Goal: Task Accomplishment & Management: Manage account settings

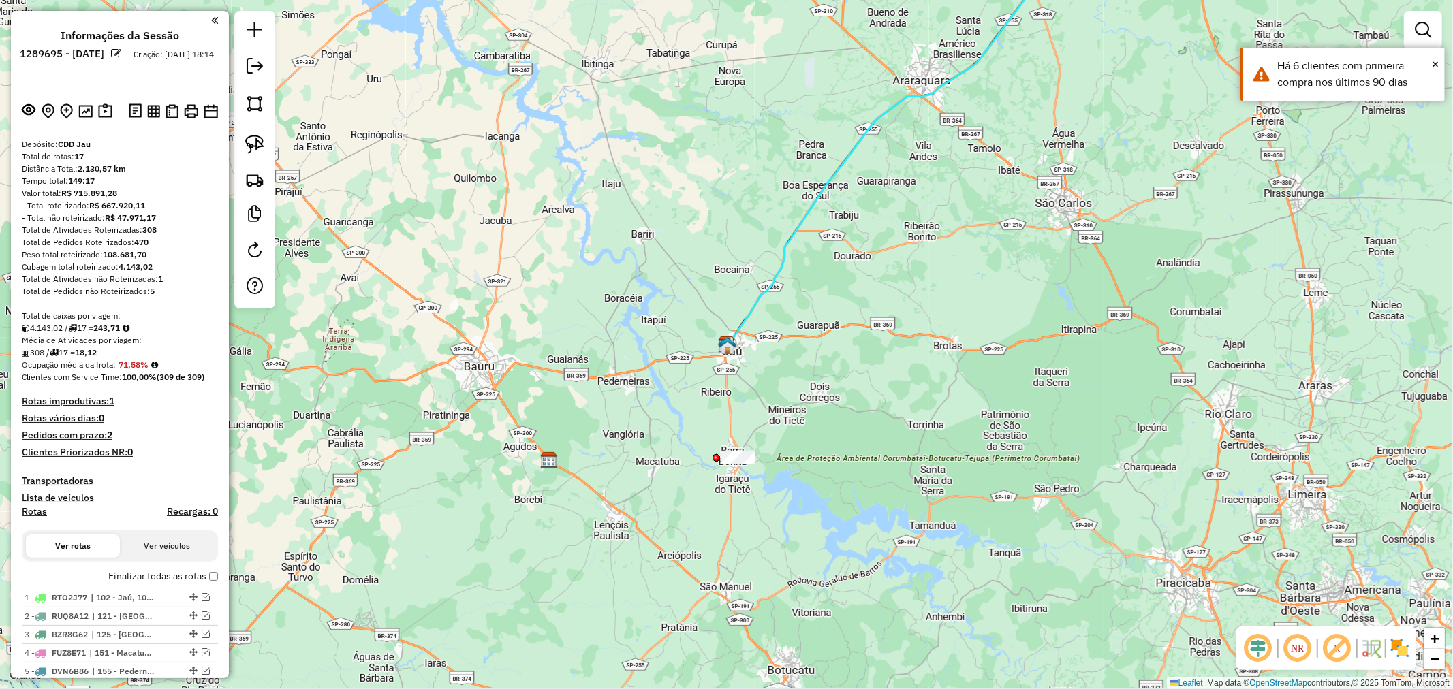
scroll to position [573, 0]
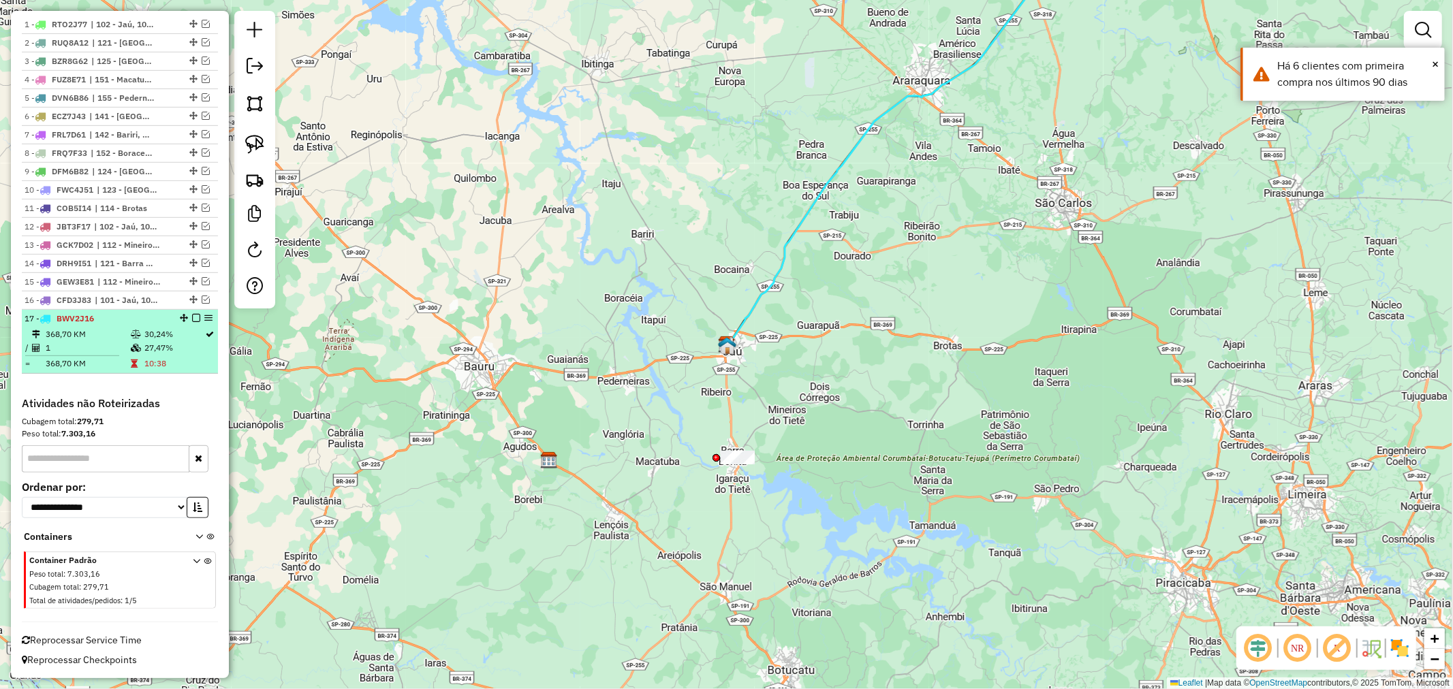
select select "**********"
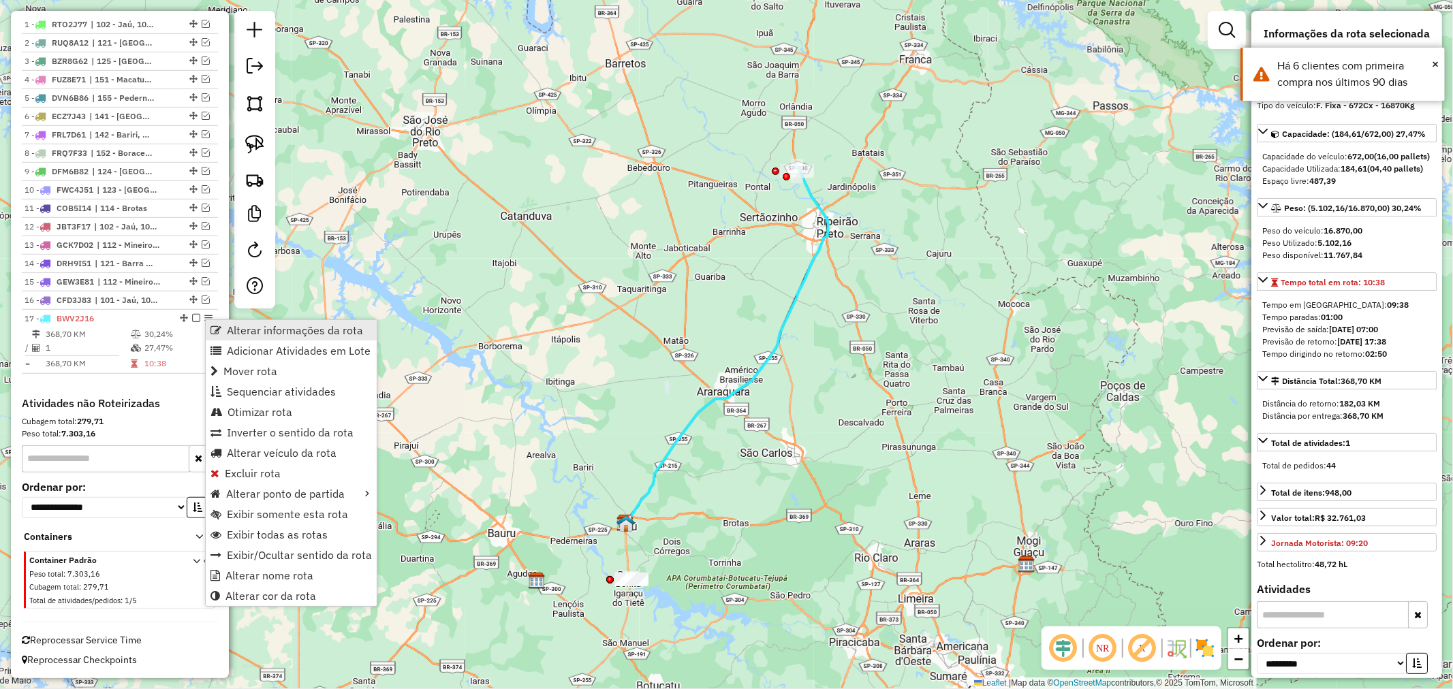
click at [215, 329] on span "Alterar informações da rota" at bounding box center [215, 330] width 11 height 11
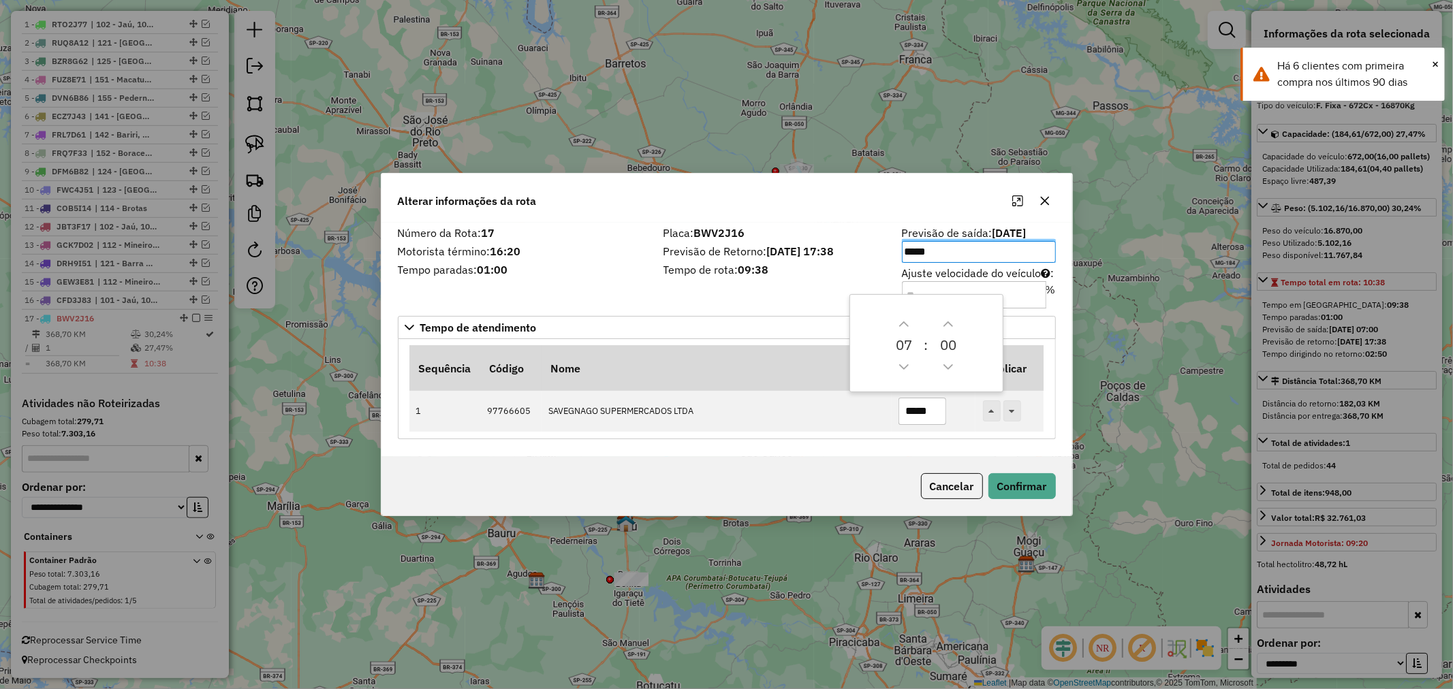
click at [944, 254] on input "*****" at bounding box center [979, 252] width 154 height 22
click at [791, 288] on div "Placa: BWV2J16 Previsão de Retorno: 07/10/2025 17:38 Tempo de rota: 09:38" at bounding box center [774, 266] width 238 height 77
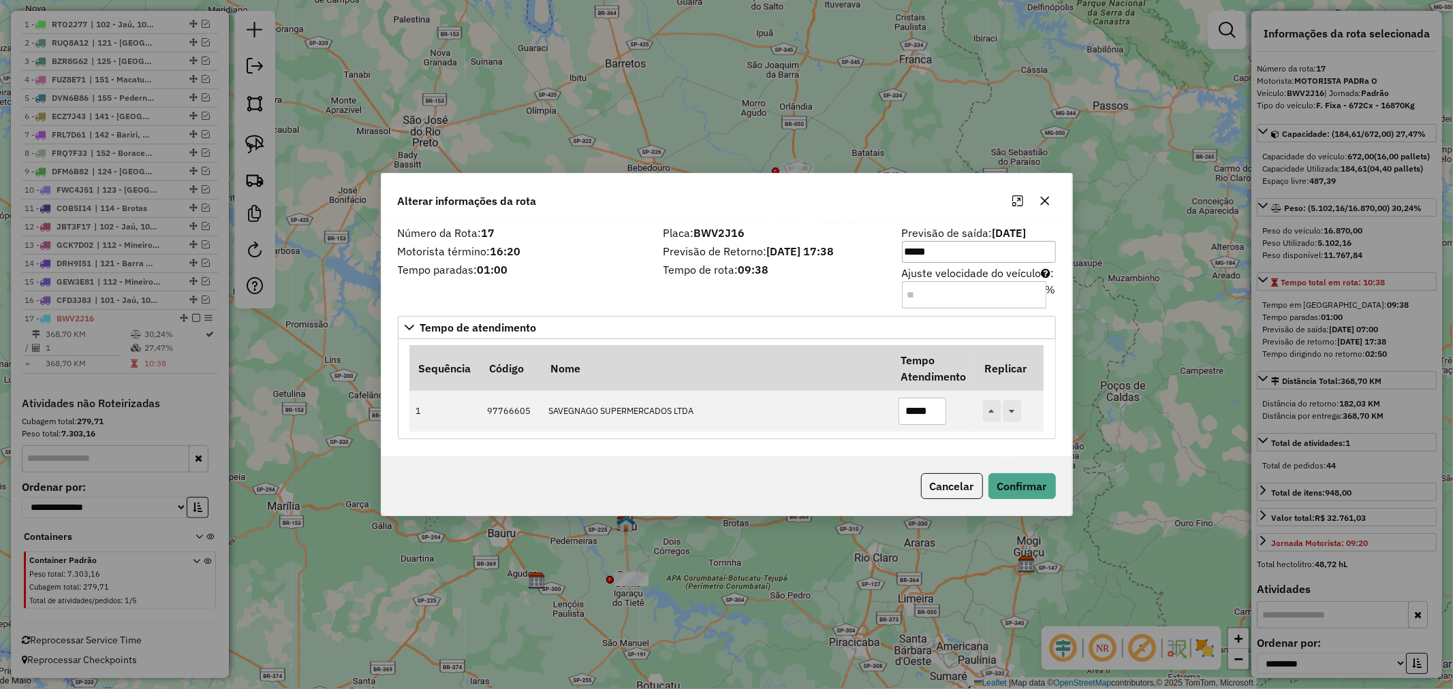
click at [921, 304] on input "Ajuste velocidade do veículo : %" at bounding box center [974, 294] width 144 height 27
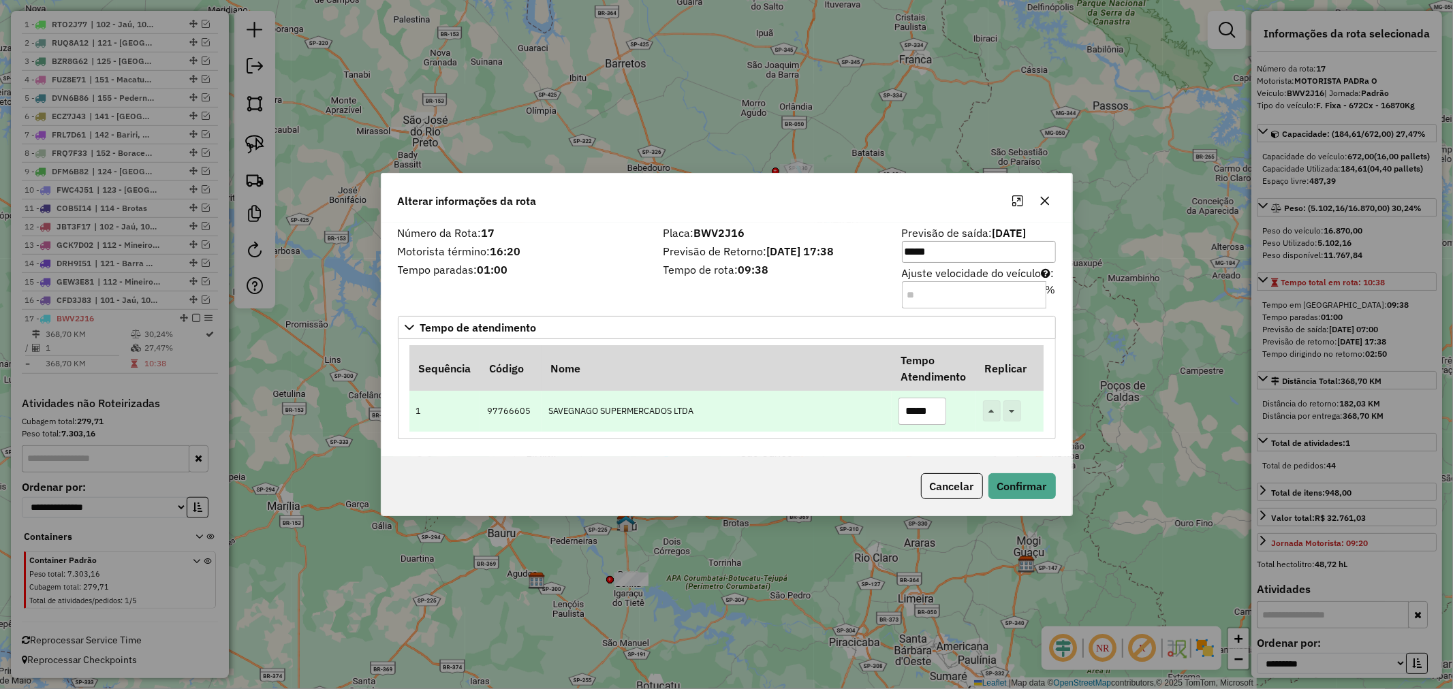
type input "**"
click at [916, 411] on input "*****" at bounding box center [922, 411] width 48 height 27
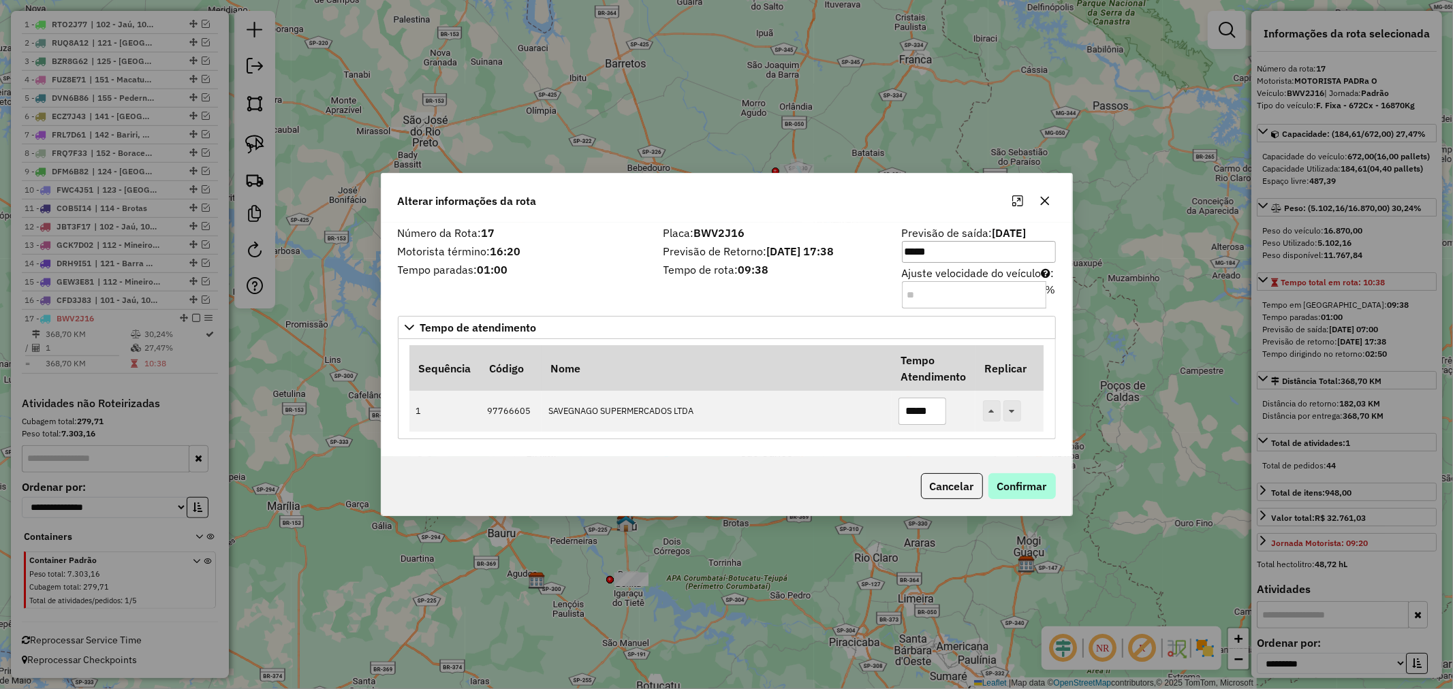
type input "*****"
click at [1032, 487] on button "Confirmar" at bounding box center [1021, 486] width 67 height 26
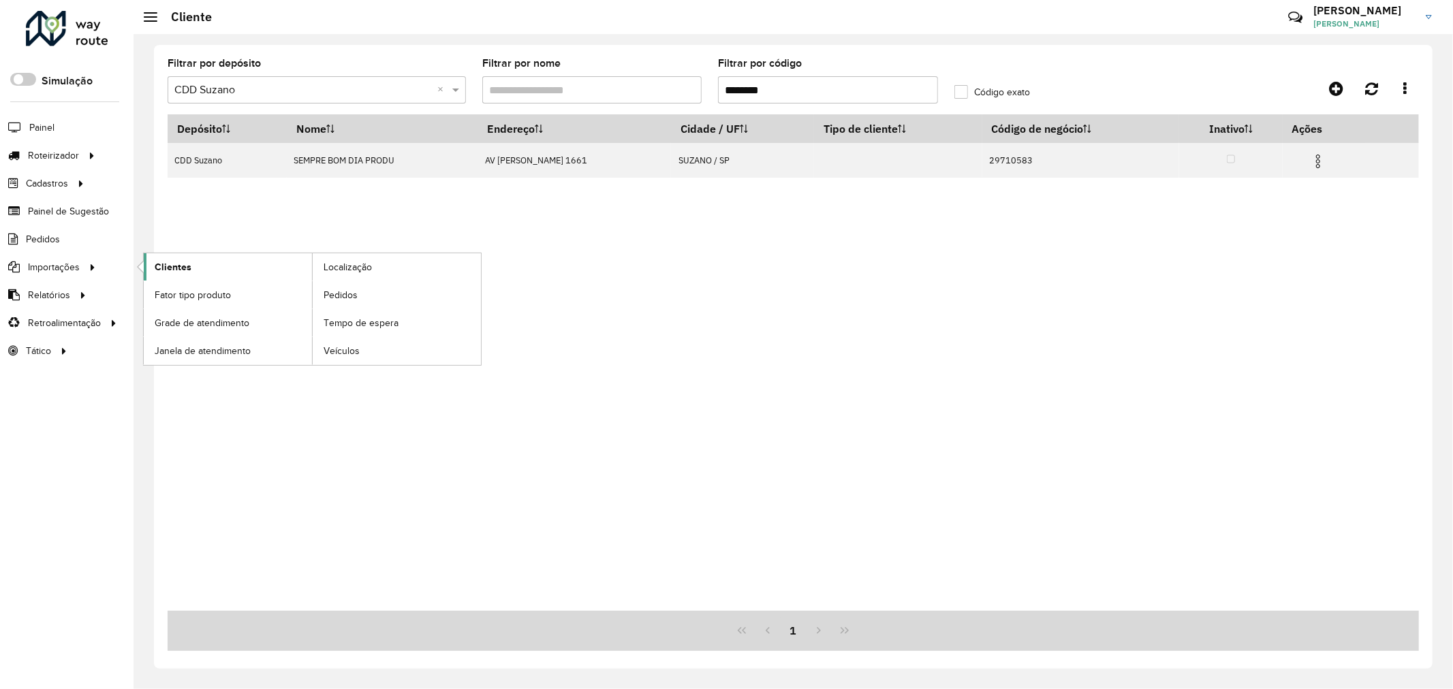
click at [193, 268] on link "Clientes" at bounding box center [228, 266] width 168 height 27
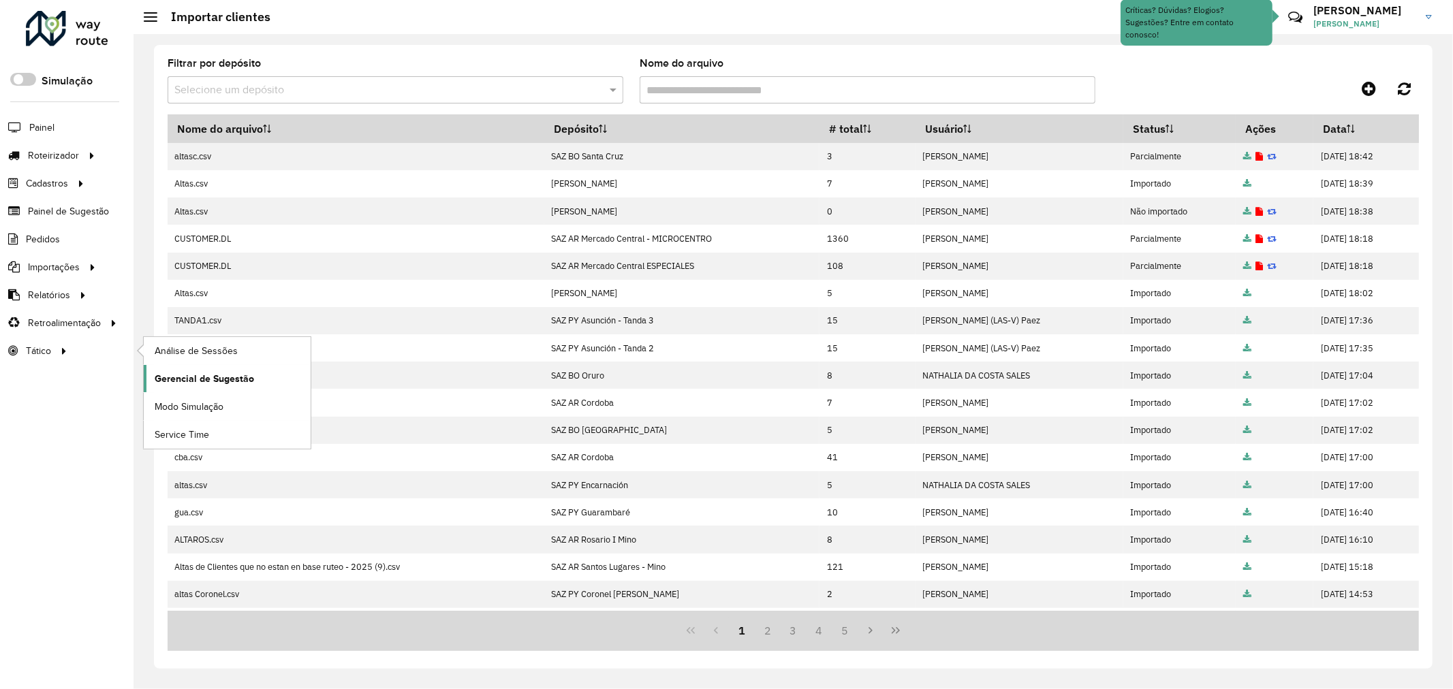
click at [208, 381] on span "Gerencial de Sugestão" at bounding box center [204, 379] width 99 height 14
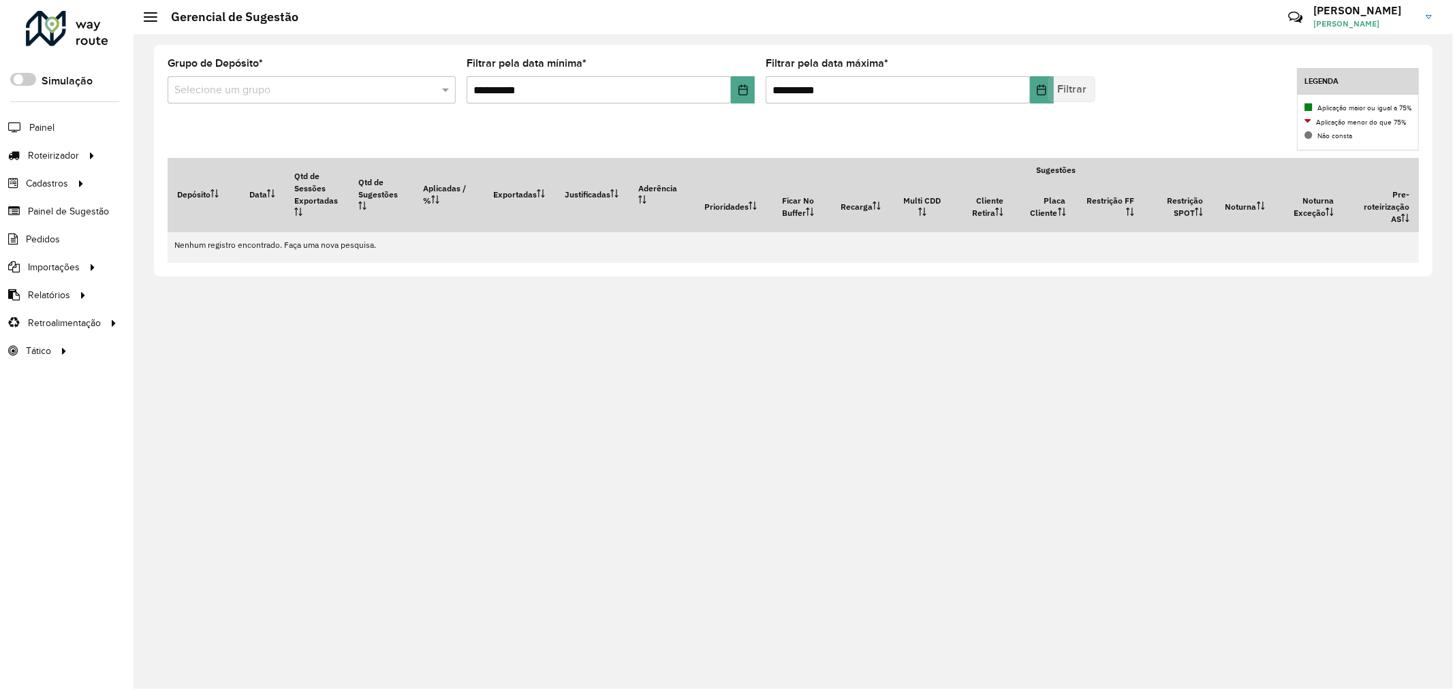
click at [420, 84] on input "text" at bounding box center [297, 90] width 247 height 16
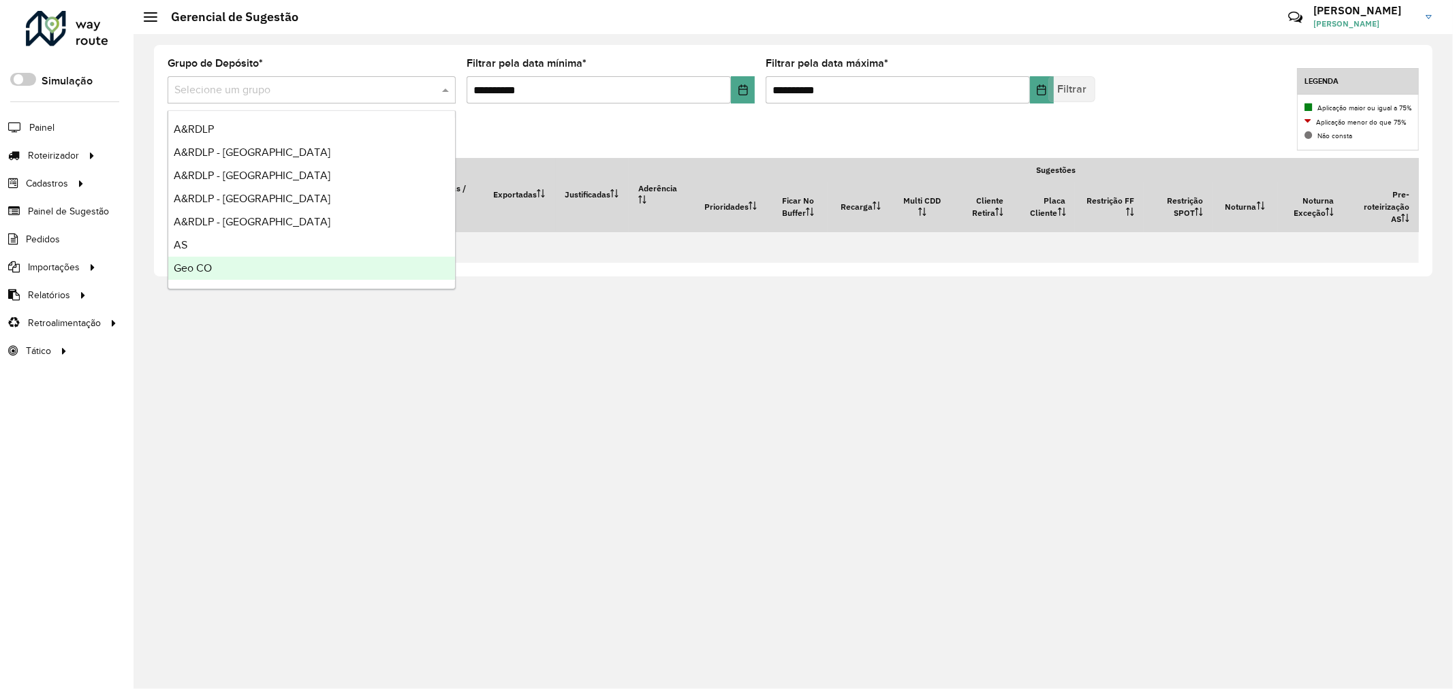
click at [274, 268] on div "Geo CO" at bounding box center [311, 268] width 287 height 23
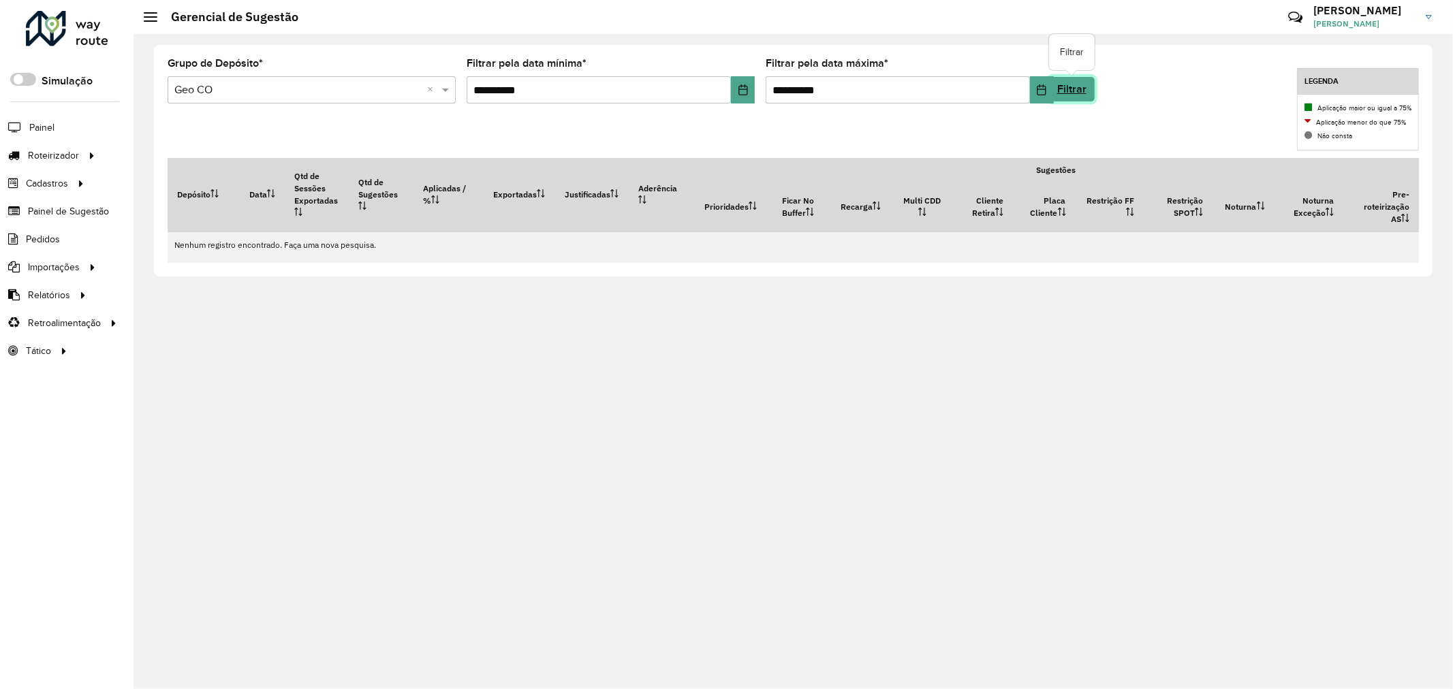
click at [1071, 90] on link "Filtrar" at bounding box center [1071, 89] width 47 height 26
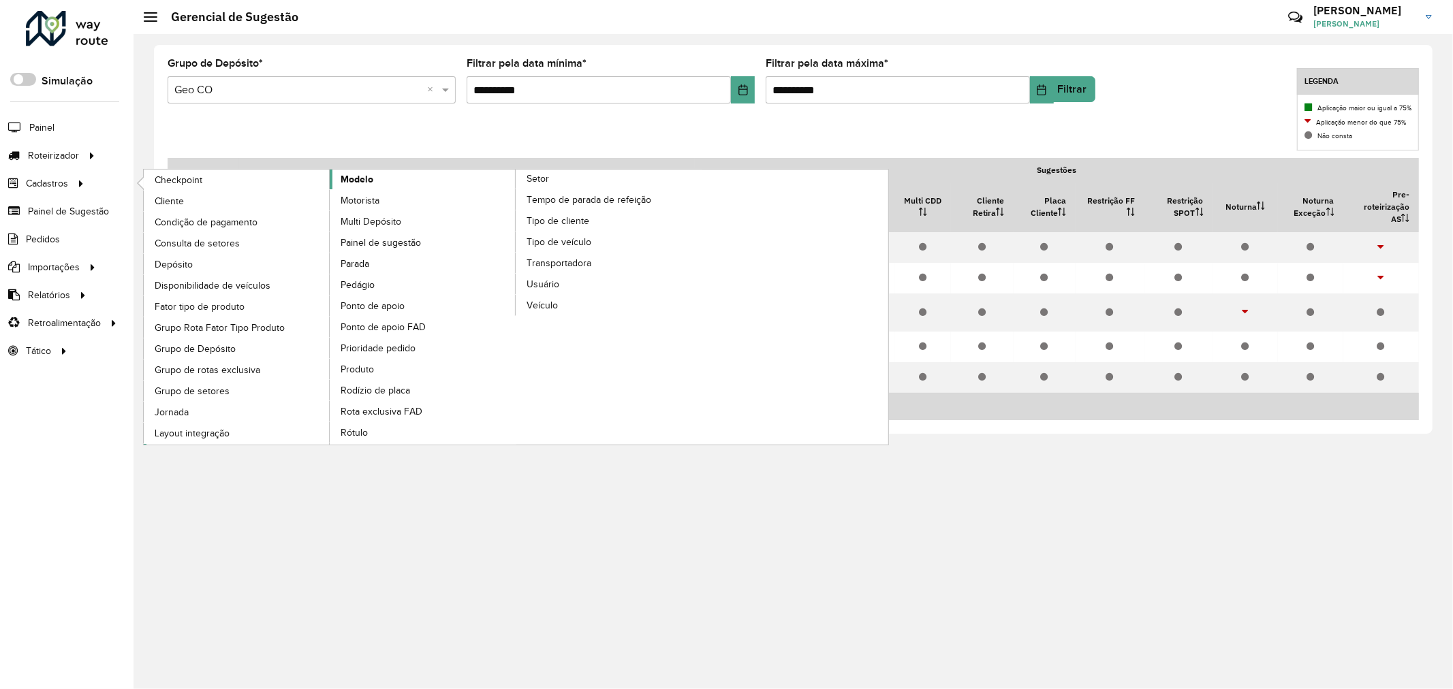
click at [364, 187] on span "Modelo" at bounding box center [357, 179] width 33 height 14
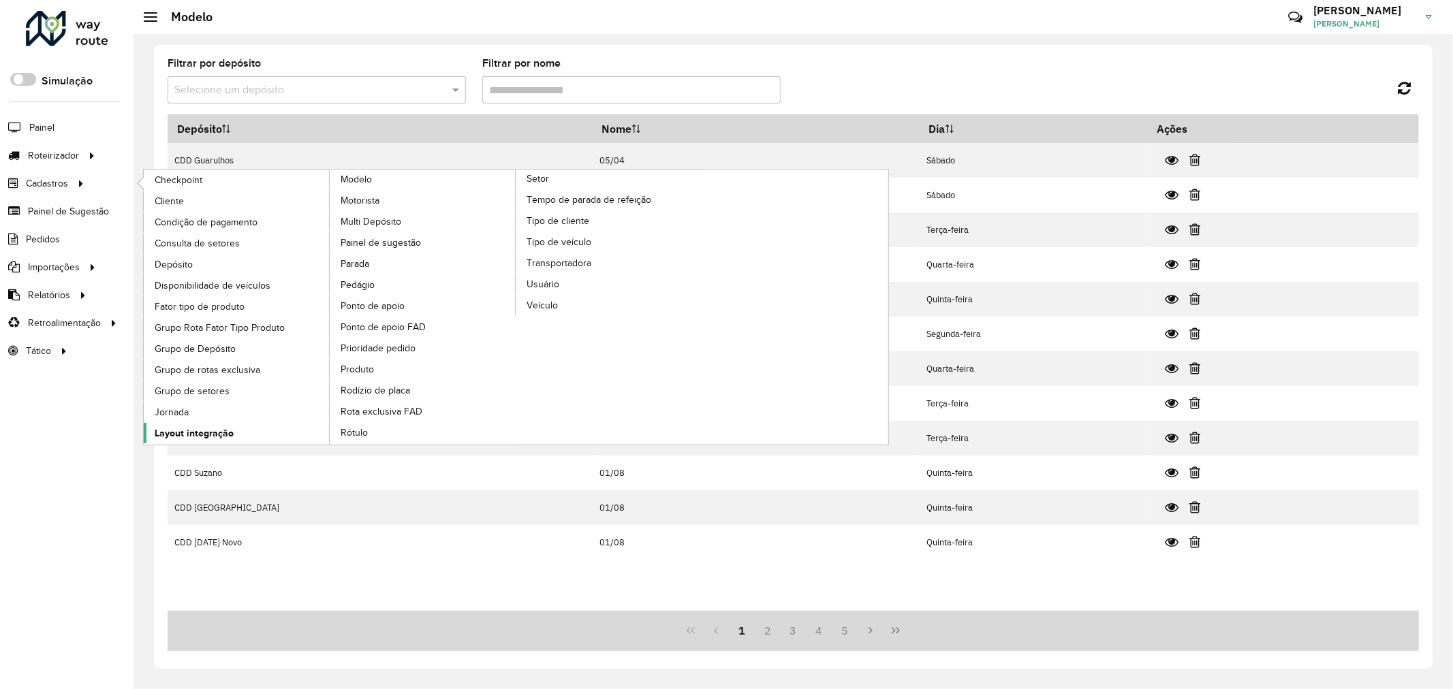
click at [234, 426] on span "Layout integração" at bounding box center [194, 433] width 79 height 14
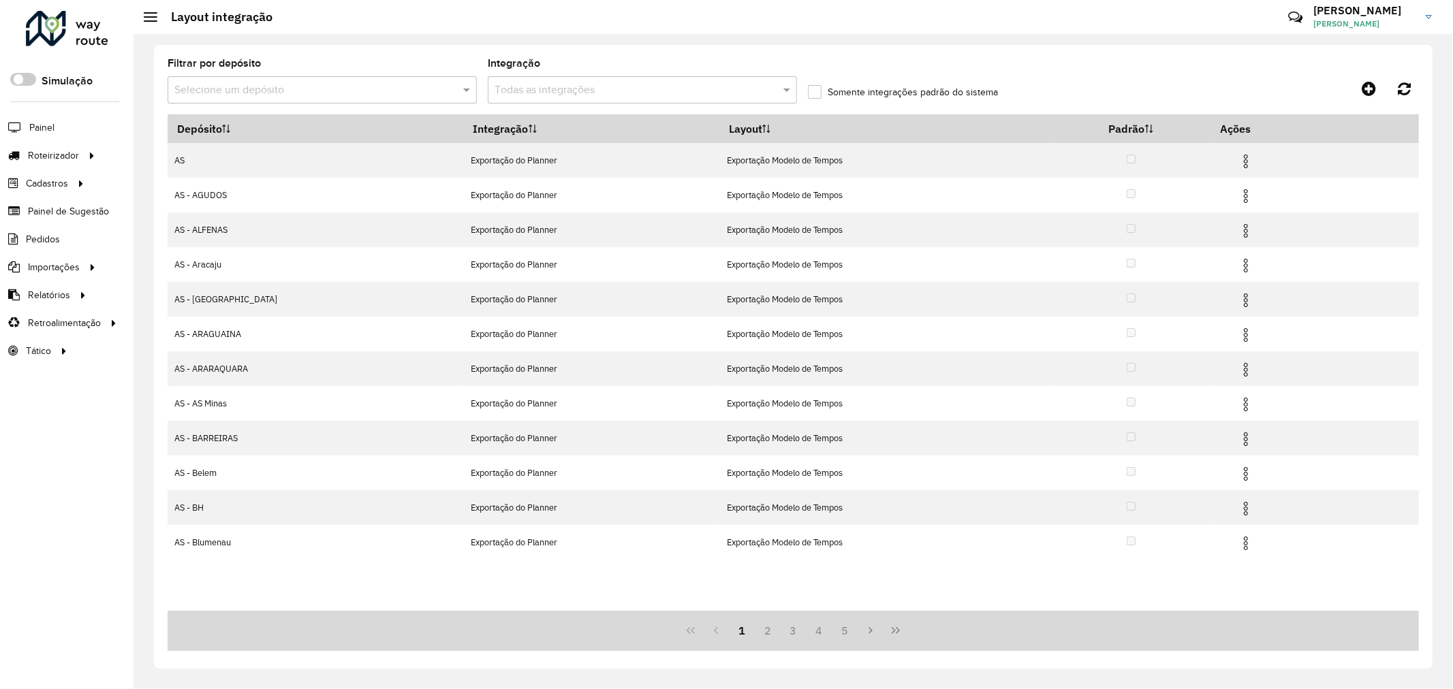
click at [609, 85] on input "text" at bounding box center [628, 90] width 268 height 16
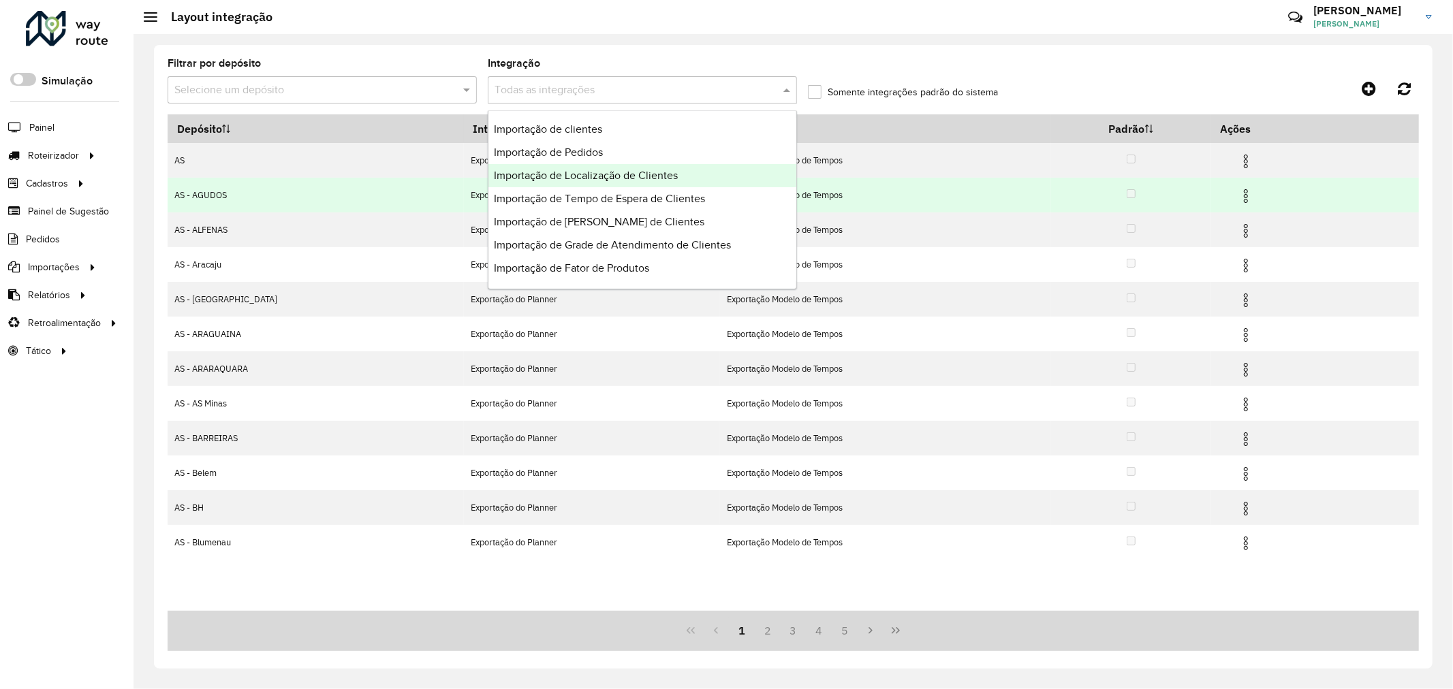
drag, startPoint x: 644, startPoint y: 135, endPoint x: 800, endPoint y: 178, distance: 161.3
click at [800, 177] on body "Aguarde... Pop-up bloqueado! Seu navegador bloqueou automáticamente a abertura …" at bounding box center [726, 344] width 1453 height 689
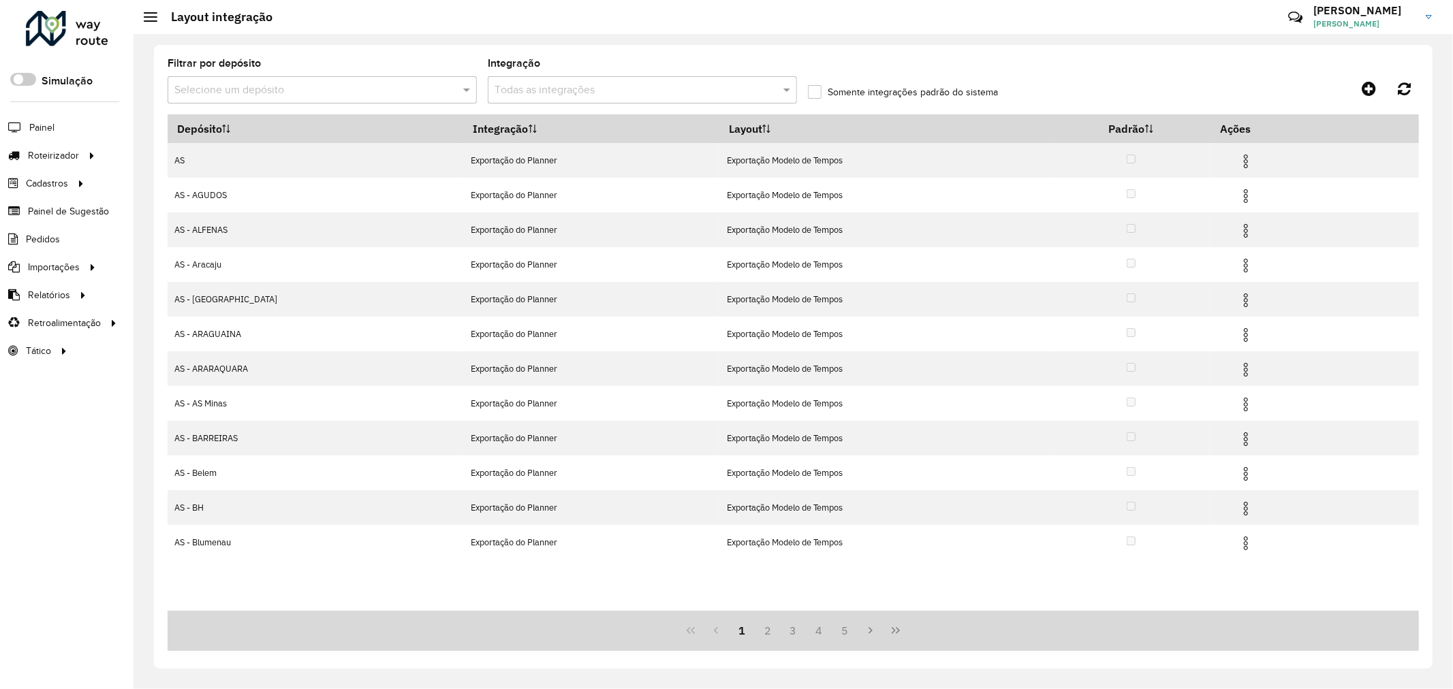
click at [673, 92] on input "text" at bounding box center [628, 90] width 268 height 16
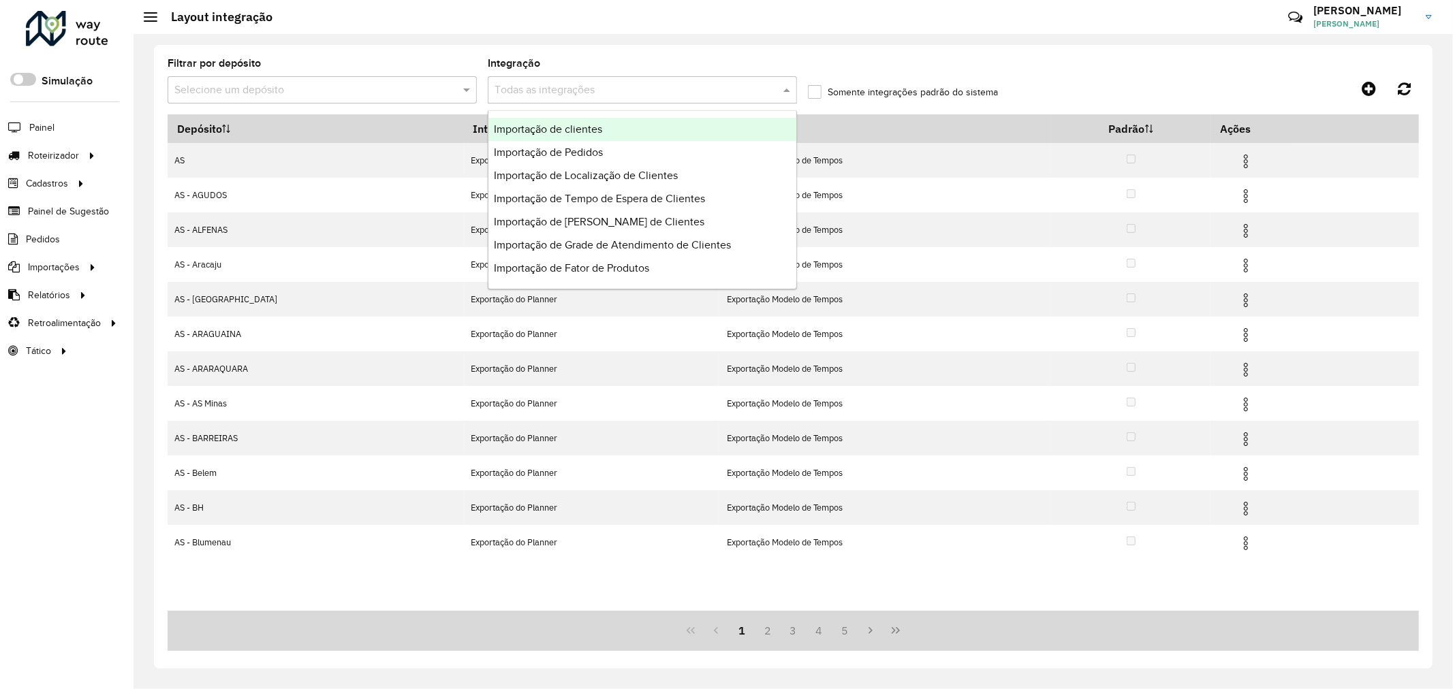
click at [630, 135] on div "Importação de clientes" at bounding box center [642, 129] width 308 height 23
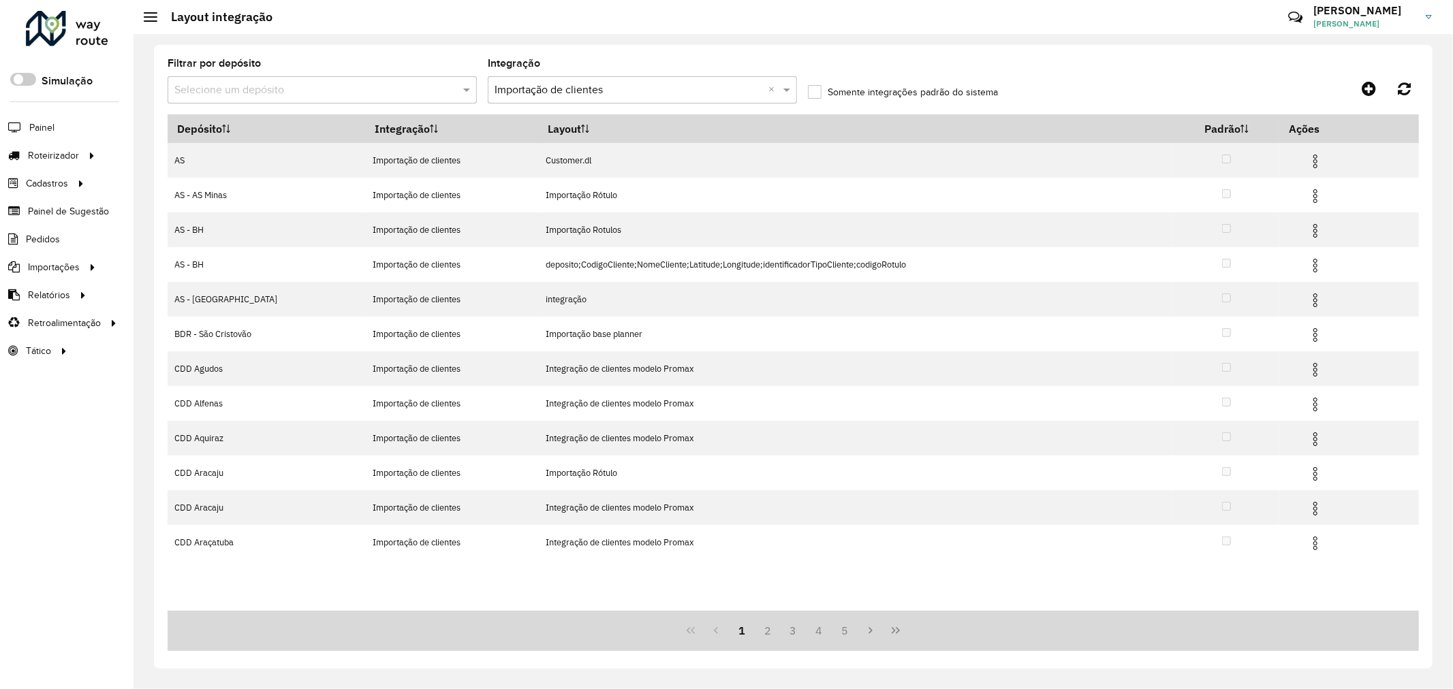
click at [281, 80] on div "Selecione um depósito" at bounding box center [322, 89] width 309 height 27
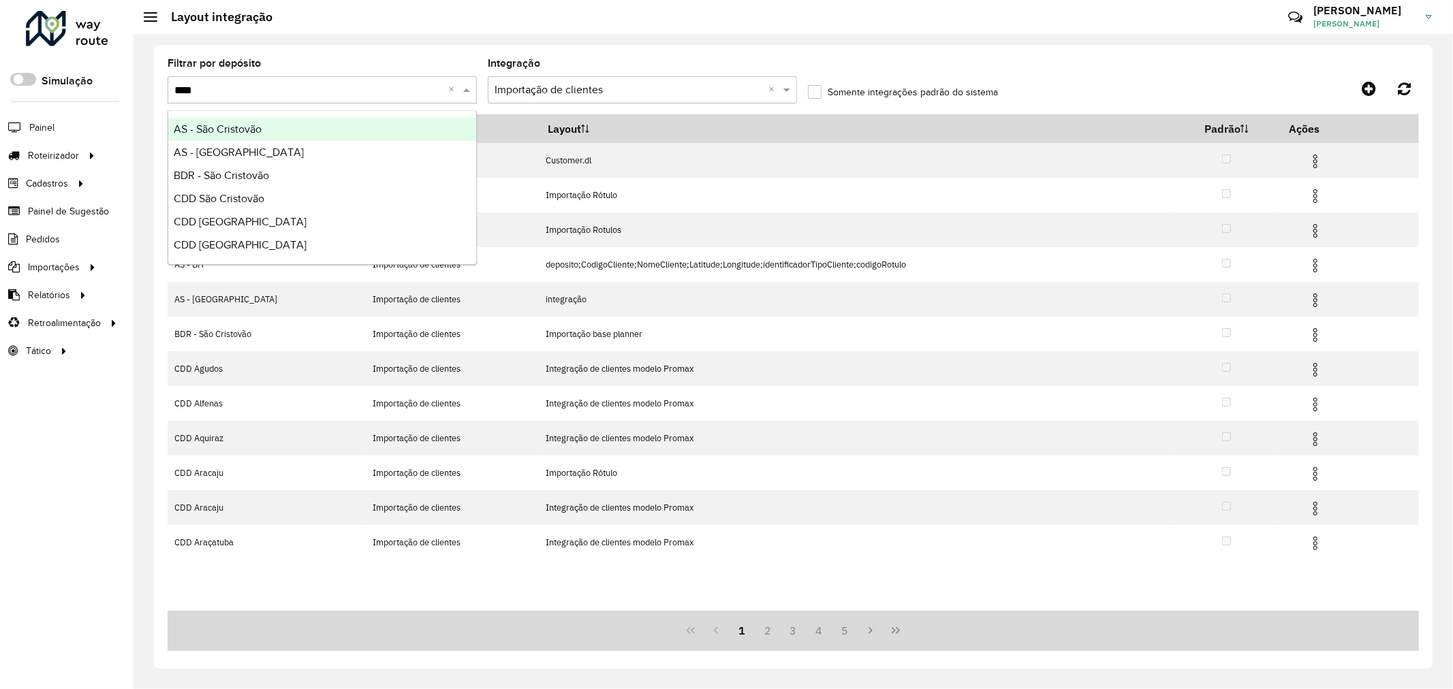
type input "*****"
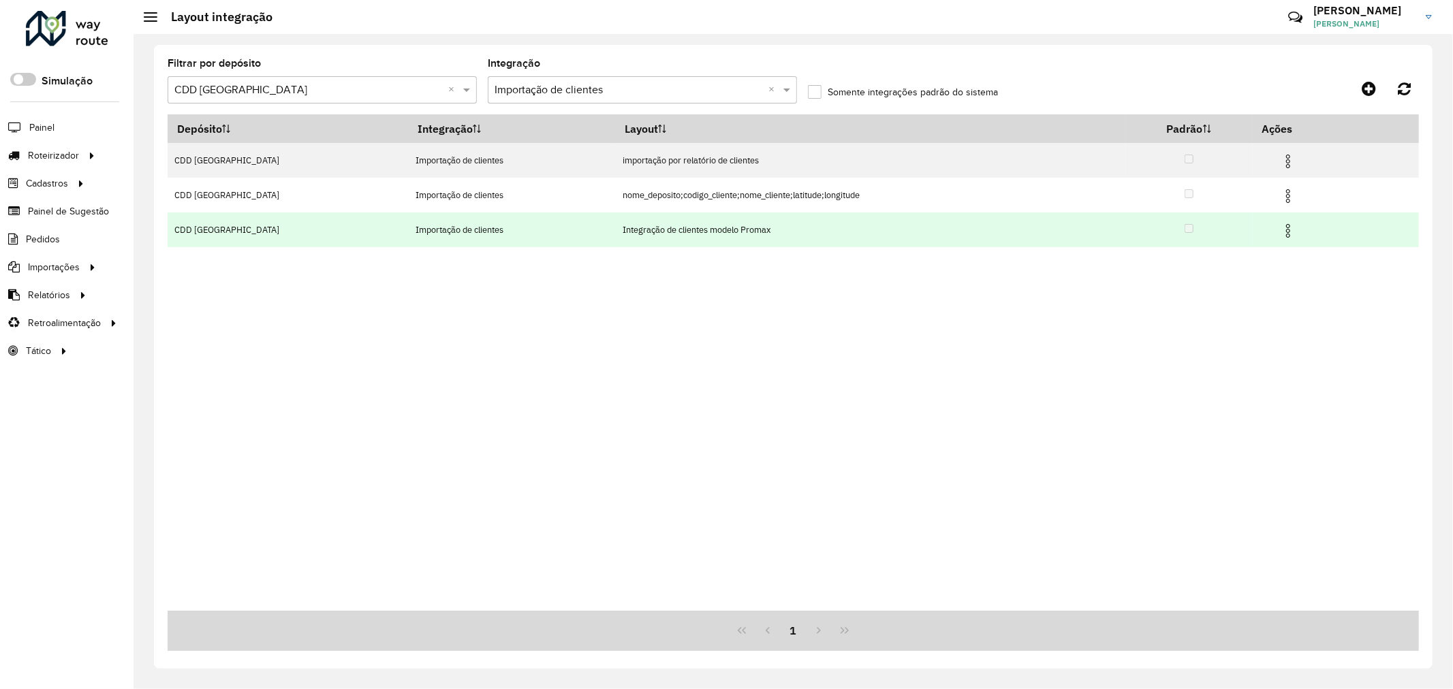
drag, startPoint x: 825, startPoint y: 191, endPoint x: 649, endPoint y: 212, distance: 177.0
click at [616, 209] on td "nome_deposito;codigo_cliente;nome_cliente;latitude;longitude" at bounding box center [870, 195] width 509 height 35
click at [676, 229] on td "Integração de clientes modelo Promax" at bounding box center [870, 229] width 509 height 35
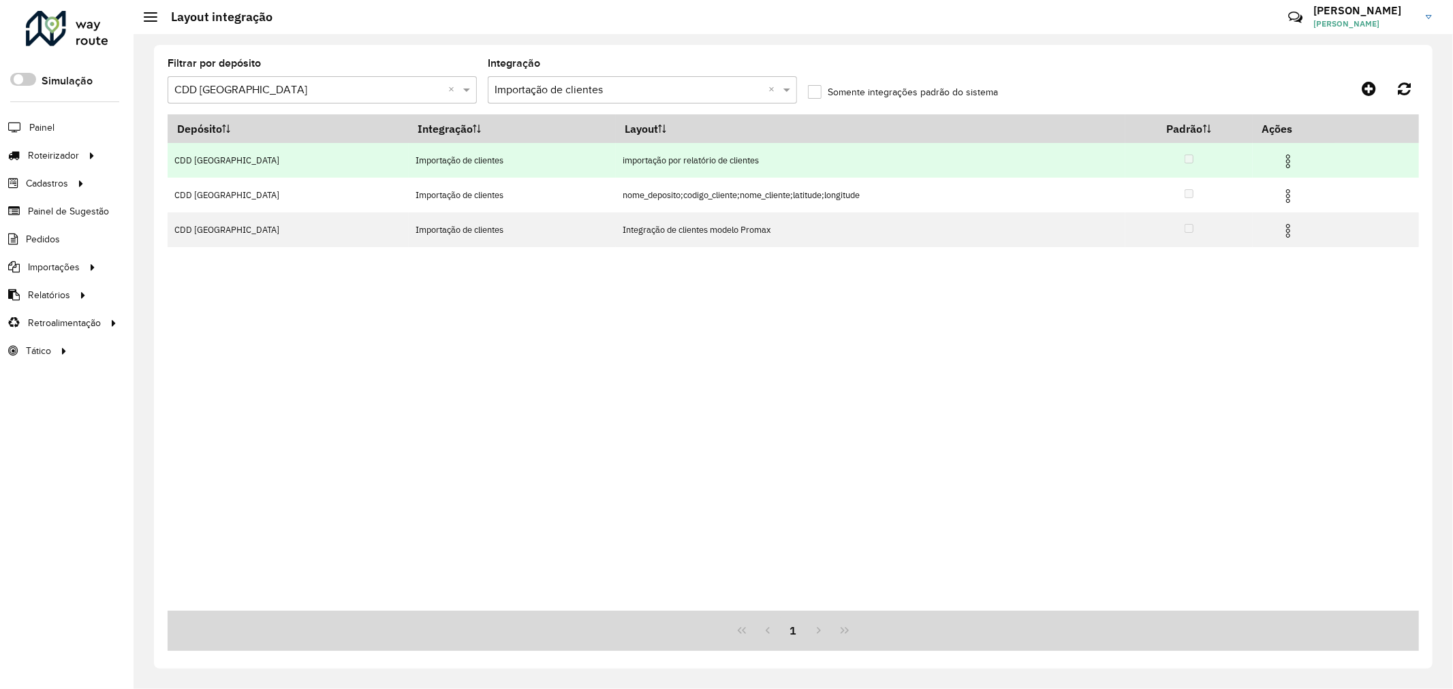
click at [652, 162] on td "importação por relatório de clientes" at bounding box center [870, 160] width 509 height 35
click at [1283, 158] on img at bounding box center [1288, 161] width 16 height 16
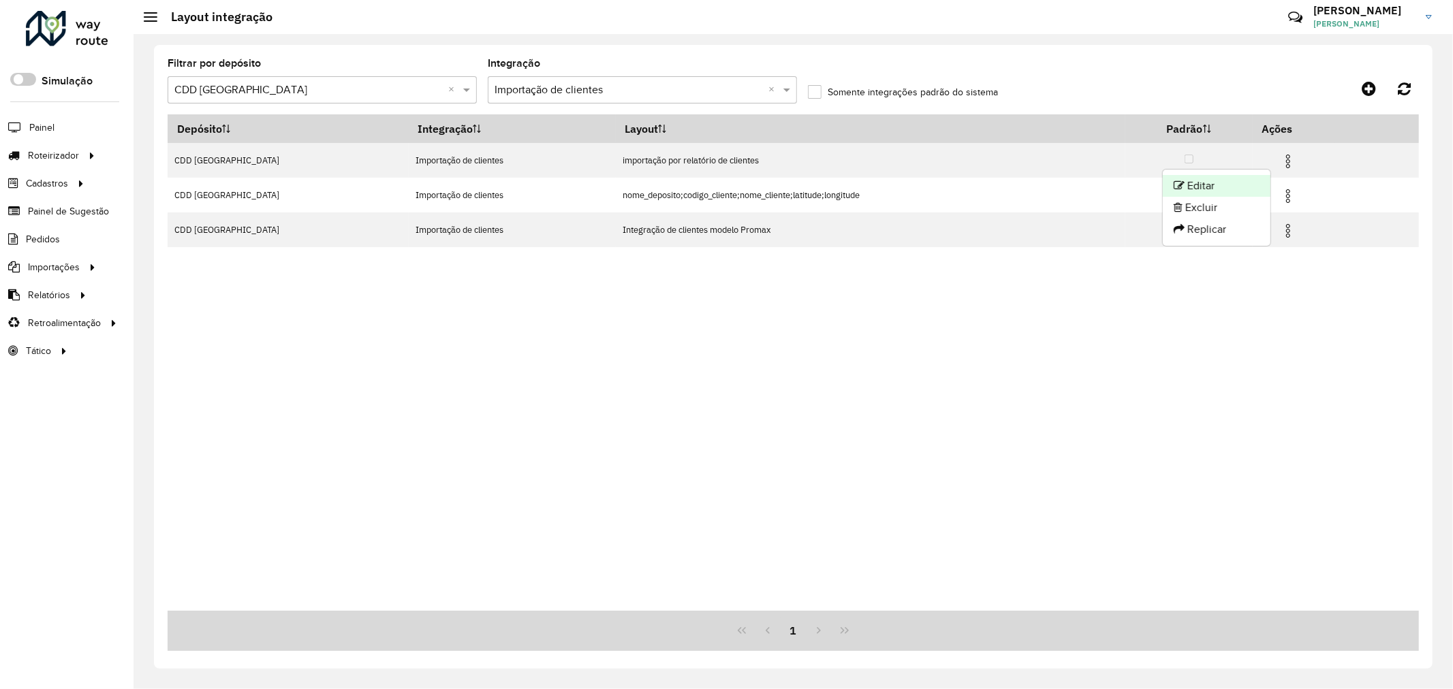
click at [1215, 187] on li "Editar" at bounding box center [1217, 186] width 108 height 22
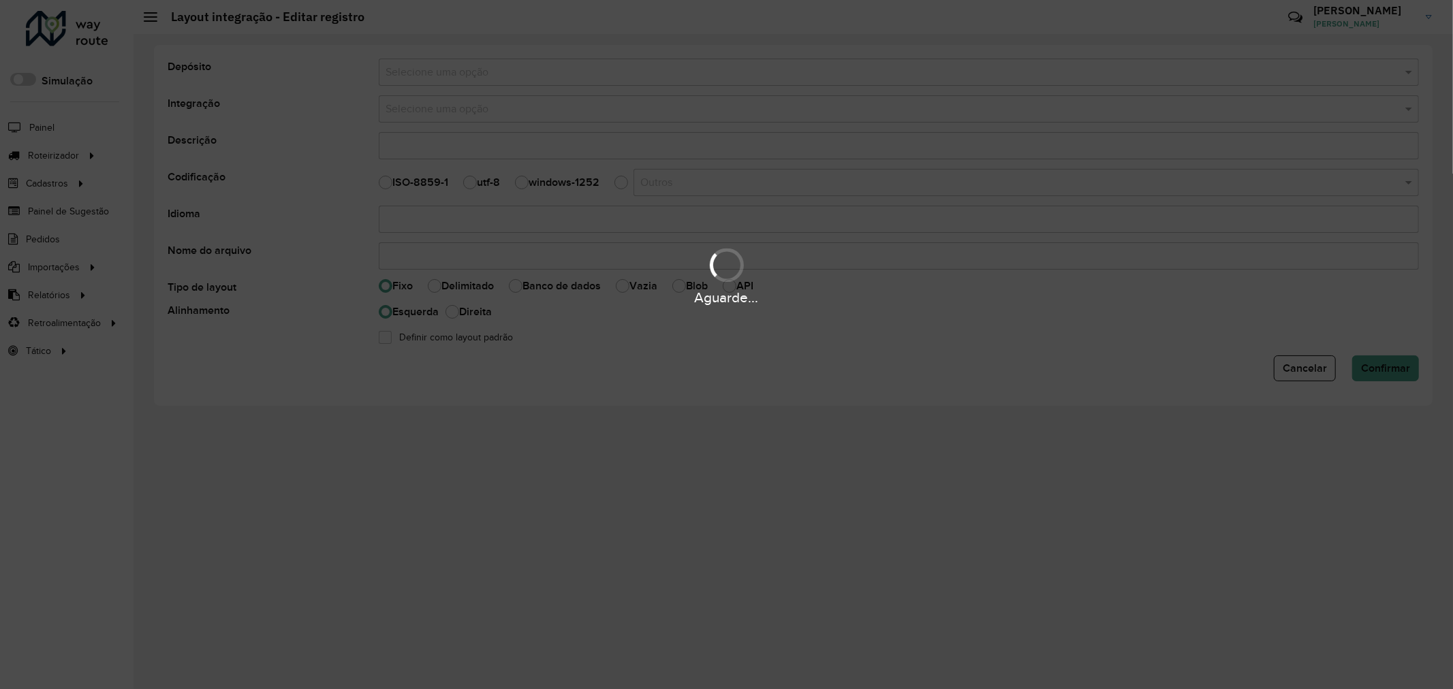
select select
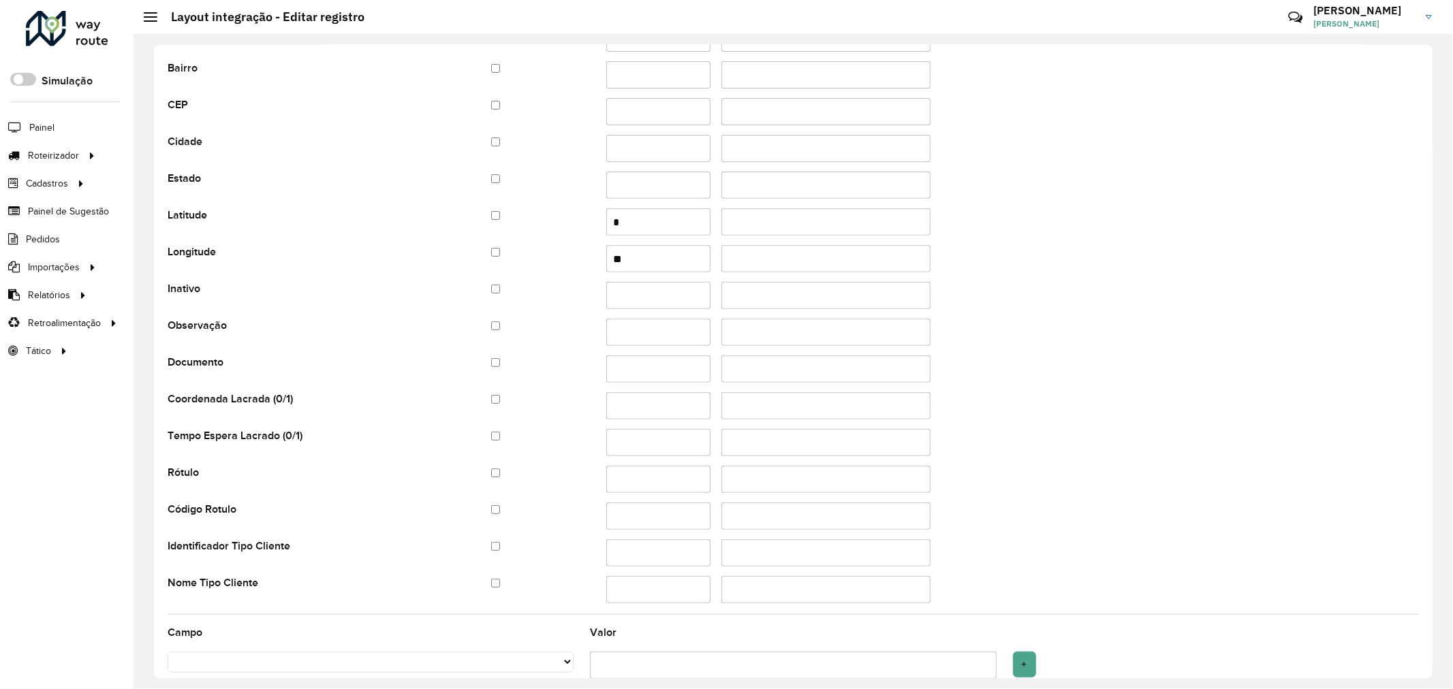
scroll to position [477, 0]
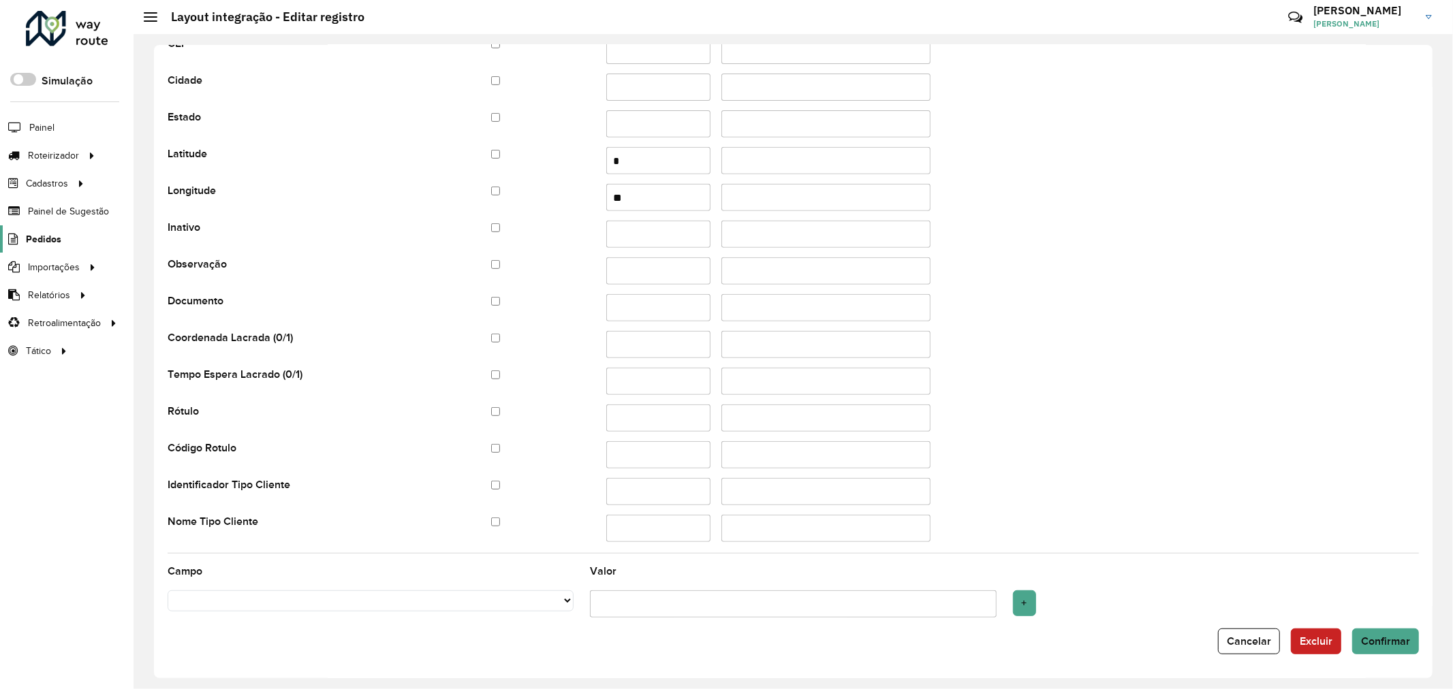
click at [39, 238] on span "Pedidos" at bounding box center [43, 239] width 35 height 14
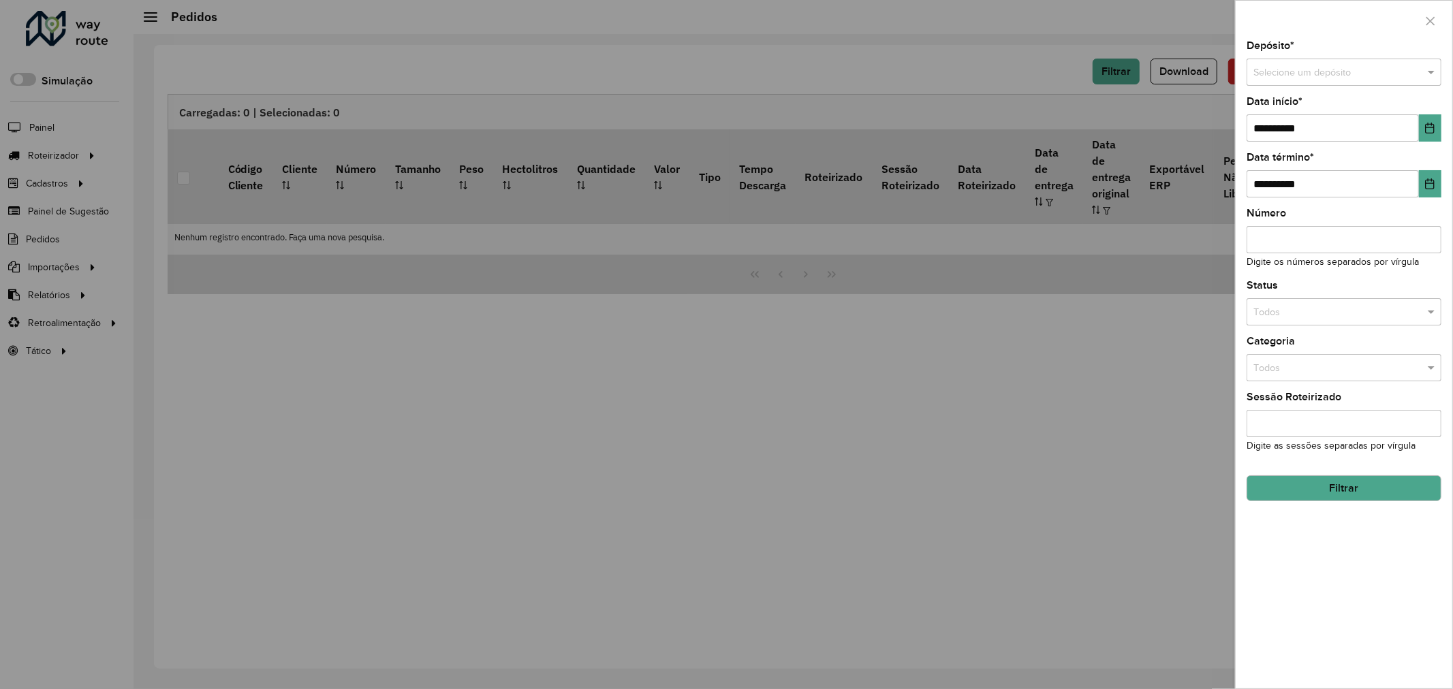
click at [71, 184] on div at bounding box center [726, 344] width 1453 height 689
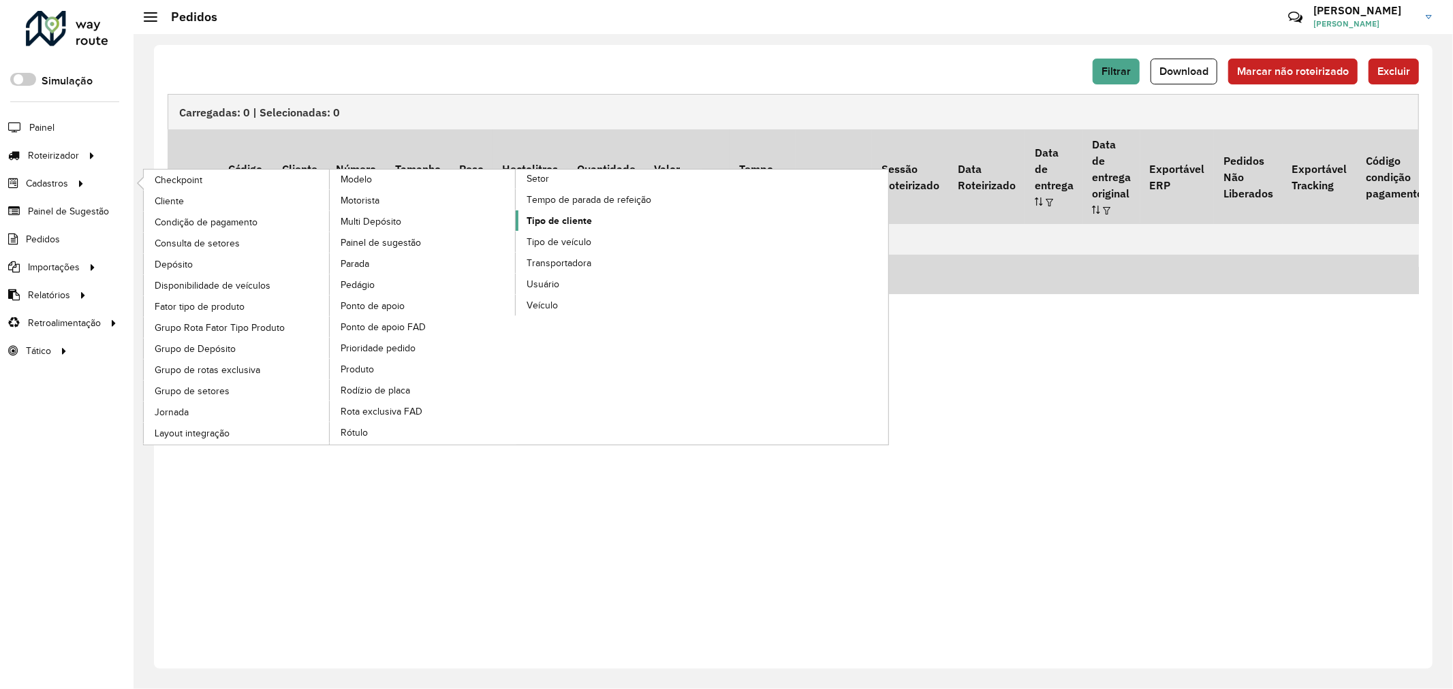
click at [567, 228] on span "Tipo de cliente" at bounding box center [558, 221] width 65 height 14
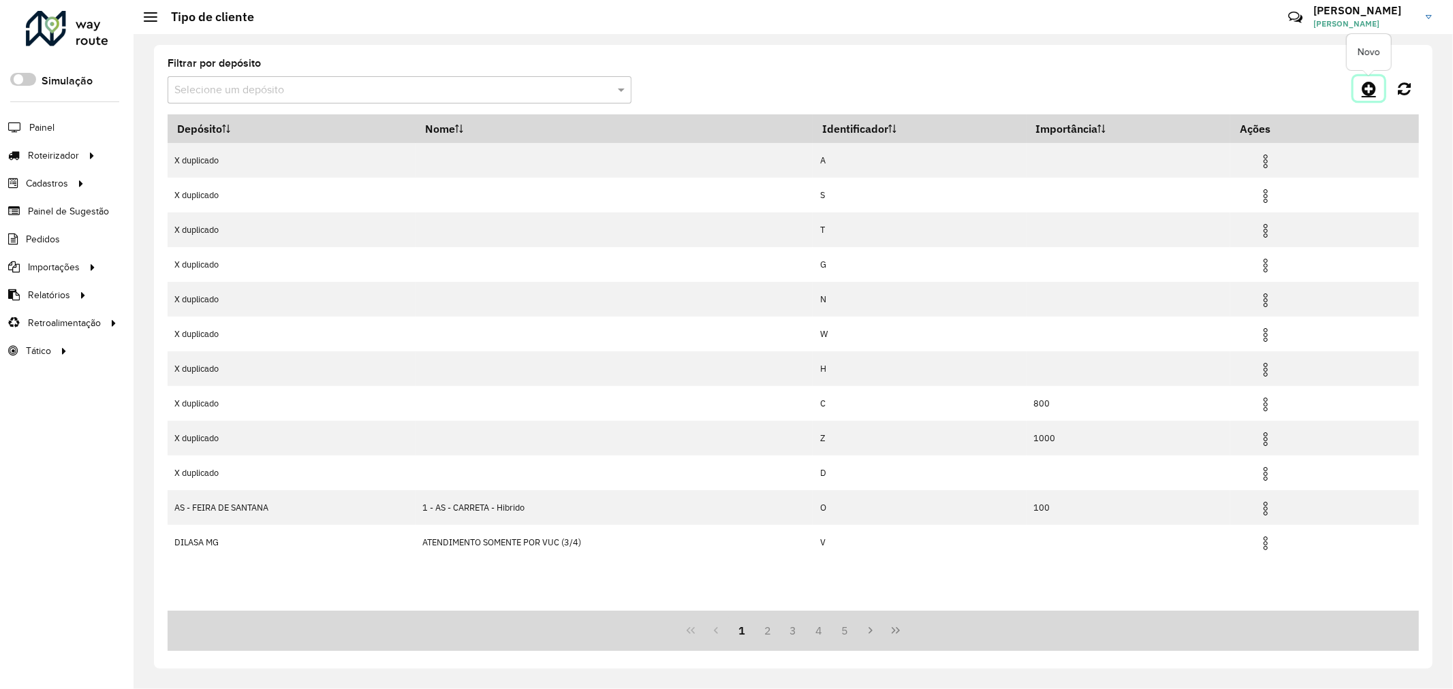
click at [1363, 84] on icon at bounding box center [1368, 88] width 14 height 16
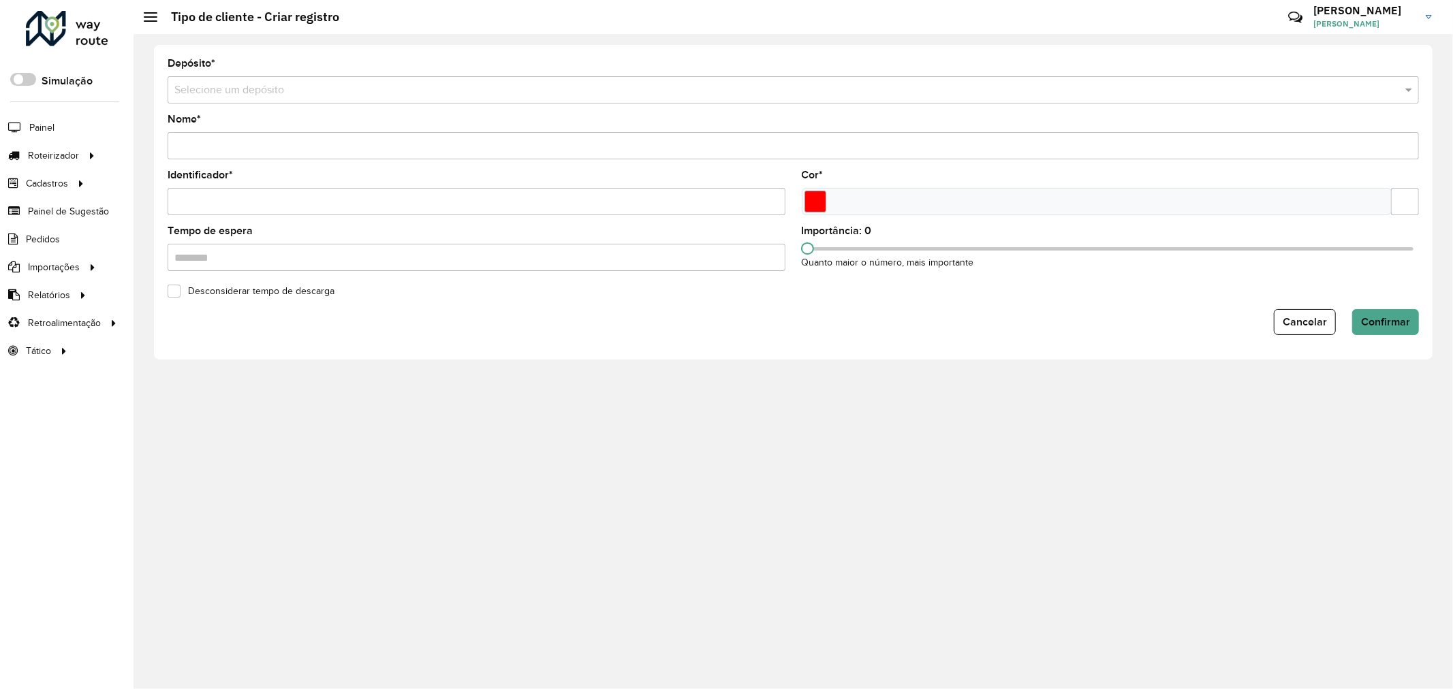
click at [643, 338] on div "Depósito * Selecione um depósito Nome * Identificador * Cor * Tempo de espera I…" at bounding box center [793, 202] width 1278 height 315
click at [375, 157] on input "Nome *" at bounding box center [793, 145] width 1251 height 27
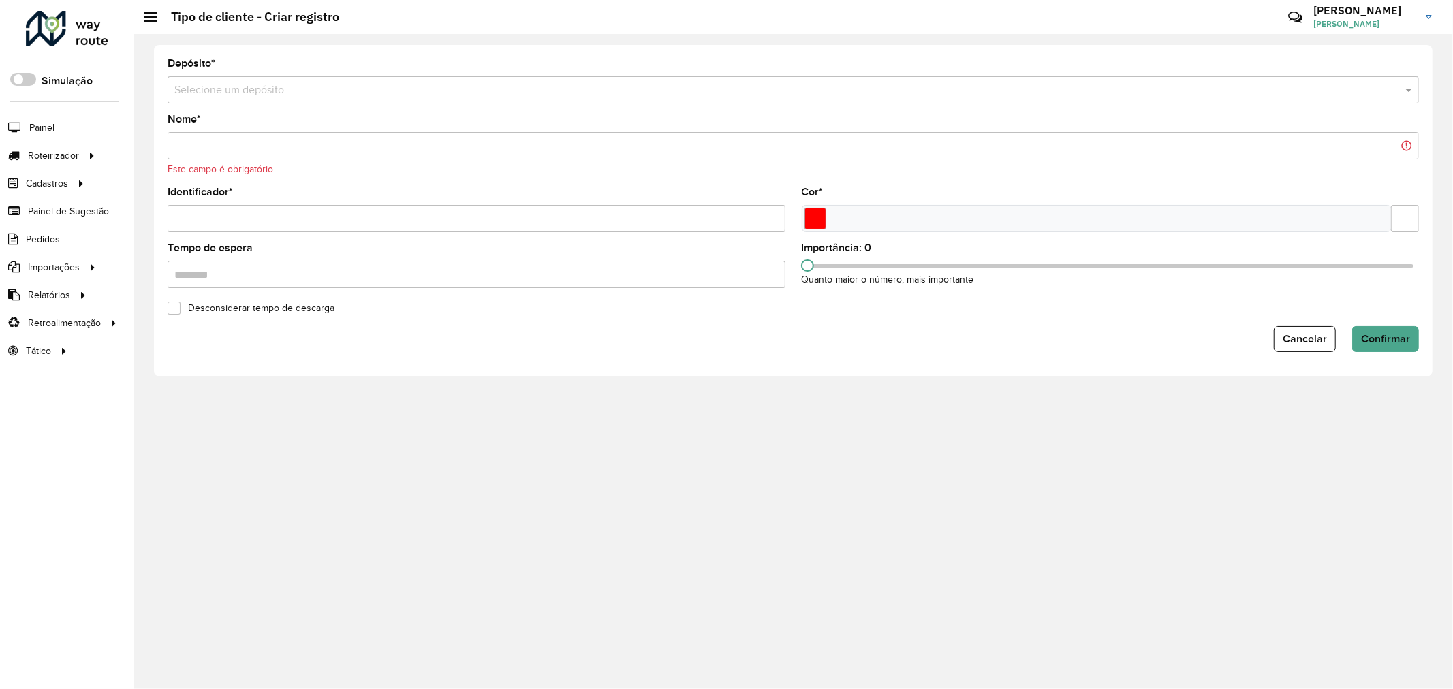
click at [458, 192] on div "Identificador *" at bounding box center [477, 209] width 618 height 45
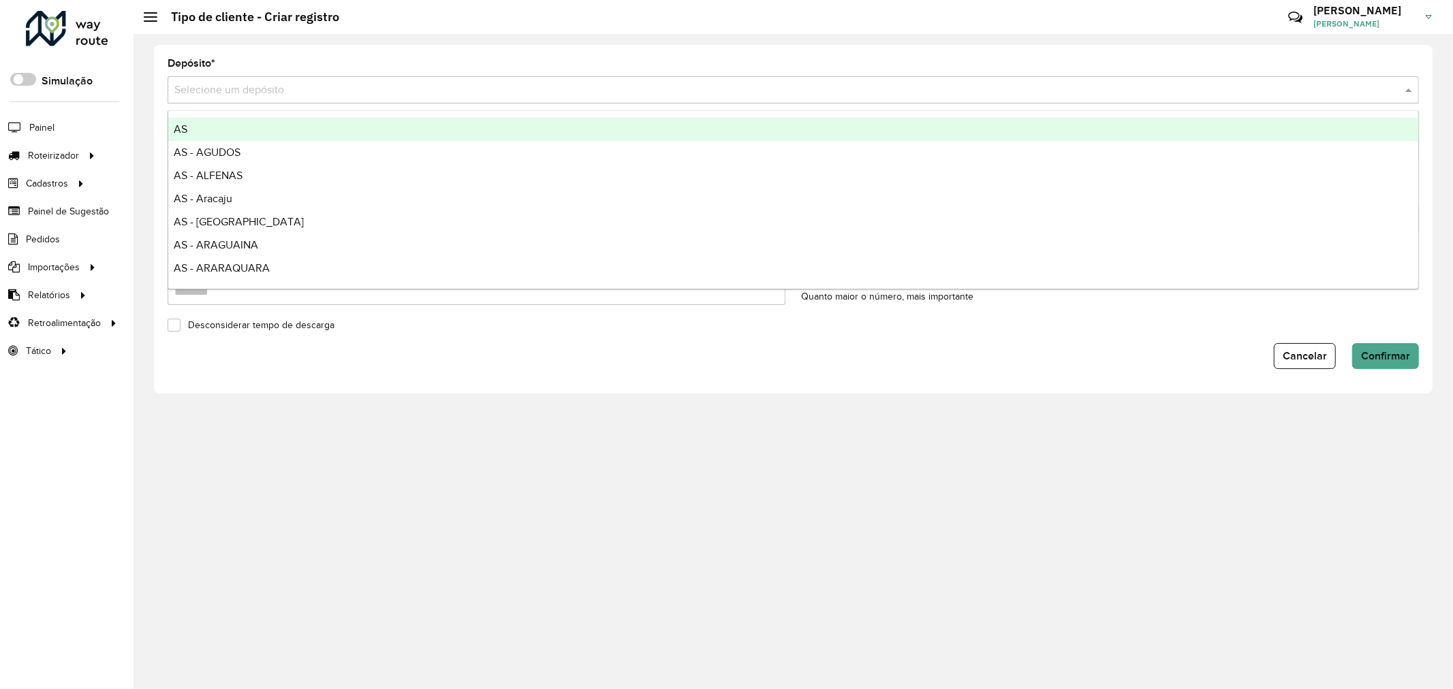
click at [397, 93] on input "text" at bounding box center [779, 90] width 1210 height 16
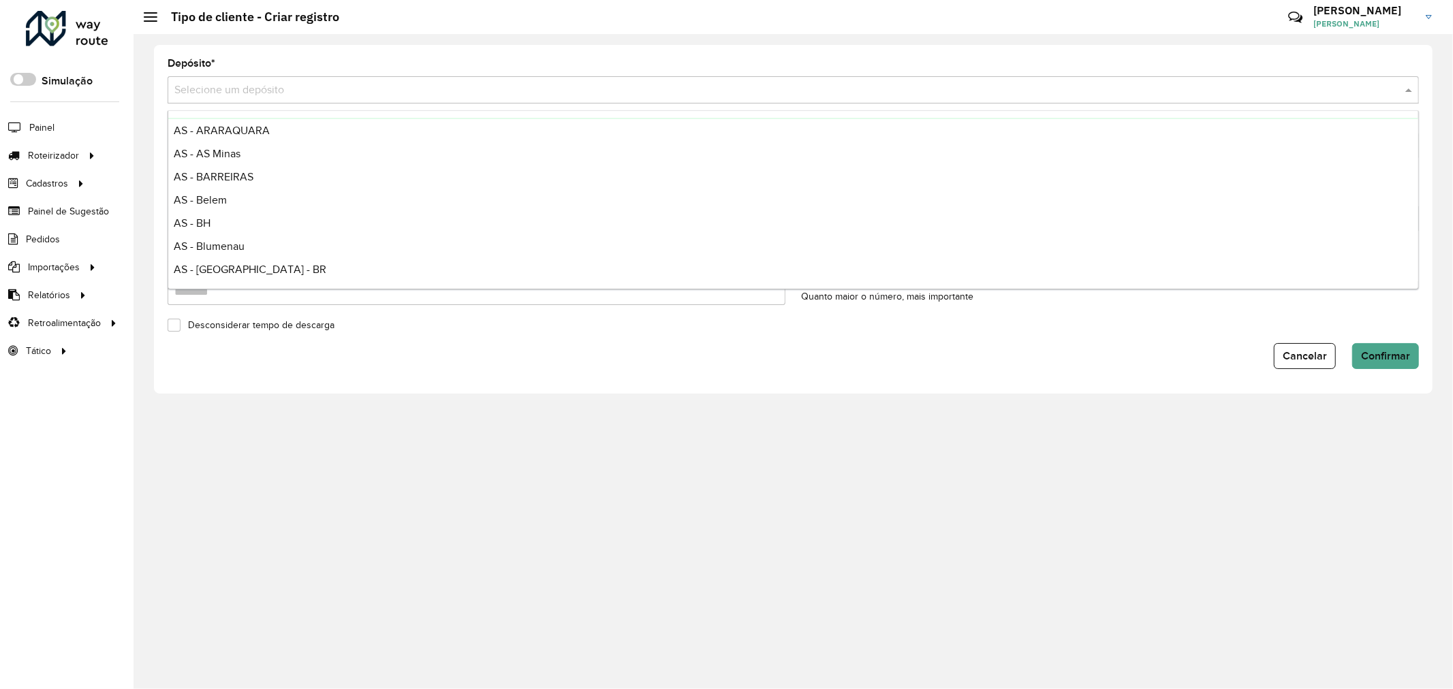
scroll to position [378, 0]
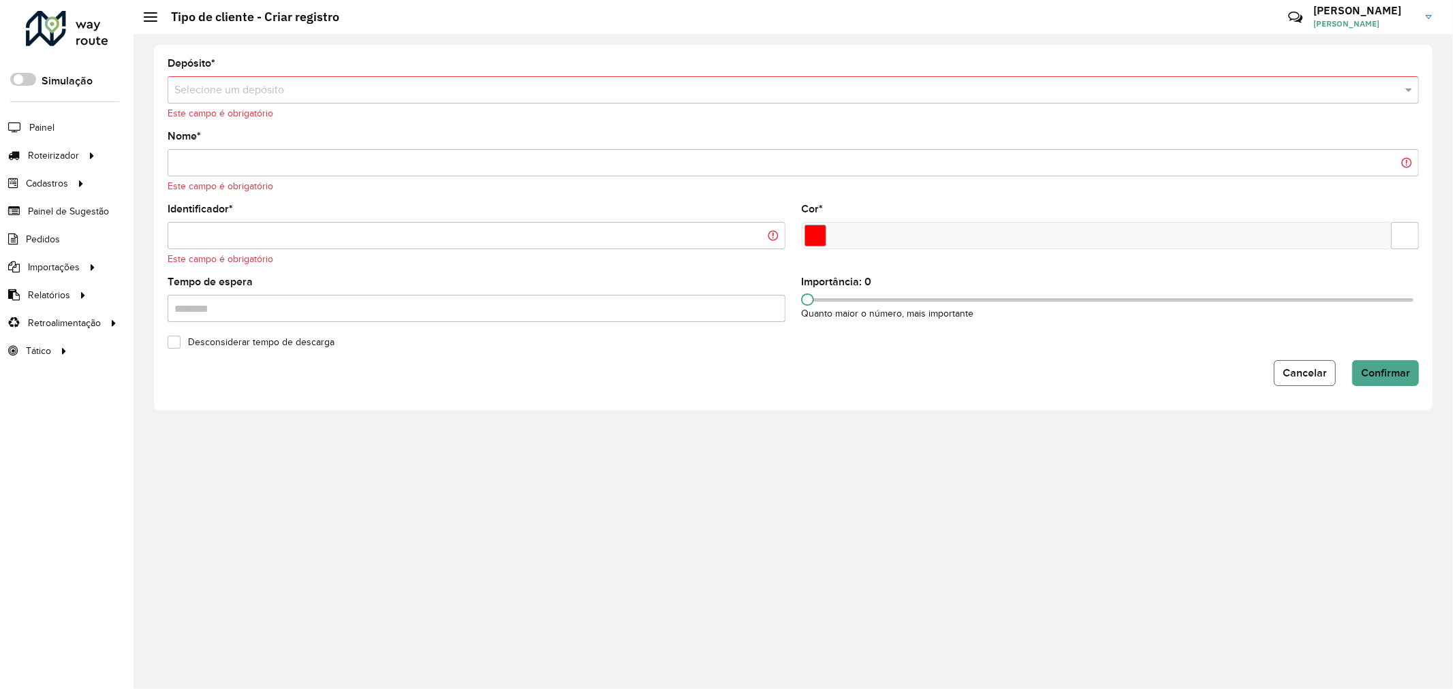
click at [1309, 370] on span "Cancelar" at bounding box center [1304, 373] width 44 height 12
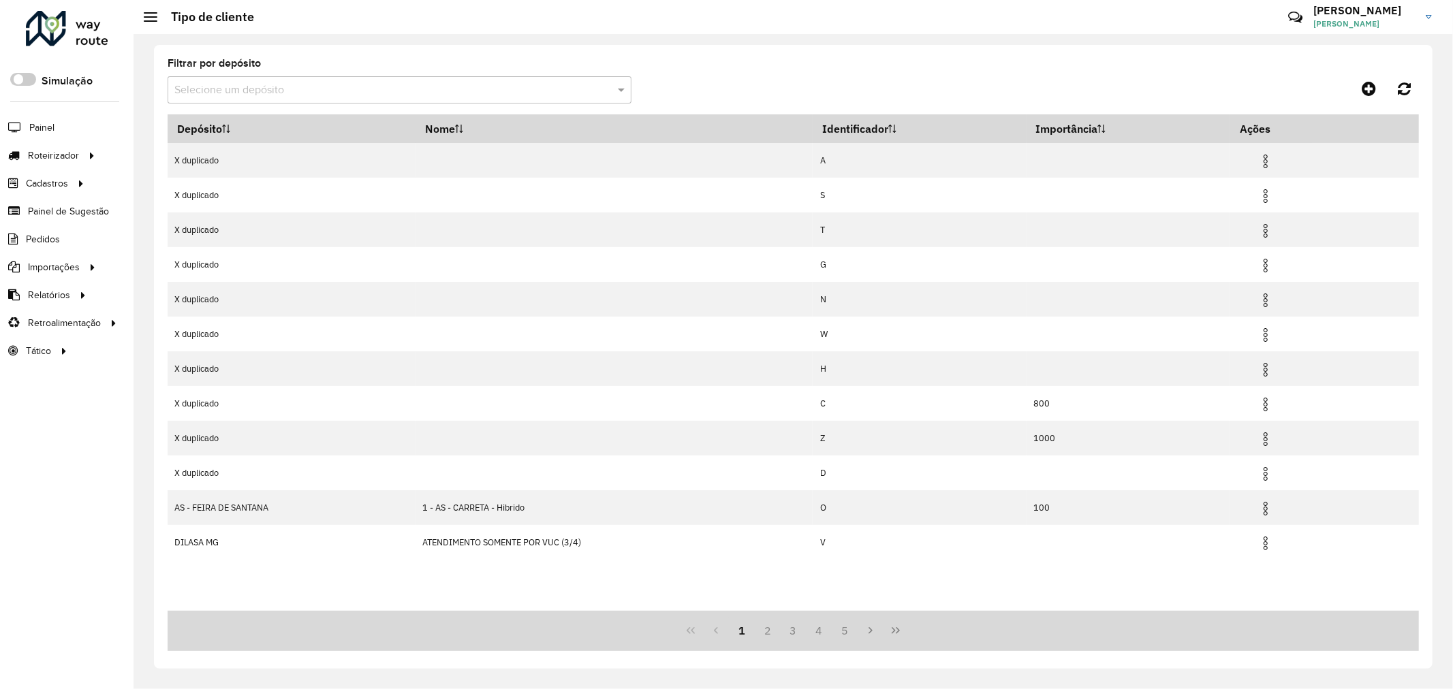
click at [379, 80] on div "Selecione um depósito" at bounding box center [400, 89] width 464 height 27
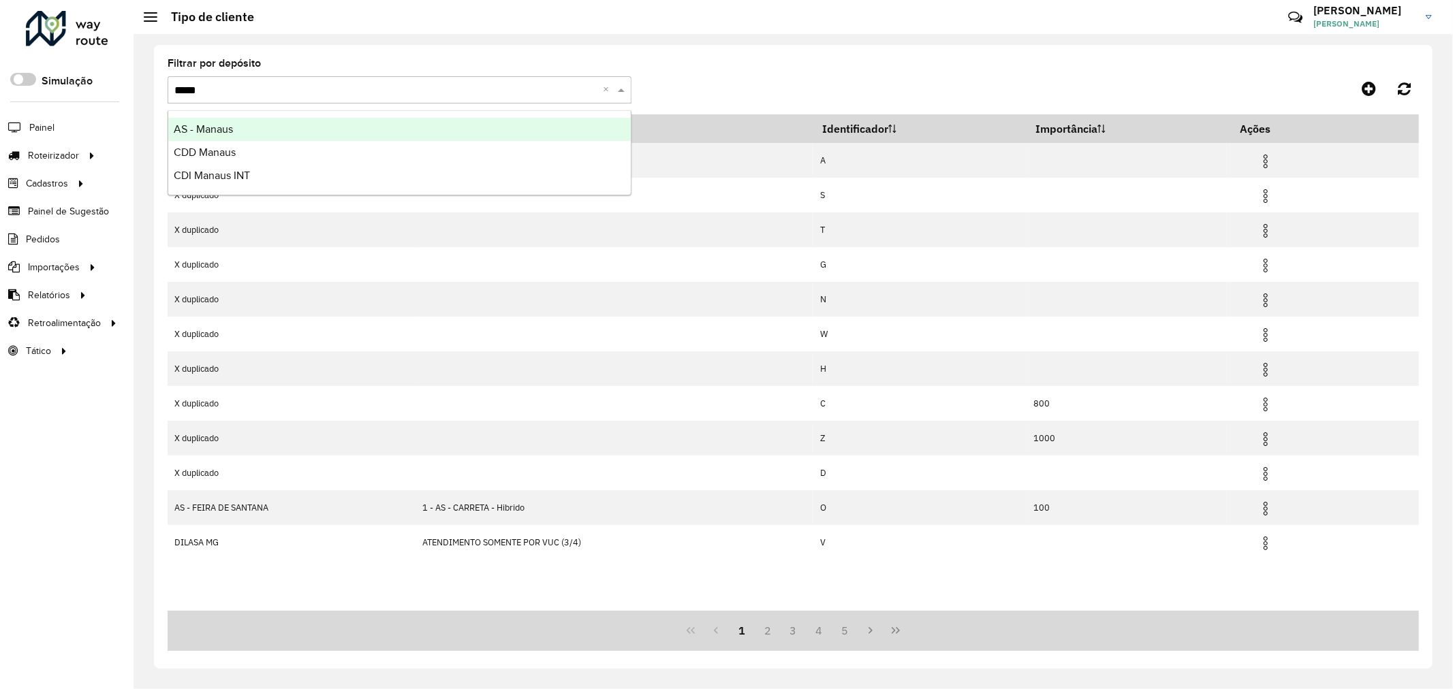
type input "******"
click at [303, 154] on div "CDD Manaus" at bounding box center [399, 152] width 462 height 23
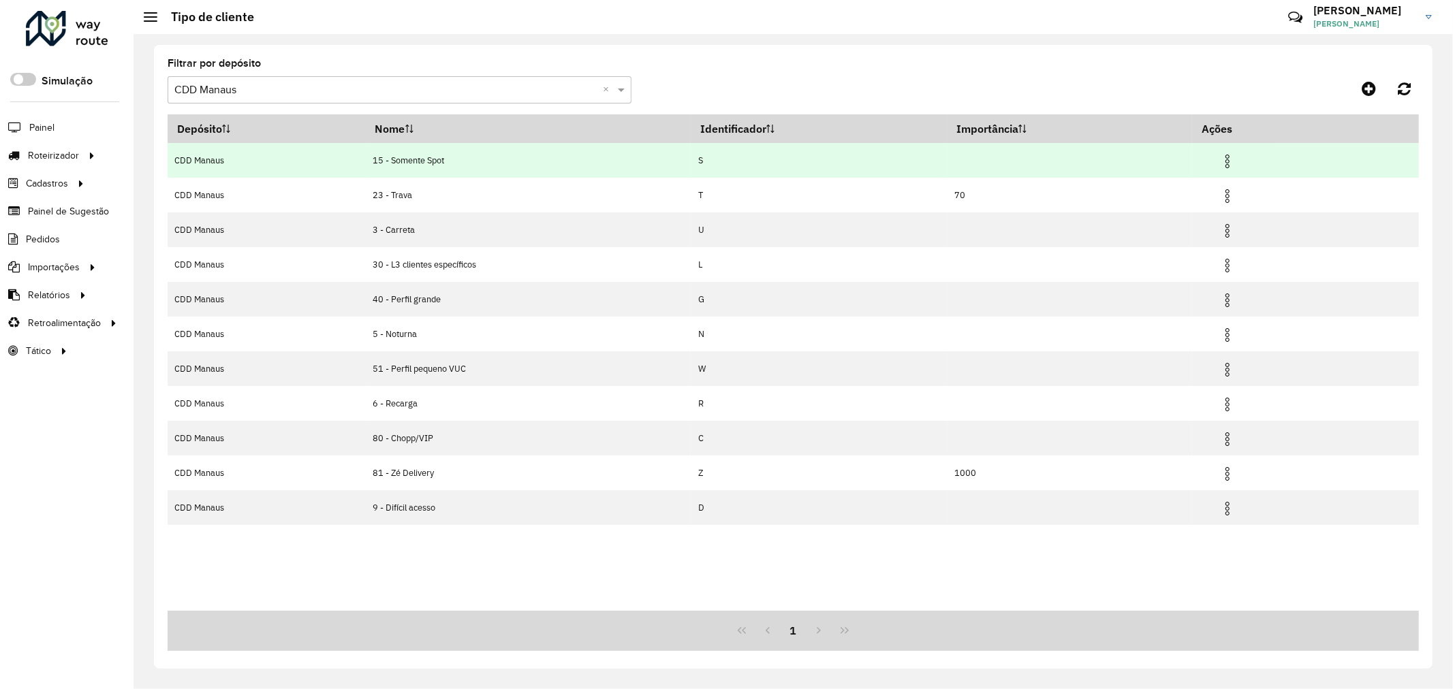
drag, startPoint x: 702, startPoint y: 494, endPoint x: 697, endPoint y: 163, distance: 331.0
click at [697, 163] on tbody "CDD Manaus 15 - Somente Spot S CDD Manaus 23 - Trava T 70 CDD Manaus 3 - Carret…" at bounding box center [793, 334] width 1251 height 382
click at [697, 163] on td "S" at bounding box center [819, 160] width 256 height 35
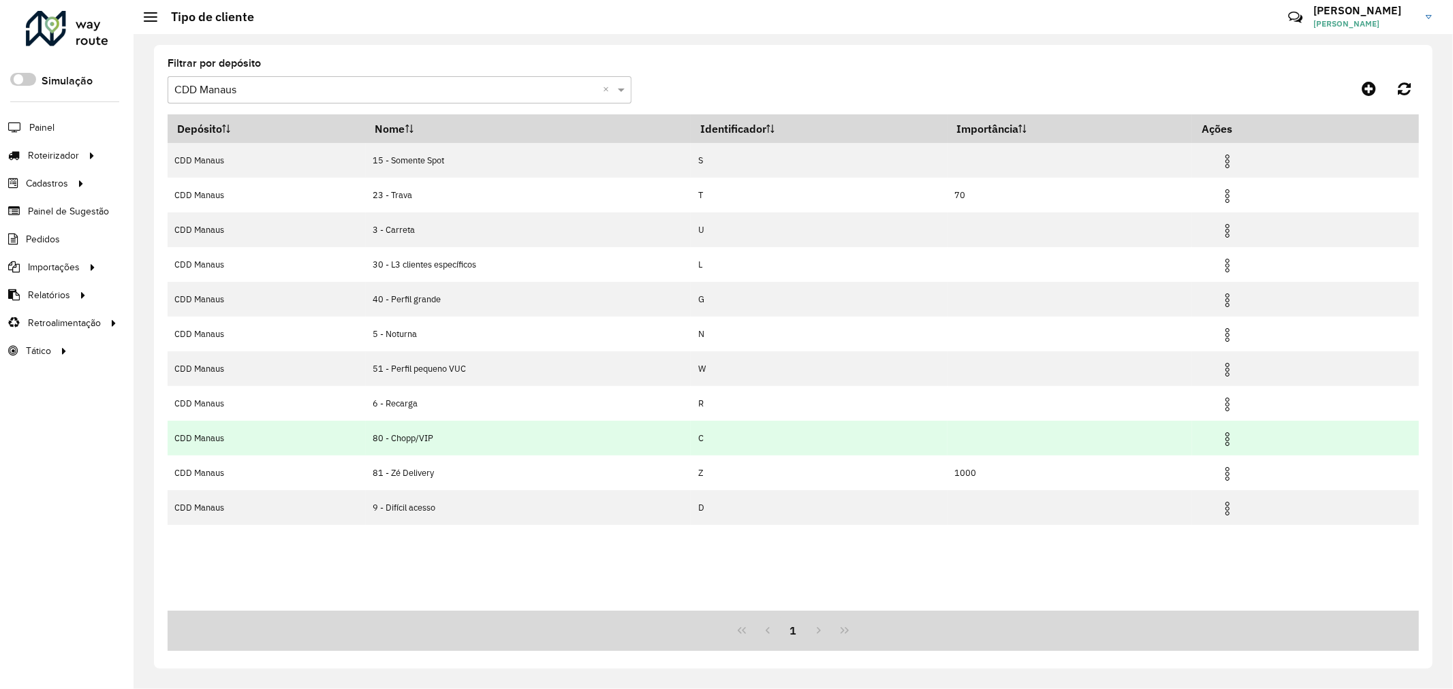
click at [1231, 441] on img at bounding box center [1227, 439] width 16 height 16
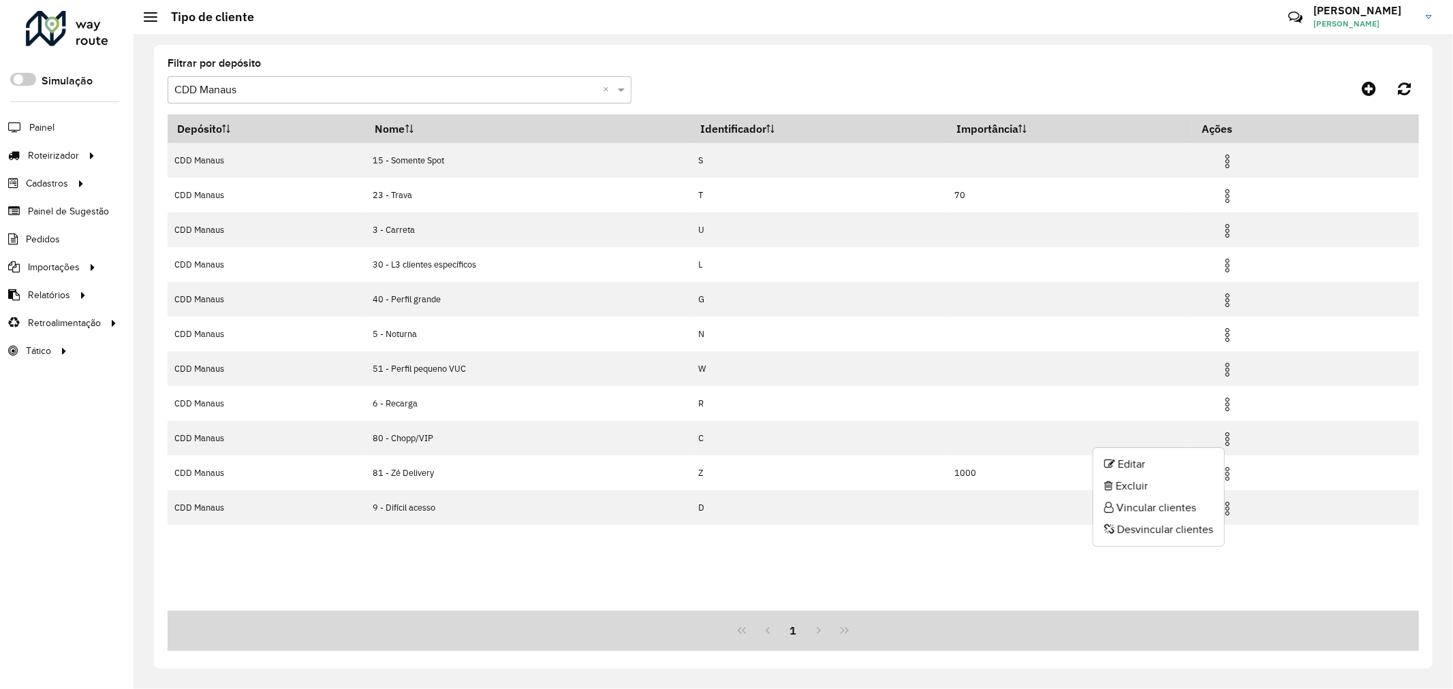
click at [1145, 462] on li "Editar" at bounding box center [1158, 465] width 131 height 22
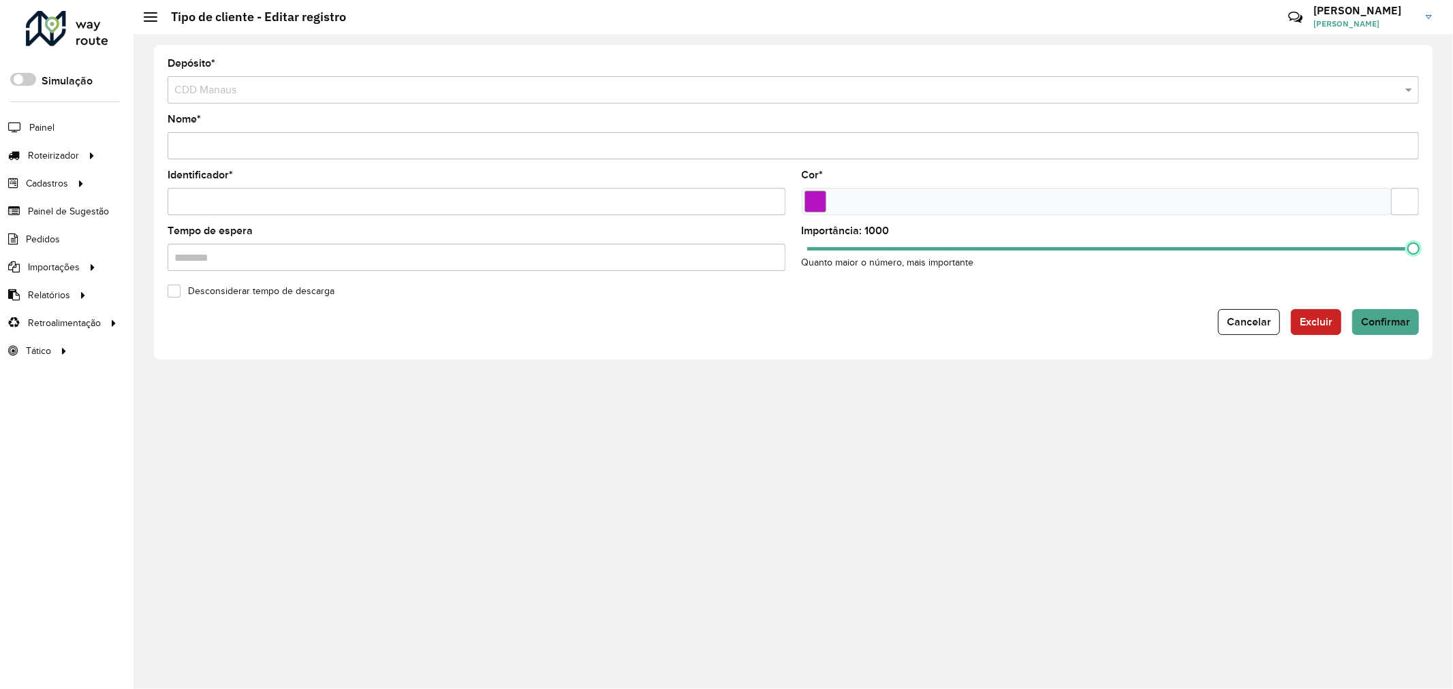
drag, startPoint x: 808, startPoint y: 249, endPoint x: 1452, endPoint y: 238, distance: 644.3
click at [1452, 238] on div "Depósito * Selecione um depósito × CDD Manaus Nome * Identificador * Cor * Temp…" at bounding box center [792, 361] width 1319 height 655
click at [1384, 315] on button "Confirmar" at bounding box center [1385, 322] width 67 height 26
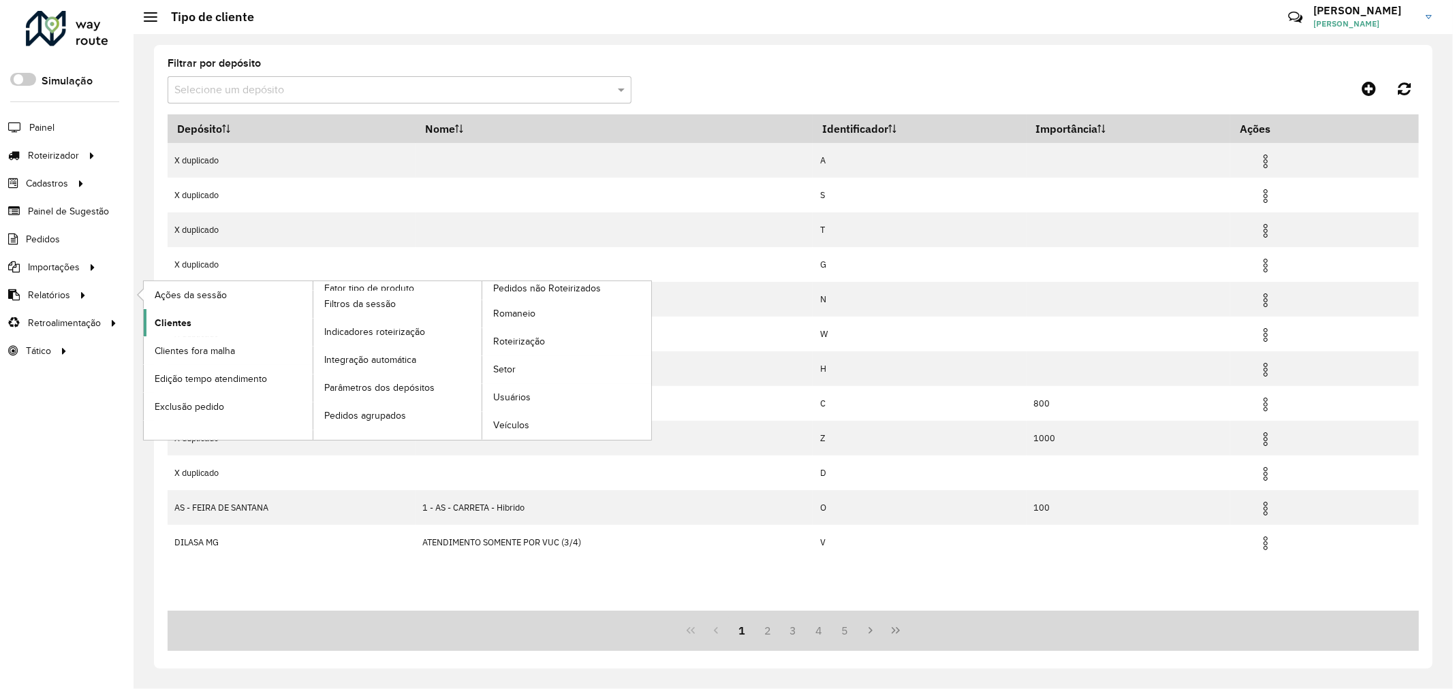
click at [195, 329] on link "Clientes" at bounding box center [228, 322] width 169 height 27
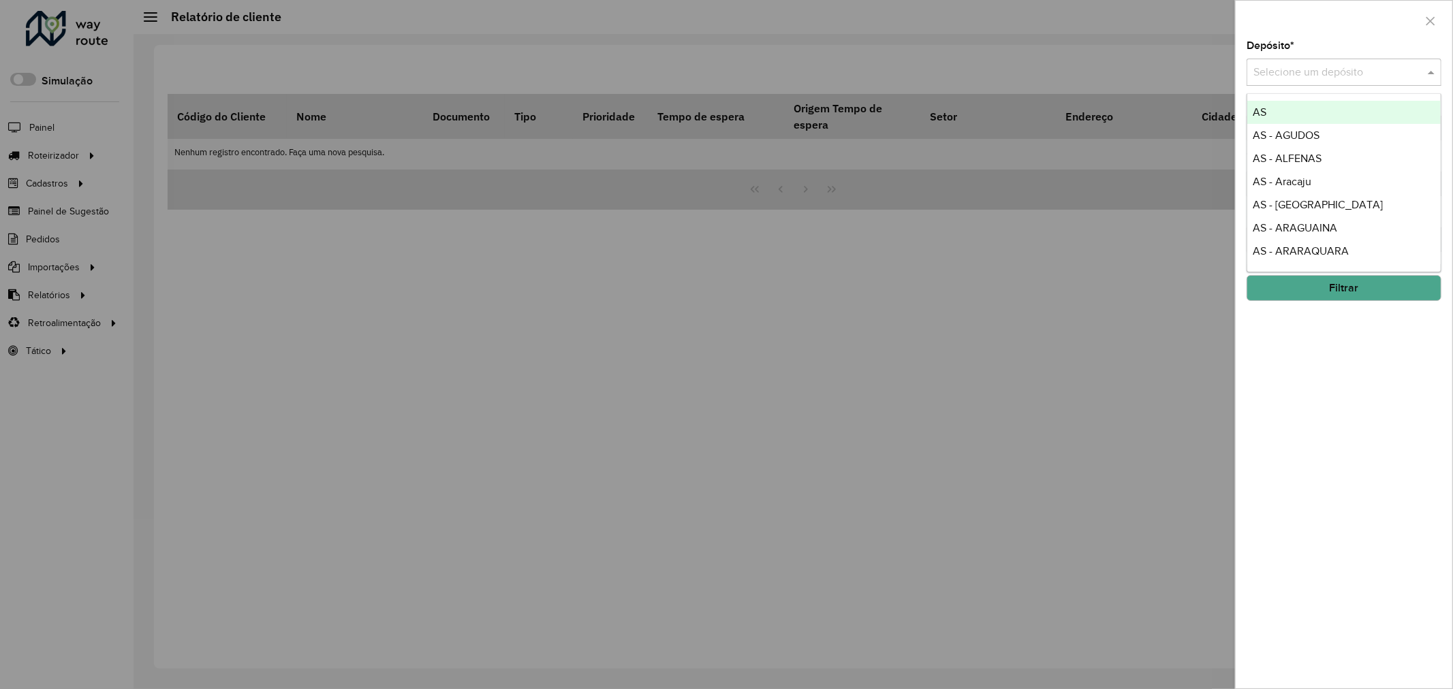
click at [1316, 76] on input "text" at bounding box center [1330, 73] width 154 height 16
type input "*****"
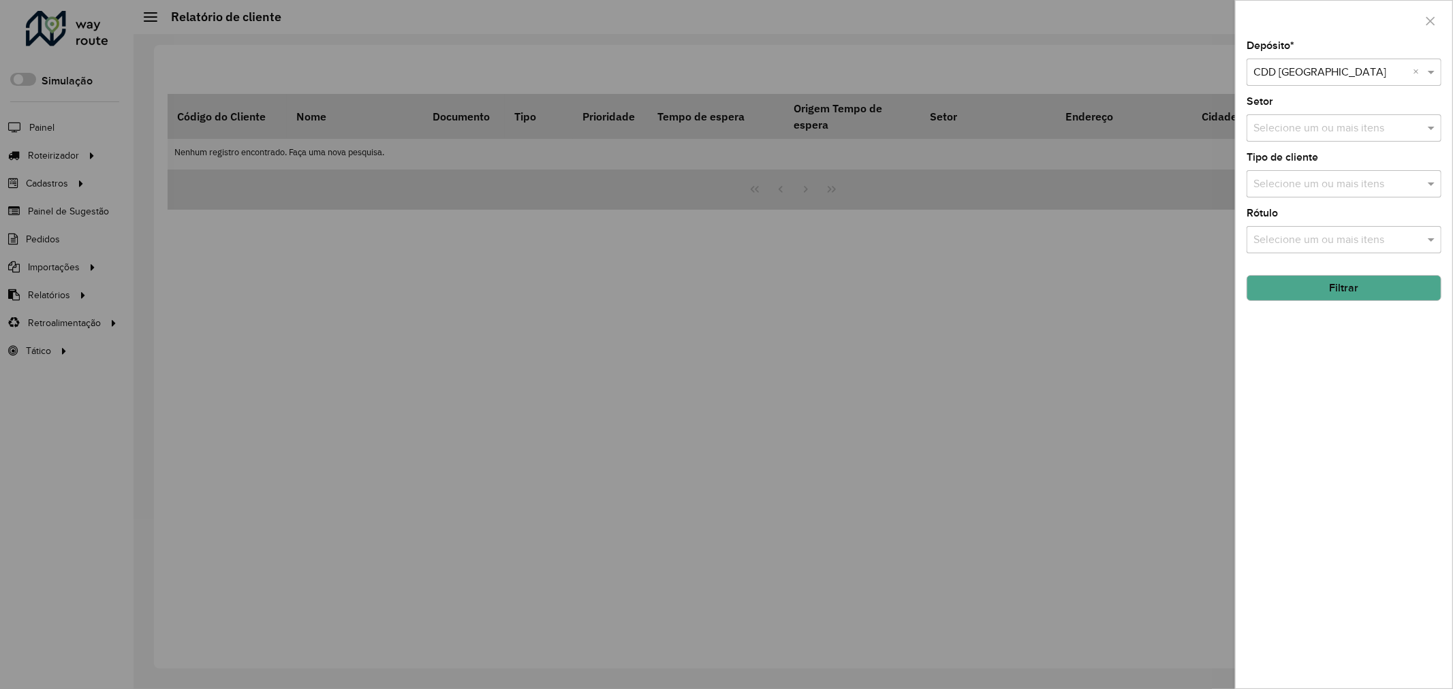
click at [1359, 291] on button "Filtrar" at bounding box center [1343, 288] width 195 height 26
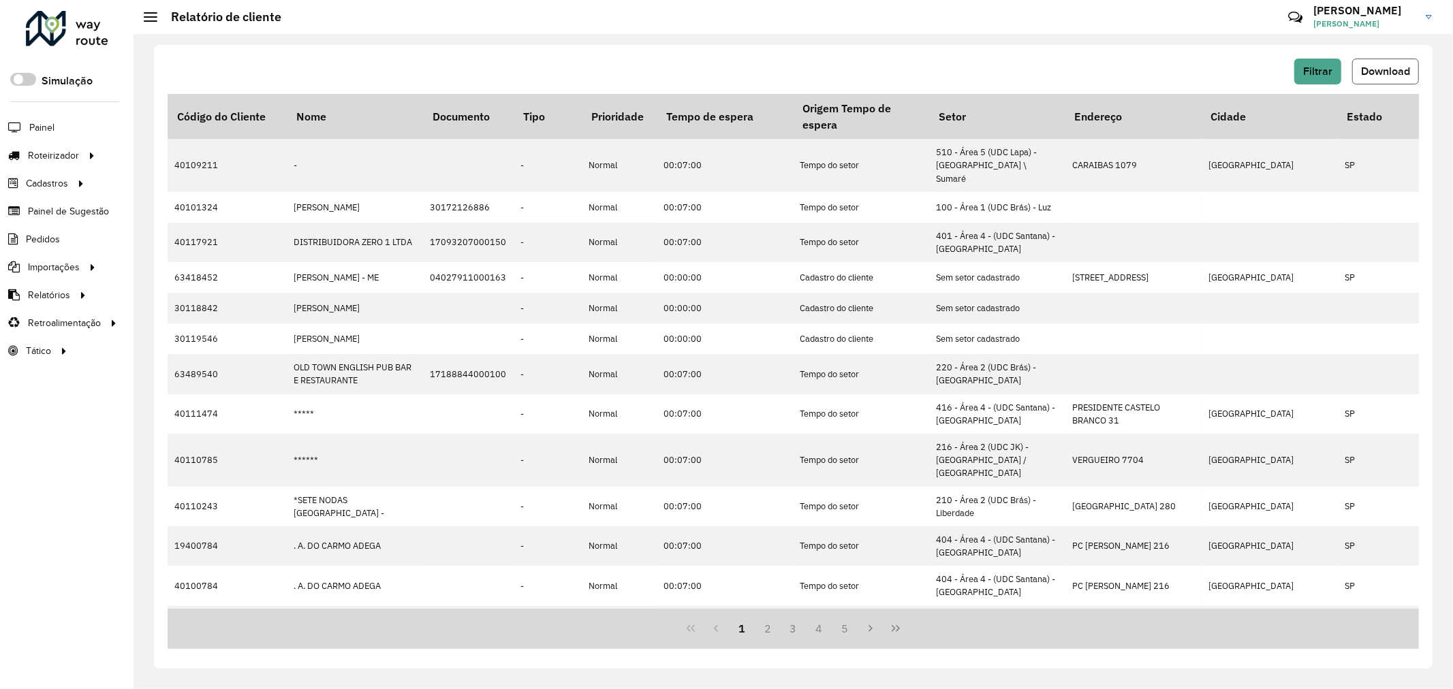
click at [1401, 74] on span "Download" at bounding box center [1385, 71] width 49 height 12
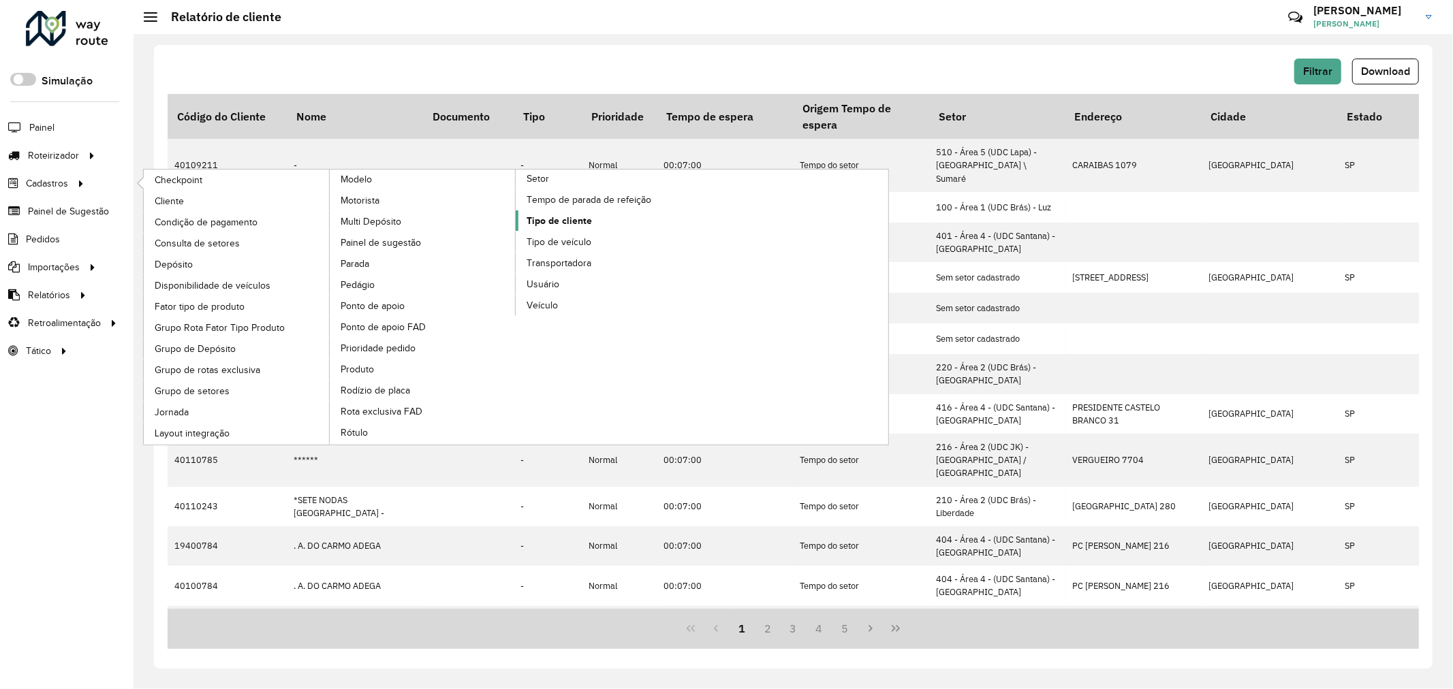
click at [559, 228] on span "Tipo de cliente" at bounding box center [558, 221] width 65 height 14
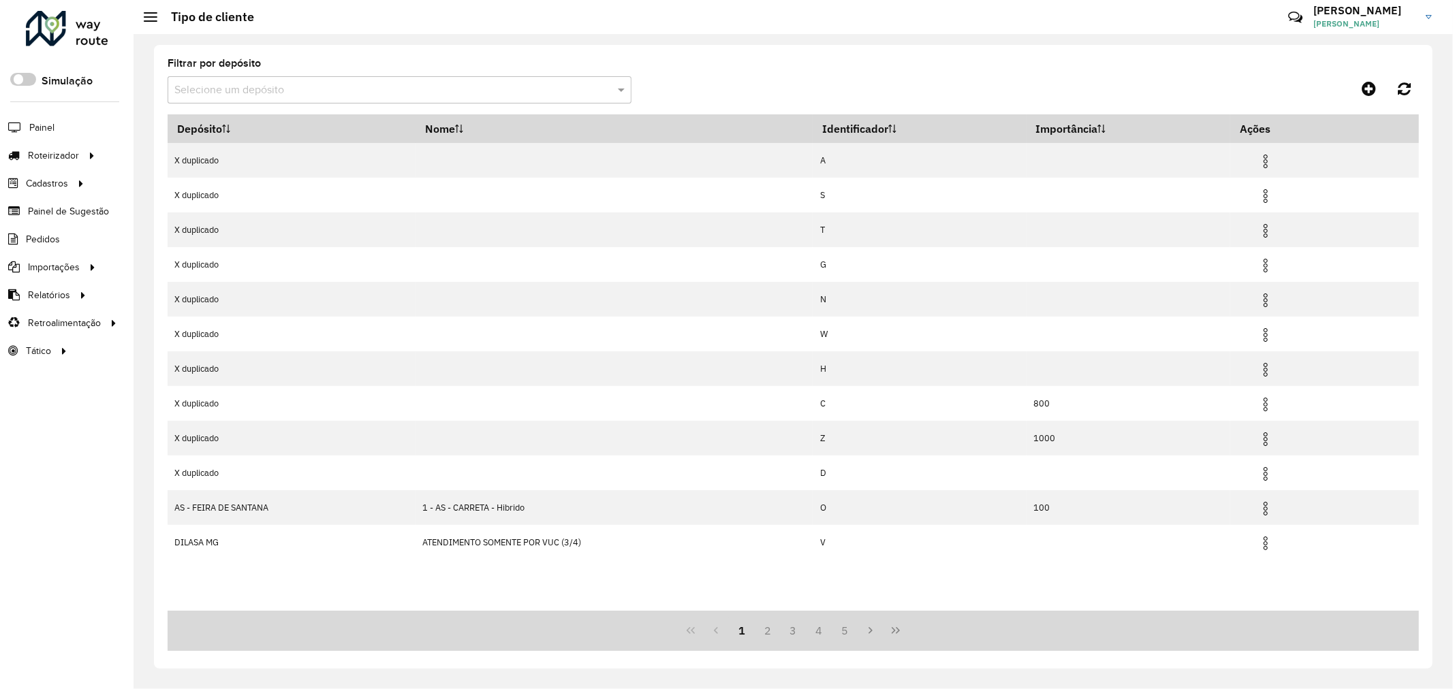
click at [315, 87] on hb-app "Aguarde... Pop-up bloqueado! Seu navegador bloqueou automáticamente a abertura …" at bounding box center [726, 344] width 1453 height 689
click at [318, 86] on input "text" at bounding box center [385, 90] width 423 height 16
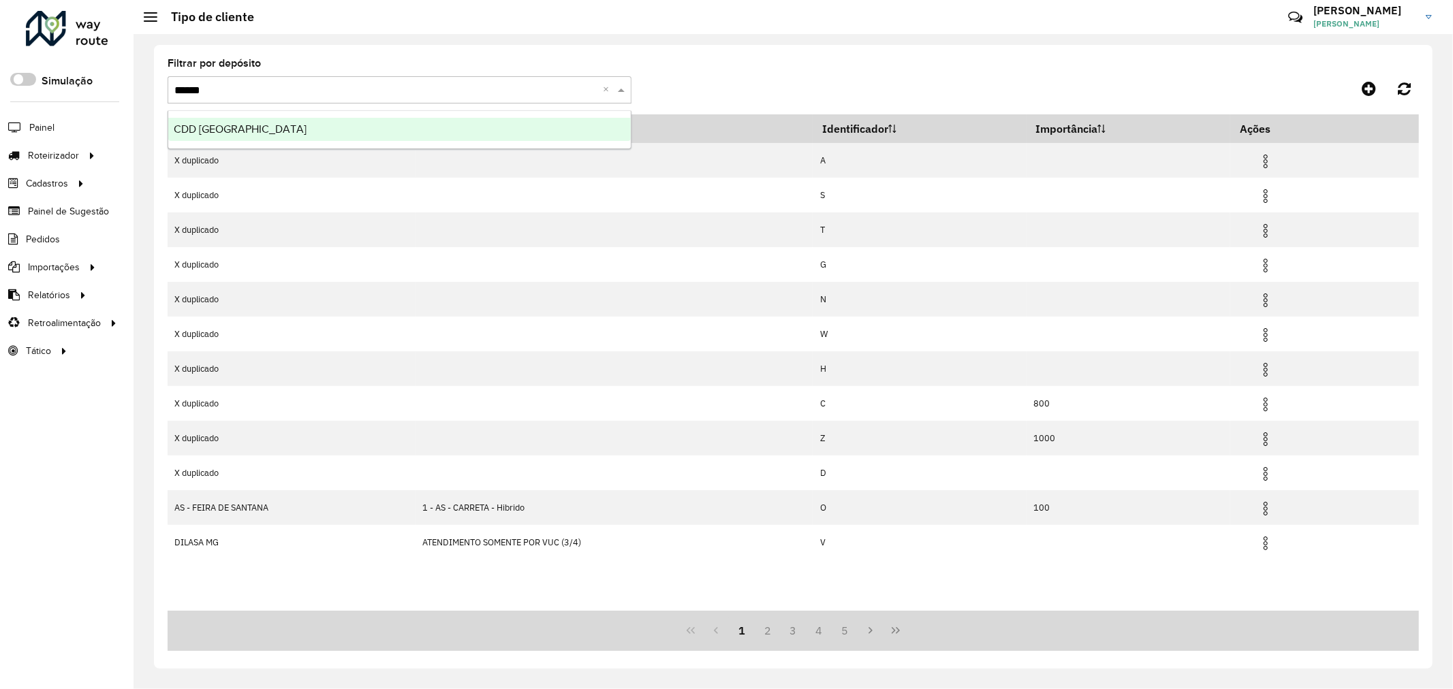
type input "*******"
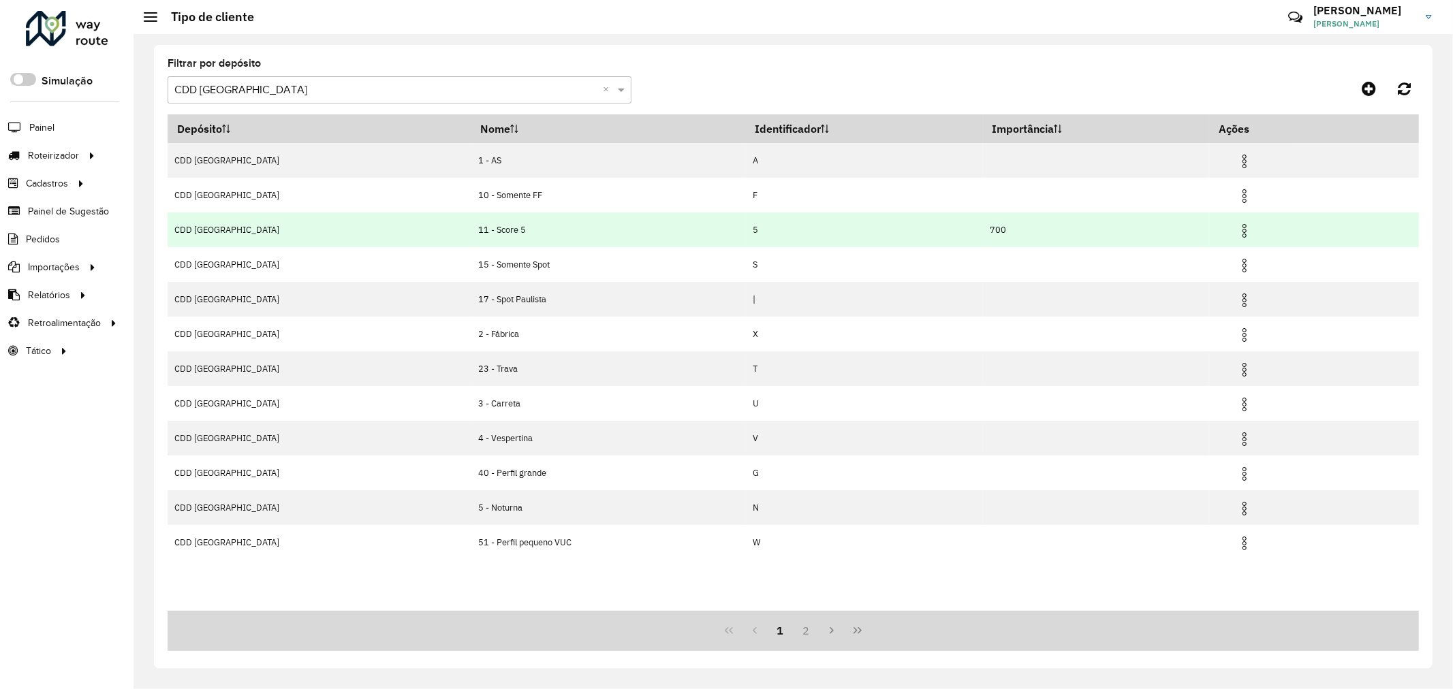
click at [1236, 239] on img at bounding box center [1244, 231] width 16 height 16
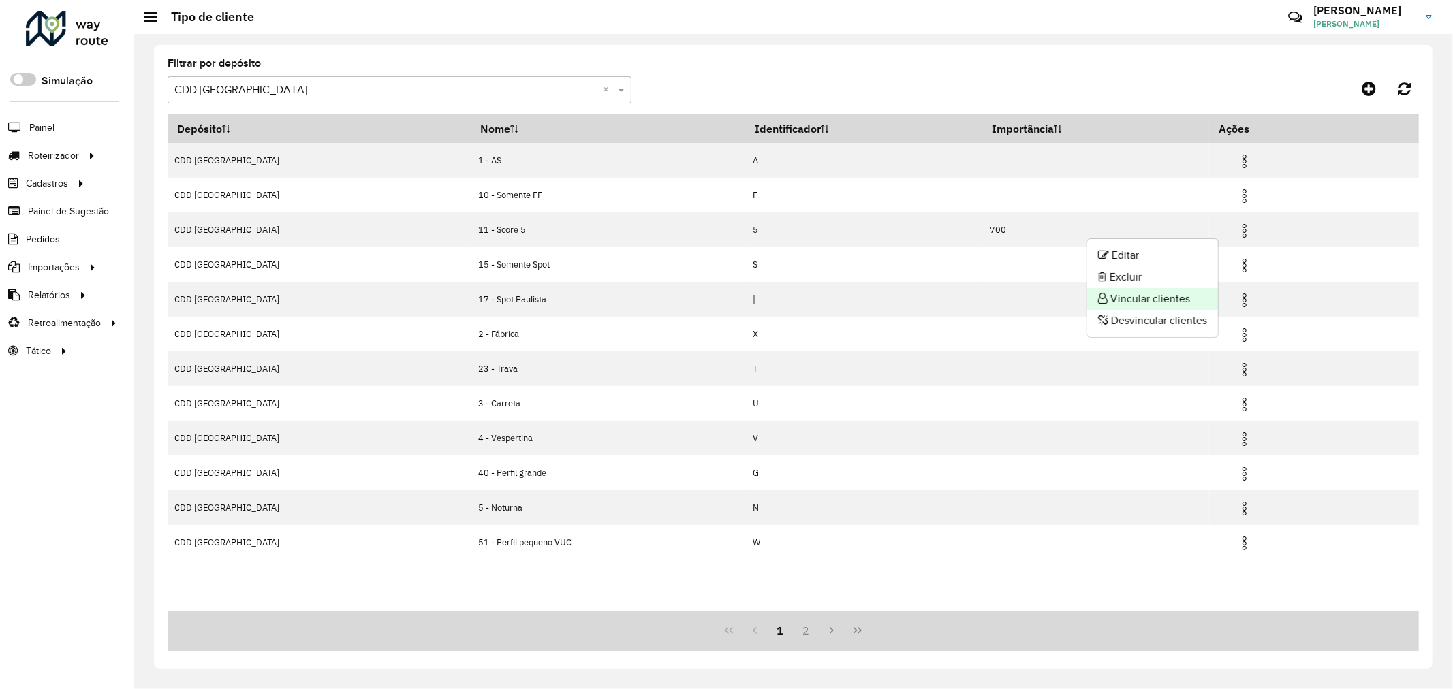
click at [1185, 301] on li "Vincular clientes" at bounding box center [1152, 299] width 131 height 22
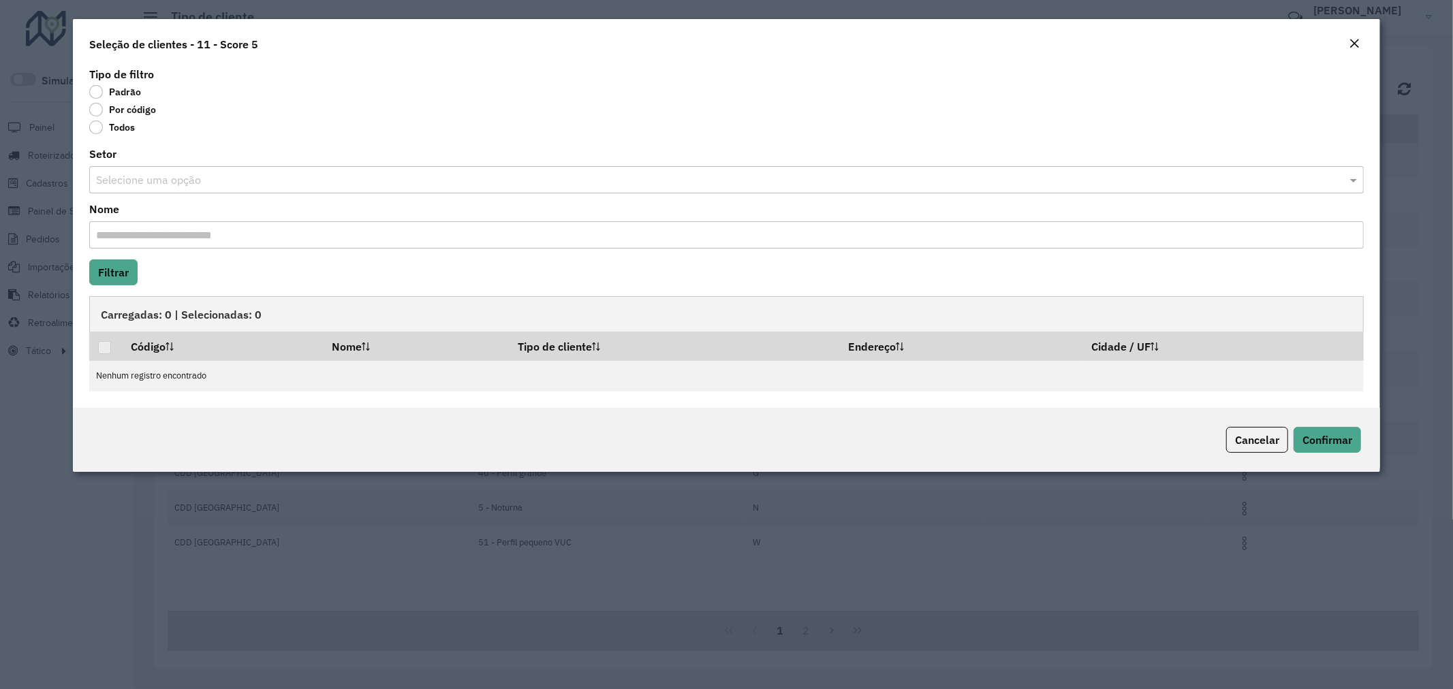
click at [97, 109] on label "Por código" at bounding box center [122, 110] width 67 height 14
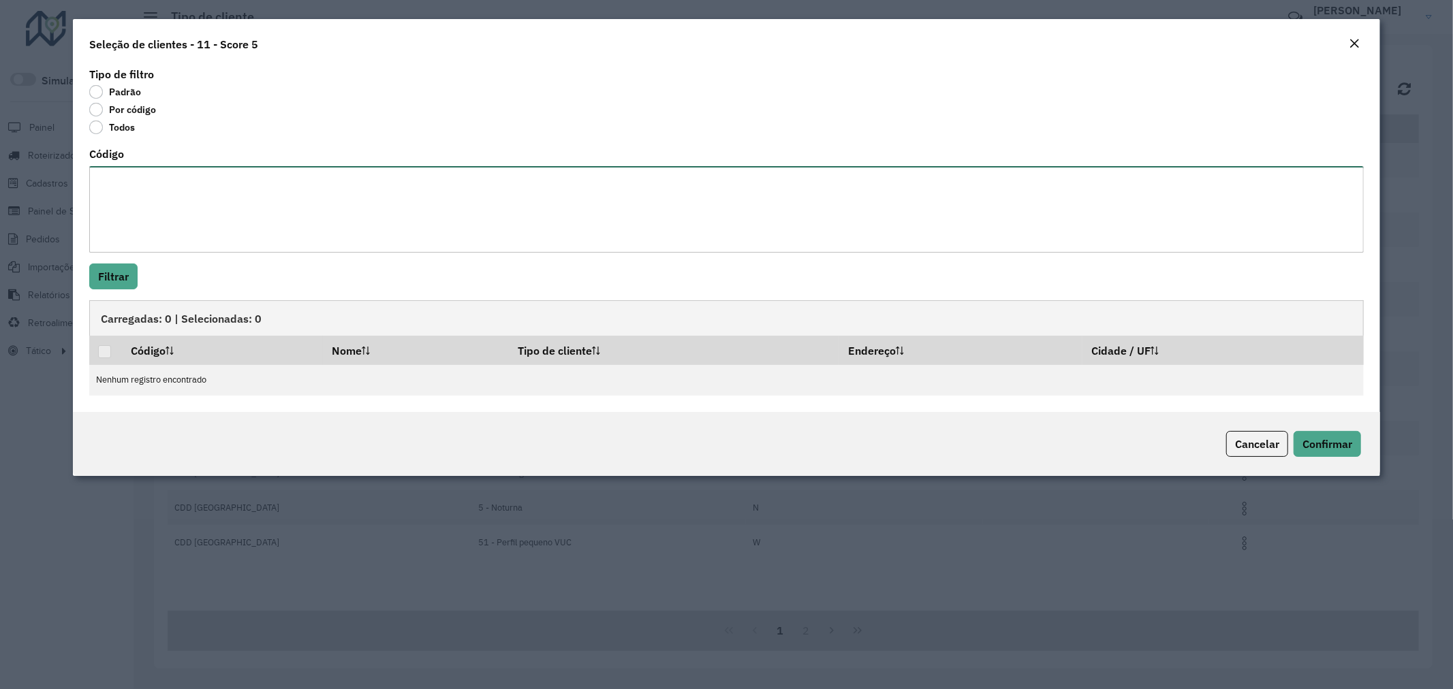
click at [302, 194] on textarea "Código" at bounding box center [726, 209] width 1275 height 86
paste textarea "******** ******** ******** ******** ******** ******** ******** ******** *******…"
type textarea "******** ******** ******** ******** ******** ******** ******** ******** *******…"
click at [121, 283] on button "Filtrar" at bounding box center [113, 277] width 48 height 26
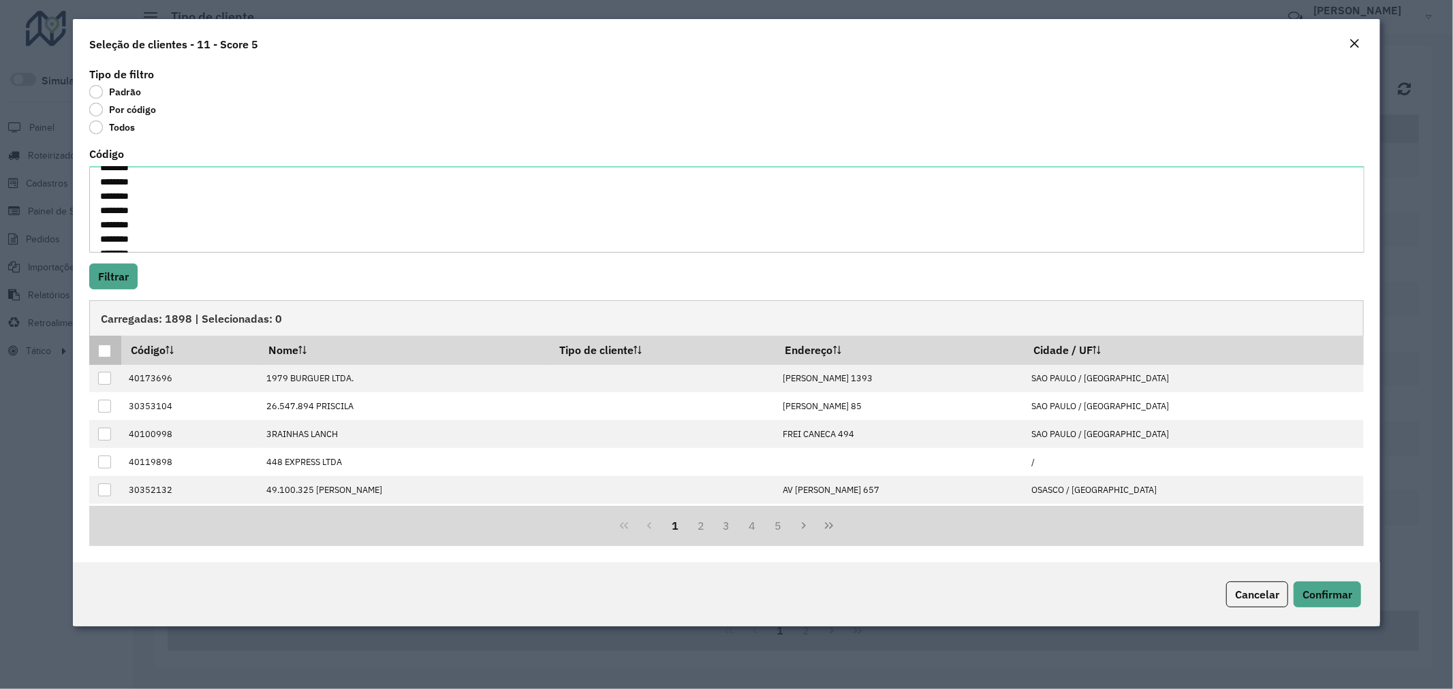
click at [107, 353] on div at bounding box center [104, 351] width 13 height 13
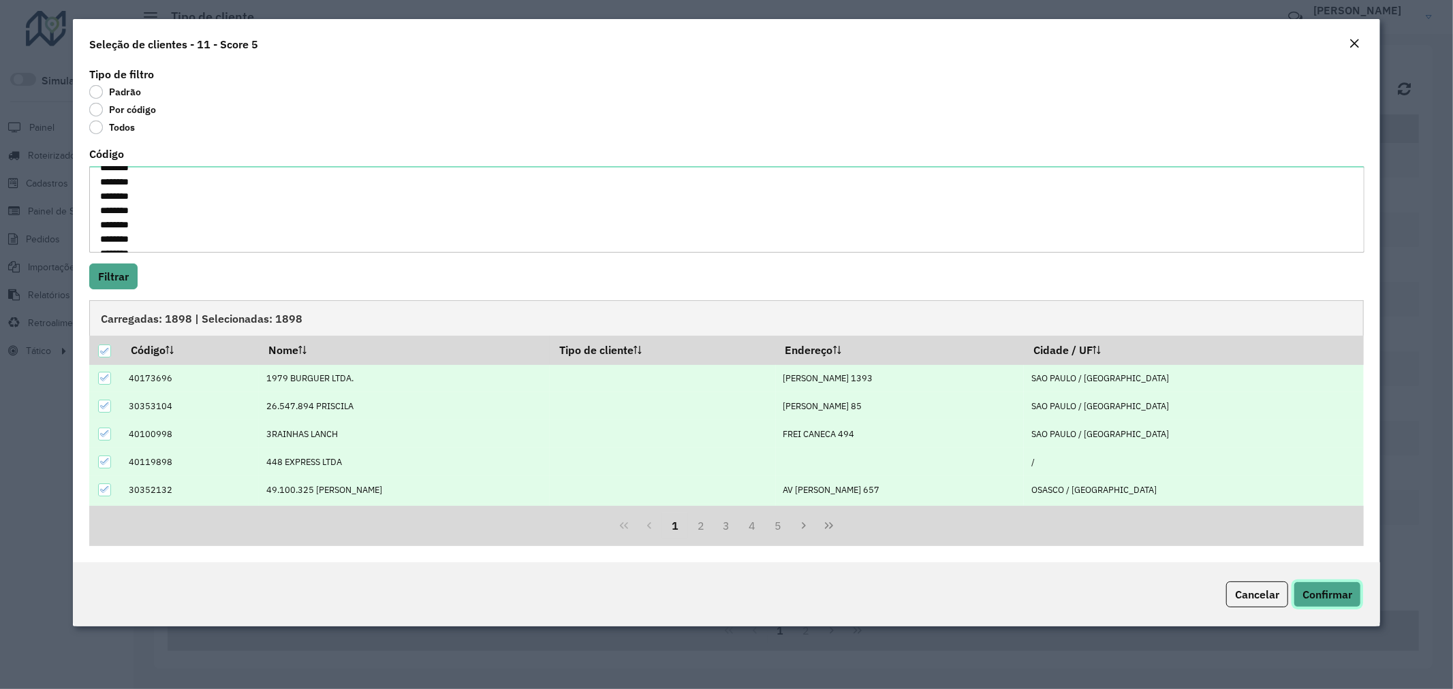
click at [1357, 588] on button "Confirmar" at bounding box center [1326, 595] width 67 height 26
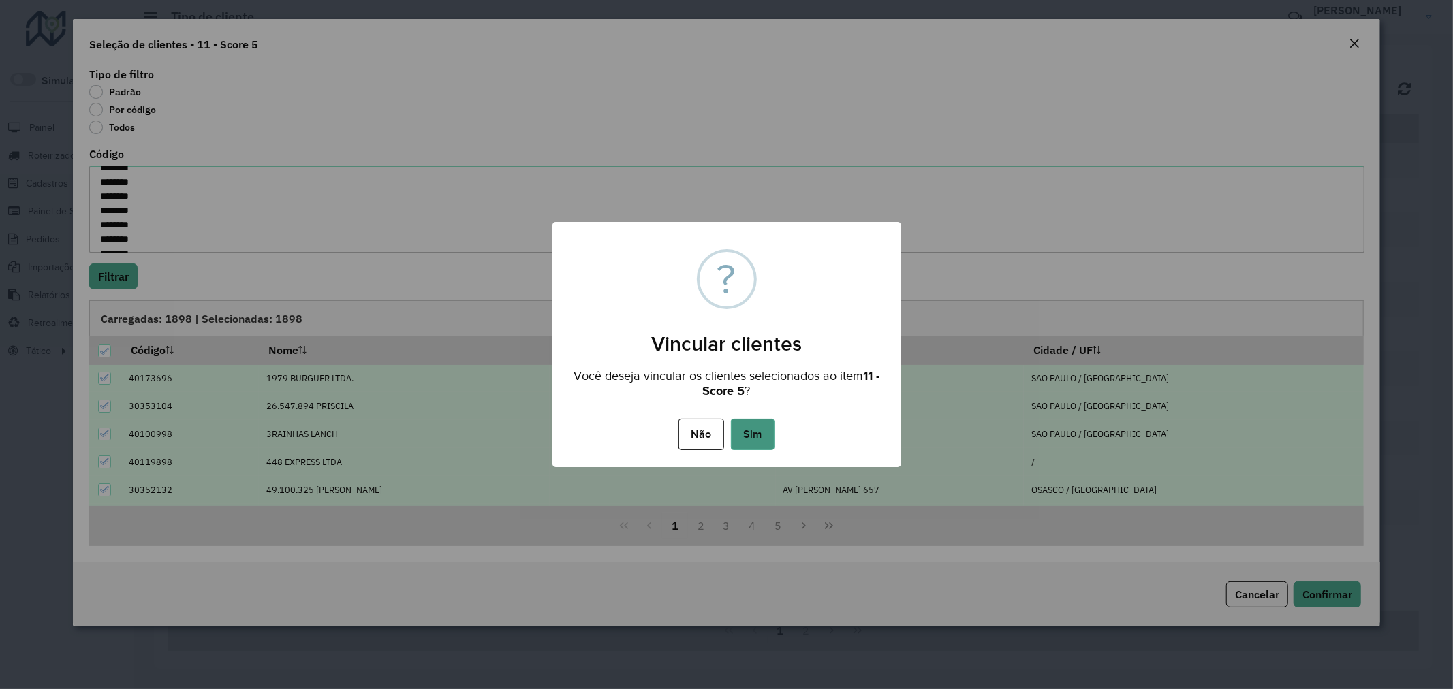
click at [748, 431] on button "Sim" at bounding box center [753, 434] width 44 height 31
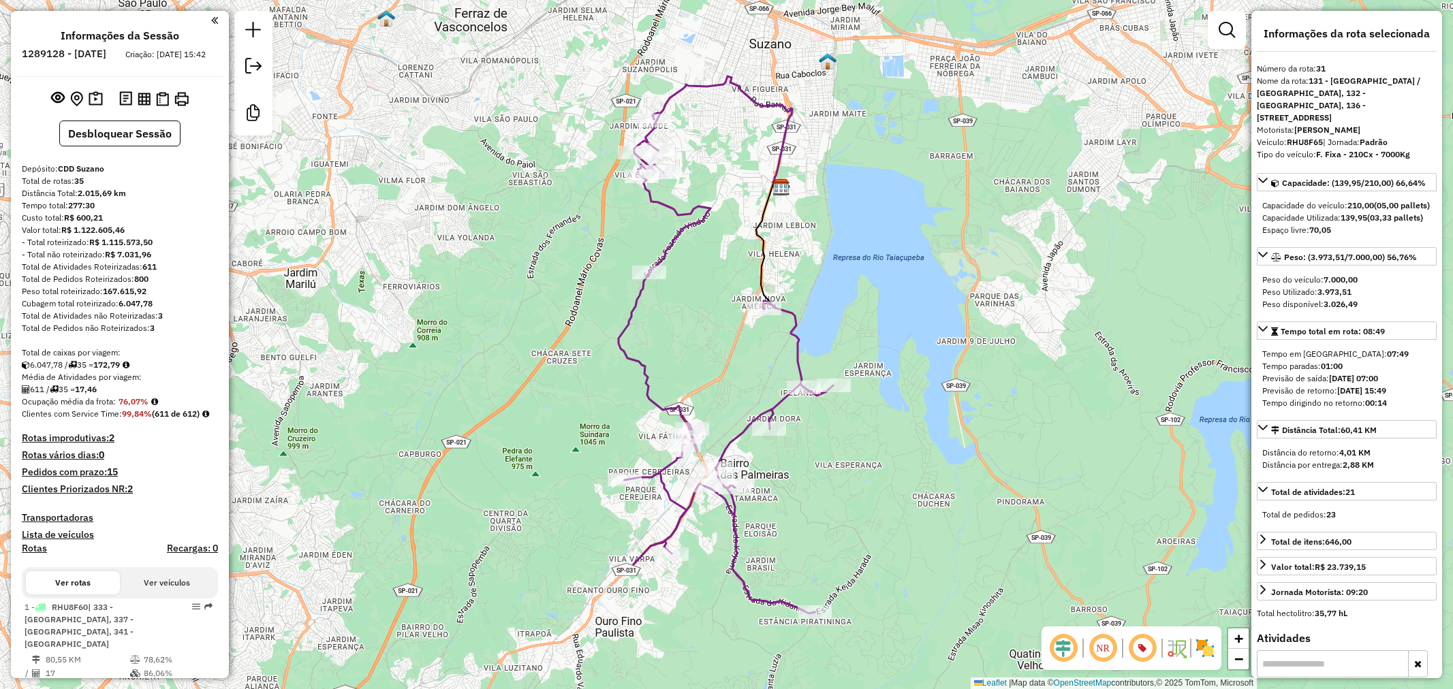
select select "**********"
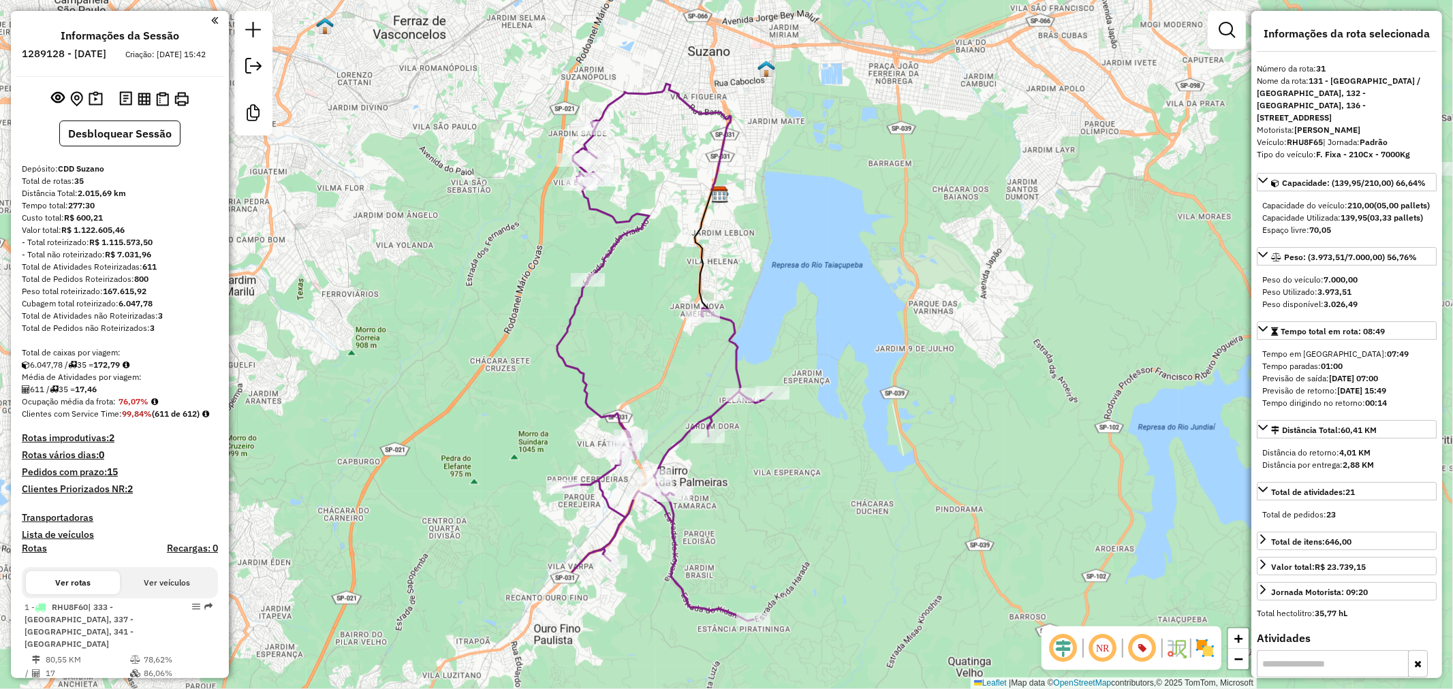
scroll to position [554, 0]
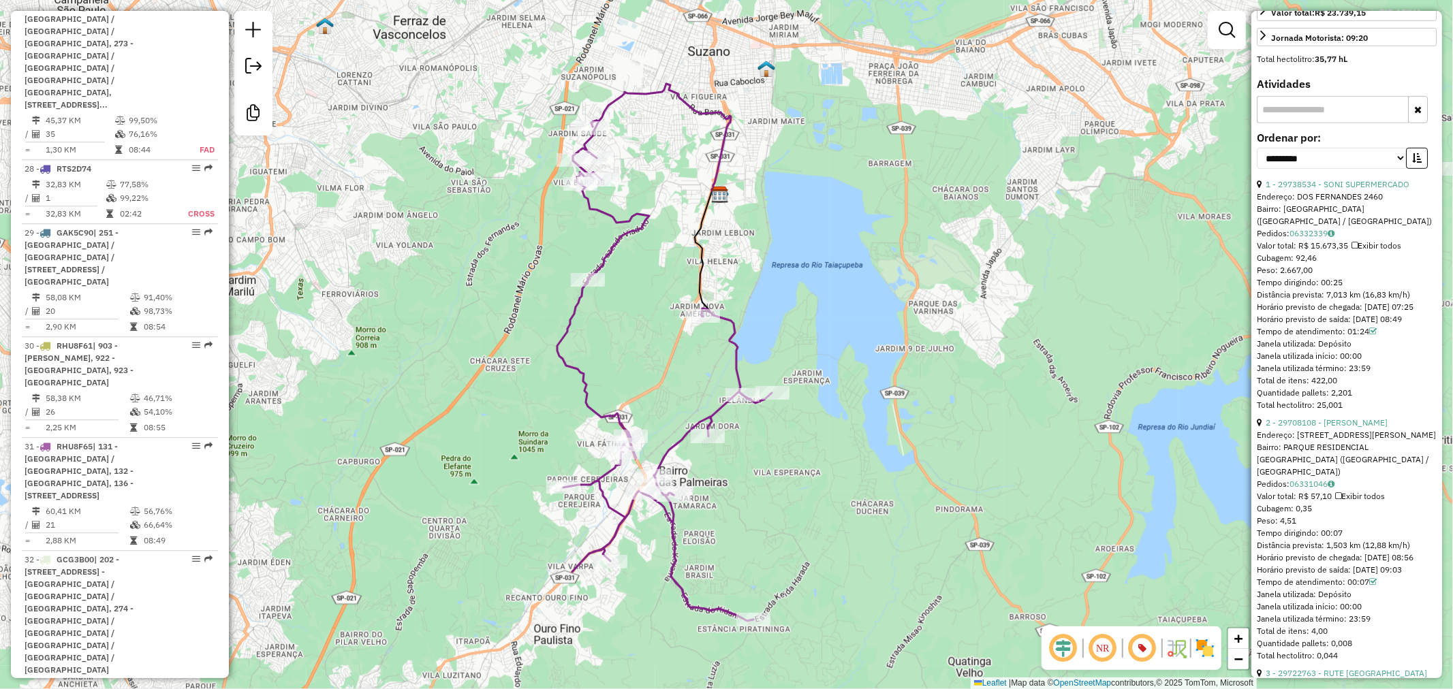
drag, startPoint x: 809, startPoint y: 505, endPoint x: 779, endPoint y: 513, distance: 30.9
click at [779, 513] on div "Janela de atendimento Grade de atendimento Capacidade Transportadoras Veículos …" at bounding box center [726, 344] width 1453 height 689
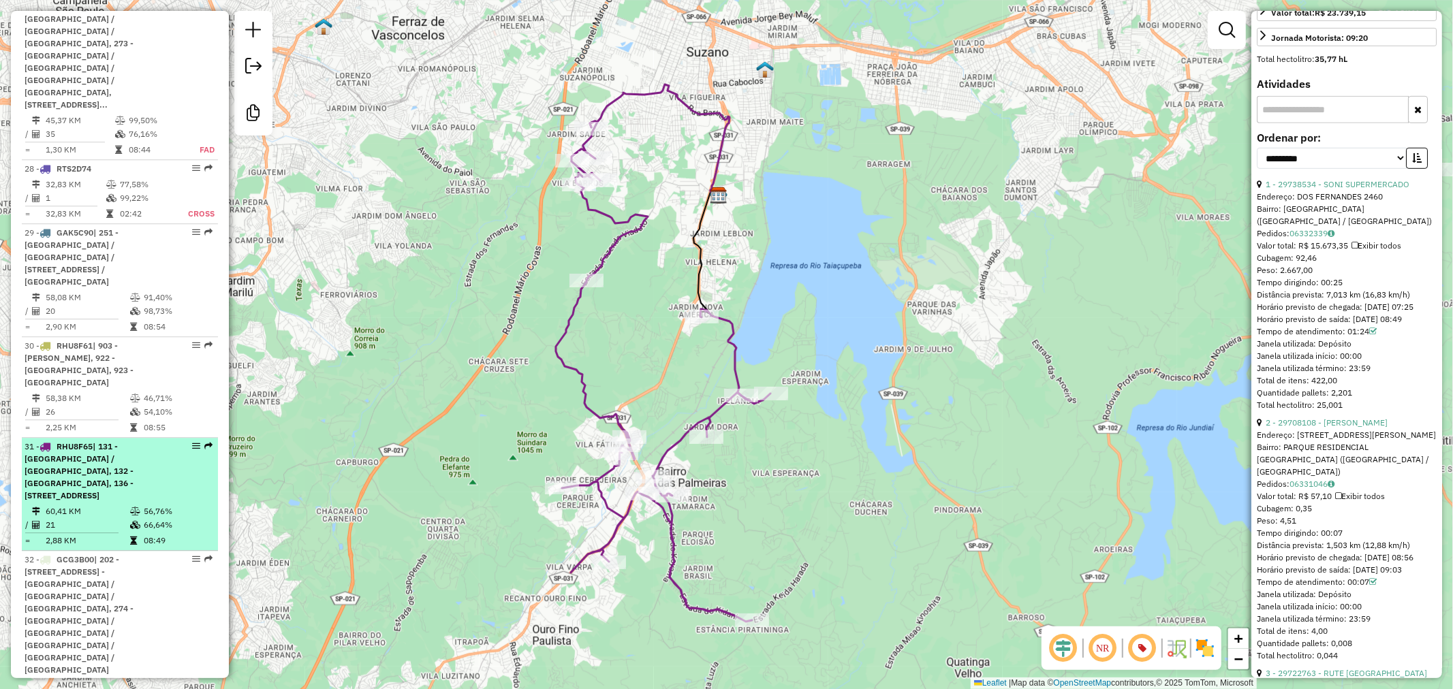
drag, startPoint x: 458, startPoint y: 315, endPoint x: 148, endPoint y: 268, distance: 314.0
click at [458, 315] on div "Rota 31 - Placa RHU8F65 29798815 - ROGERIO GERALDO DE F Janela de atendimento G…" at bounding box center [726, 344] width 1453 height 689
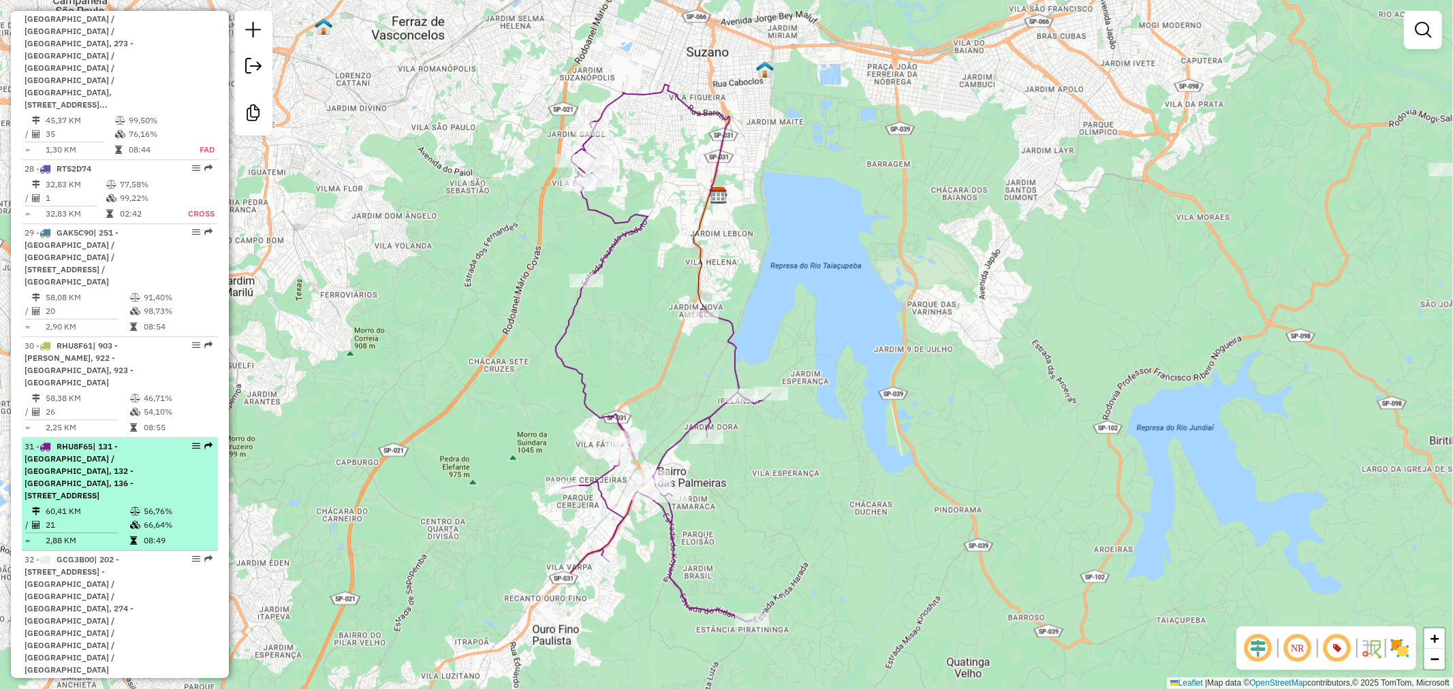
select select "**********"
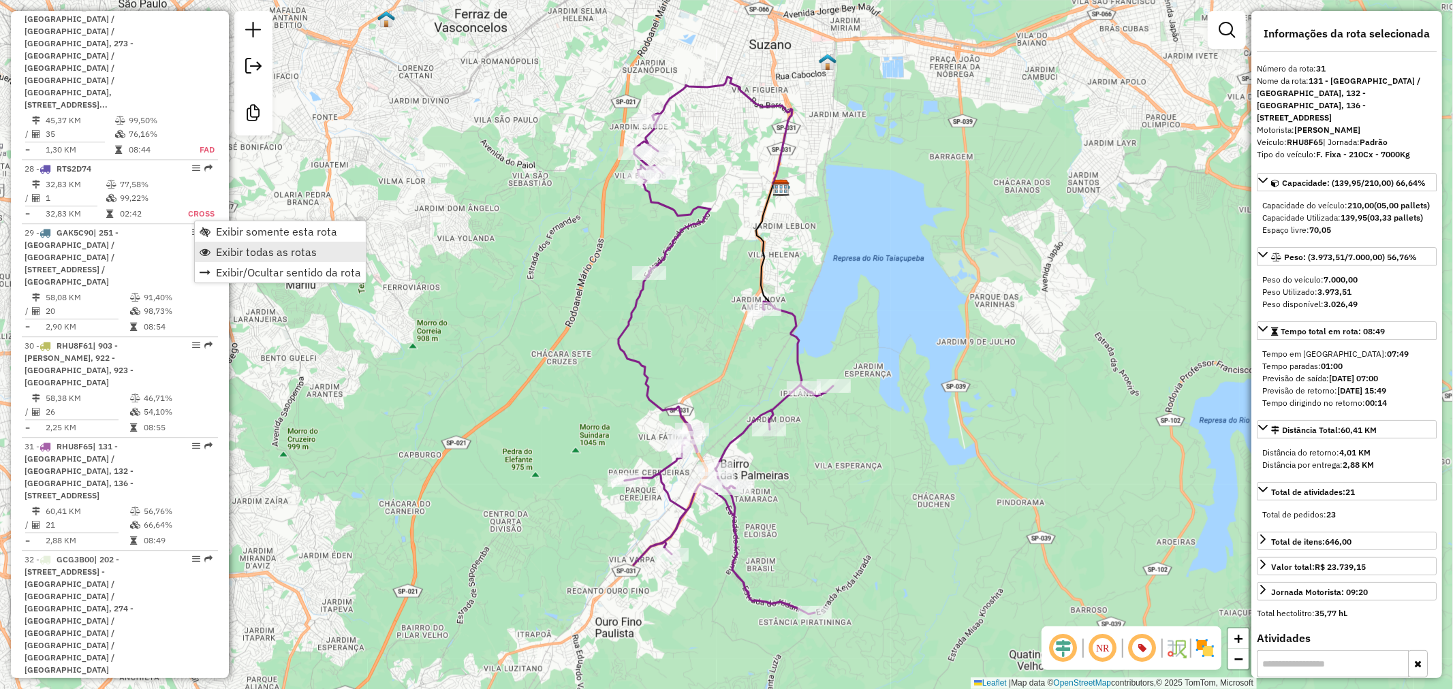
click at [243, 249] on span "Exibir todas as rotas" at bounding box center [266, 252] width 101 height 11
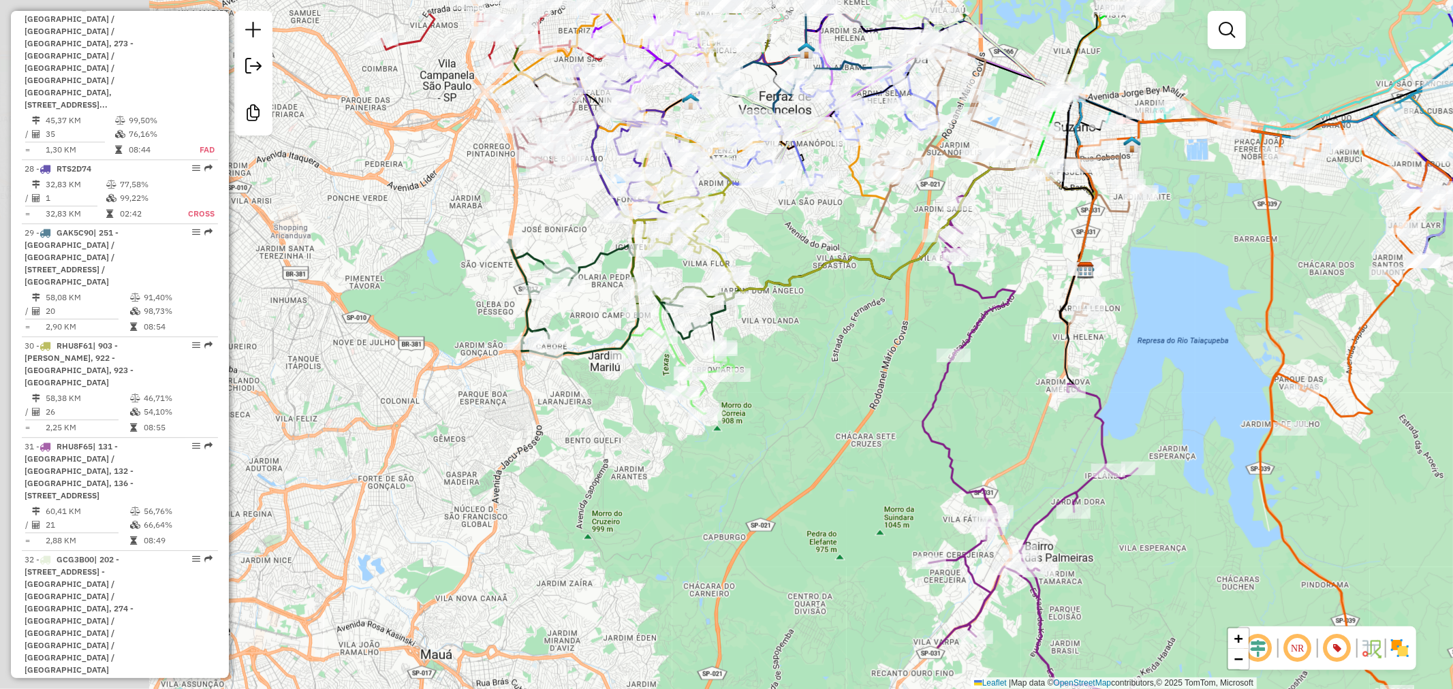
drag, startPoint x: 498, startPoint y: 235, endPoint x: 802, endPoint y: 317, distance: 315.4
click at [802, 317] on div "Janela de atendimento Grade de atendimento Capacidade Transportadoras Veículos …" at bounding box center [726, 344] width 1453 height 689
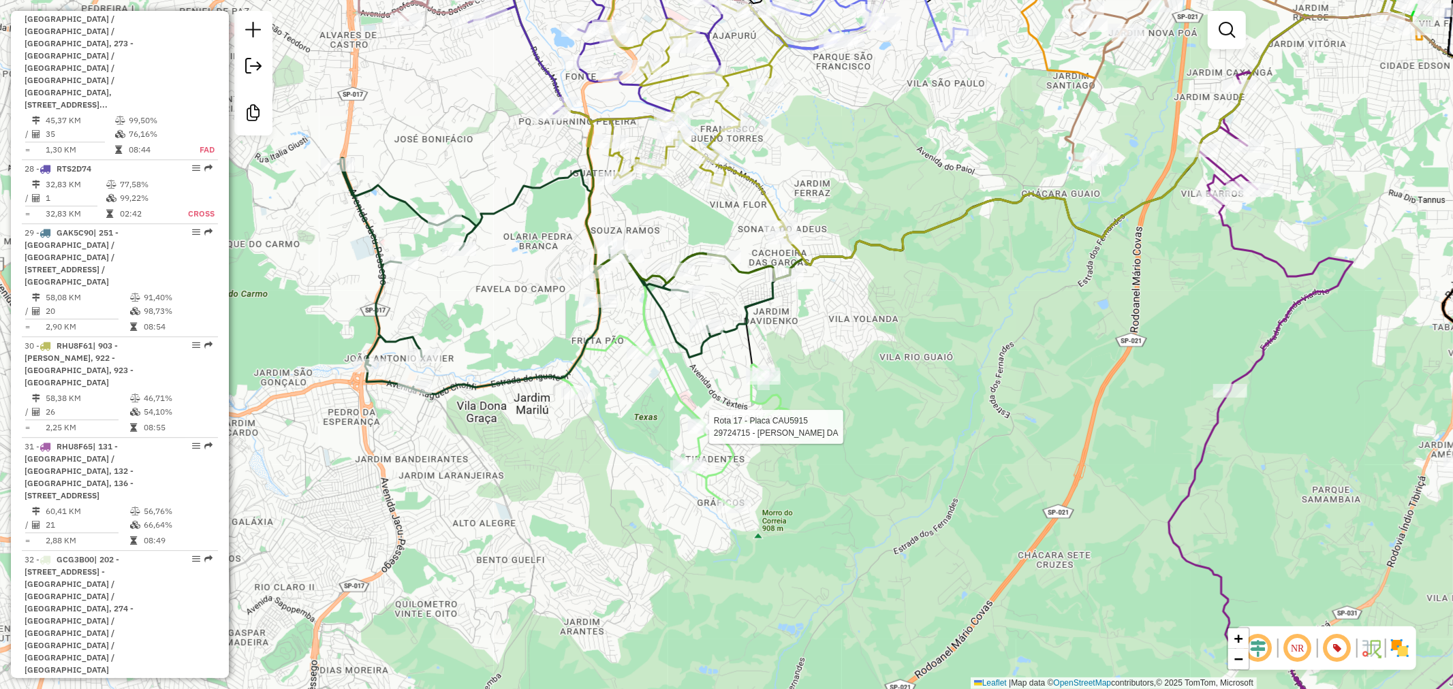
select select "**********"
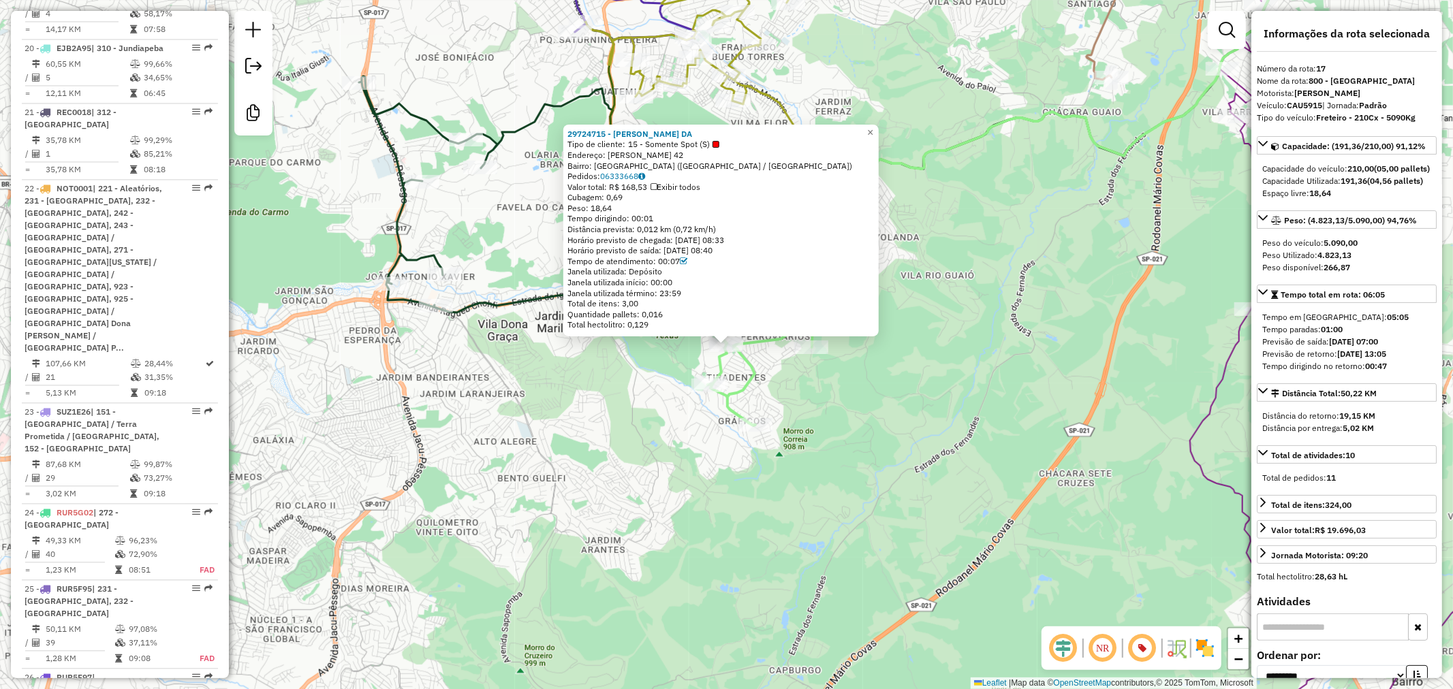
scroll to position [1965, 0]
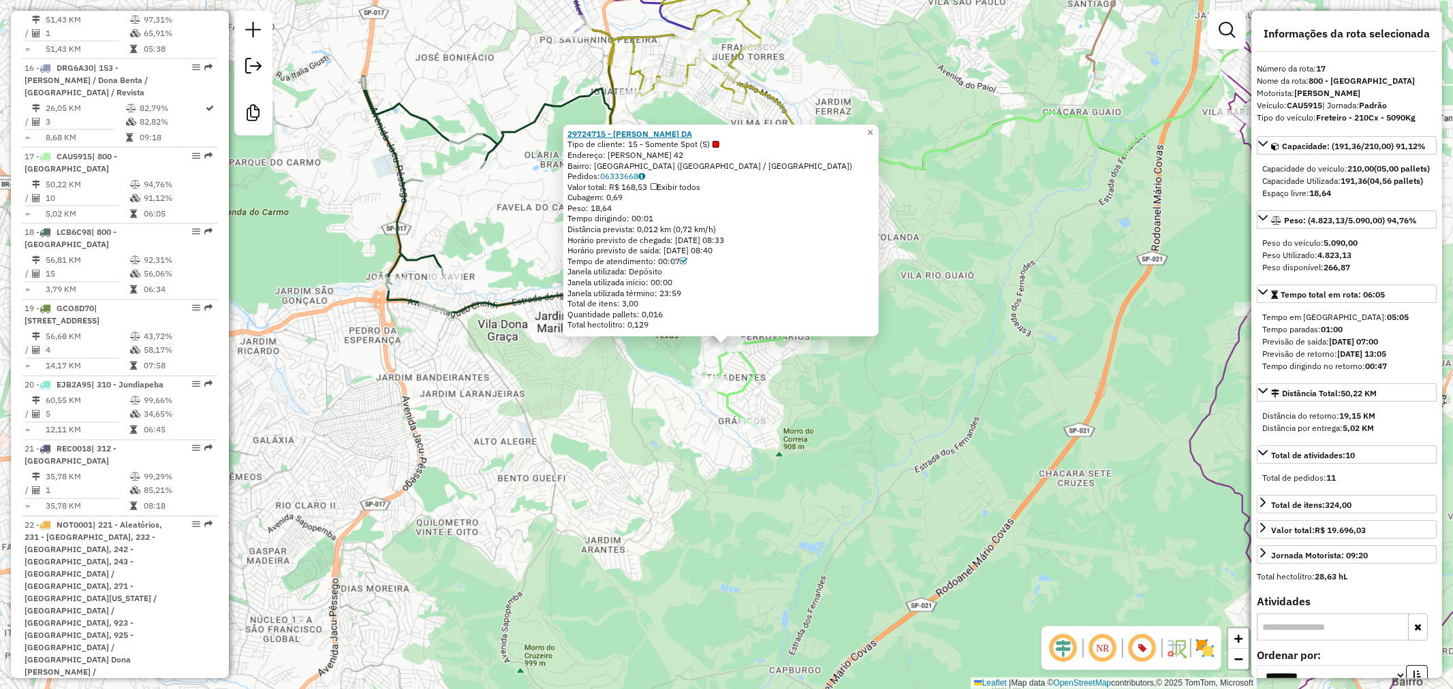
click at [673, 129] on strong "29724715 - LEONARDO SIQUEIRA DA" at bounding box center [629, 134] width 125 height 10
click at [675, 402] on div "29724715 - LEONARDO SIQUEIRA DA Tipo de cliente: 15 - Somente Spot (S) Endereço…" at bounding box center [726, 344] width 1453 height 689
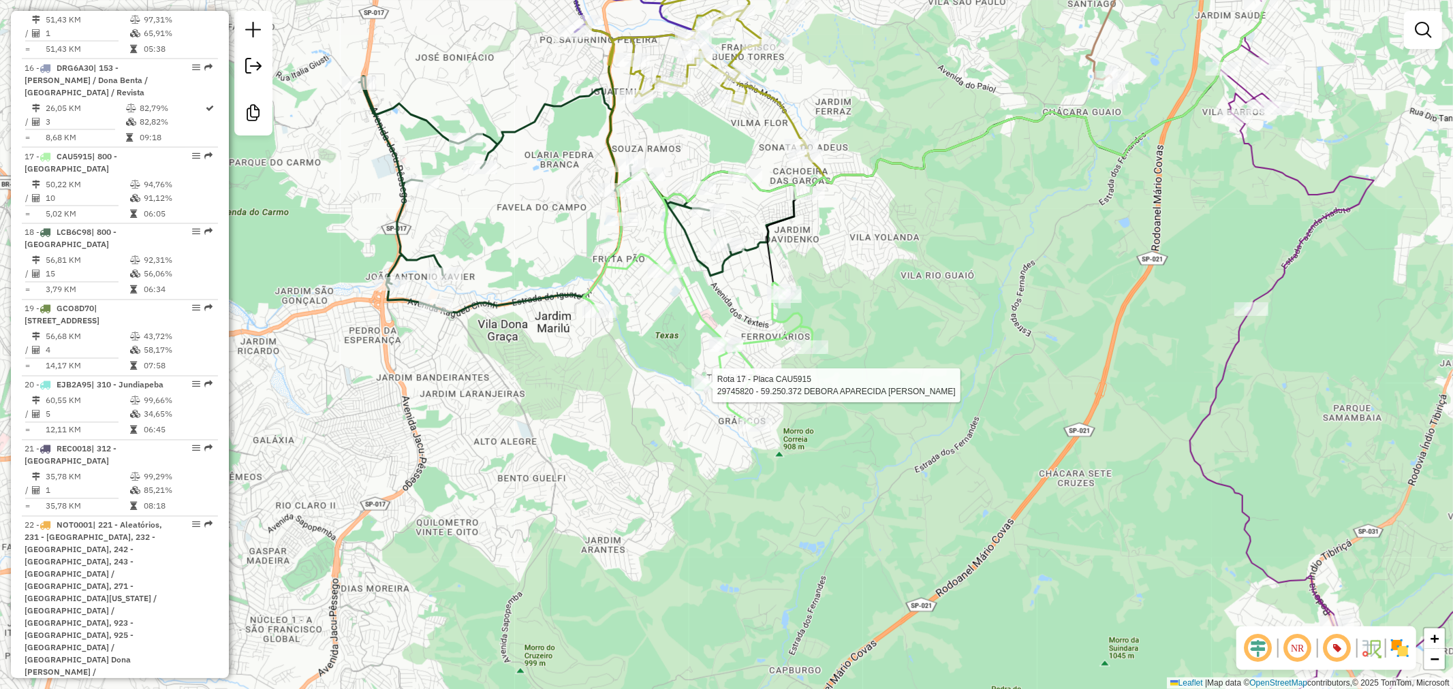
select select "**********"
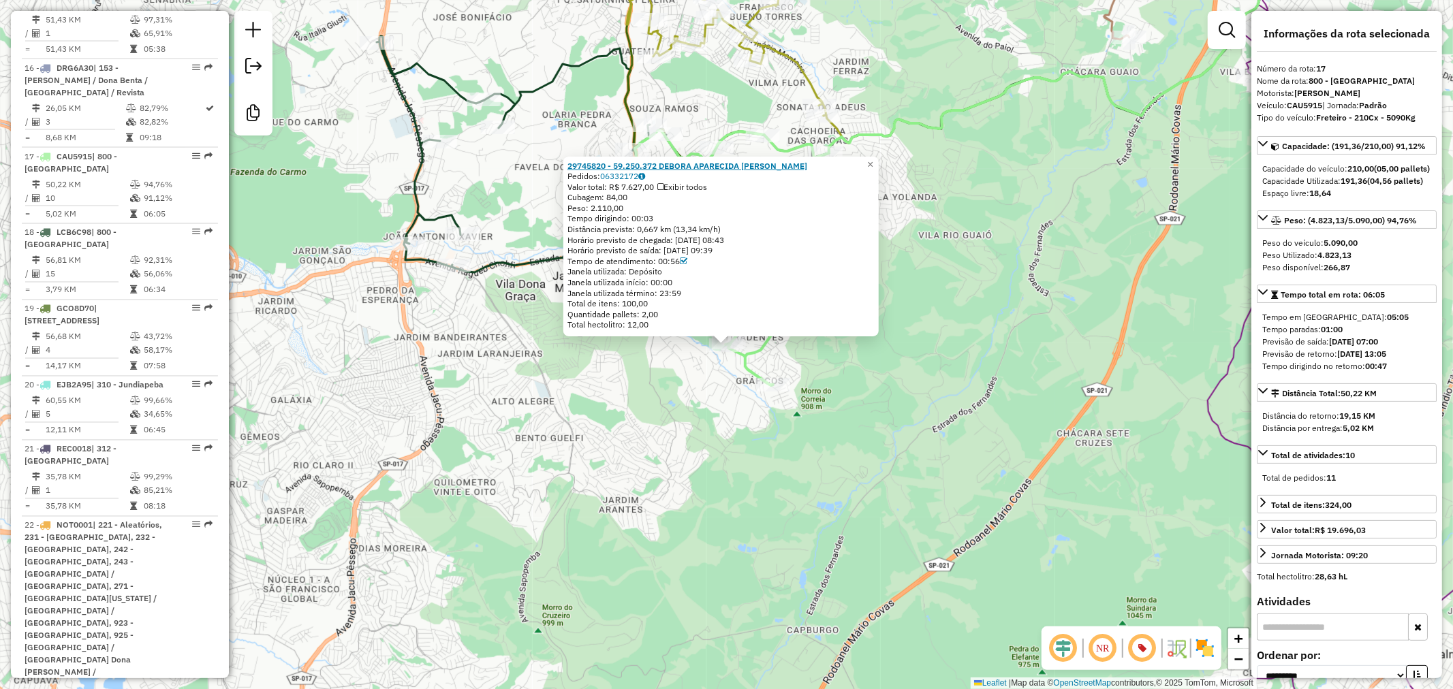
click at [671, 167] on strong "29745820 - 59.250.372 DEBORA APARECIDA CATARINA ROD" at bounding box center [687, 165] width 240 height 10
click at [996, 358] on div "29745820 - 59.250.372 DEBORA APARECIDA CATARINA ROD Pedidos: 06332172 Valor tot…" at bounding box center [726, 344] width 1453 height 689
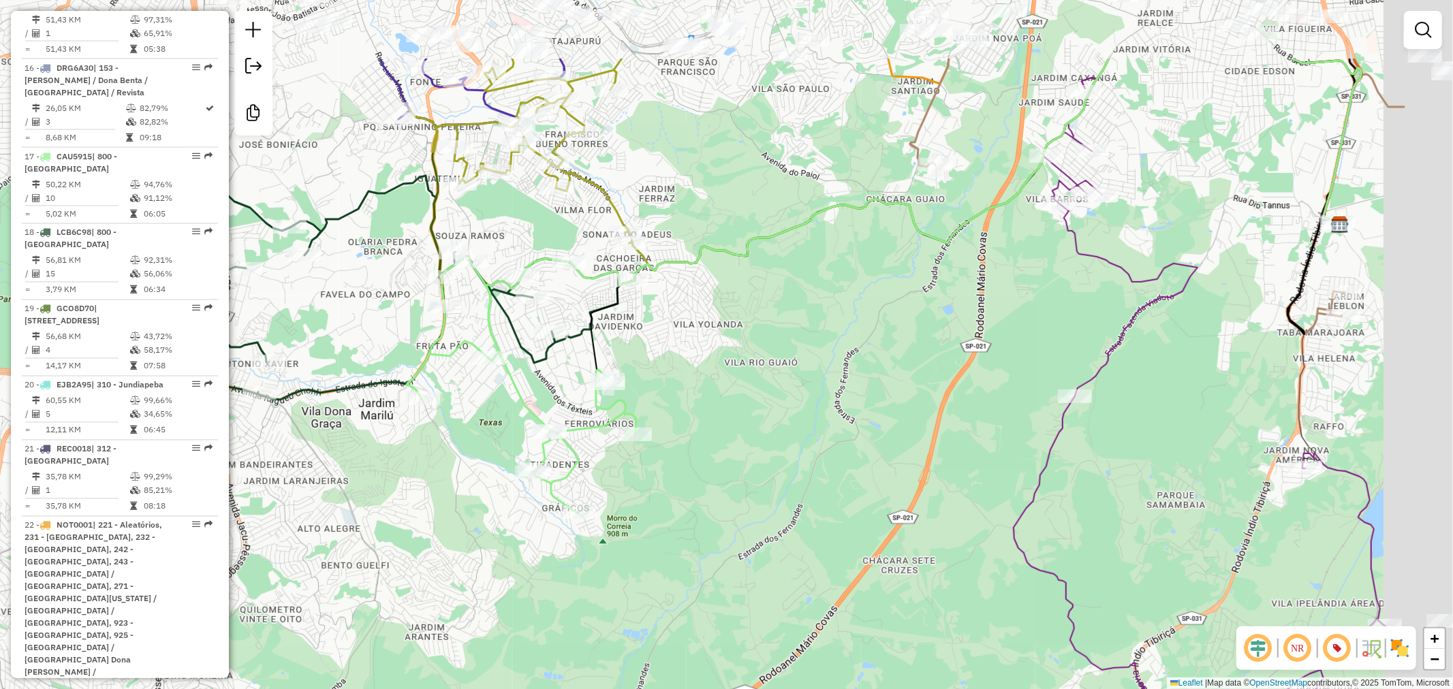
drag, startPoint x: 999, startPoint y: 311, endPoint x: 798, endPoint y: 429, distance: 232.9
click at [798, 429] on div "Janela de atendimento Grade de atendimento Capacidade Transportadoras Veículos …" at bounding box center [726, 344] width 1453 height 689
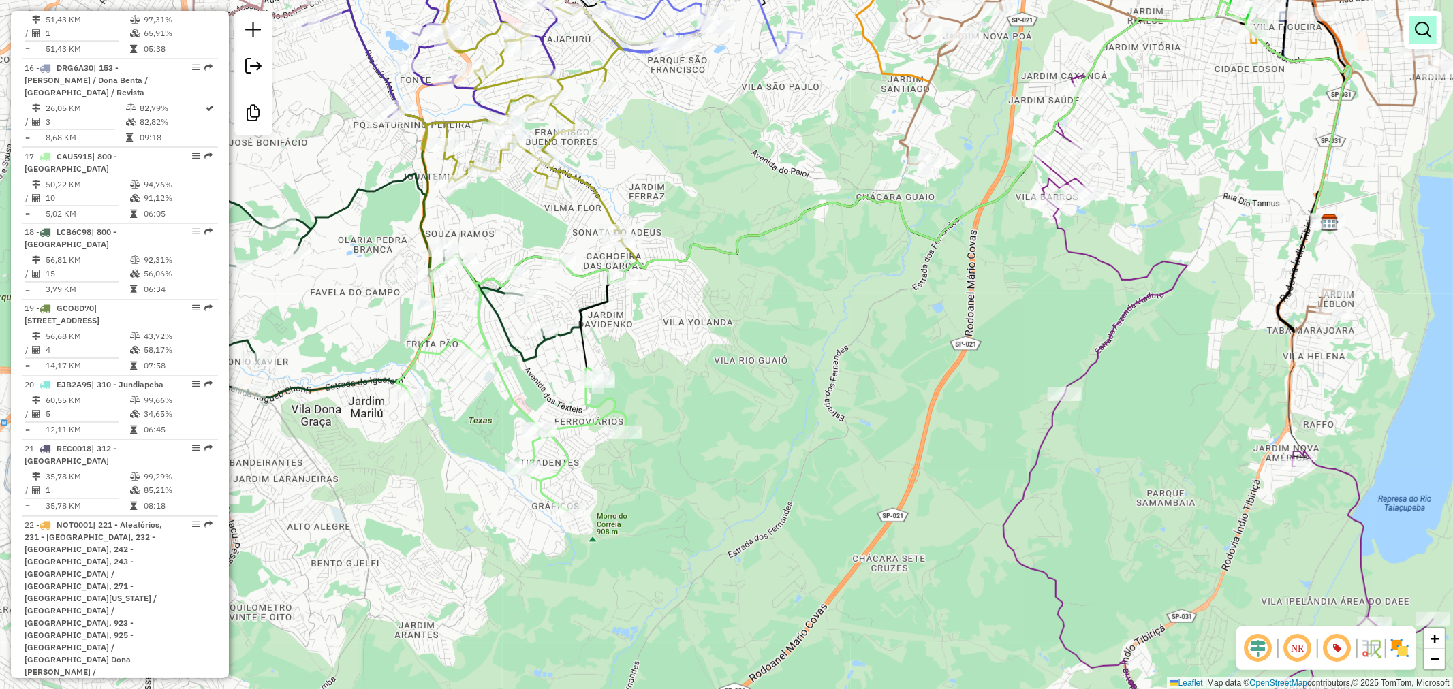
click at [1418, 29] on em at bounding box center [1422, 30] width 16 height 16
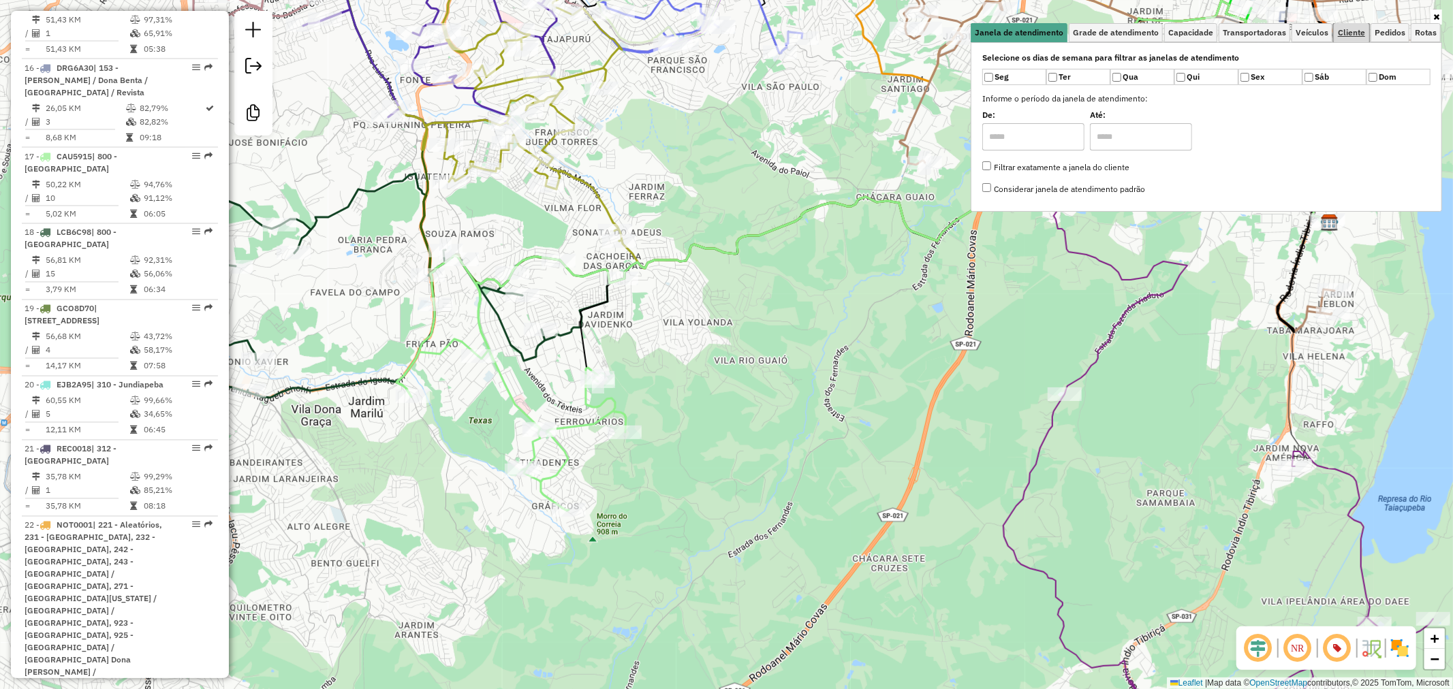
click at [1363, 35] on span "Cliente" at bounding box center [1351, 33] width 27 height 8
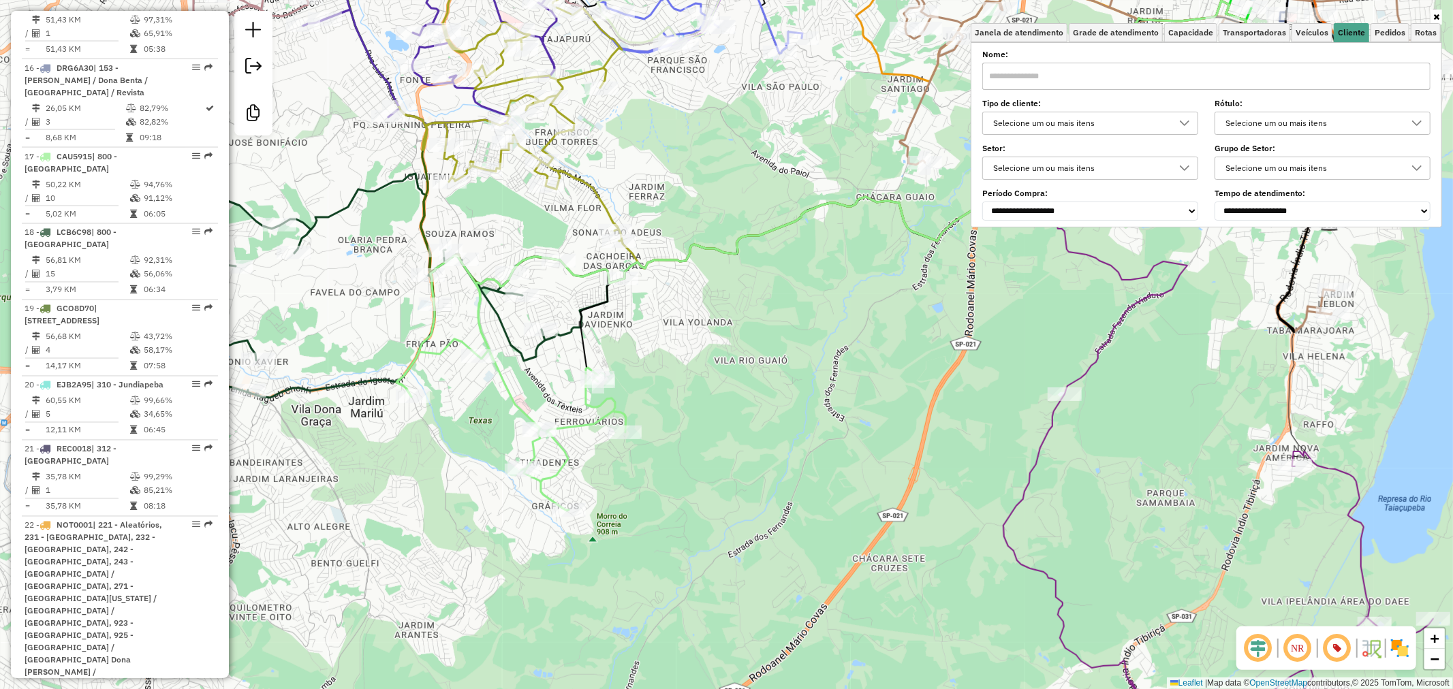
click at [1024, 121] on div "Selecione um ou mais itens" at bounding box center [1079, 123] width 183 height 22
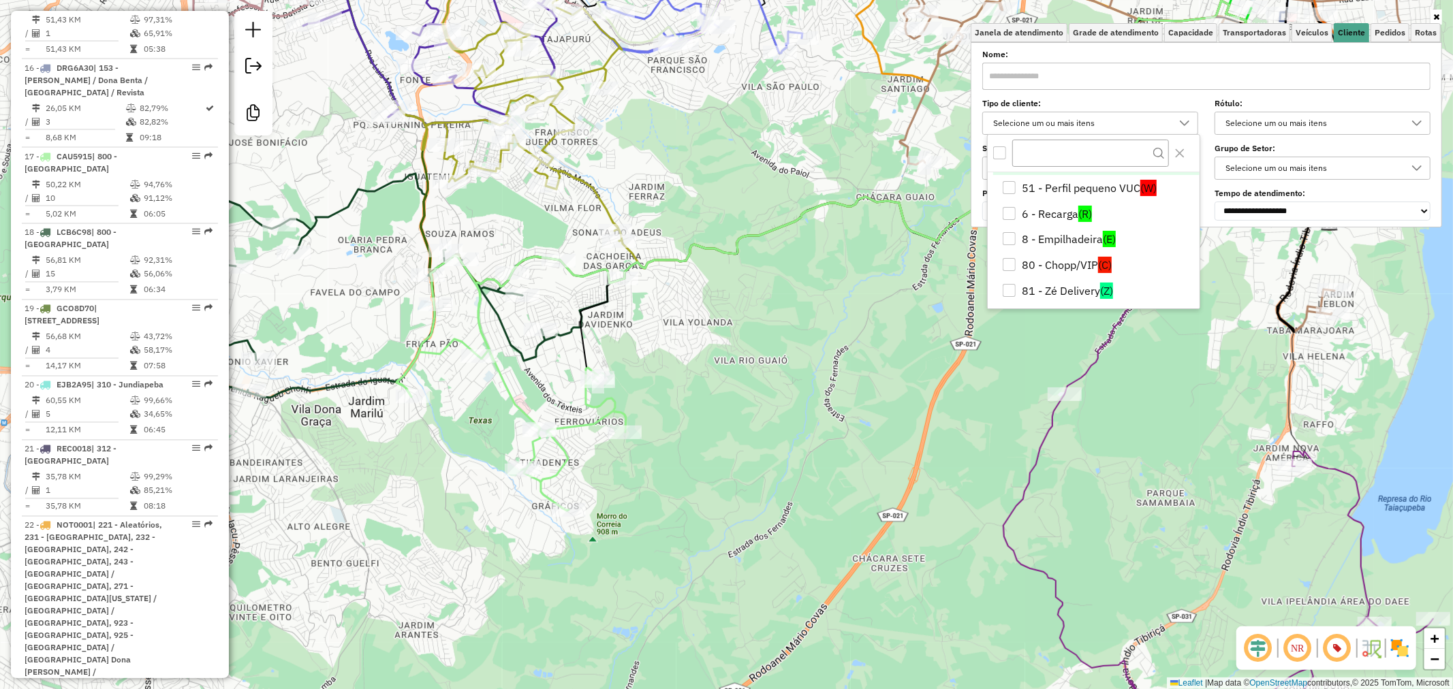
scroll to position [76, 0]
click at [1079, 227] on li "5 - Noturna (N)" at bounding box center [1096, 238] width 206 height 26
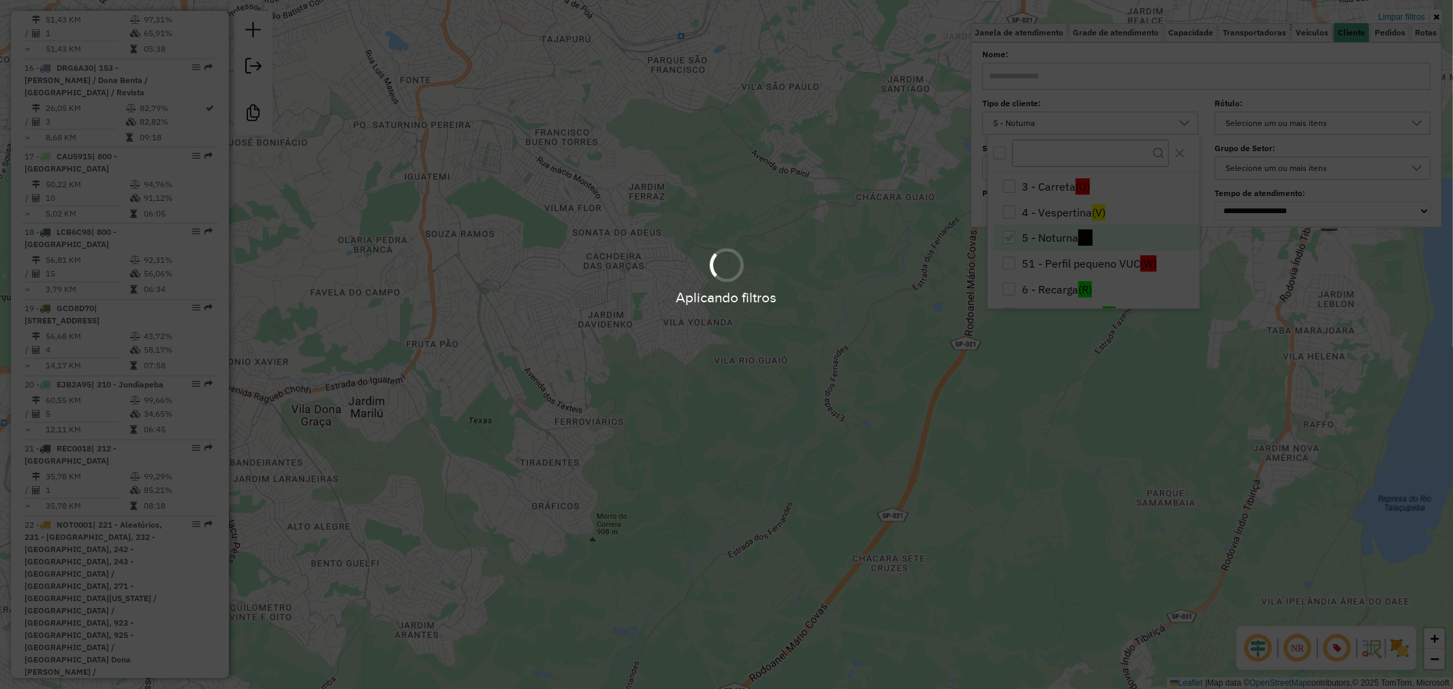
click at [721, 323] on hb-app "Aplicando filtros Pop-up bloqueado! Seu navegador bloqueou automáticamente a ab…" at bounding box center [726, 344] width 1453 height 689
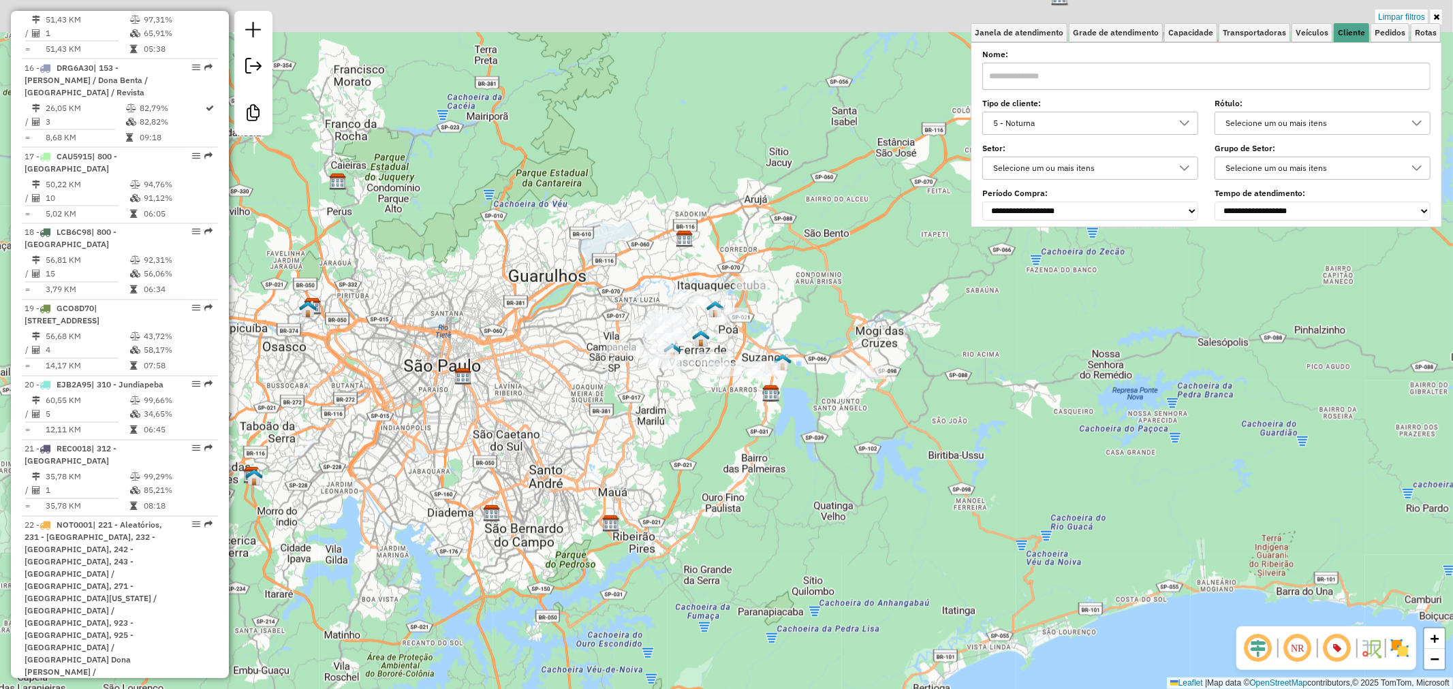
drag, startPoint x: 740, startPoint y: 393, endPoint x: 732, endPoint y: 479, distance: 86.8
click at [732, 479] on div "Limpar filtros Janela de atendimento Grade de atendimento Capacidade Transporta…" at bounding box center [726, 344] width 1453 height 689
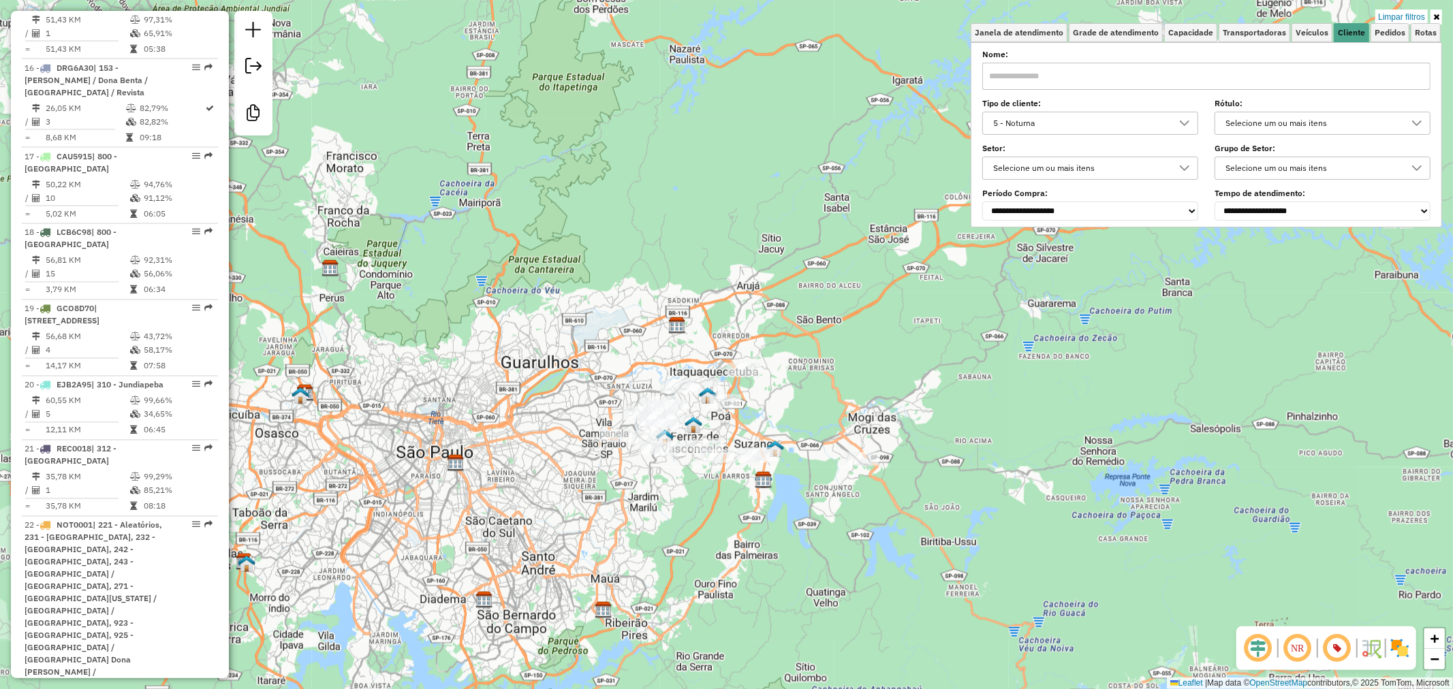
click at [1167, 124] on div "5 - Noturna" at bounding box center [1079, 123] width 183 height 22
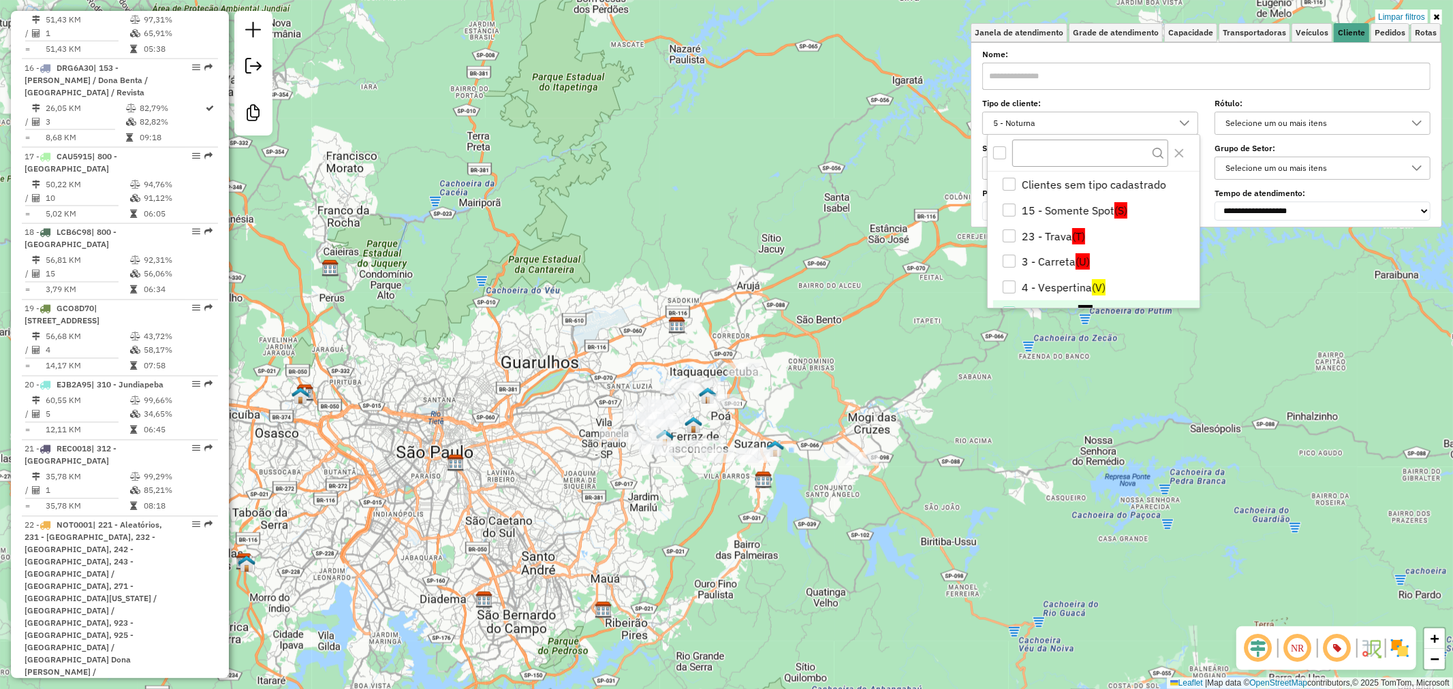
scroll to position [18, 0]
click at [1180, 152] on icon "Close" at bounding box center [1179, 153] width 9 height 9
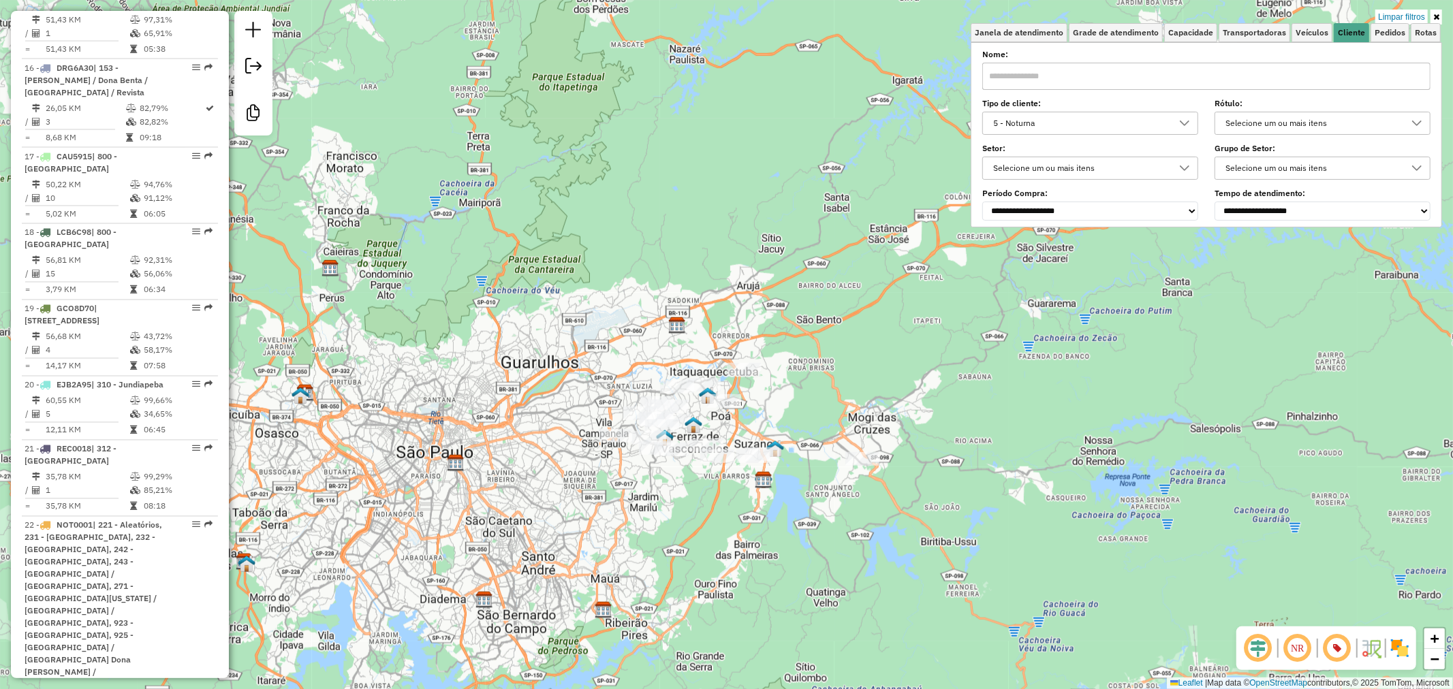
click at [1295, 127] on div "Selecione um ou mais itens" at bounding box center [1311, 123] width 183 height 22
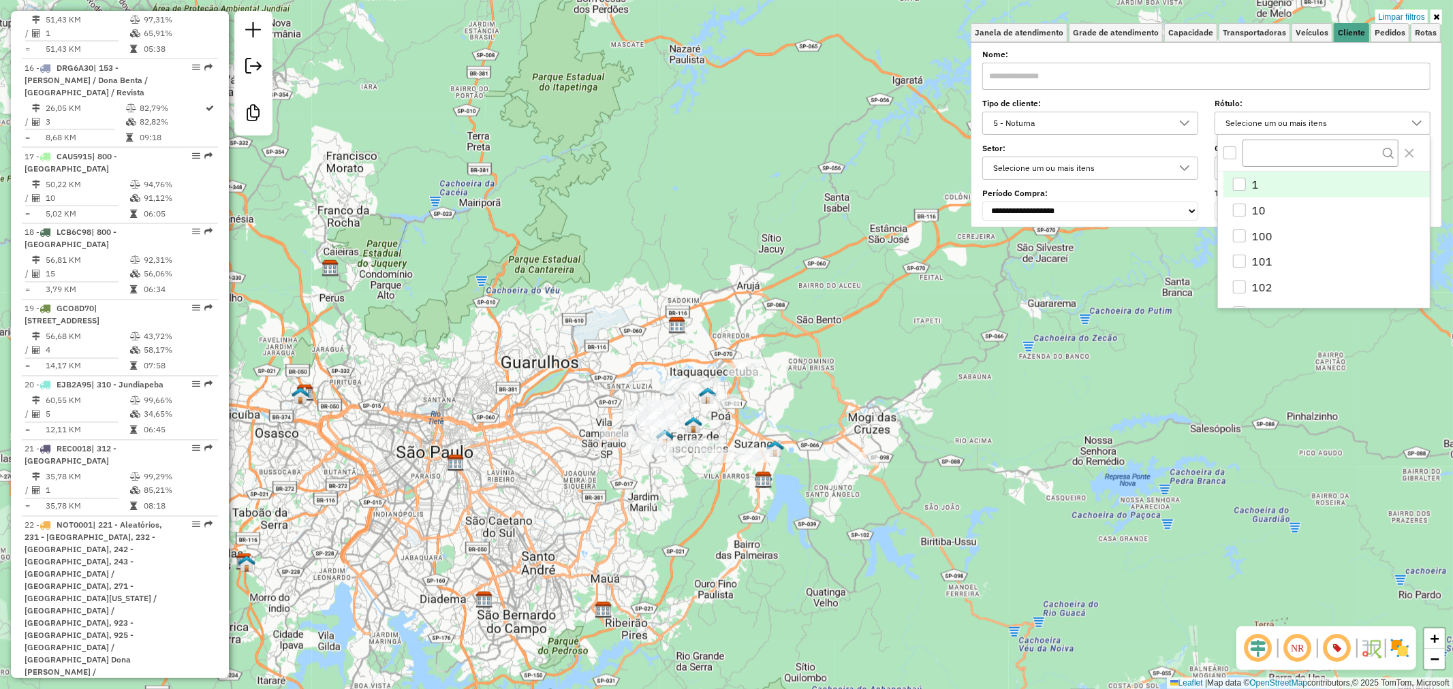
scroll to position [7, 46]
click at [1147, 123] on div "5 - Noturna" at bounding box center [1079, 123] width 183 height 22
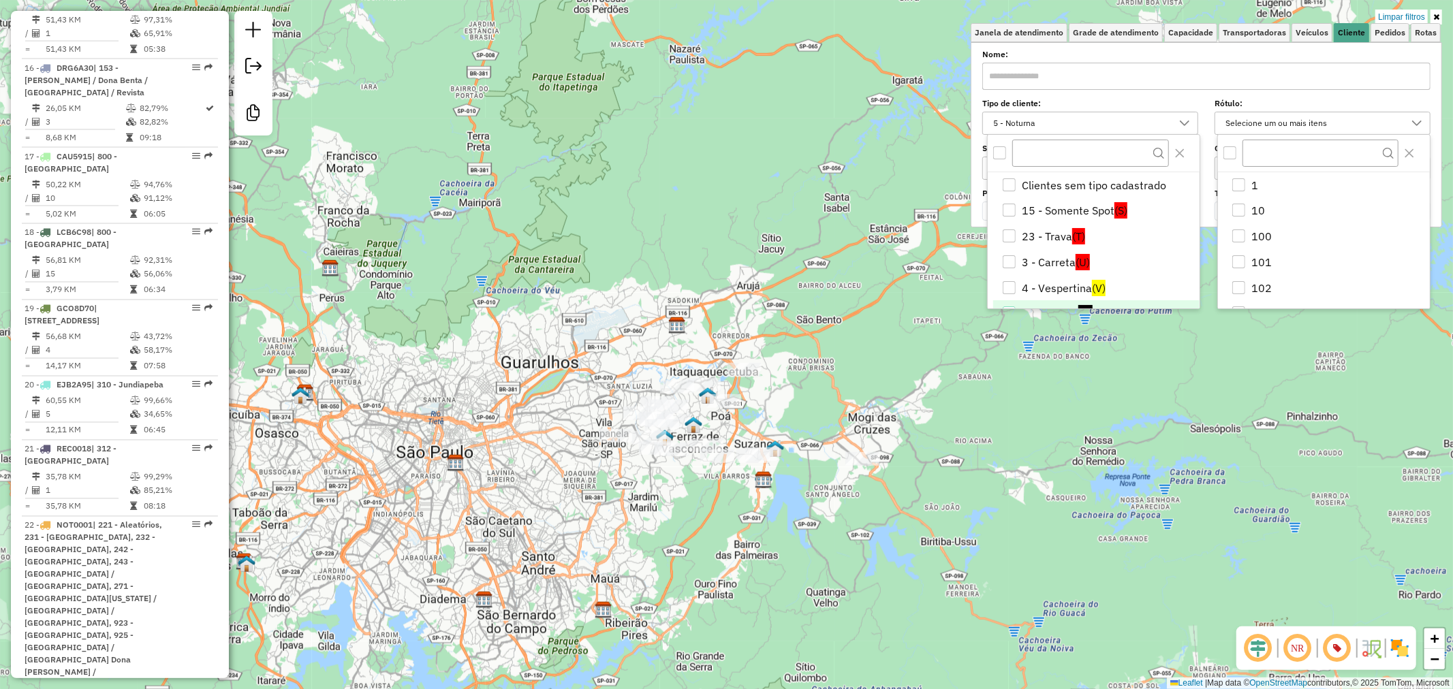
scroll to position [18, 0]
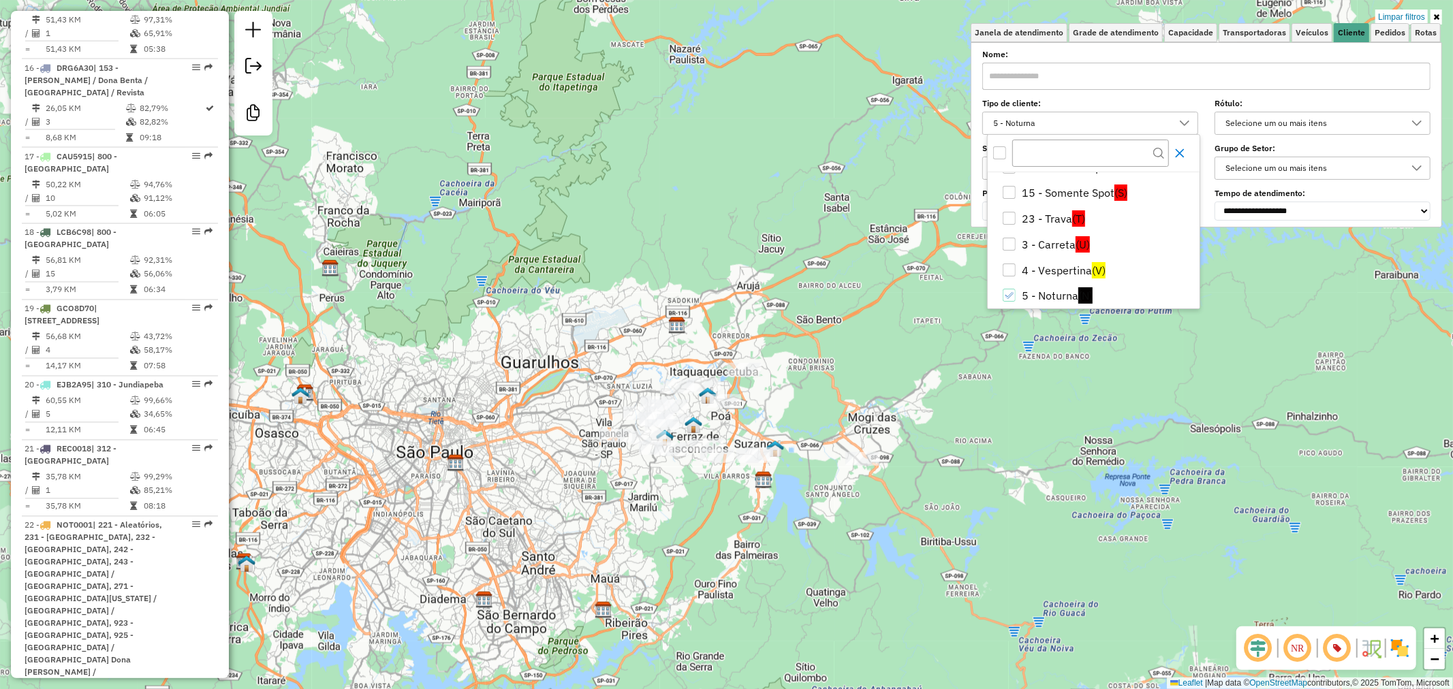
click at [1185, 144] on button "Close" at bounding box center [1180, 153] width 22 height 22
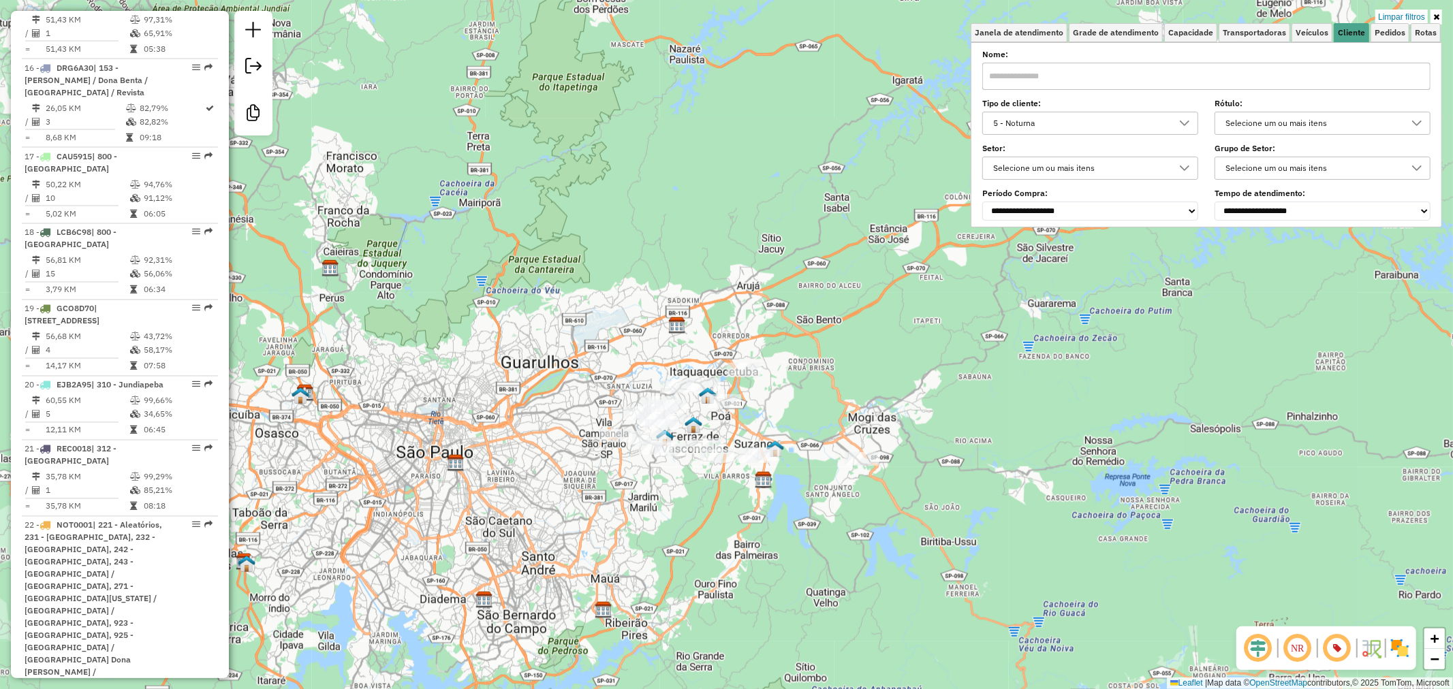
click at [1186, 121] on icon at bounding box center [1184, 123] width 11 height 11
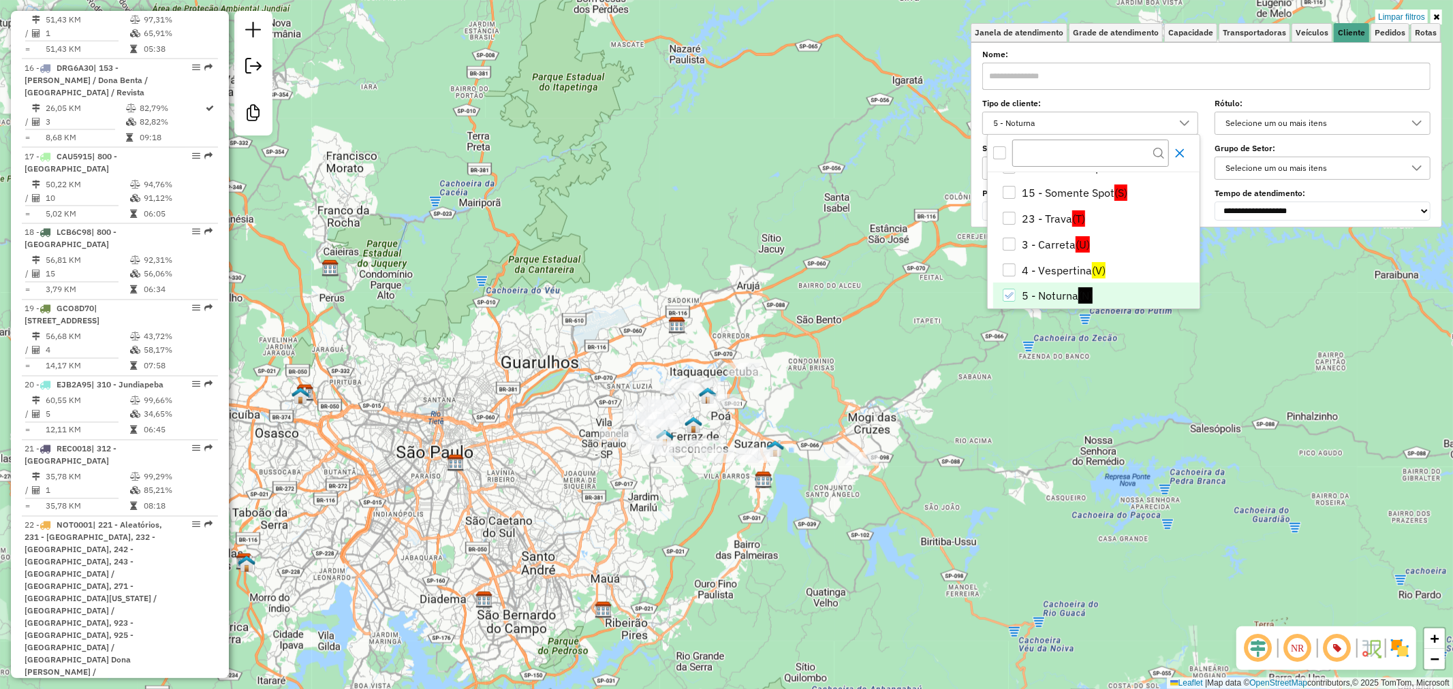
click at [1181, 155] on icon "Close" at bounding box center [1179, 153] width 11 height 11
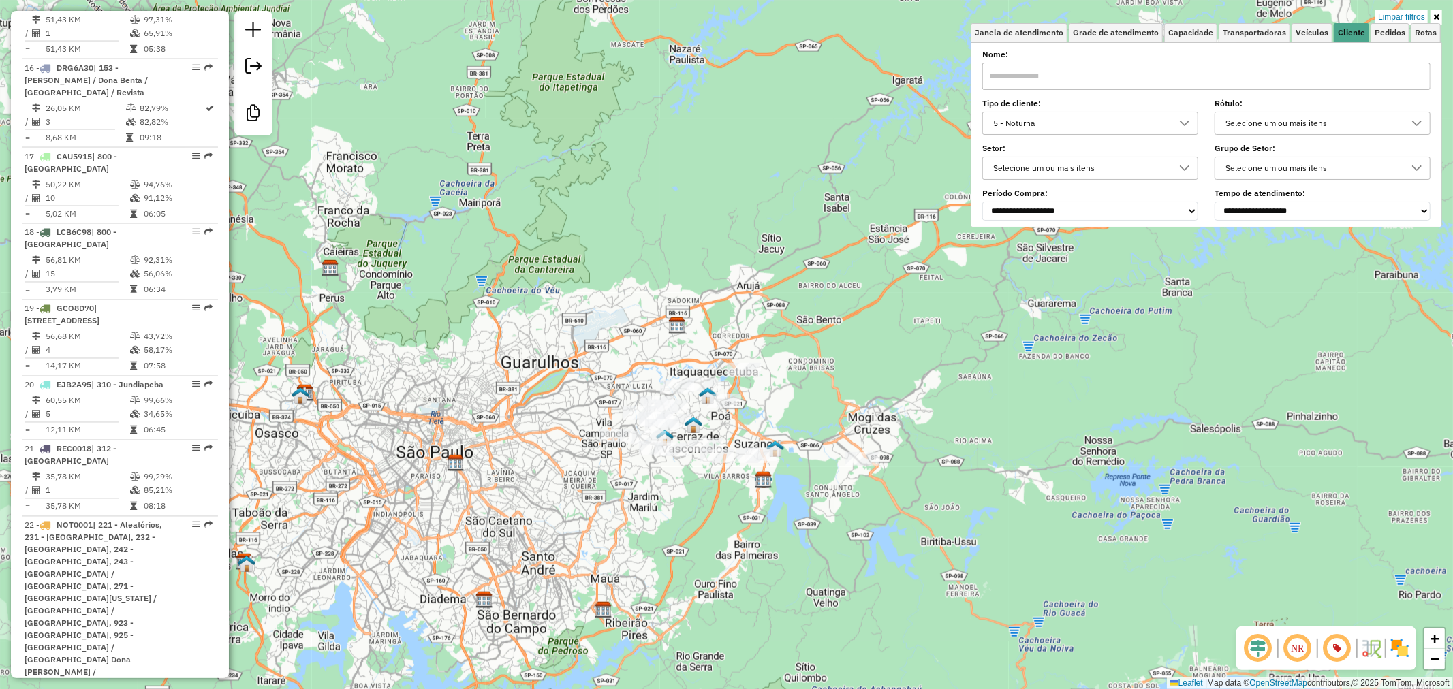
click at [1183, 118] on icon at bounding box center [1184, 123] width 11 height 11
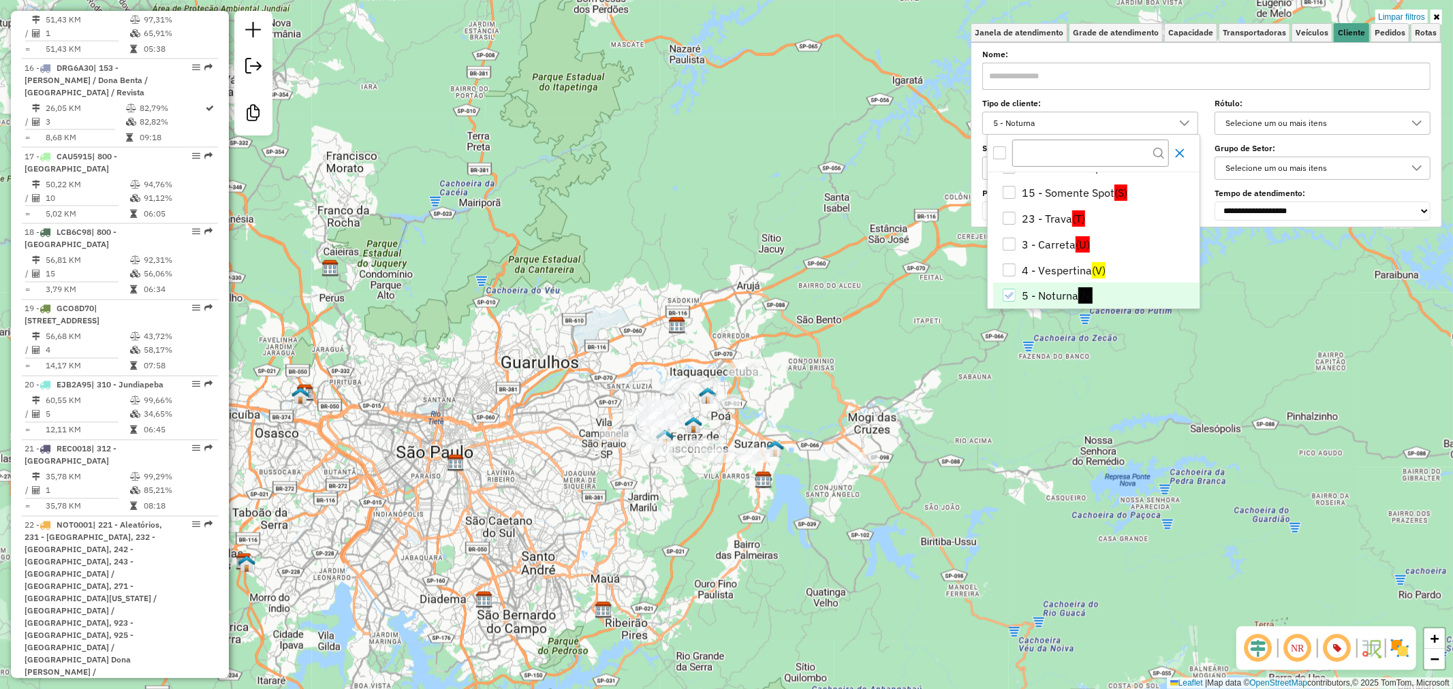
click at [1175, 152] on icon "Close" at bounding box center [1179, 153] width 11 height 11
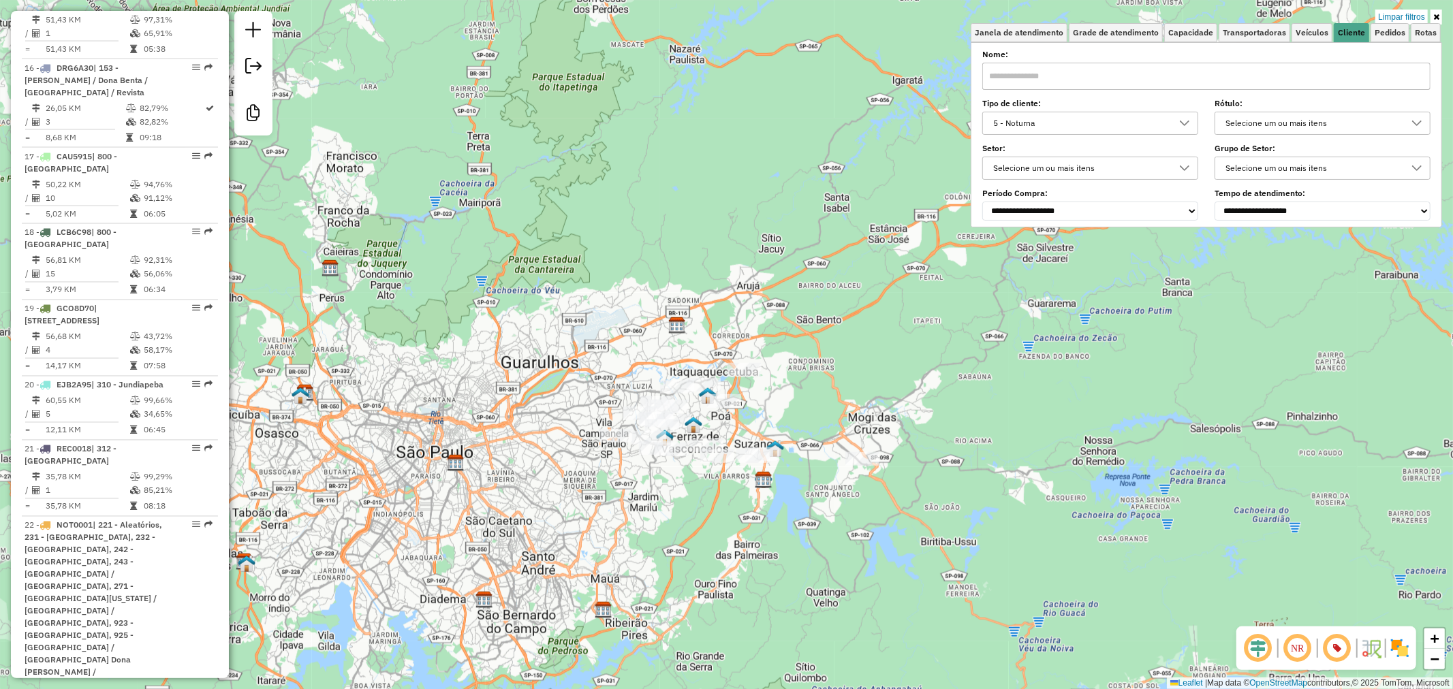
click at [1058, 130] on div "5 - Noturna" at bounding box center [1079, 123] width 183 height 22
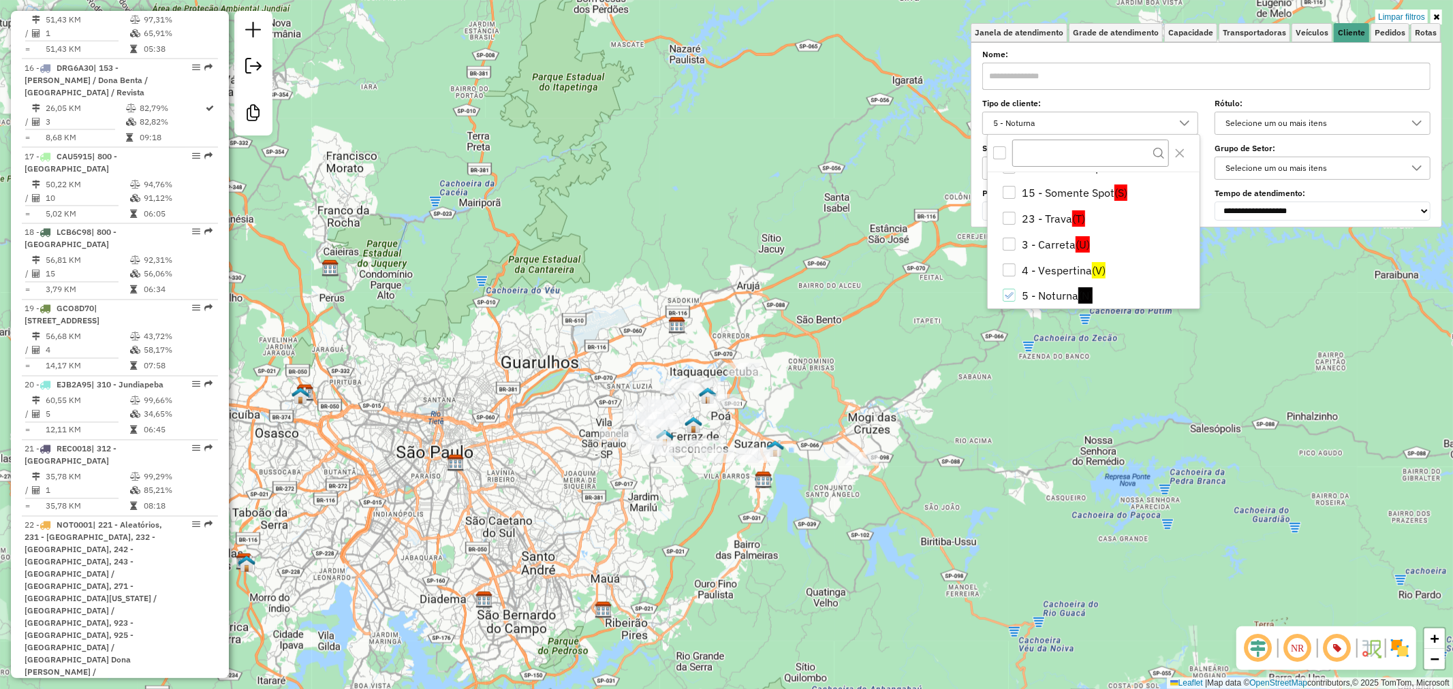
click at [999, 151] on div "All items unselected" at bounding box center [999, 152] width 13 height 13
click at [874, 332] on div "Limpar filtros Janela de atendimento Grade de atendimento Capacidade Transporta…" at bounding box center [726, 344] width 1453 height 689
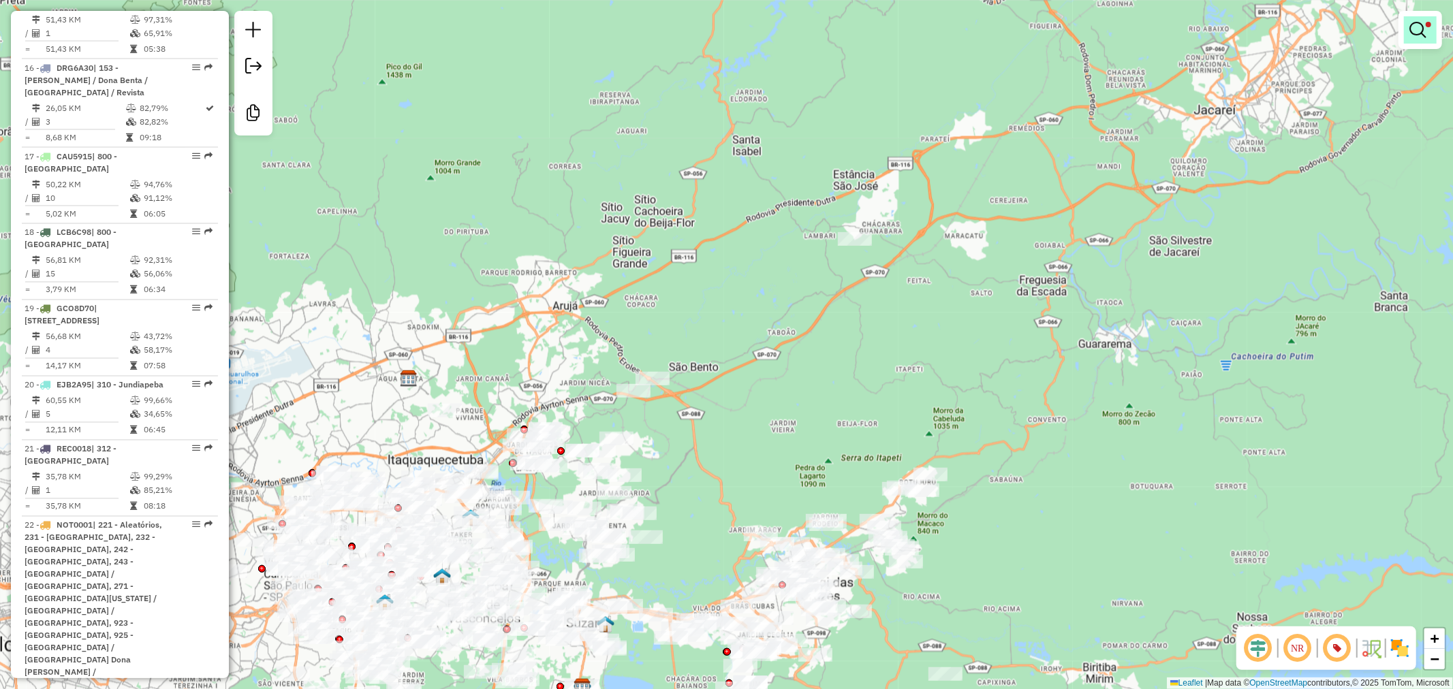
click at [1425, 38] on link at bounding box center [1420, 29] width 33 height 27
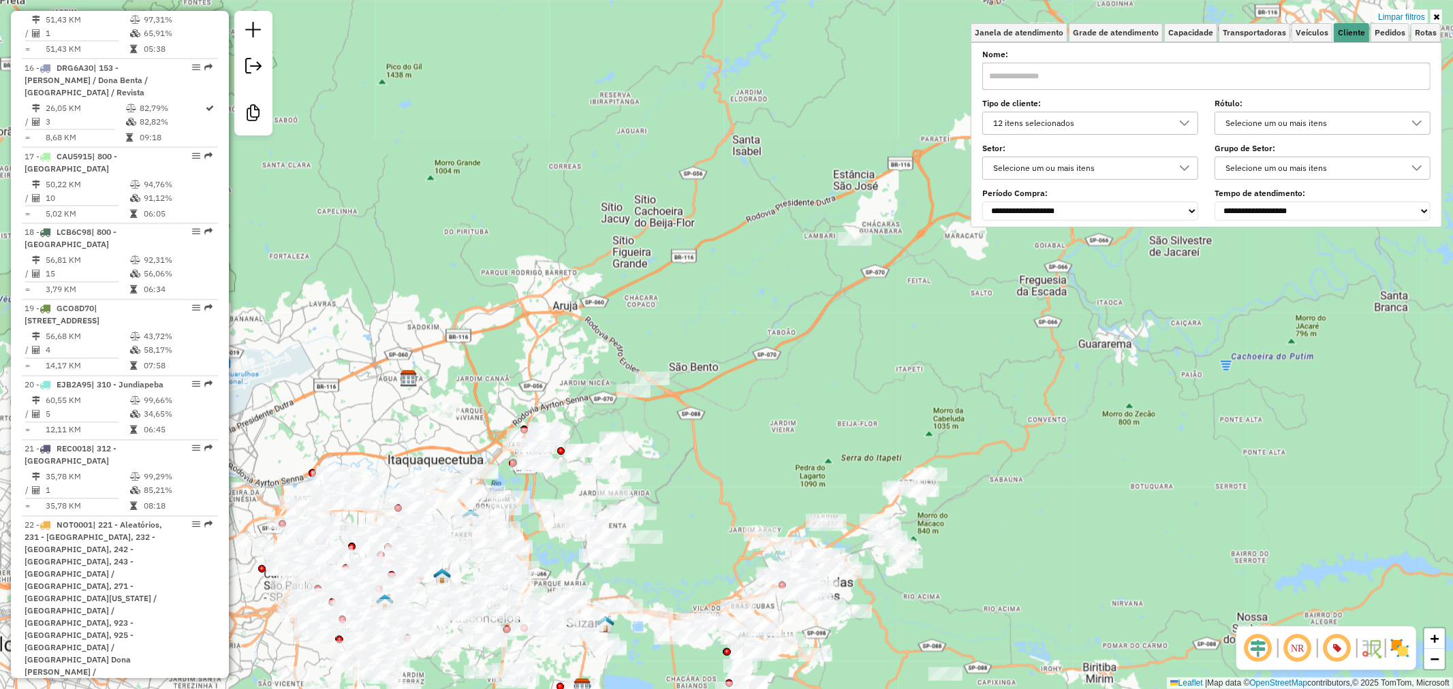
click at [1170, 123] on div "12 itens selecionados" at bounding box center [1079, 123] width 183 height 22
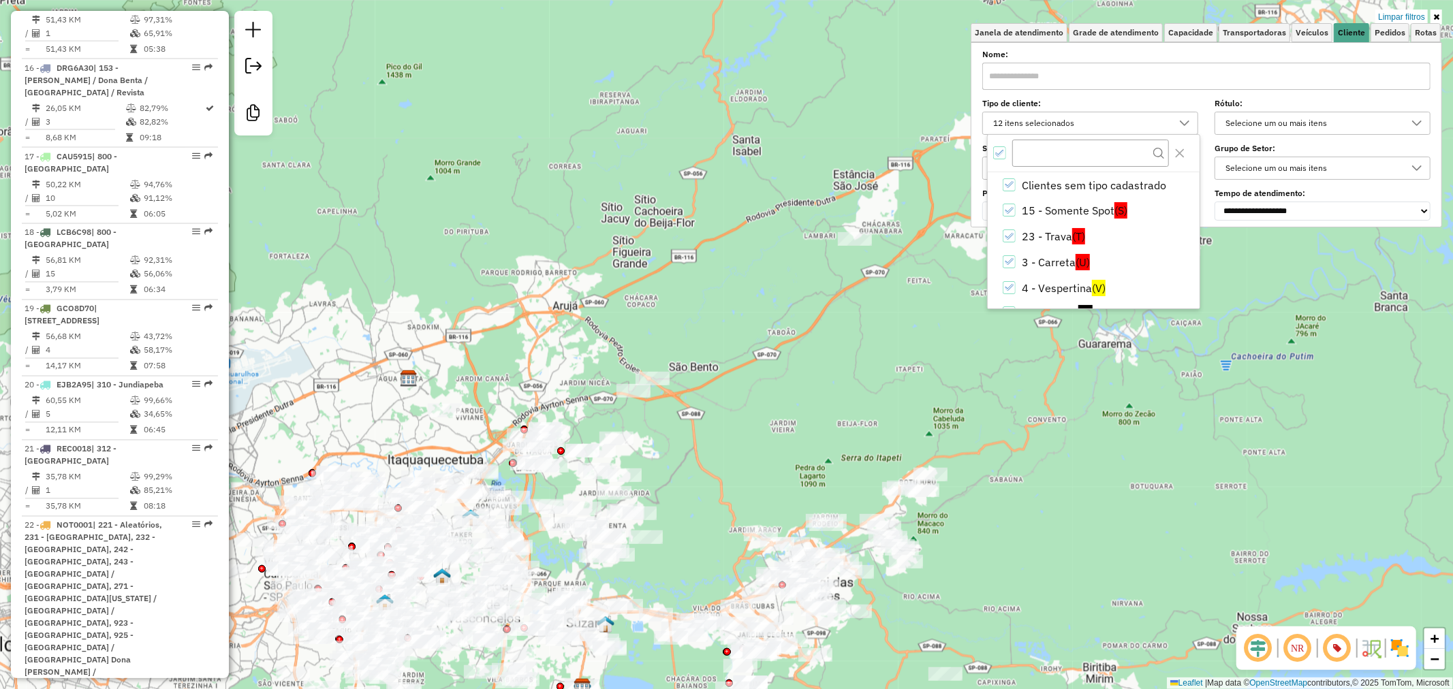
click at [1001, 154] on icon "All items selected" at bounding box center [1000, 153] width 10 height 10
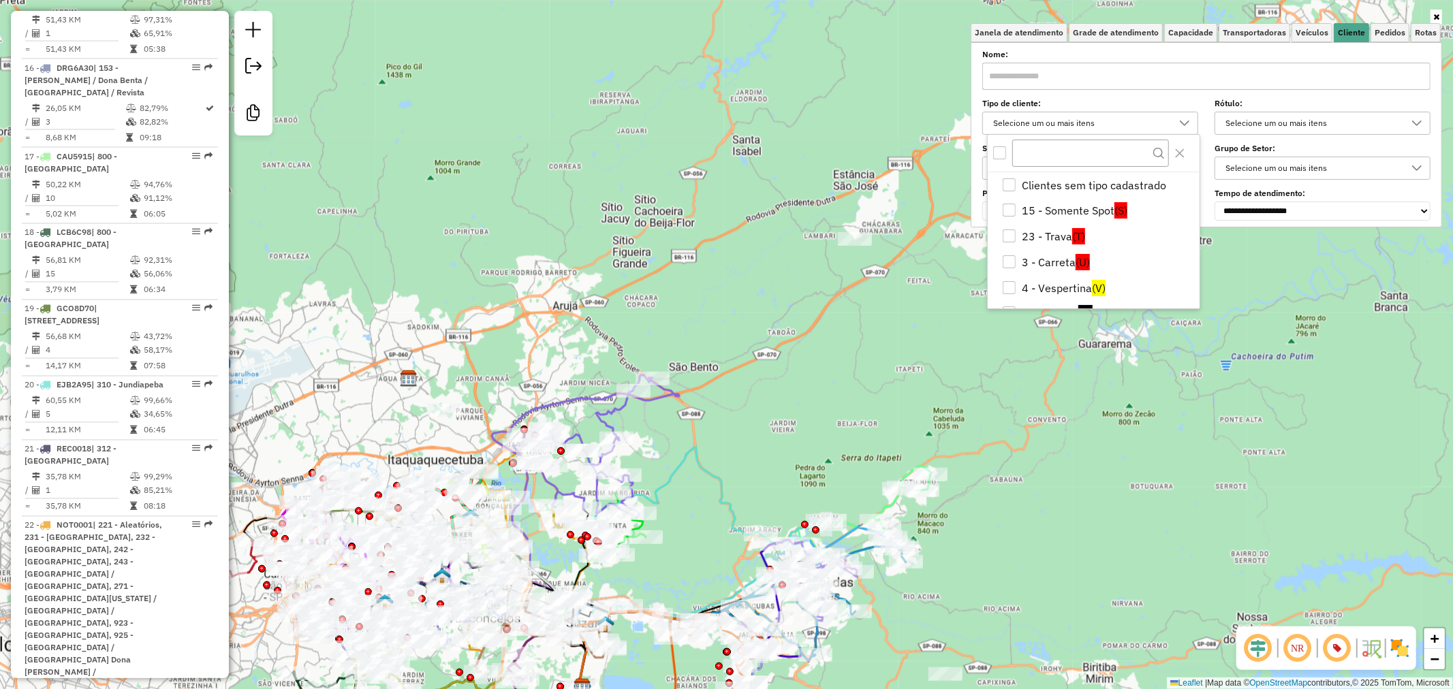
scroll to position [183, 0]
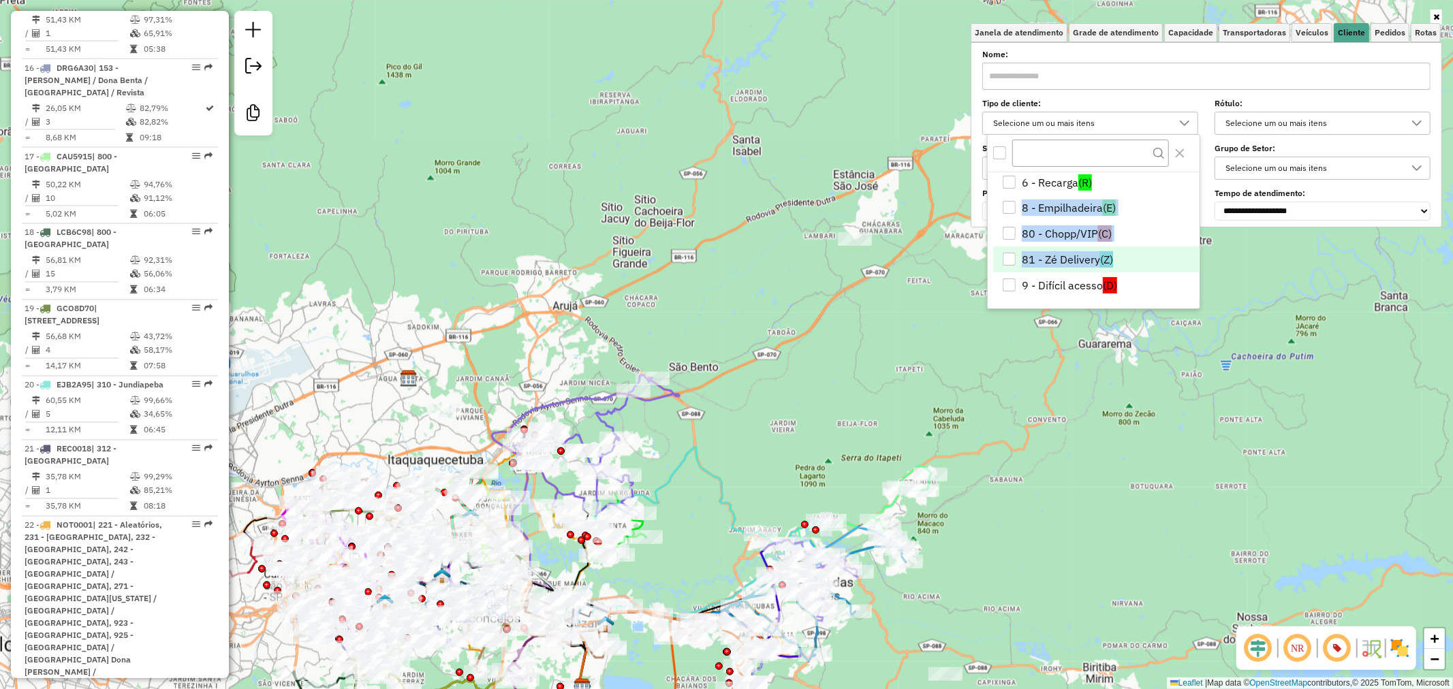
drag, startPoint x: 1194, startPoint y: 247, endPoint x: 997, endPoint y: 269, distance: 198.0
click at [1188, 257] on ul "Clientes sem tipo cadastrado 15 - Somente Spot (S) 23 - Trava (T) 3 - Carreta (…" at bounding box center [1093, 144] width 212 height 309
click at [1012, 261] on div "81 - Zé Delivery" at bounding box center [1008, 259] width 13 height 13
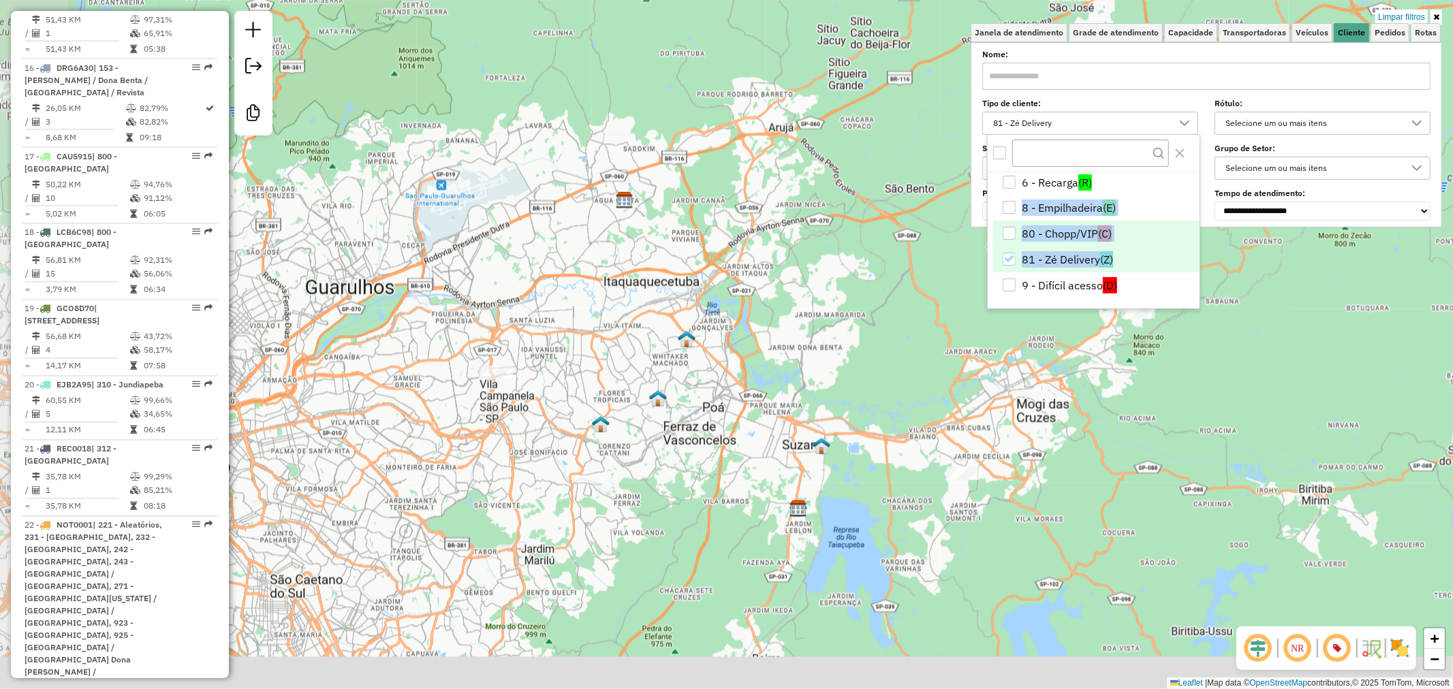
drag, startPoint x: 789, startPoint y: 417, endPoint x: 1005, endPoint y: 239, distance: 280.1
click at [1005, 239] on body "Aplicando filtros Pop-up bloqueado! Seu navegador bloqueou automáticamente a ab…" at bounding box center [726, 344] width 1453 height 689
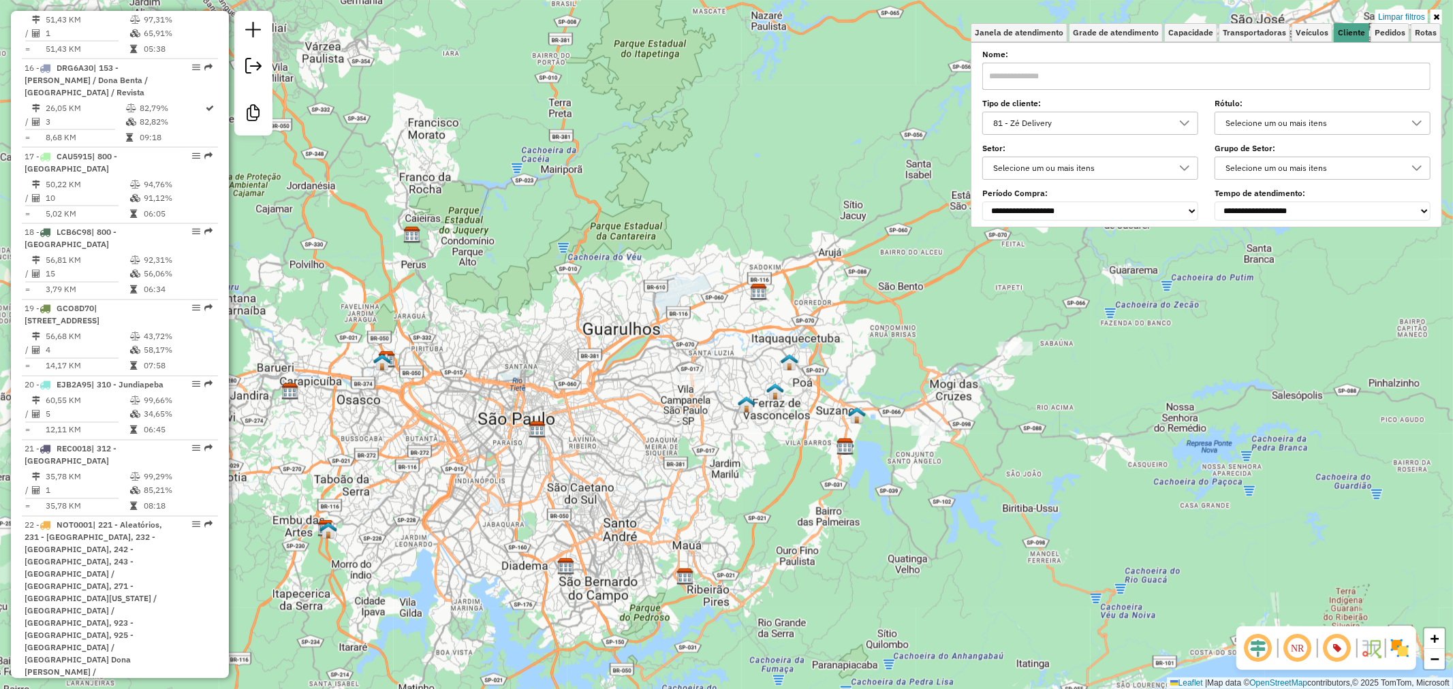
click at [1102, 121] on div "81 - Zé Delivery" at bounding box center [1079, 123] width 183 height 22
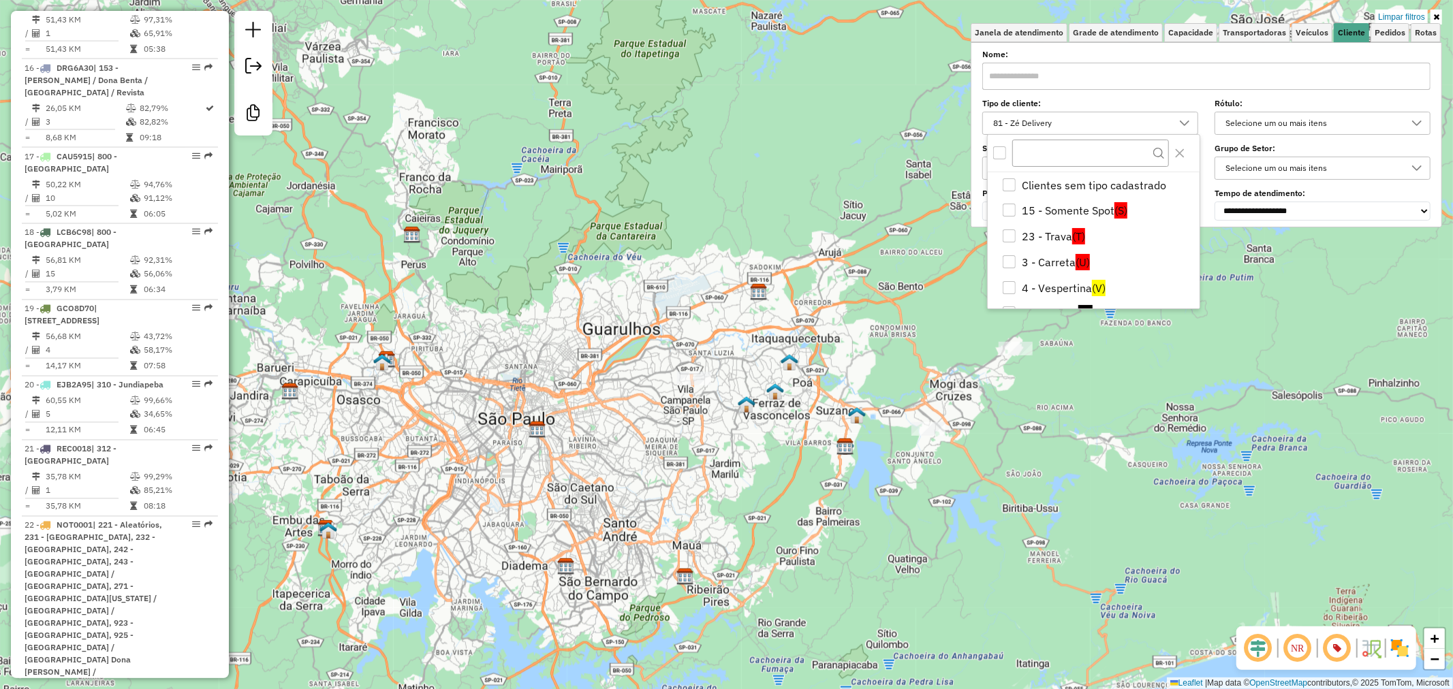
scroll to position [146, 0]
click at [1009, 289] on div "81 - Zé Delivery" at bounding box center [1008, 295] width 13 height 13
click at [1010, 268] on div "80 - Chopp/VIP" at bounding box center [1008, 270] width 13 height 13
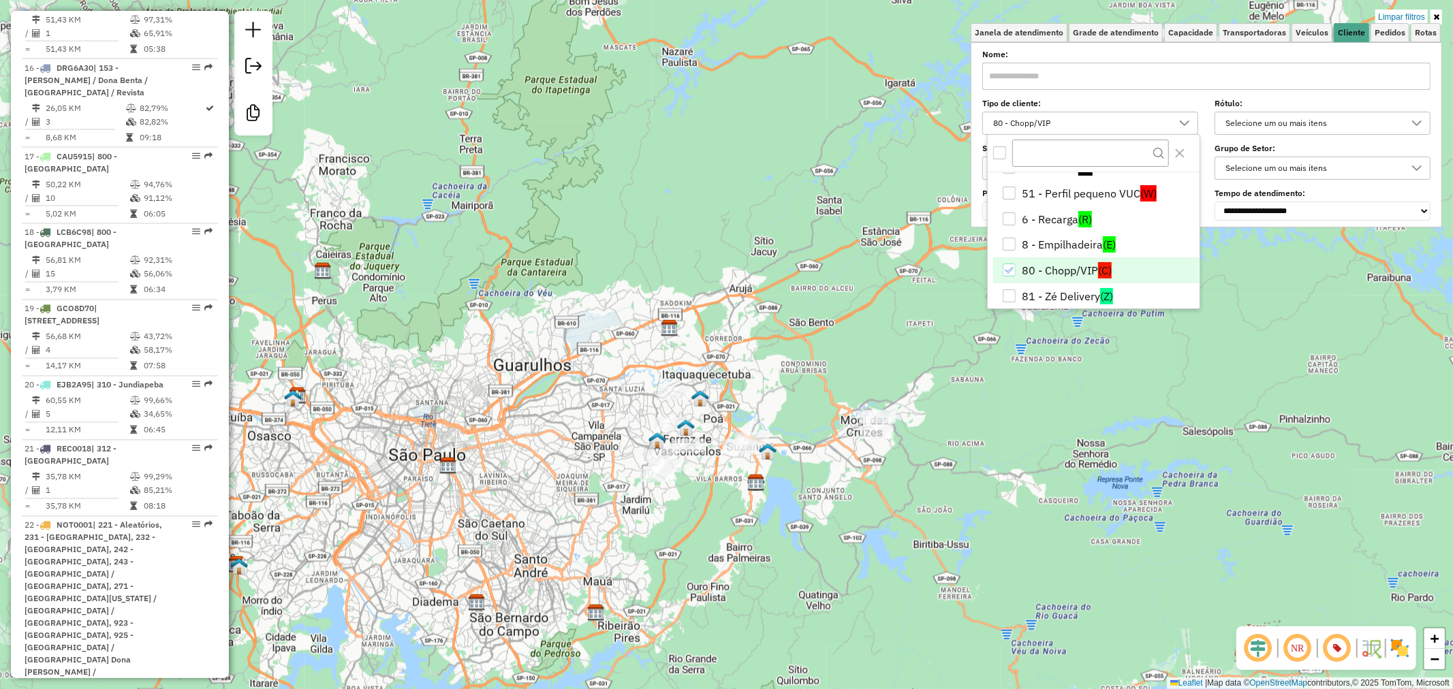
drag, startPoint x: 934, startPoint y: 334, endPoint x: 807, endPoint y: 377, distance: 134.6
click at [807, 377] on div "Limpar filtros Janela de atendimento Grade de atendimento Capacidade Transporta…" at bounding box center [726, 344] width 1453 height 689
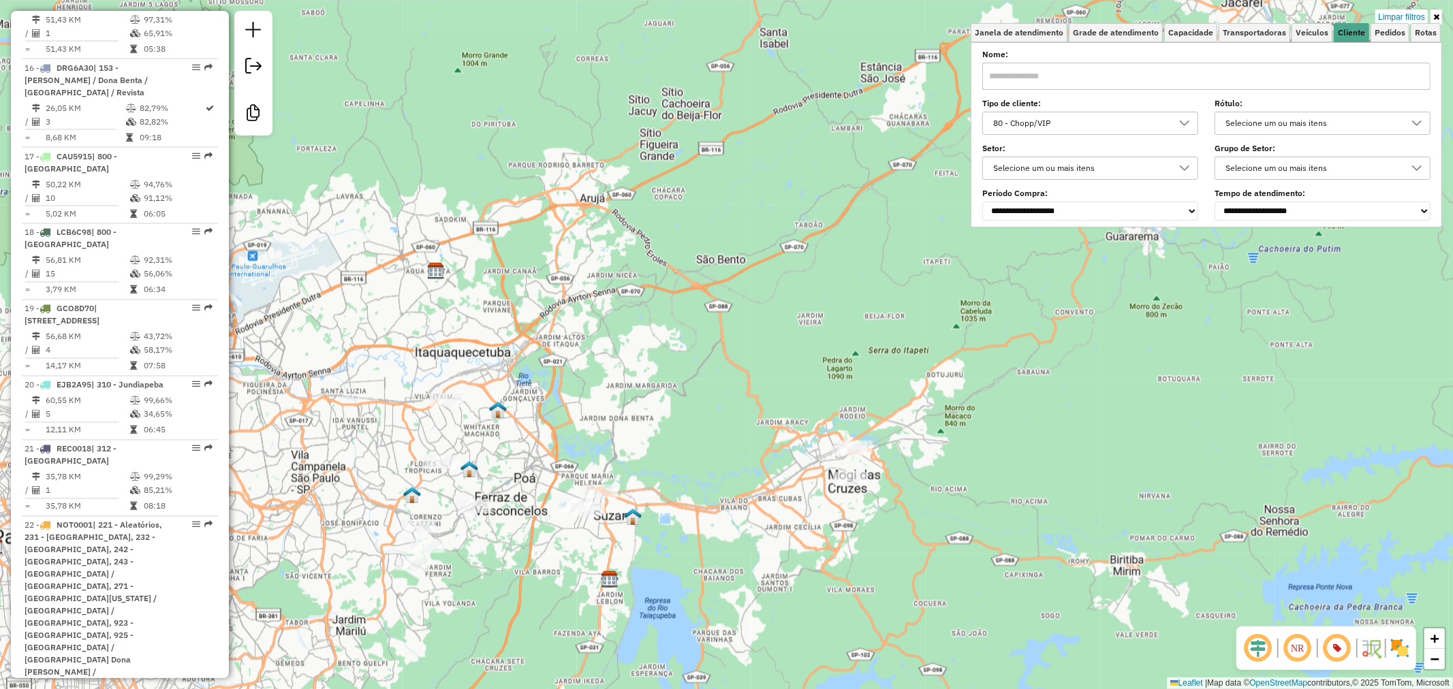
click at [1098, 127] on div "80 - Chopp/VIP" at bounding box center [1079, 123] width 183 height 22
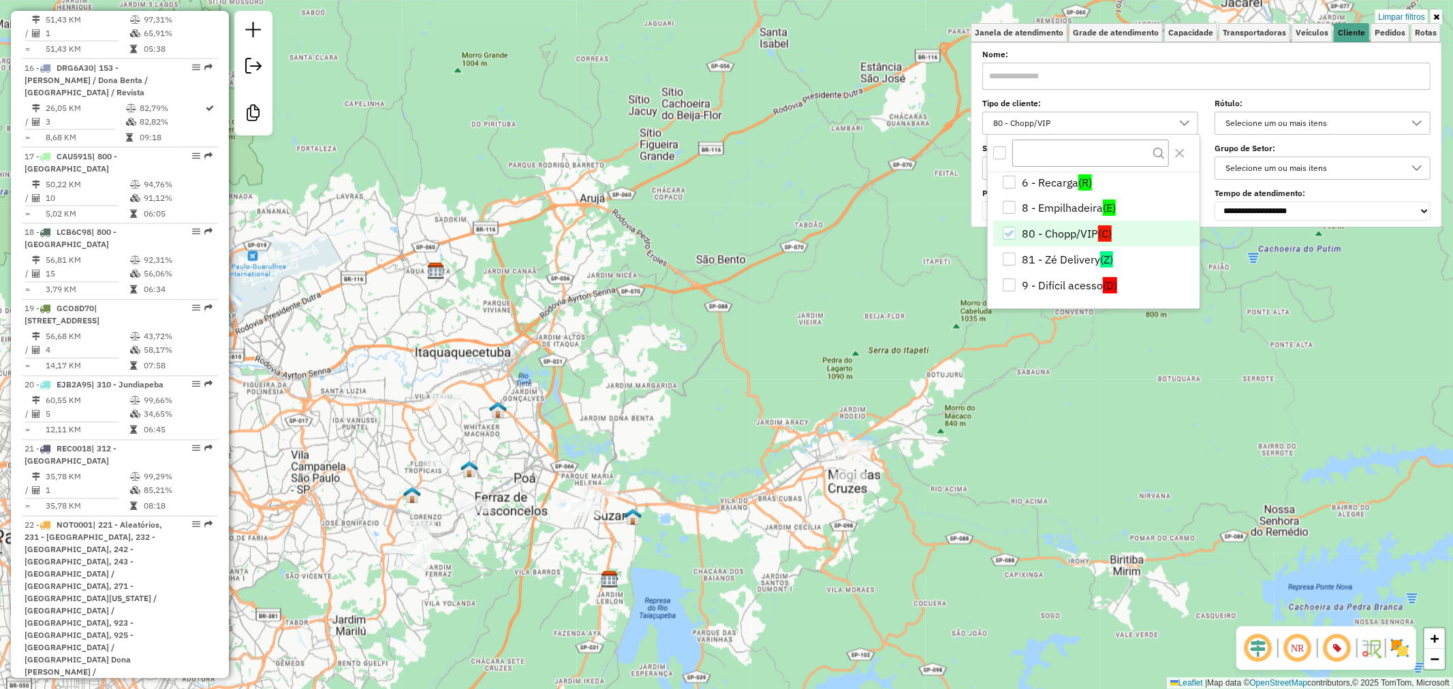
click at [1013, 232] on icon "80 - Chopp/VIP" at bounding box center [1009, 234] width 10 height 10
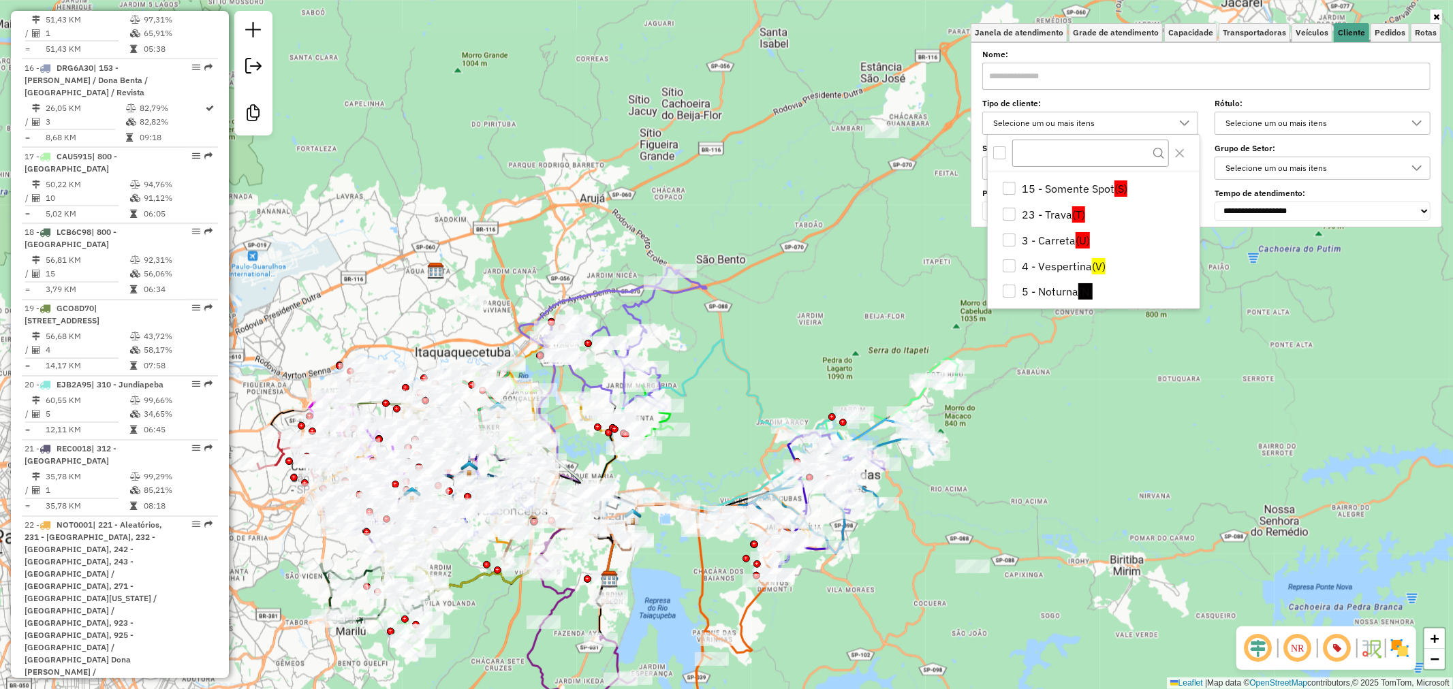
scroll to position [0, 0]
click at [1190, 123] on icon at bounding box center [1184, 123] width 11 height 11
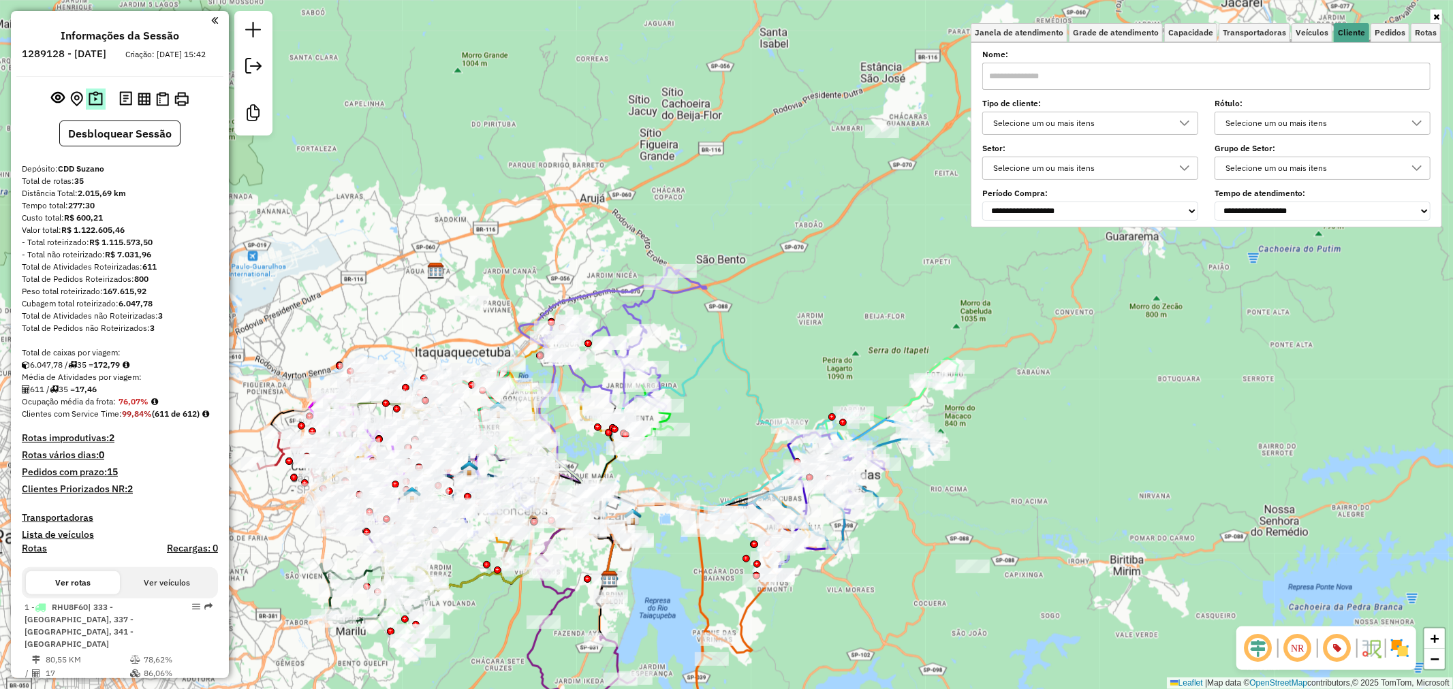
click at [91, 104] on img at bounding box center [96, 99] width 14 height 16
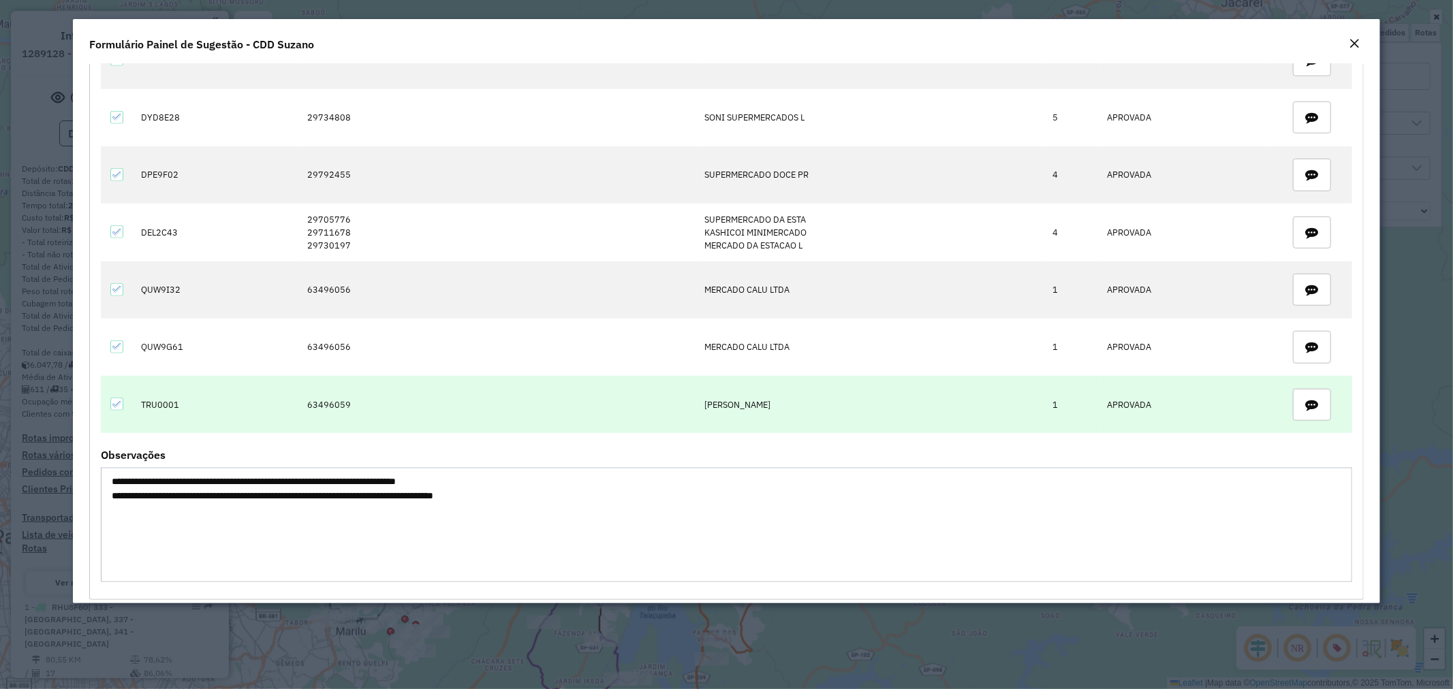
scroll to position [849, 0]
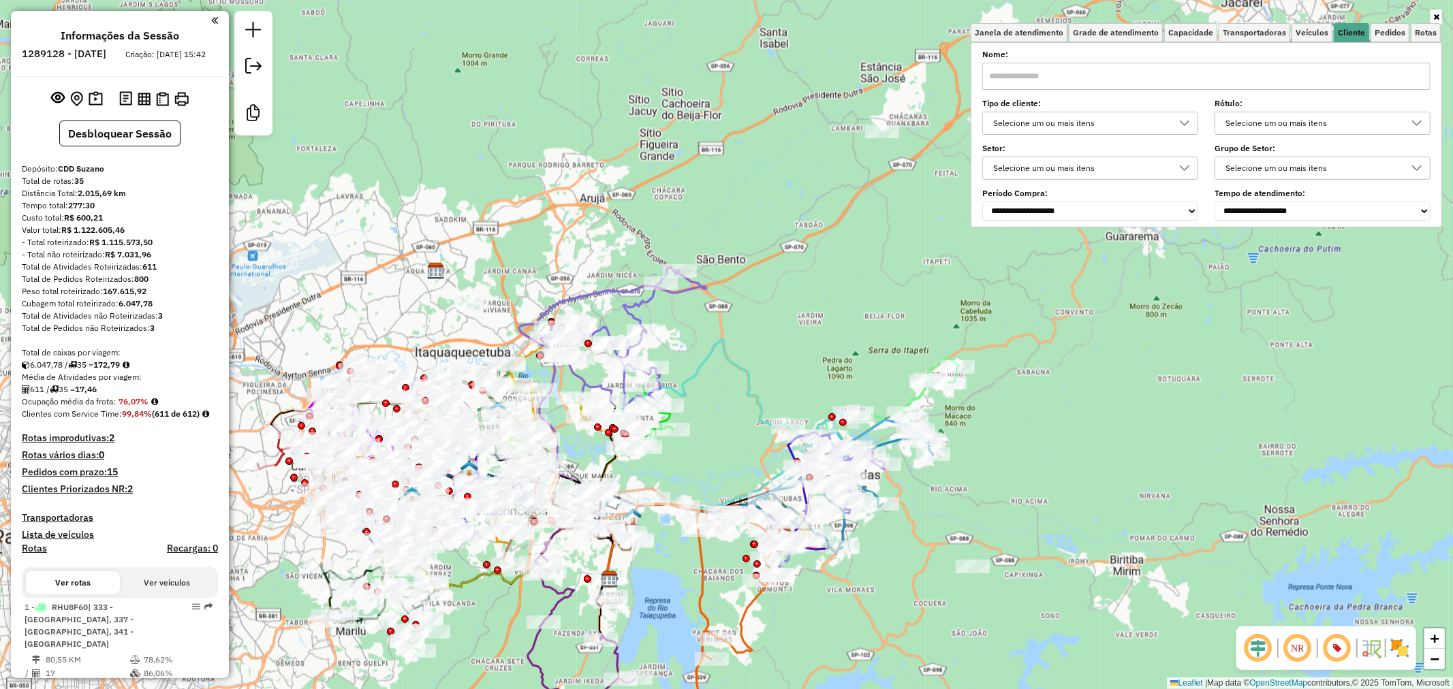
drag, startPoint x: 1289, startPoint y: 59, endPoint x: 1301, endPoint y: 51, distance: 14.7
click at [1289, 59] on label "Nome:" at bounding box center [1206, 54] width 448 height 12
click at [1318, 35] on span "Veículos" at bounding box center [1311, 33] width 33 height 8
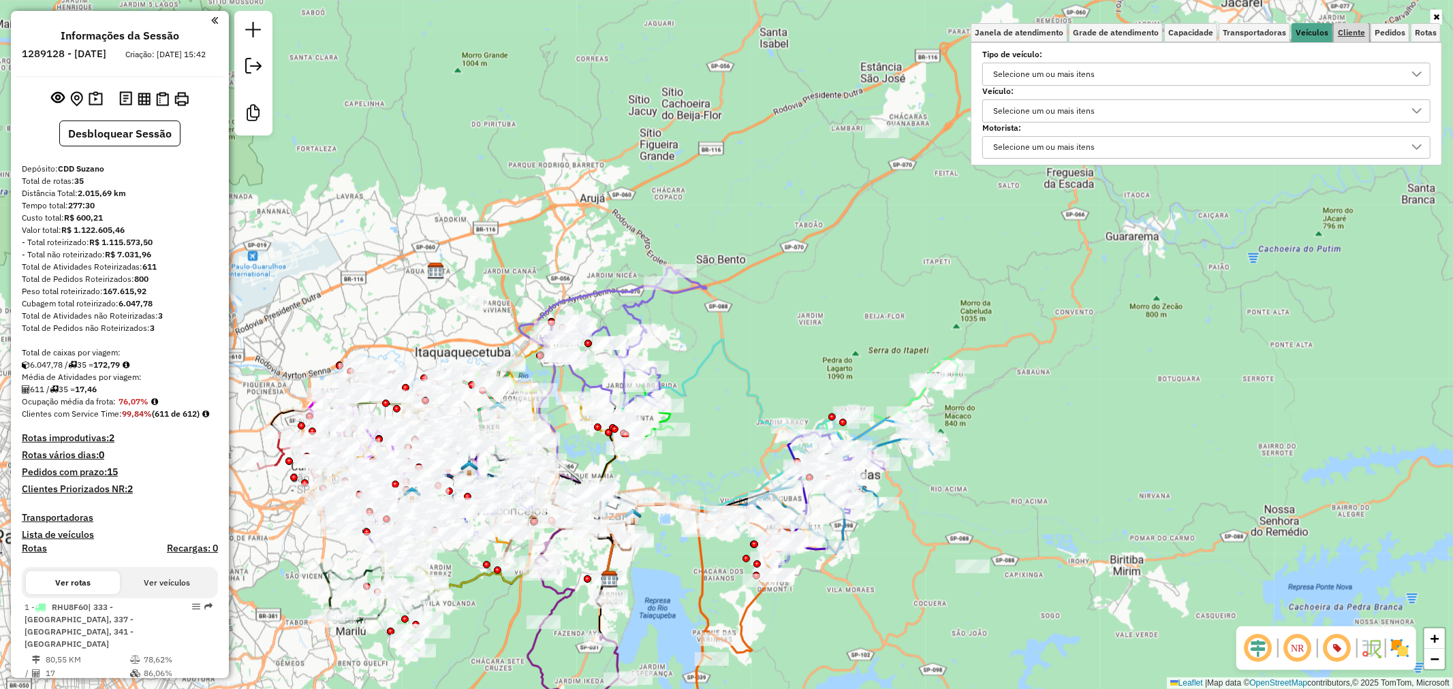
click at [1357, 33] on span "Cliente" at bounding box center [1351, 33] width 27 height 8
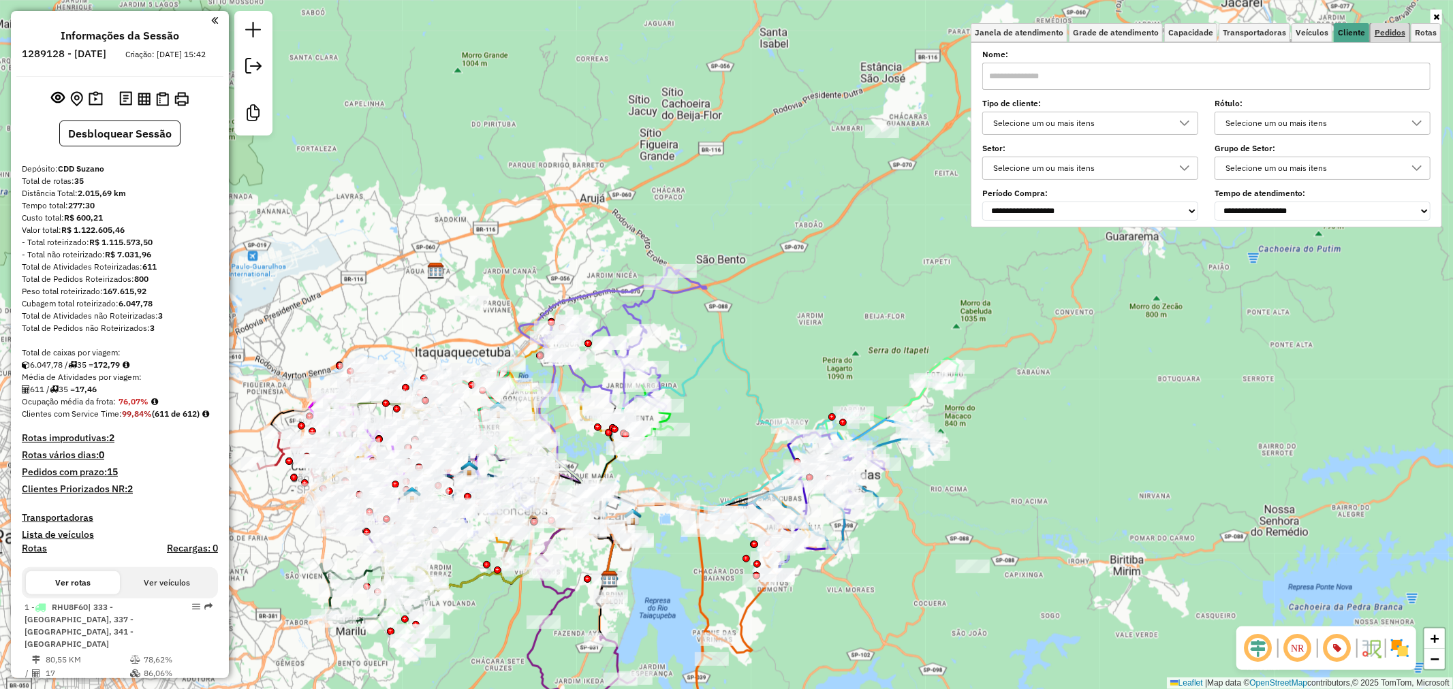
click at [1385, 31] on span "Pedidos" at bounding box center [1389, 33] width 31 height 8
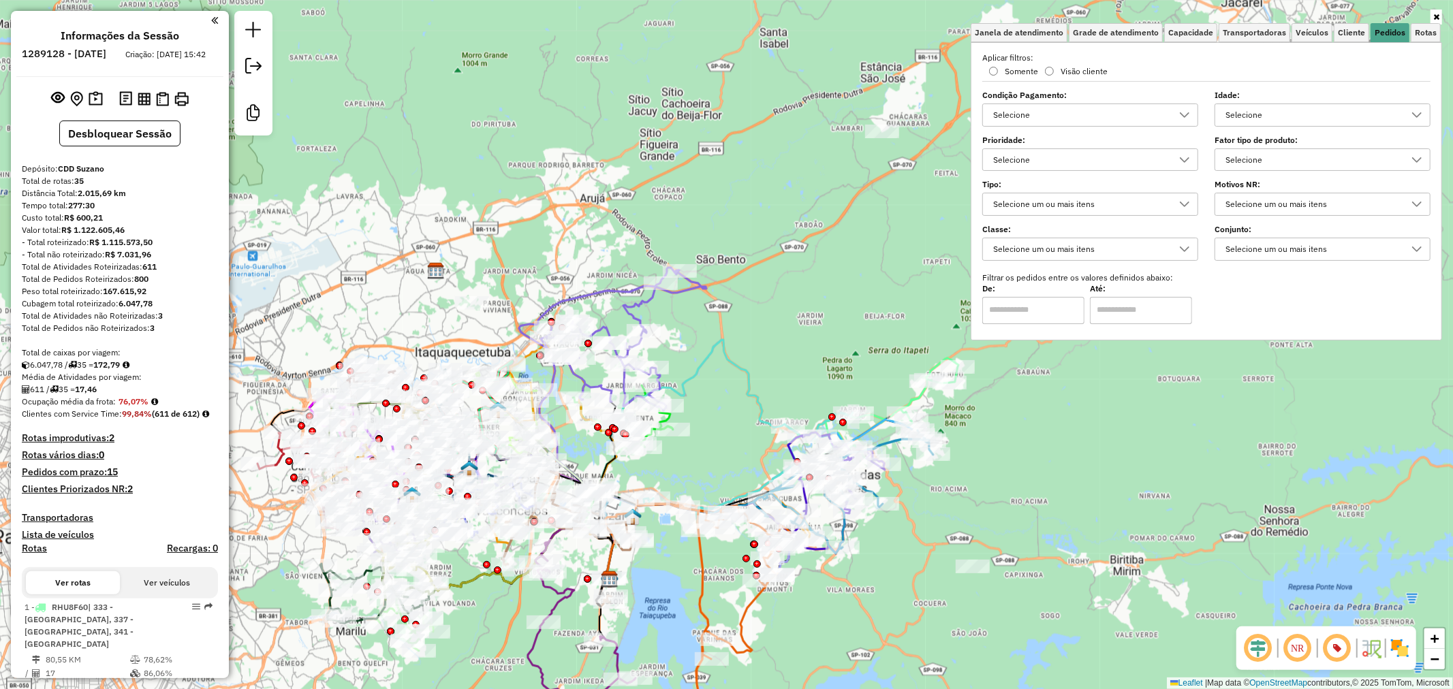
click at [1088, 107] on div "Selecione" at bounding box center [1079, 115] width 183 height 22
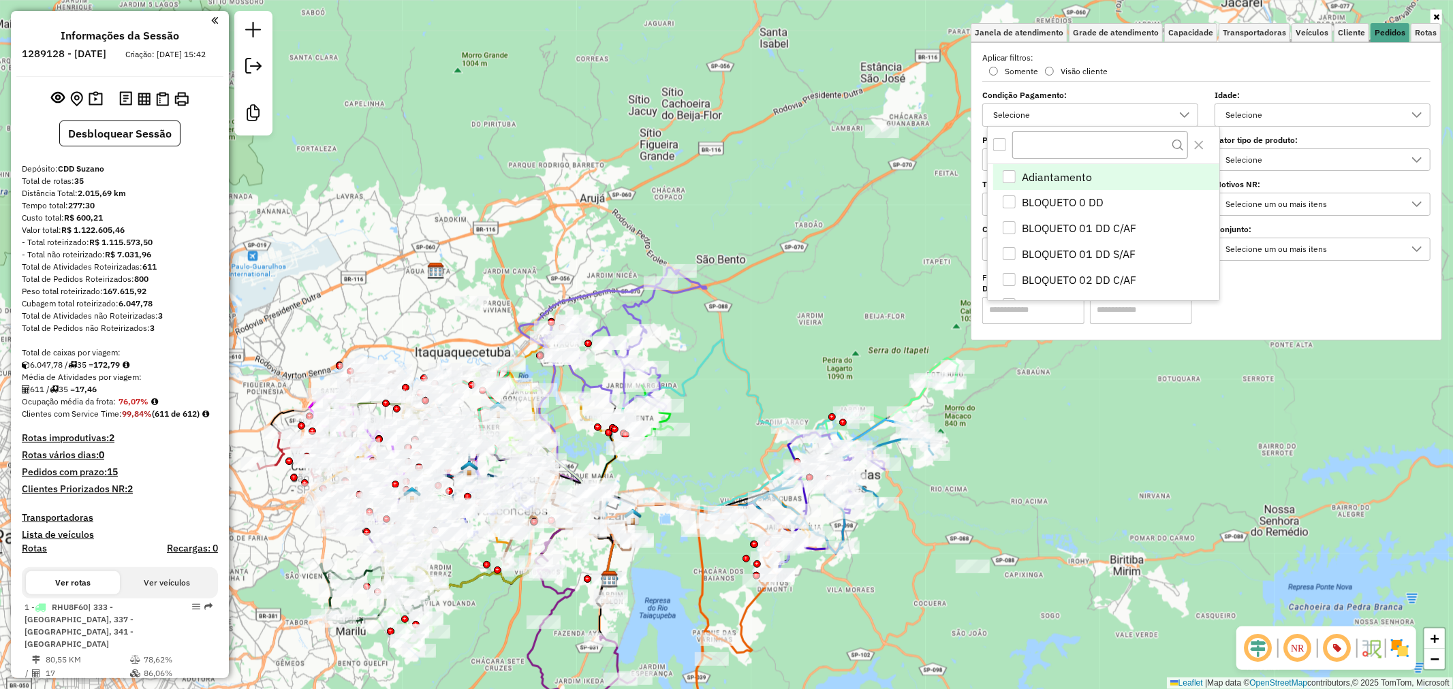
scroll to position [7, 46]
click at [1173, 72] on div "Somente Visão cliente" at bounding box center [1090, 71] width 232 height 9
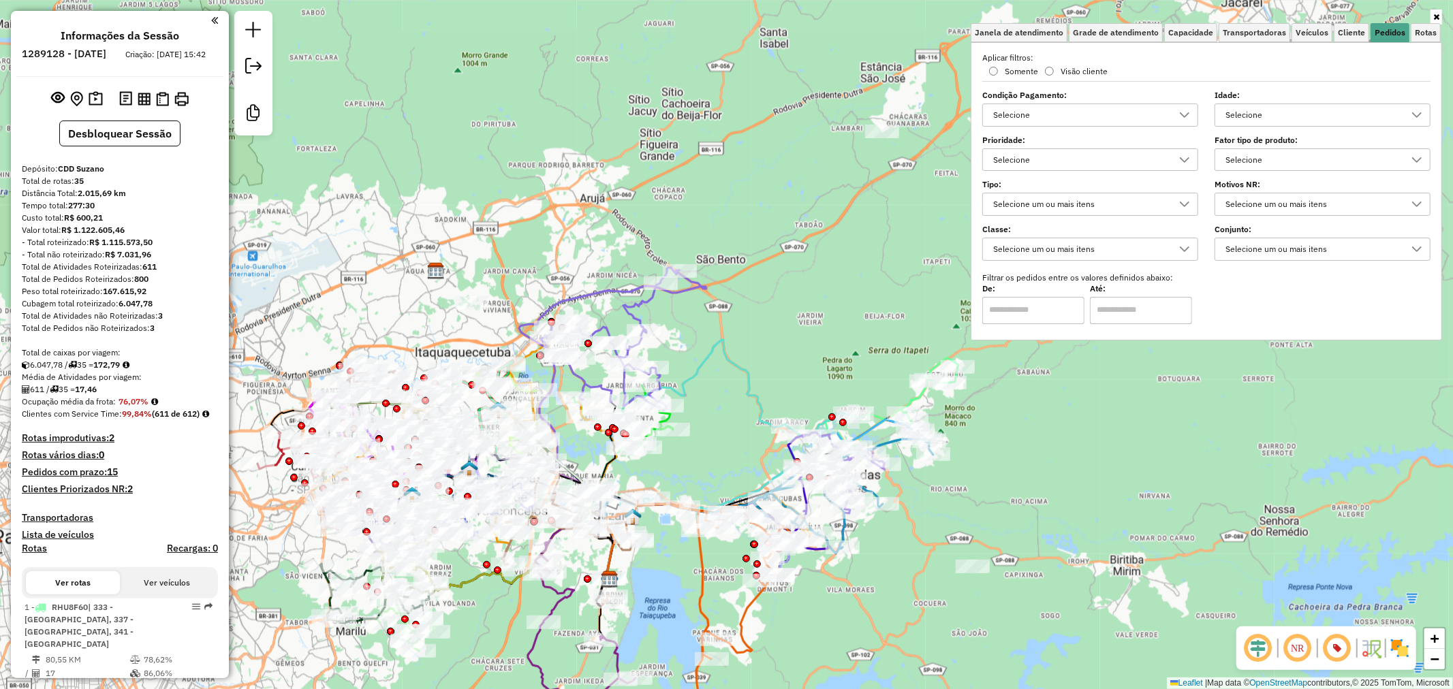
click at [1143, 162] on div "Selecione" at bounding box center [1079, 160] width 183 height 22
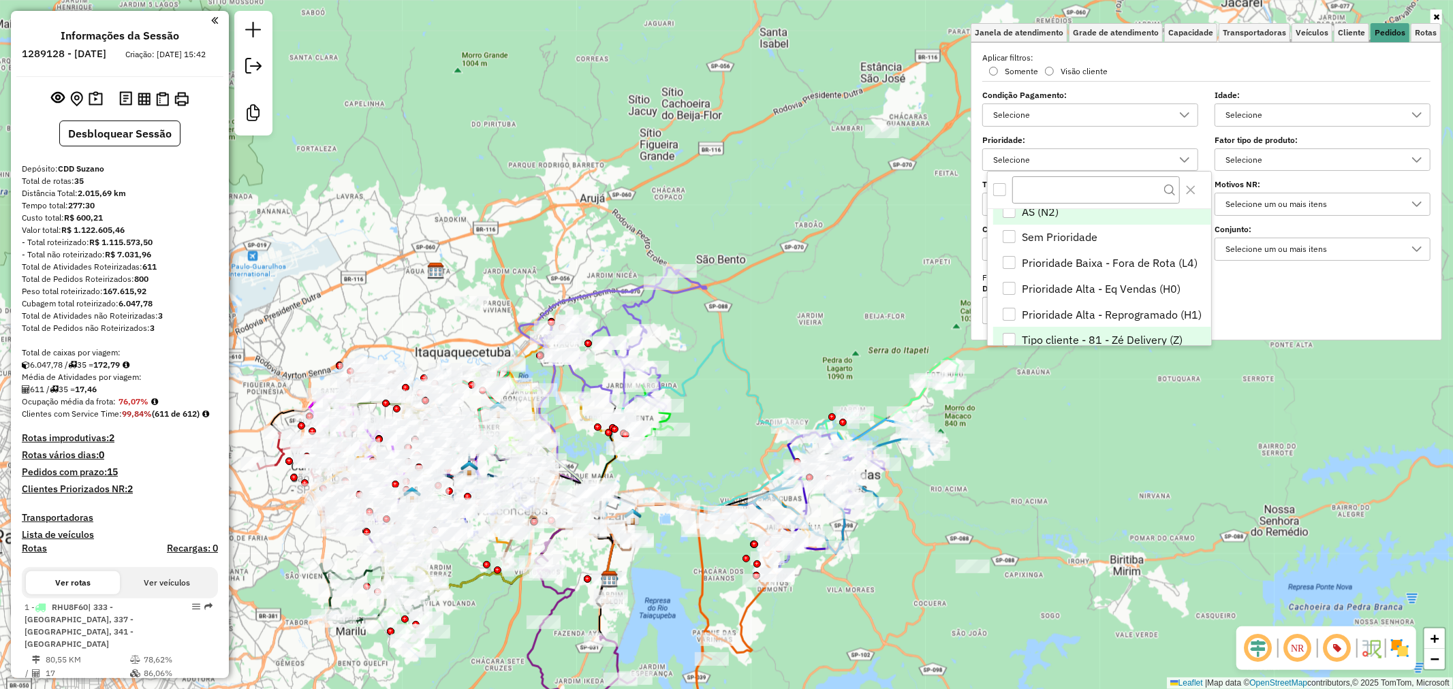
scroll to position [0, 0]
click at [1276, 303] on div "De: Até:" at bounding box center [1206, 305] width 448 height 38
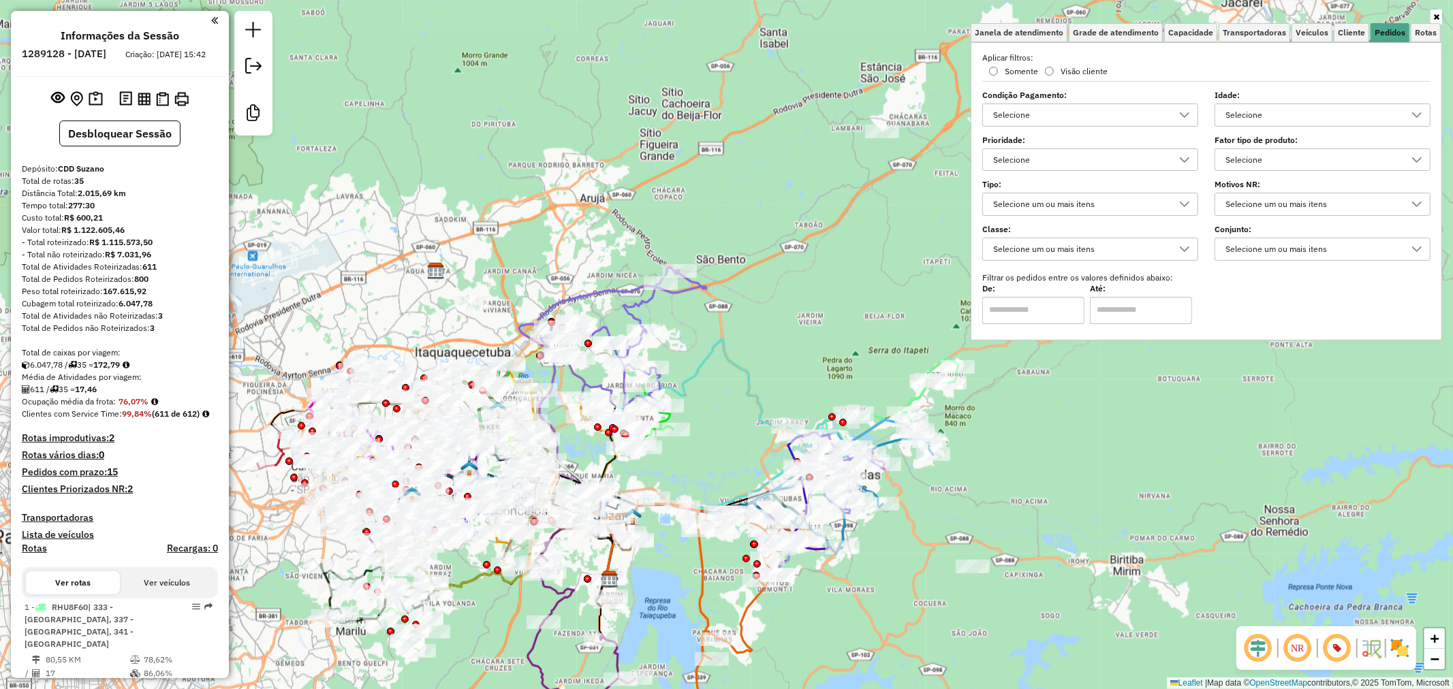
click at [1088, 238] on div "Selecione um ou mais itens" at bounding box center [1090, 249] width 216 height 23
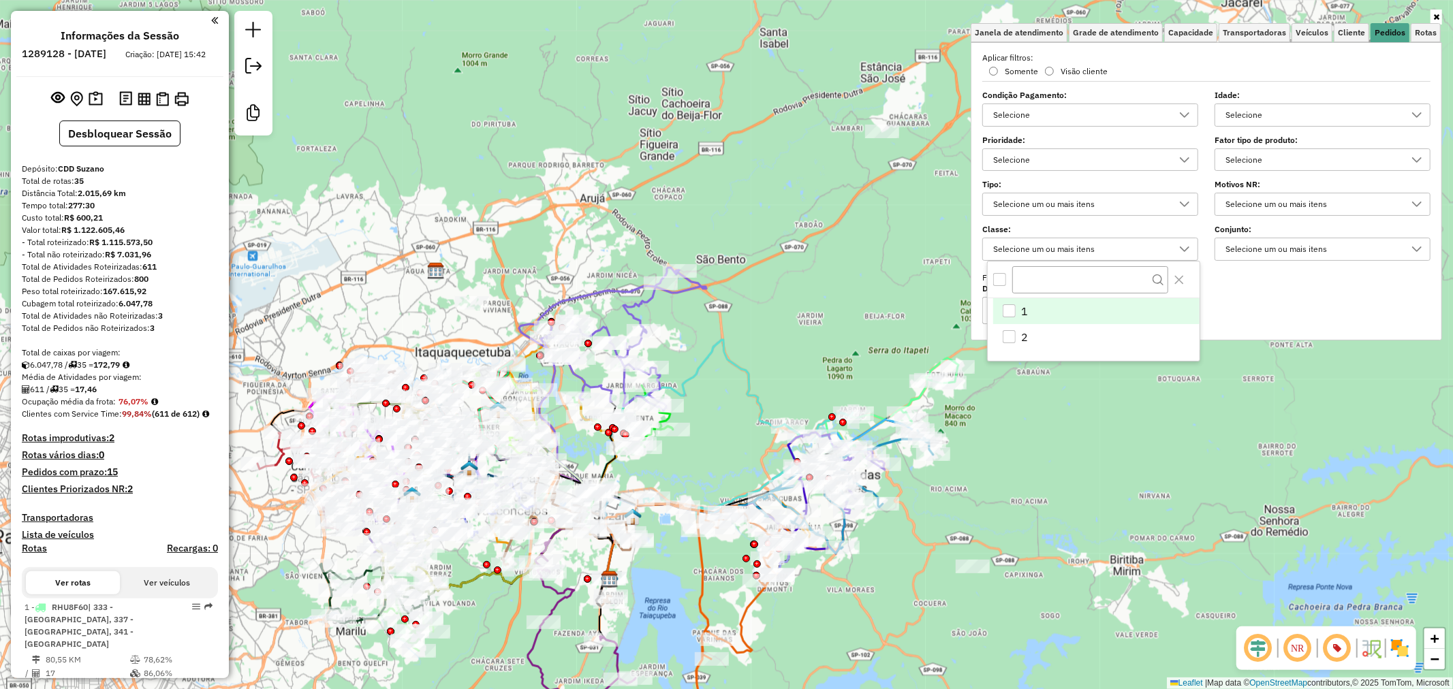
scroll to position [7, 46]
click at [1107, 200] on div "Selecione um ou mais itens" at bounding box center [1079, 204] width 183 height 22
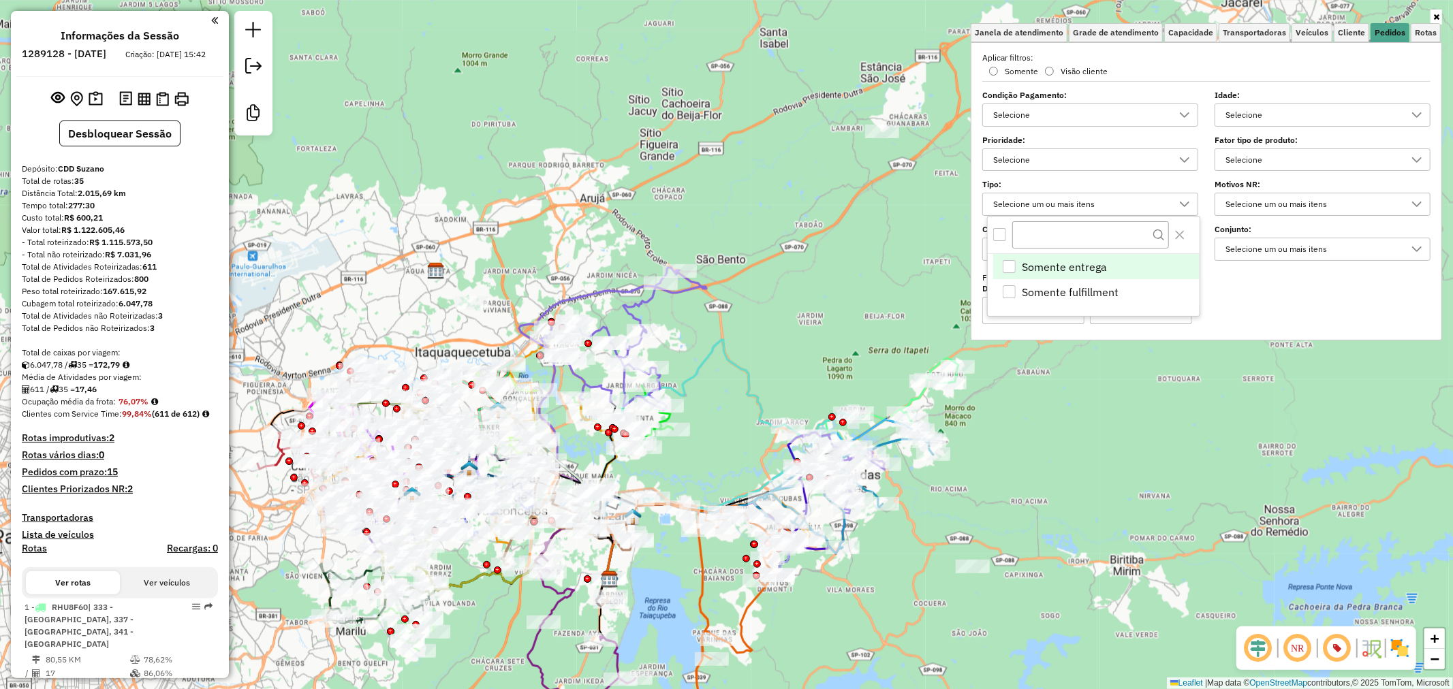
click at [1108, 196] on div "Selecione um ou mais itens" at bounding box center [1079, 204] width 183 height 22
click at [1092, 155] on div "Selecione" at bounding box center [1079, 160] width 183 height 22
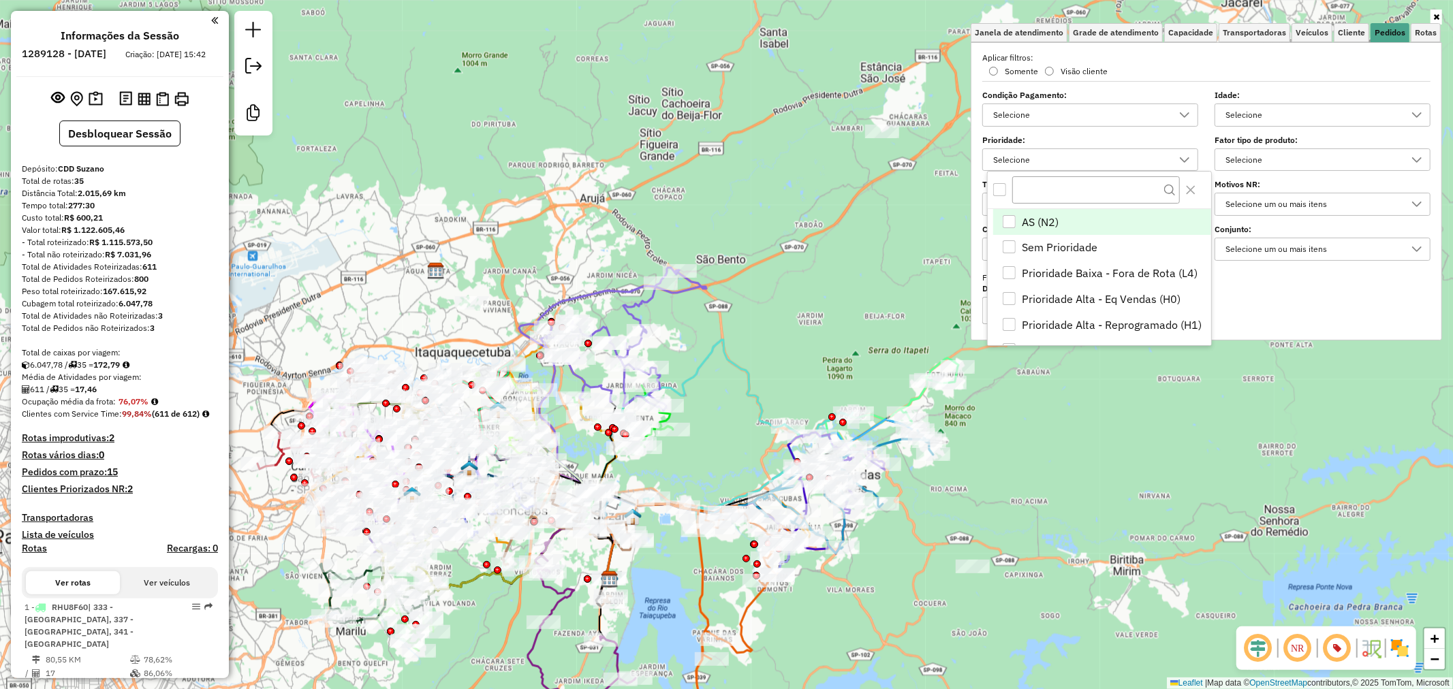
click at [1092, 155] on div "Selecione" at bounding box center [1079, 160] width 183 height 22
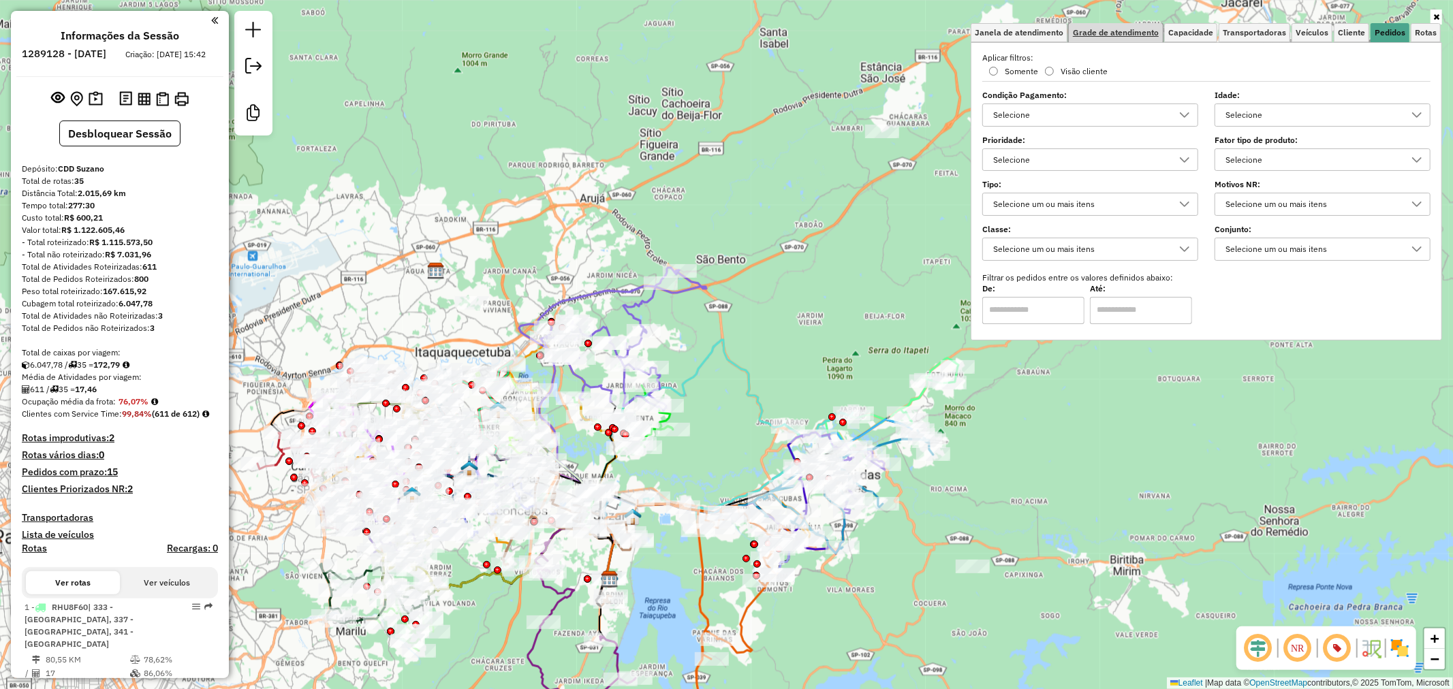
click at [1124, 38] on link "Grade de atendimento" at bounding box center [1116, 32] width 94 height 19
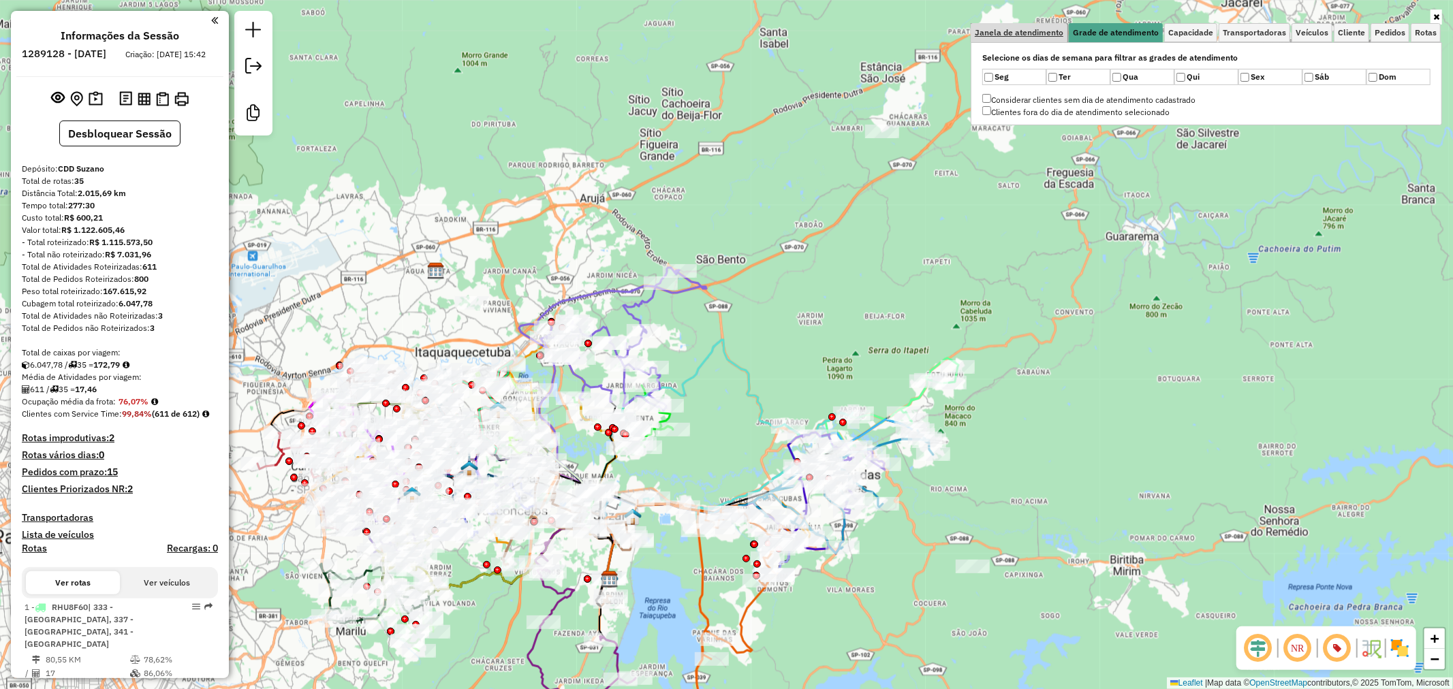
click at [1028, 29] on span "Janela de atendimento" at bounding box center [1019, 33] width 89 height 8
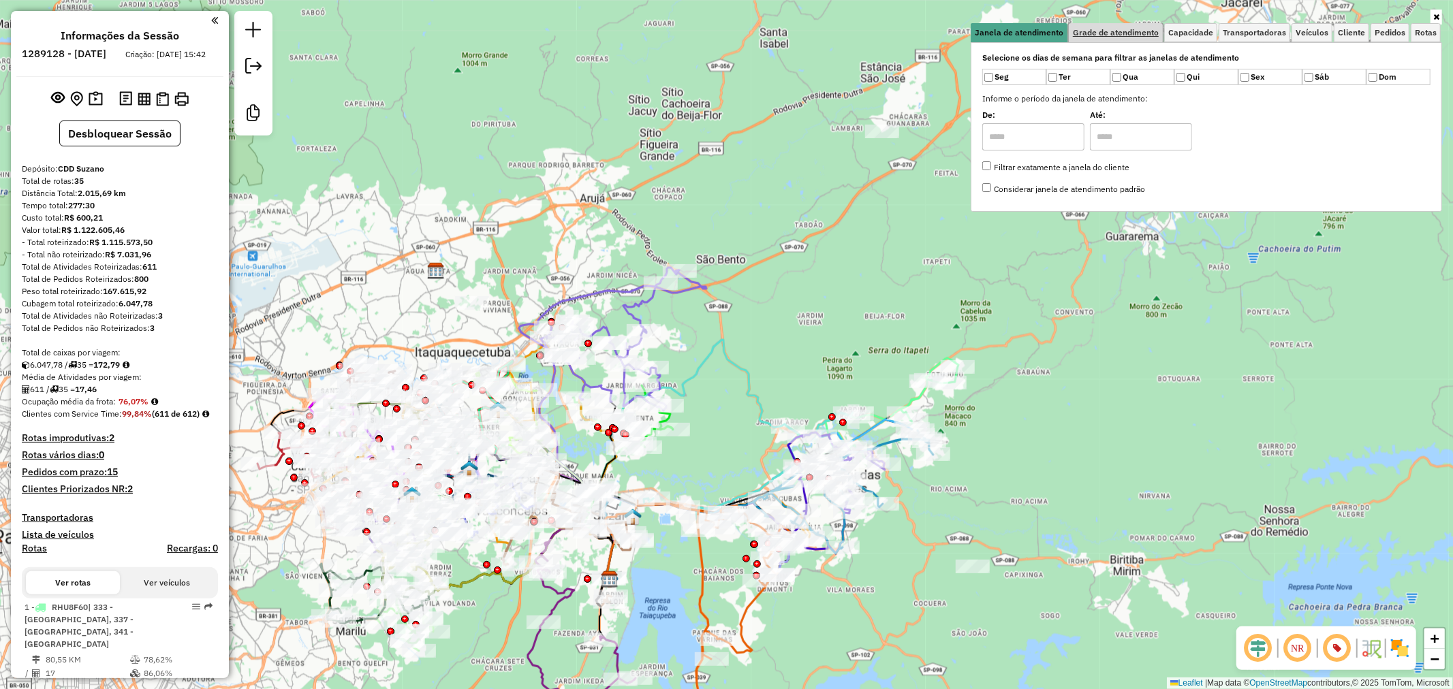
click at [1107, 35] on span "Grade de atendimento" at bounding box center [1116, 33] width 86 height 8
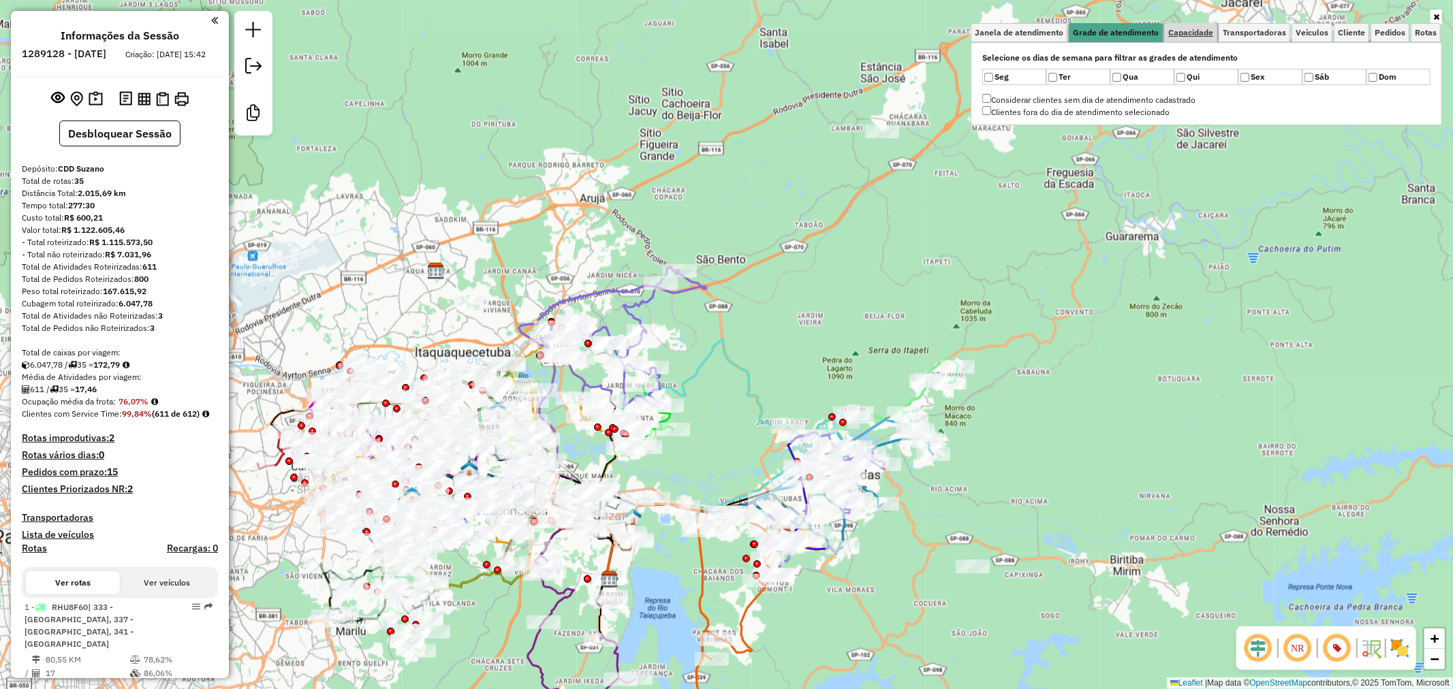
click at [1173, 33] on span "Capacidade" at bounding box center [1190, 33] width 45 height 8
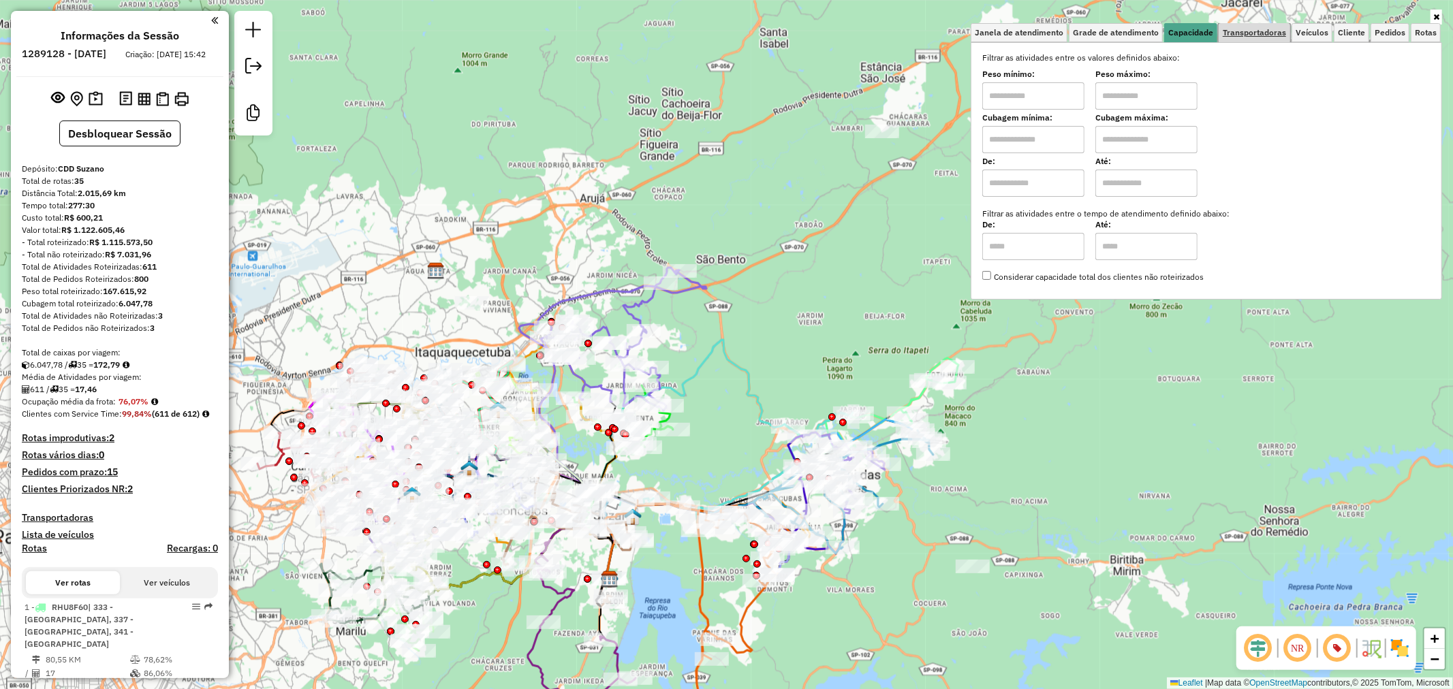
click at [1233, 31] on span "Transportadoras" at bounding box center [1253, 33] width 63 height 8
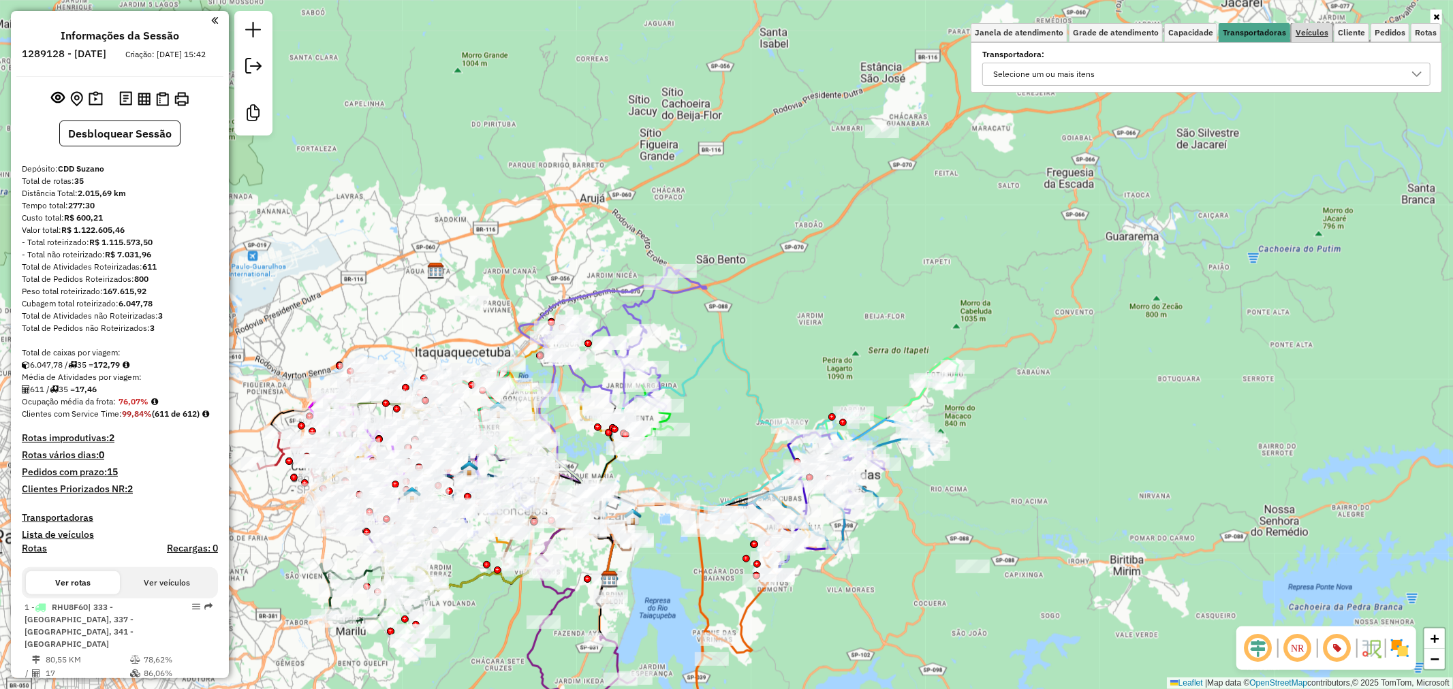
click at [1323, 30] on span "Veículos" at bounding box center [1311, 33] width 33 height 8
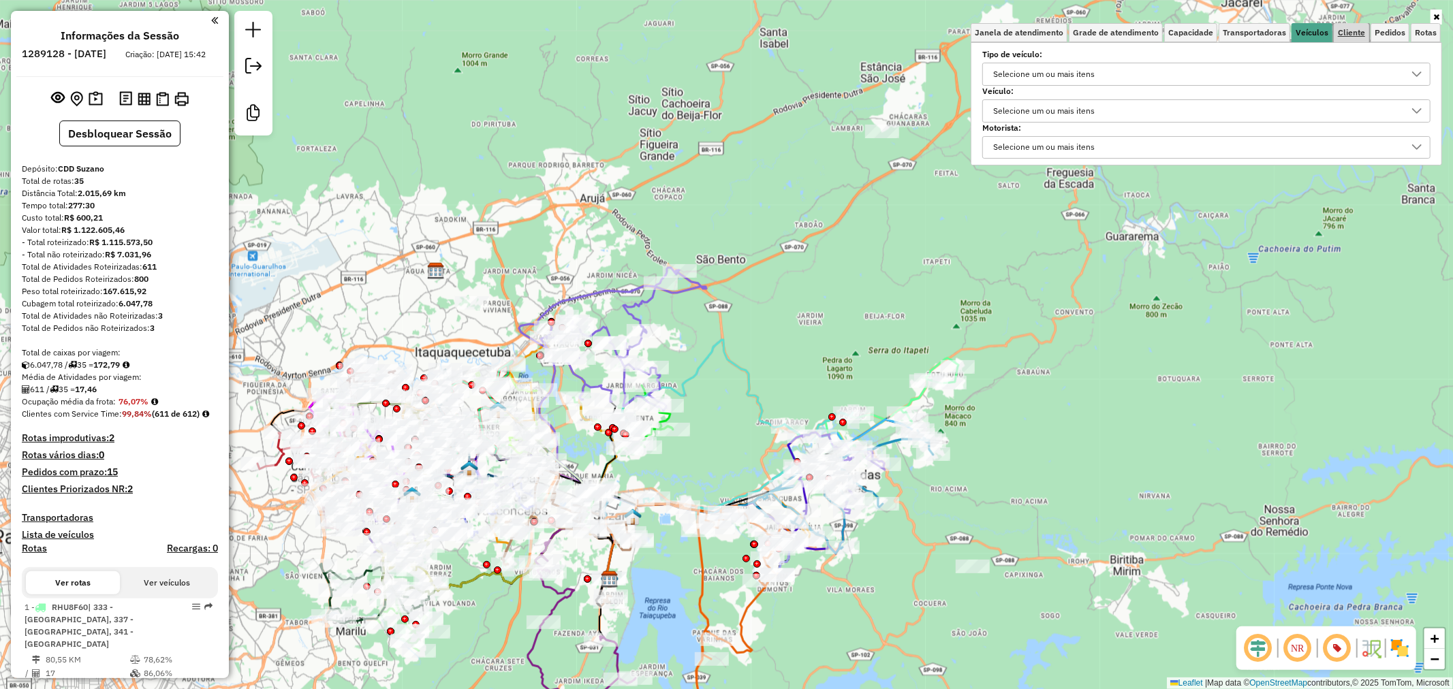
click at [1349, 34] on span "Cliente" at bounding box center [1351, 33] width 27 height 8
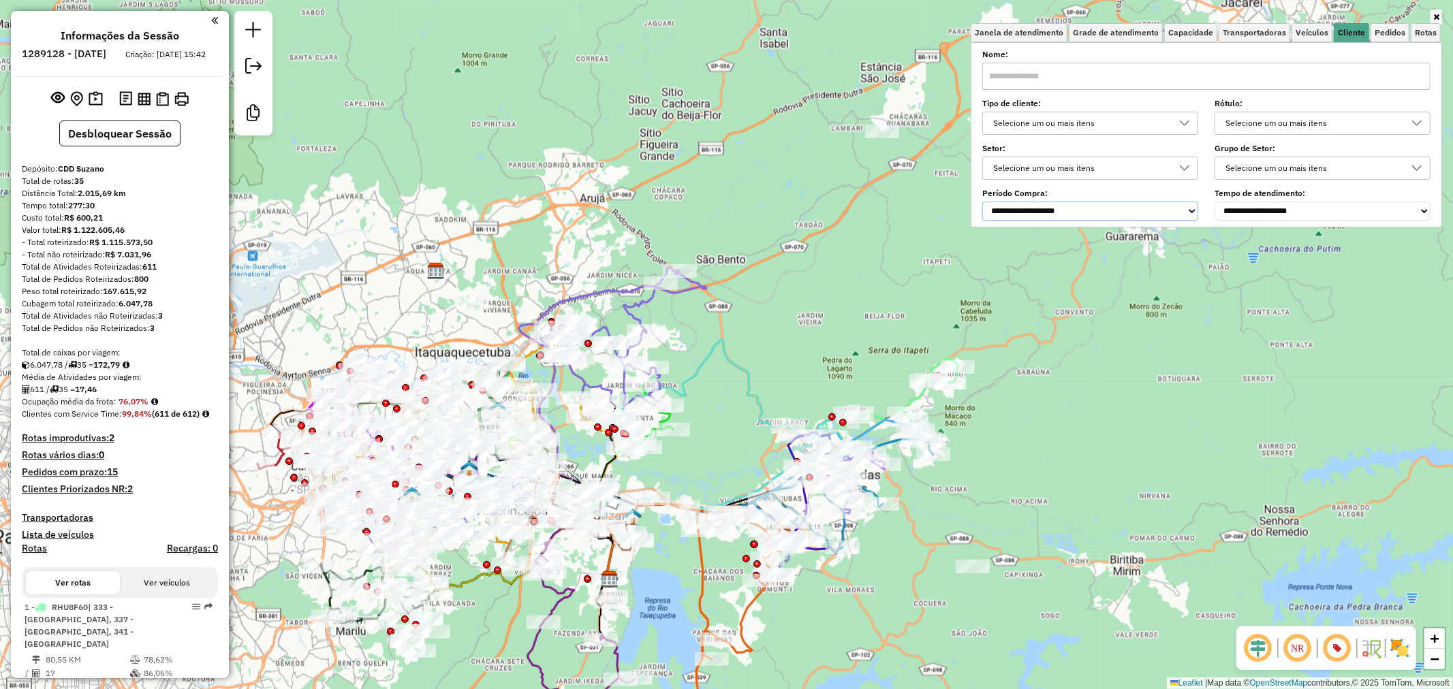
click at [1113, 207] on select "**********" at bounding box center [1090, 211] width 216 height 19
click at [1145, 193] on label "Período Compra:" at bounding box center [1090, 193] width 216 height 12
click at [1285, 195] on label "Tempo de atendimento:" at bounding box center [1322, 193] width 216 height 12
click at [1295, 205] on select "**********" at bounding box center [1322, 211] width 216 height 19
drag, startPoint x: 1294, startPoint y: 204, endPoint x: 1276, endPoint y: 176, distance: 34.0
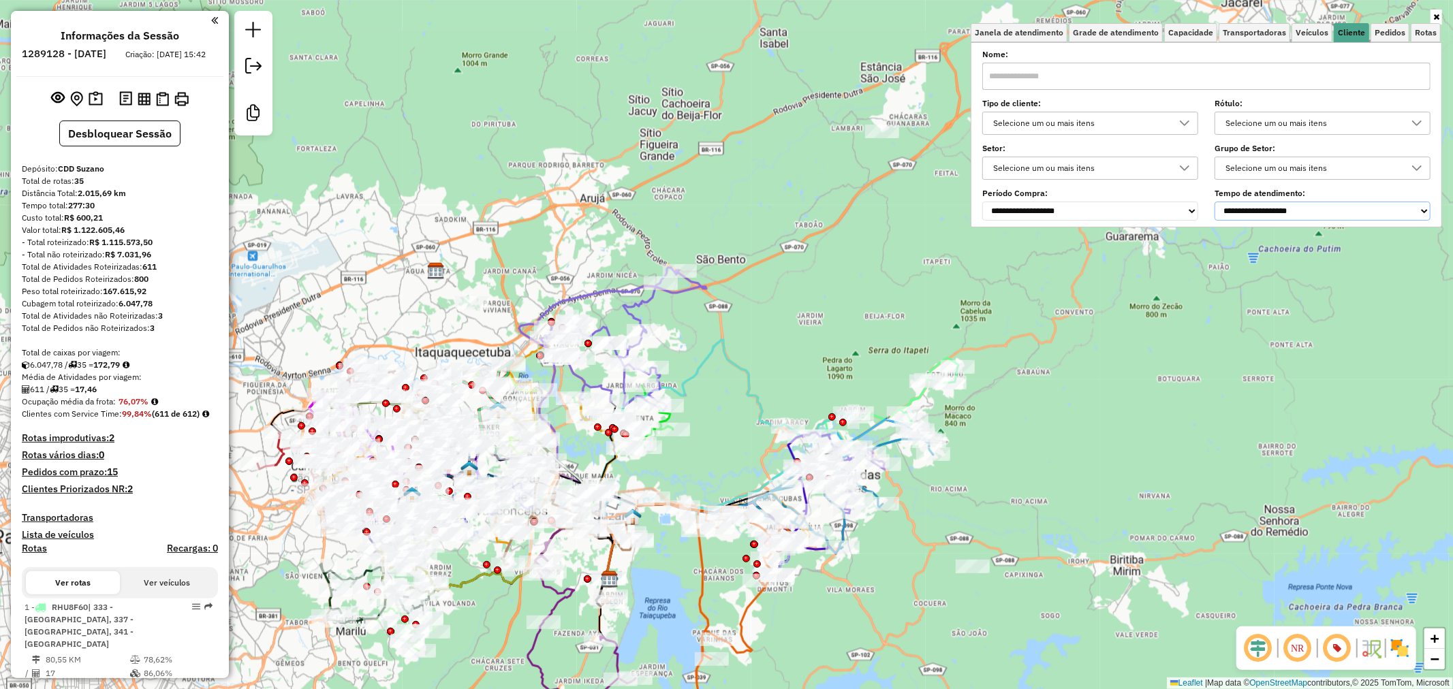
click at [1293, 204] on select "**********" at bounding box center [1322, 211] width 216 height 19
click at [1275, 175] on div "Selecione um ou mais itens" at bounding box center [1311, 168] width 183 height 22
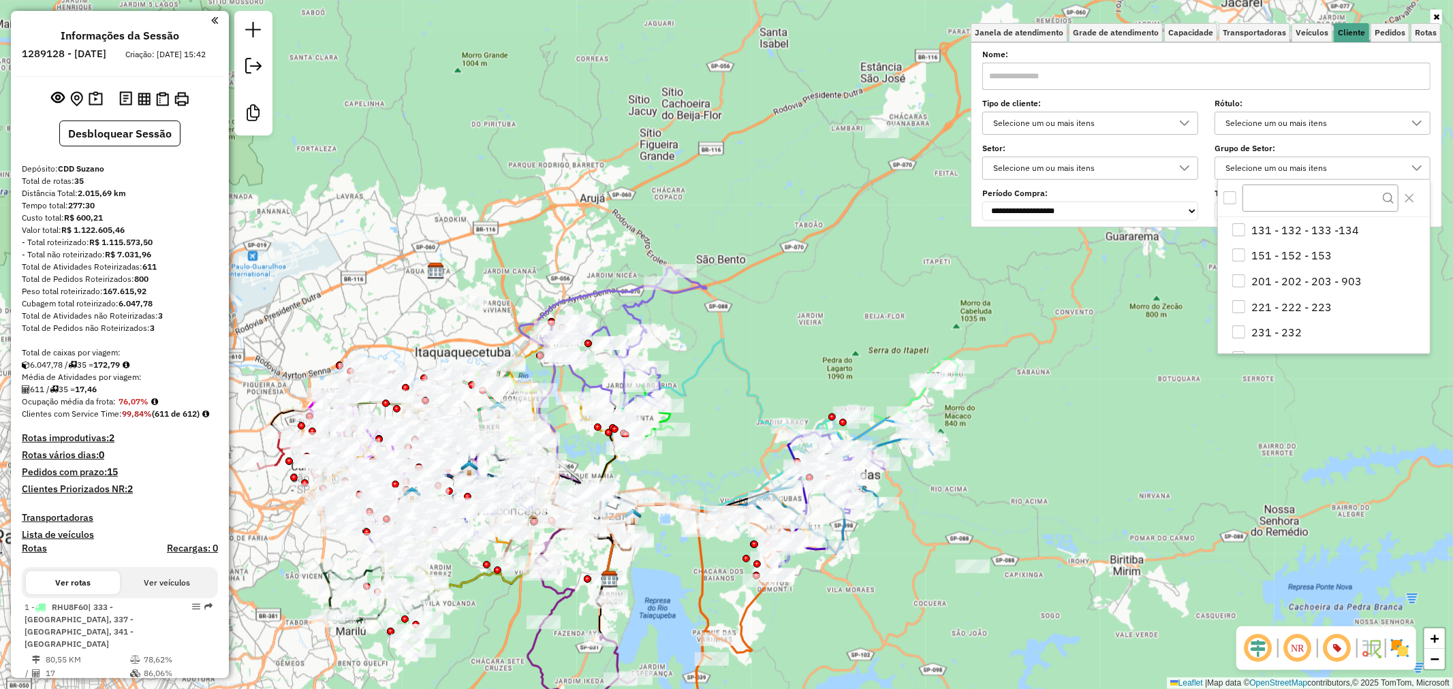
click at [1139, 172] on div "Selecione um ou mais itens" at bounding box center [1079, 168] width 183 height 22
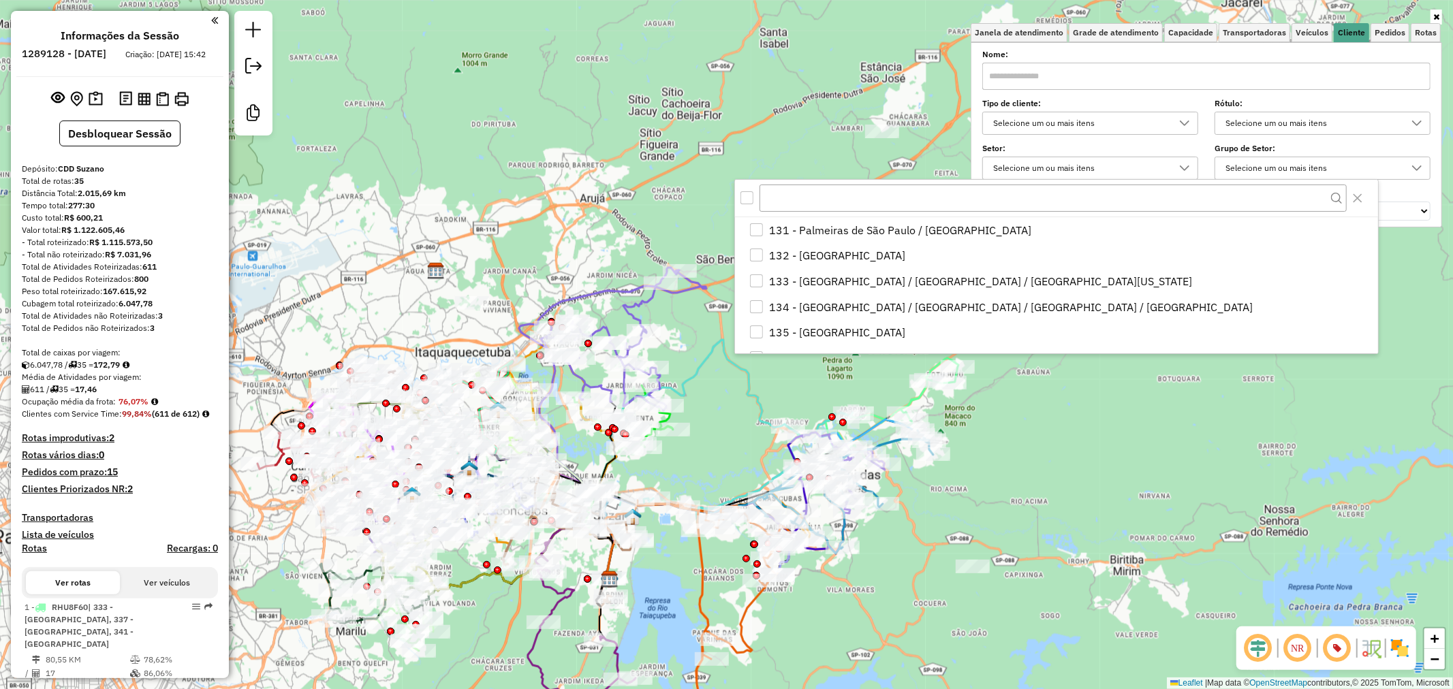
click at [1293, 120] on div "Selecione um ou mais itens" at bounding box center [1311, 123] width 183 height 22
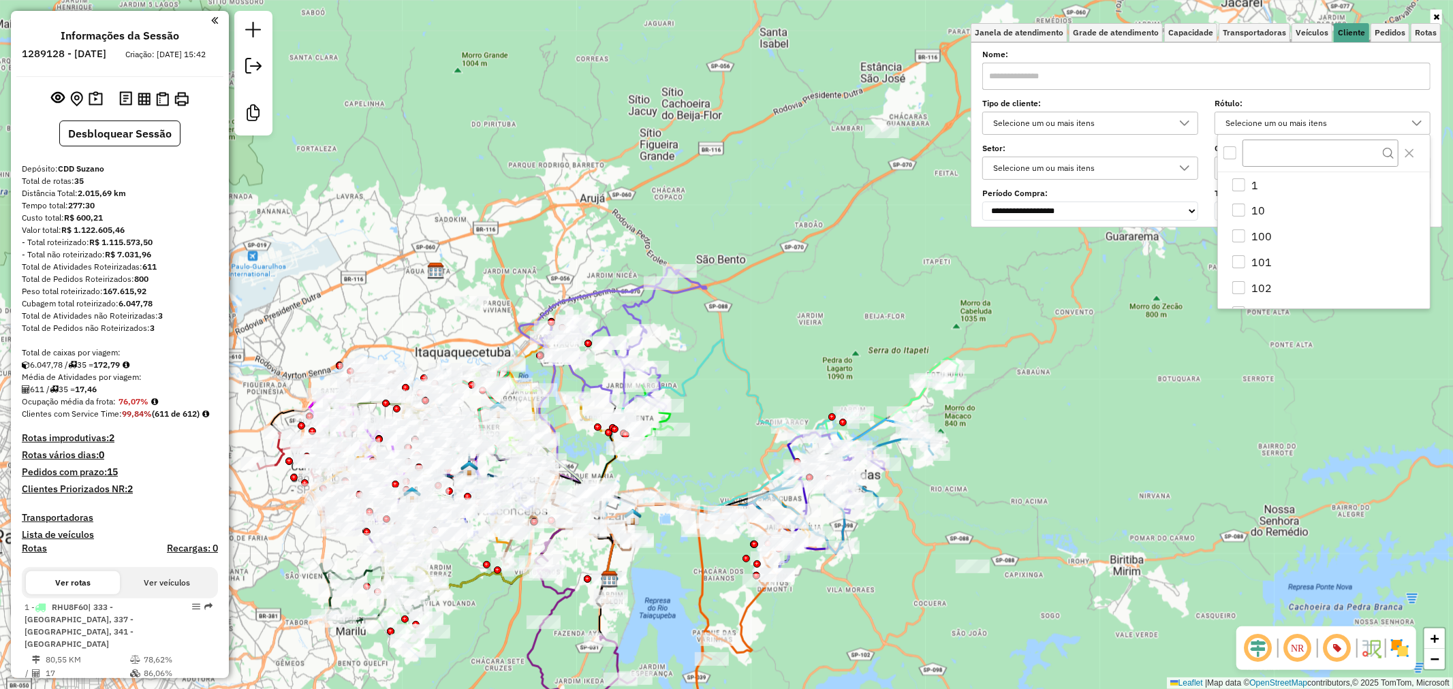
click at [1207, 110] on div "Tipo de cliente: Selecione um ou mais itens Rótulo: Selecione um ou mais itens" at bounding box center [1206, 118] width 448 height 34
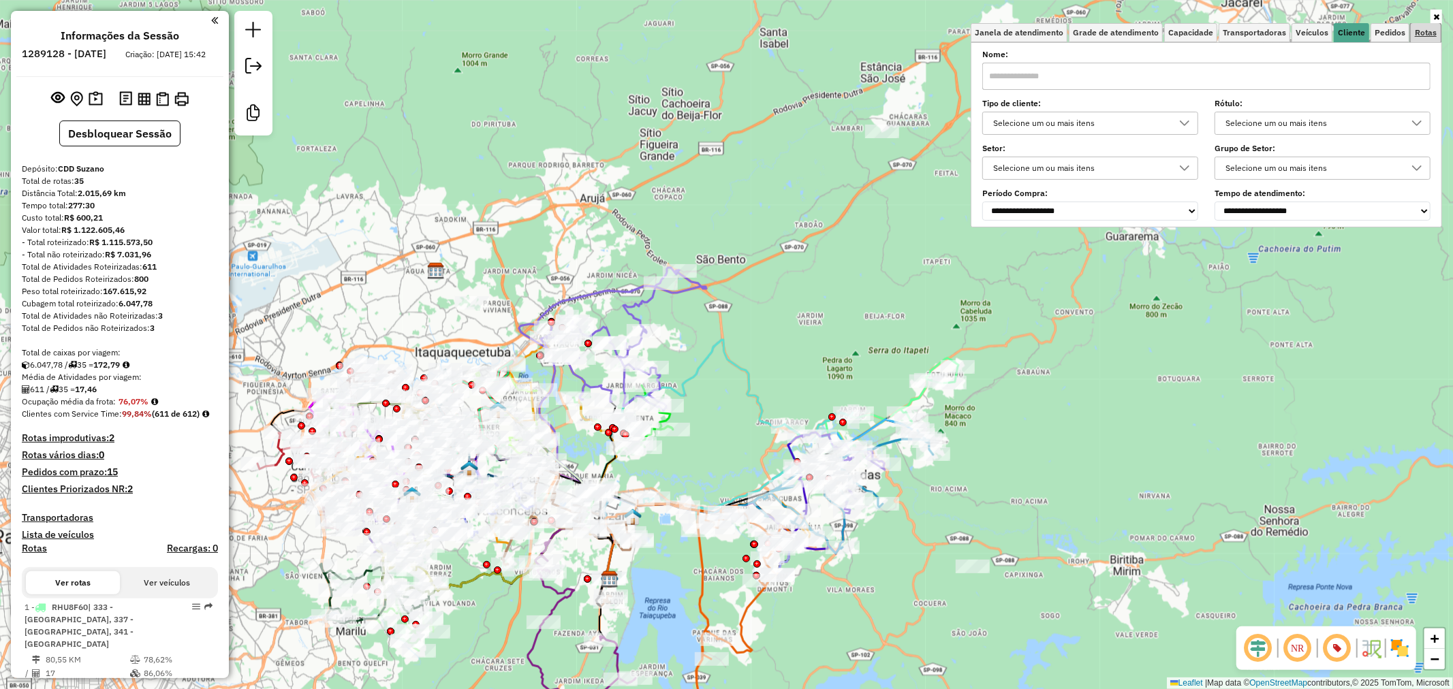
drag, startPoint x: 1419, startPoint y: 29, endPoint x: 1412, endPoint y: 31, distance: 7.8
click at [1420, 29] on span "Rotas" at bounding box center [1425, 33] width 22 height 8
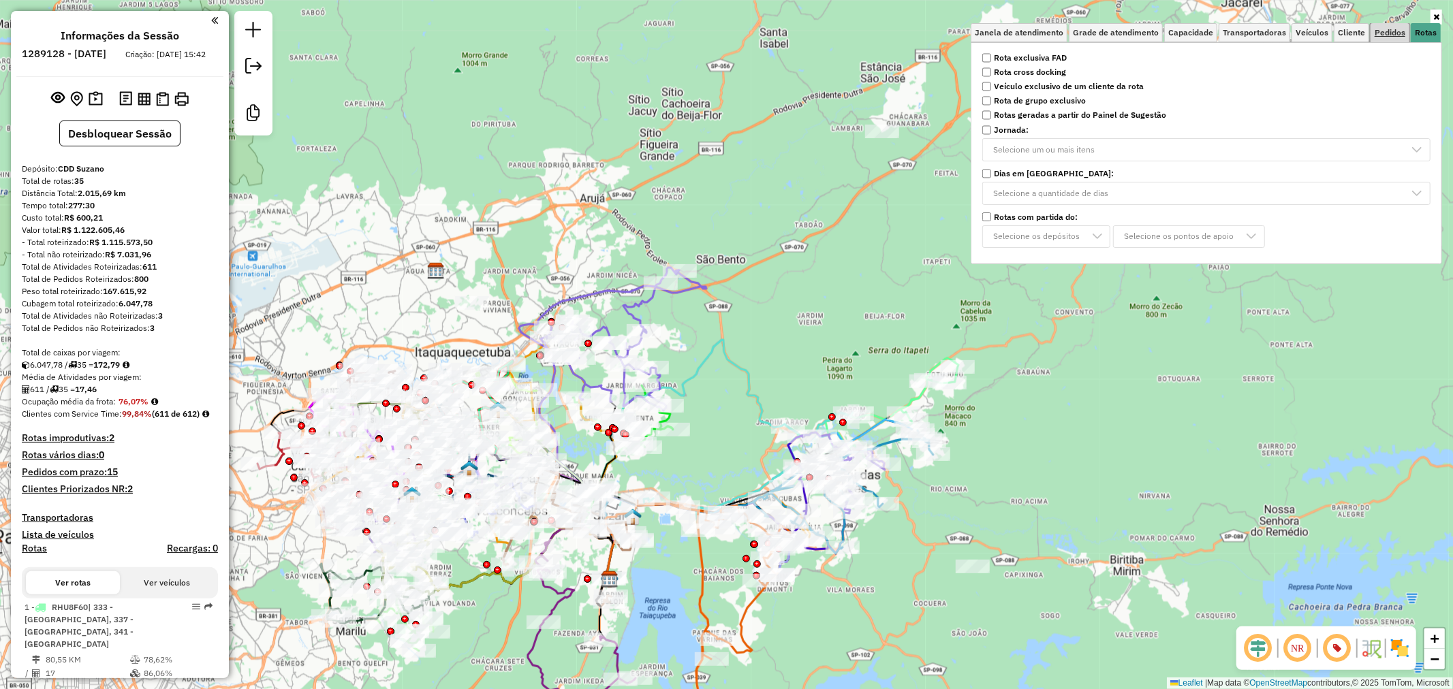
click at [1395, 34] on span "Pedidos" at bounding box center [1389, 33] width 31 height 8
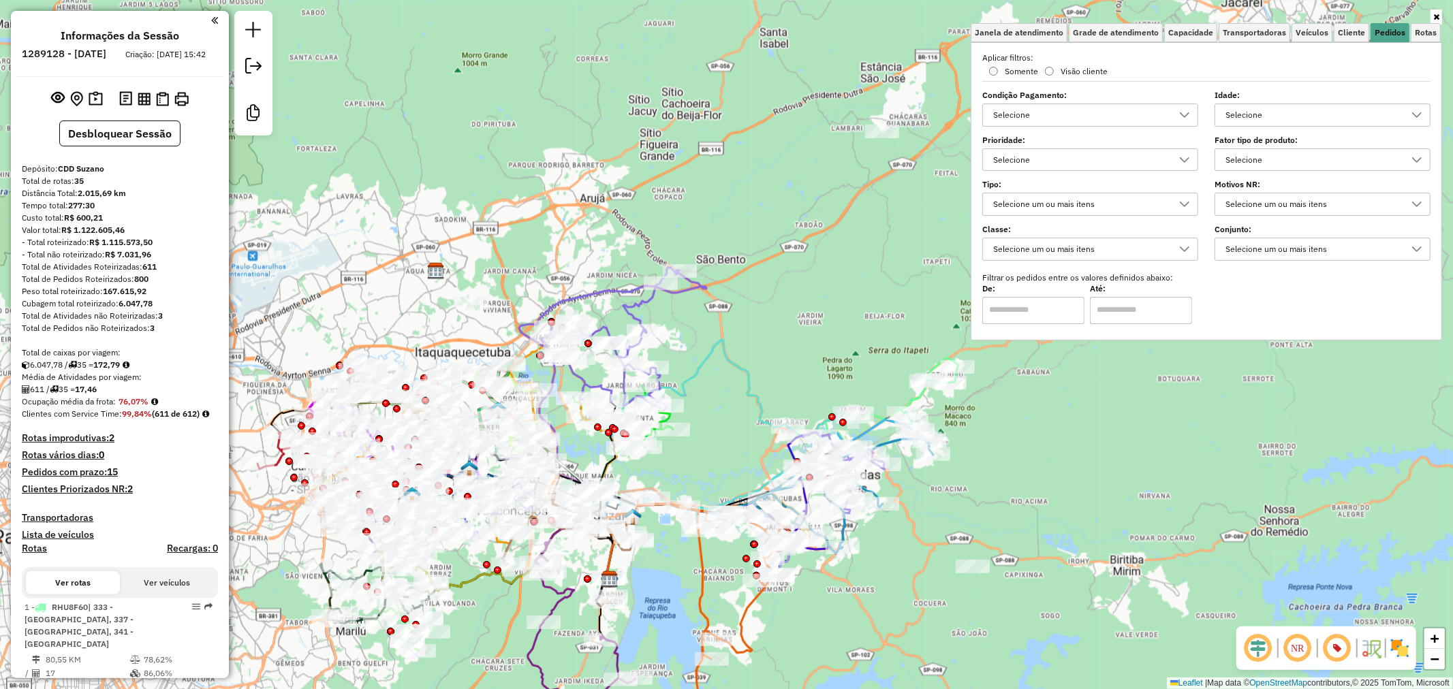
click at [1109, 111] on div "Selecione" at bounding box center [1079, 115] width 183 height 22
click at [1238, 285] on div "Aplicar filtros: Somente Visão cliente Condição Pagamento: Selecione Idade: Sel…" at bounding box center [1206, 188] width 448 height 272
click at [1256, 255] on div "Selecione um ou mais itens" at bounding box center [1311, 249] width 183 height 22
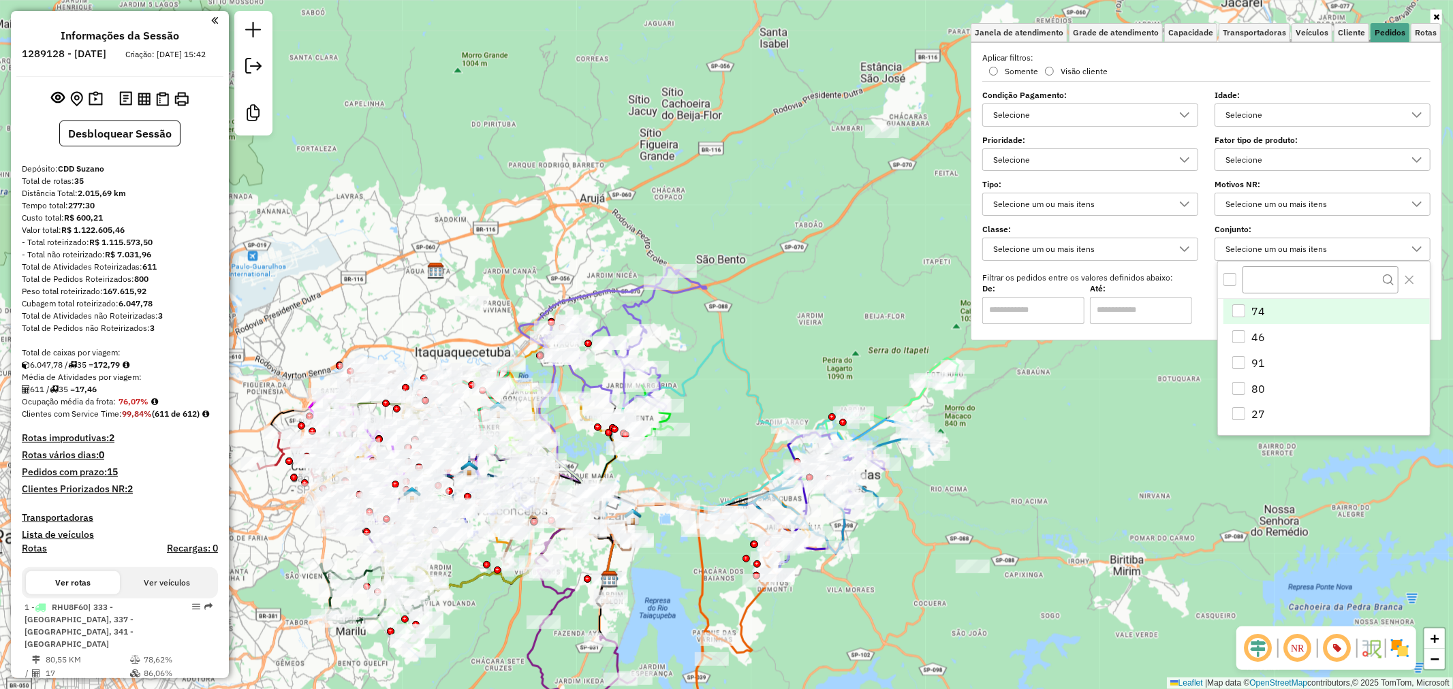
scroll to position [3, 0]
click at [1304, 206] on div "Selecione um ou mais itens" at bounding box center [1311, 204] width 183 height 22
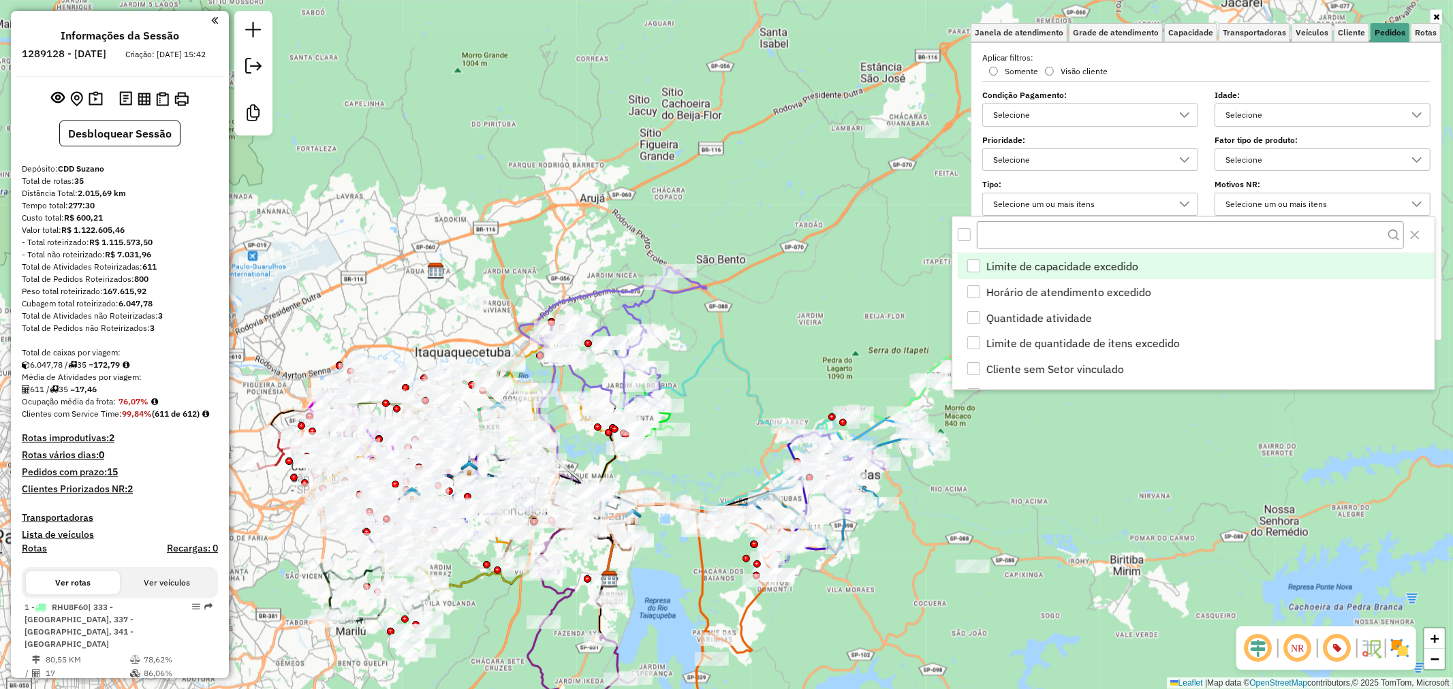
scroll to position [7, 46]
click at [1134, 193] on div "Selecione um ou mais itens" at bounding box center [1090, 204] width 216 height 23
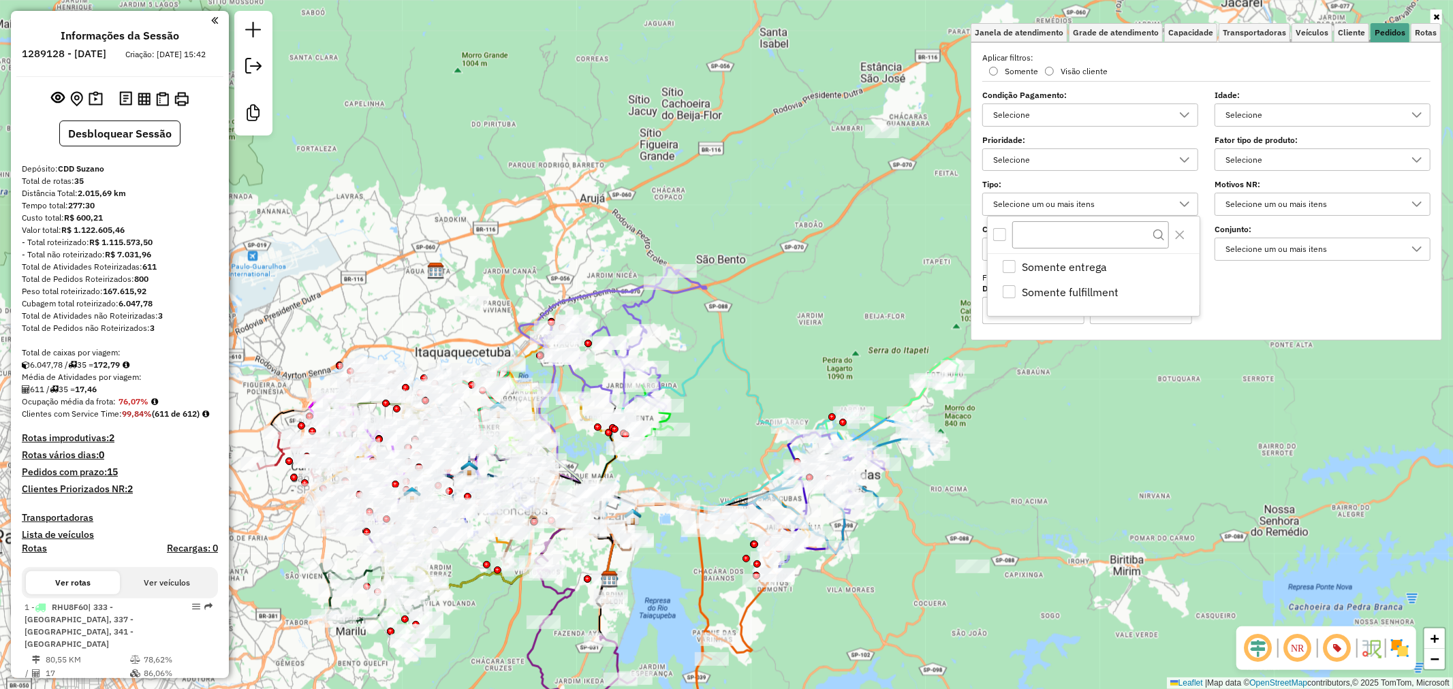
click at [1144, 172] on div "Aplicar filtros: Somente Visão cliente Condição Pagamento: Selecione Idade: Sel…" at bounding box center [1206, 188] width 448 height 272
click at [1139, 155] on div "Selecione" at bounding box center [1079, 160] width 183 height 22
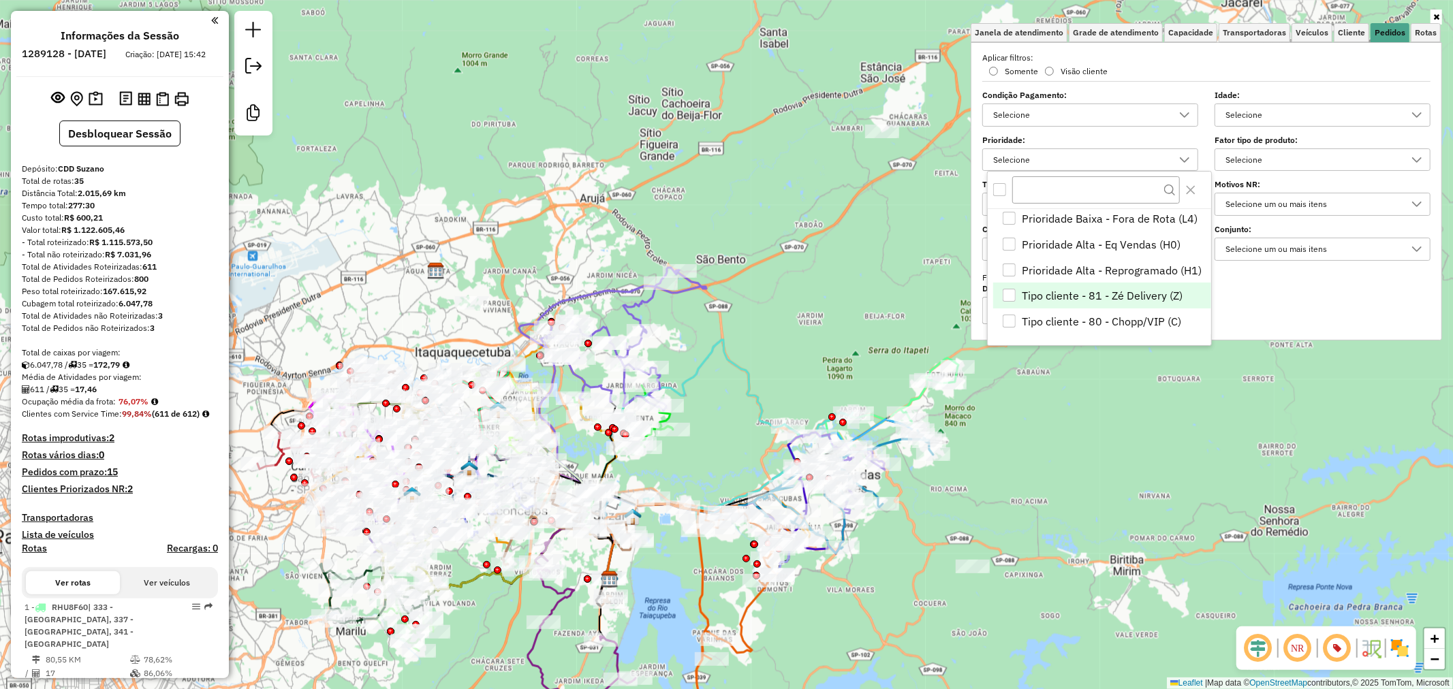
scroll to position [0, 0]
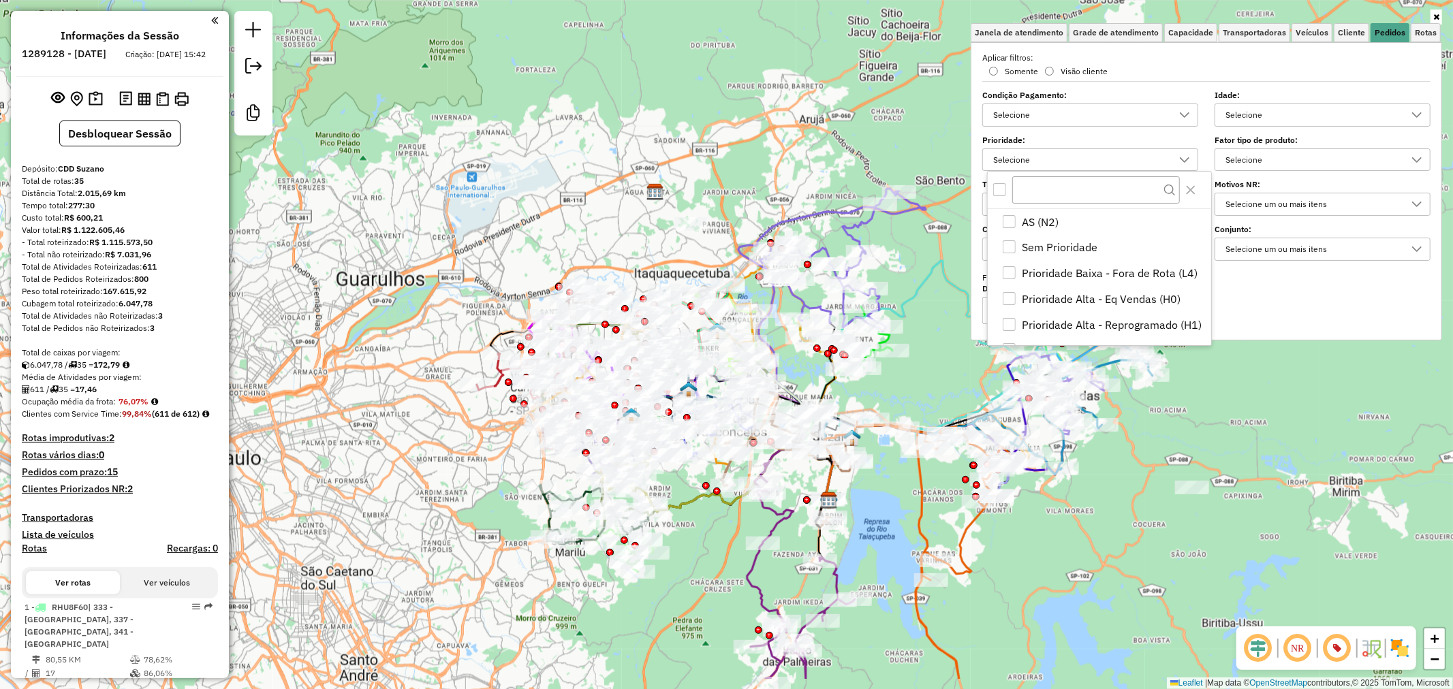
drag, startPoint x: 732, startPoint y: 452, endPoint x: 883, endPoint y: 390, distance: 163.7
click at [883, 390] on div "Janela de atendimento Grade de atendimento Capacidade Transportadoras Veículos …" at bounding box center [726, 344] width 1453 height 689
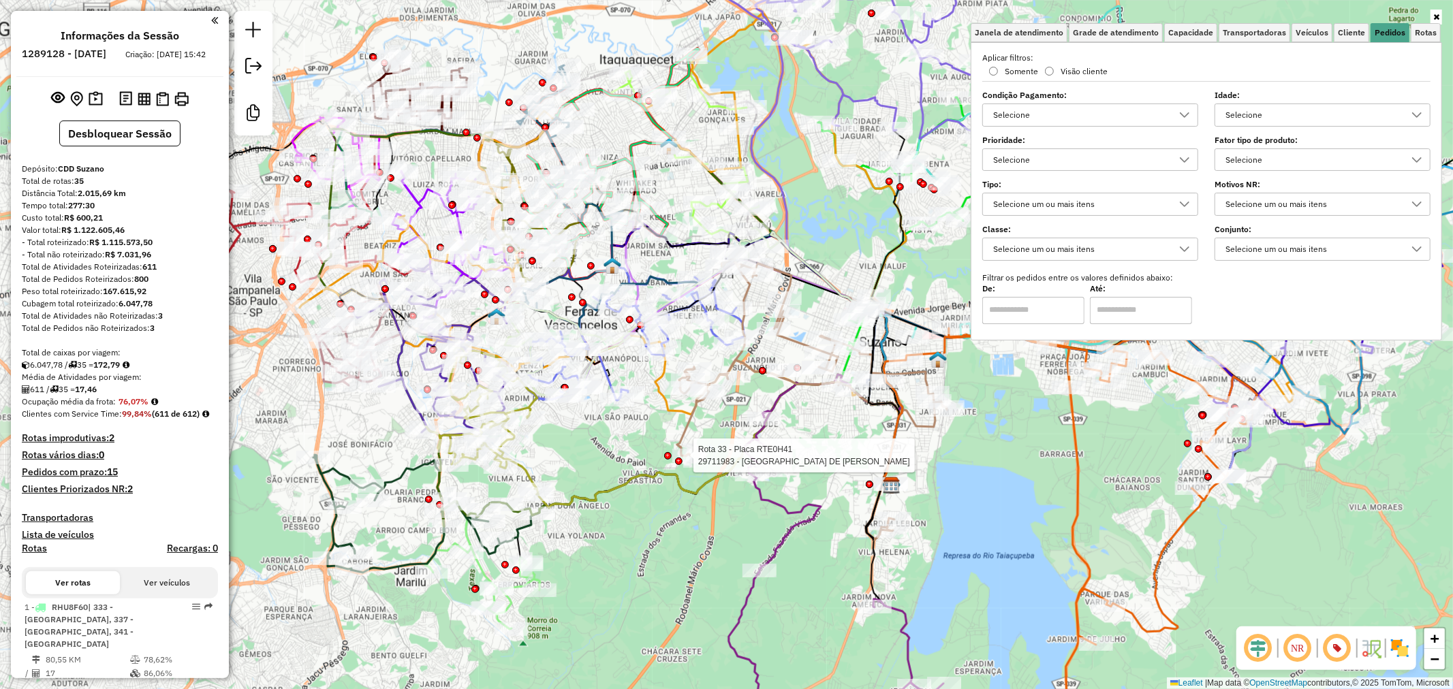
click at [665, 457] on div at bounding box center [667, 455] width 7 height 7
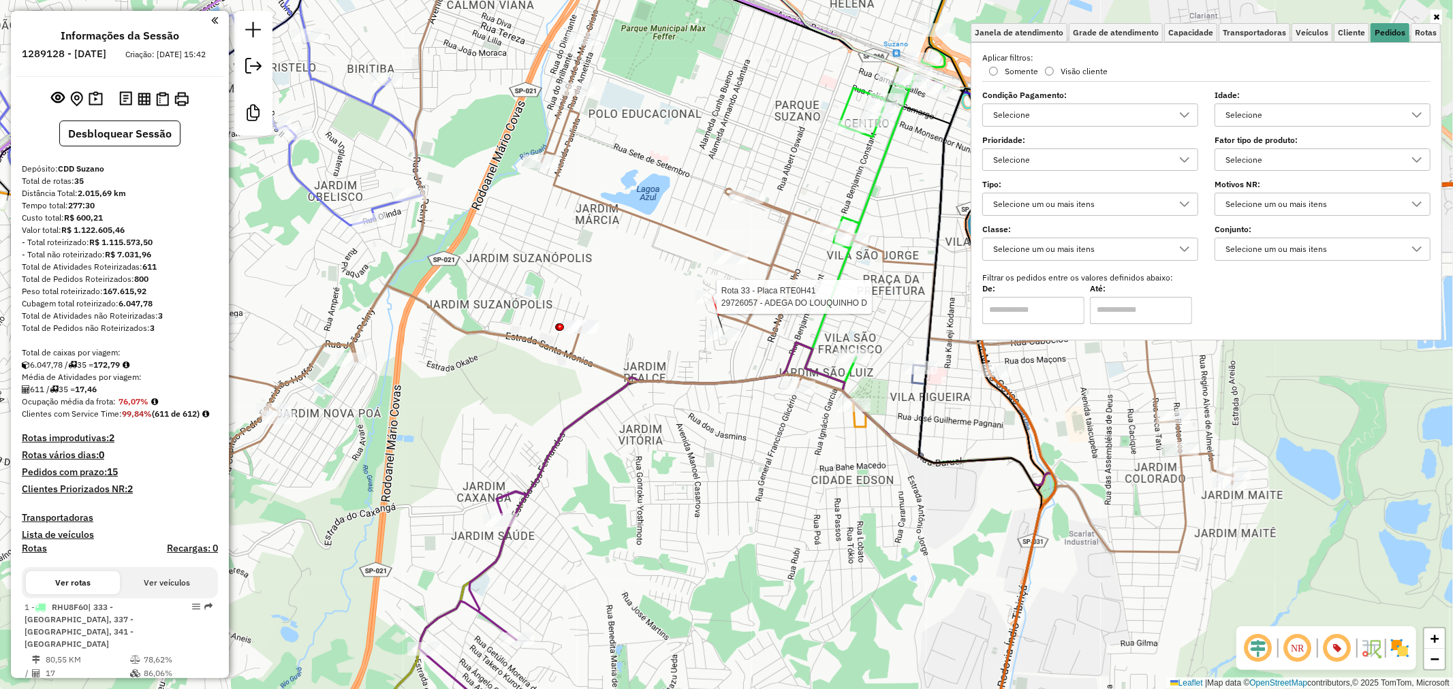
select select "**********"
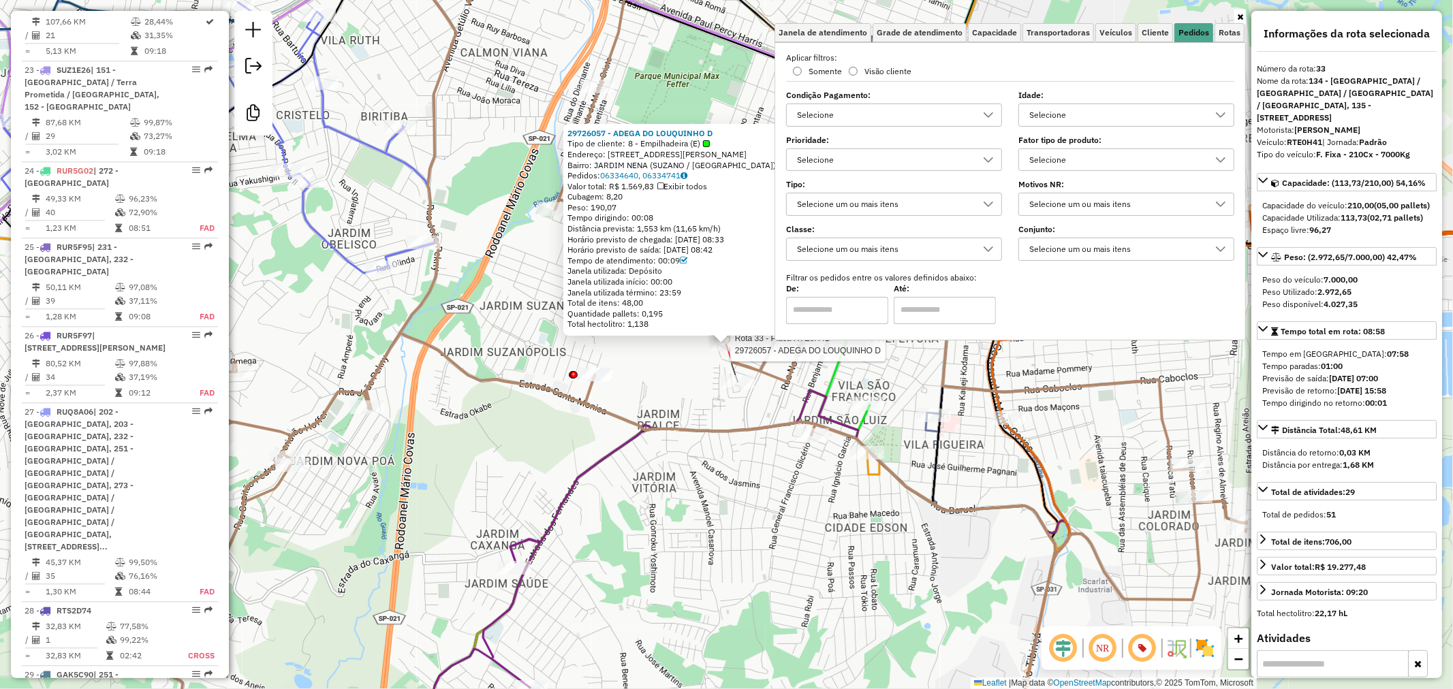
scroll to position [3498, 0]
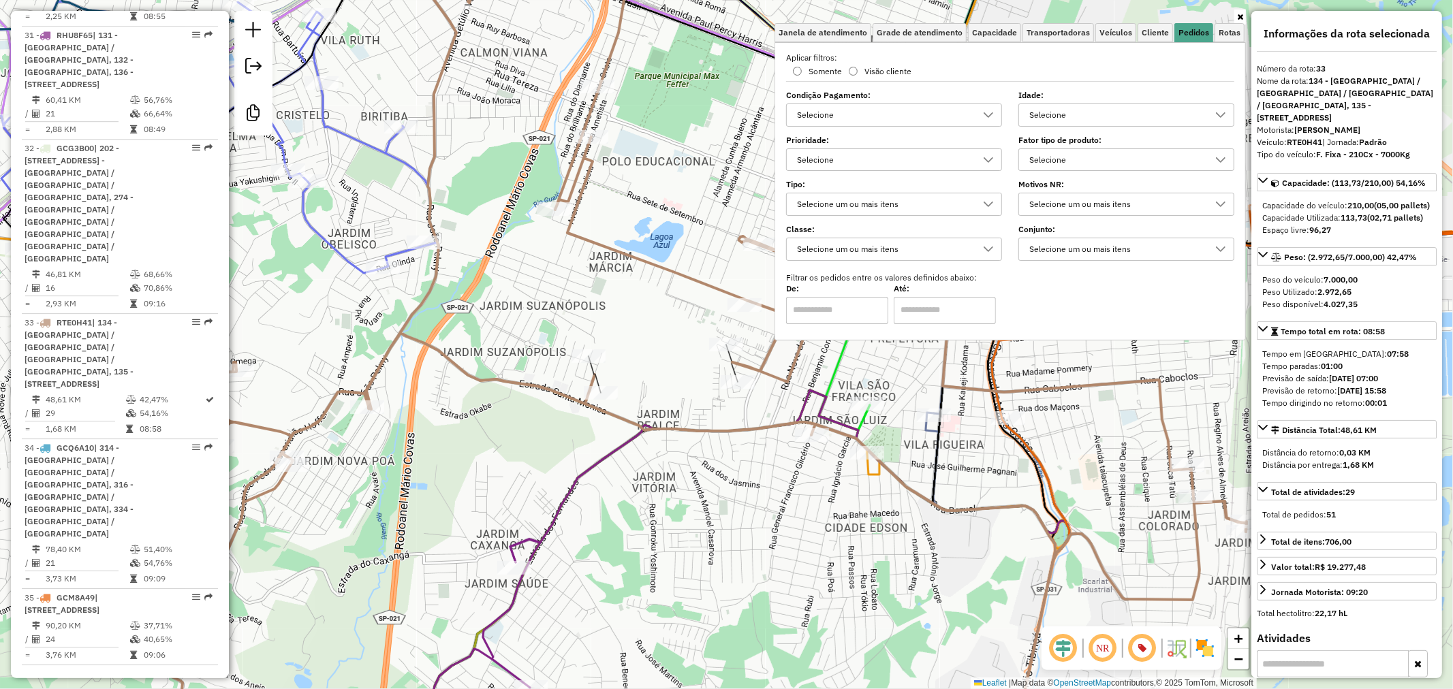
click at [678, 455] on div "Janela de atendimento Grade de atendimento Capacidade Transportadoras Veículos …" at bounding box center [726, 344] width 1453 height 689
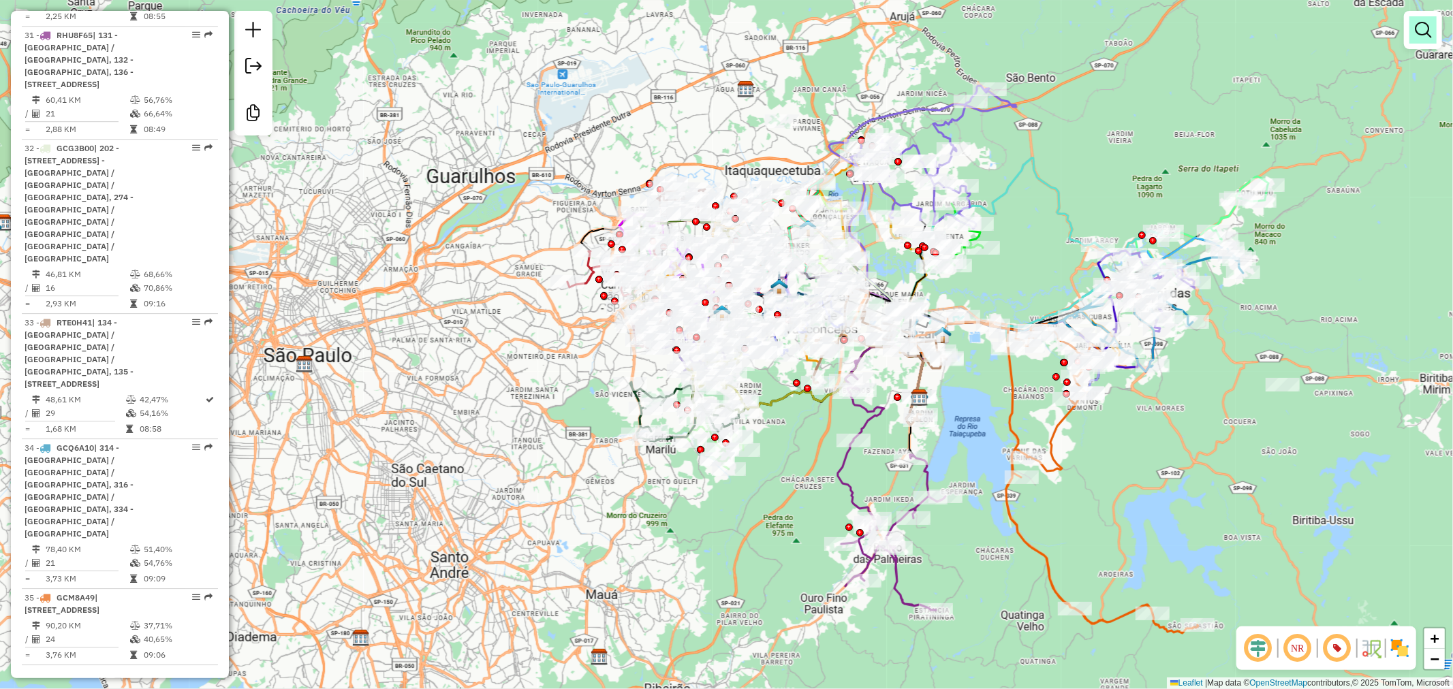
click at [1421, 31] on em at bounding box center [1422, 30] width 16 height 16
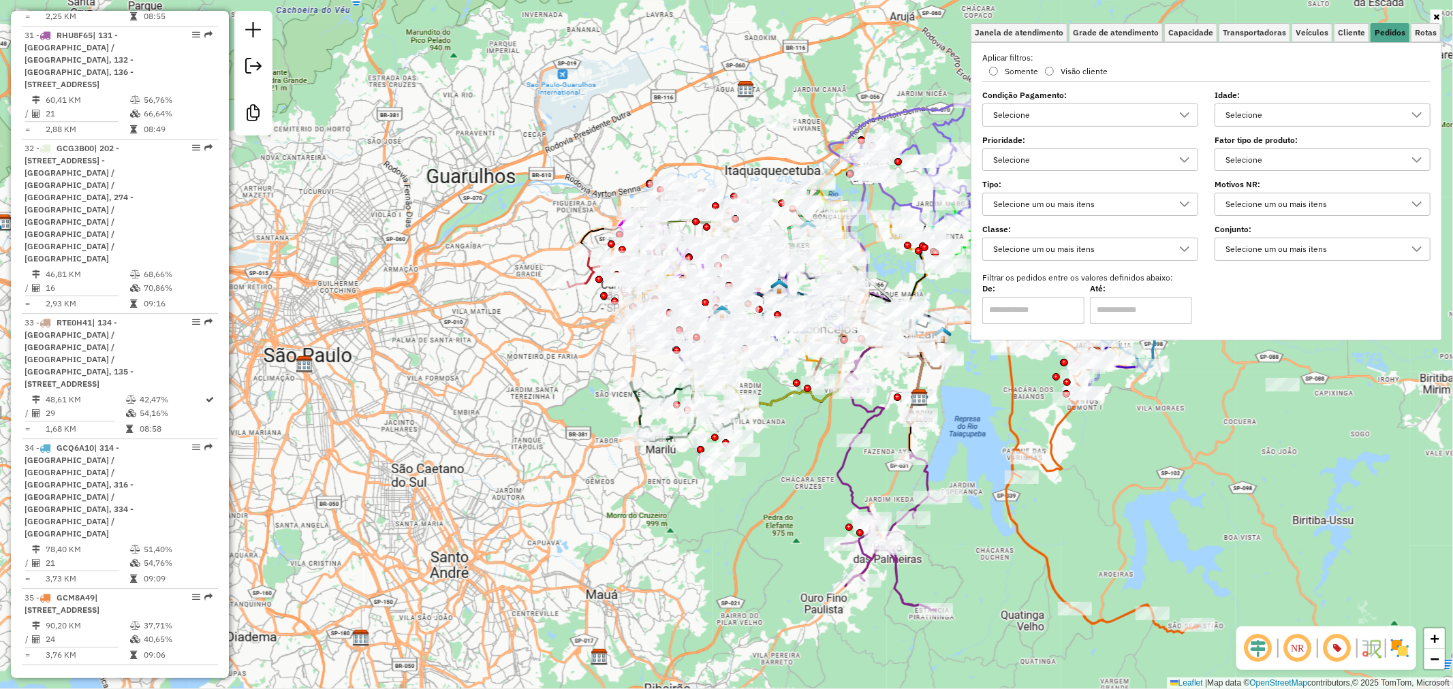
click at [1086, 153] on div "Selecione" at bounding box center [1079, 160] width 183 height 22
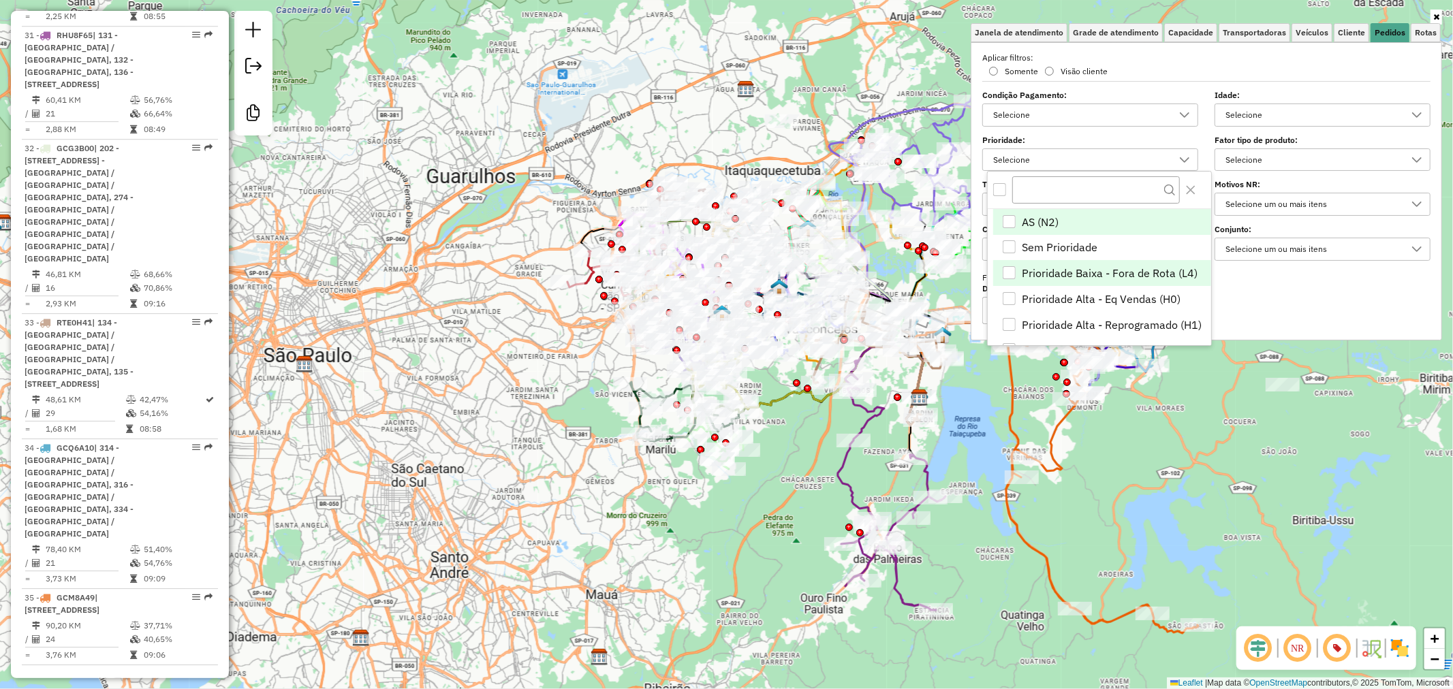
scroll to position [54, 0]
click at [1154, 242] on span "Prioridade Alta - Eq Vendas (H0)" at bounding box center [1101, 244] width 159 height 16
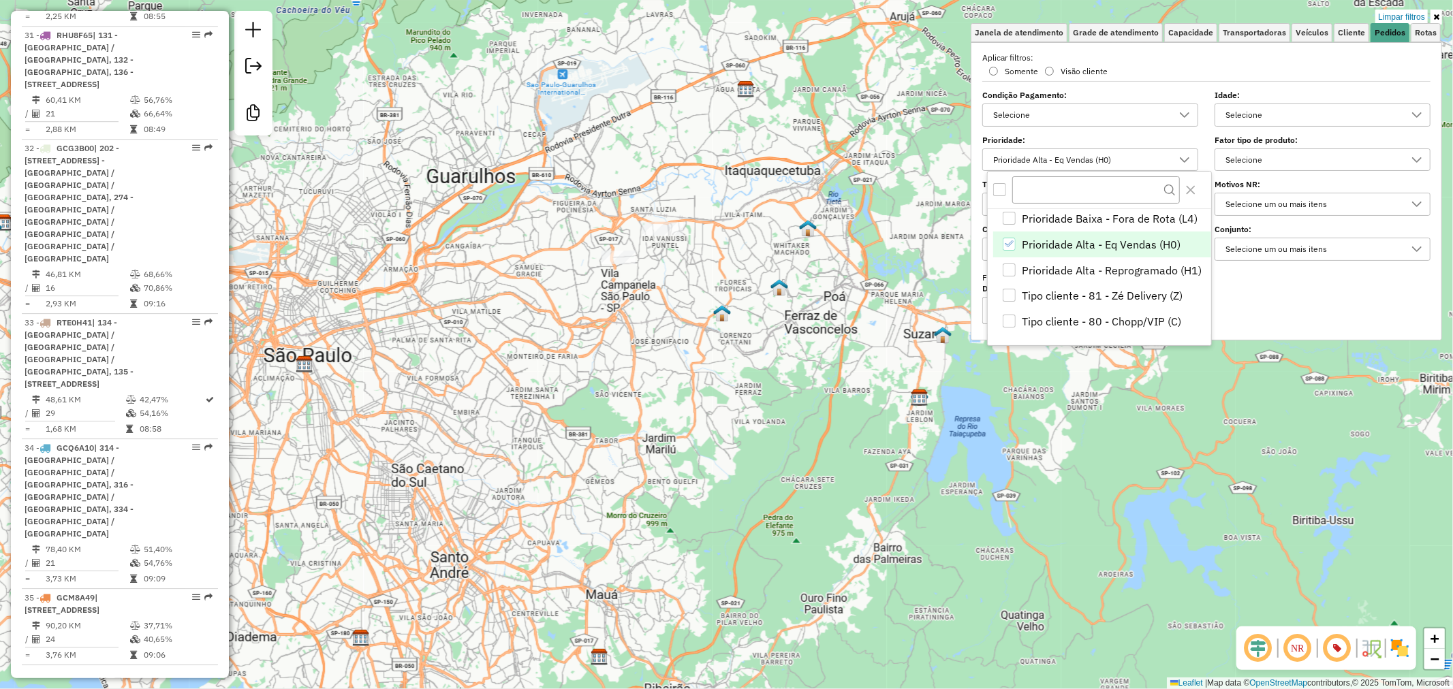
click at [1135, 243] on span "Prioridade Alta - Eq Vendas (H0)" at bounding box center [1101, 244] width 159 height 16
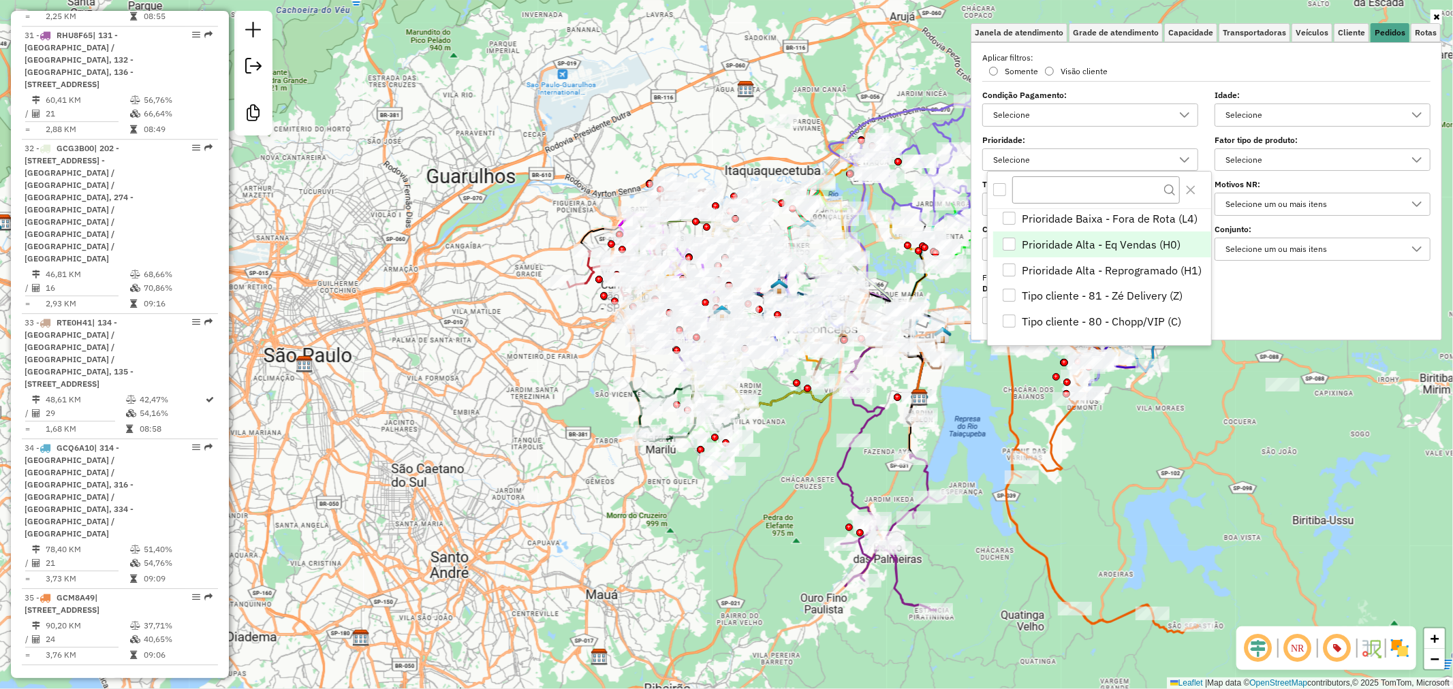
click at [1322, 283] on label "Filtrar os pedidos entre os valores definidos abaixo:" at bounding box center [1206, 278] width 464 height 12
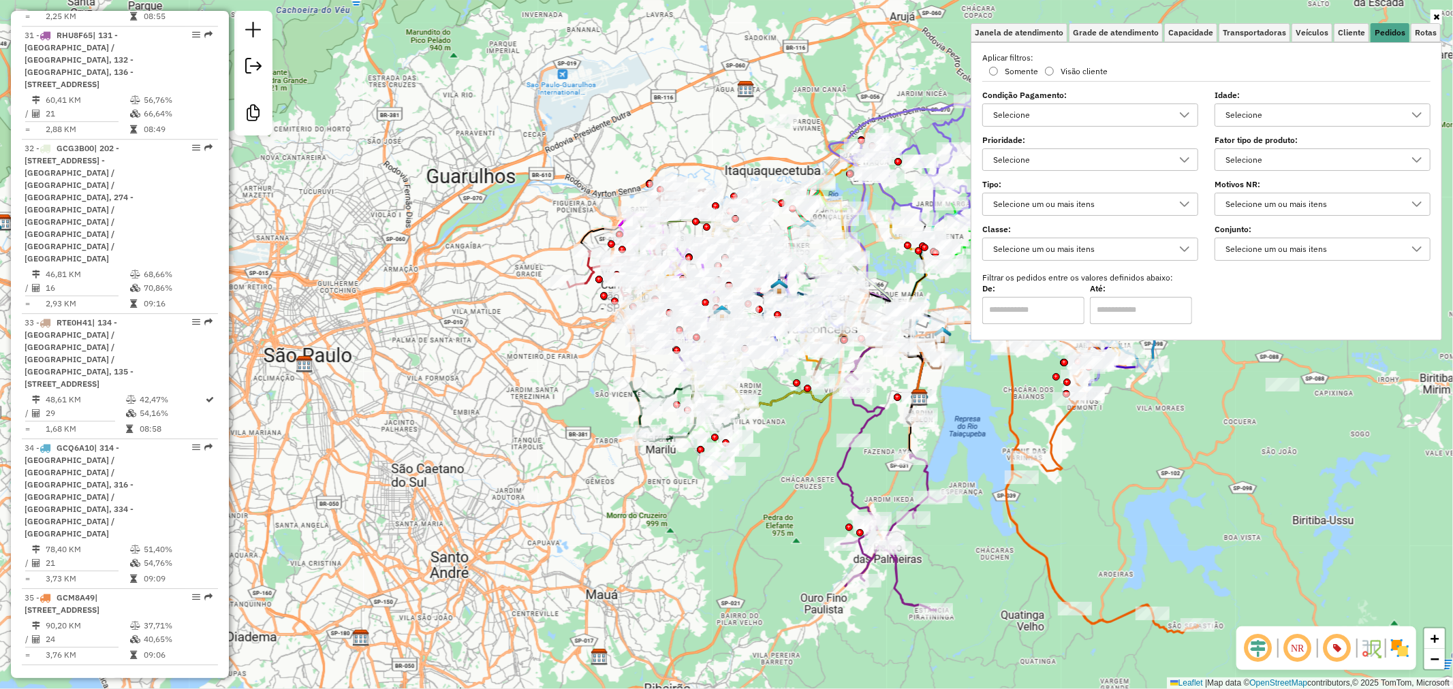
click at [1302, 253] on div "Selecione um ou mais itens" at bounding box center [1311, 249] width 183 height 22
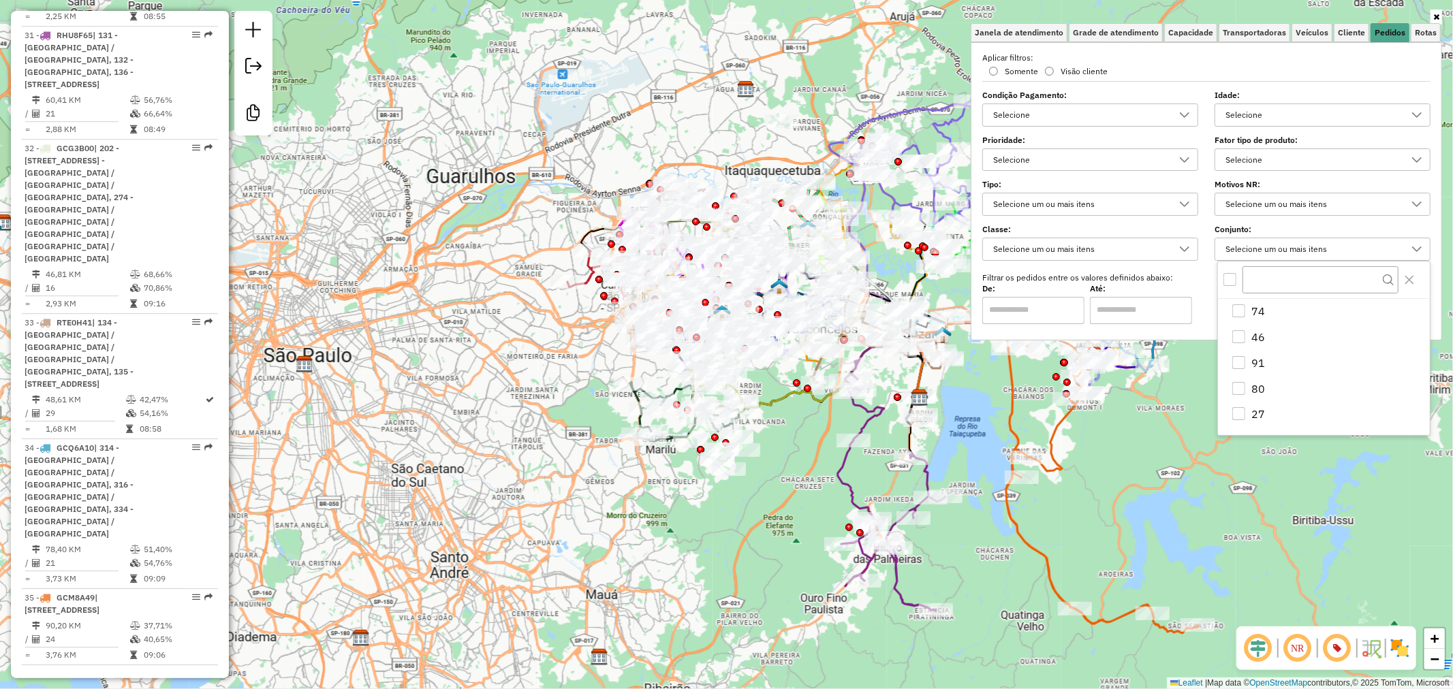
click at [1299, 249] on div "Selecione um ou mais itens" at bounding box center [1311, 249] width 183 height 22
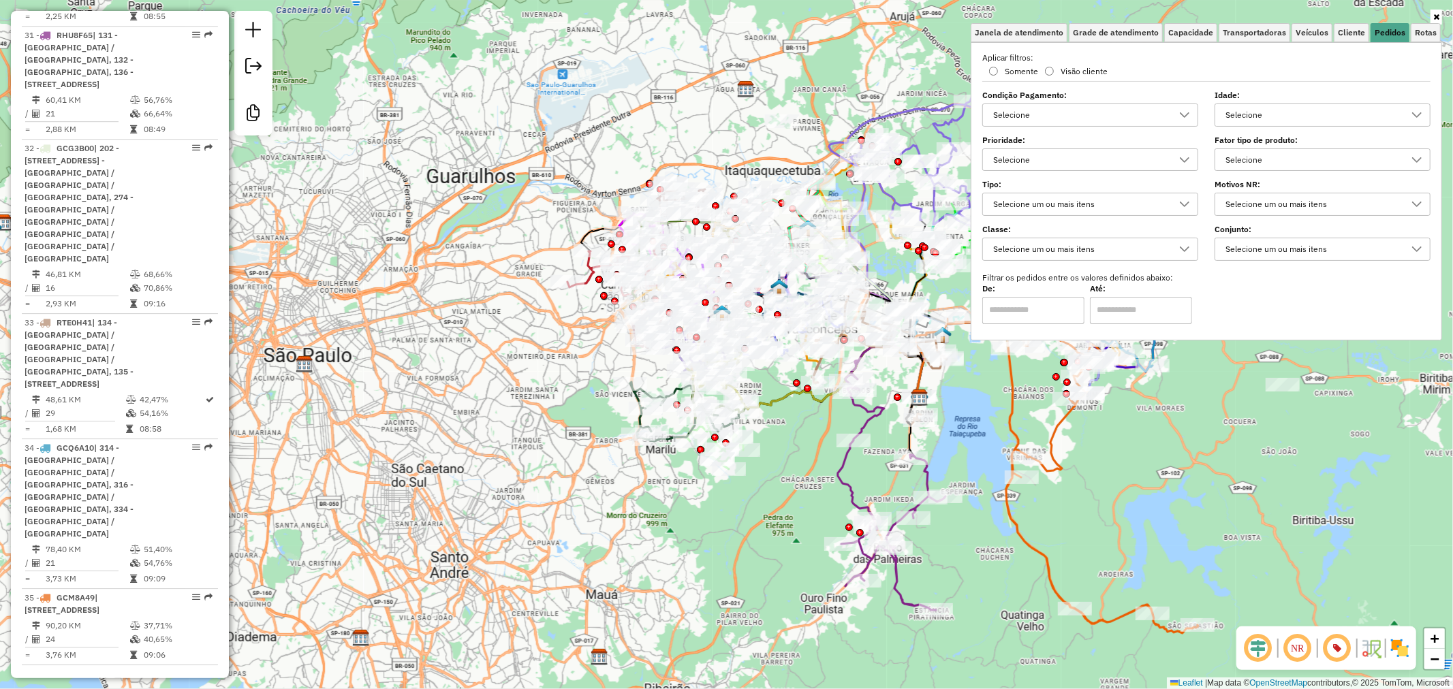
click at [1056, 245] on div "Selecione um ou mais itens" at bounding box center [1079, 249] width 183 height 22
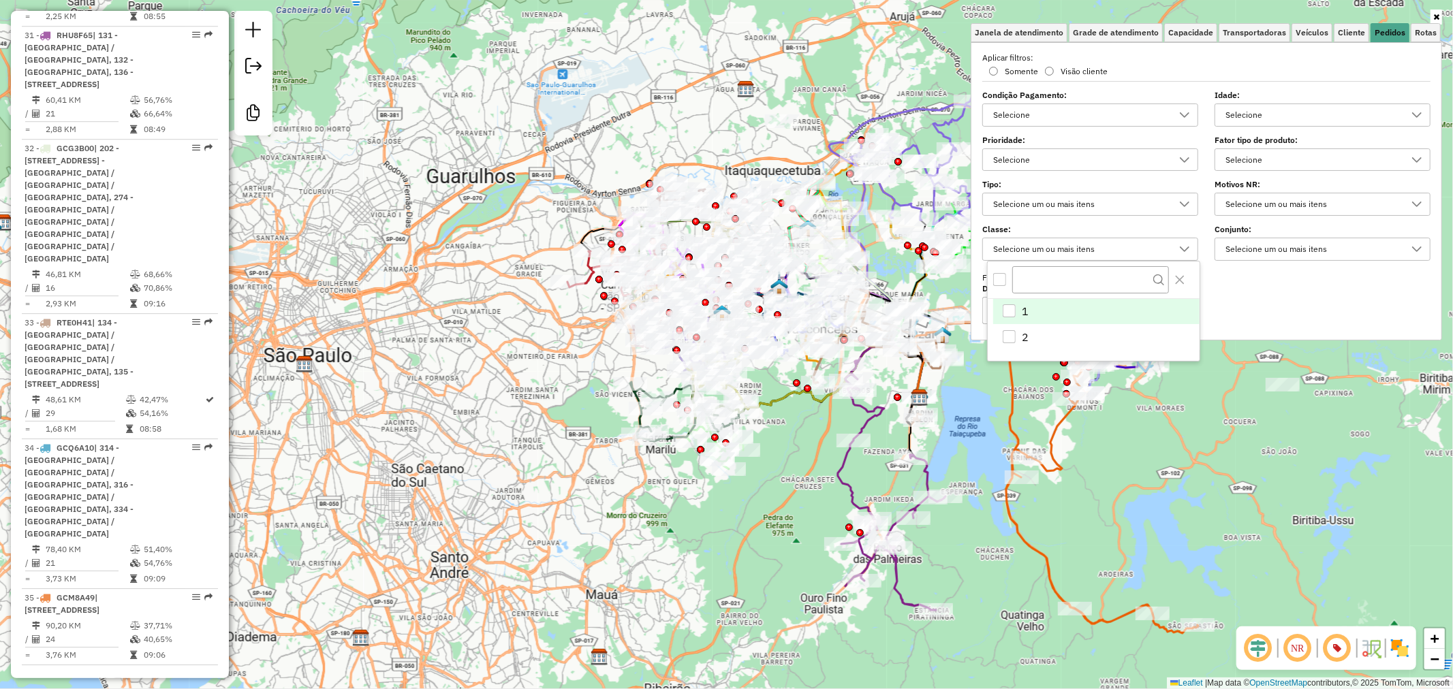
click at [1034, 320] on li "1" at bounding box center [1096, 312] width 206 height 26
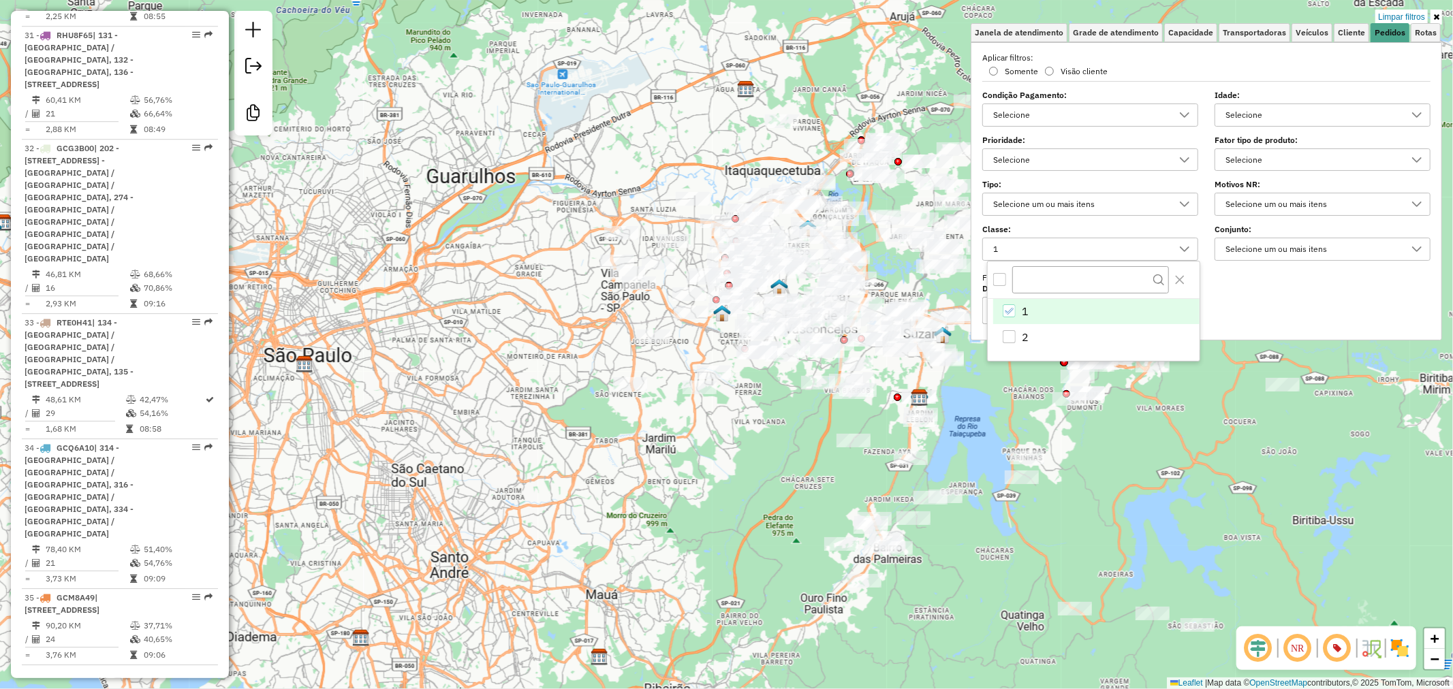
click at [1037, 314] on li "1" at bounding box center [1096, 312] width 206 height 26
click at [1036, 330] on li "2" at bounding box center [1096, 337] width 206 height 26
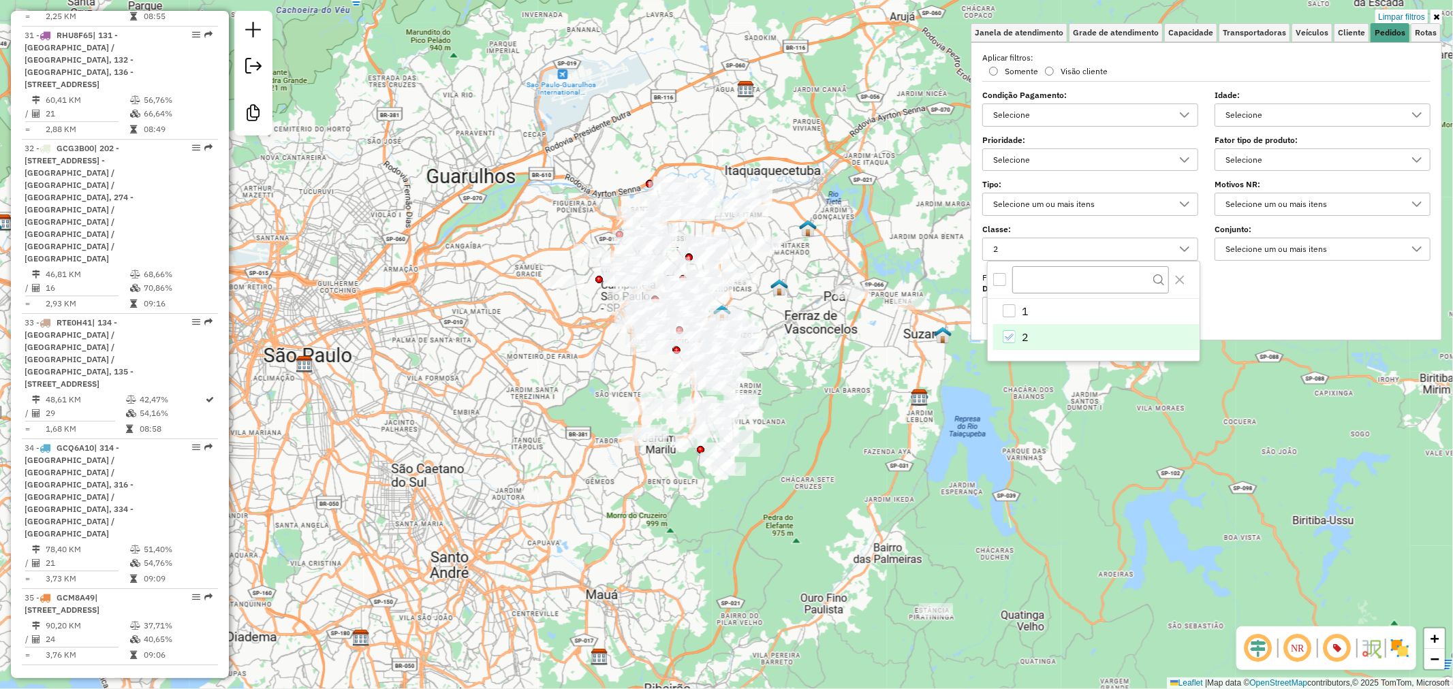
click at [1036, 330] on li "2" at bounding box center [1096, 337] width 206 height 26
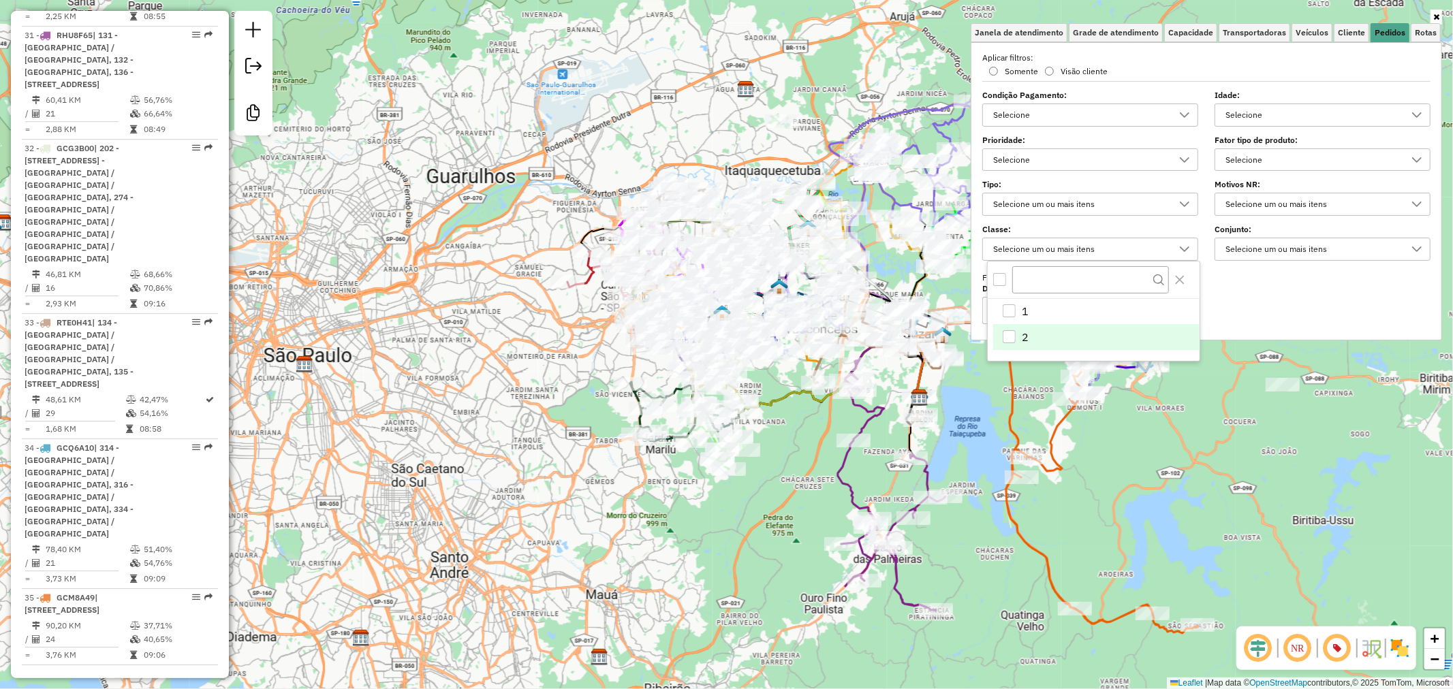
click at [1284, 289] on div "De: Até:" at bounding box center [1206, 305] width 448 height 38
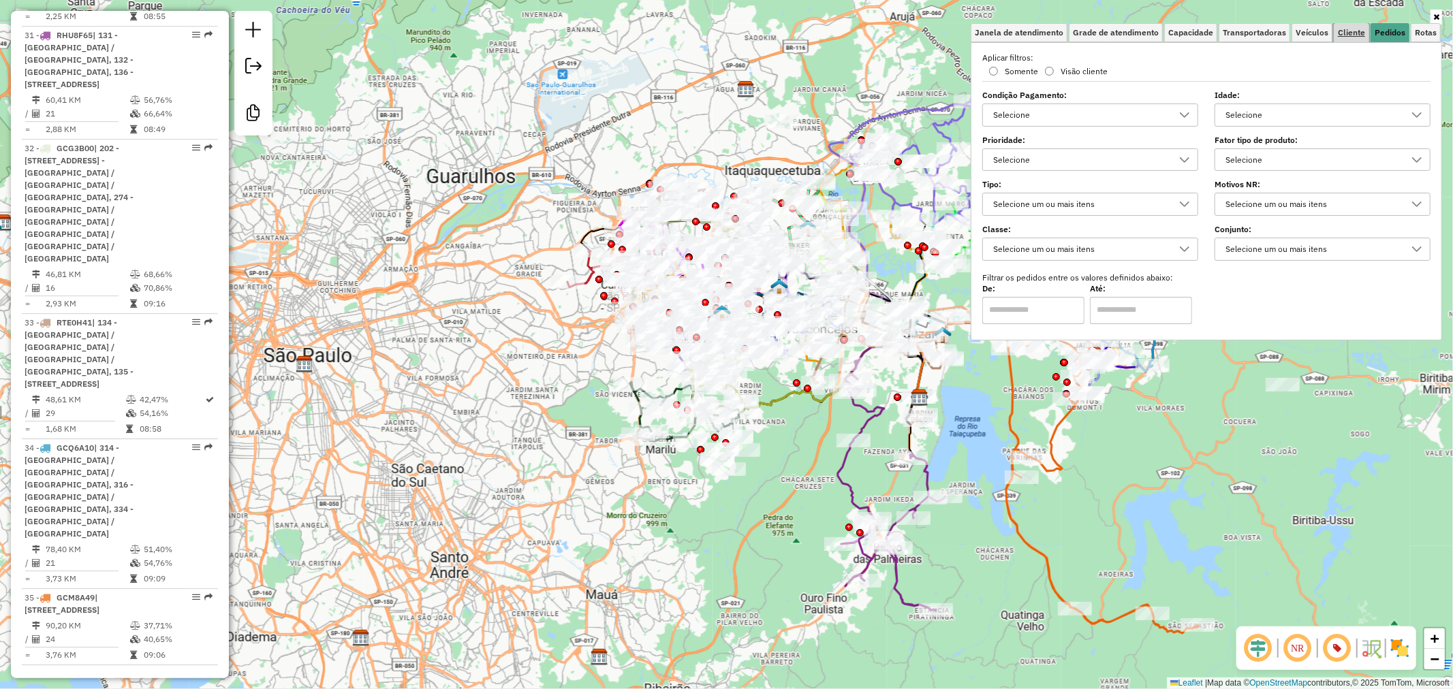
click at [1356, 33] on span "Cliente" at bounding box center [1351, 33] width 27 height 8
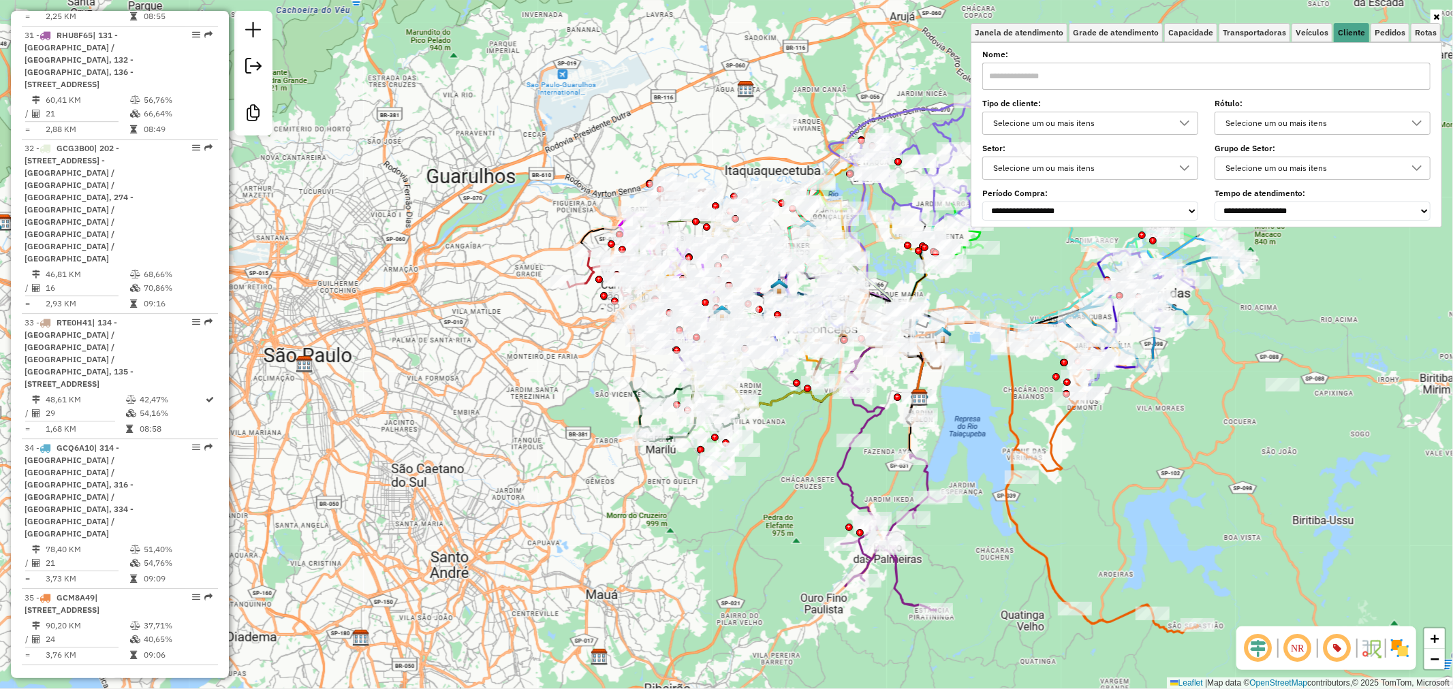
click at [1131, 126] on div "Selecione um ou mais itens" at bounding box center [1079, 123] width 183 height 22
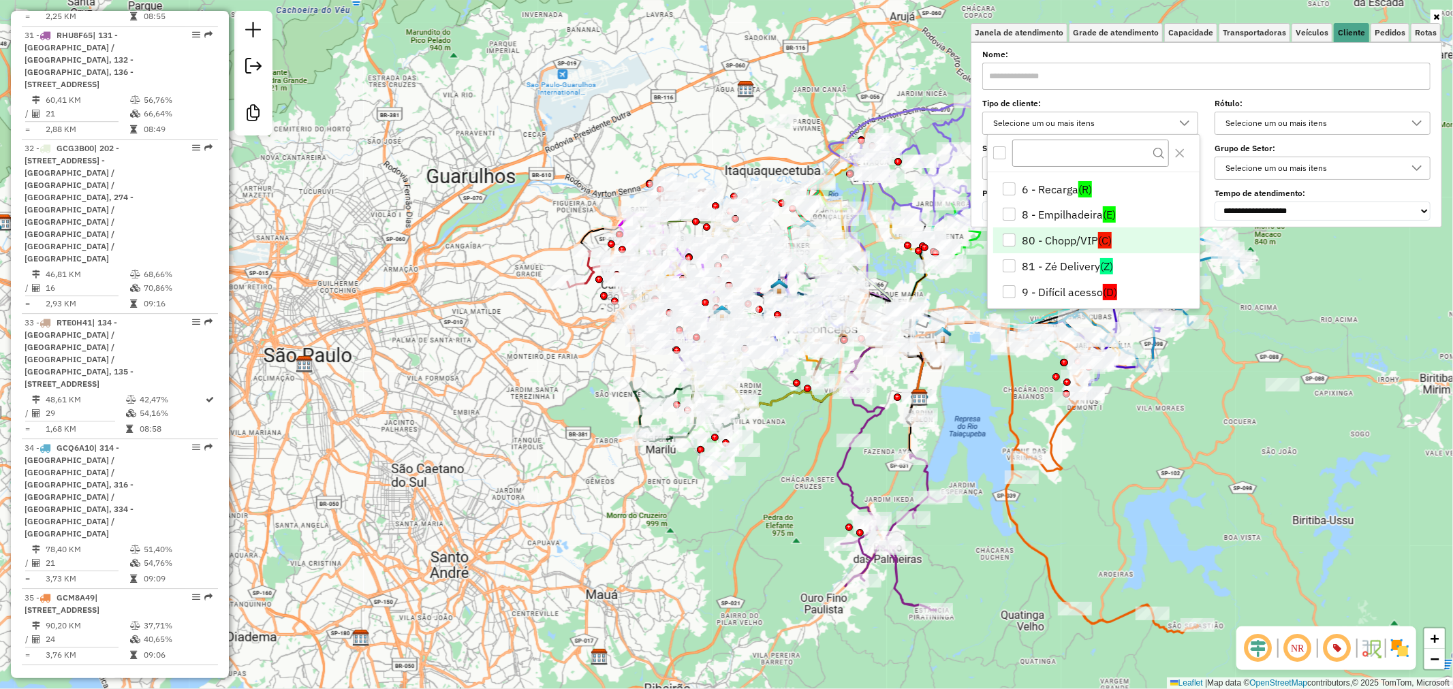
scroll to position [183, 0]
click at [1309, 121] on div "Selecione um ou mais itens" at bounding box center [1311, 123] width 183 height 22
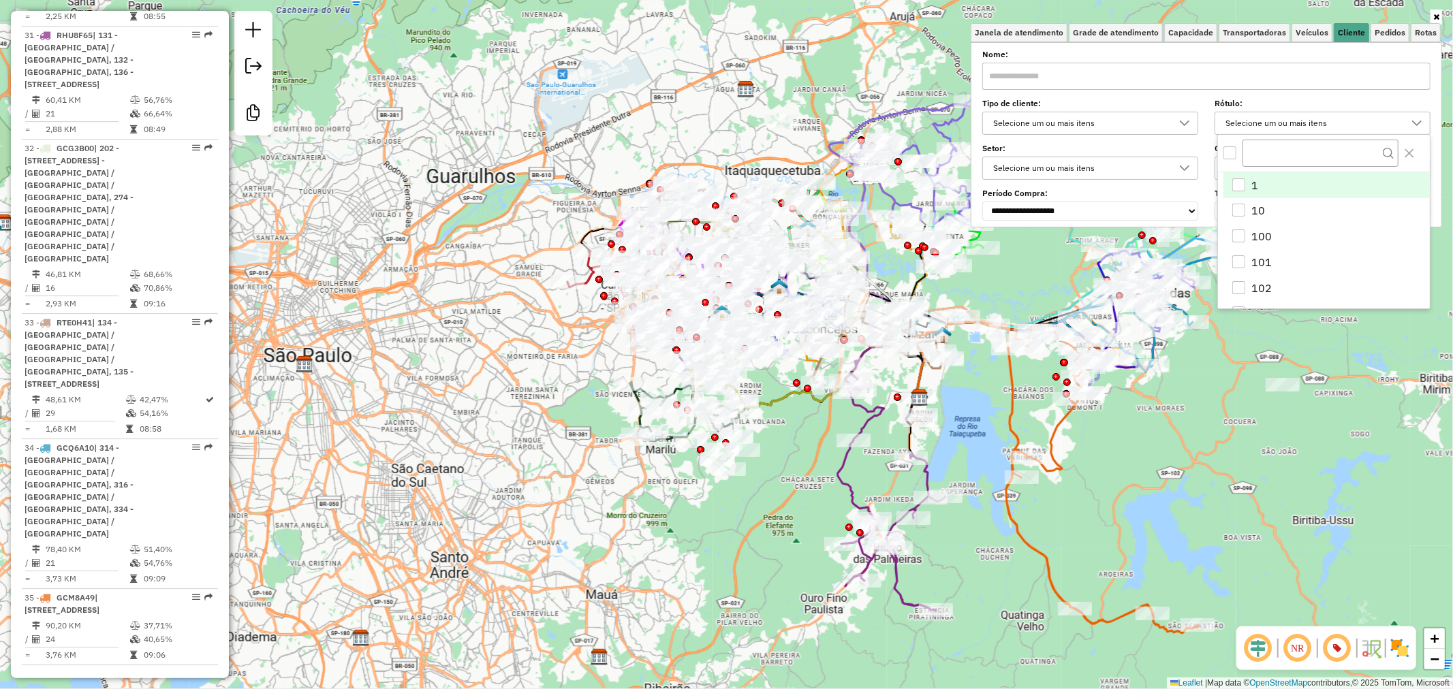
click at [1188, 109] on label "Tipo de cliente:" at bounding box center [1090, 103] width 216 height 12
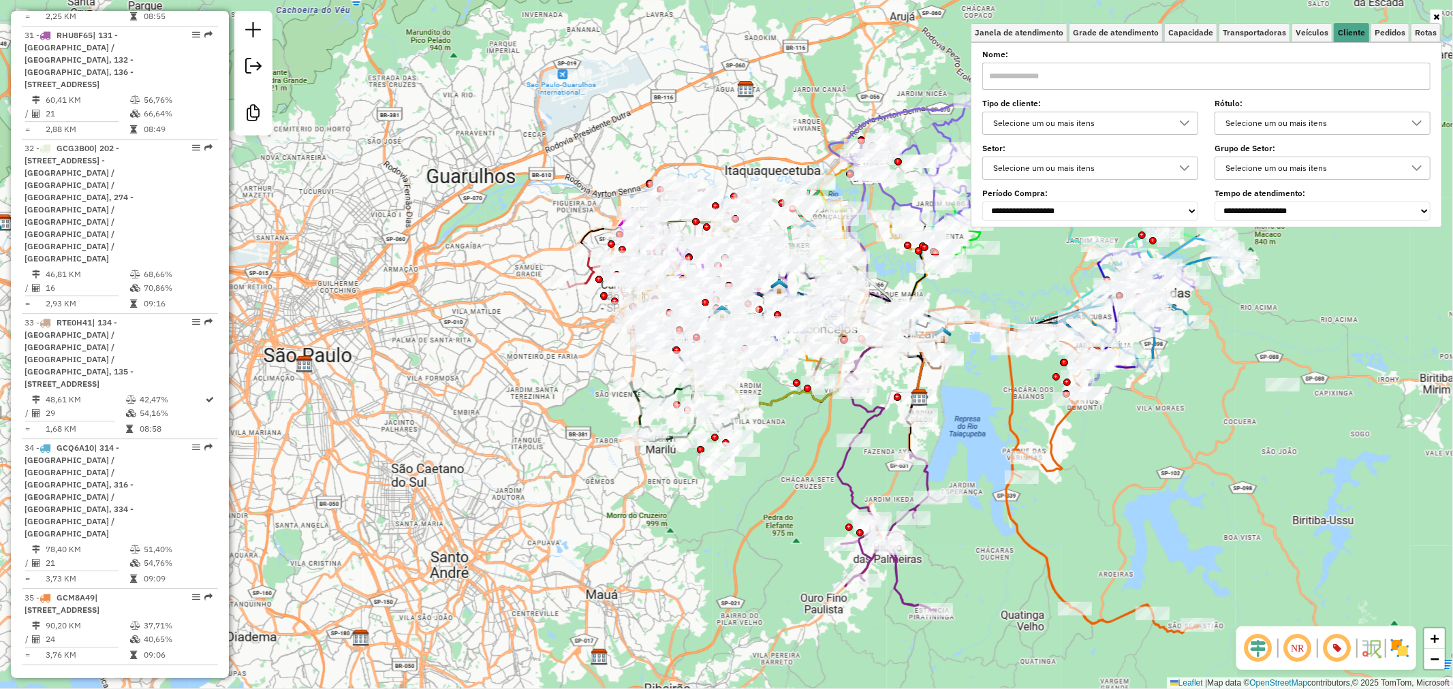
click at [1219, 200] on div "**********" at bounding box center [1322, 206] width 216 height 30
click at [1246, 212] on select "**********" at bounding box center [1322, 211] width 216 height 19
click at [1161, 218] on select "**********" at bounding box center [1090, 211] width 216 height 19
click at [1133, 165] on div "Selecione um ou mais itens" at bounding box center [1079, 168] width 183 height 22
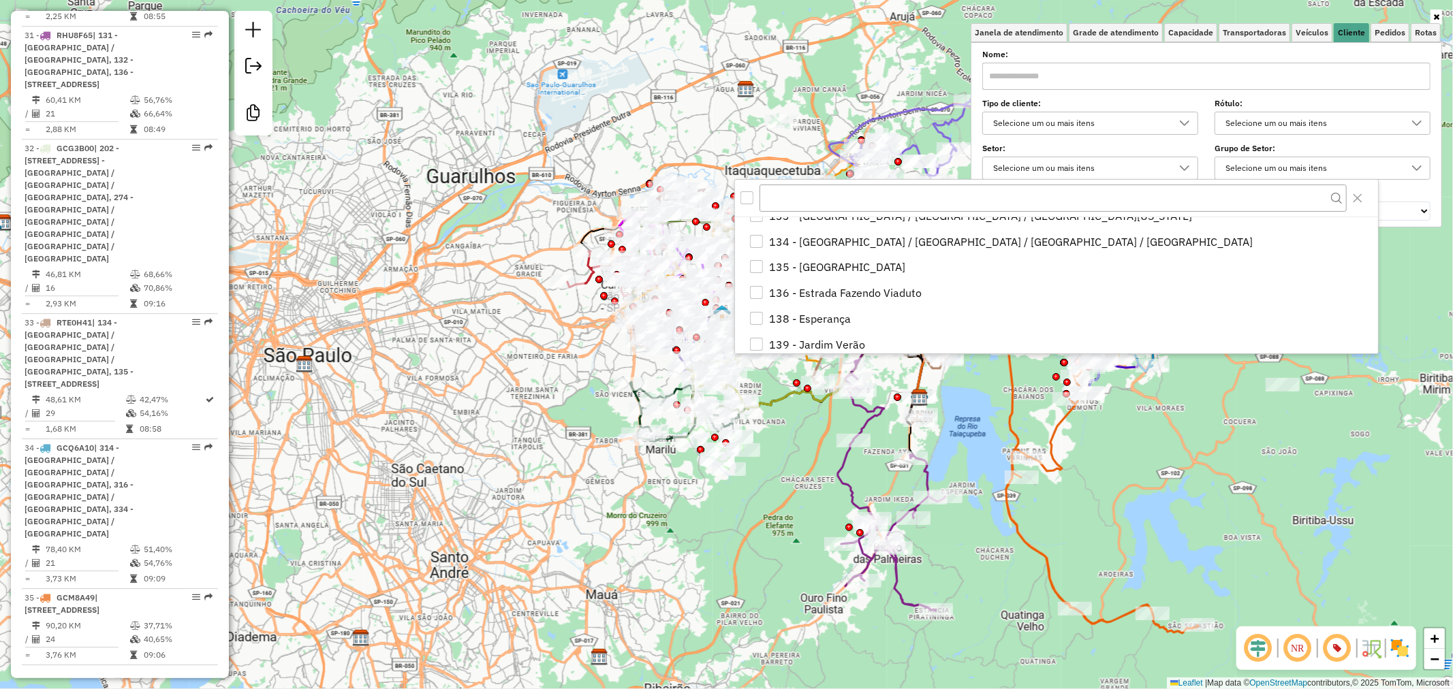
scroll to position [76, 0]
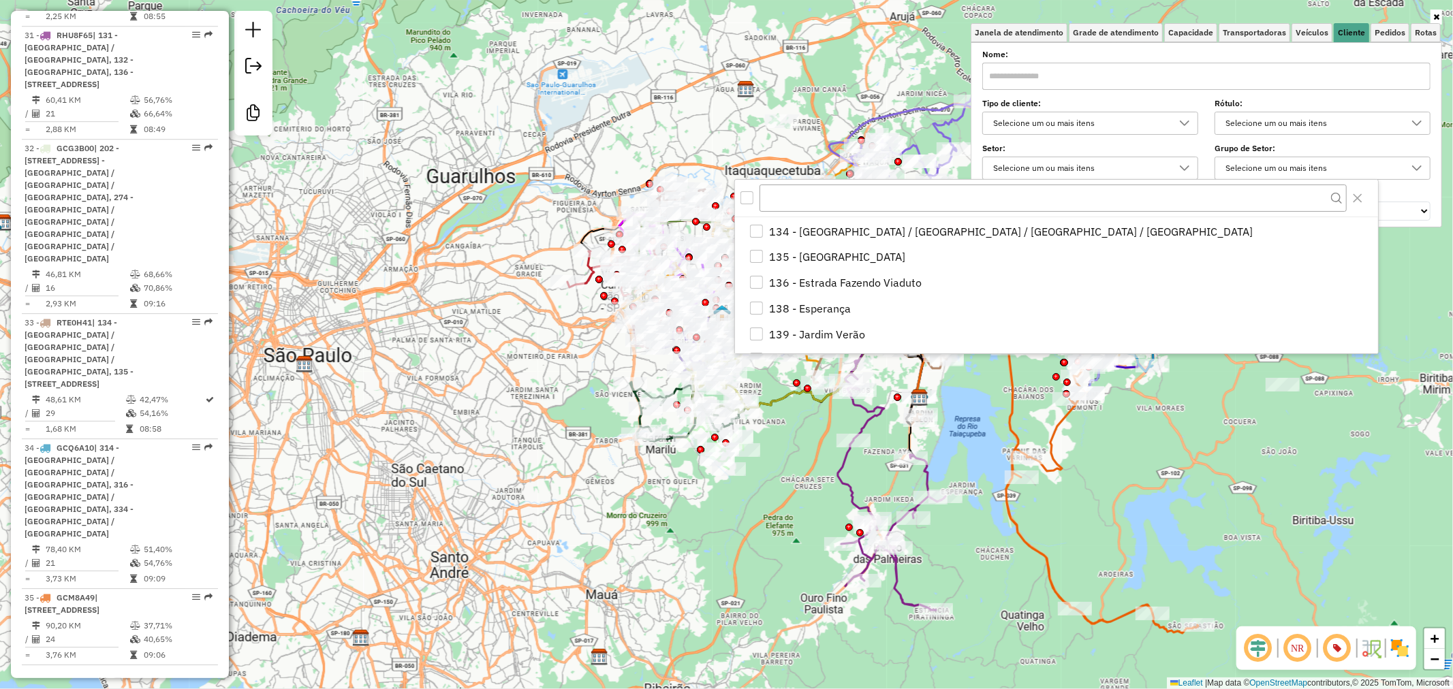
click at [1310, 161] on div "Selecione um ou mais itens" at bounding box center [1311, 168] width 183 height 22
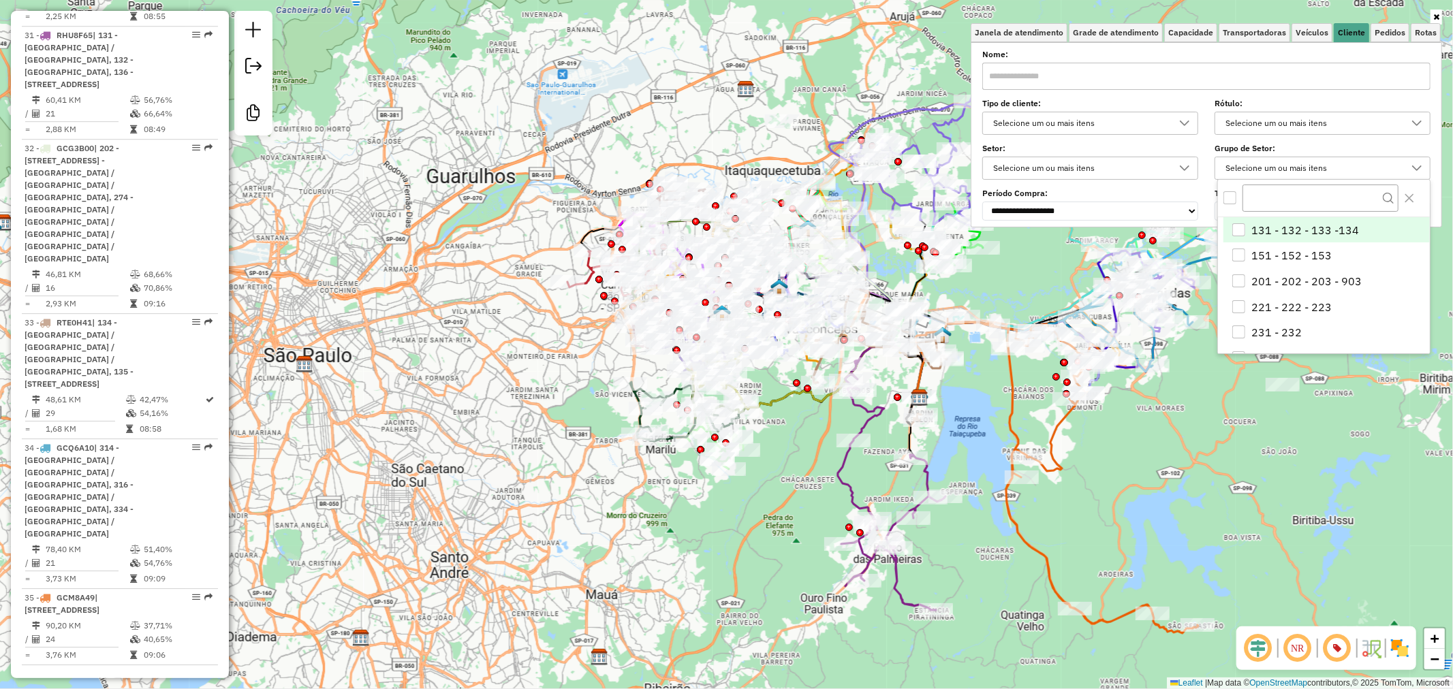
click at [1284, 65] on input "text" at bounding box center [1206, 76] width 448 height 27
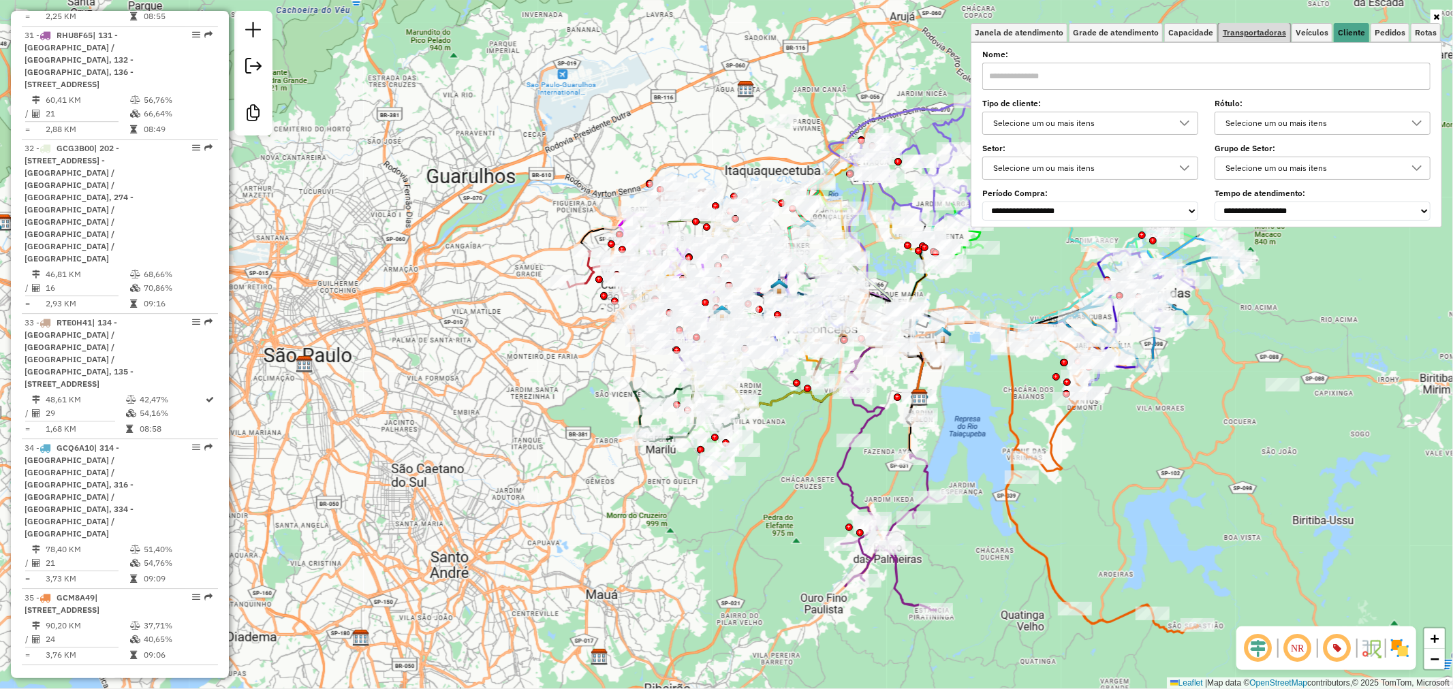
click at [1264, 34] on span "Transportadoras" at bounding box center [1253, 33] width 63 height 8
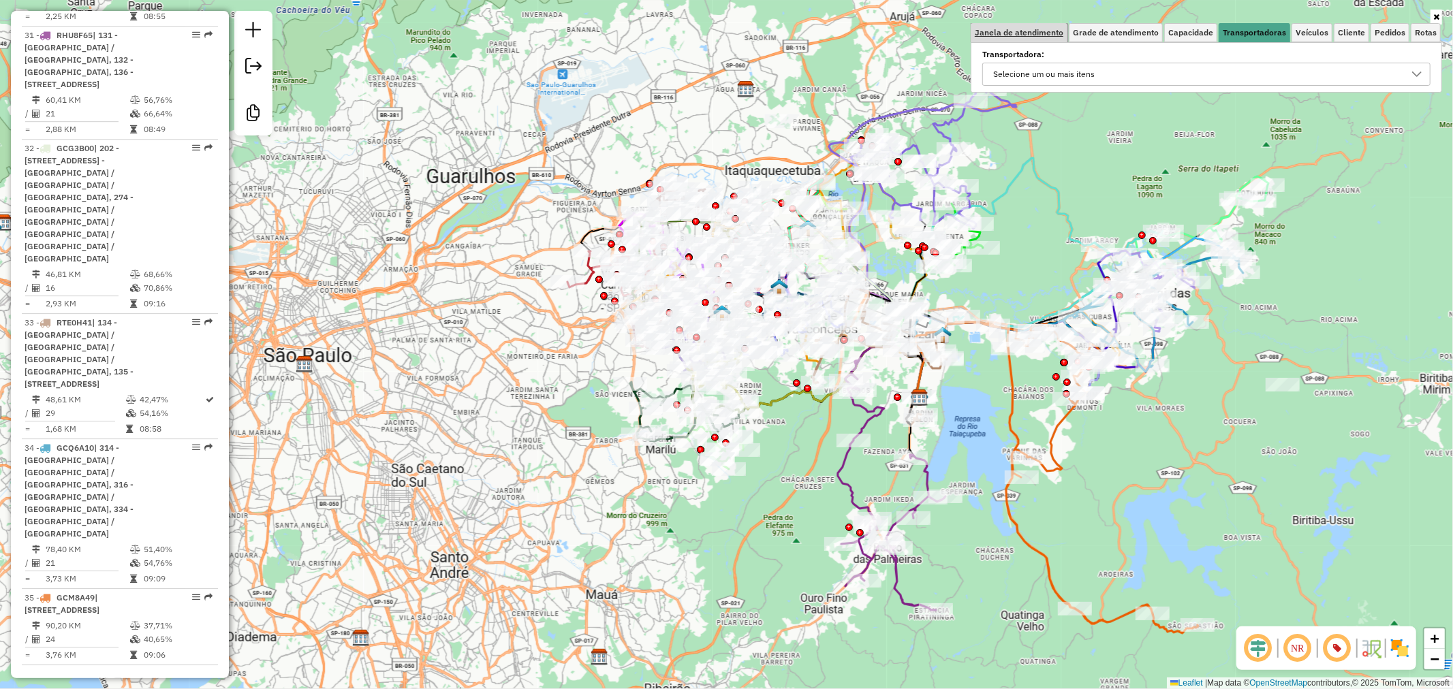
click at [1017, 31] on span "Janela de atendimento" at bounding box center [1019, 33] width 89 height 8
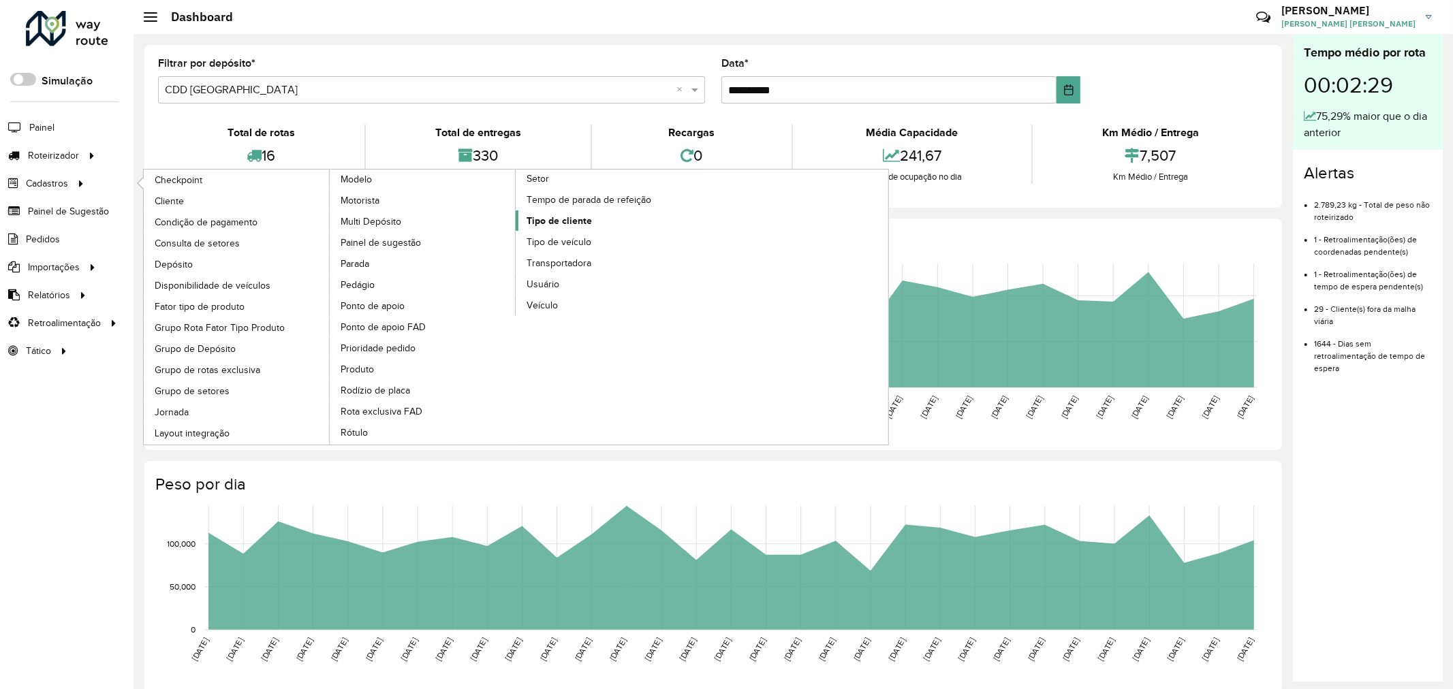
click at [573, 228] on span "Tipo de cliente" at bounding box center [558, 221] width 65 height 14
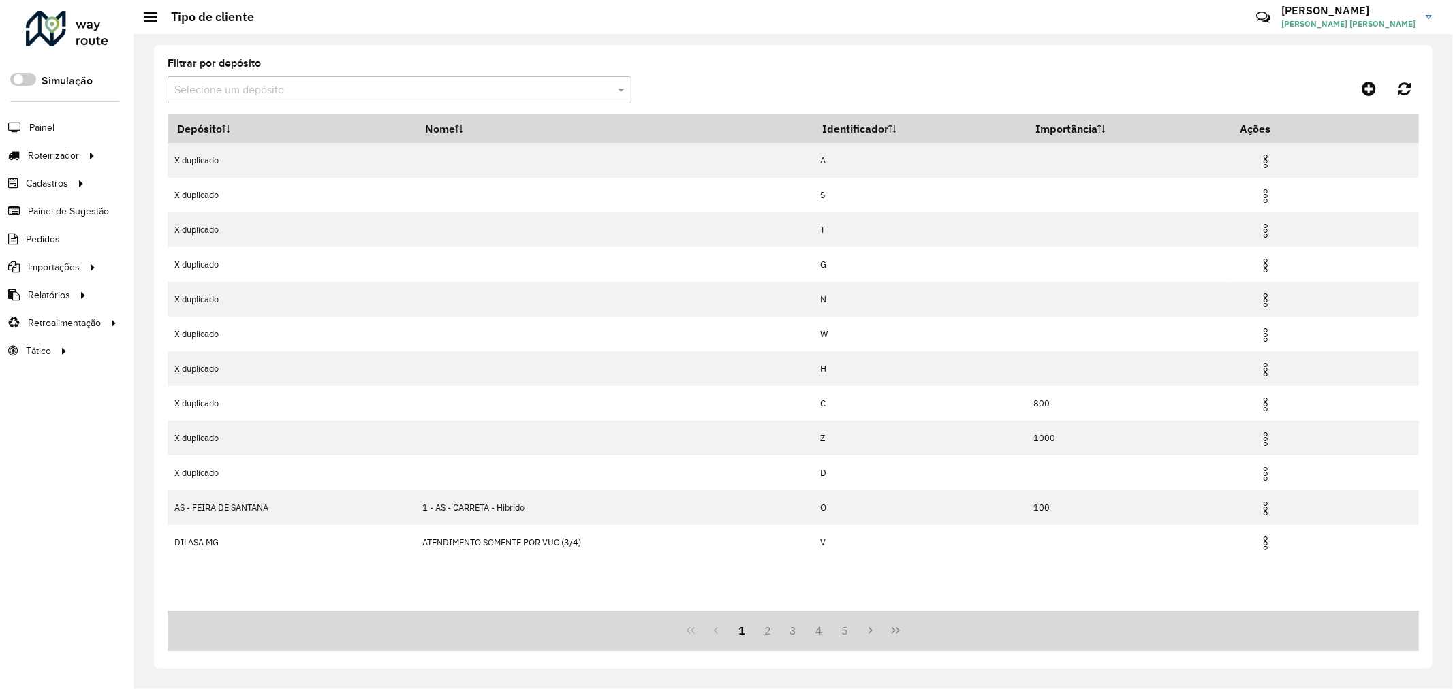
click at [672, 101] on formly-group "Filtrar por depósito Selecione um depósito" at bounding box center [632, 87] width 928 height 56
click at [1377, 86] on link at bounding box center [1368, 88] width 31 height 25
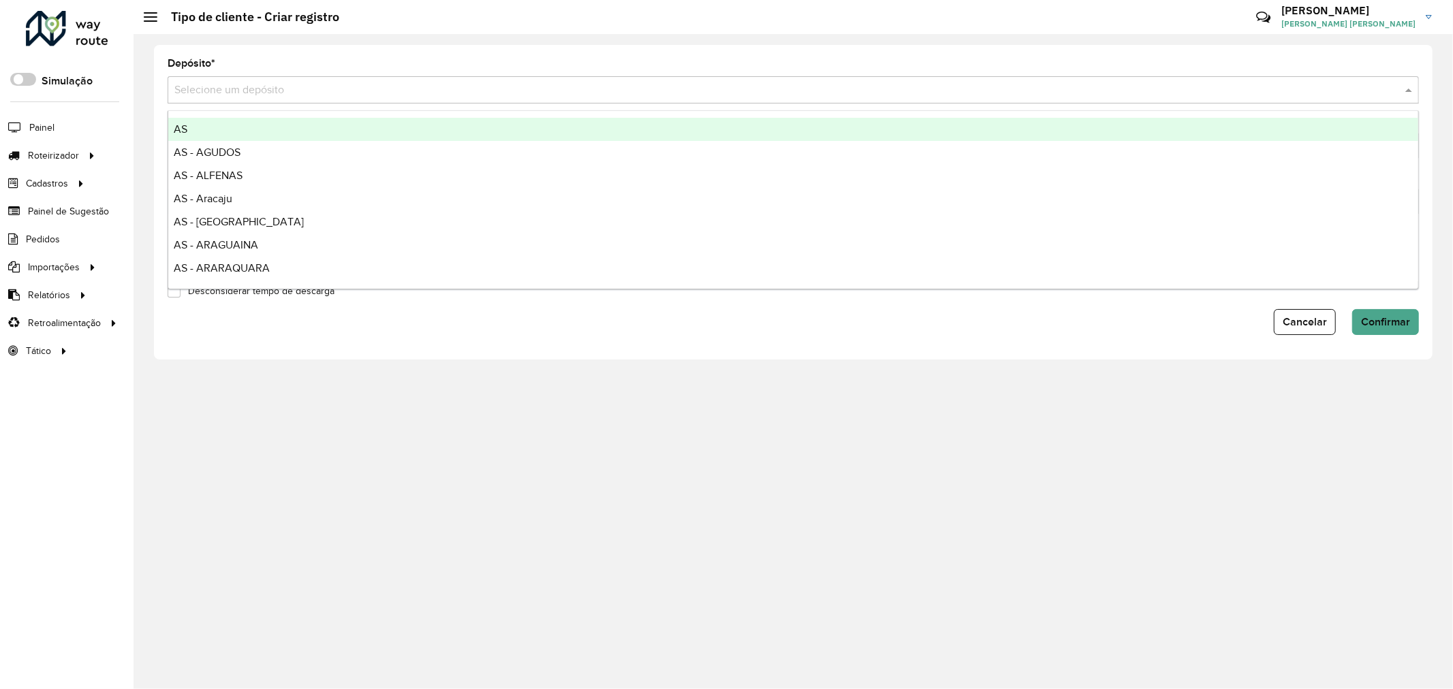
click at [471, 91] on input "text" at bounding box center [779, 90] width 1210 height 16
type input "***"
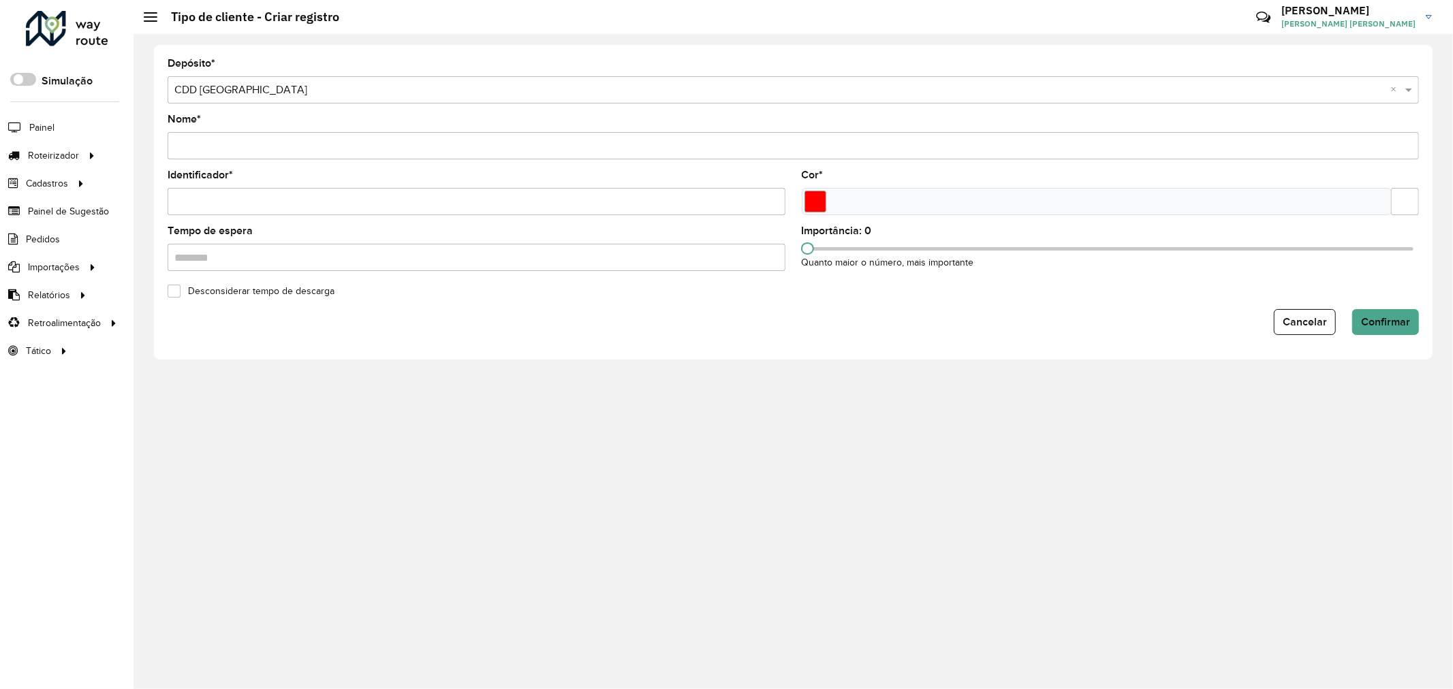
click at [389, 140] on input "Nome *" at bounding box center [793, 145] width 1251 height 27
paste input "**********"
type input "**********"
click at [403, 214] on input "Identificador *" at bounding box center [477, 201] width 618 height 27
type input "*"
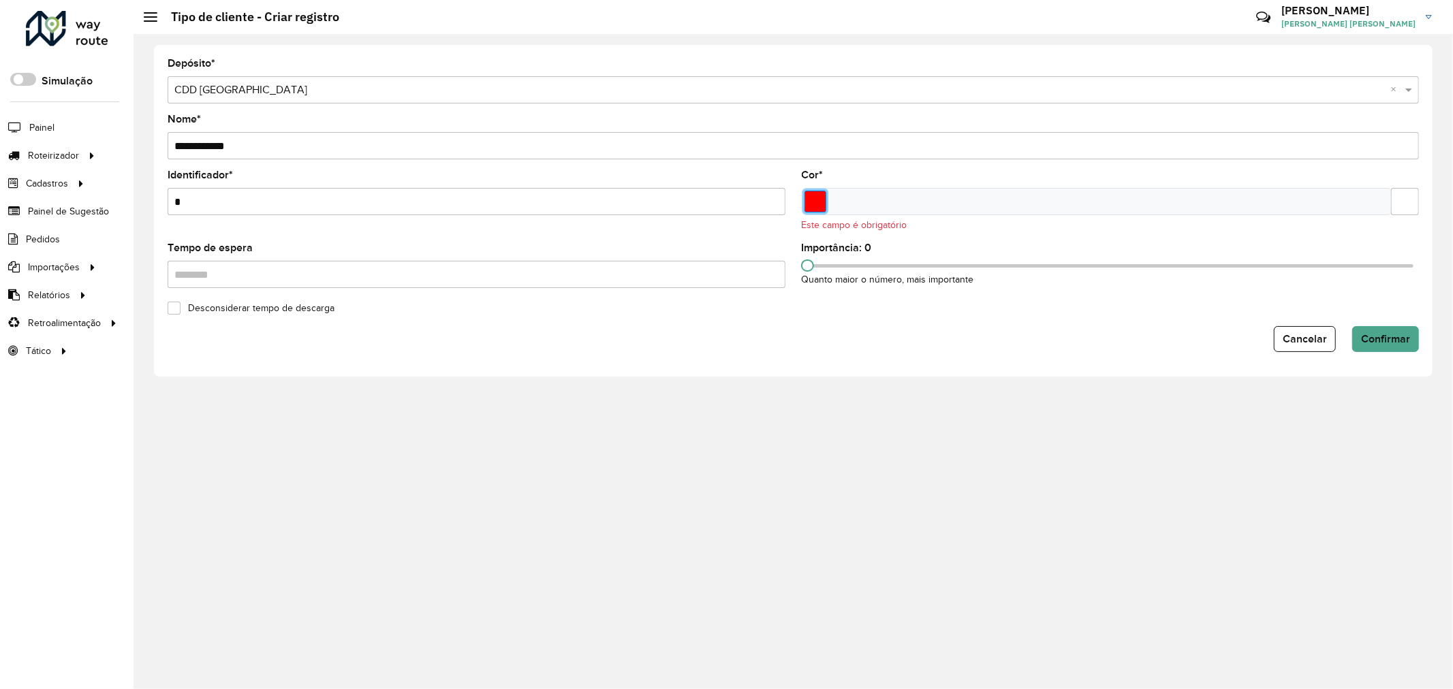
click at [822, 206] on input "Select a color" at bounding box center [815, 202] width 22 height 22
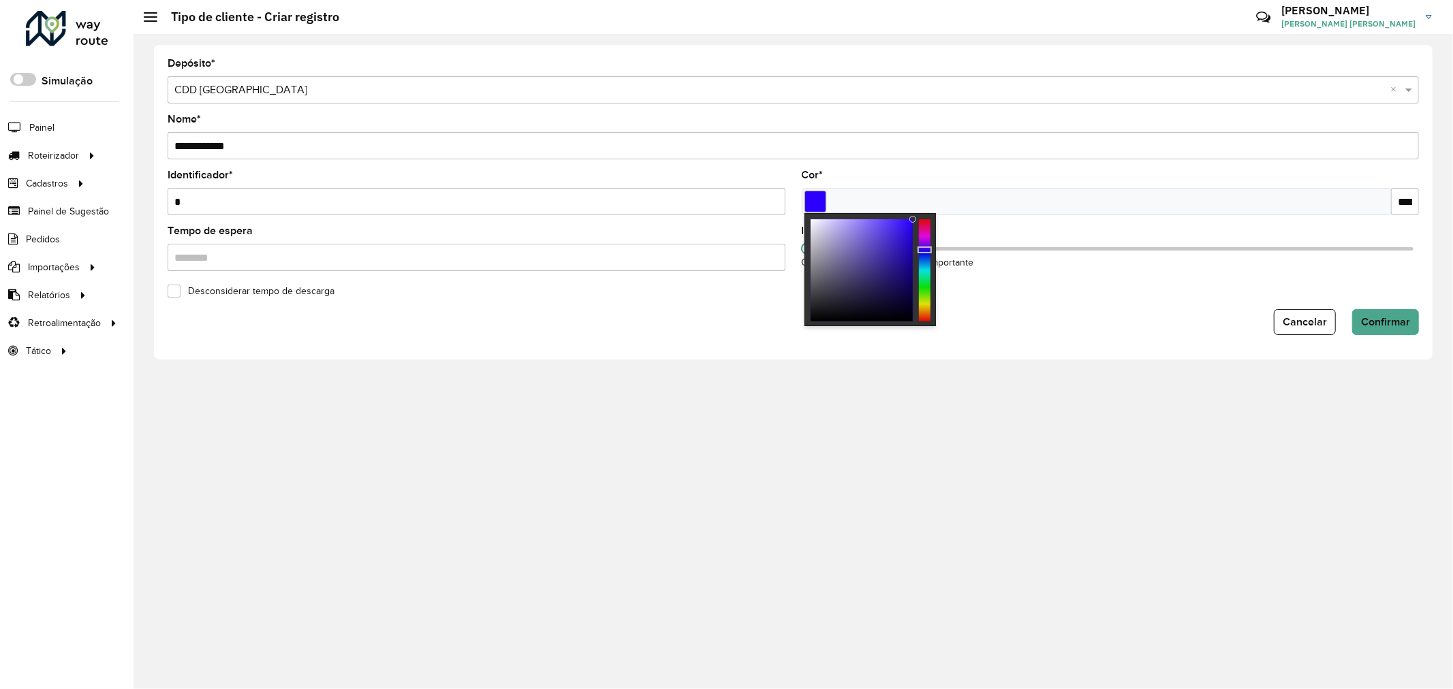
type input "*******"
drag, startPoint x: 921, startPoint y: 266, endPoint x: 892, endPoint y: 257, distance: 30.6
click at [923, 255] on div at bounding box center [925, 270] width 12 height 102
click at [554, 260] on input "Tempo de espera" at bounding box center [477, 257] width 618 height 27
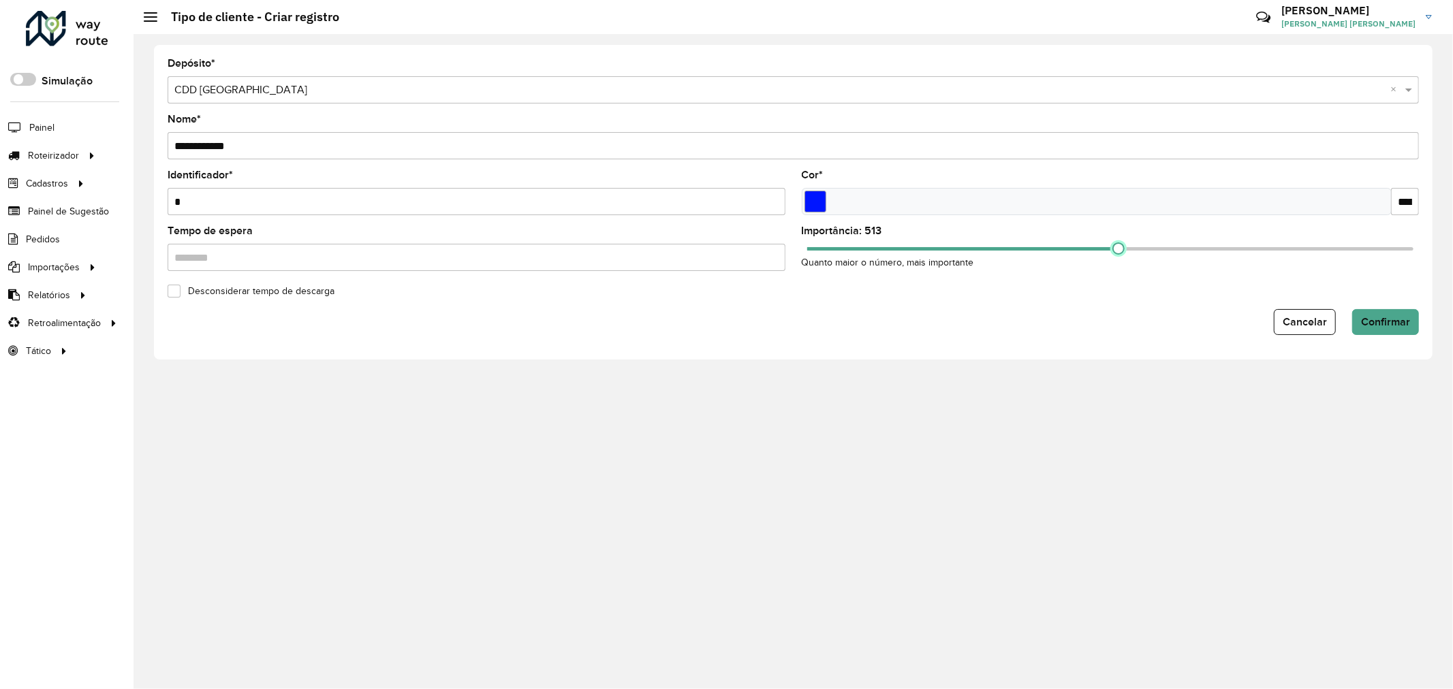
drag, startPoint x: 806, startPoint y: 249, endPoint x: 588, endPoint y: 58, distance: 290.0
click at [996, 216] on formly-group "**********" at bounding box center [793, 170] width 1251 height 223
drag, startPoint x: 991, startPoint y: 252, endPoint x: 1231, endPoint y: 240, distance: 240.7
click at [1231, 240] on div "Importância: 700 Quanto maior o número, mais importante" at bounding box center [1111, 248] width 618 height 44
click at [1401, 330] on button "Confirmar" at bounding box center [1385, 322] width 67 height 26
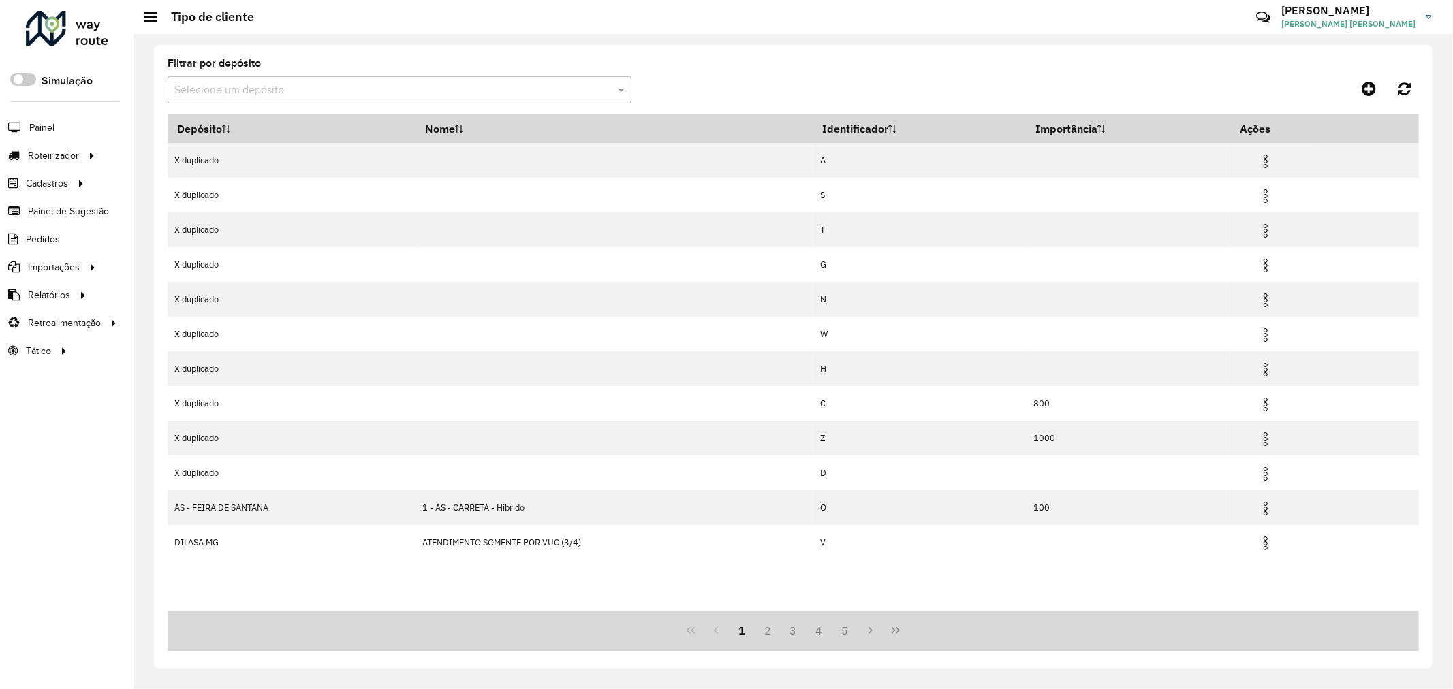
drag, startPoint x: 353, startPoint y: 74, endPoint x: 345, endPoint y: 98, distance: 25.8
click at [352, 76] on div "Filtrar por depósito Selecione um depósito" at bounding box center [400, 81] width 464 height 45
click at [345, 98] on div "Selecione um depósito" at bounding box center [400, 89] width 464 height 27
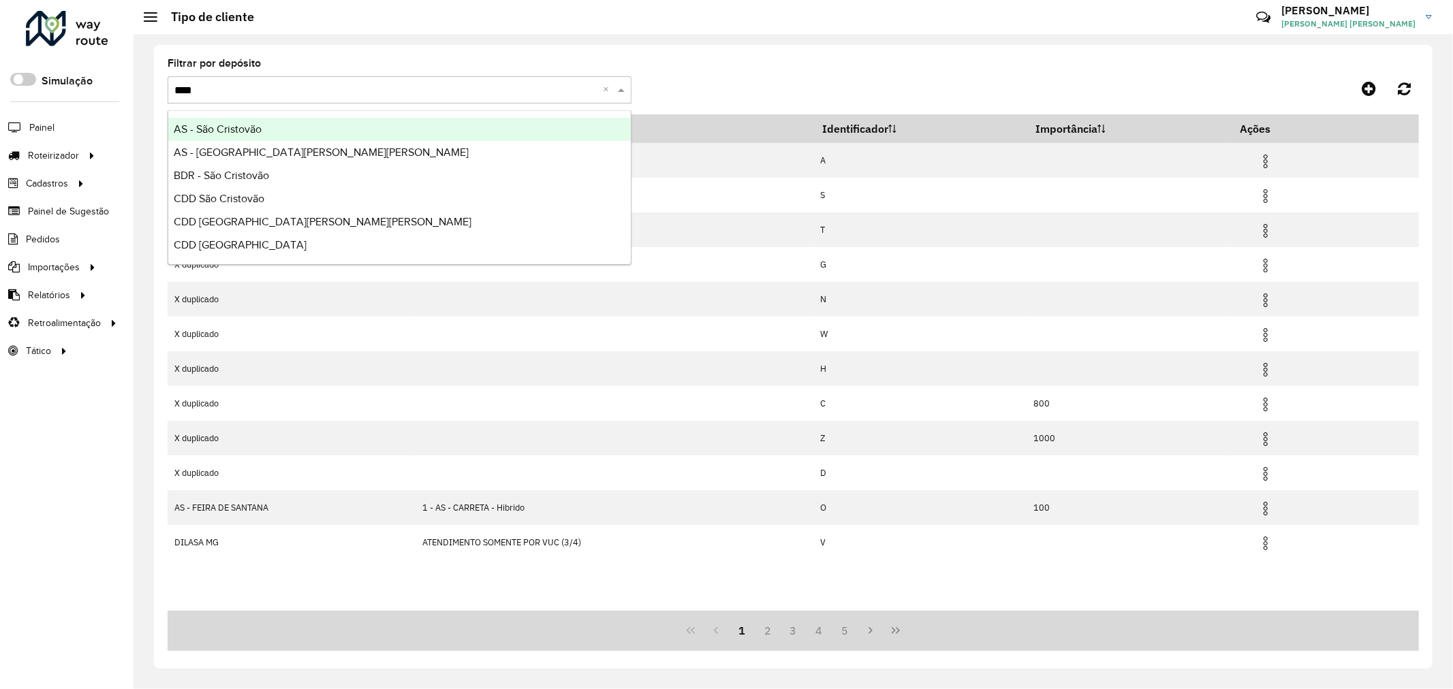
type input "*****"
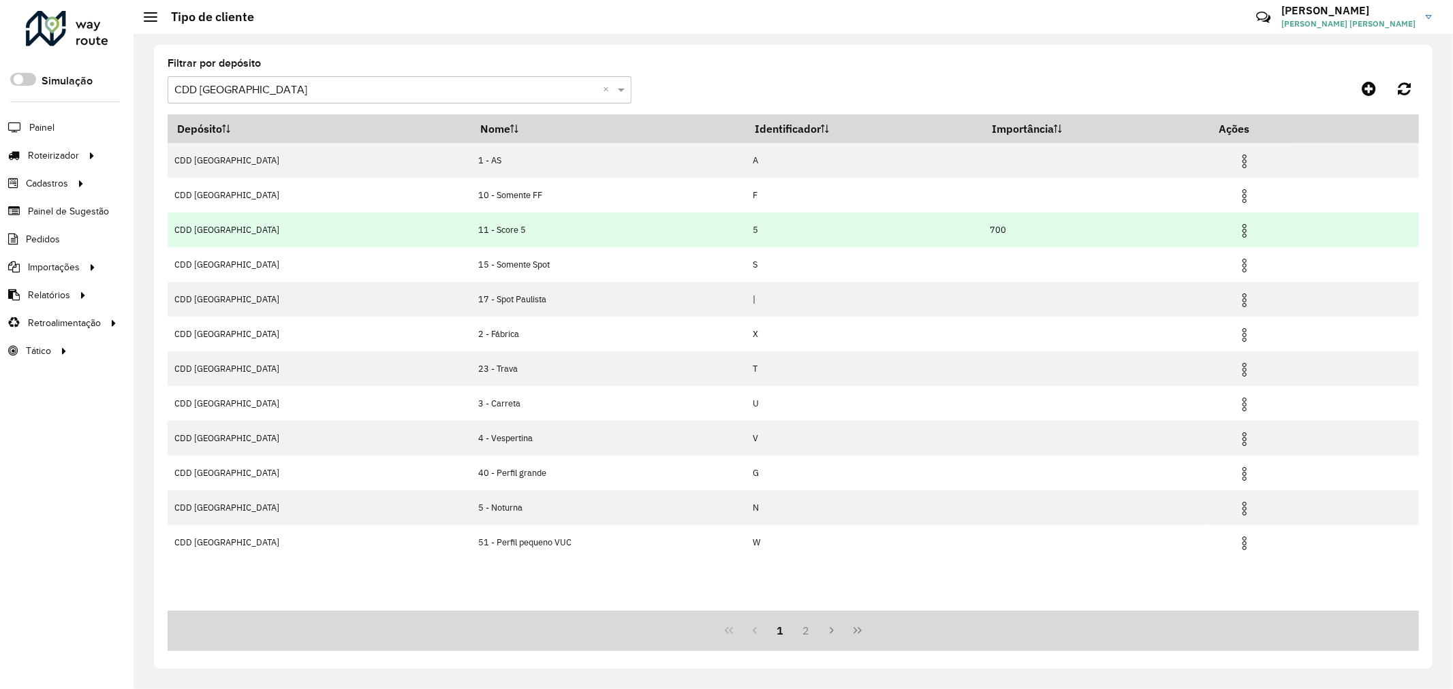
click at [1236, 228] on img at bounding box center [1244, 231] width 16 height 16
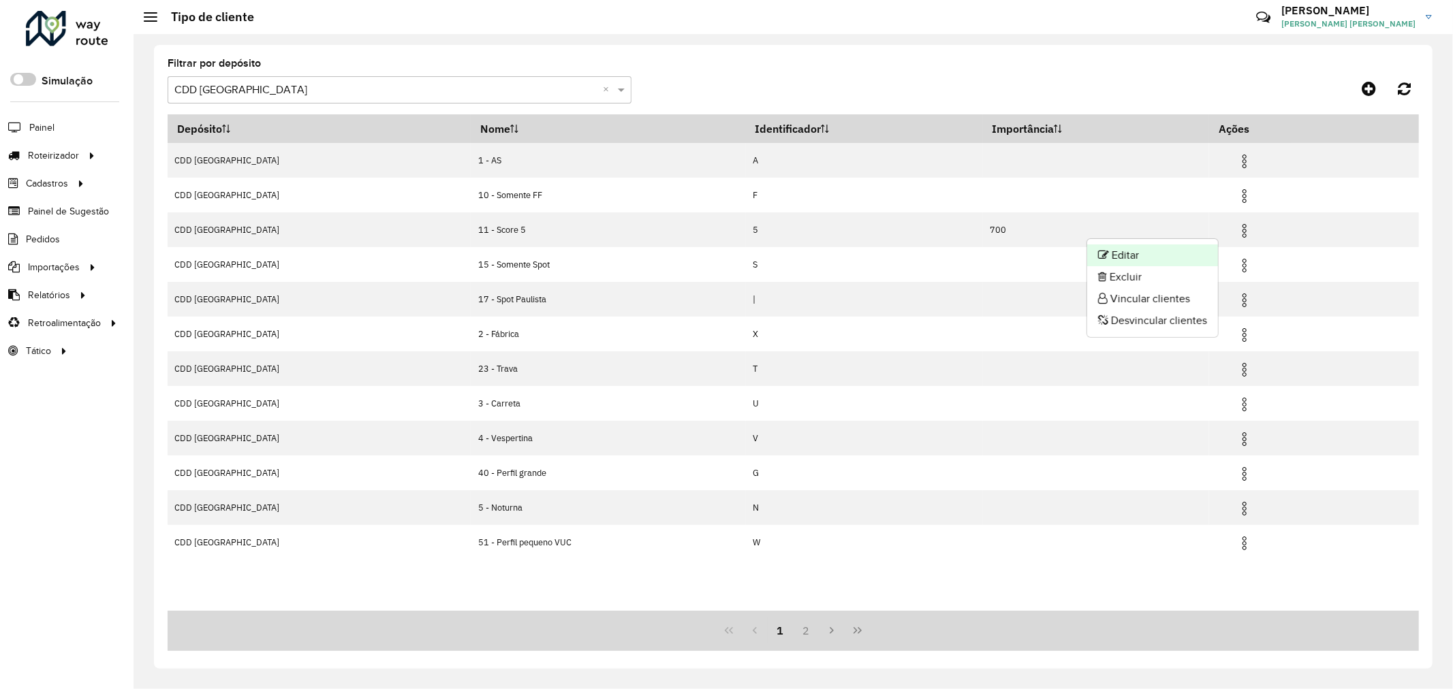
click at [1167, 251] on li "Editar" at bounding box center [1152, 255] width 131 height 22
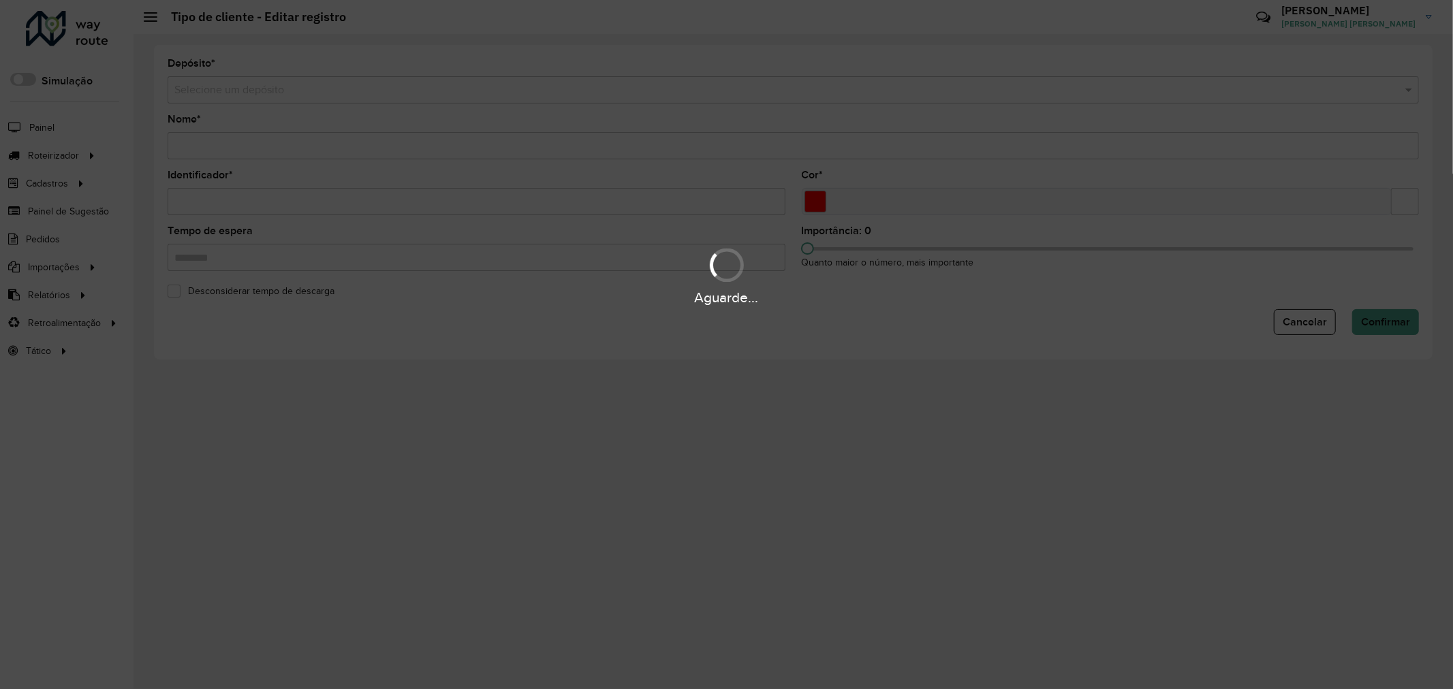
type input "**********"
type input "*"
type input "*******"
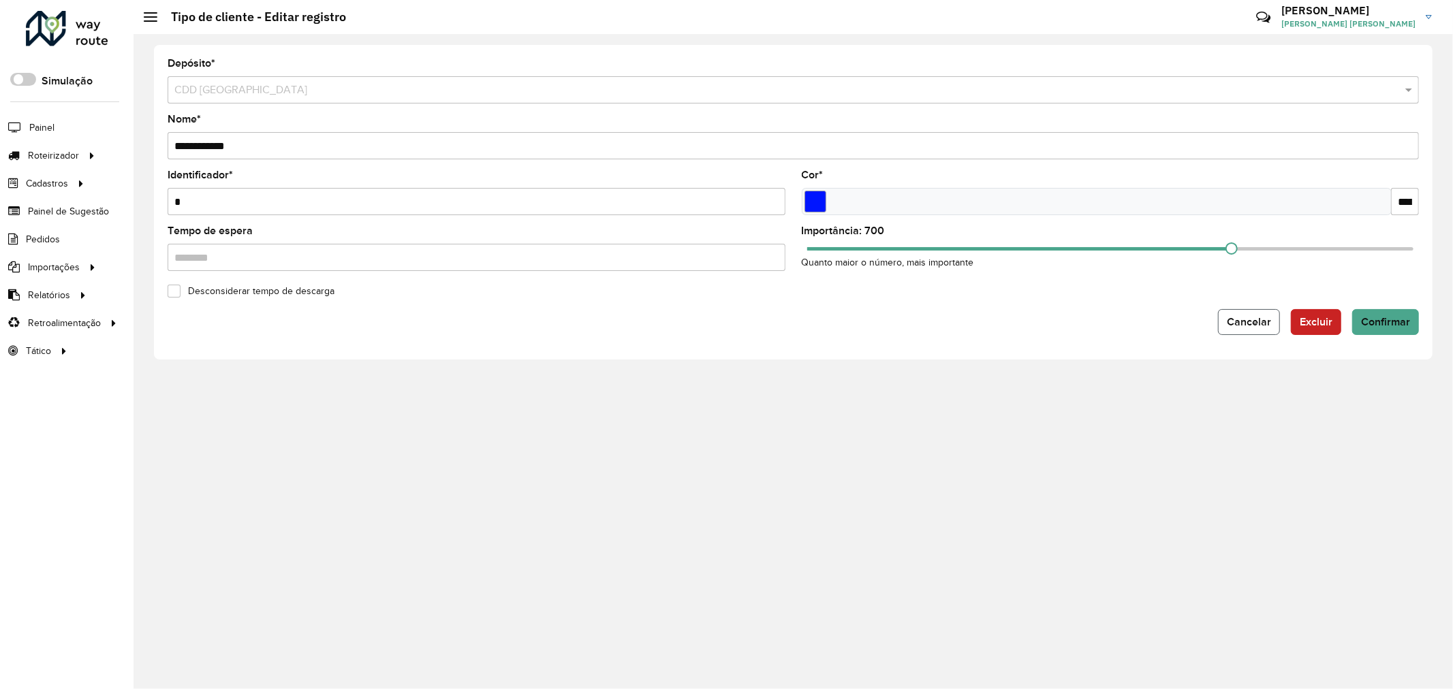
click at [1252, 326] on span "Cancelar" at bounding box center [1249, 322] width 44 height 12
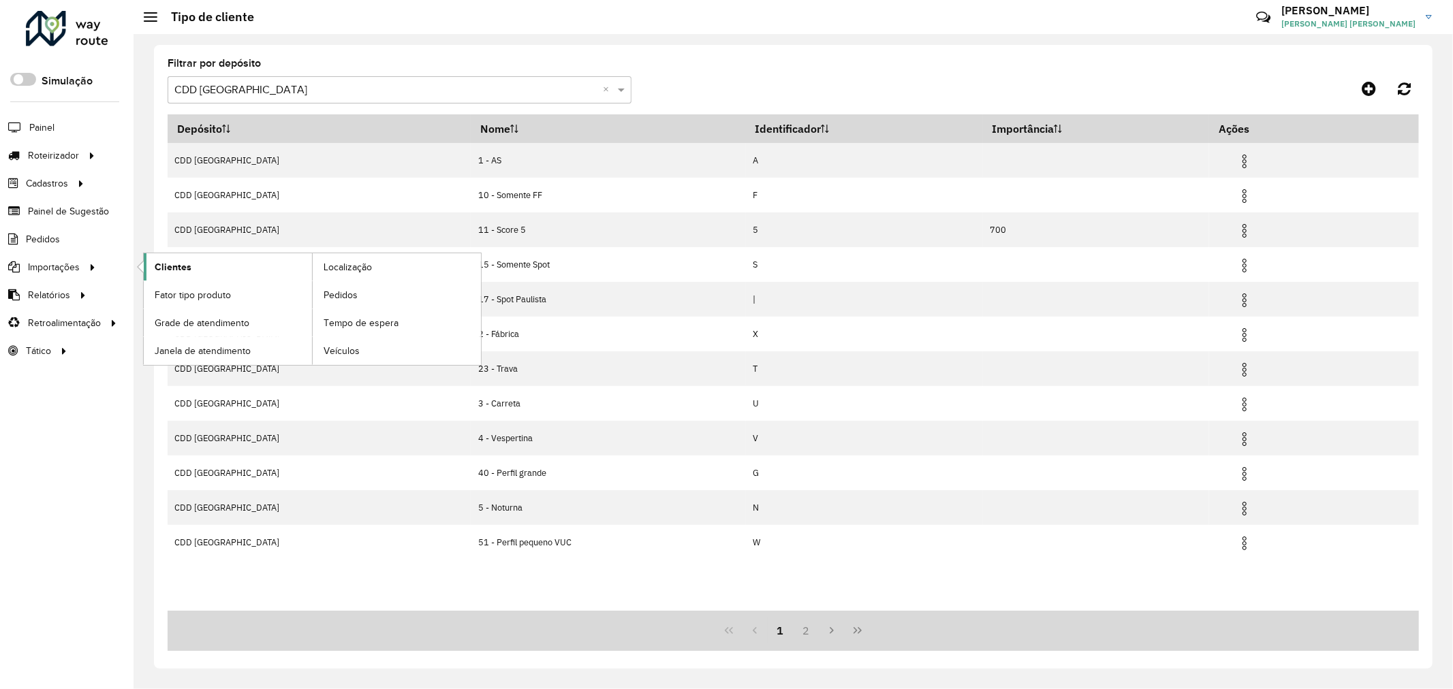
click at [178, 264] on span "Clientes" at bounding box center [173, 267] width 37 height 14
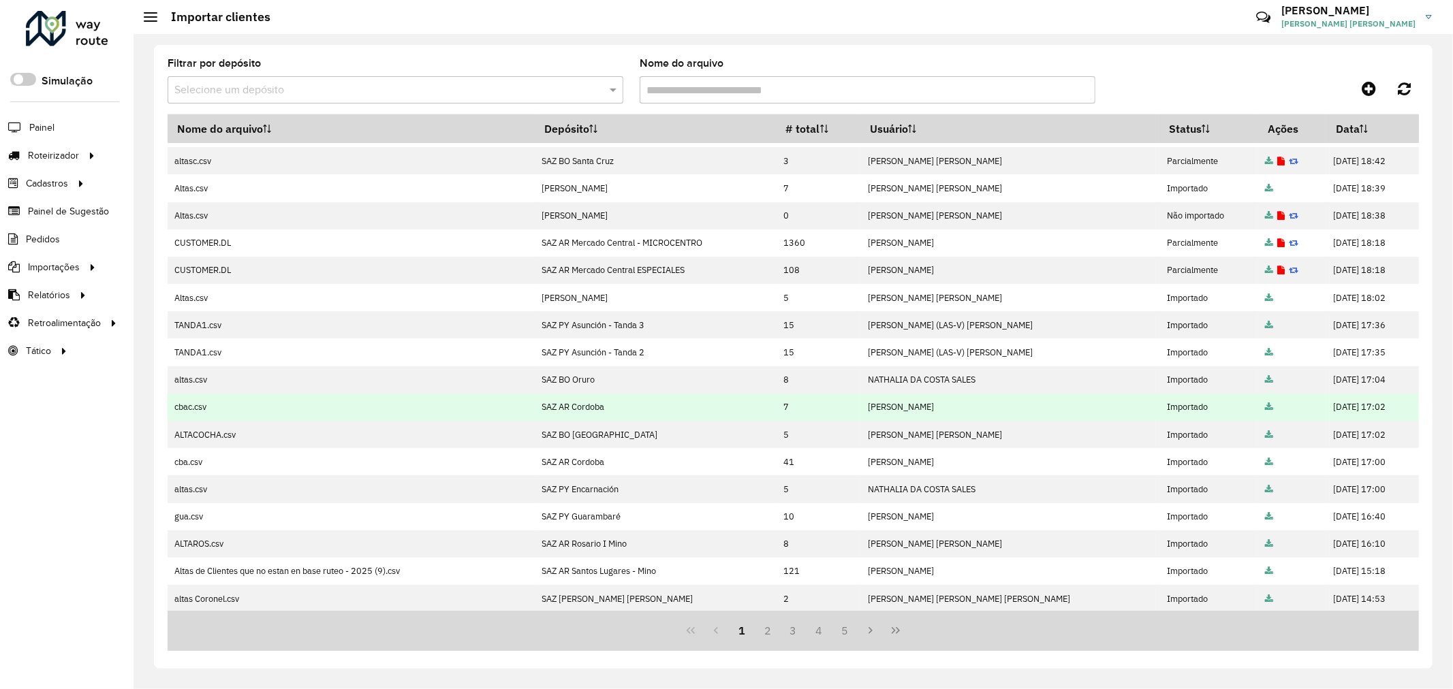
scroll to position [80, 0]
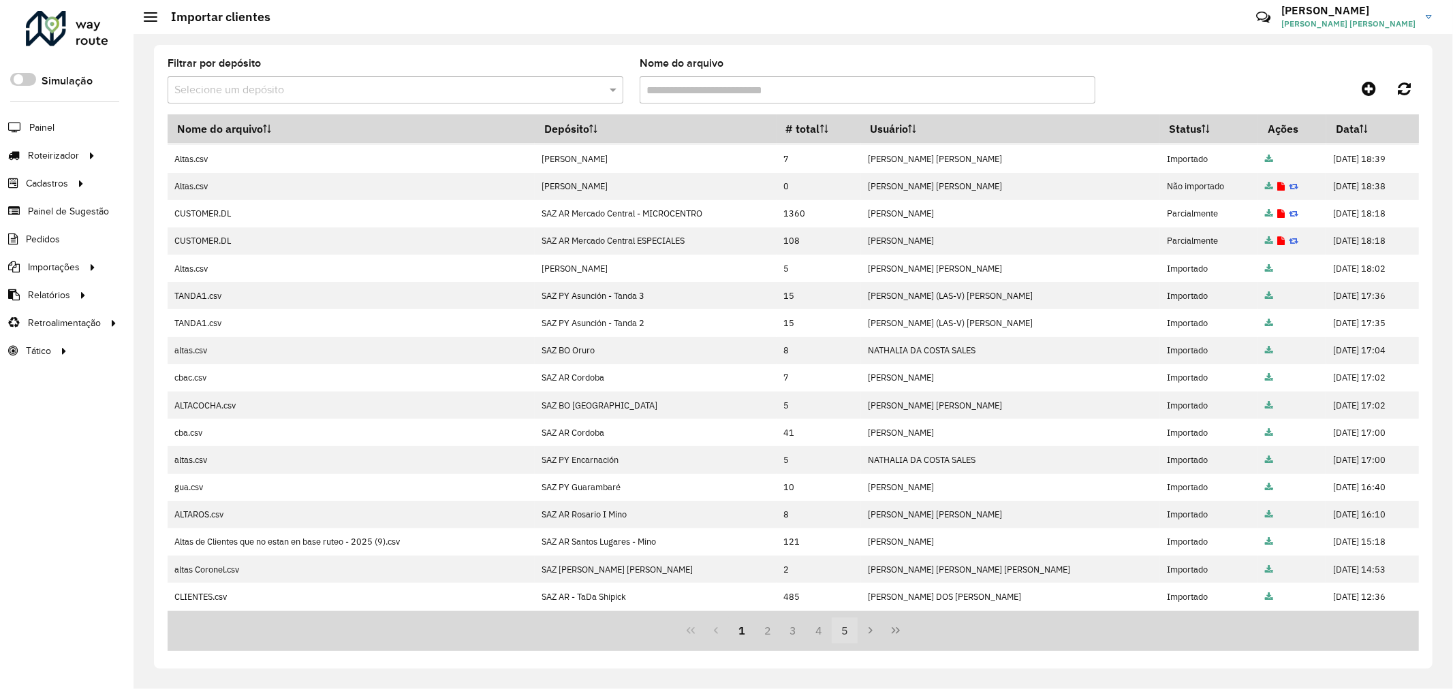
click at [827, 633] on button "4" at bounding box center [819, 631] width 26 height 26
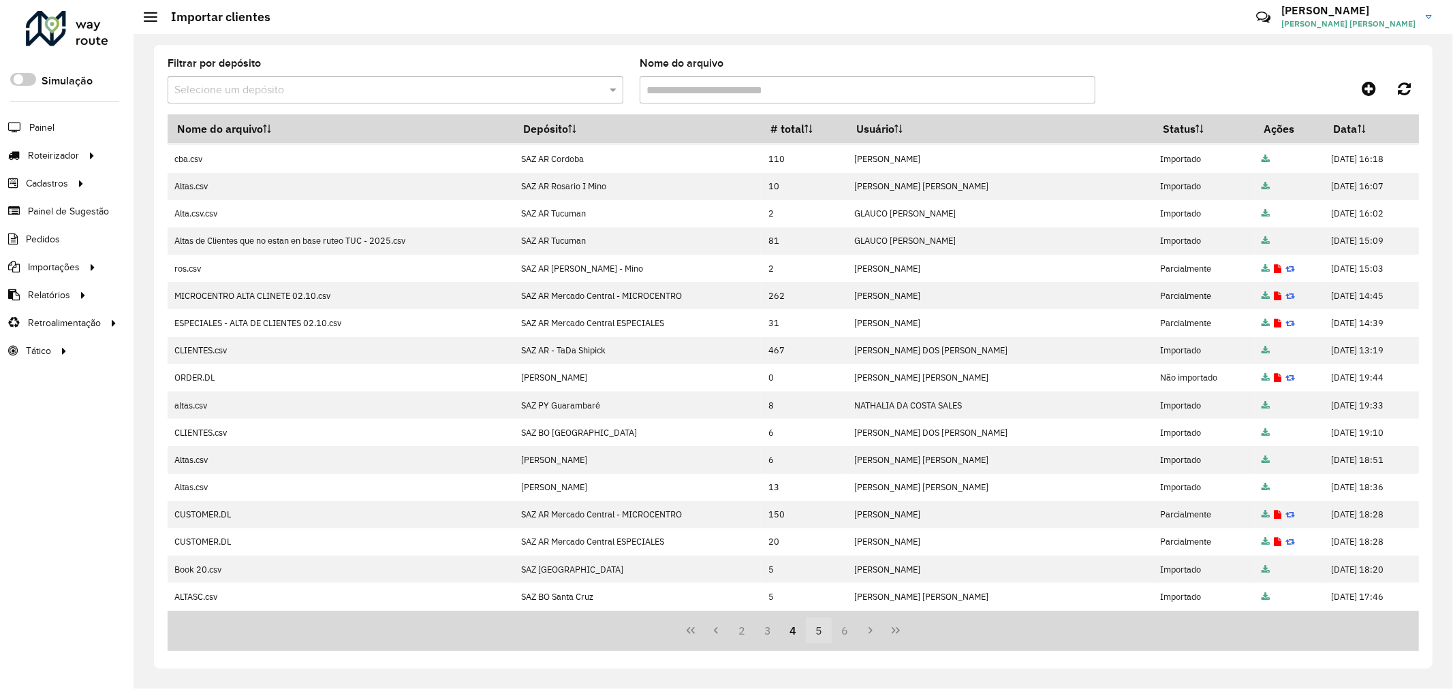
scroll to position [0, 0]
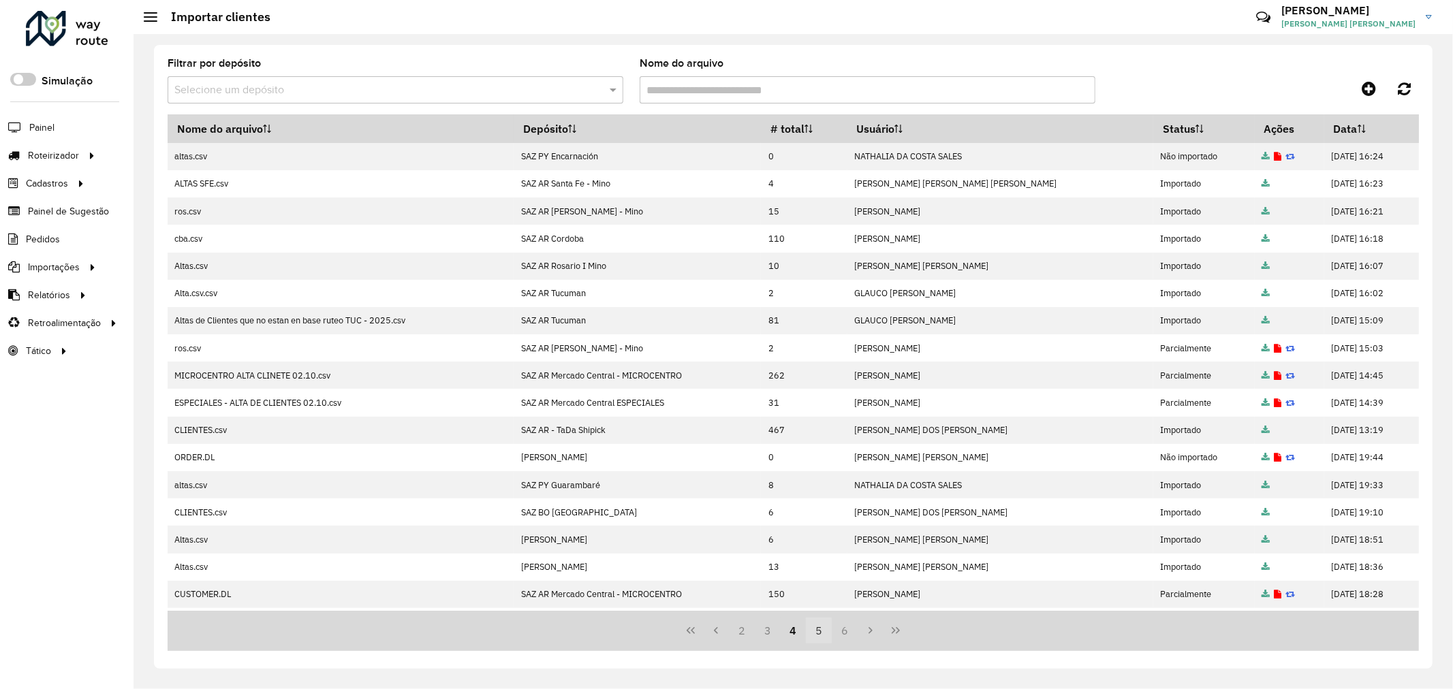
click at [827, 633] on button "5" at bounding box center [819, 631] width 26 height 26
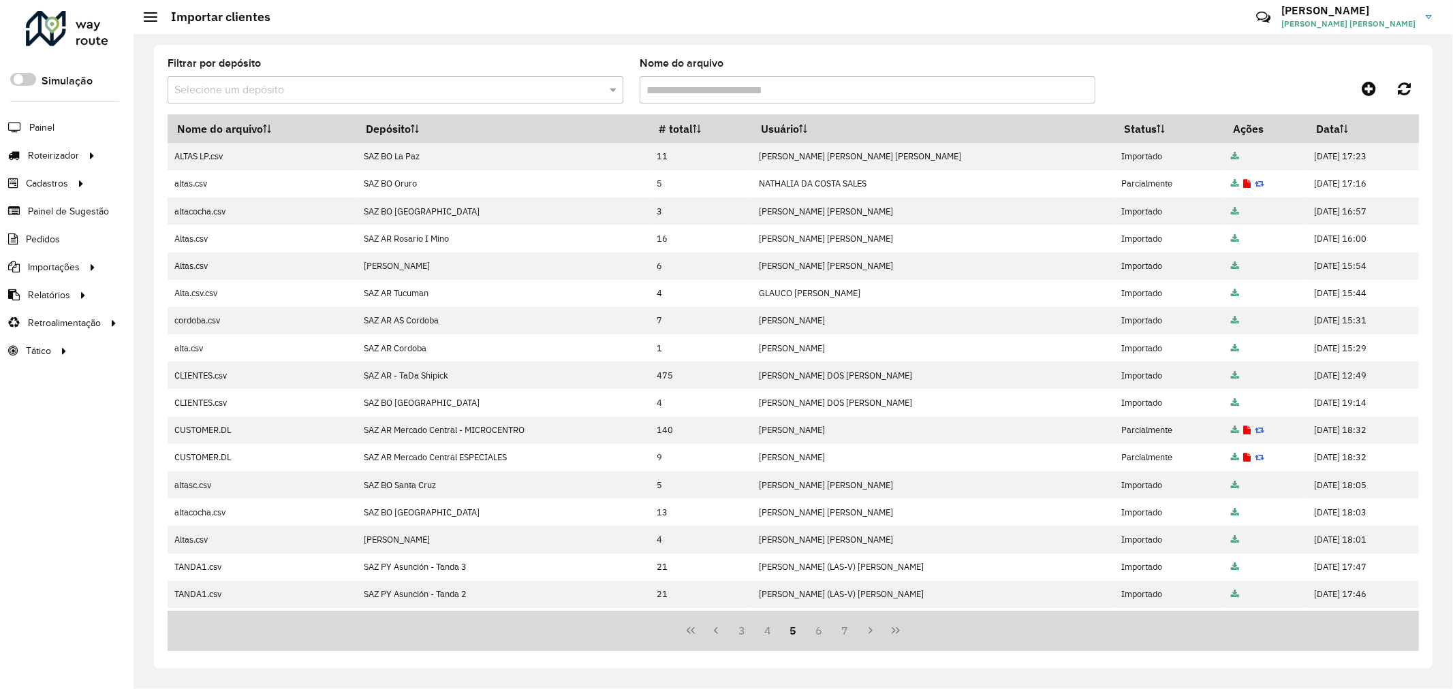
click at [827, 633] on button "6" at bounding box center [819, 631] width 26 height 26
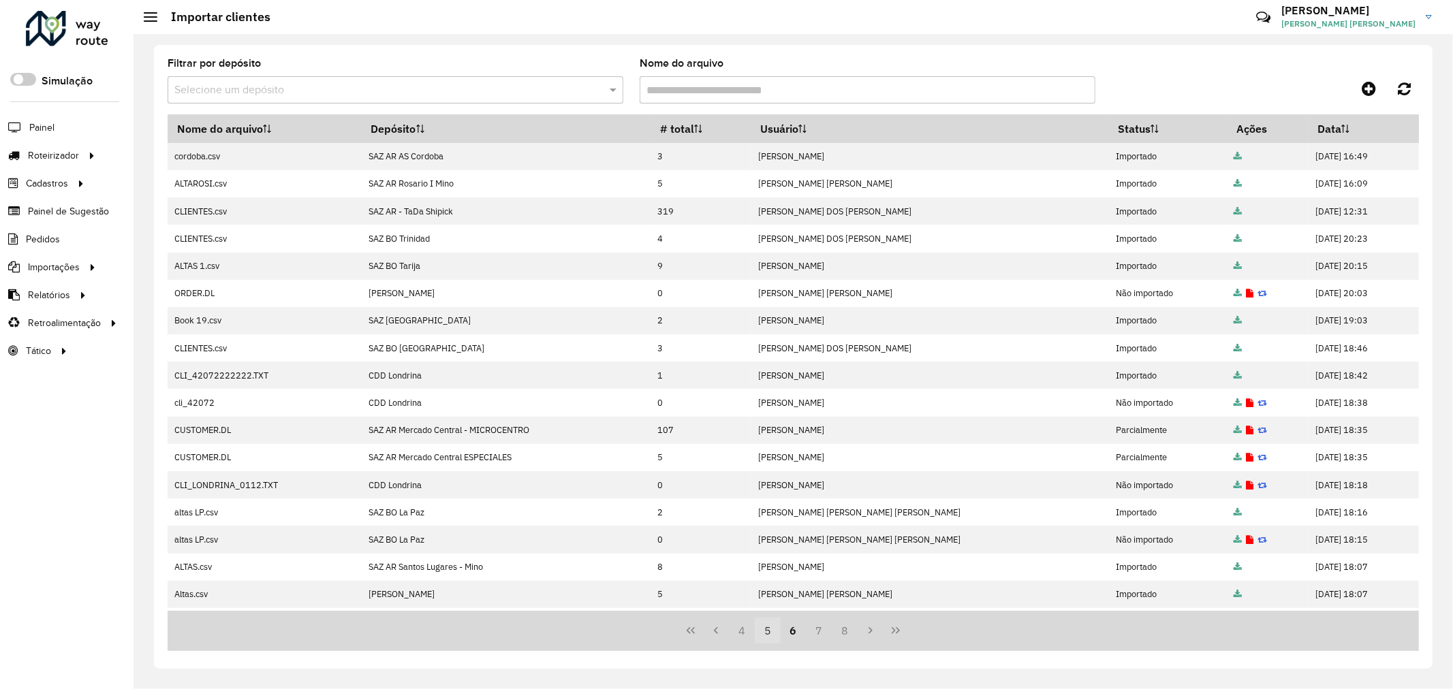
click at [827, 633] on button "7" at bounding box center [819, 631] width 26 height 26
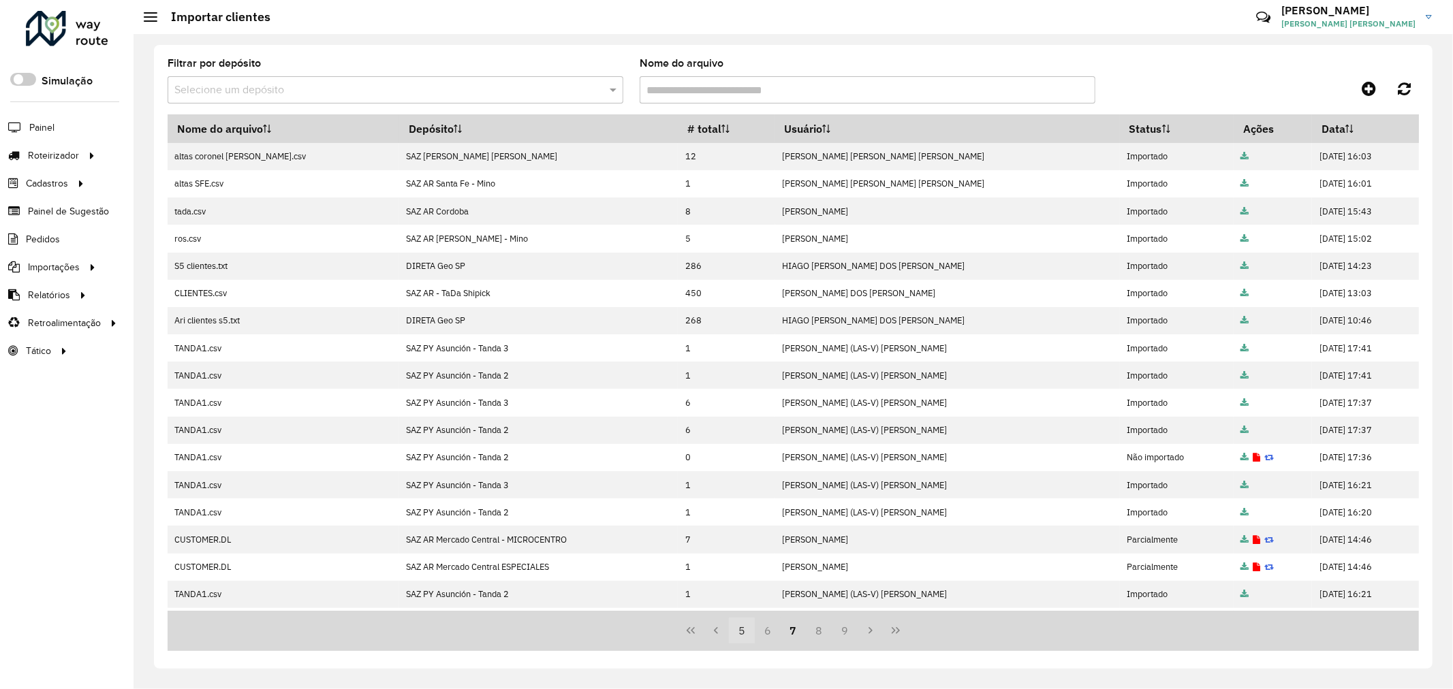
click at [827, 633] on button "8" at bounding box center [819, 631] width 26 height 26
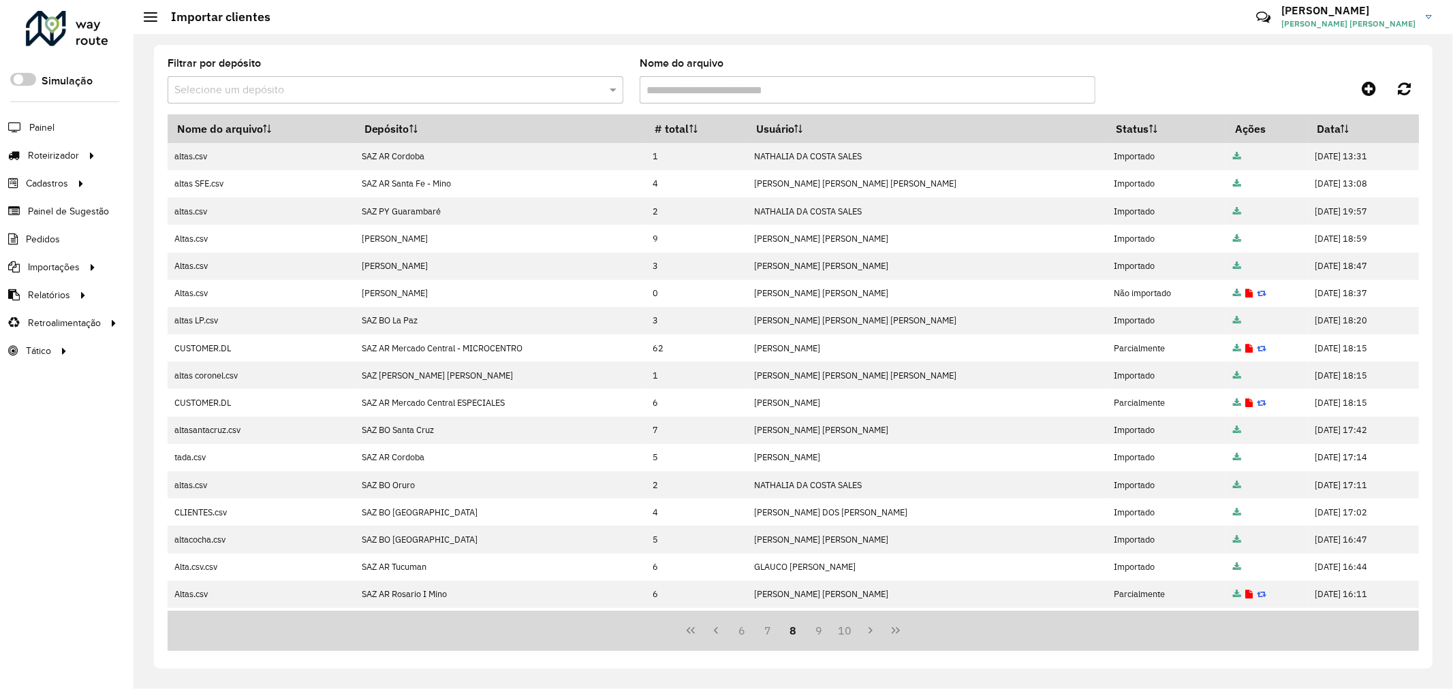
click at [827, 633] on button "9" at bounding box center [819, 631] width 26 height 26
click at [832, 633] on button "10" at bounding box center [845, 631] width 26 height 26
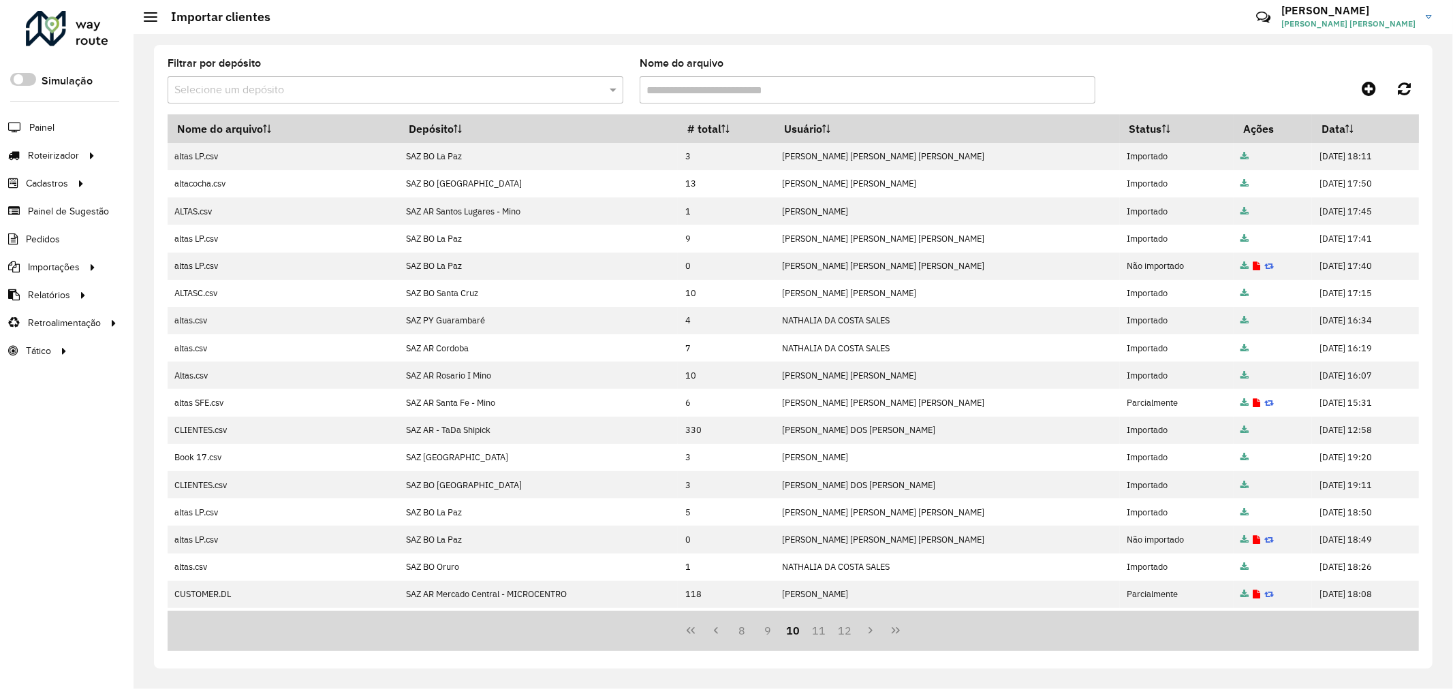
click at [827, 633] on button "11" at bounding box center [819, 631] width 26 height 26
click at [832, 633] on button "12" at bounding box center [845, 631] width 26 height 26
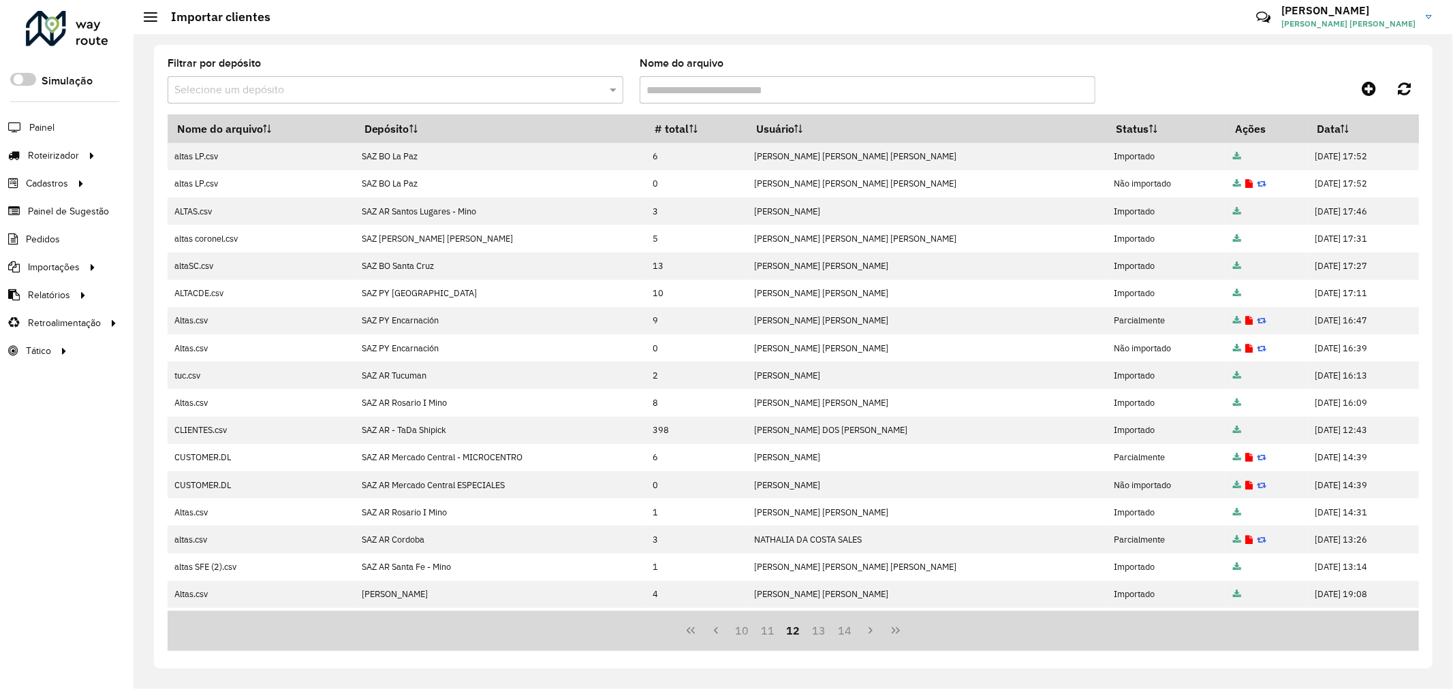
click at [827, 633] on button "13" at bounding box center [819, 631] width 26 height 26
click at [832, 633] on button "14" at bounding box center [845, 631] width 26 height 26
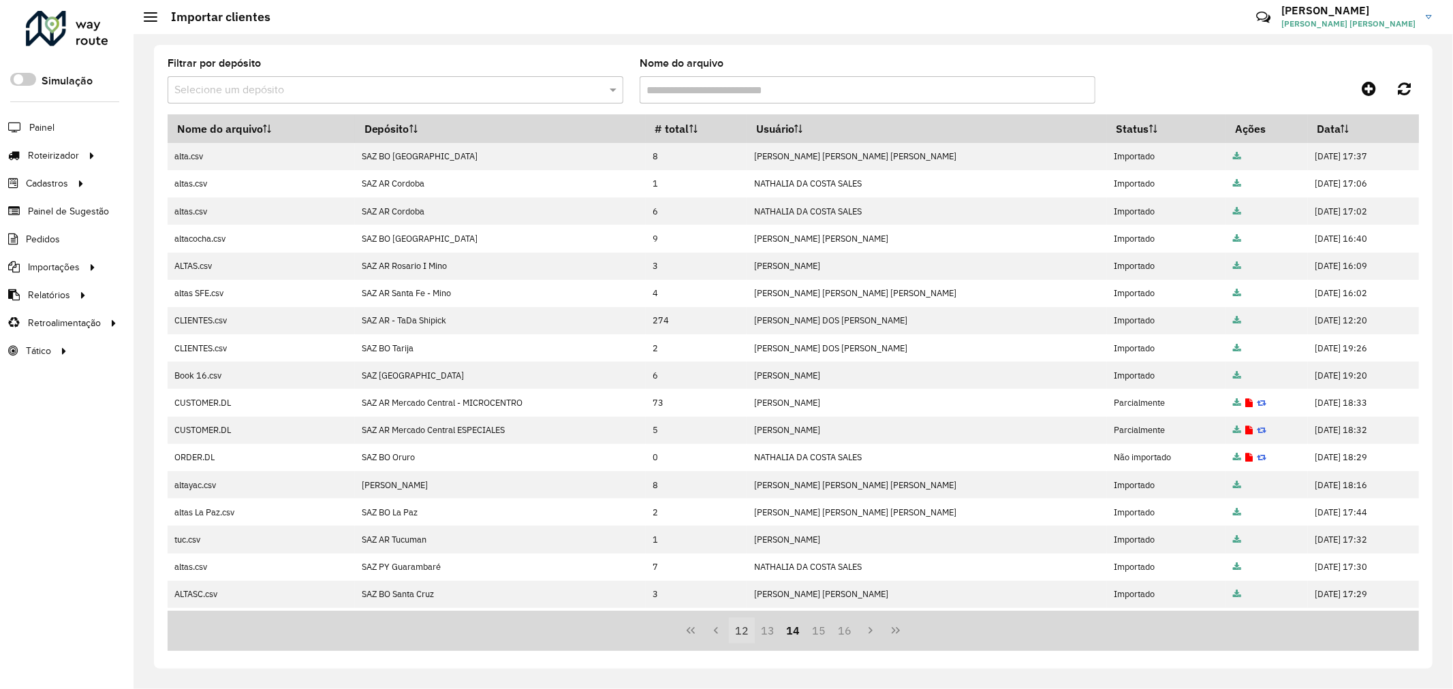
click at [827, 633] on button "15" at bounding box center [819, 631] width 26 height 26
click at [832, 633] on button "16" at bounding box center [845, 631] width 26 height 26
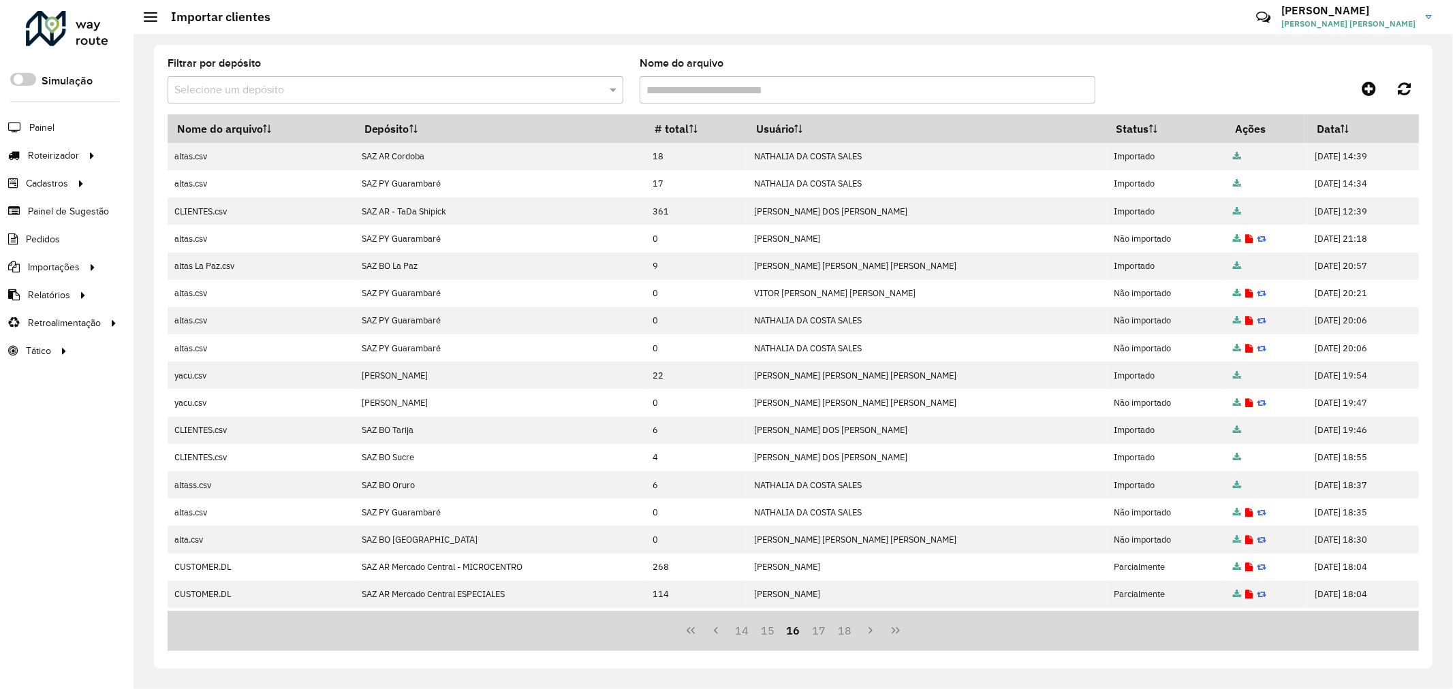
click at [827, 633] on button "17" at bounding box center [819, 631] width 26 height 26
click at [832, 633] on button "18" at bounding box center [845, 631] width 26 height 26
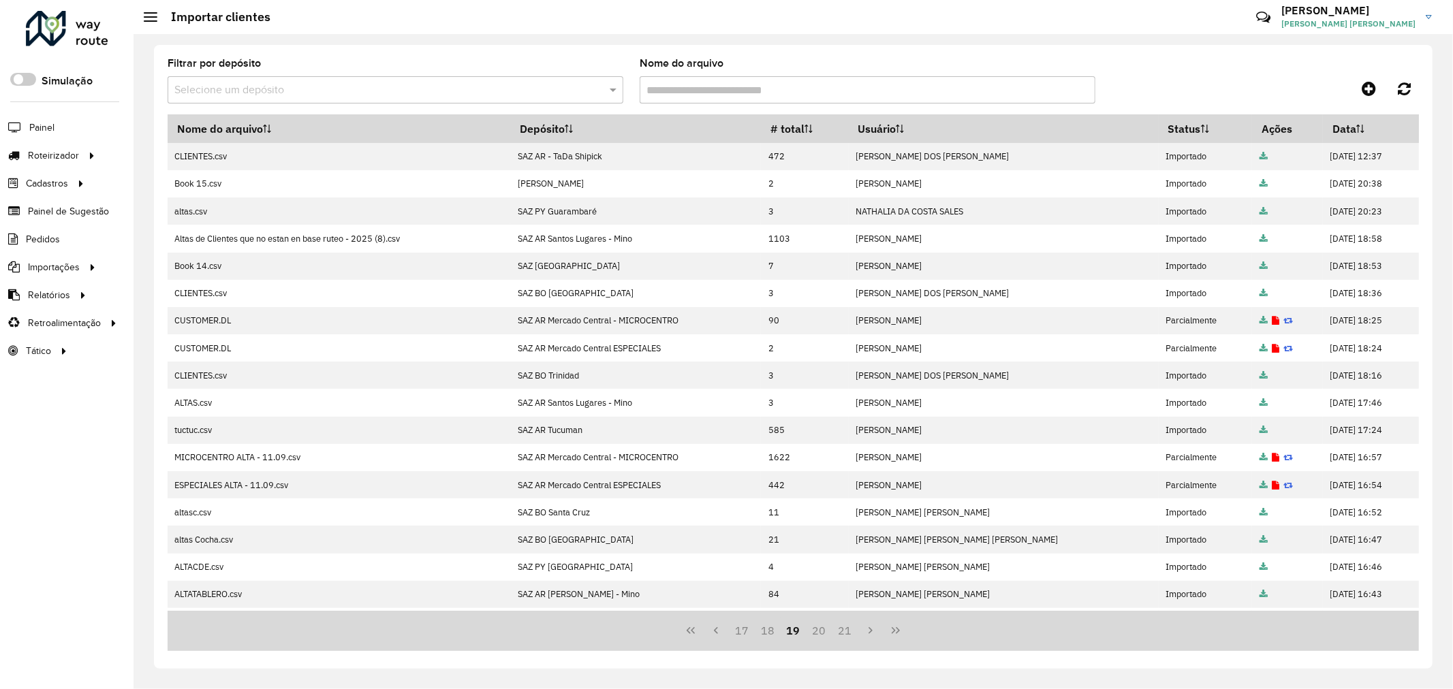
click at [827, 633] on button "20" at bounding box center [819, 631] width 26 height 26
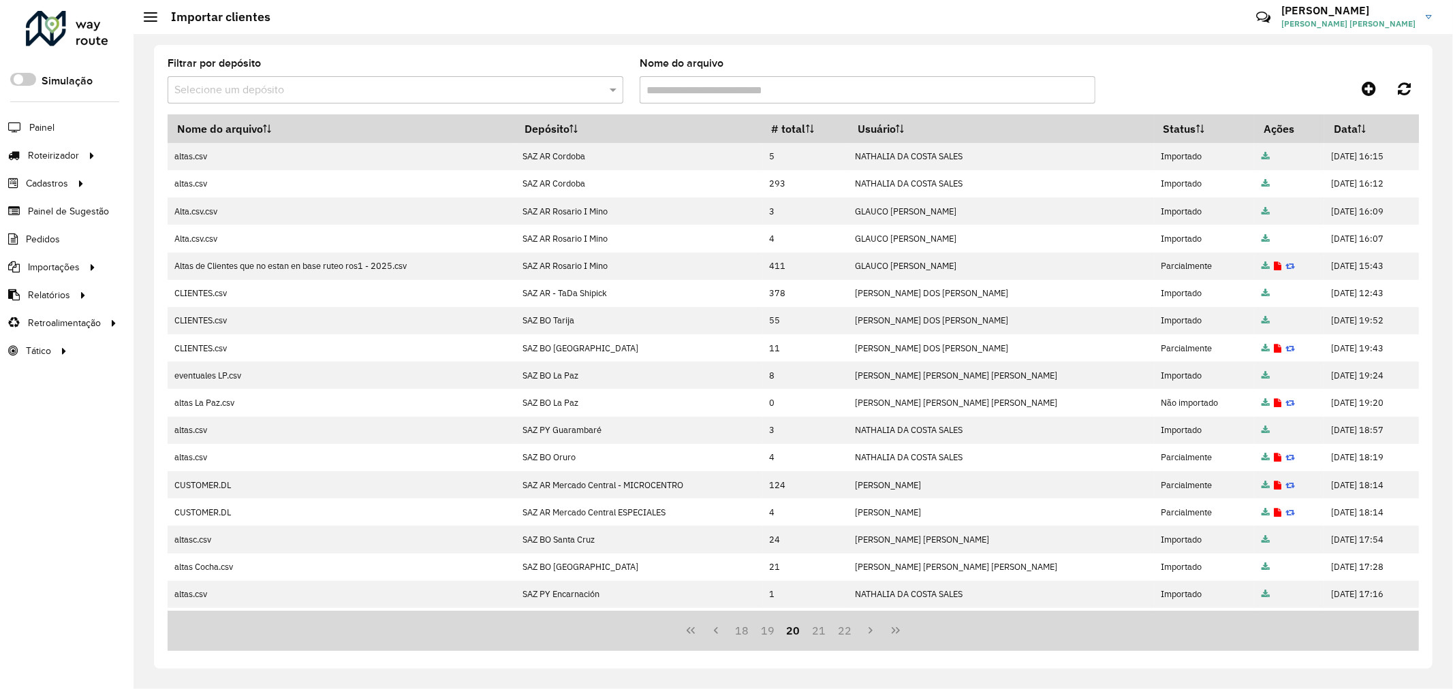
click at [264, 95] on input "text" at bounding box center [381, 90] width 415 height 16
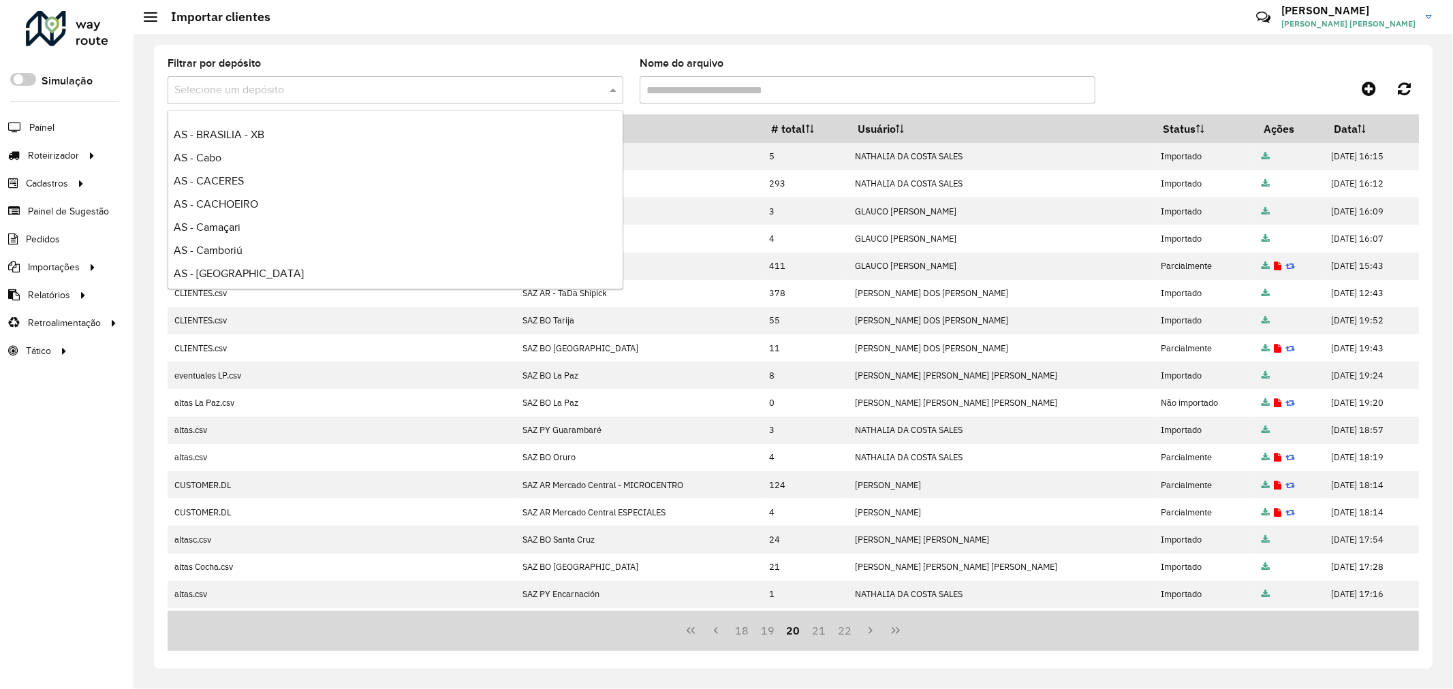
scroll to position [302, 0]
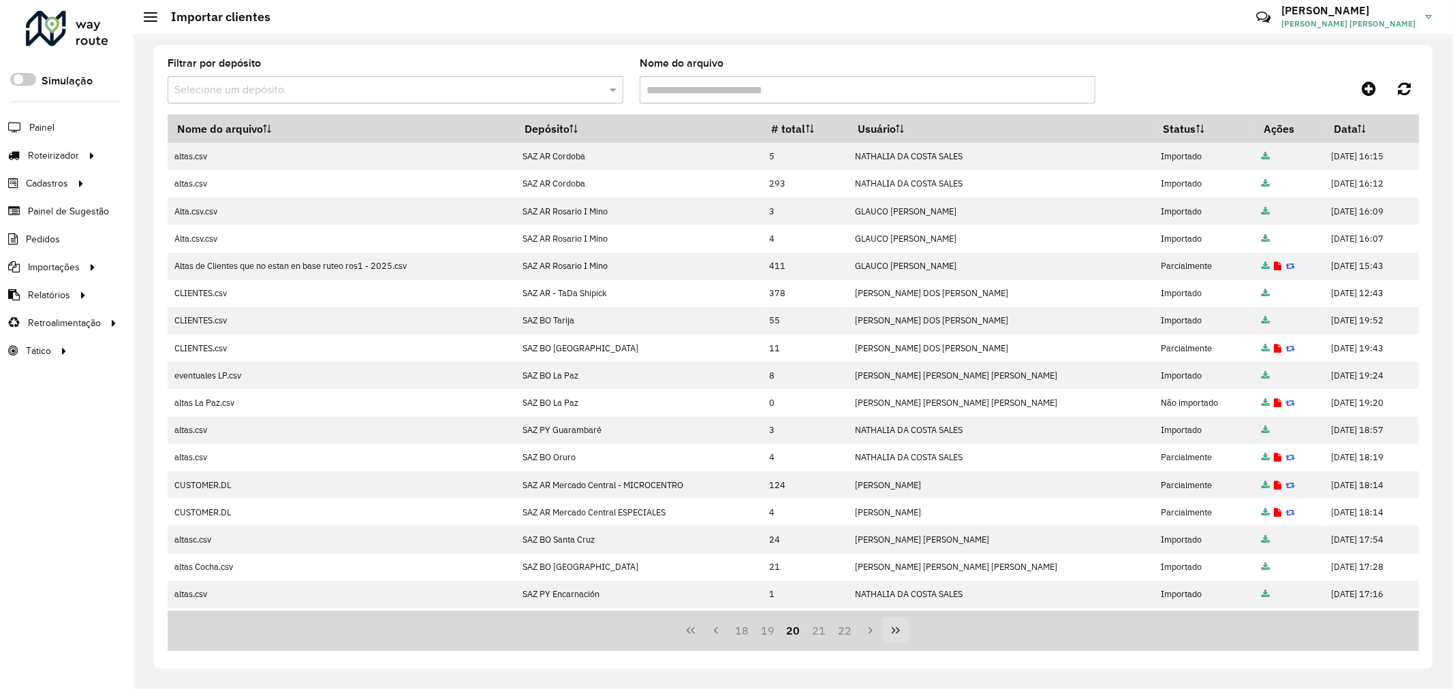
click at [889, 633] on button "Last Page" at bounding box center [896, 631] width 26 height 26
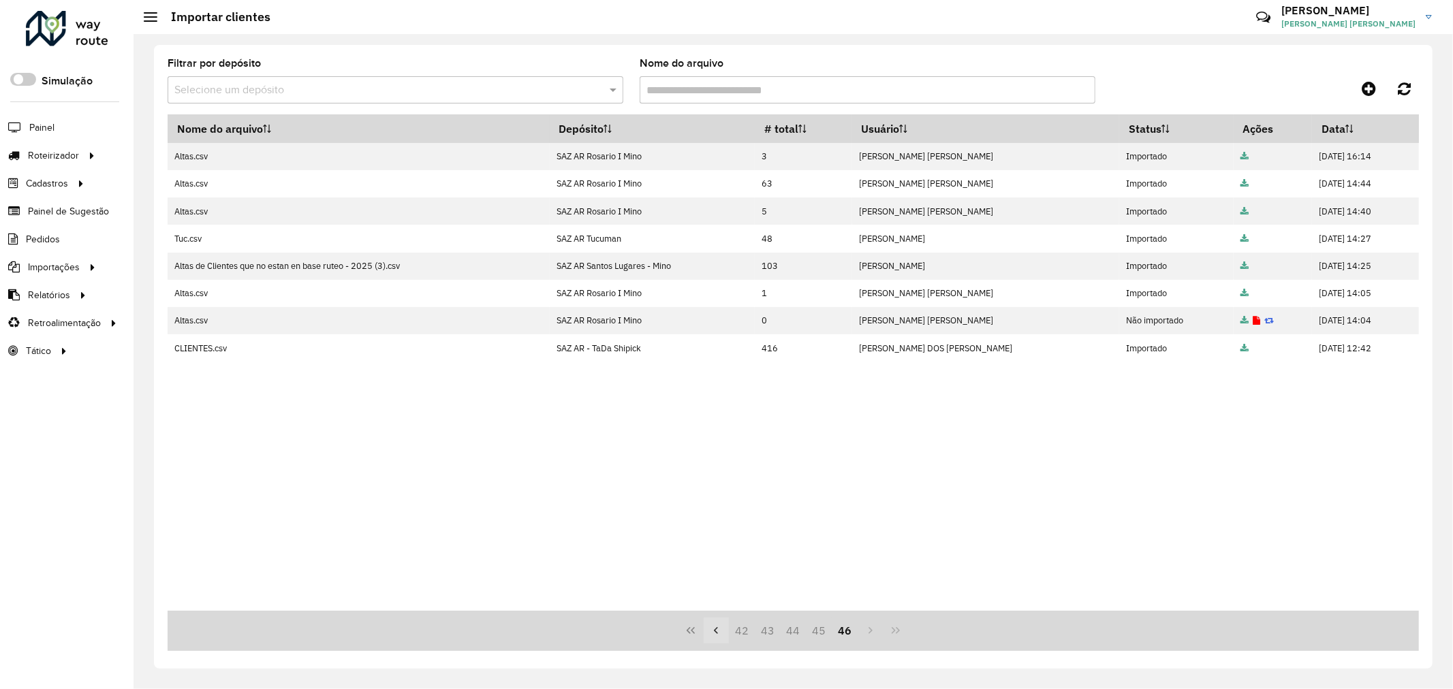
click at [704, 628] on button "Previous Page" at bounding box center [717, 631] width 26 height 26
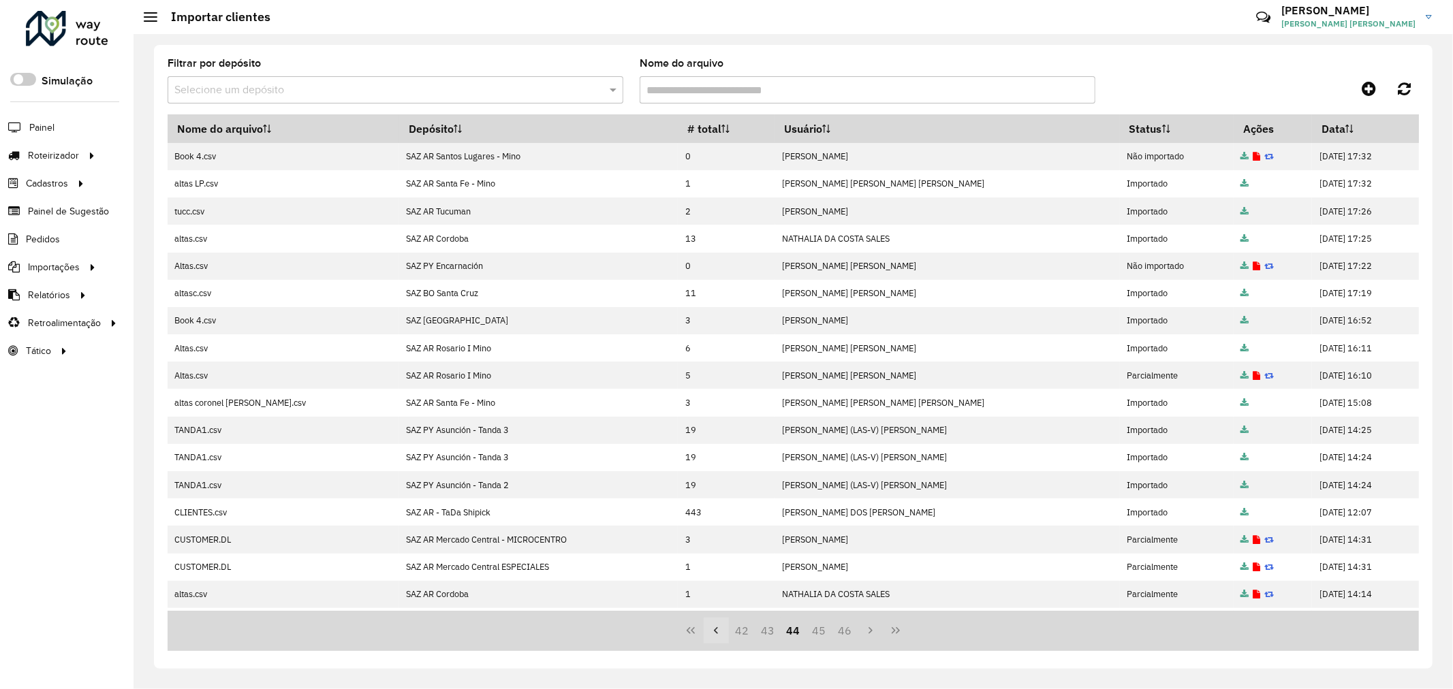
click at [704, 628] on button "Previous Page" at bounding box center [717, 631] width 26 height 26
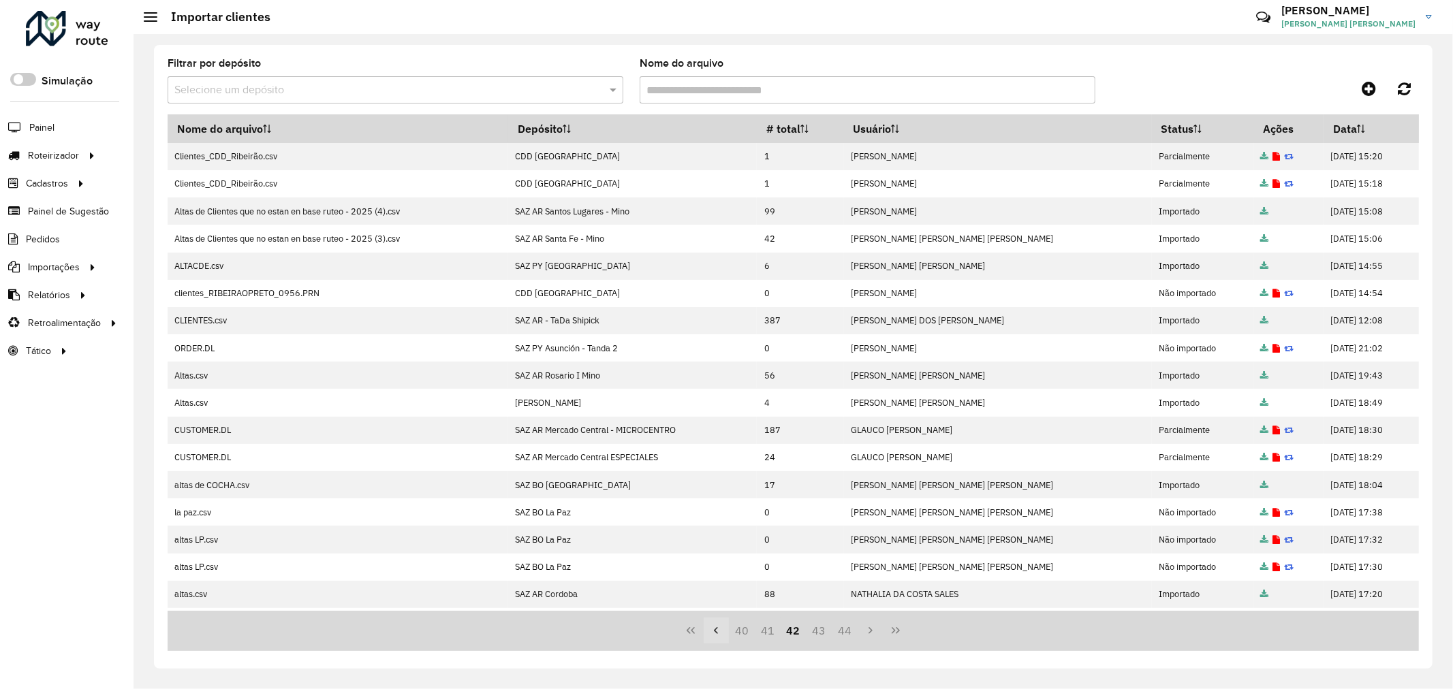
click at [704, 628] on button "Previous Page" at bounding box center [717, 631] width 26 height 26
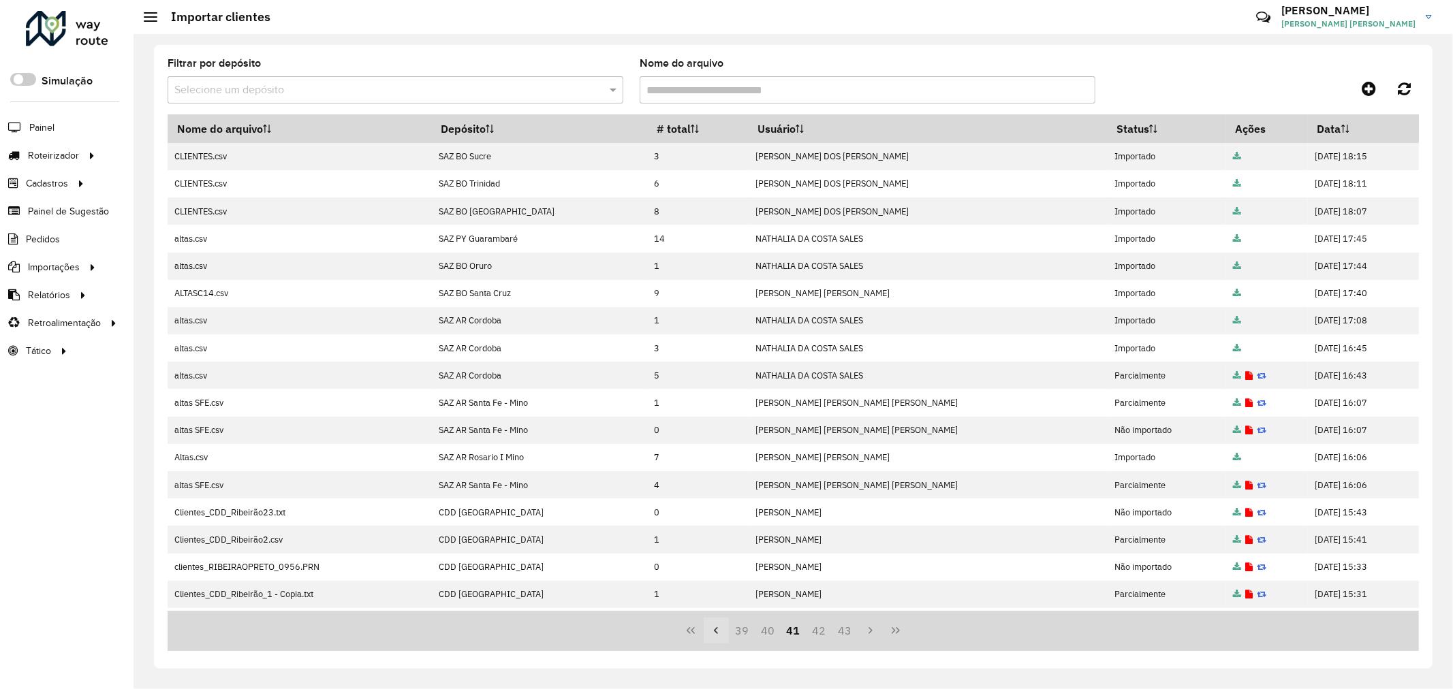
click at [704, 628] on button "Previous Page" at bounding box center [717, 631] width 26 height 26
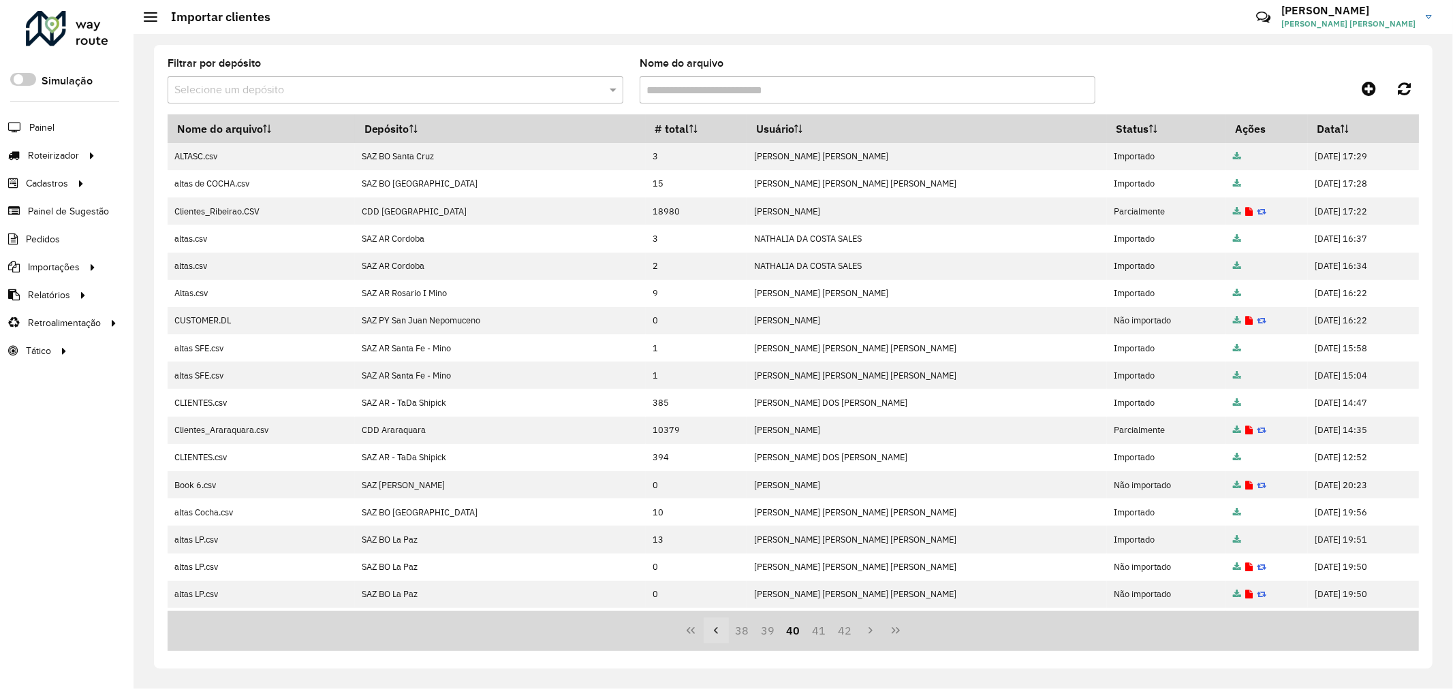
click at [704, 628] on button "Previous Page" at bounding box center [717, 631] width 26 height 26
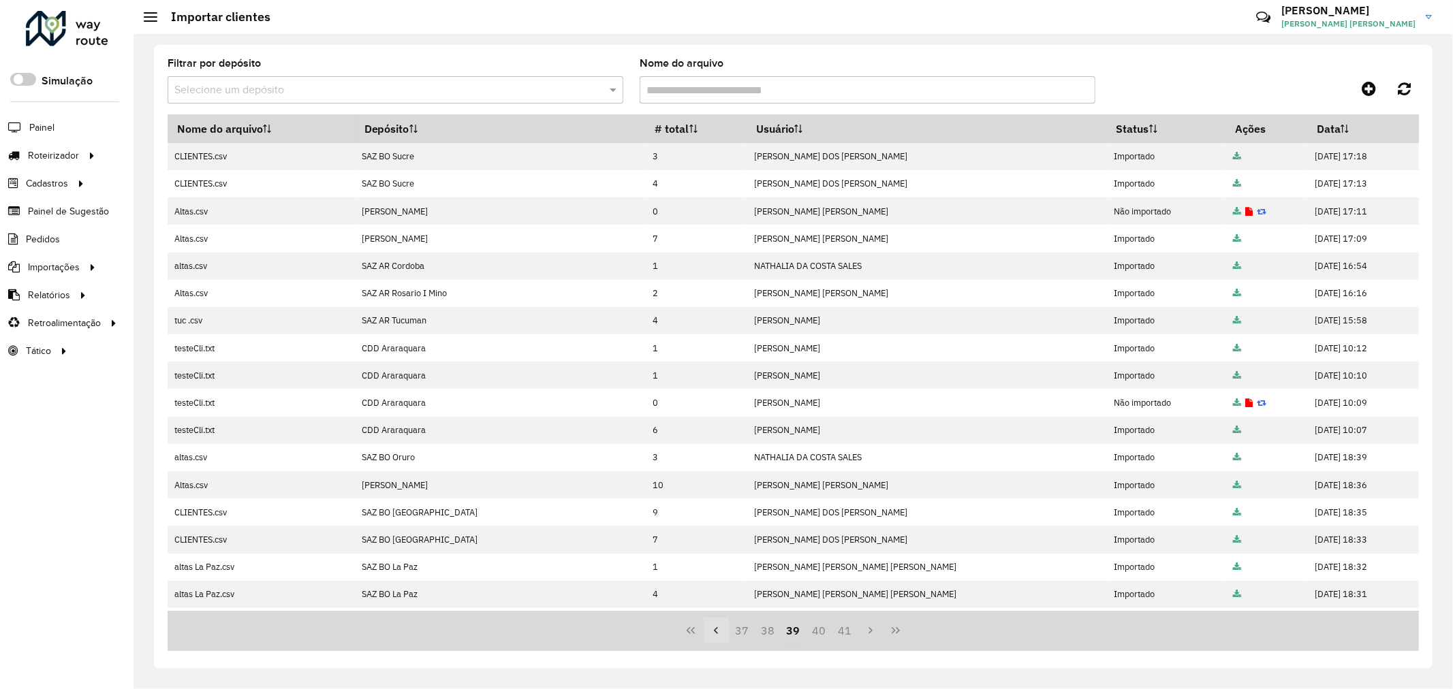
click at [704, 628] on button "Previous Page" at bounding box center [717, 631] width 26 height 26
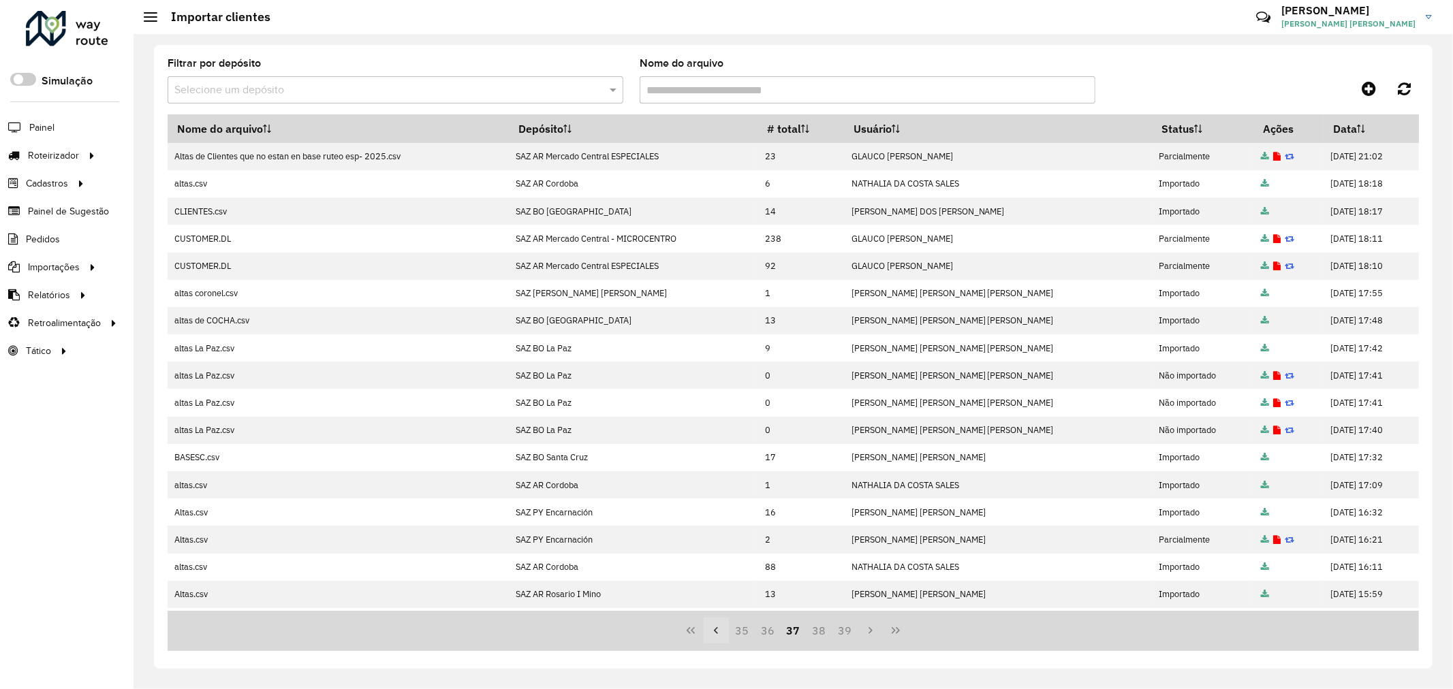
click at [704, 628] on button "Previous Page" at bounding box center [717, 631] width 26 height 26
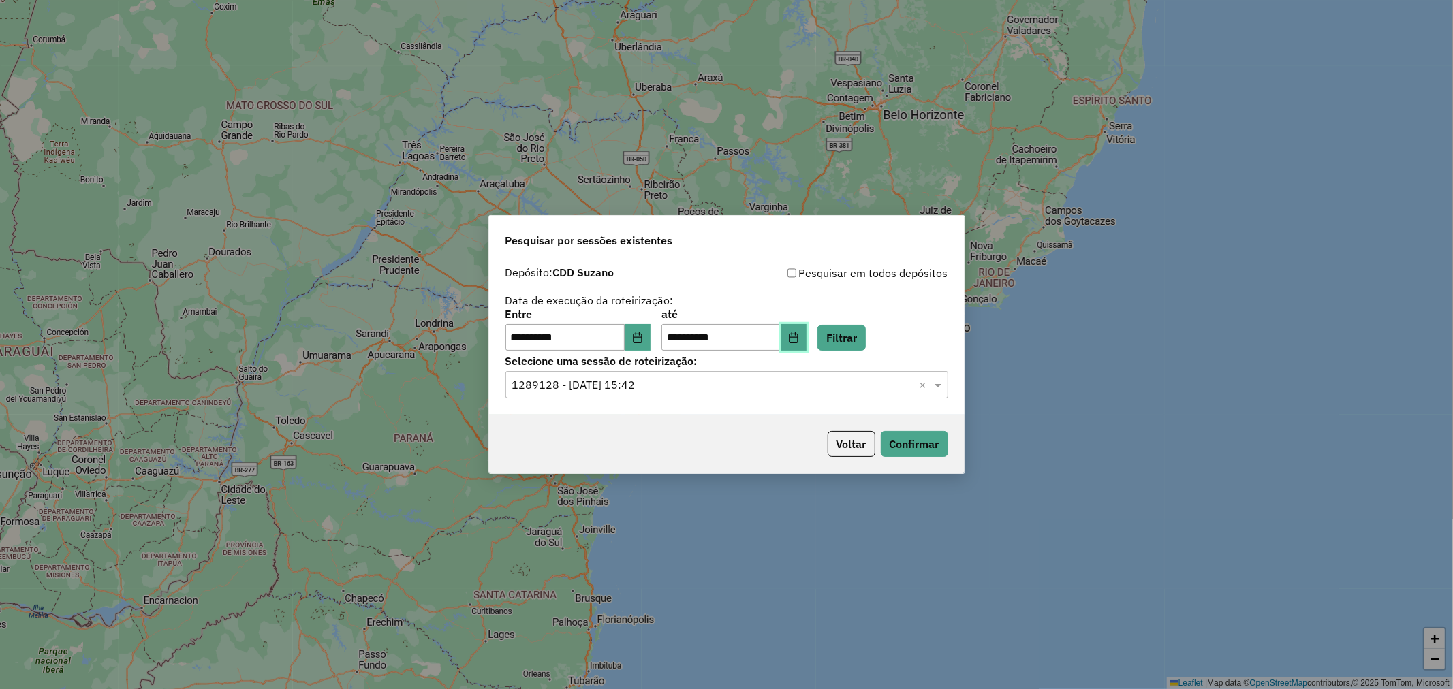
click at [807, 328] on button "Choose Date" at bounding box center [794, 337] width 26 height 27
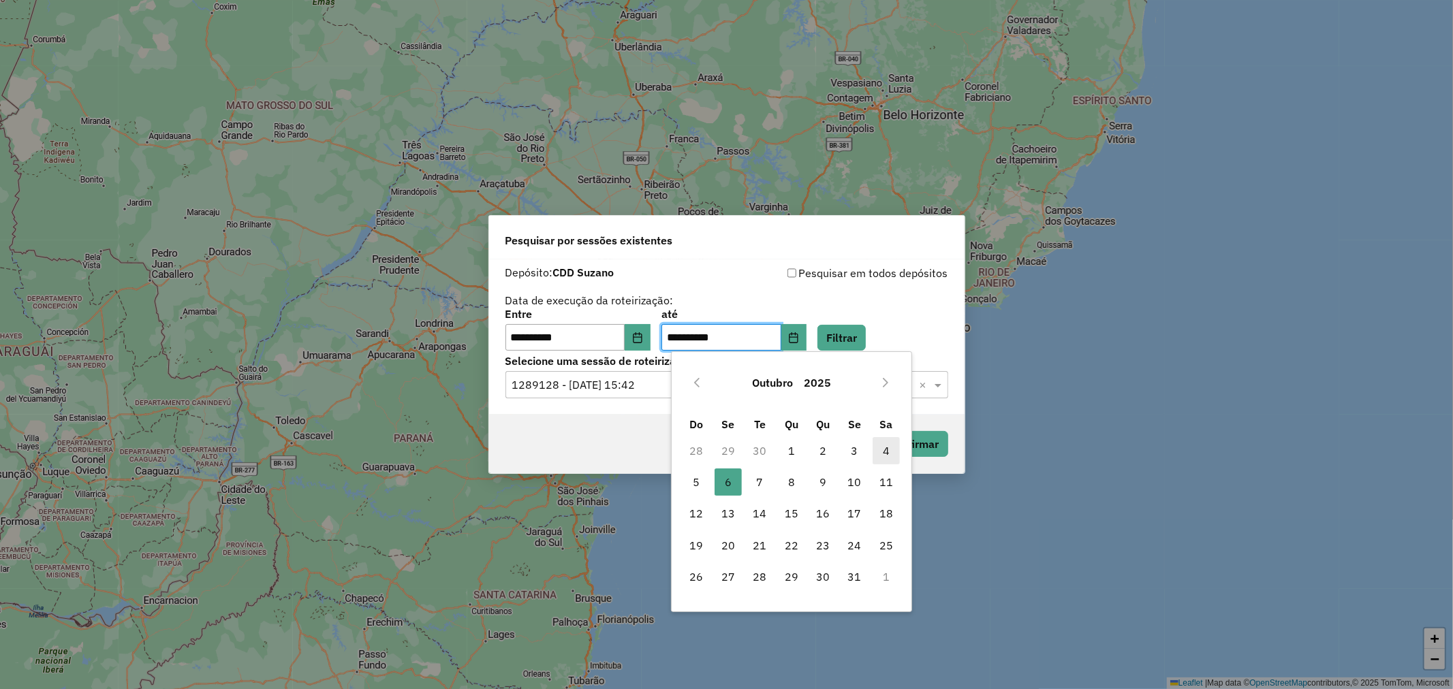
click at [895, 447] on span "4" at bounding box center [885, 450] width 27 height 27
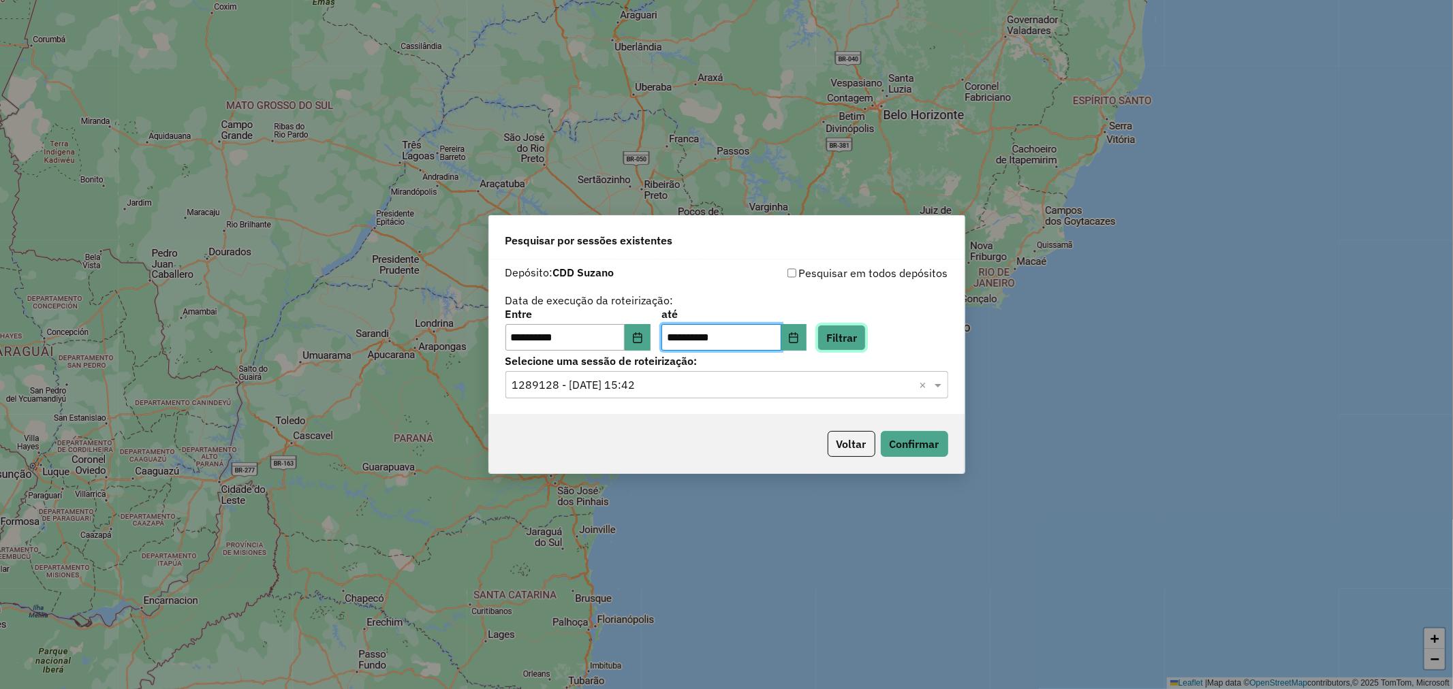
click at [857, 343] on button "Filtrar" at bounding box center [841, 338] width 48 height 26
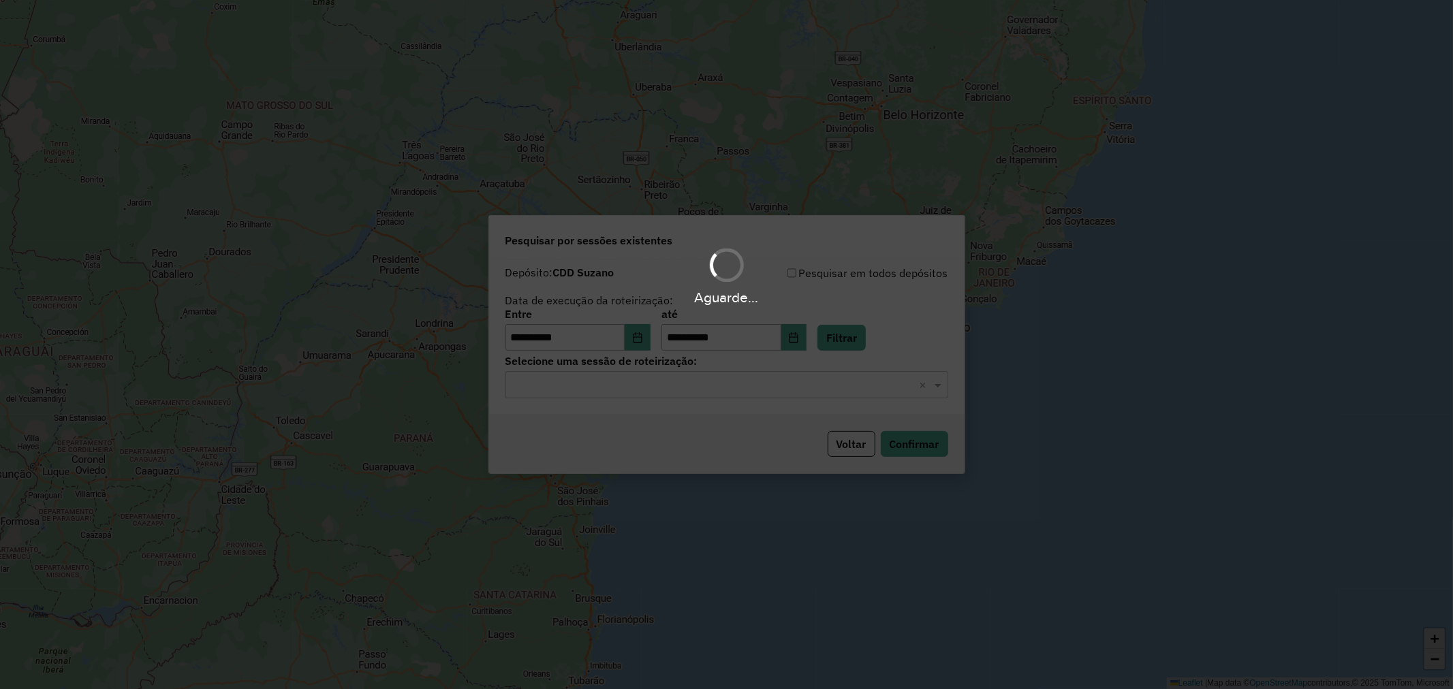
click at [686, 392] on div "Aguarde..." at bounding box center [726, 344] width 1453 height 689
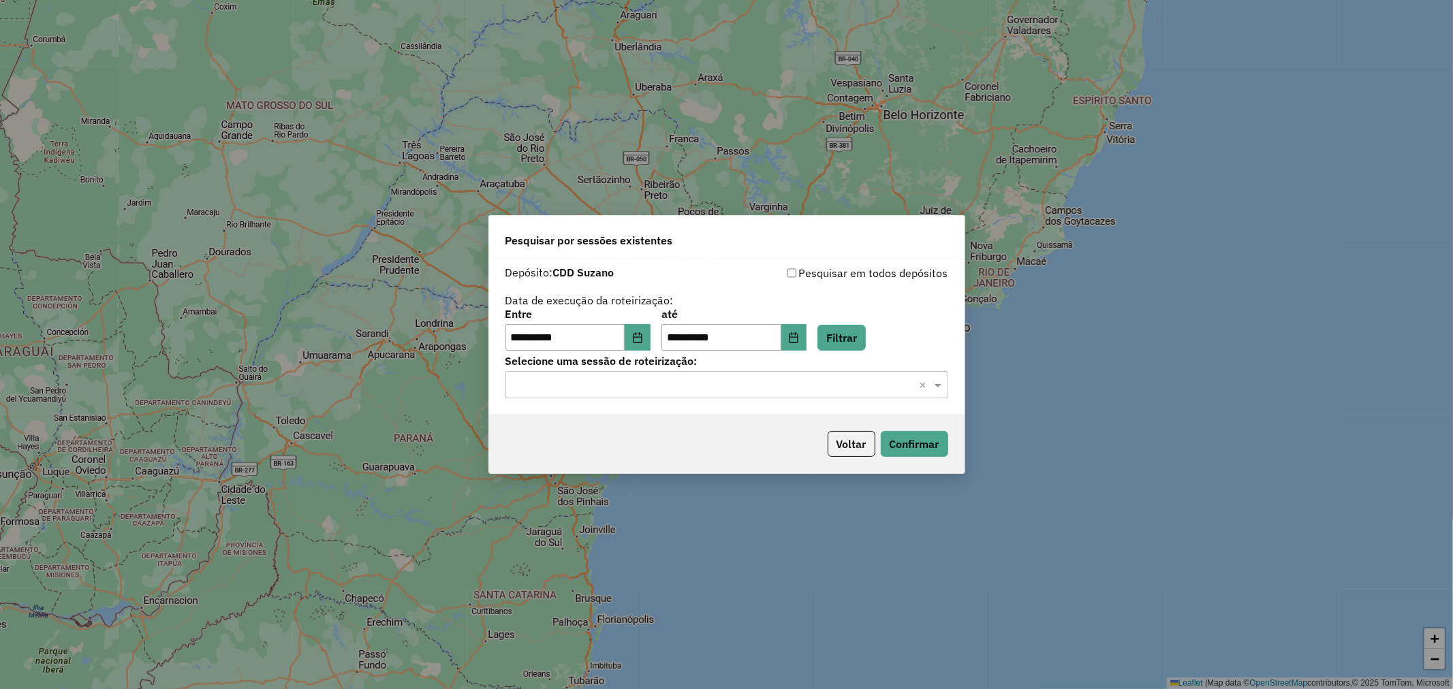
click at [686, 392] on input "text" at bounding box center [713, 385] width 402 height 16
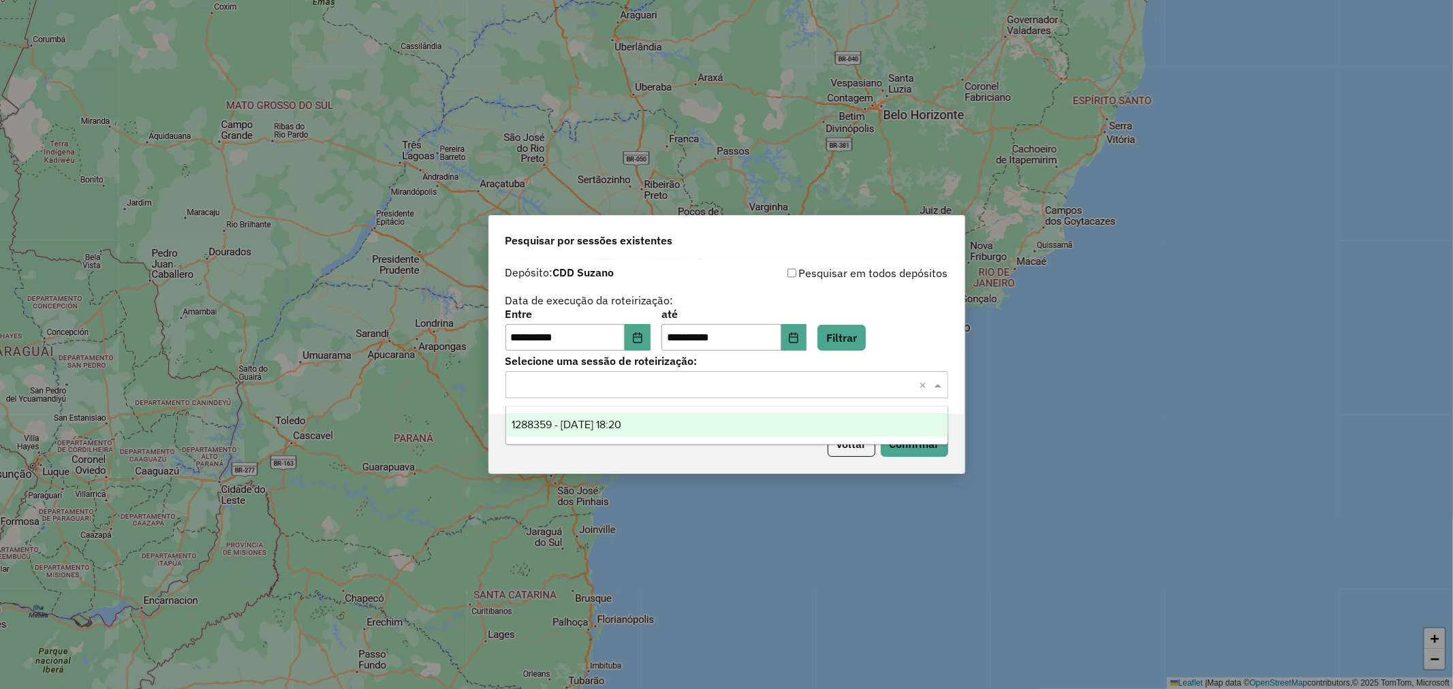
click at [655, 422] on div "1288359 - [DATE] 18:20" at bounding box center [726, 424] width 441 height 23
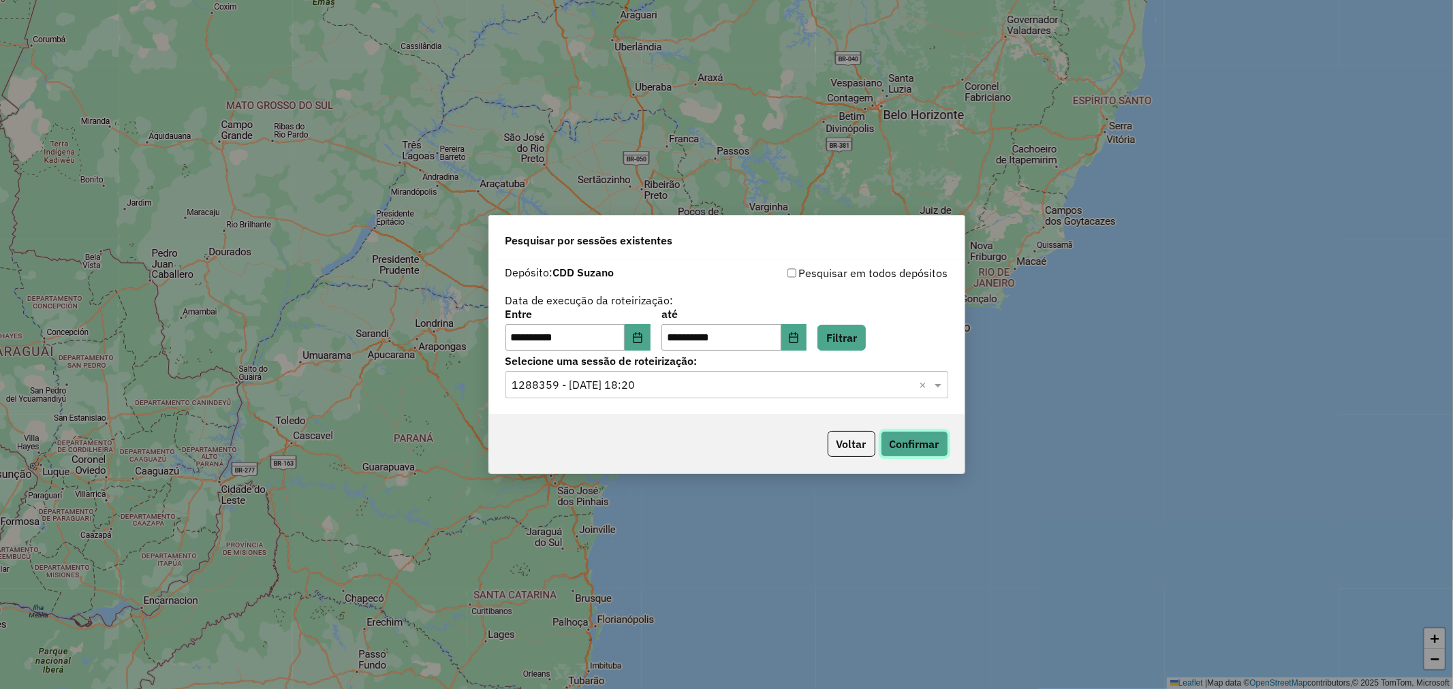
click at [923, 434] on button "Confirmar" at bounding box center [914, 444] width 67 height 26
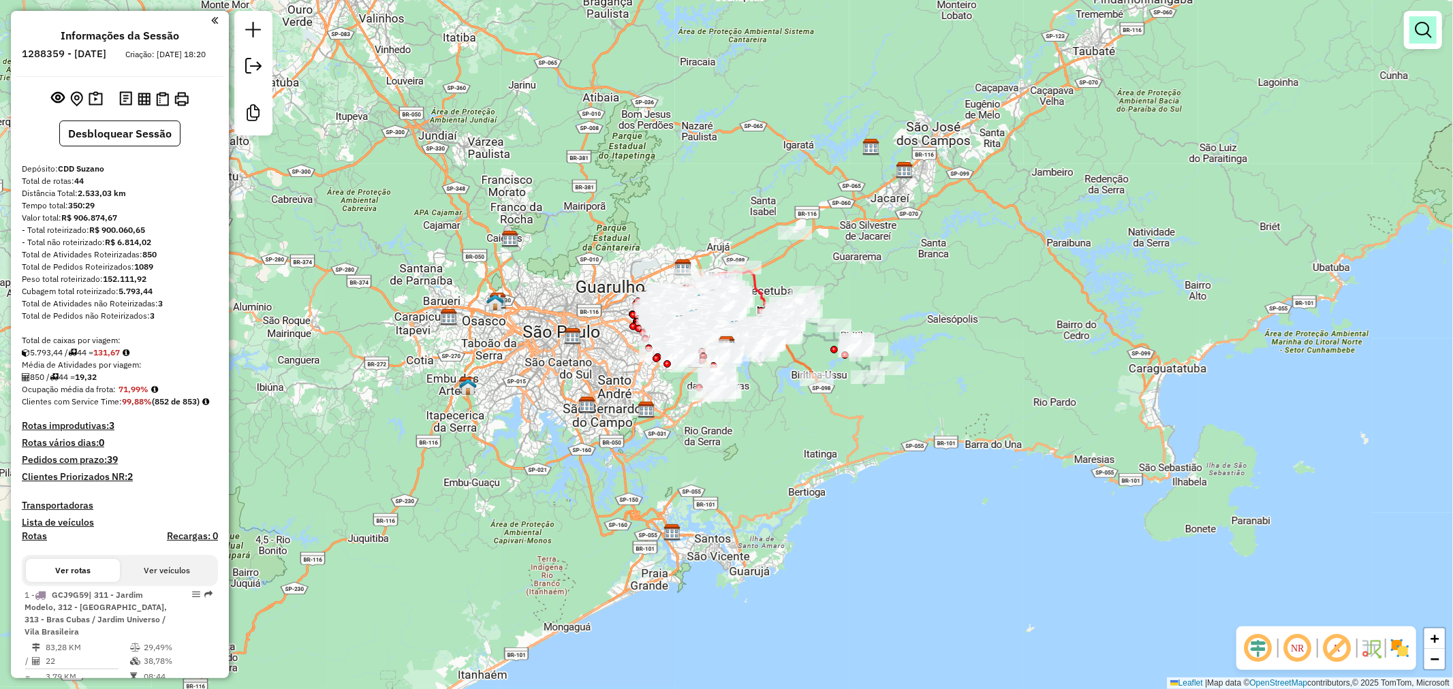
click at [1426, 27] on em at bounding box center [1422, 30] width 16 height 16
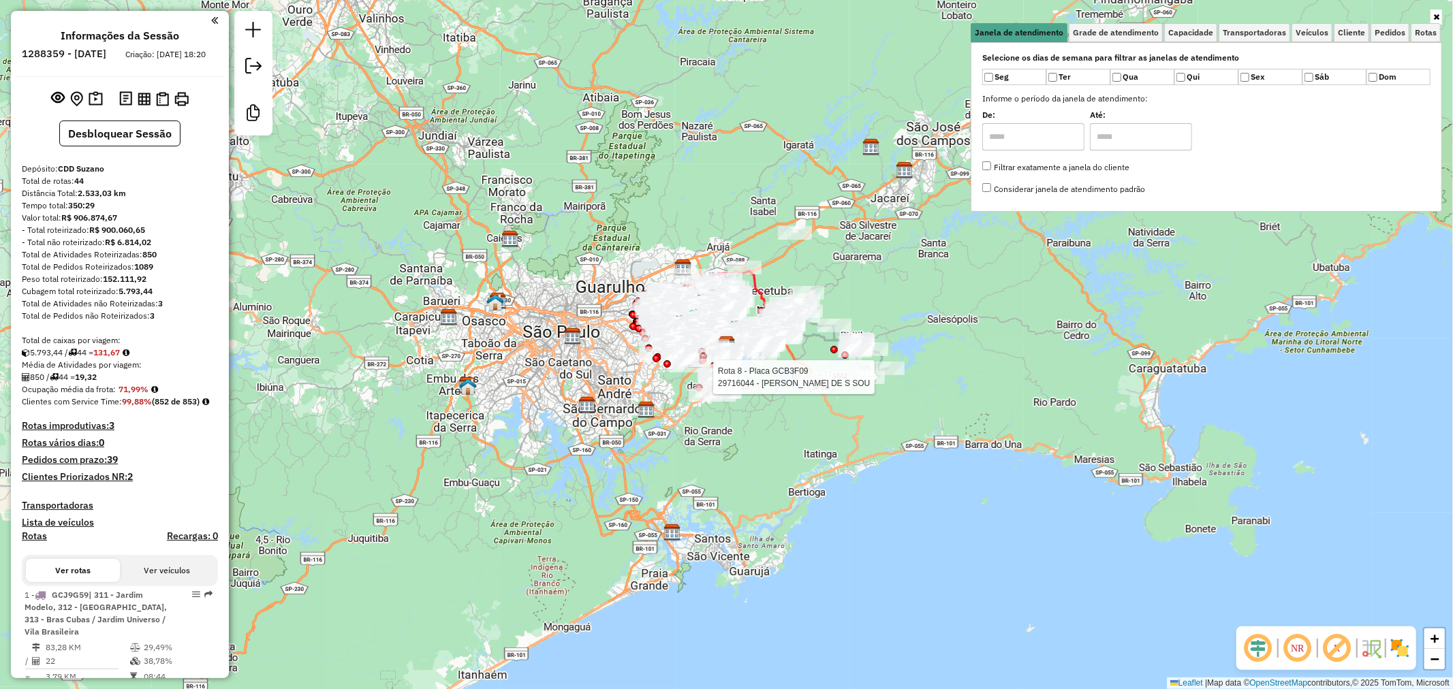
select select "**********"
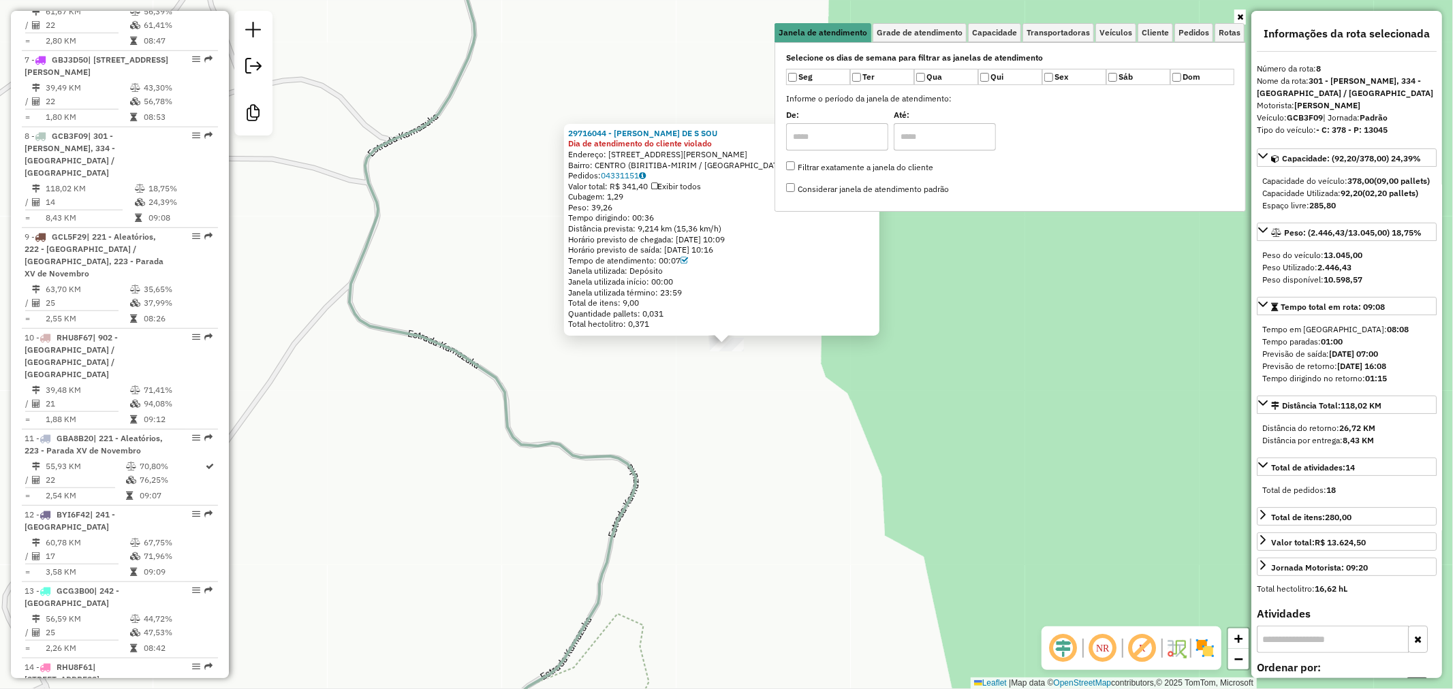
scroll to position [1169, 0]
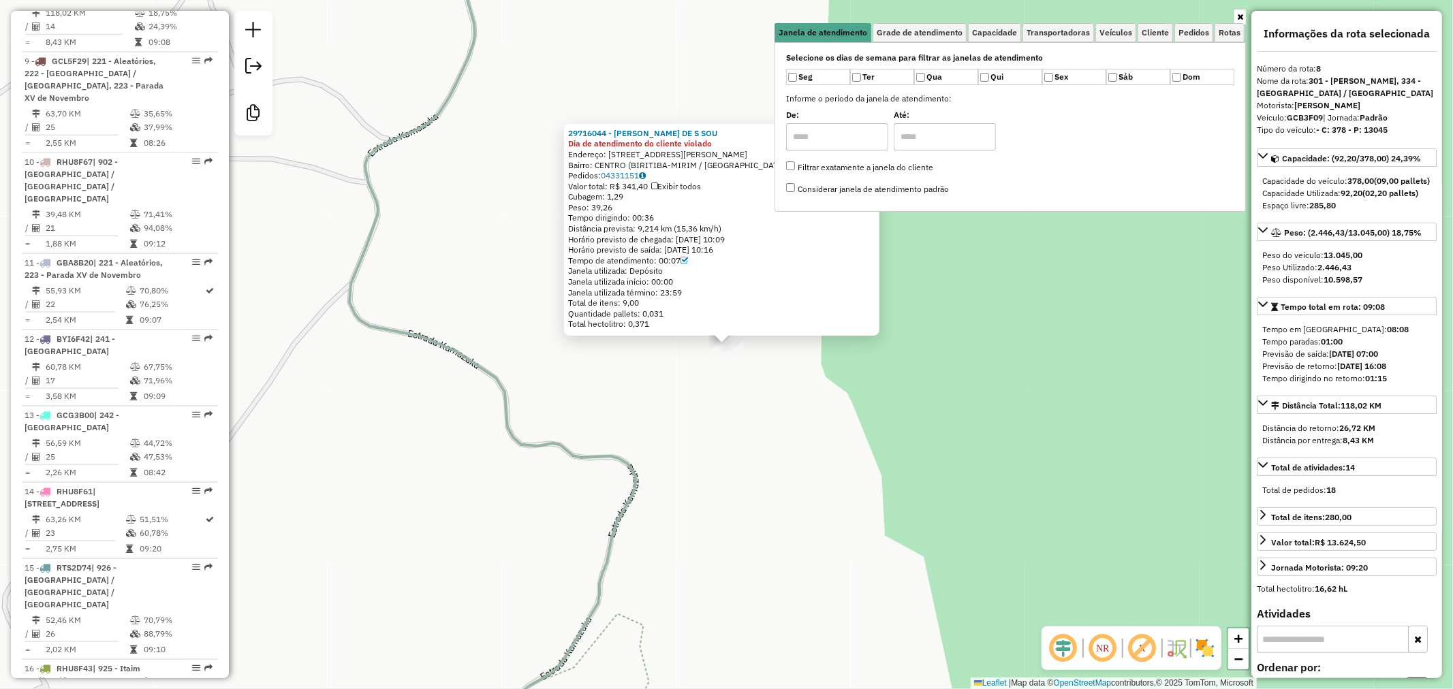
click at [815, 412] on div "29716044 - [PERSON_NAME] DE S SOU Dia de atendimento do cliente violado Endereç…" at bounding box center [726, 344] width 1453 height 689
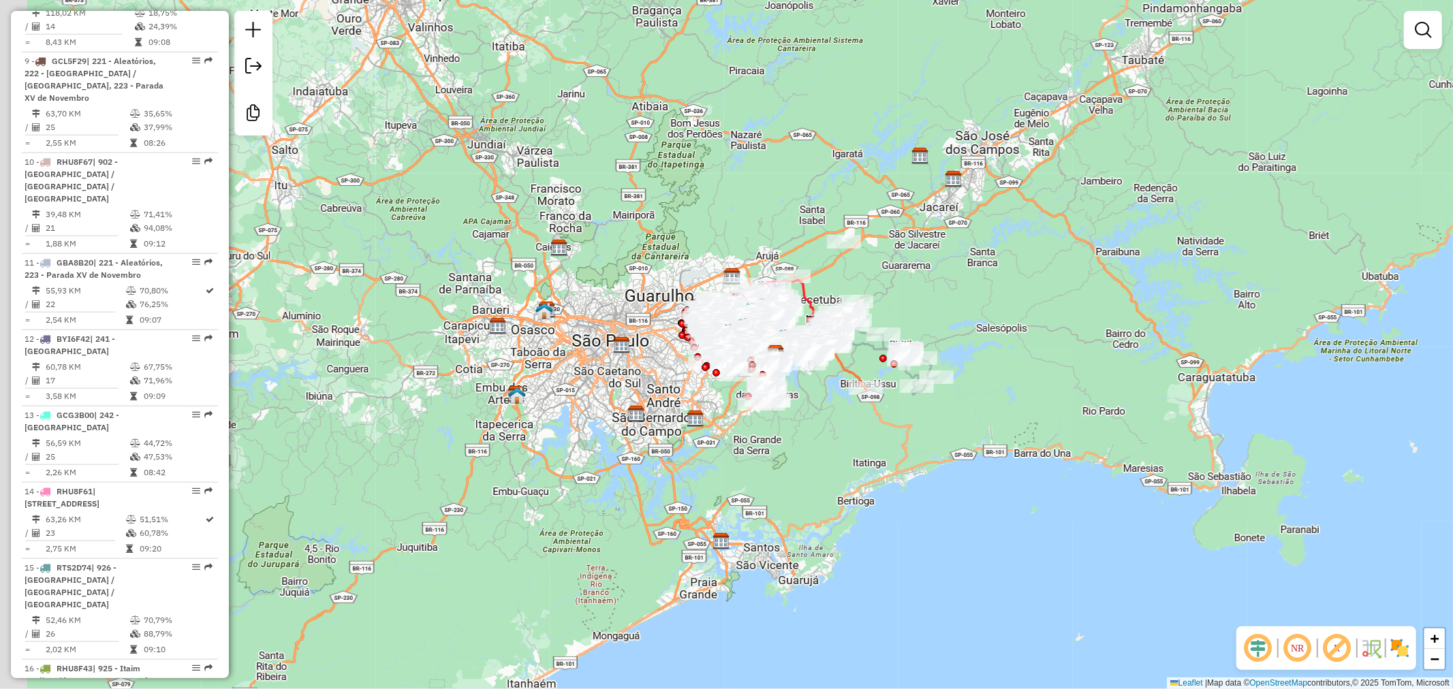
drag, startPoint x: 669, startPoint y: 461, endPoint x: 765, endPoint y: 454, distance: 96.3
click at [765, 454] on div "Janela de atendimento Grade de atendimento Capacidade Transportadoras Veículos …" at bounding box center [726, 344] width 1453 height 689
click at [1430, 29] on em at bounding box center [1422, 30] width 16 height 16
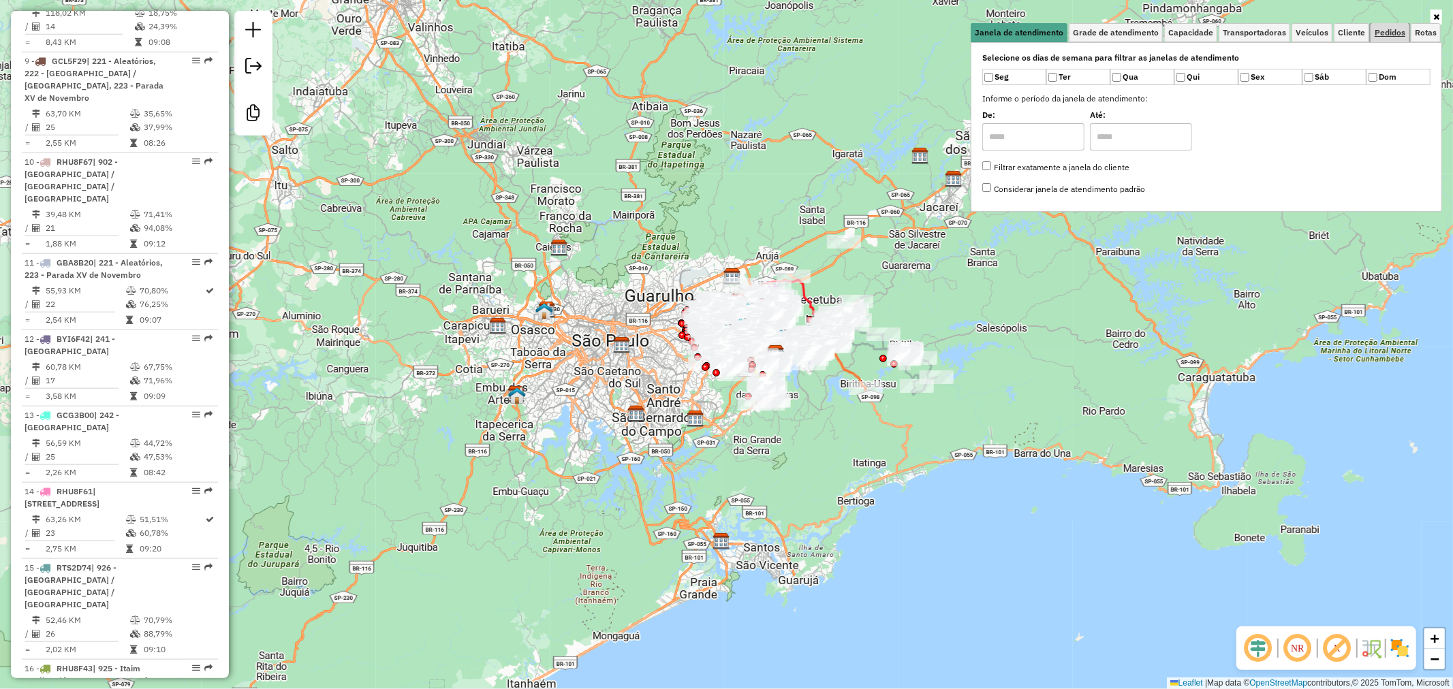
click at [1372, 34] on link "Pedidos" at bounding box center [1389, 32] width 39 height 19
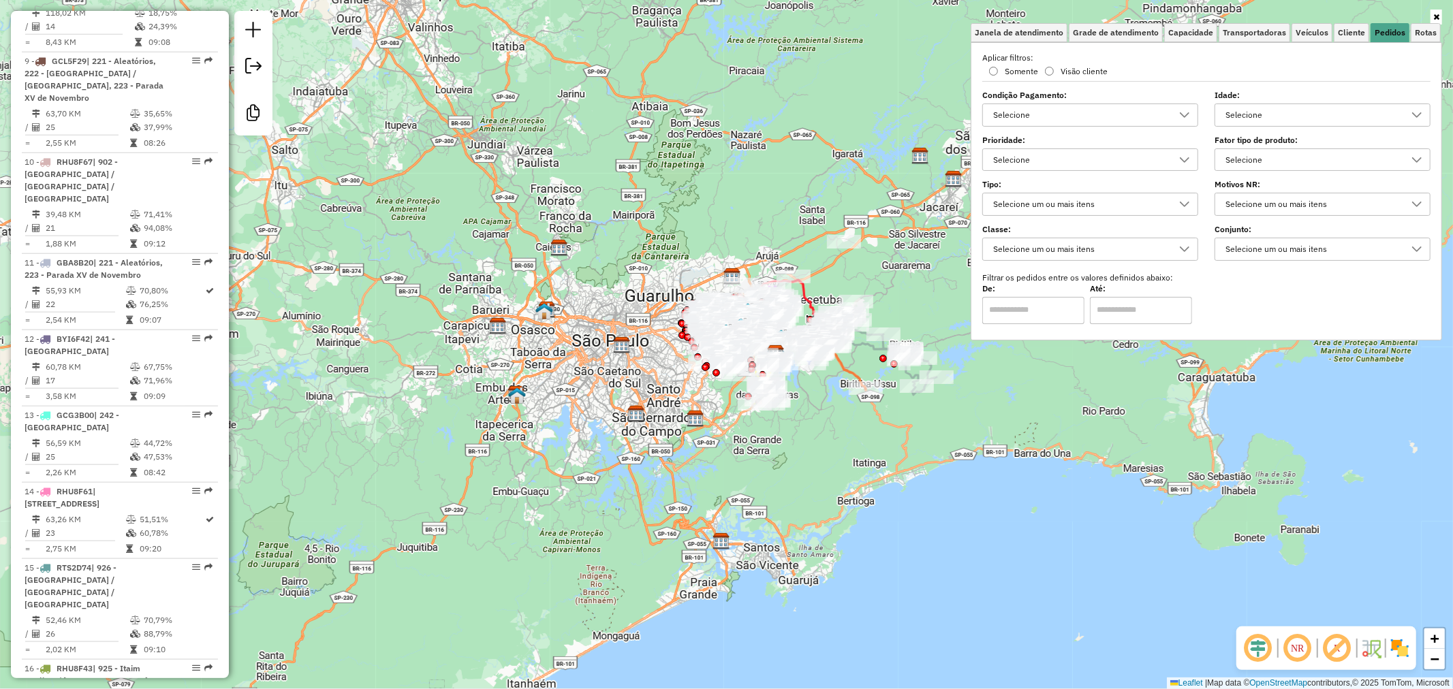
click at [1141, 107] on div "Selecione" at bounding box center [1079, 115] width 183 height 22
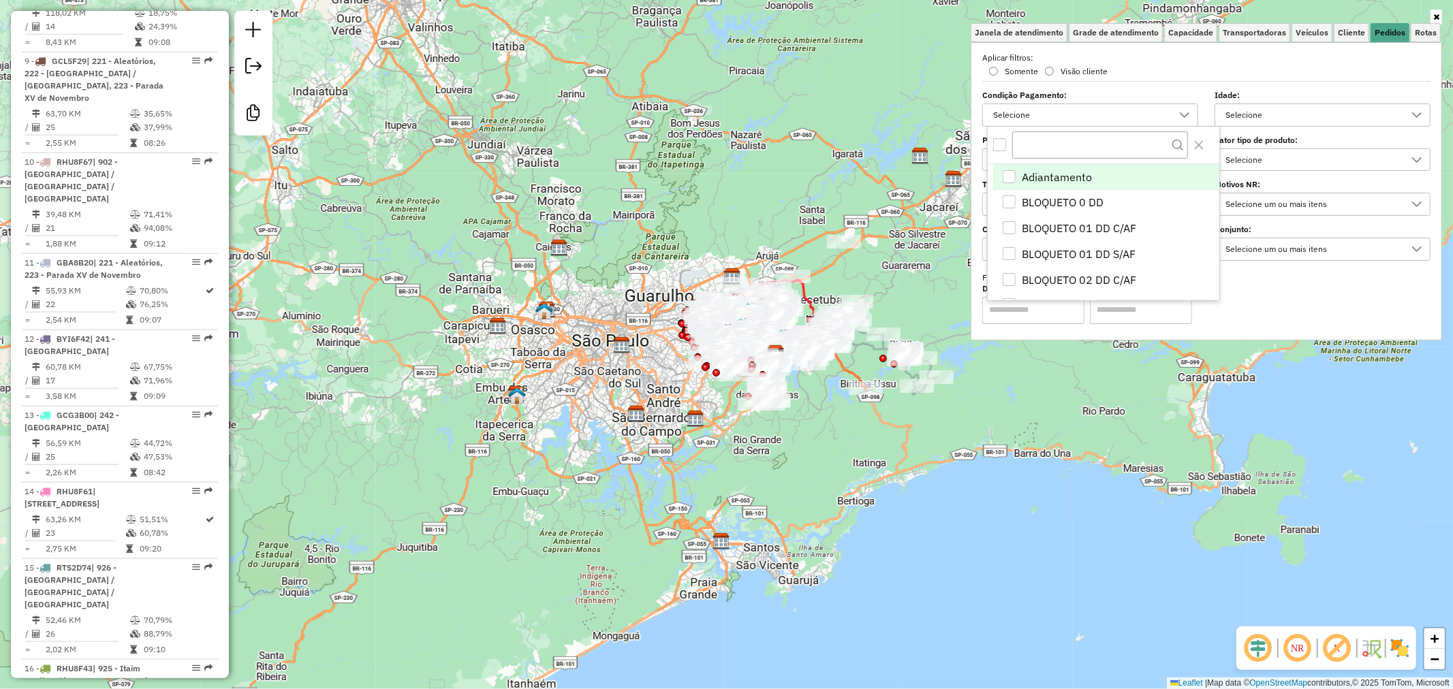
scroll to position [7, 46]
drag, startPoint x: 1276, startPoint y: 304, endPoint x: 1221, endPoint y: 185, distance: 131.9
click at [1276, 304] on div "De: Até:" at bounding box center [1206, 305] width 448 height 38
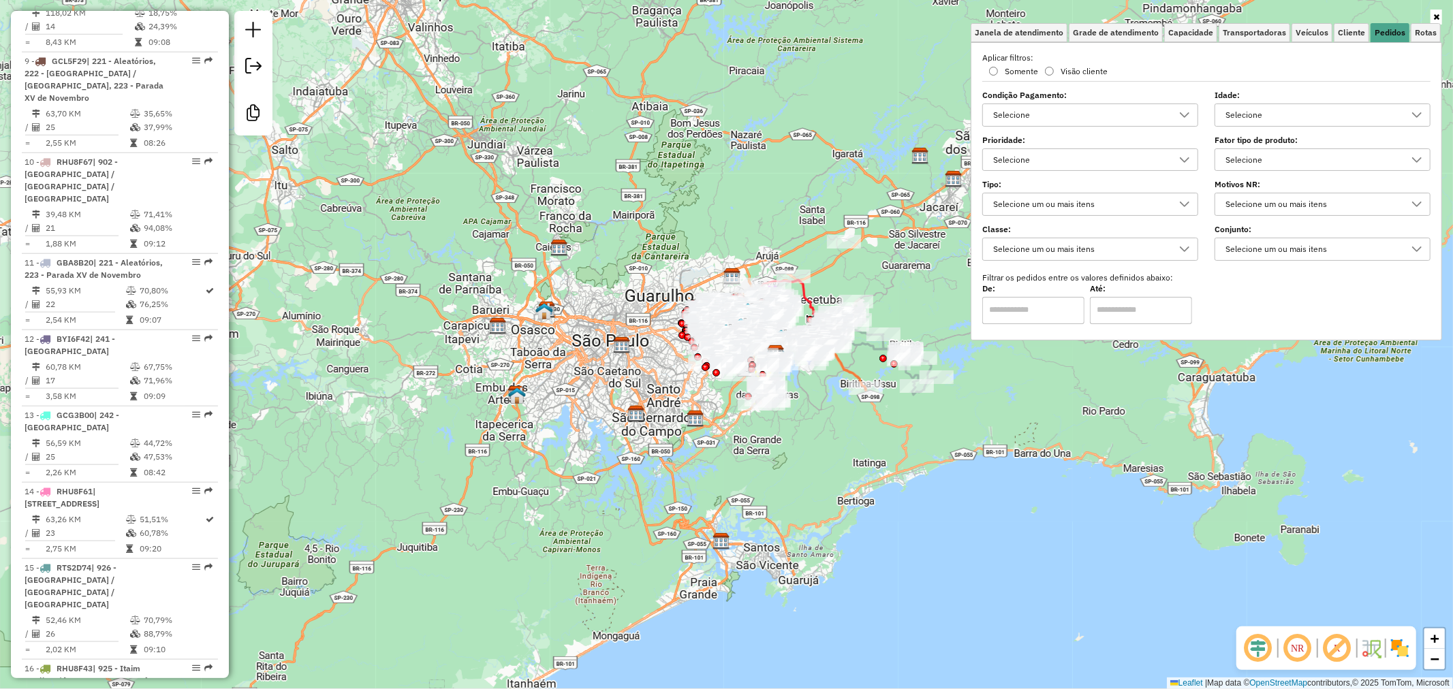
click at [1169, 160] on div "Selecione" at bounding box center [1079, 160] width 183 height 22
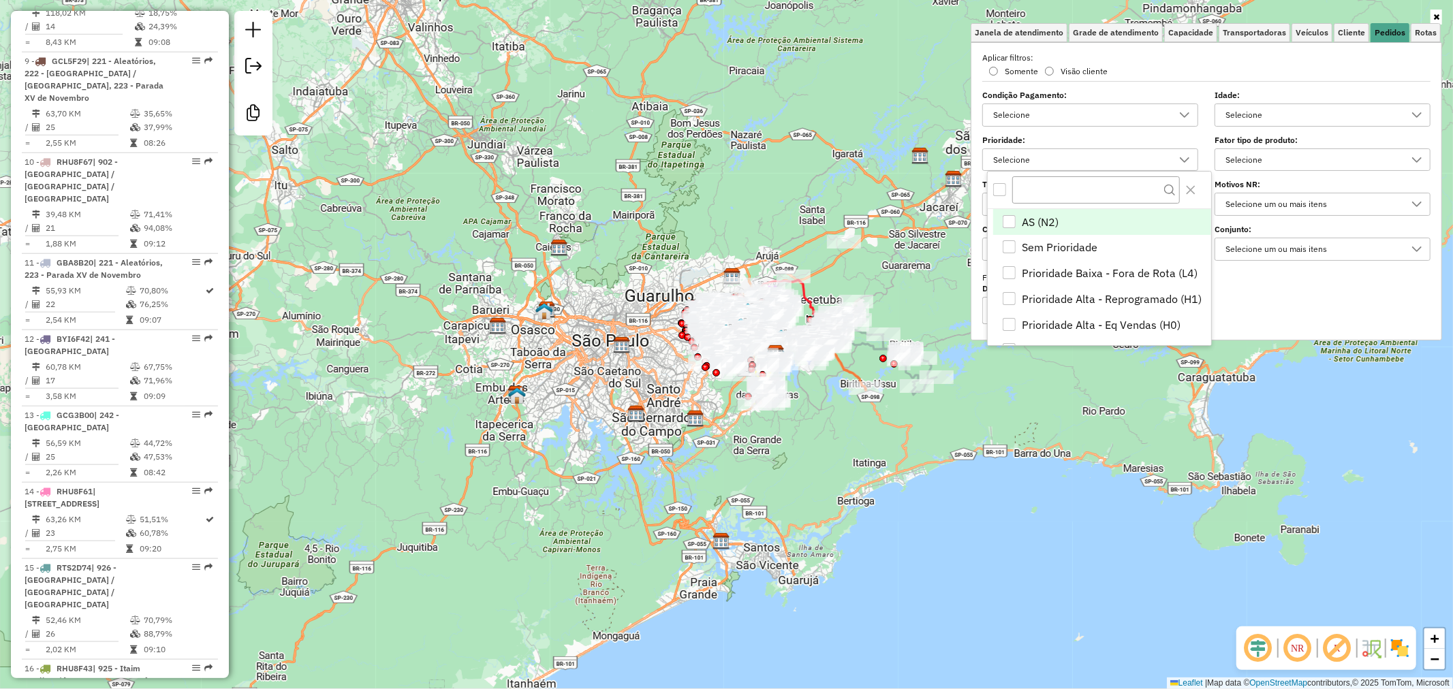
scroll to position [76, 0]
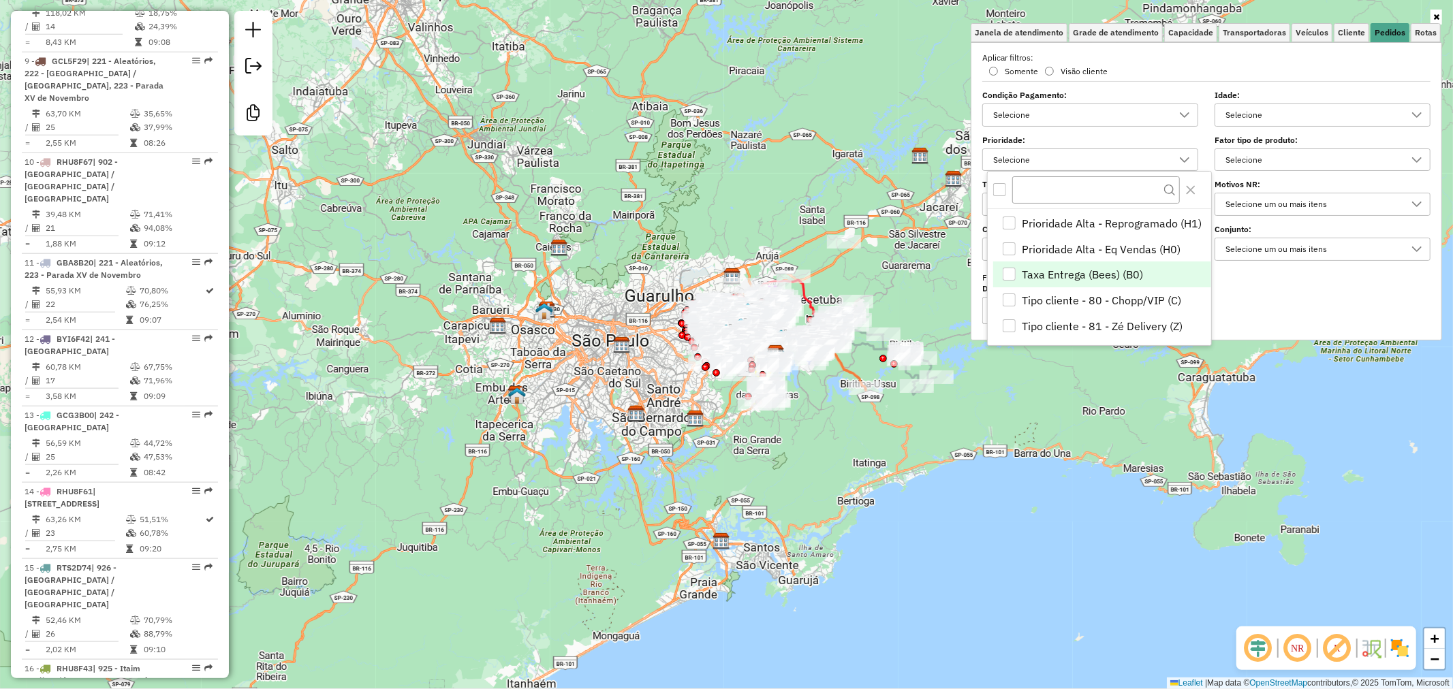
click at [1116, 269] on span "Taxa Entrega (Bees) (B0)" at bounding box center [1082, 274] width 121 height 16
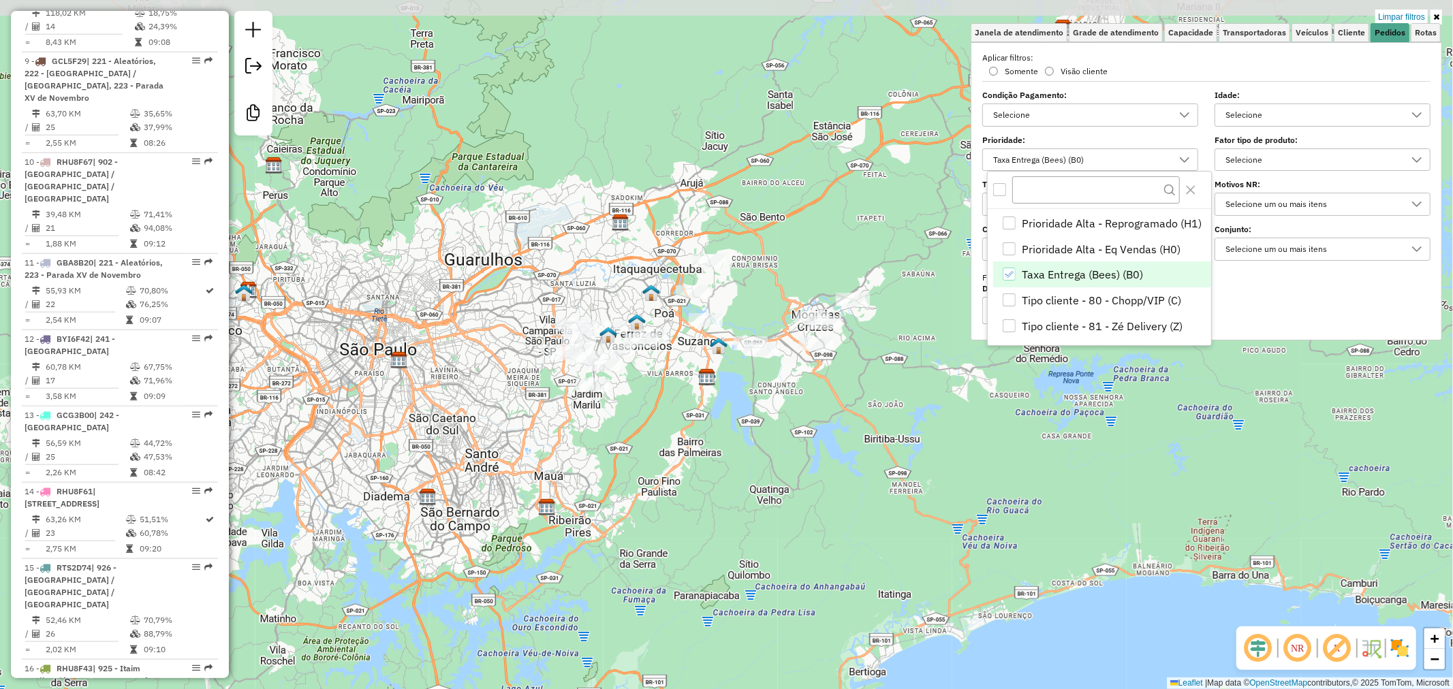
drag, startPoint x: 797, startPoint y: 362, endPoint x: 657, endPoint y: 414, distance: 149.8
click at [657, 413] on div "Limpar filtros Janela de atendimento Grade de atendimento Capacidade Transporta…" at bounding box center [726, 344] width 1453 height 689
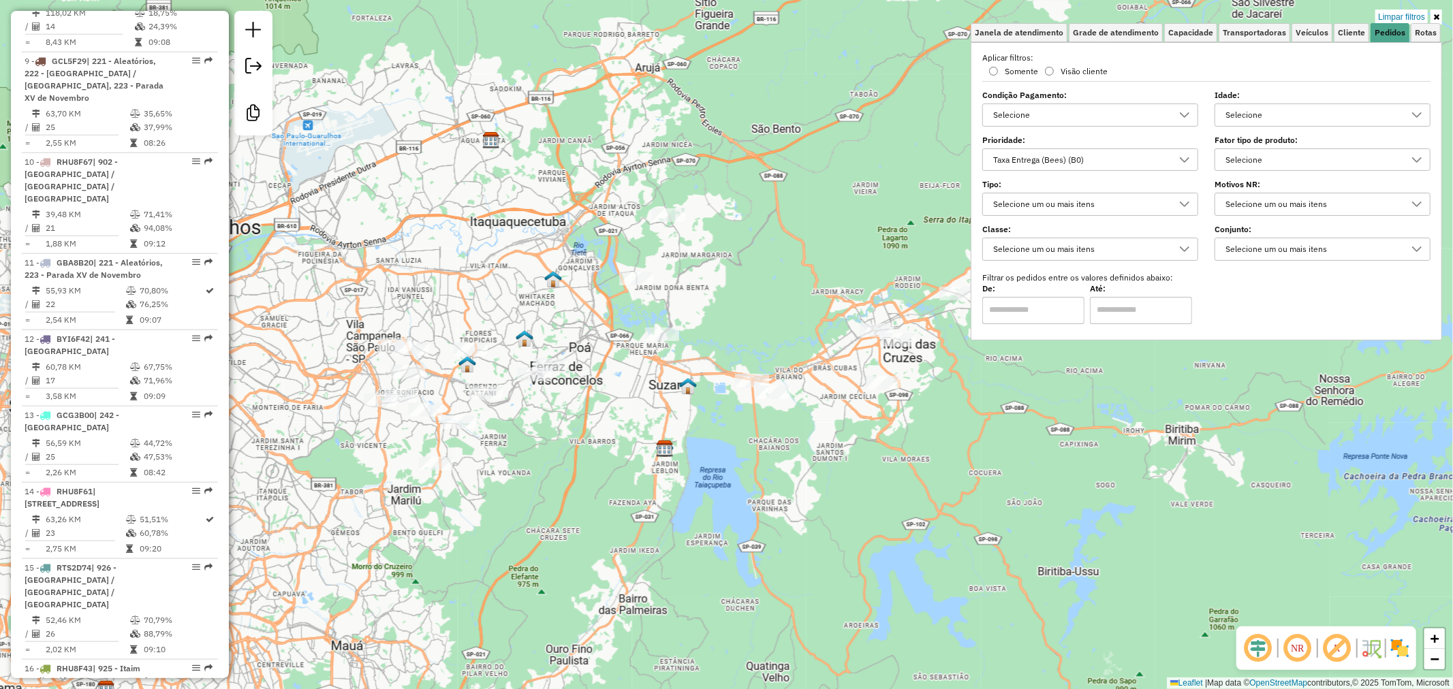
drag, startPoint x: 709, startPoint y: 458, endPoint x: 749, endPoint y: 501, distance: 58.8
click at [749, 501] on div "Limpar filtros Janela de atendimento Grade de atendimento Capacidade Transporta…" at bounding box center [726, 344] width 1453 height 689
drag, startPoint x: 1412, startPoint y: 14, endPoint x: 1352, endPoint y: 44, distance: 67.3
click at [1412, 14] on link "Limpar filtros" at bounding box center [1401, 17] width 52 height 15
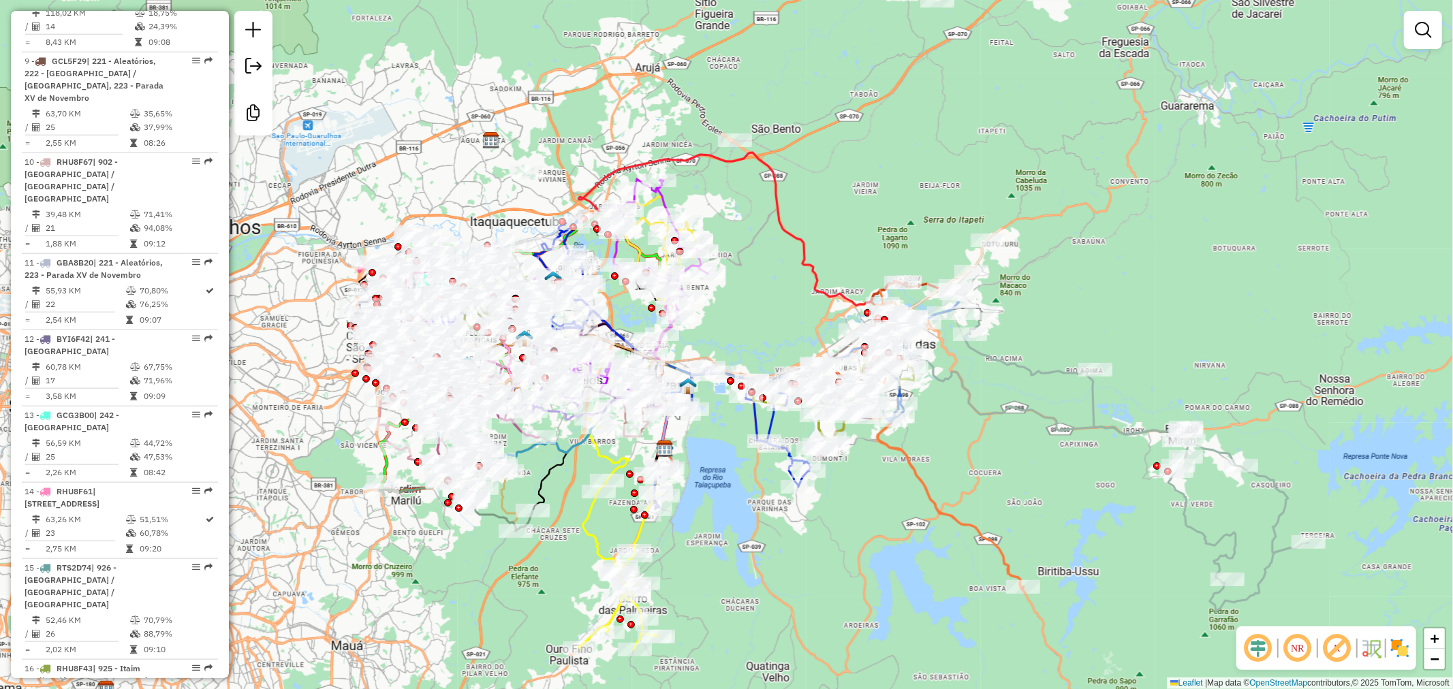
click at [1427, 31] on em at bounding box center [1422, 30] width 16 height 16
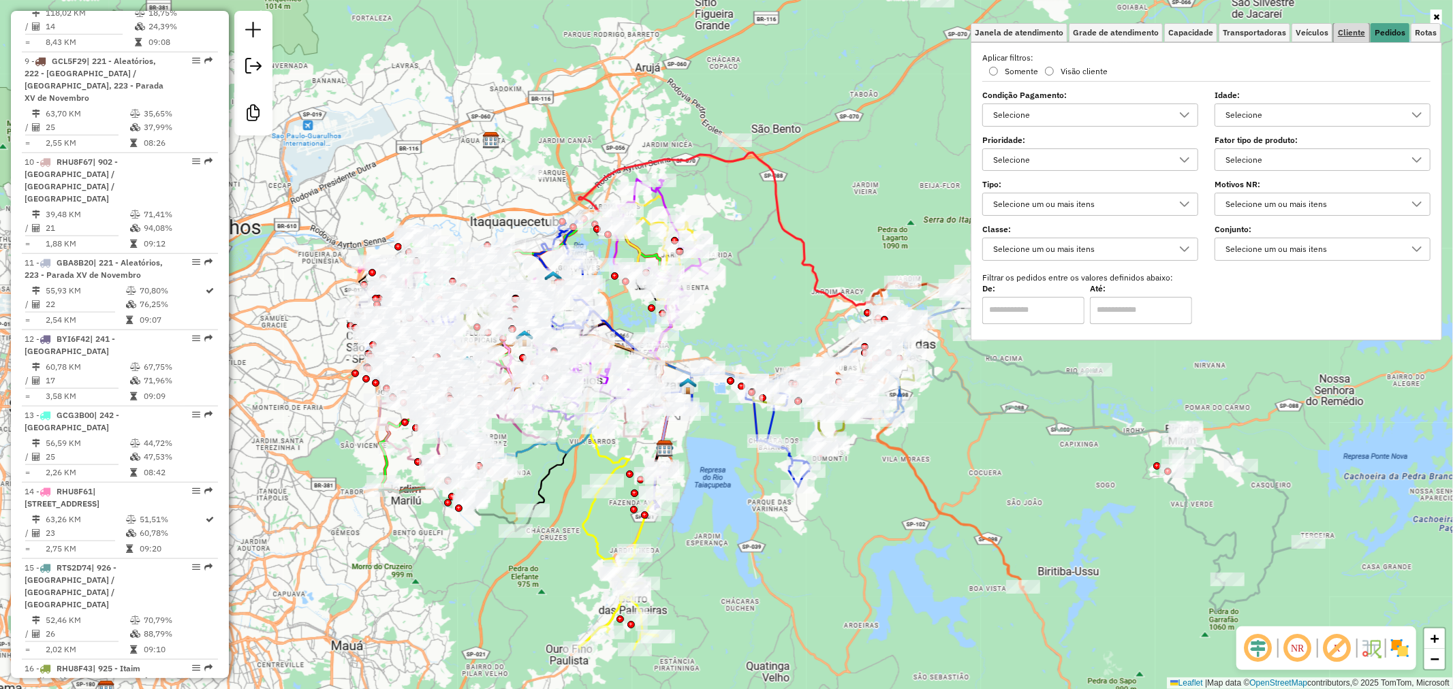
click at [1350, 31] on span "Cliente" at bounding box center [1351, 33] width 27 height 8
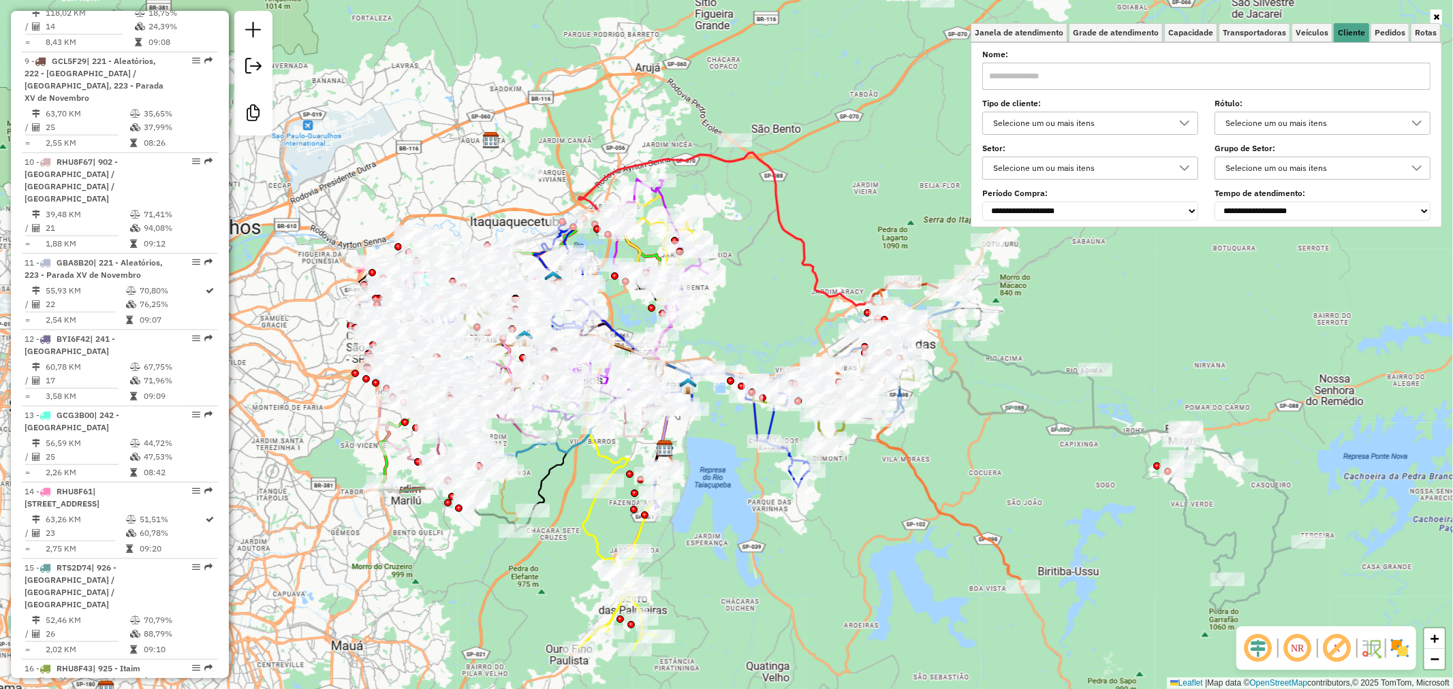
click at [1045, 121] on div "Selecione um ou mais itens" at bounding box center [1079, 123] width 183 height 22
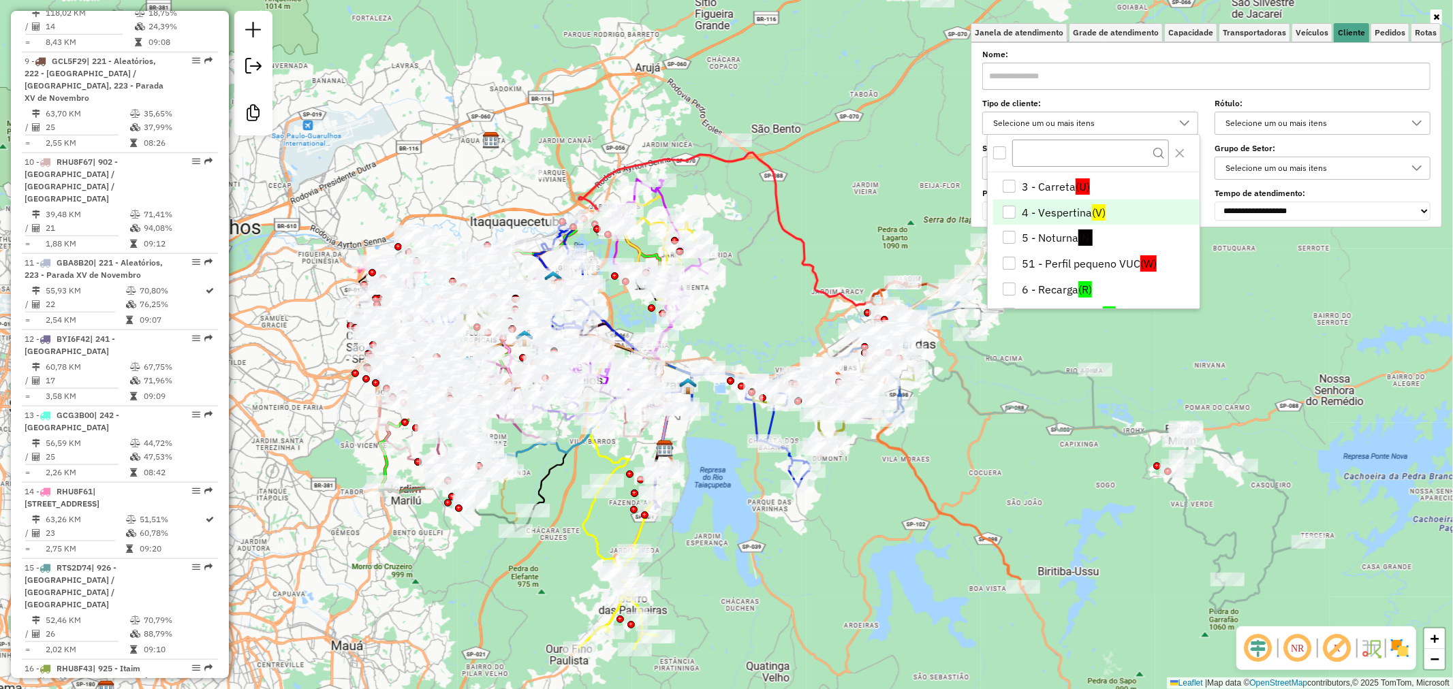
click at [1088, 208] on li "4 - Vespertina (V)" at bounding box center [1096, 213] width 206 height 26
click at [1056, 236] on li "5 - Noturna (N)" at bounding box center [1096, 238] width 206 height 26
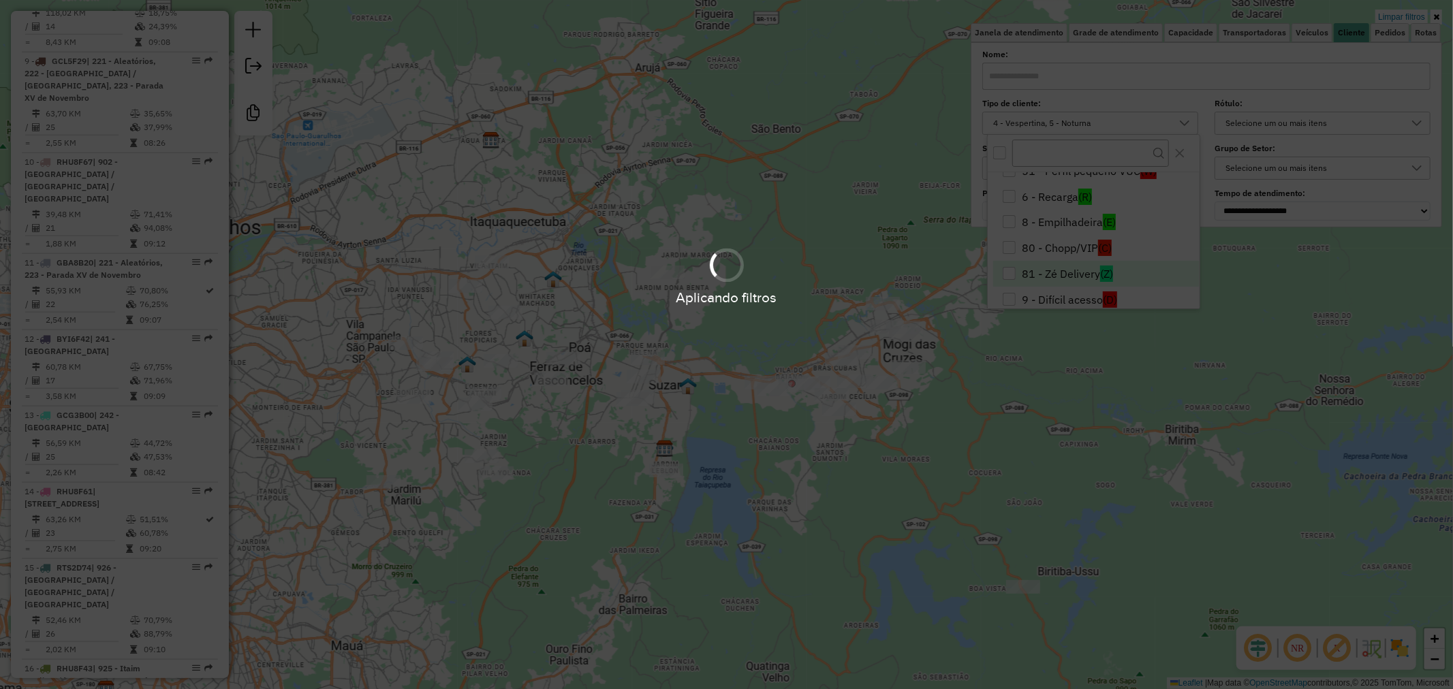
scroll to position [183, 0]
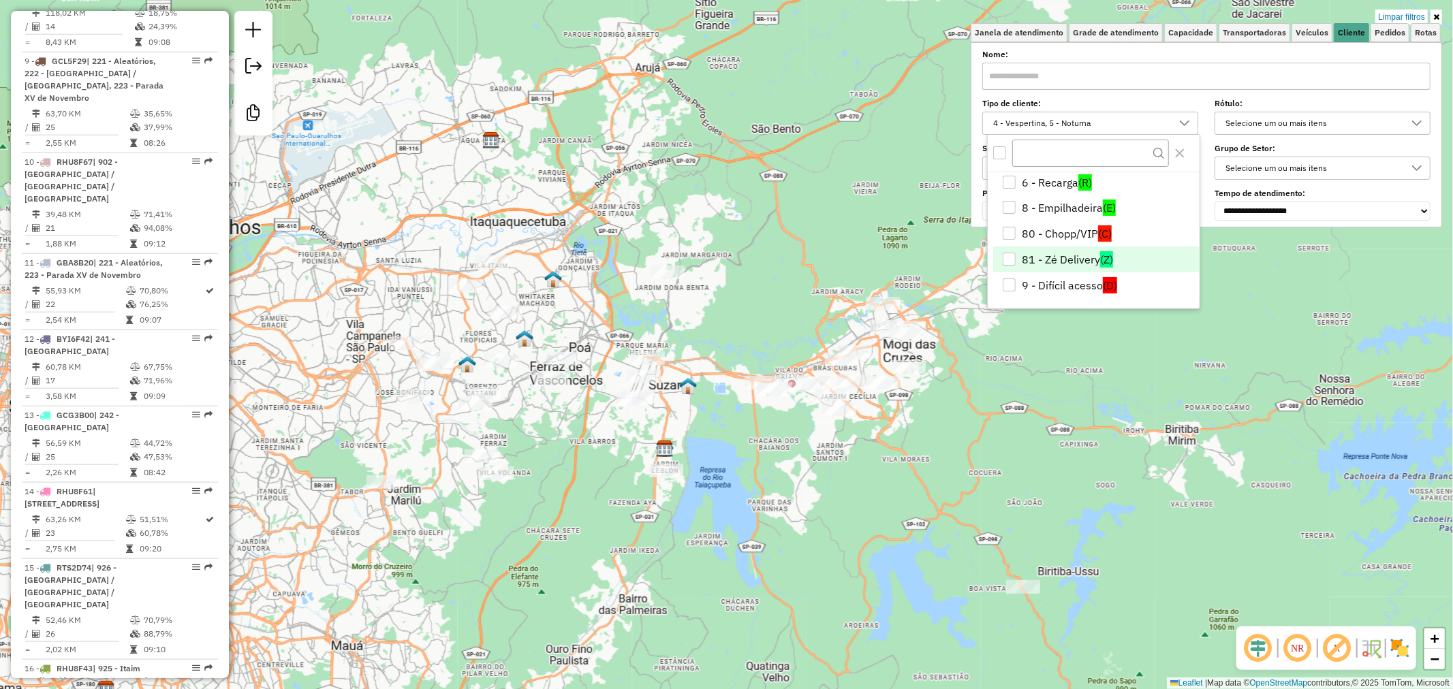
click at [1076, 262] on li "81 - Zé Delivery (Z)" at bounding box center [1096, 260] width 206 height 26
click at [1075, 239] on li "80 - Chopp/VIP (C)" at bounding box center [1096, 234] width 206 height 26
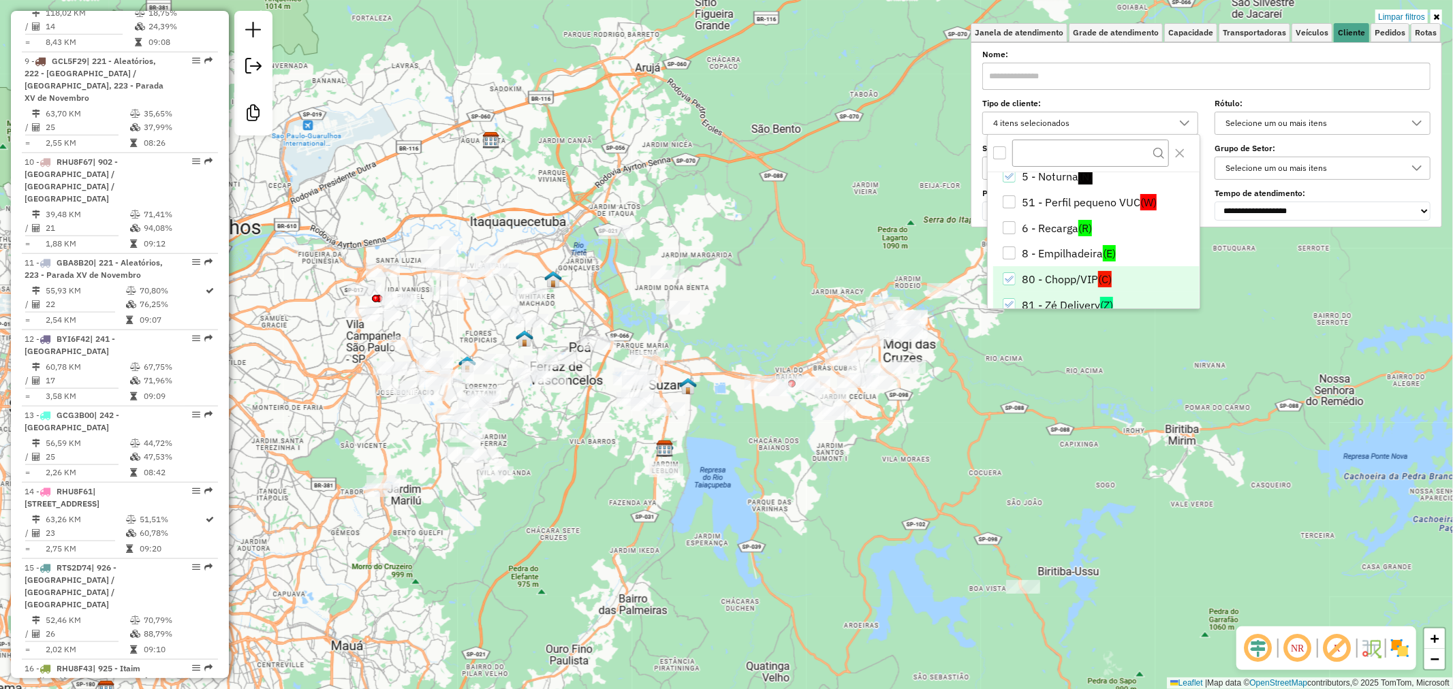
scroll to position [107, 0]
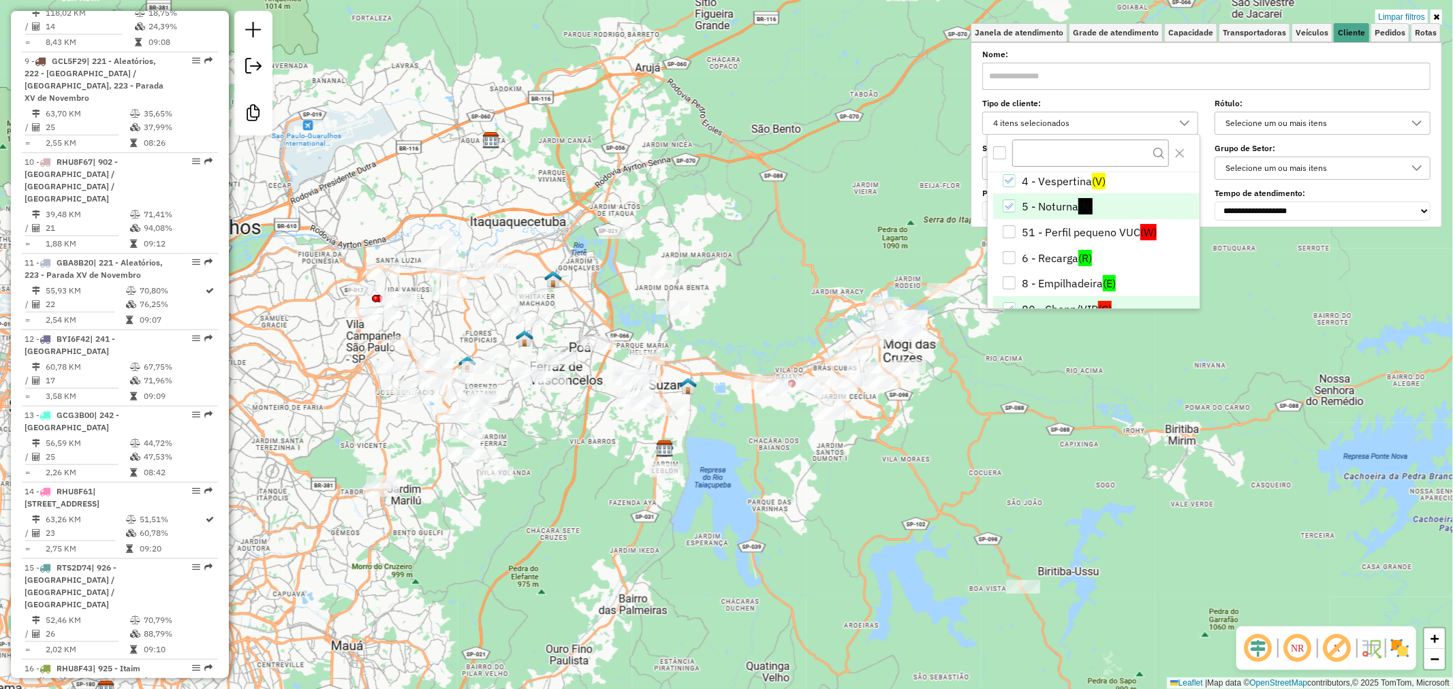
click at [1049, 208] on li "5 - Noturna (N)" at bounding box center [1096, 206] width 206 height 26
click at [1047, 180] on li "4 - Vespertina (V)" at bounding box center [1096, 181] width 206 height 26
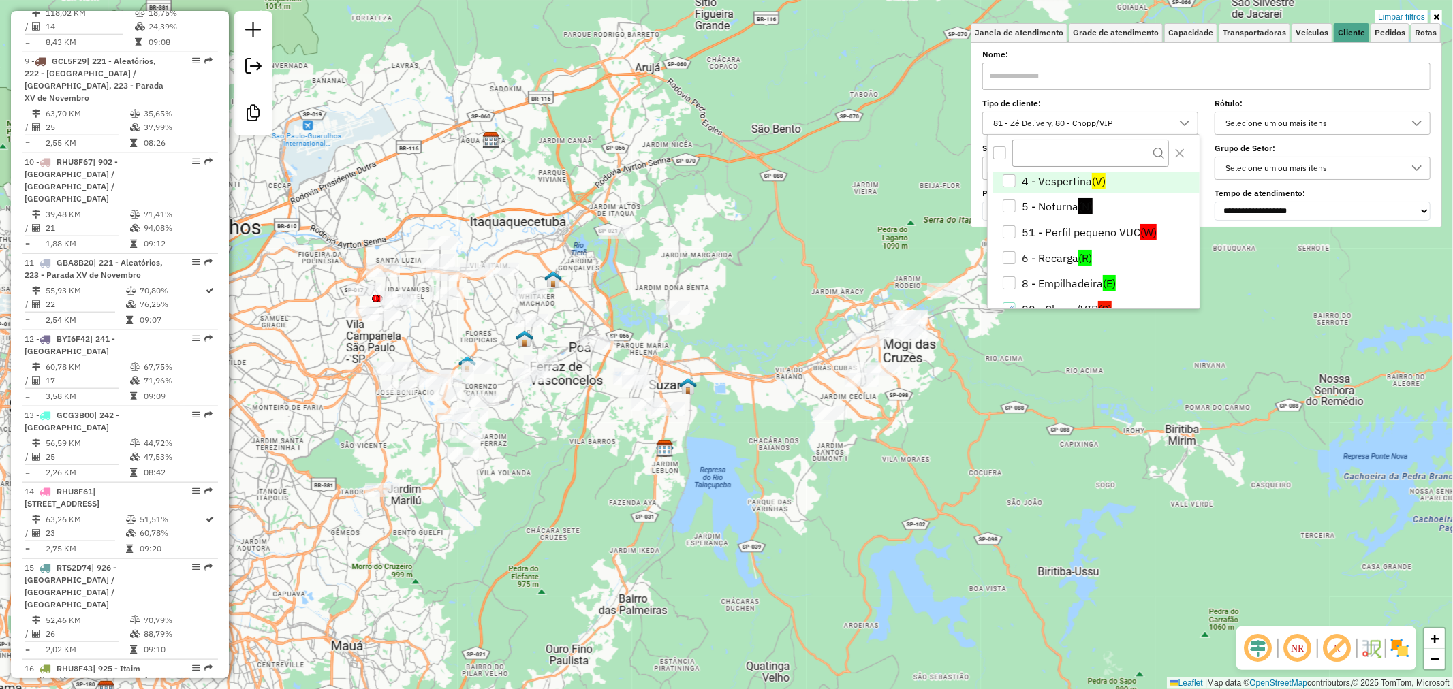
click at [931, 230] on div "Limpar filtros Janela de atendimento Grade de atendimento Capacidade Transporta…" at bounding box center [726, 344] width 1453 height 689
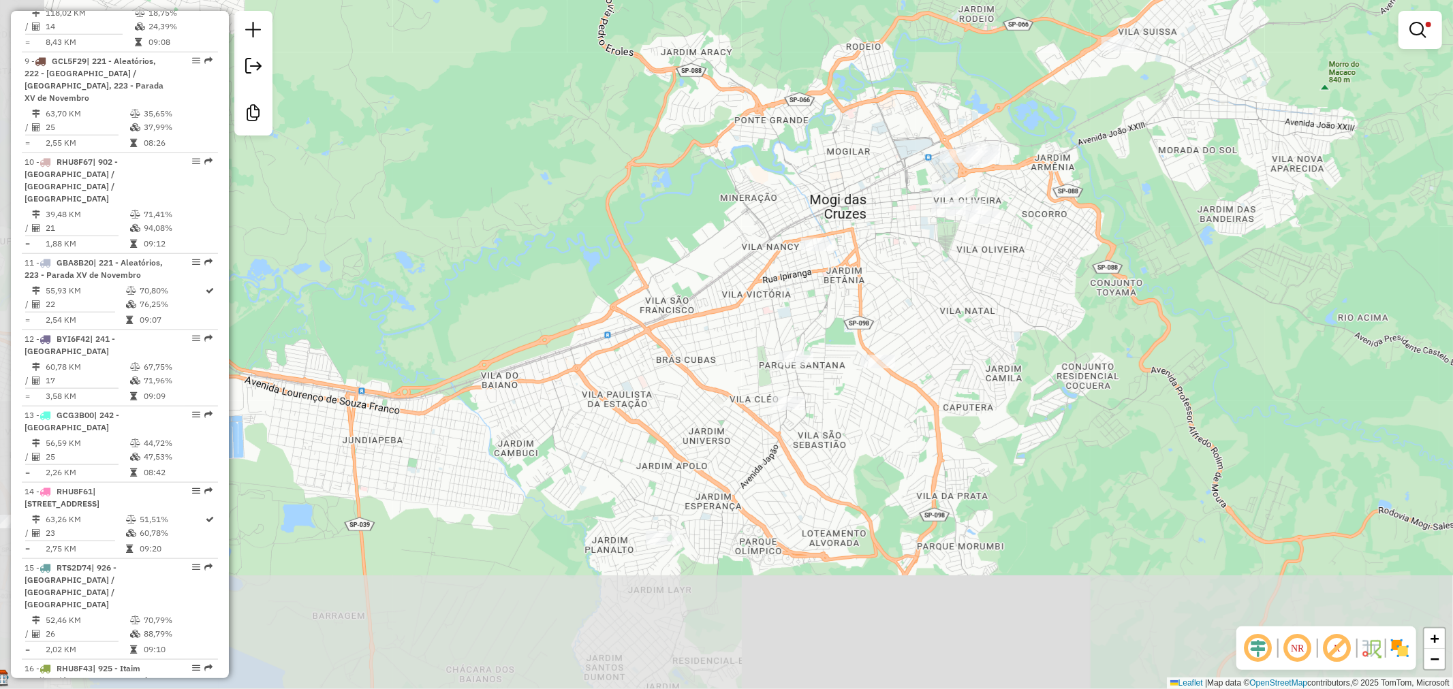
drag, startPoint x: 951, startPoint y: 388, endPoint x: 1077, endPoint y: 249, distance: 188.1
click at [1077, 249] on div "Limpar filtros Janela de atendimento Grade de atendimento Capacidade Transporta…" at bounding box center [726, 344] width 1453 height 689
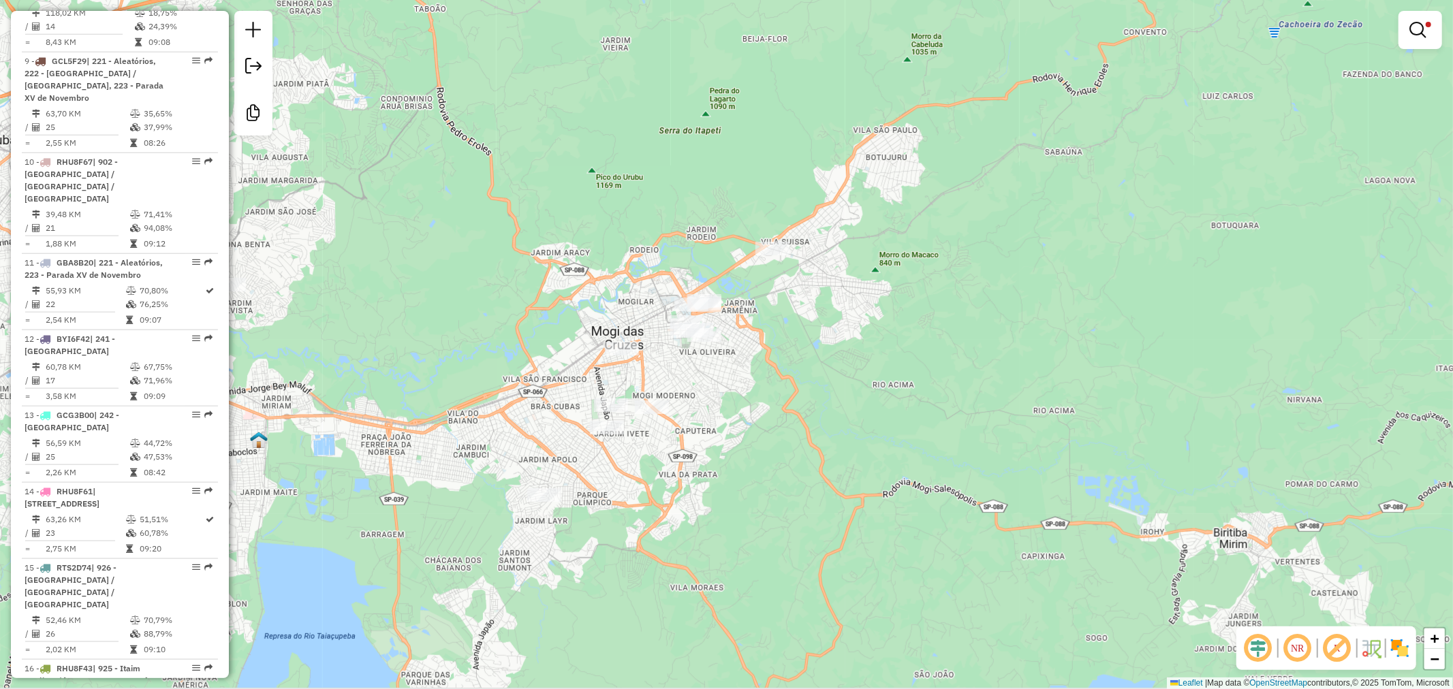
drag, startPoint x: 629, startPoint y: 431, endPoint x: 699, endPoint y: 355, distance: 103.1
click at [706, 356] on div "Limpar filtros Janela de atendimento Grade de atendimento Capacidade Transporta…" at bounding box center [726, 344] width 1453 height 689
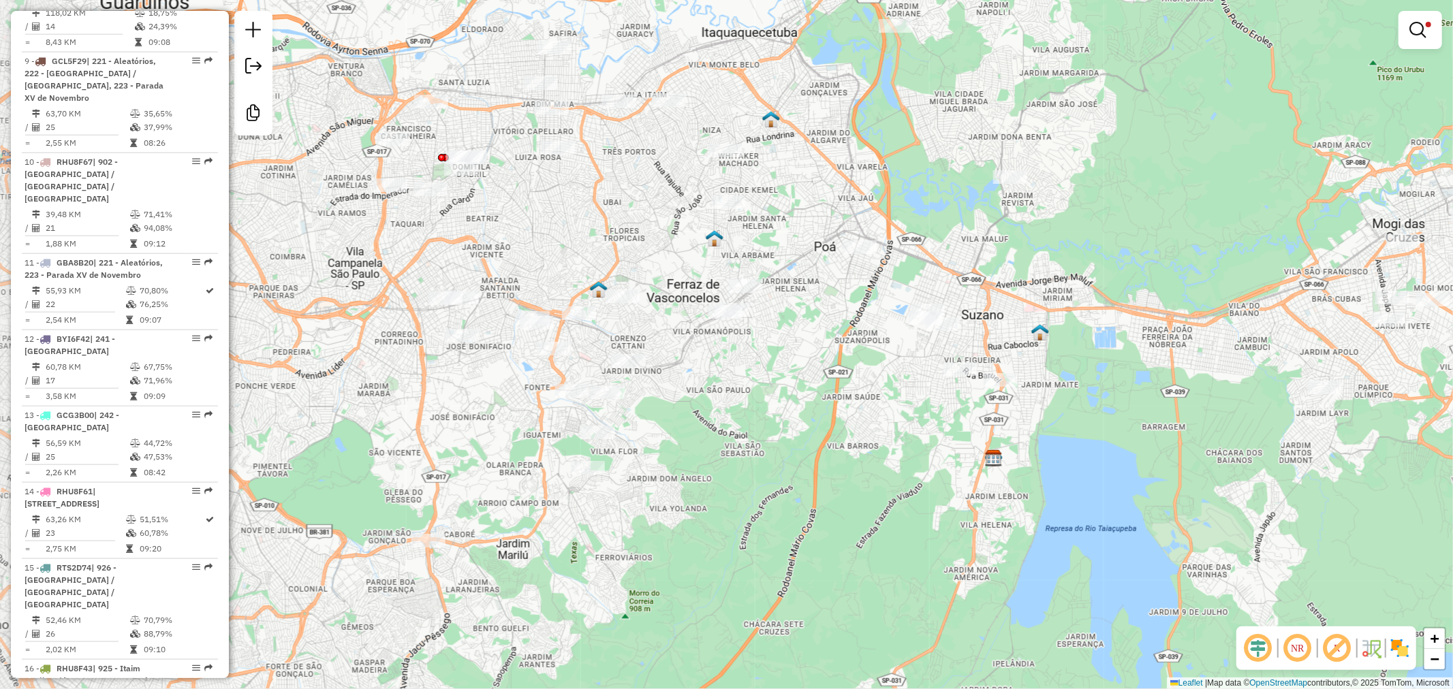
drag, startPoint x: 357, startPoint y: 406, endPoint x: 1128, endPoint y: 321, distance: 775.6
click at [1128, 321] on div "Limpar filtros Janela de atendimento Grade de atendimento Capacidade Transporta…" at bounding box center [726, 344] width 1453 height 689
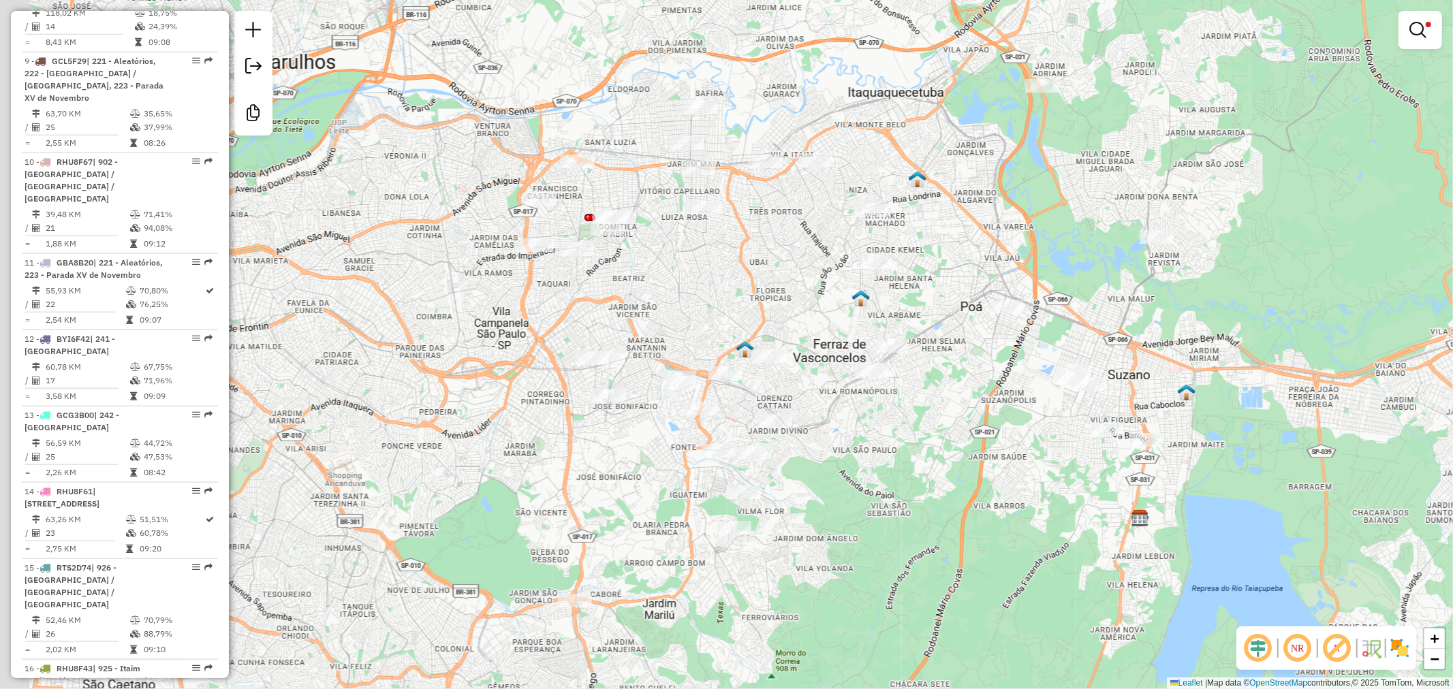
drag, startPoint x: 986, startPoint y: 590, endPoint x: 1081, endPoint y: 542, distance: 106.9
click at [1083, 543] on div "Limpar filtros Janela de atendimento Grade de atendimento Capacidade Transporta…" at bounding box center [726, 344] width 1453 height 689
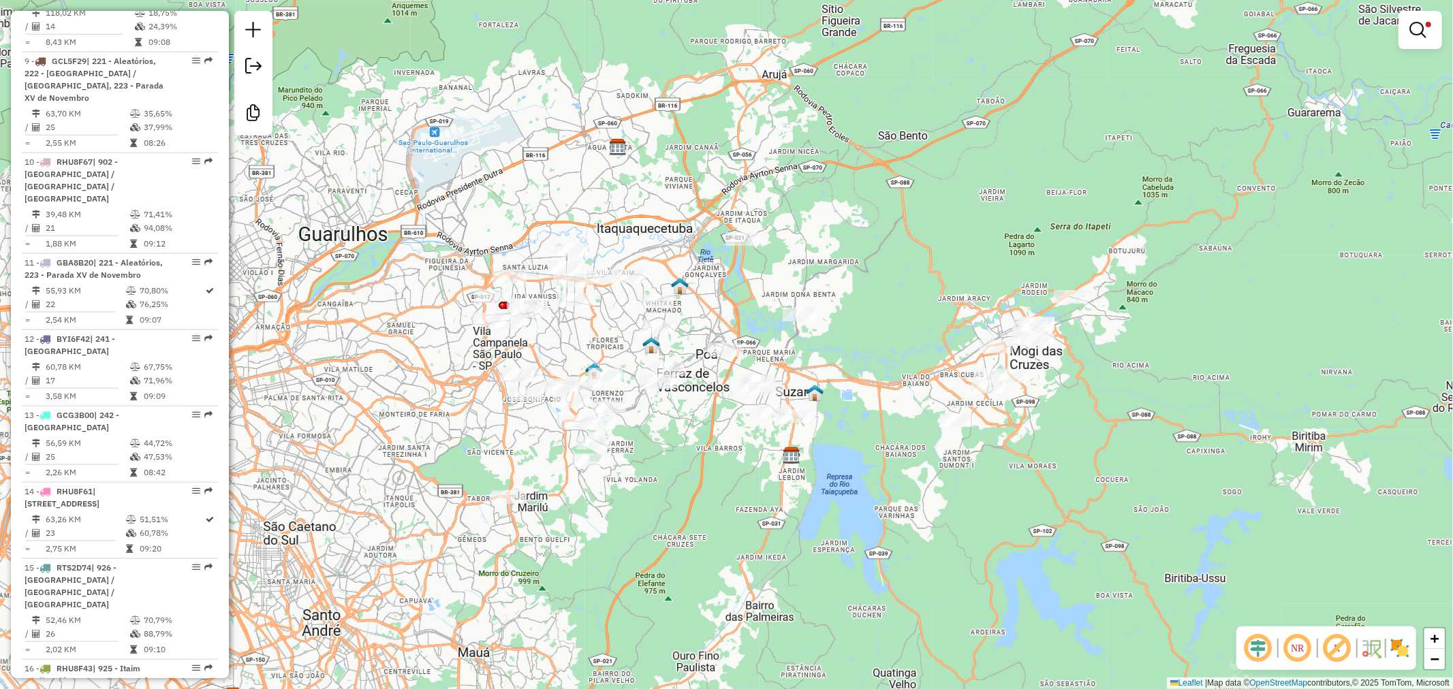
drag, startPoint x: 1043, startPoint y: 488, endPoint x: 659, endPoint y: 581, distance: 395.1
click at [659, 581] on div "Limpar filtros Janela de atendimento Grade de atendimento Capacidade Transporta…" at bounding box center [726, 344] width 1453 height 689
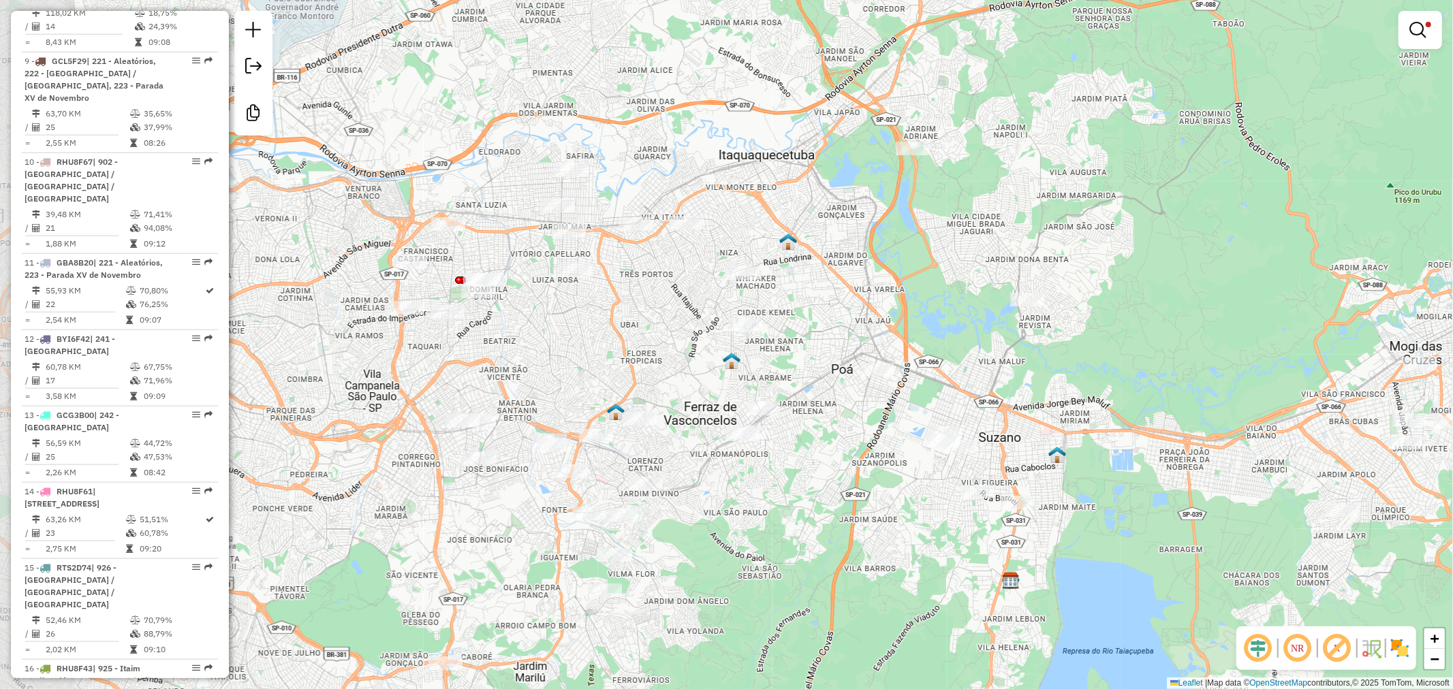
drag, startPoint x: 521, startPoint y: 419, endPoint x: 616, endPoint y: 350, distance: 117.0
click at [616, 350] on div "Limpar filtros Janela de atendimento Grade de atendimento Capacidade Transporta…" at bounding box center [726, 344] width 1453 height 689
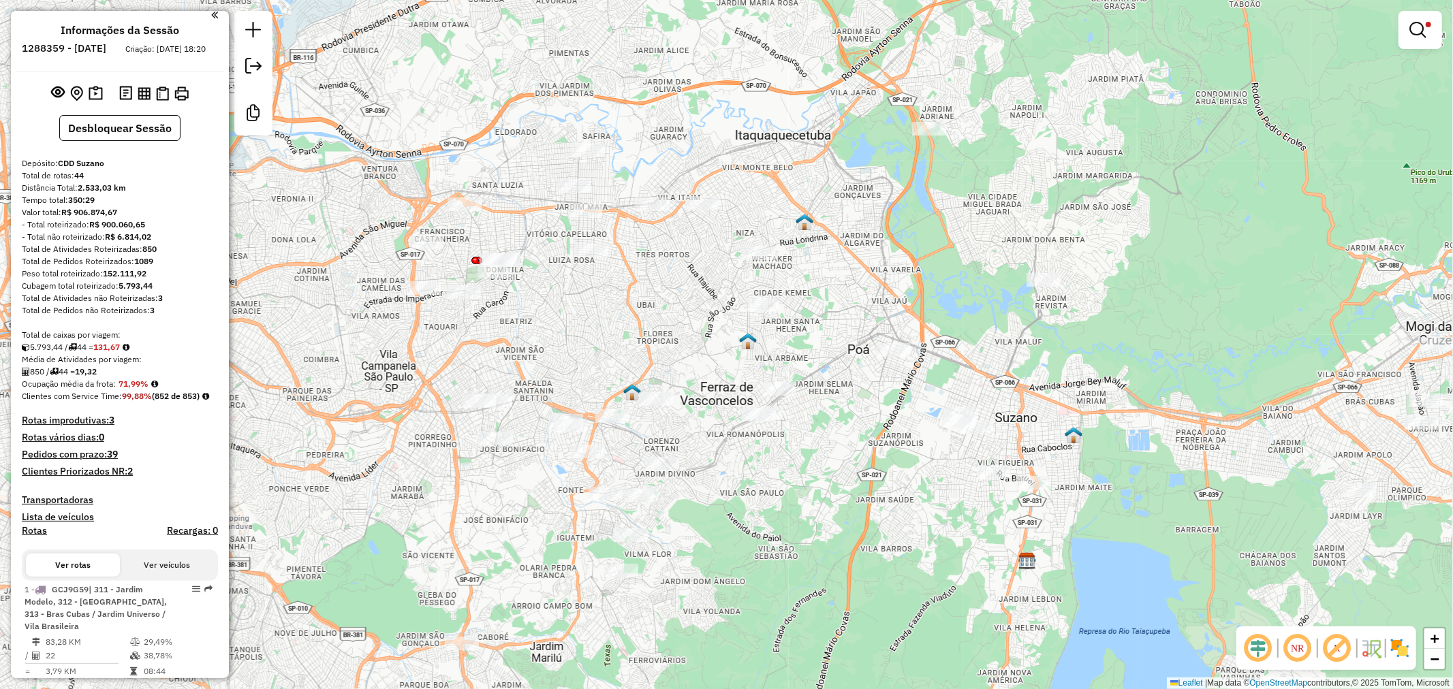
scroll to position [0, 0]
click at [160, 138] on button "Desbloquear Sessão" at bounding box center [119, 134] width 121 height 26
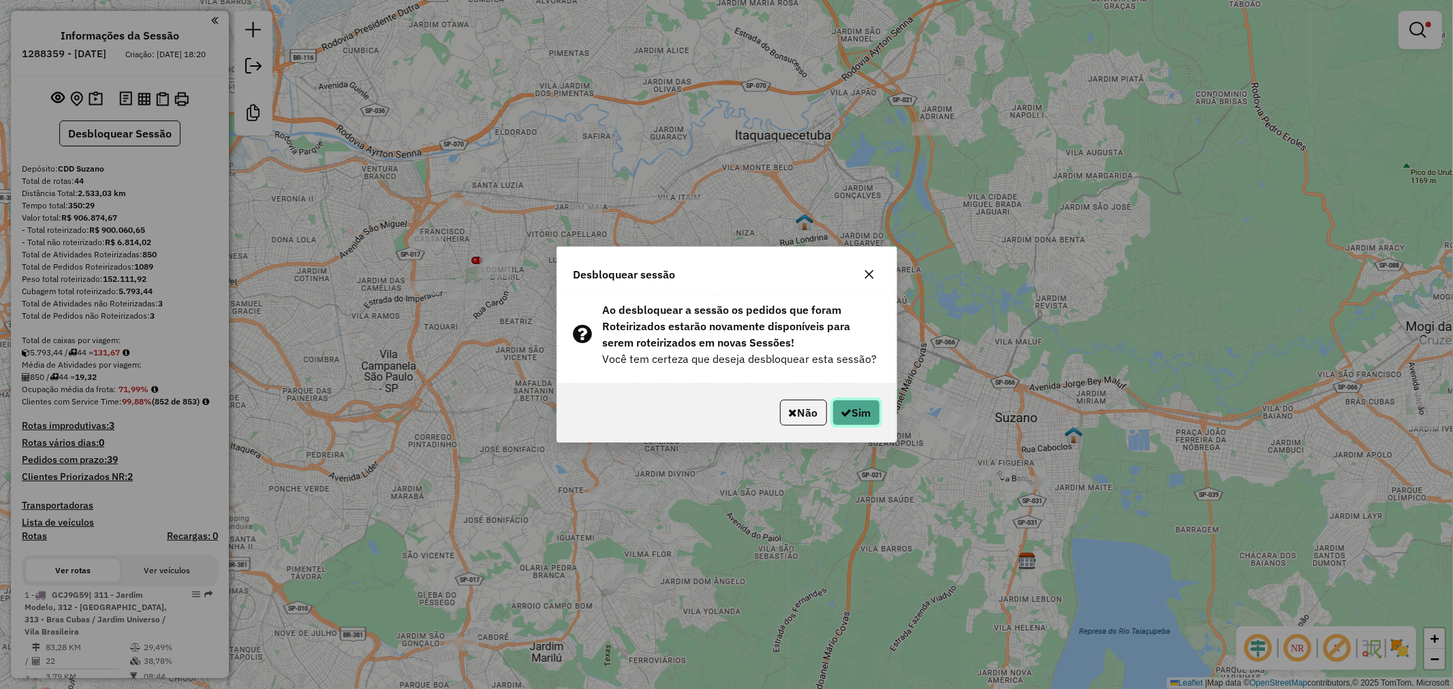
click at [864, 410] on button "Sim" at bounding box center [856, 413] width 48 height 26
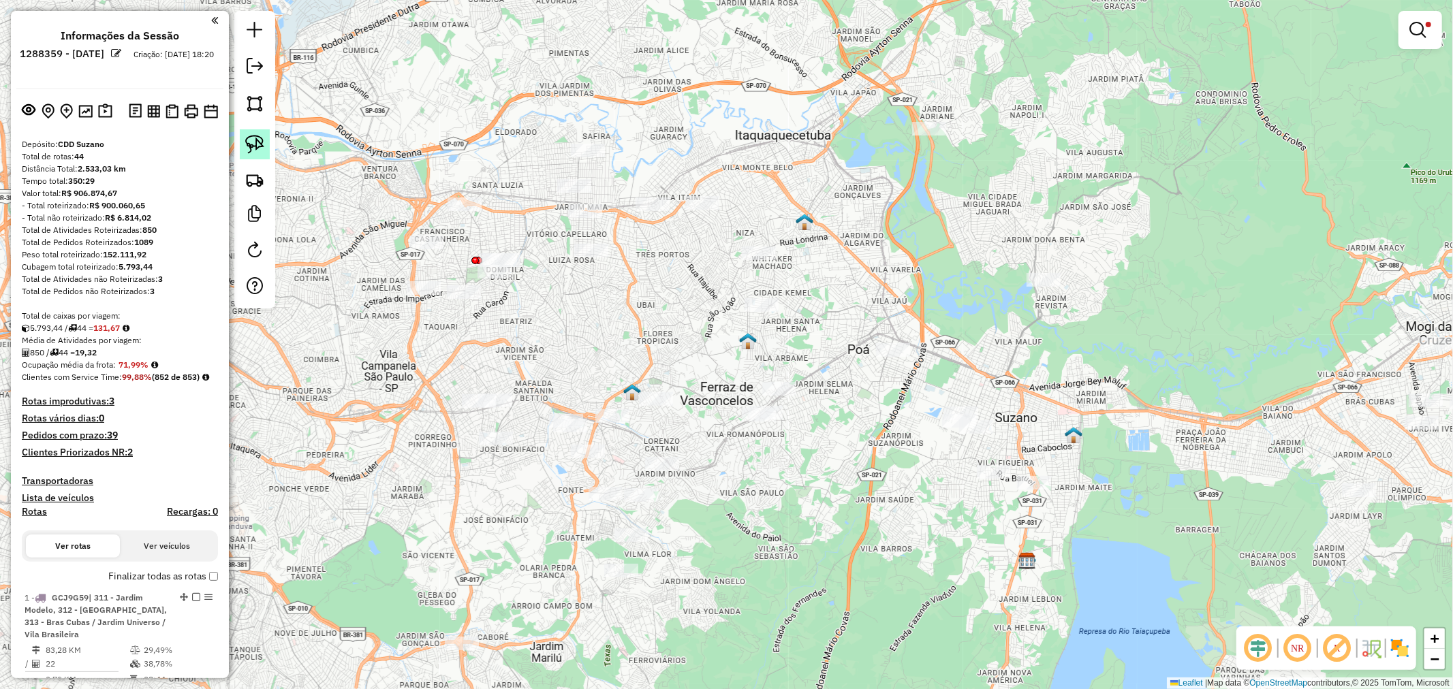
click at [251, 140] on img at bounding box center [254, 144] width 19 height 19
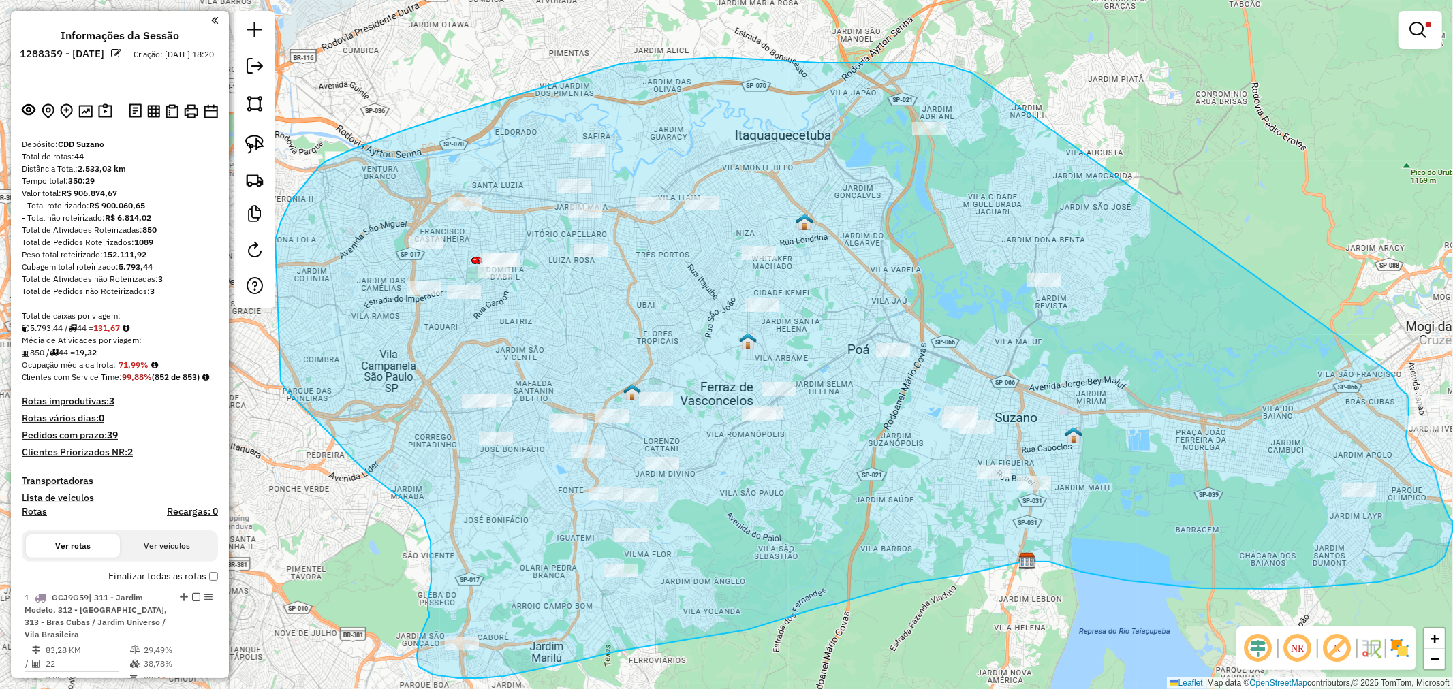
drag, startPoint x: 972, startPoint y: 73, endPoint x: 1380, endPoint y: 360, distance: 499.2
click at [1380, 360] on div "Limpar filtros Janela de atendimento Grade de atendimento Capacidade Transporta…" at bounding box center [726, 344] width 1453 height 689
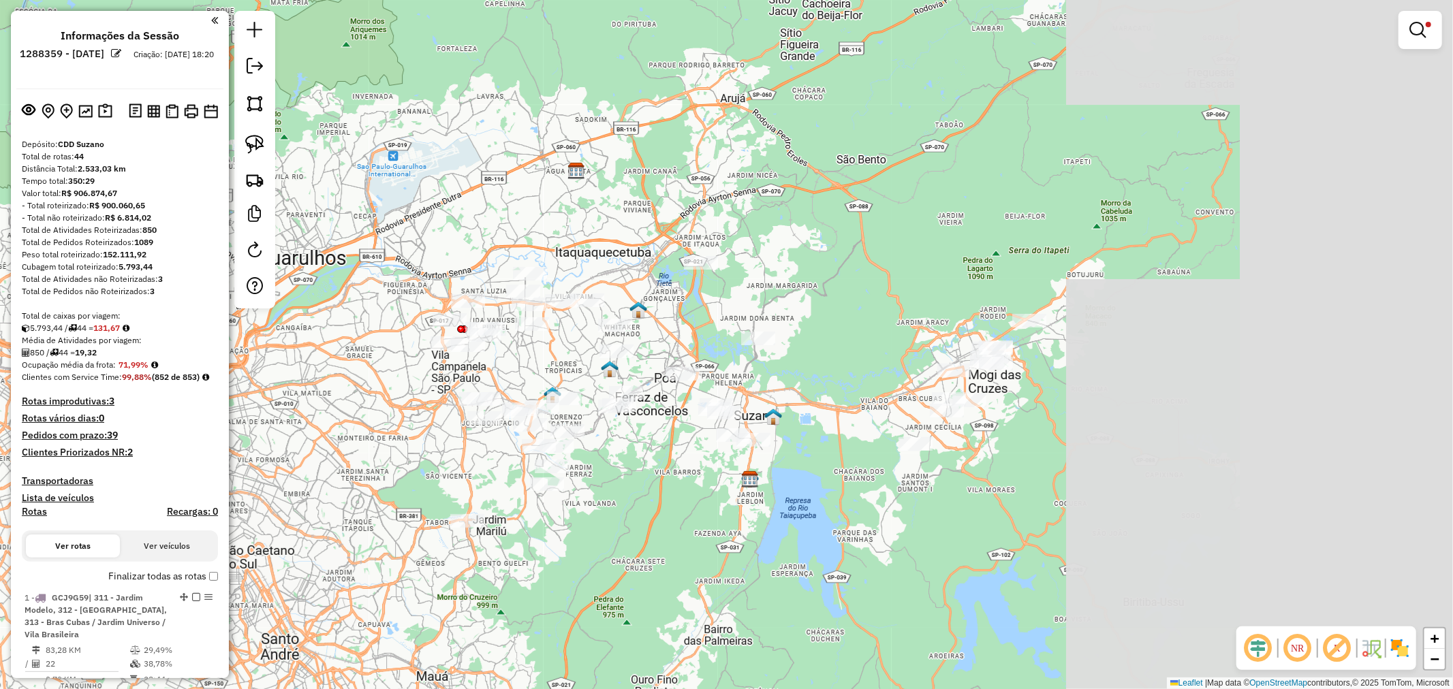
drag, startPoint x: 1203, startPoint y: 291, endPoint x: 754, endPoint y: 306, distance: 449.0
click at [754, 306] on div "Limpar filtros Janela de atendimento Grade de atendimento Capacidade Transporta…" at bounding box center [726, 344] width 1453 height 689
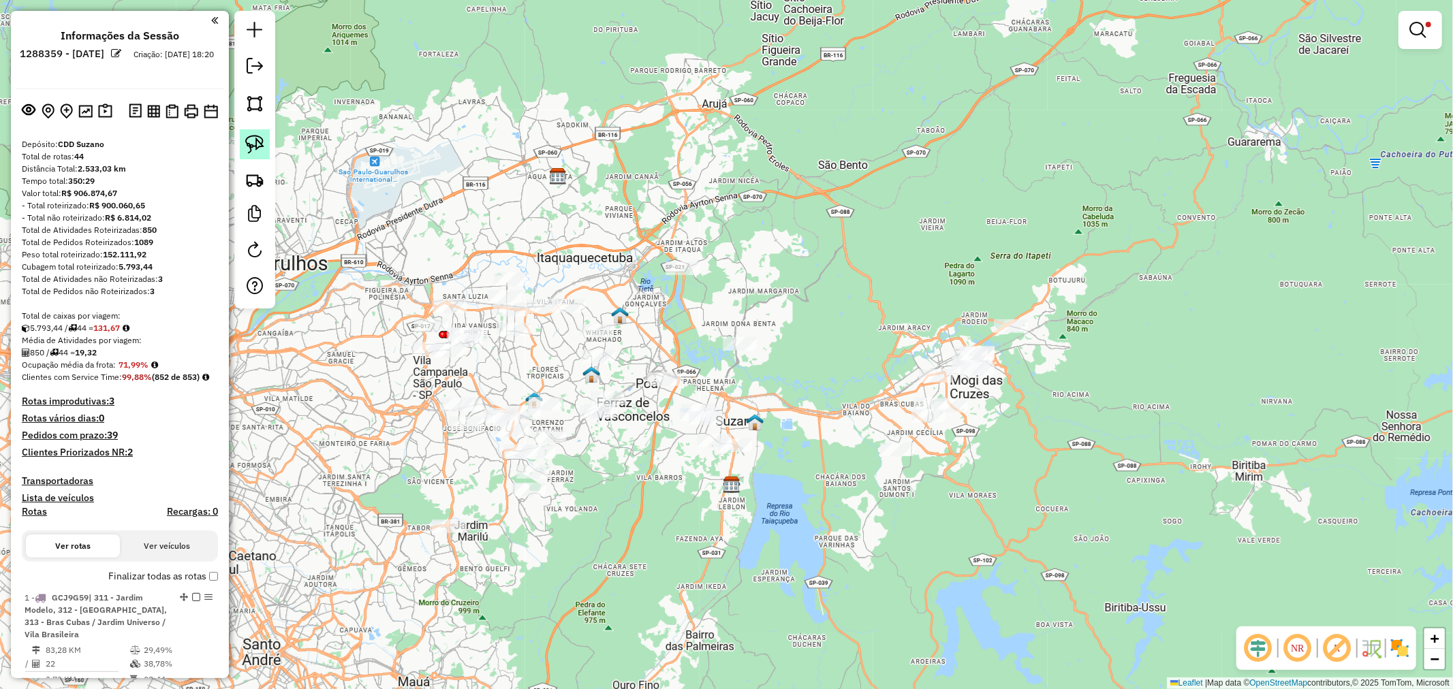
click at [259, 151] on img at bounding box center [254, 144] width 19 height 19
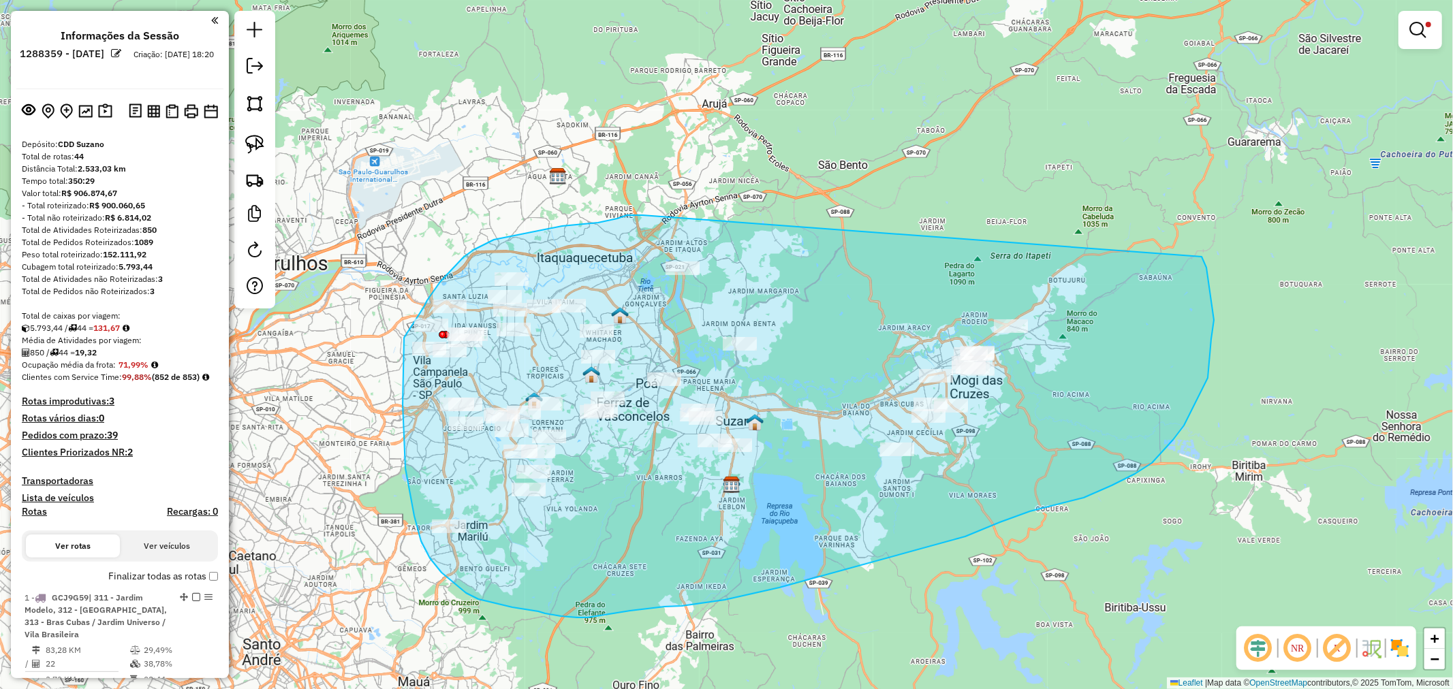
drag, startPoint x: 612, startPoint y: 219, endPoint x: 1101, endPoint y: 162, distance: 492.3
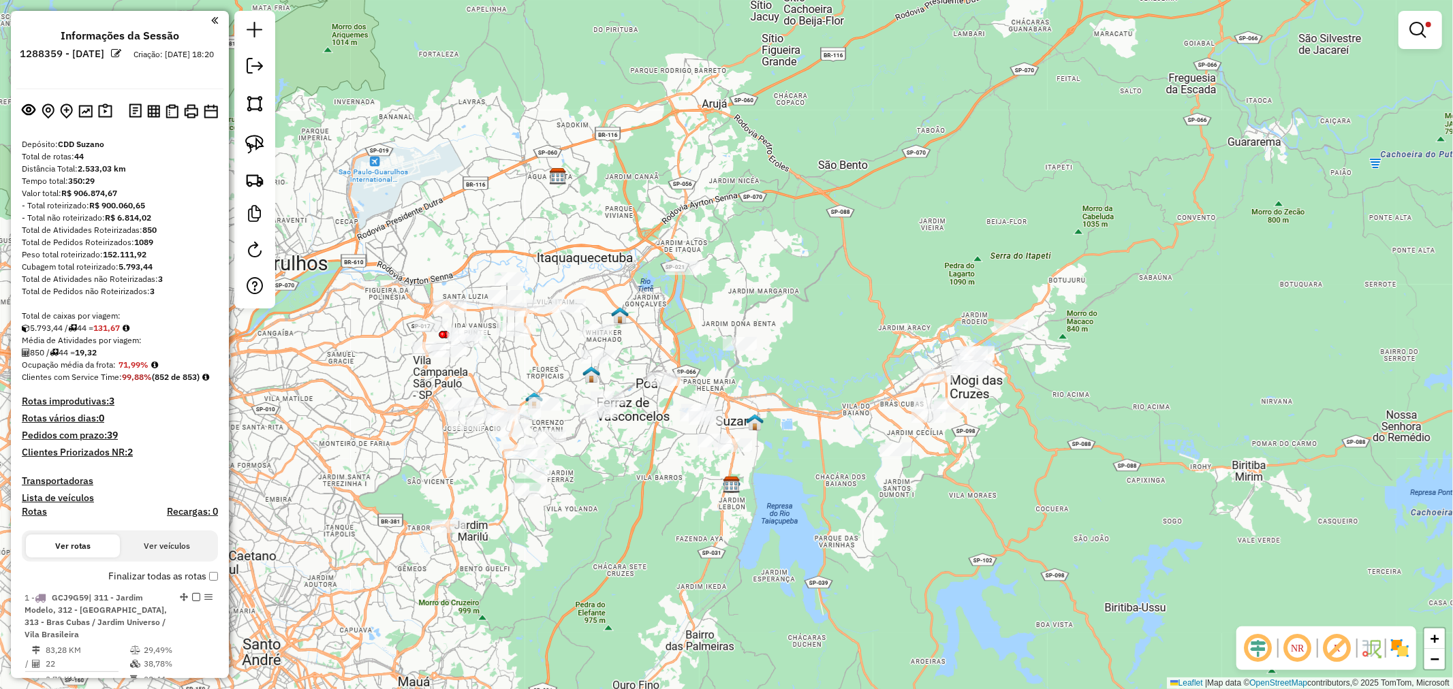
click at [146, 229] on strong "850" at bounding box center [149, 230] width 14 height 10
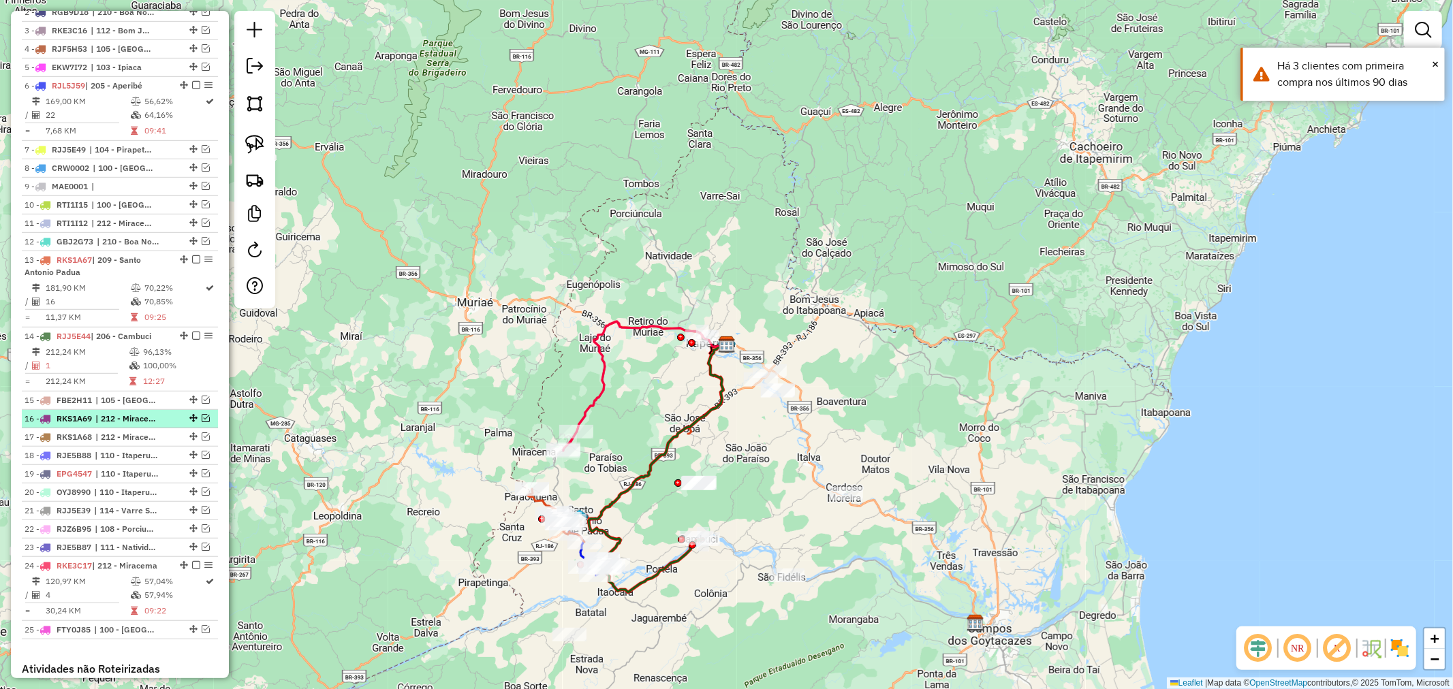
scroll to position [605, 0]
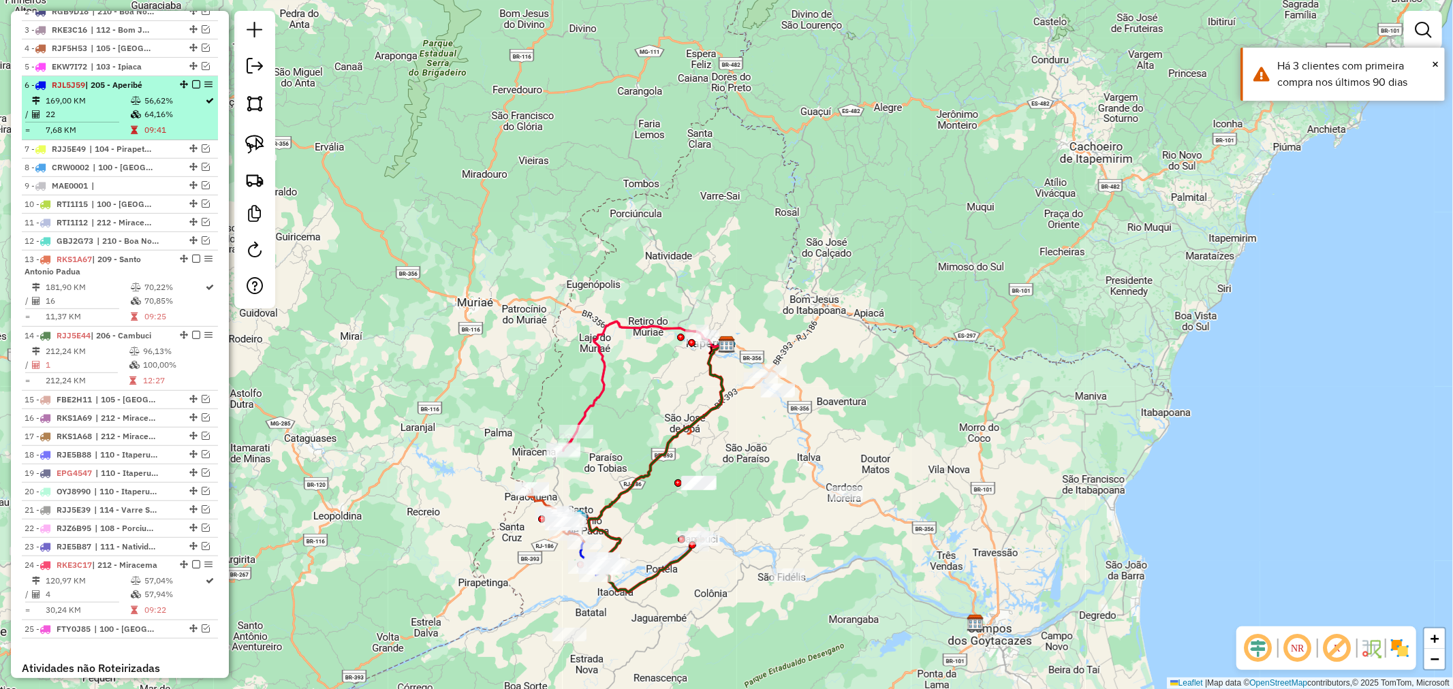
select select "**********"
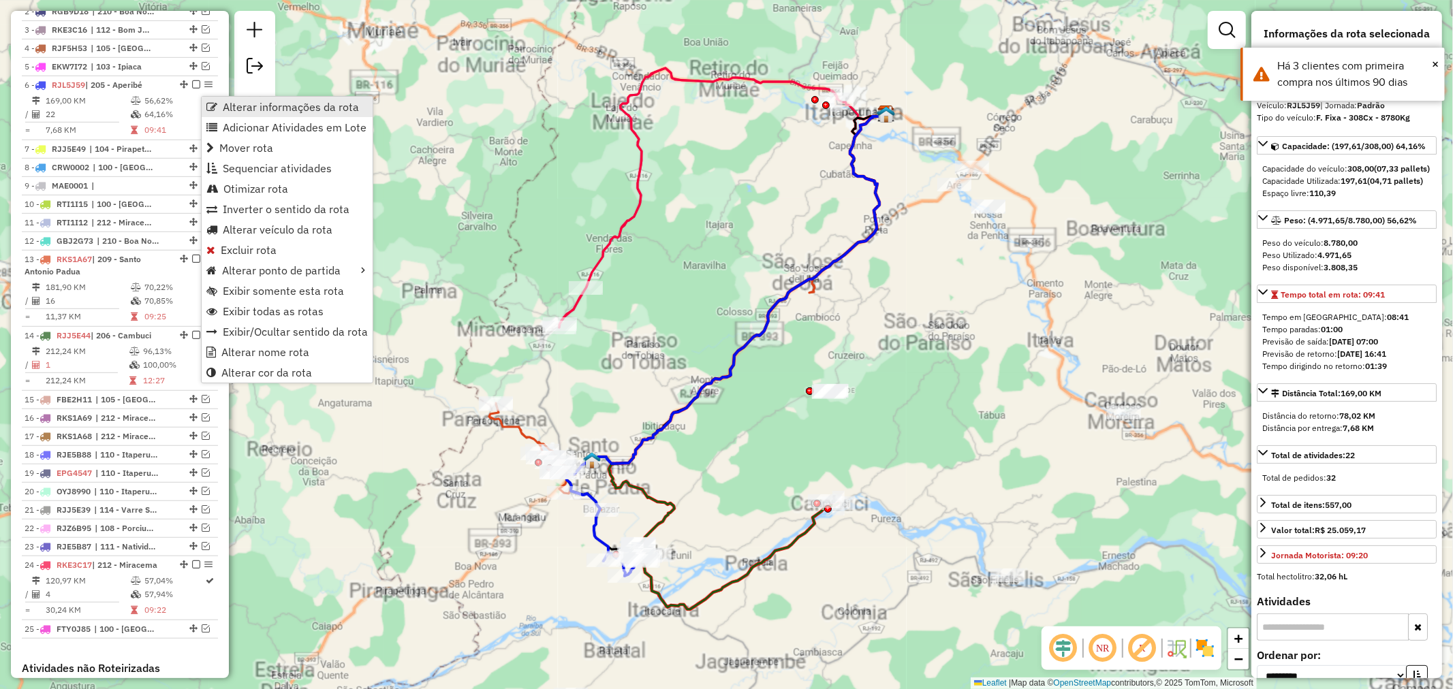
click at [214, 105] on span "Alterar informações da rota" at bounding box center [211, 106] width 11 height 11
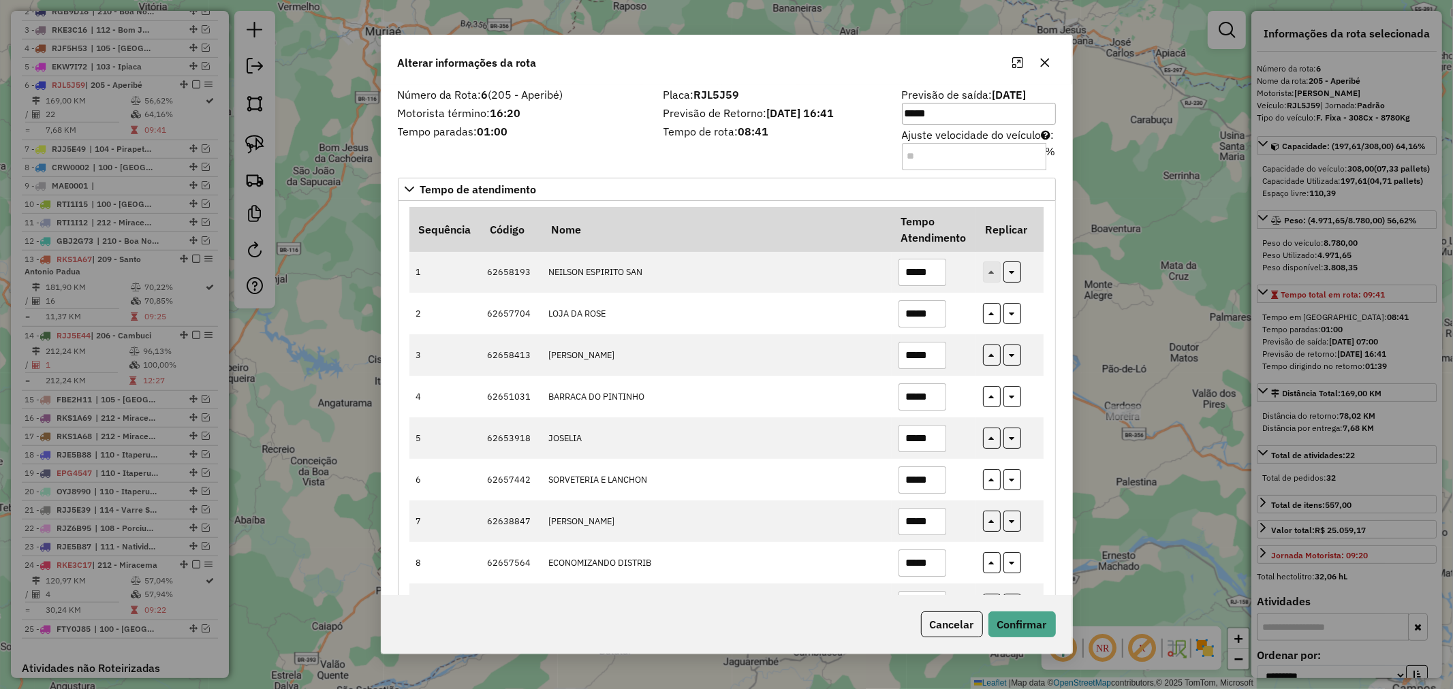
click at [635, 158] on div "Número da Rota: 6 (205 - Aperibé) Motorista término: 16:20 Tempo paradas: 01:00" at bounding box center [523, 128] width 266 height 77
click at [943, 155] on input "Ajuste velocidade do veículo : %" at bounding box center [974, 156] width 144 height 27
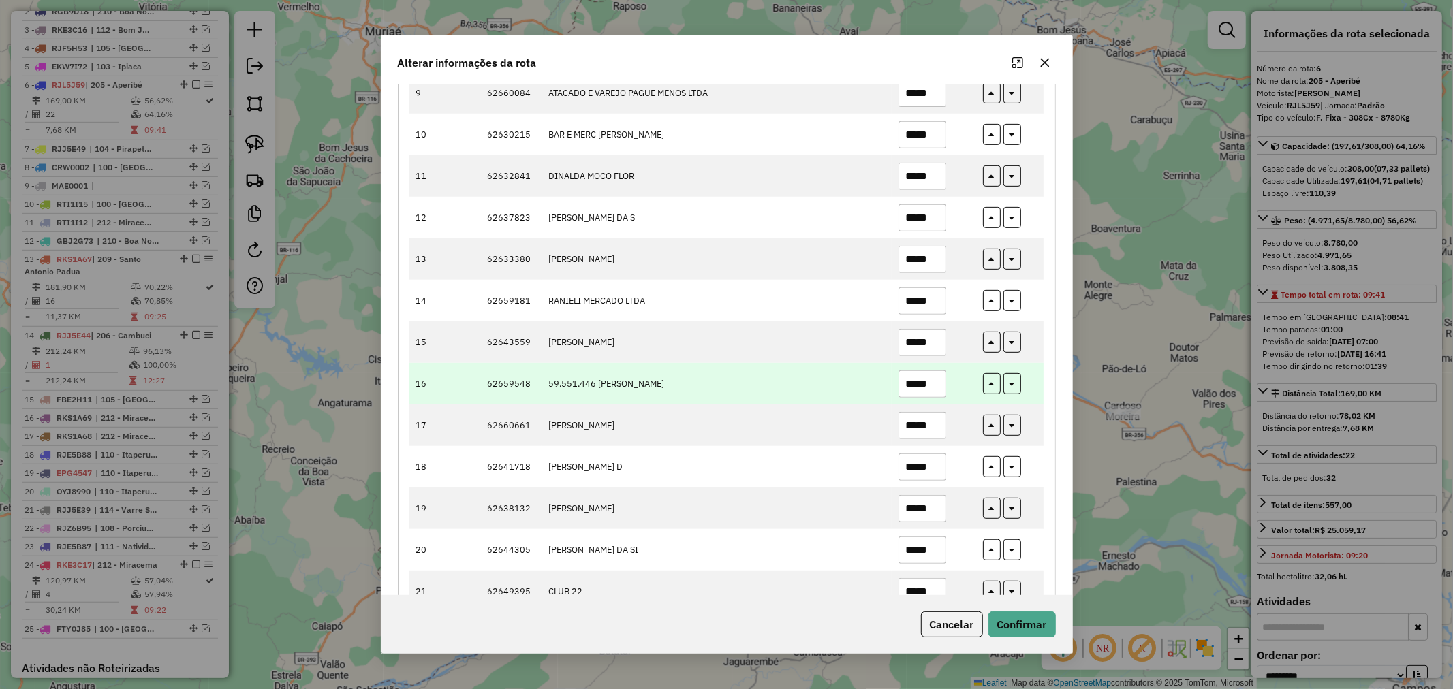
scroll to position [597, 0]
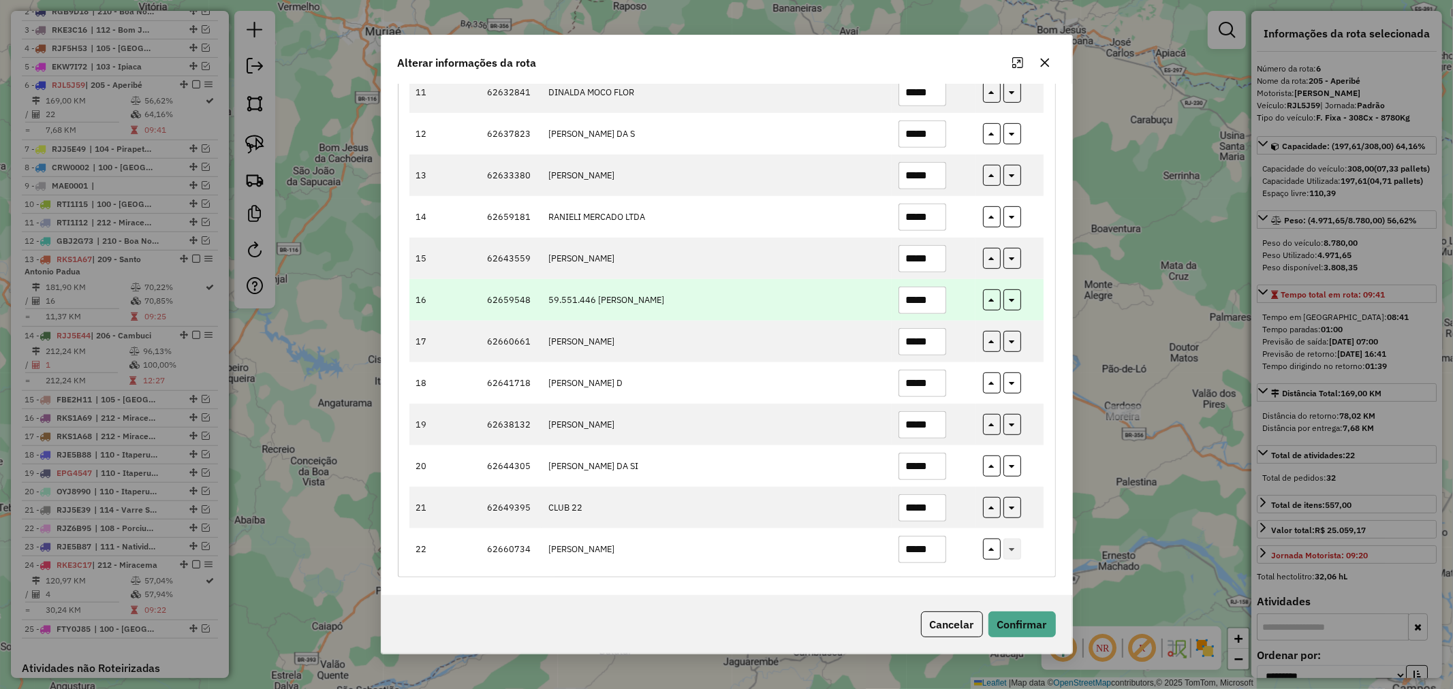
click at [923, 302] on input "*****" at bounding box center [922, 300] width 48 height 27
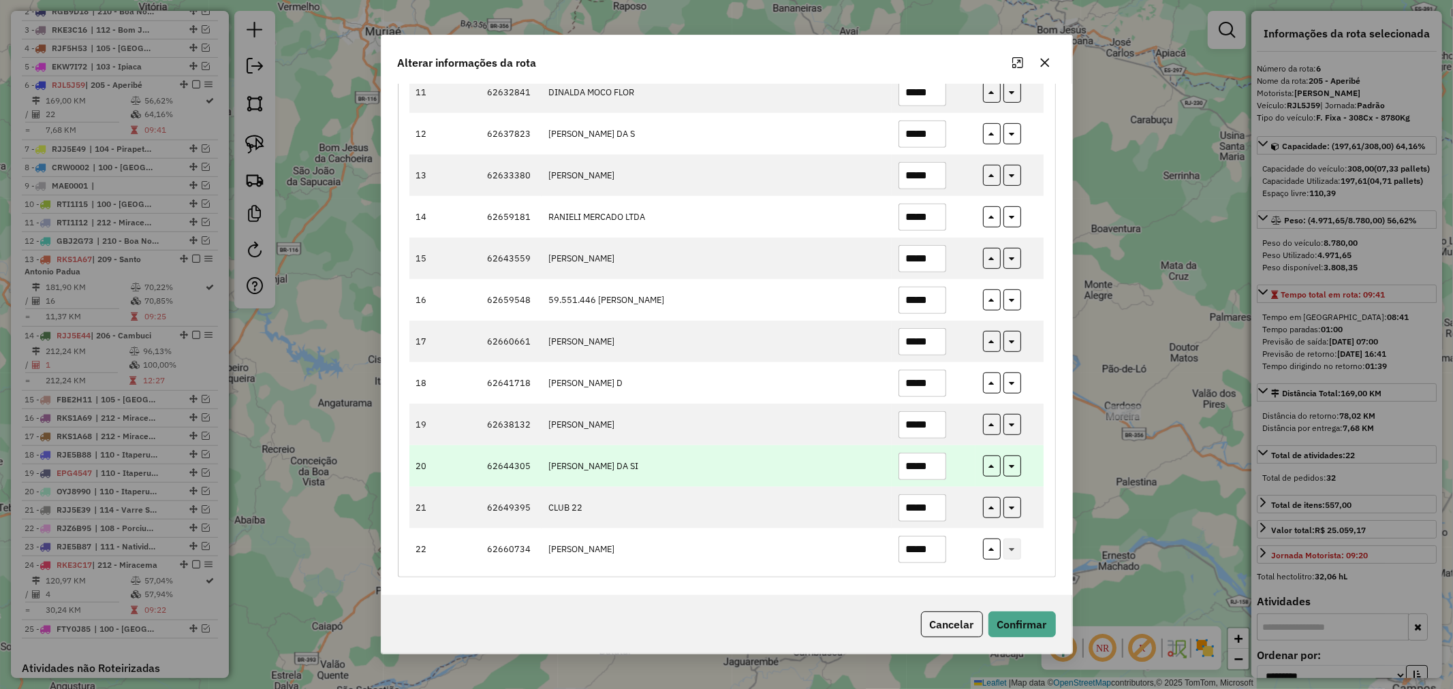
type input "*****"
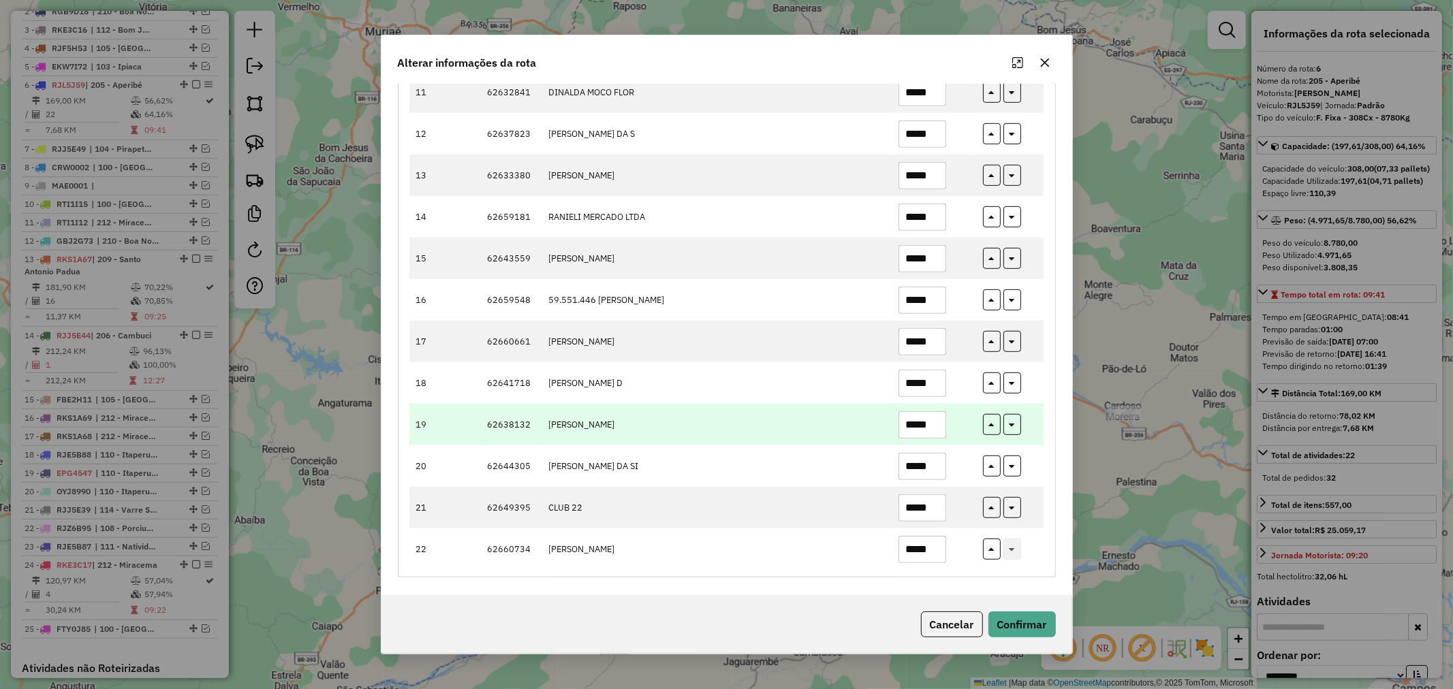
click at [954, 445] on td "*****" at bounding box center [933, 466] width 84 height 42
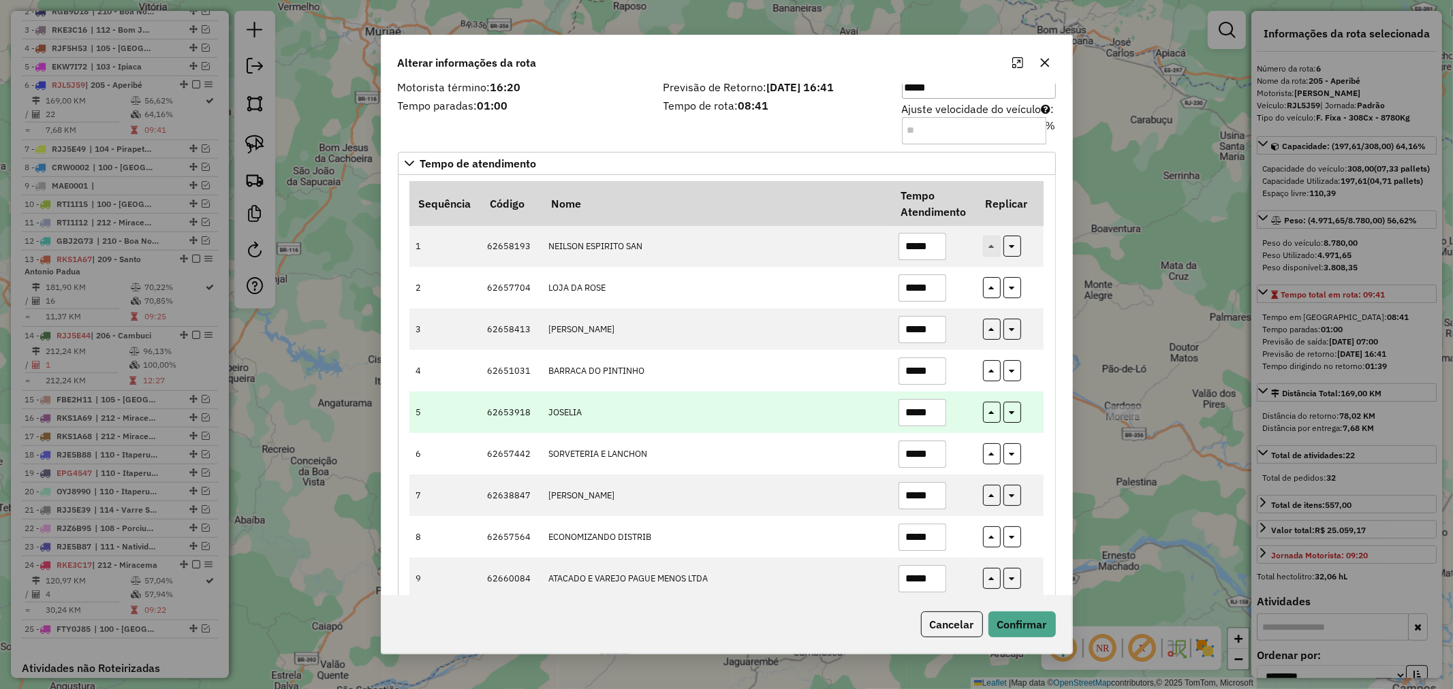
scroll to position [0, 0]
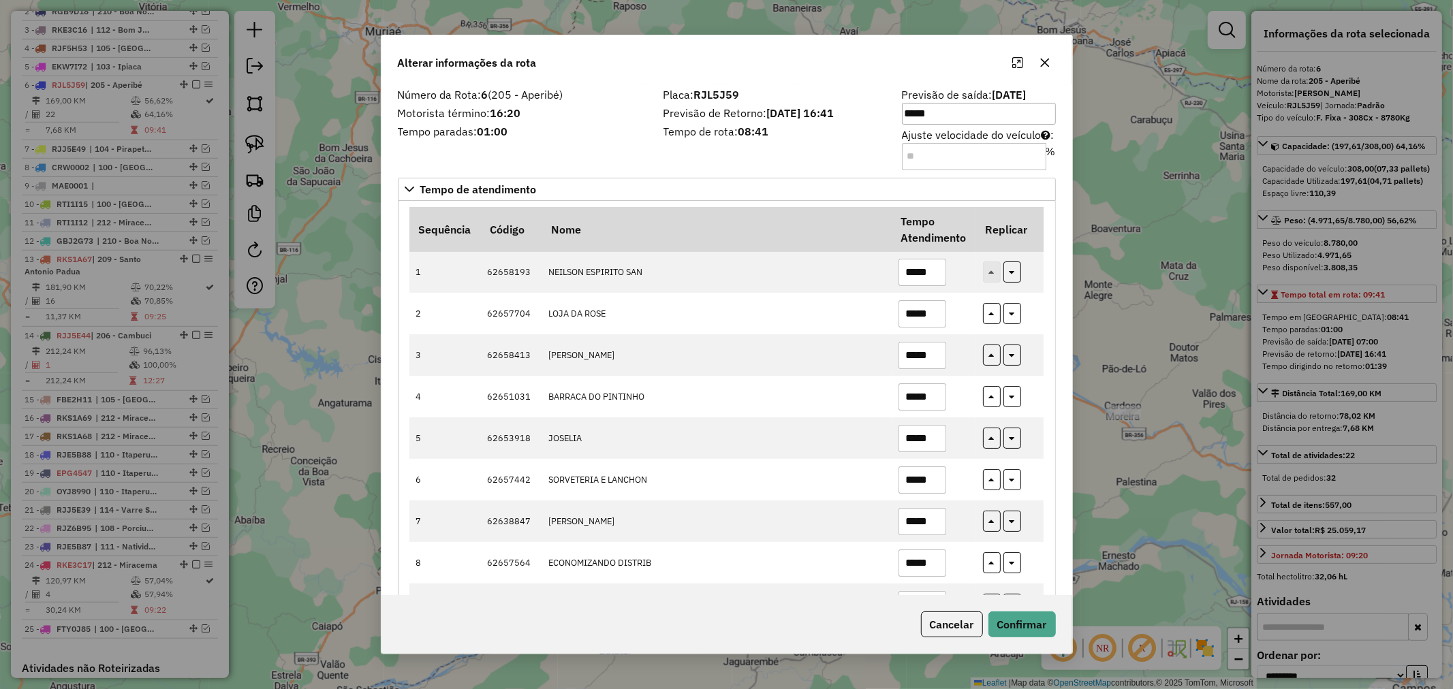
click at [936, 170] on div "Número da Rota: 6 (205 - Aperibé) Motorista término: 16:20 Tempo paradas: 01:00…" at bounding box center [726, 339] width 691 height 511
click at [935, 159] on input "Ajuste velocidade do veículo : %" at bounding box center [974, 156] width 144 height 27
type input "**"
click at [1023, 634] on button "Confirmar" at bounding box center [1021, 625] width 67 height 26
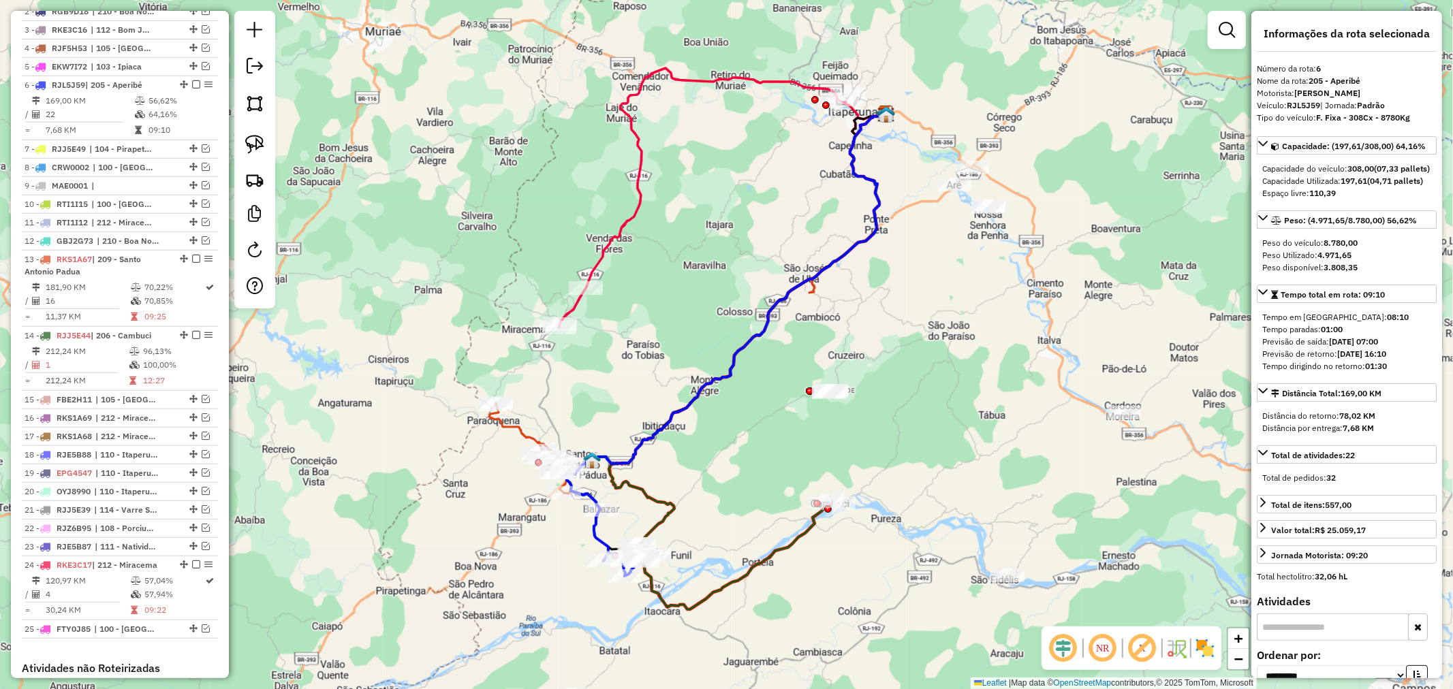
scroll to position [682, 0]
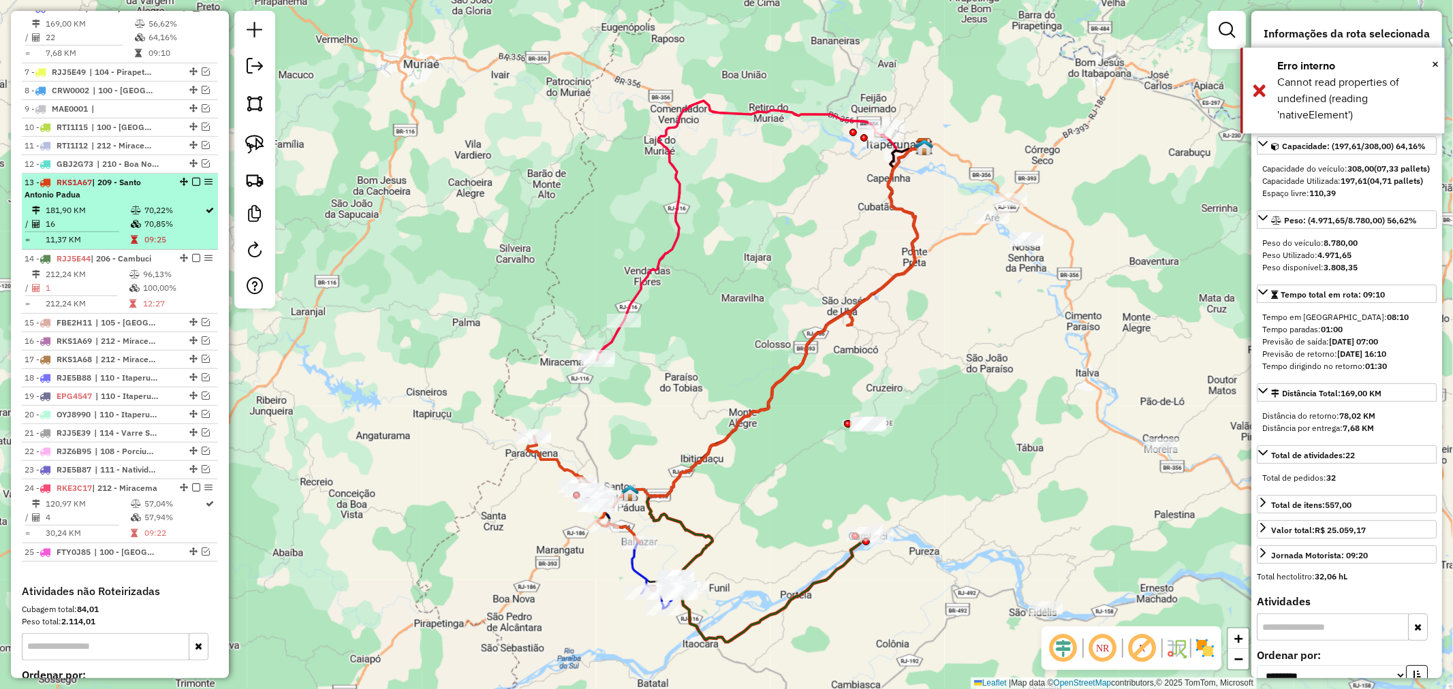
click at [198, 201] on div "13 - RKS1A67 | 209 - Santo Antonio Padua" at bounding box center [120, 188] width 191 height 25
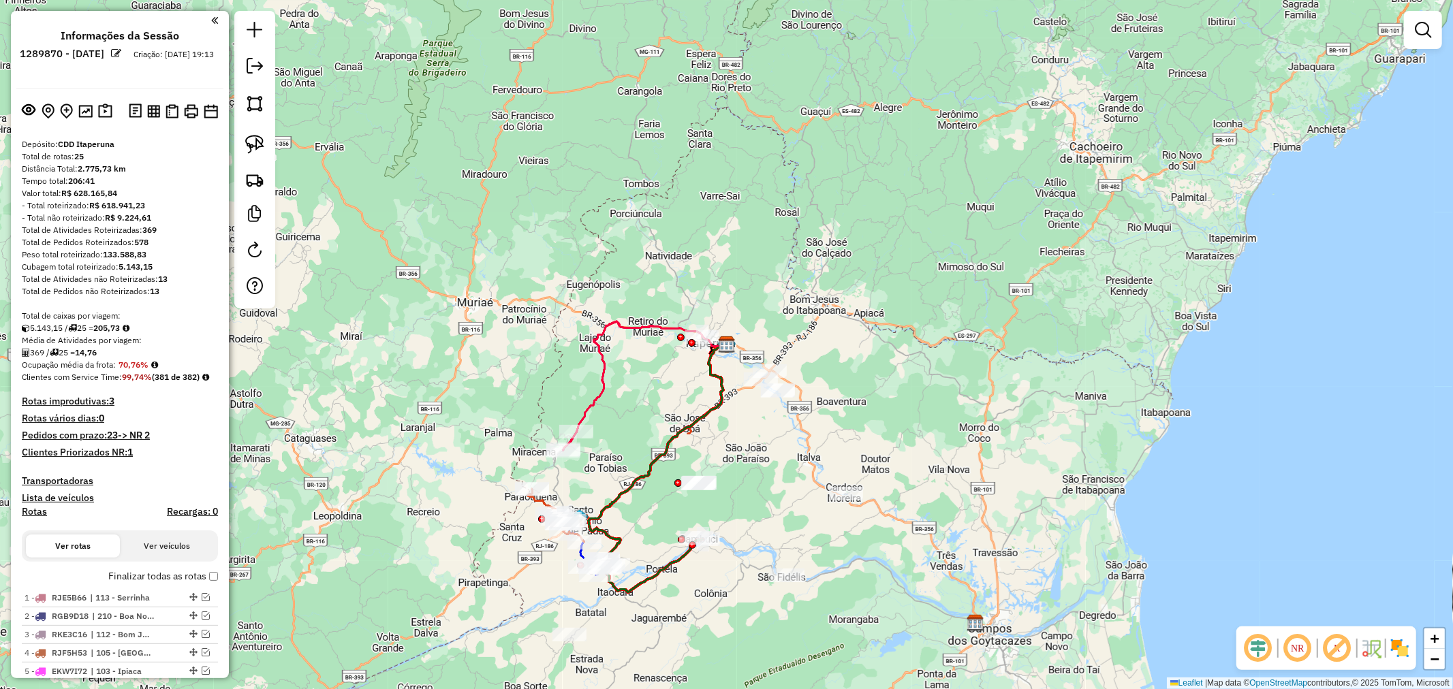
scroll to position [681, 0]
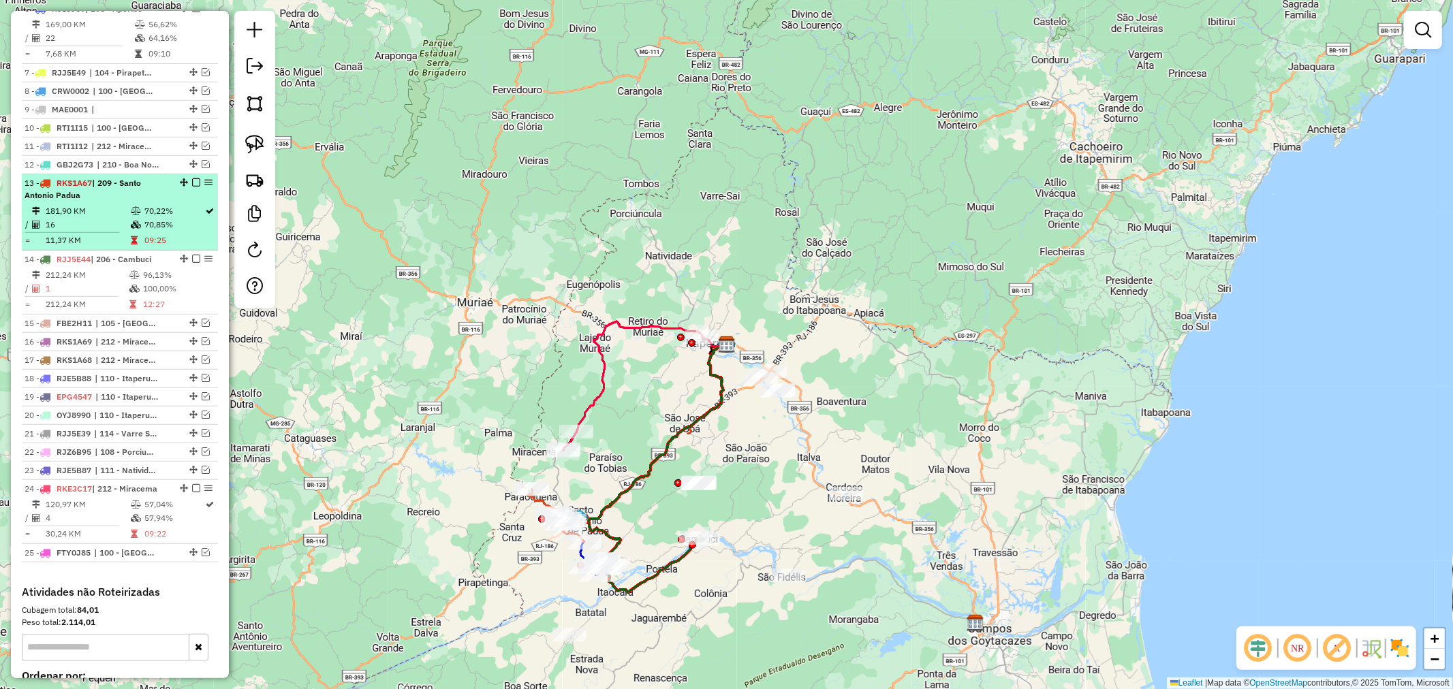
select select "**********"
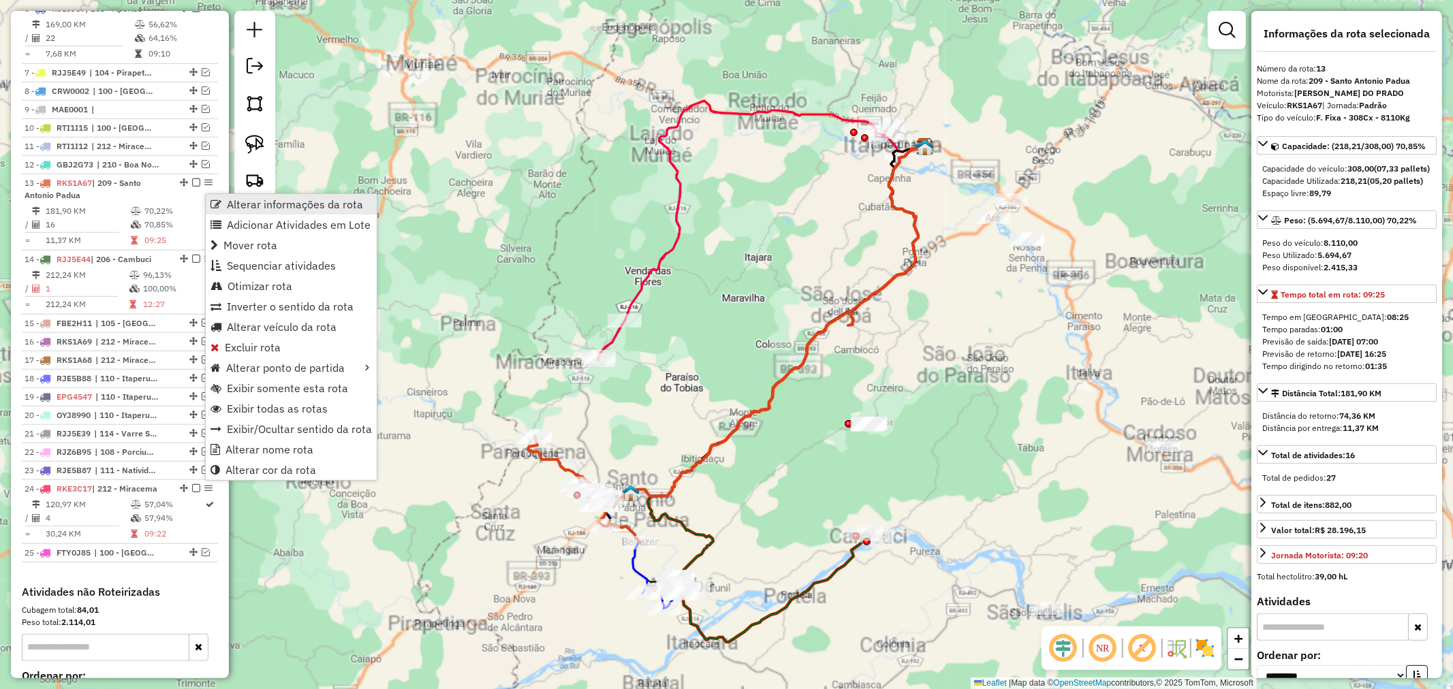
click at [217, 202] on span "Alterar informações da rota" at bounding box center [215, 204] width 11 height 11
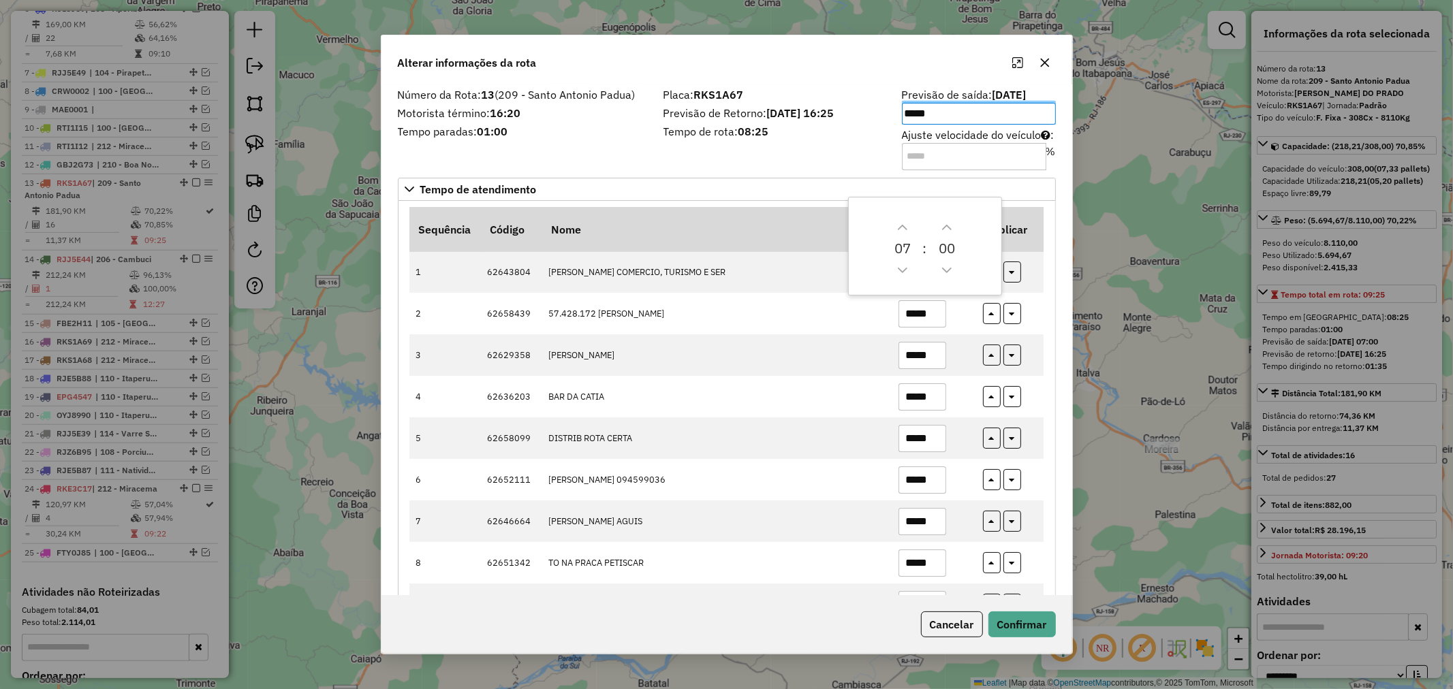
click at [908, 148] on input "Ajuste velocidade do veículo : %" at bounding box center [974, 156] width 144 height 27
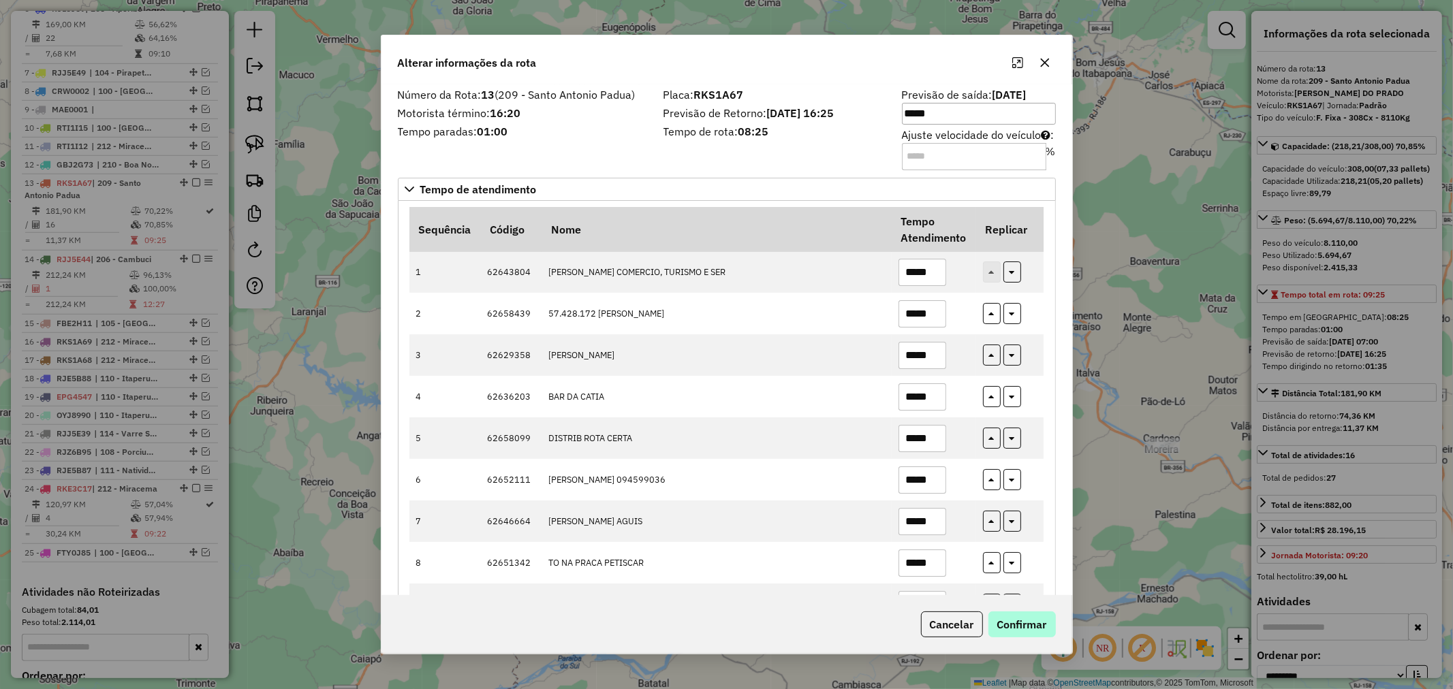
type input "**"
click at [1015, 618] on button "Confirmar" at bounding box center [1021, 625] width 67 height 26
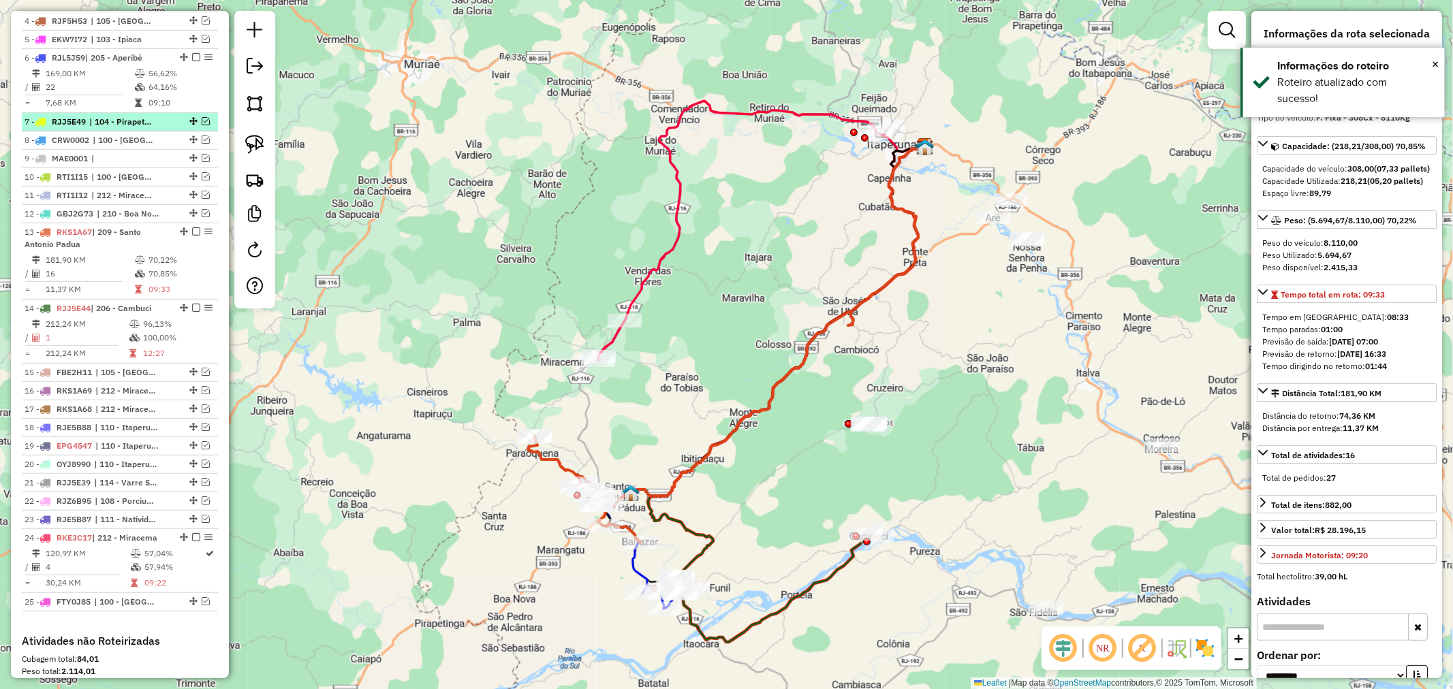
scroll to position [629, 0]
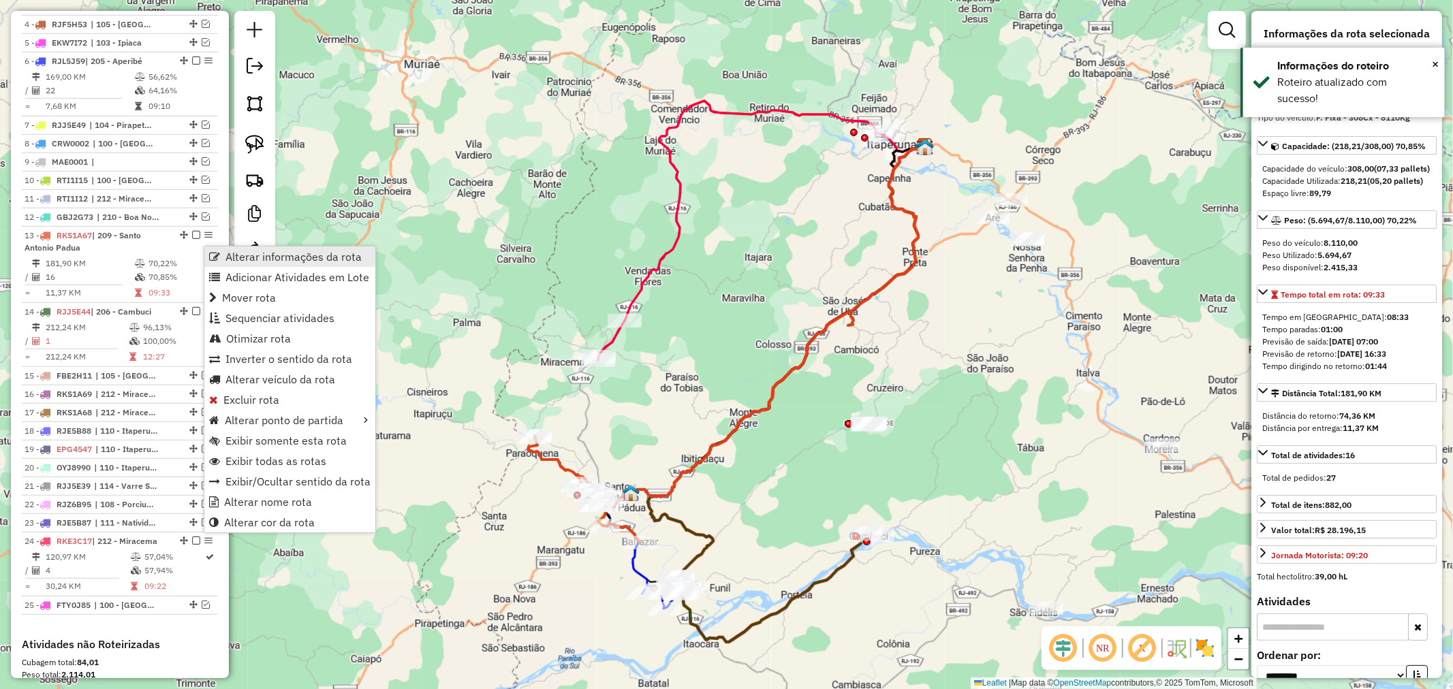
click at [219, 255] on span "Alterar informações da rota" at bounding box center [214, 256] width 11 height 11
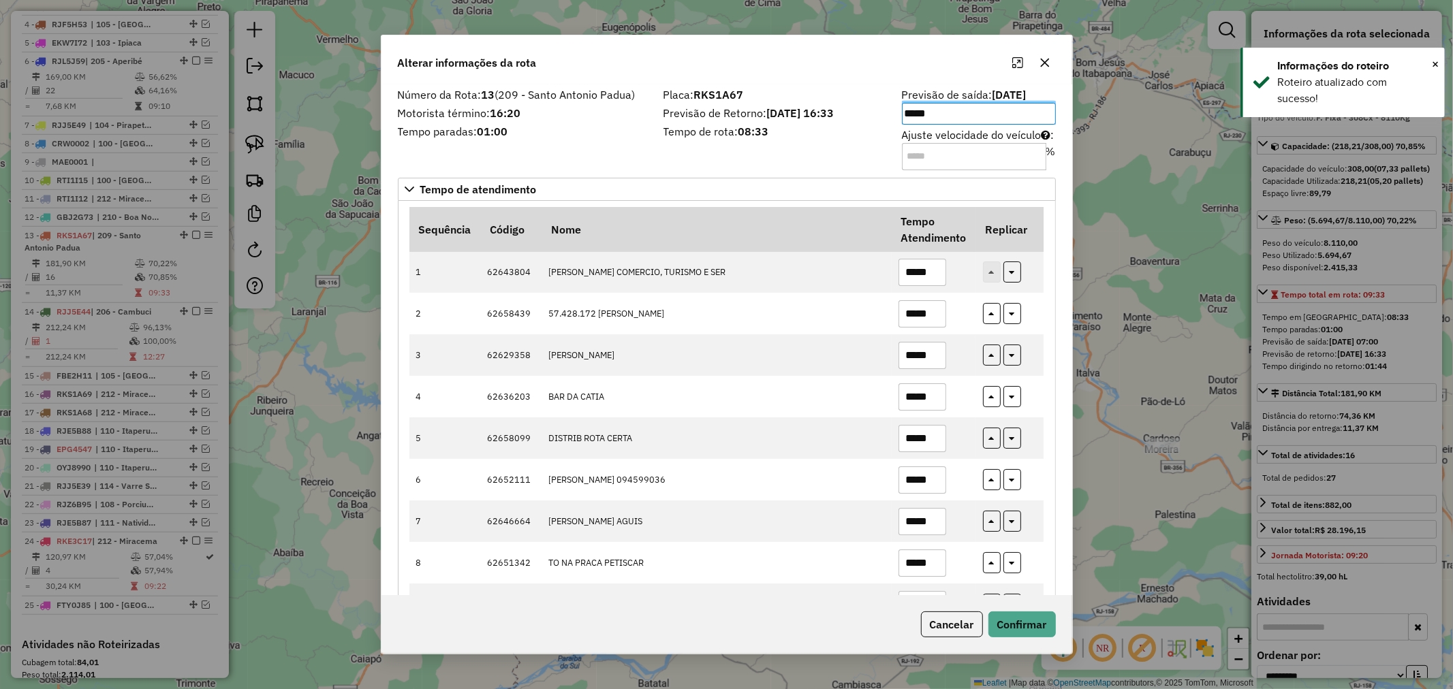
click at [930, 154] on input "**" at bounding box center [974, 156] width 144 height 27
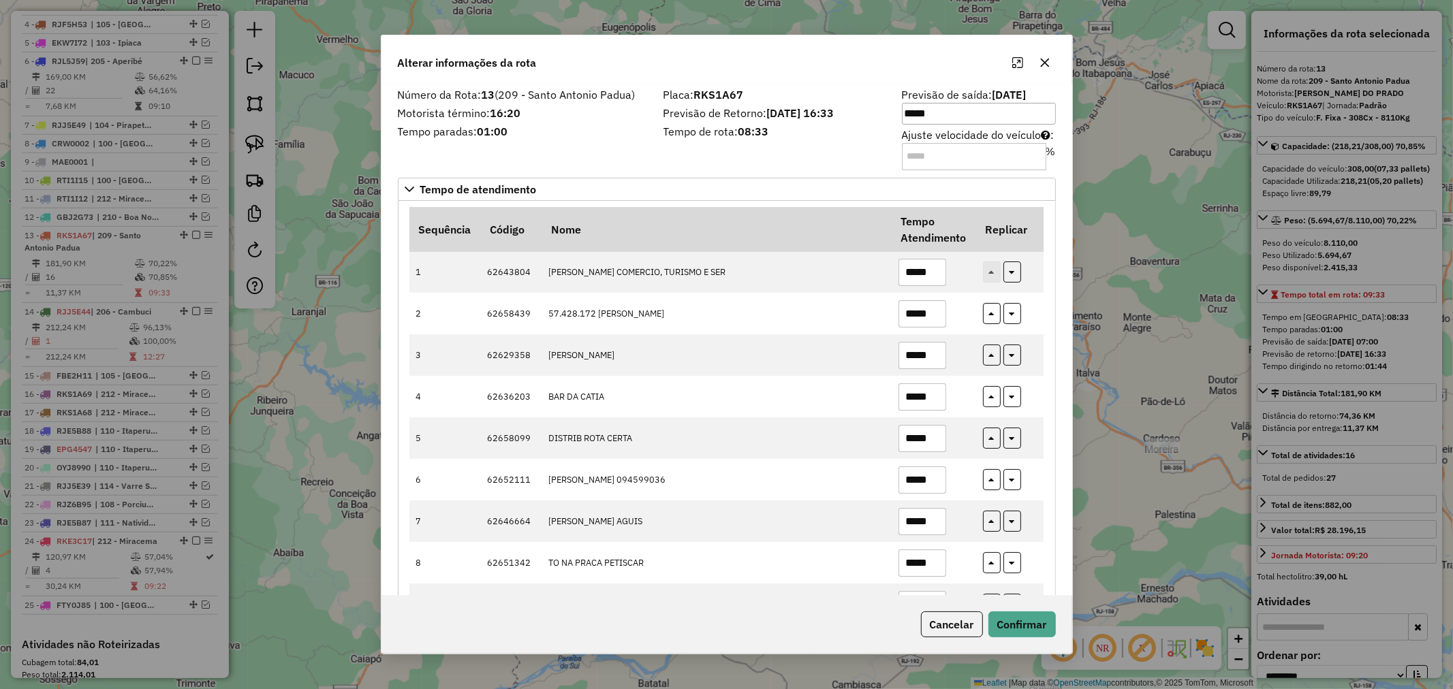
click at [930, 154] on input "**" at bounding box center [974, 156] width 144 height 27
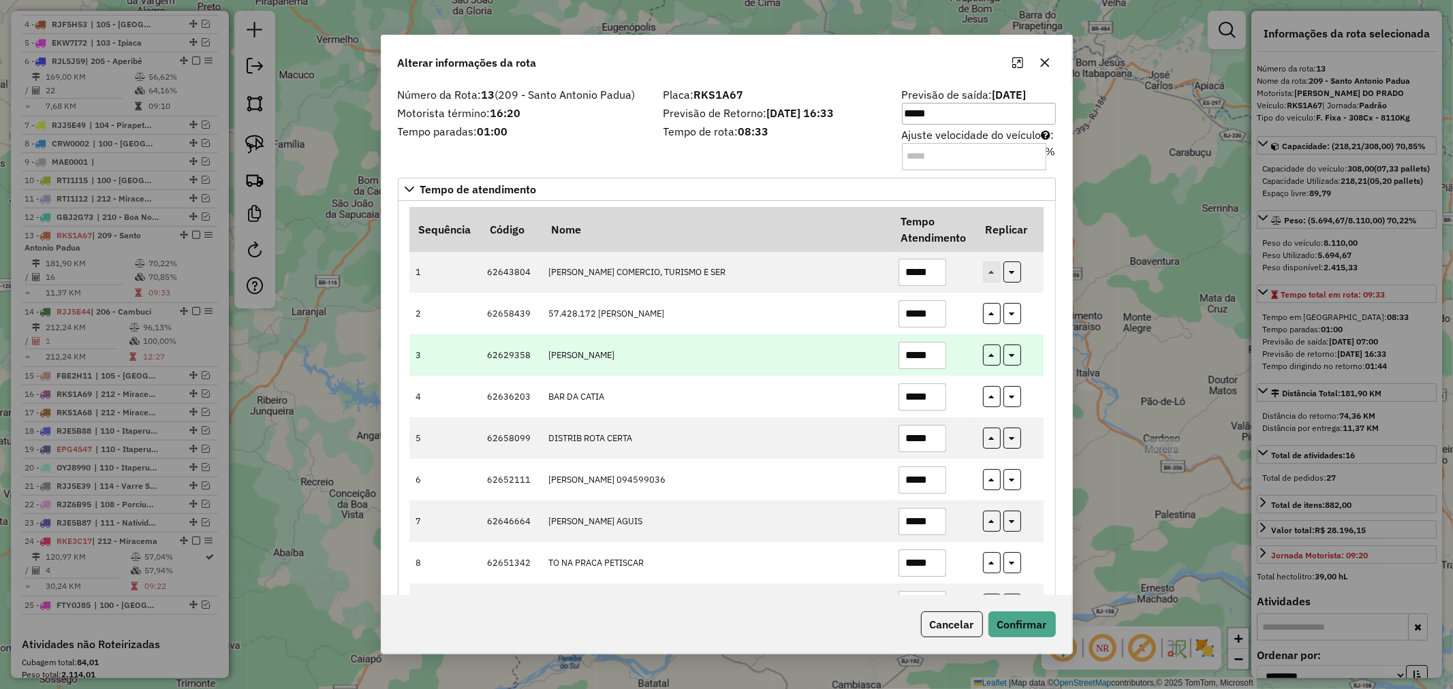
type input "**"
drag, startPoint x: 940, startPoint y: 348, endPoint x: 925, endPoint y: 346, distance: 15.8
click at [925, 346] on input "*****" at bounding box center [922, 355] width 48 height 27
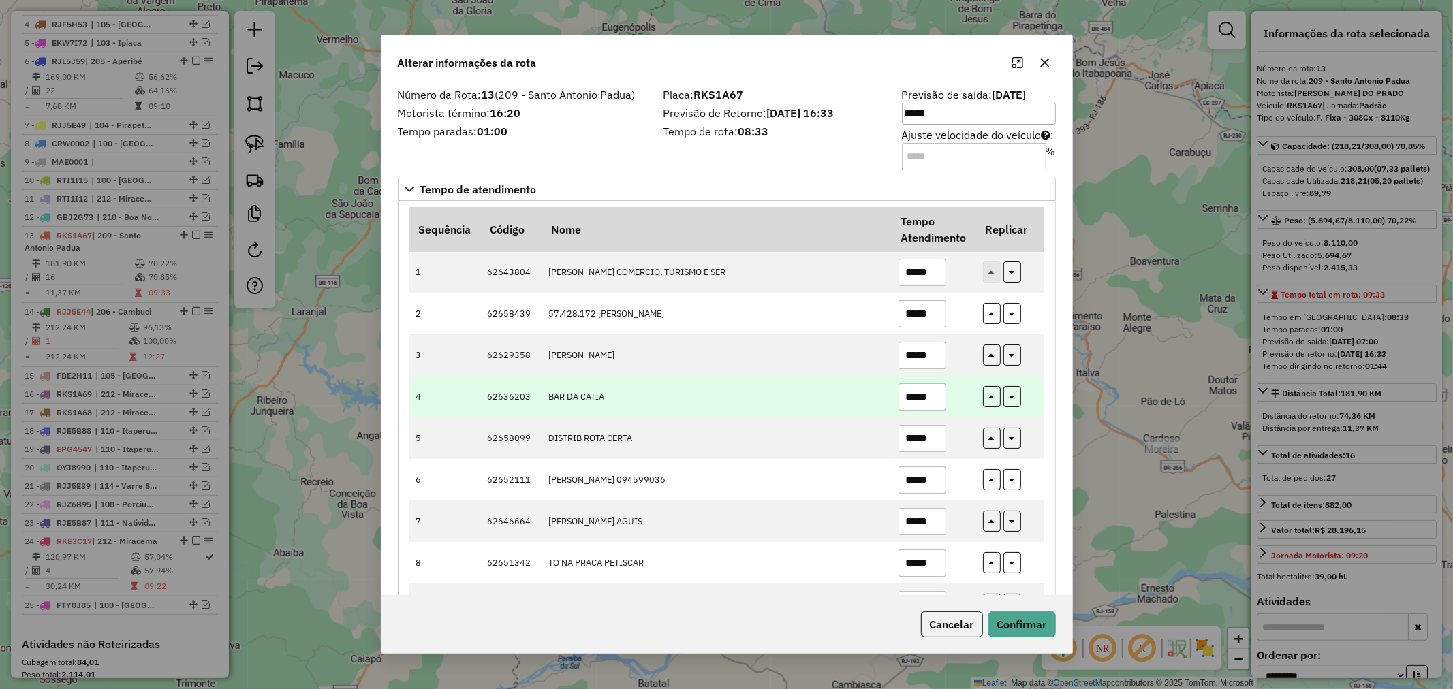
type input "*****"
click at [928, 398] on input "*****" at bounding box center [922, 396] width 48 height 27
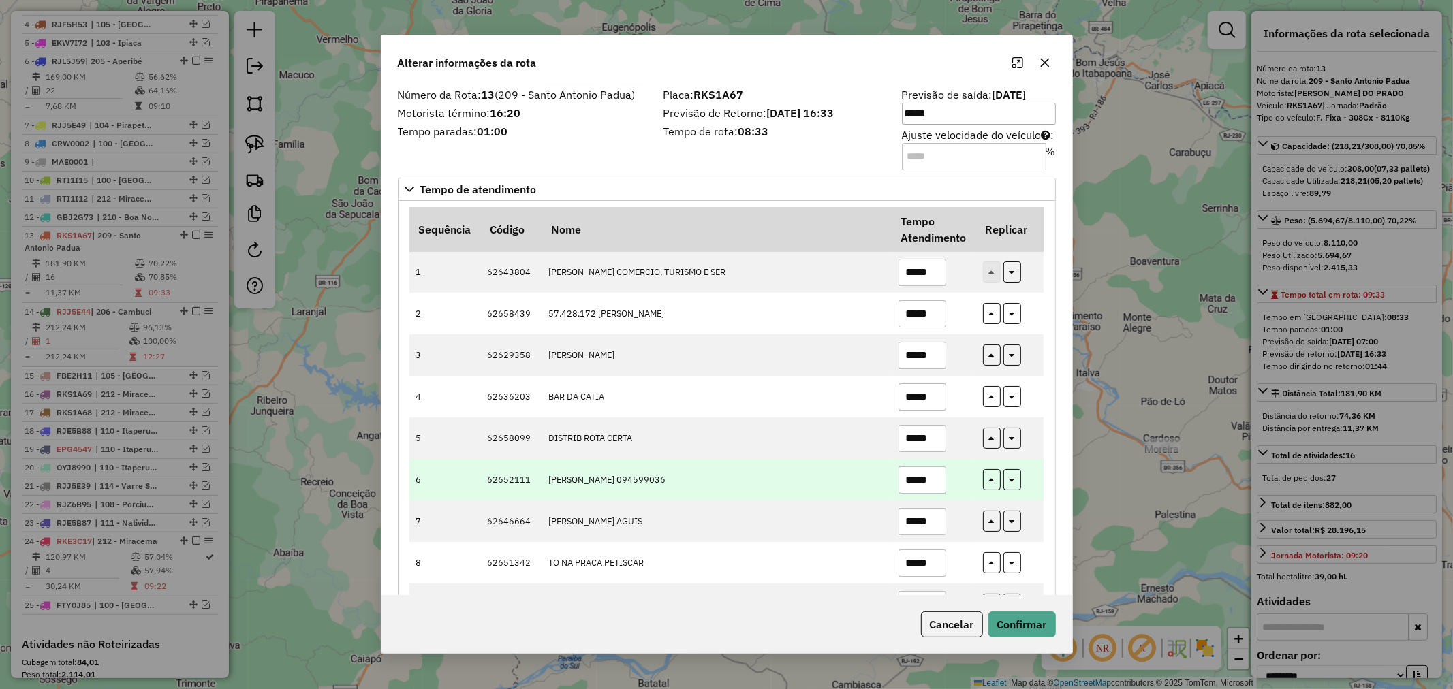
type input "*****"
click at [927, 478] on input "*****" at bounding box center [922, 480] width 48 height 27
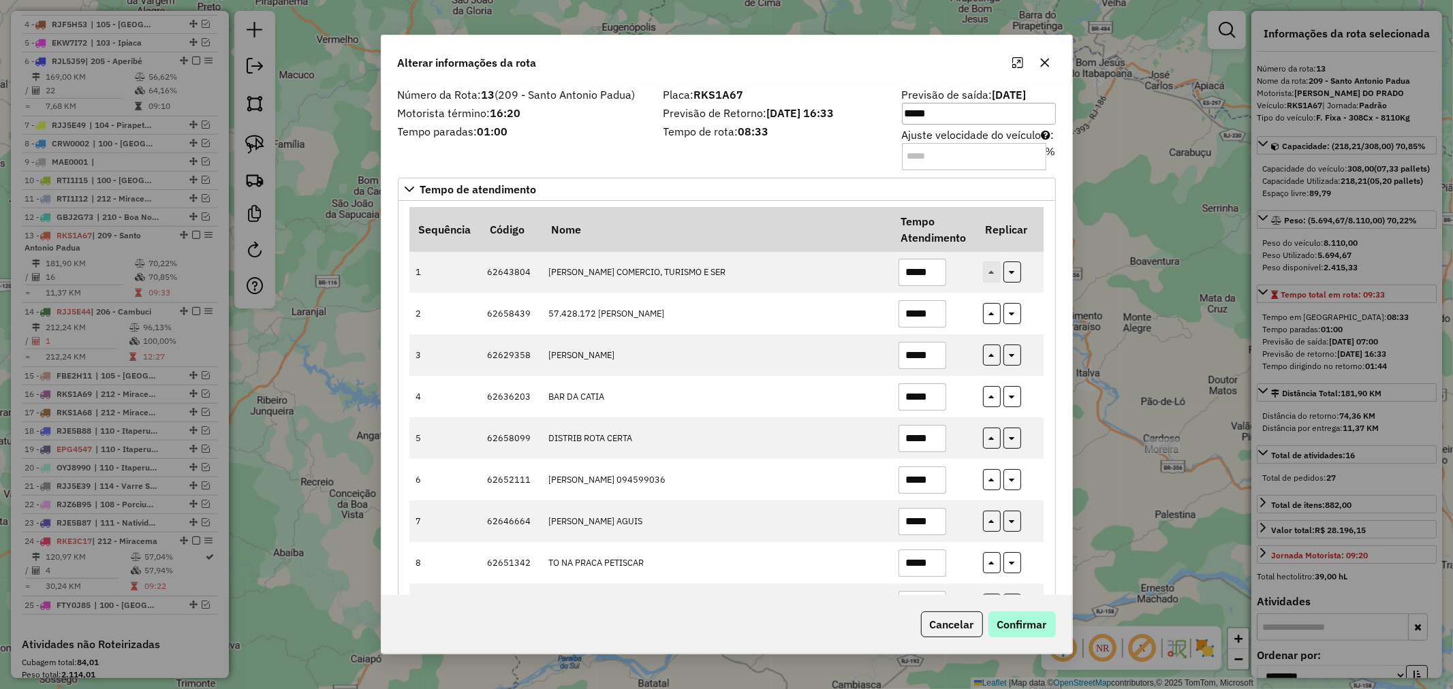
type input "*****"
click at [1026, 627] on button "Confirmar" at bounding box center [1021, 625] width 67 height 26
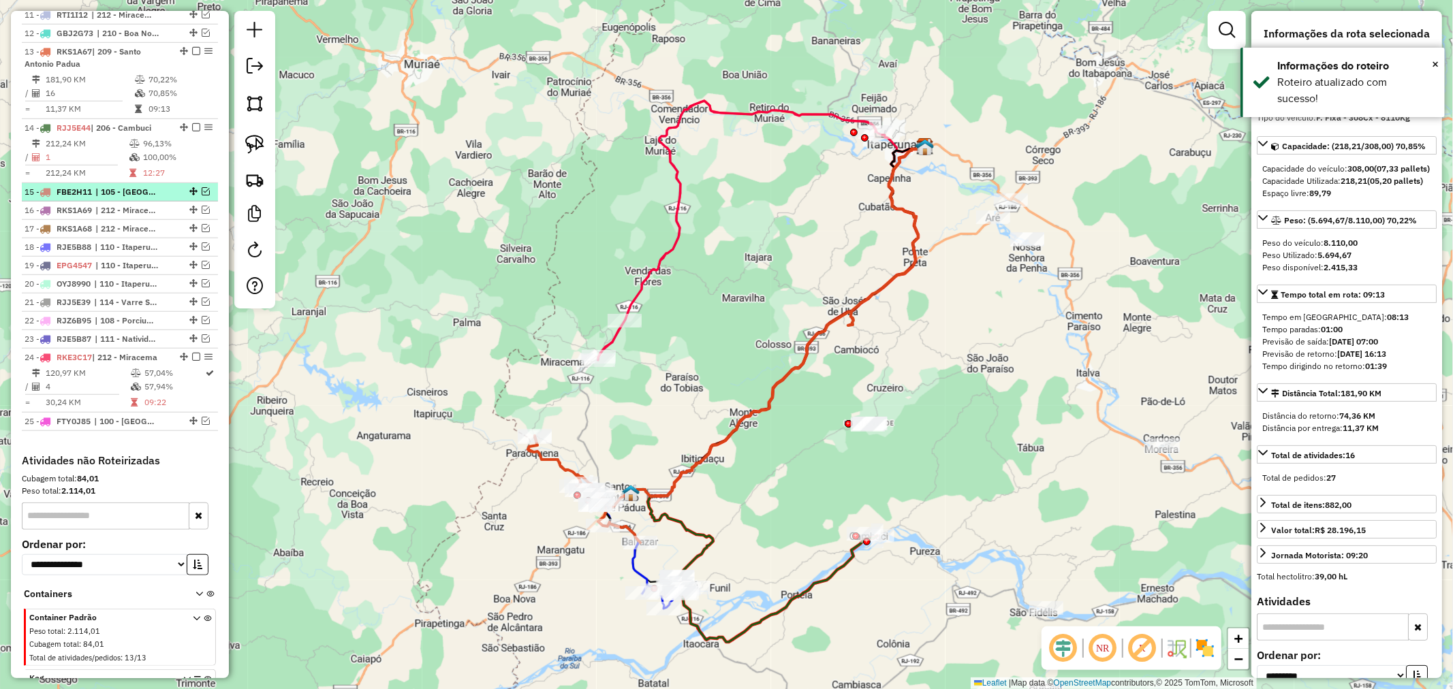
scroll to position [780, 0]
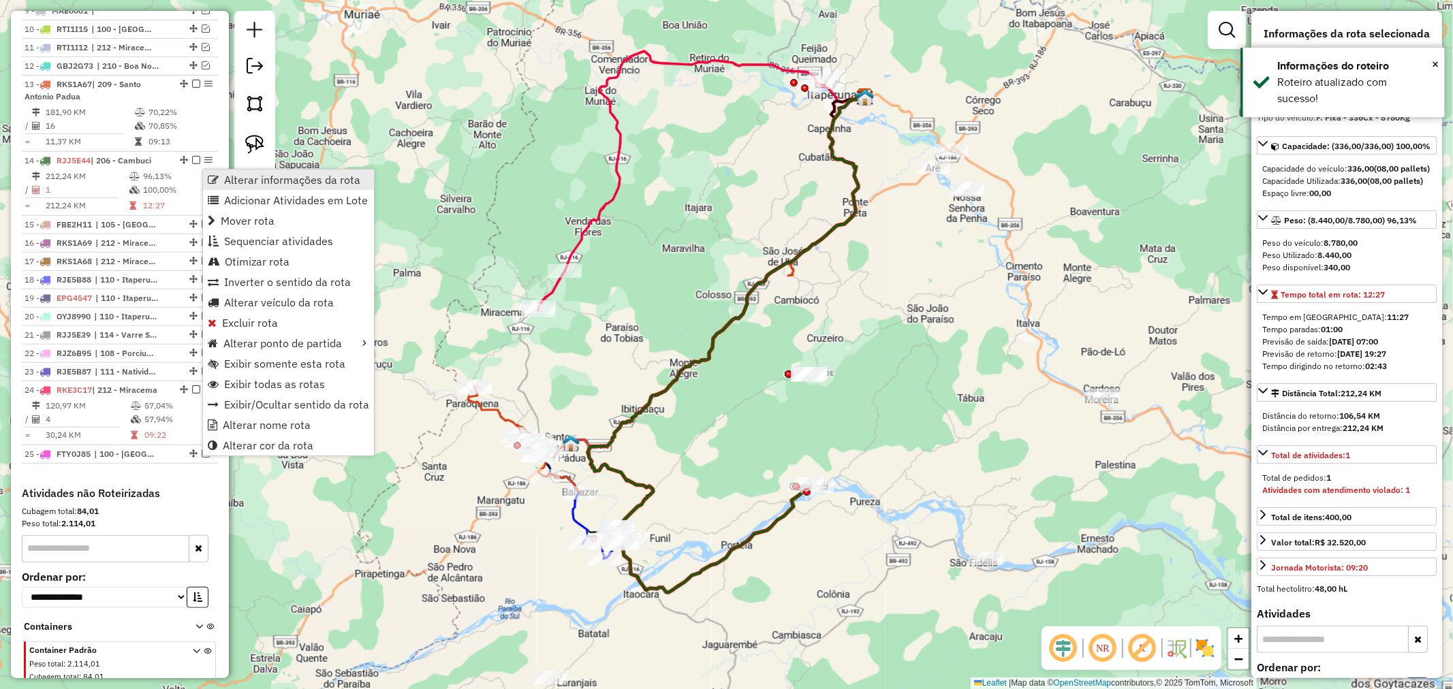
click at [219, 178] on link "Alterar informações da rota" at bounding box center [288, 180] width 171 height 20
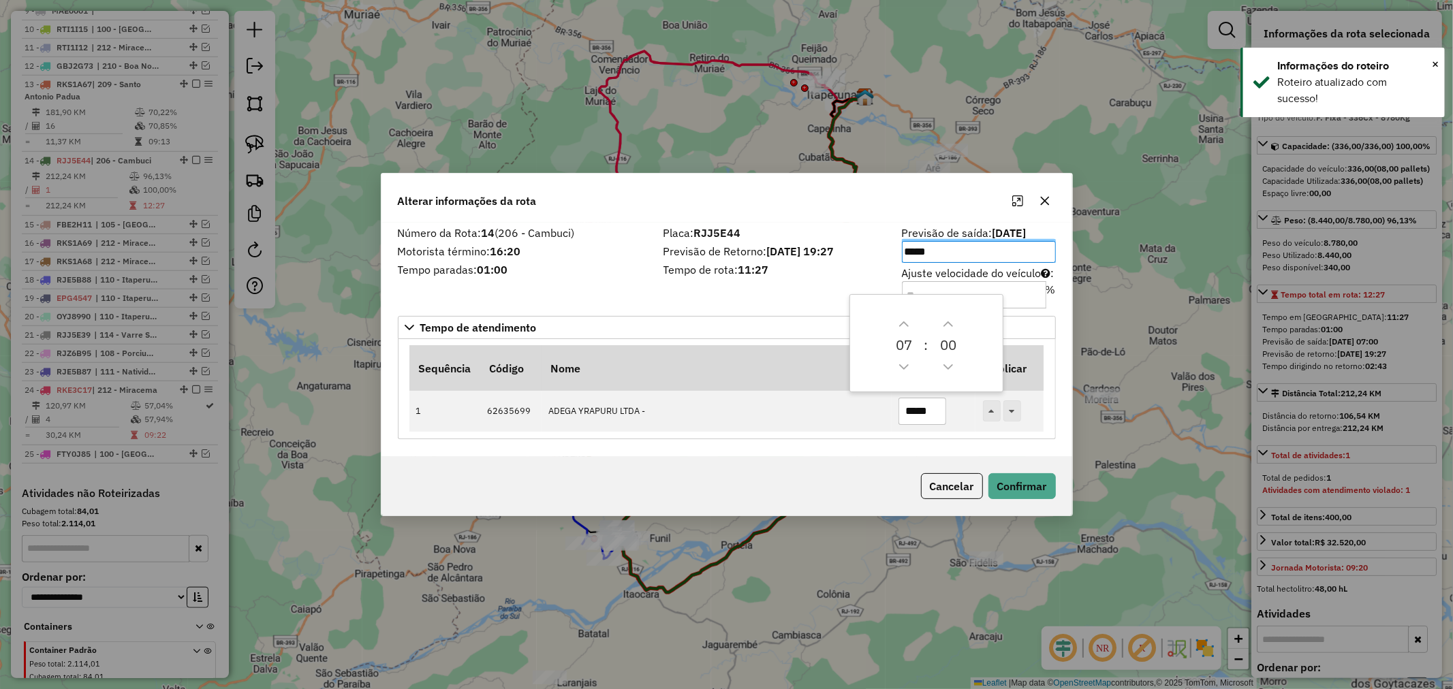
click at [943, 281] on input "Ajuste velocidade do veículo : %" at bounding box center [974, 294] width 144 height 27
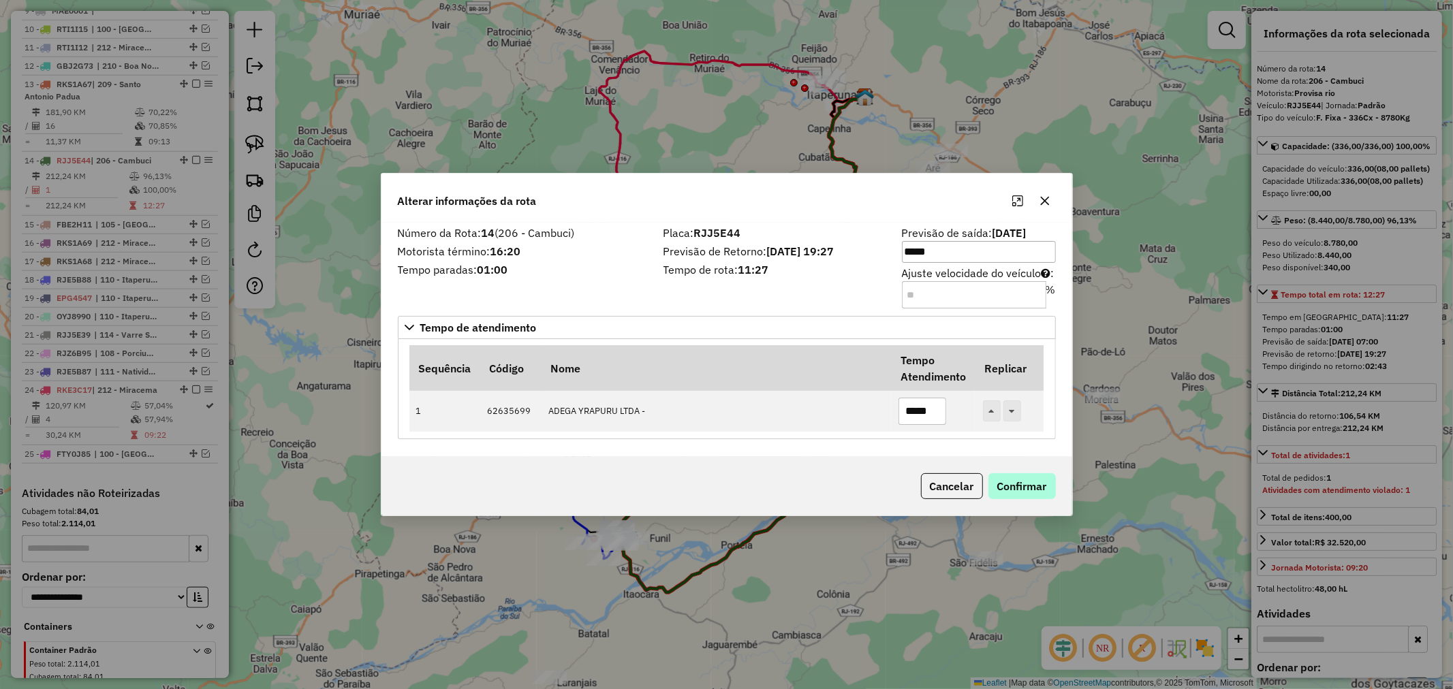
type input "*"
click at [1010, 488] on button "Confirmar" at bounding box center [1021, 486] width 67 height 26
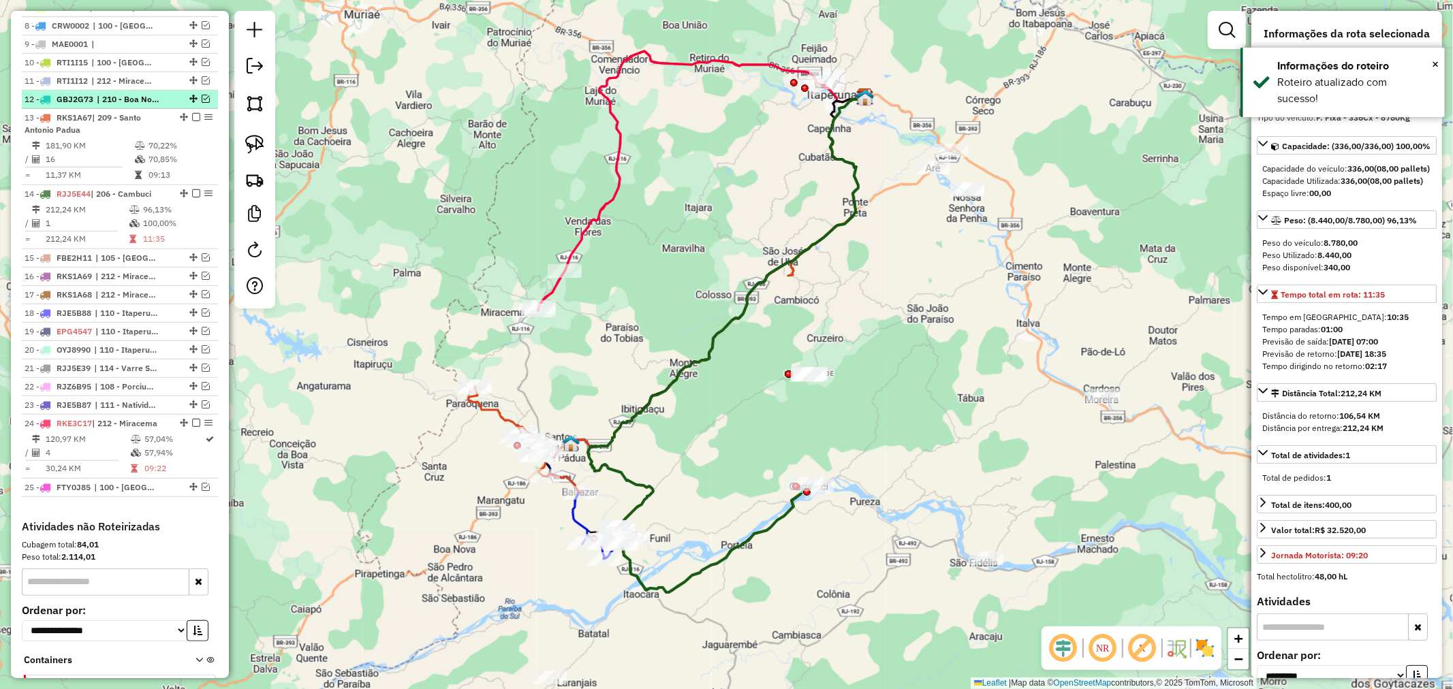
scroll to position [705, 0]
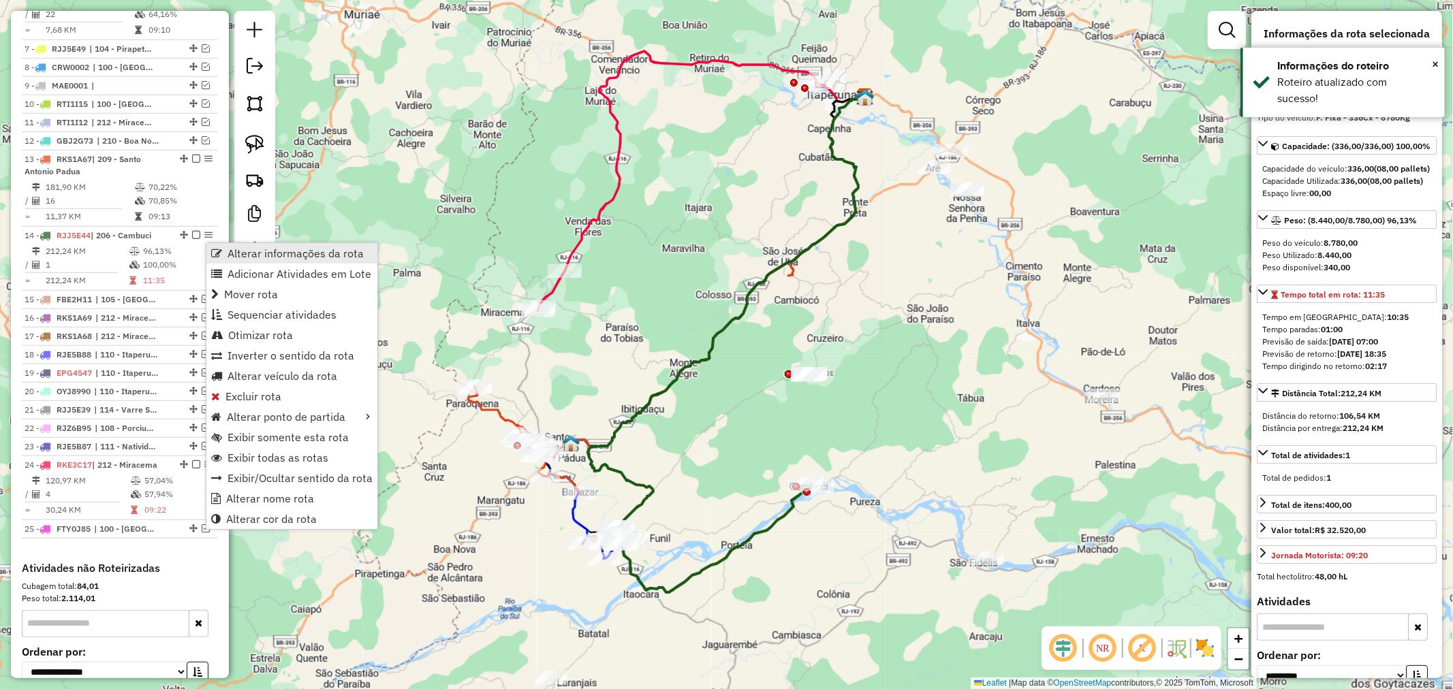
click at [221, 260] on link "Alterar informações da rota" at bounding box center [291, 253] width 171 height 20
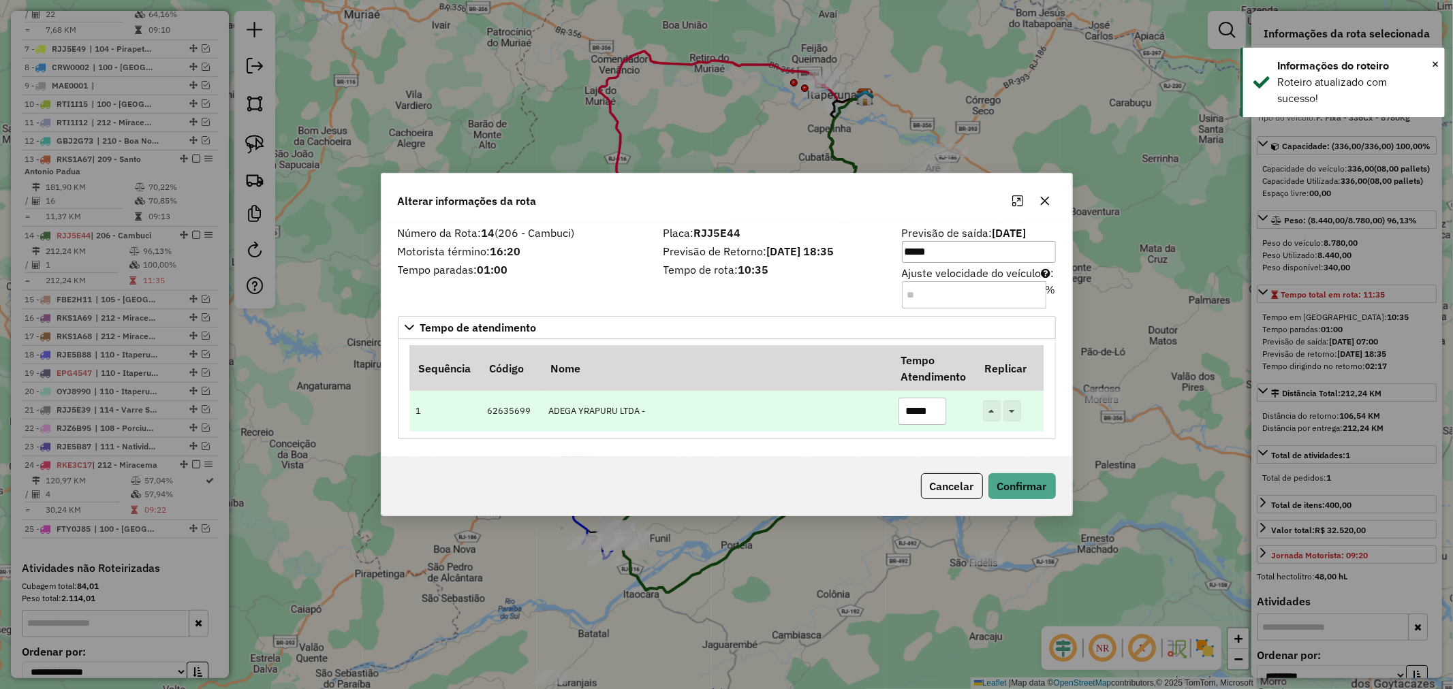
click at [911, 413] on input "*****" at bounding box center [922, 411] width 48 height 27
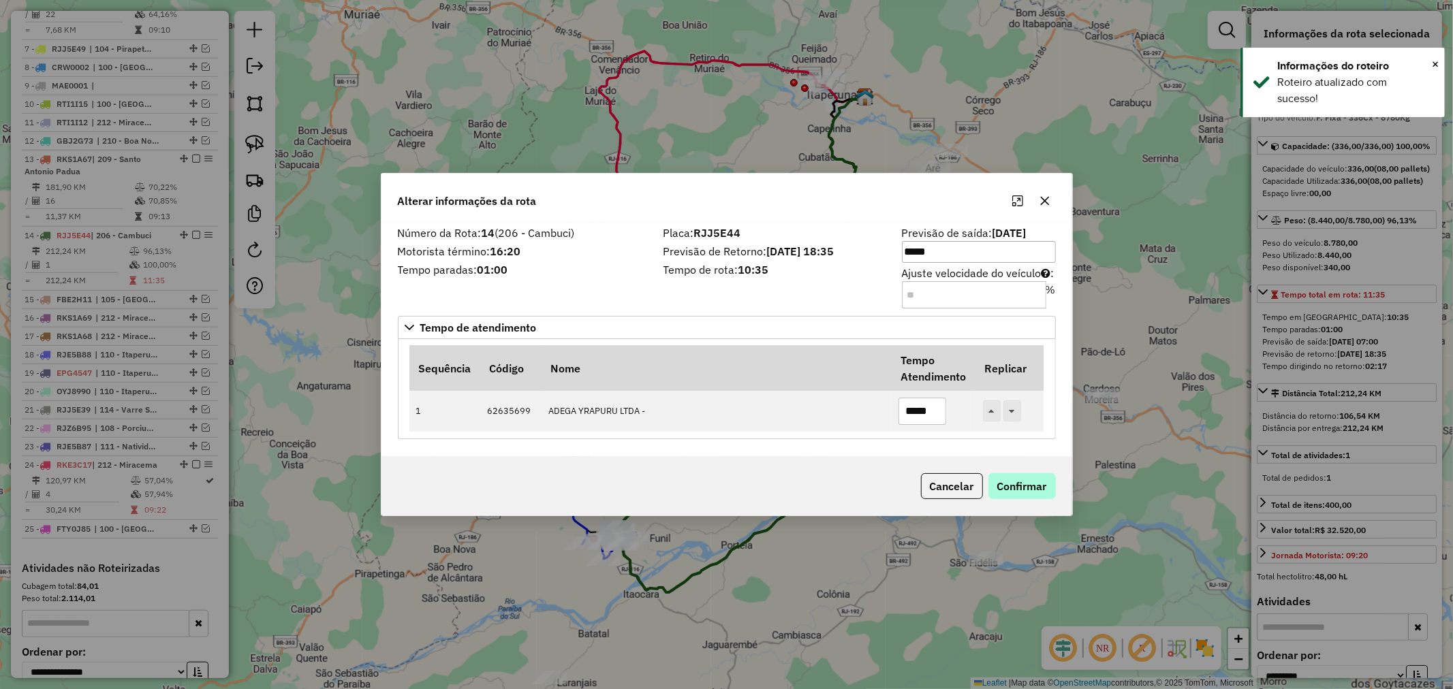
type input "*****"
click at [1020, 478] on button "Confirmar" at bounding box center [1021, 486] width 67 height 26
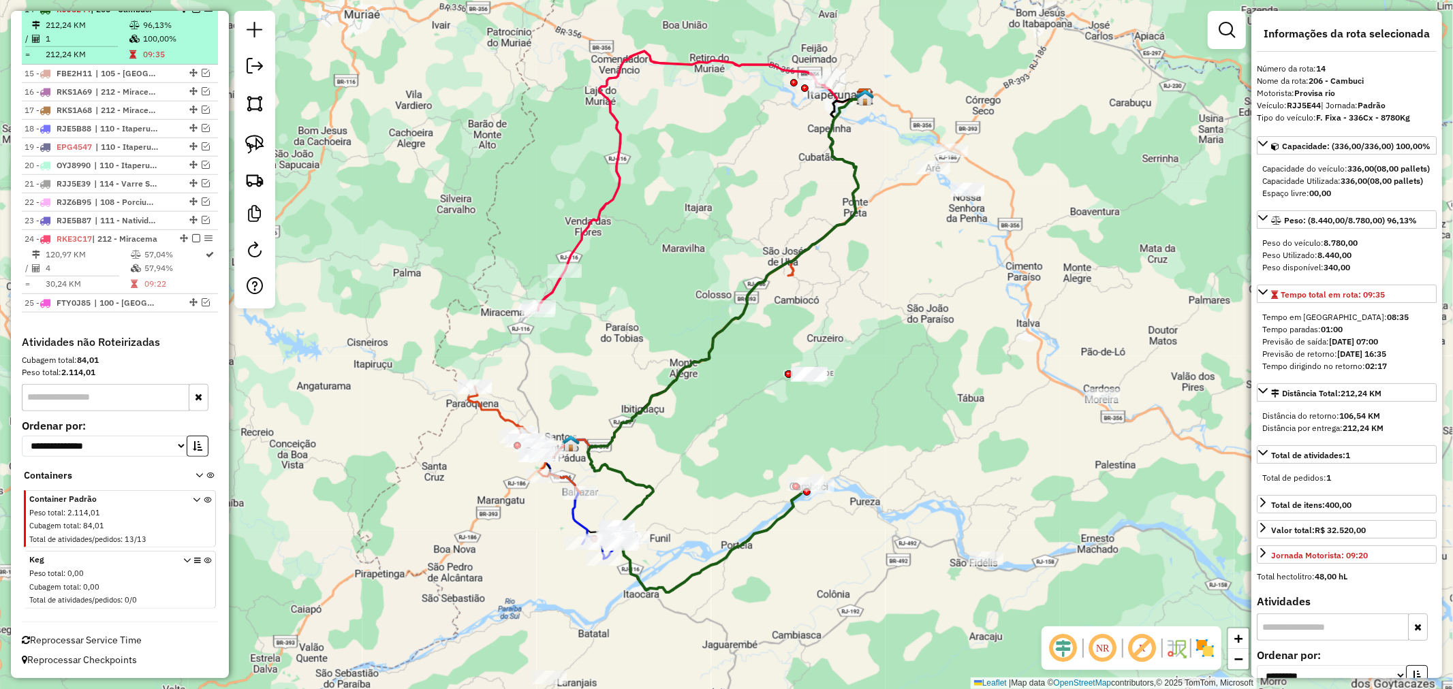
scroll to position [780, 0]
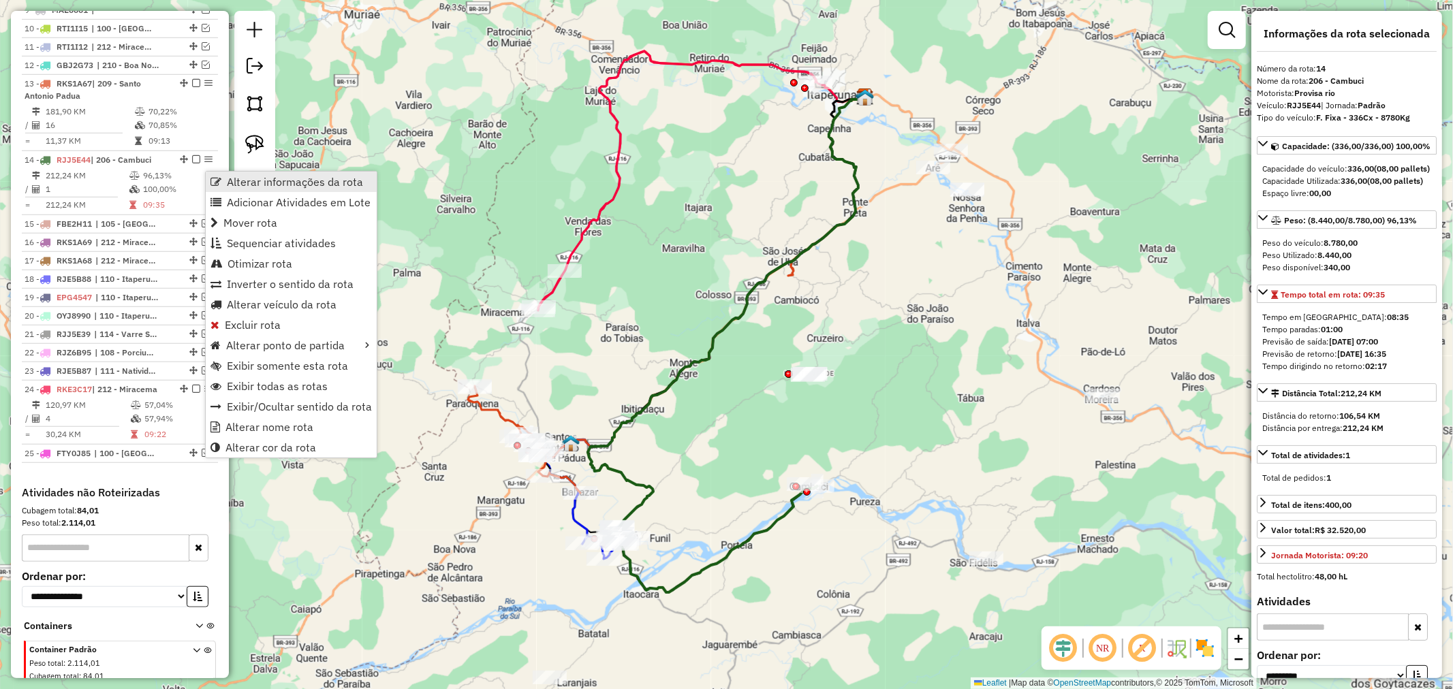
click at [211, 184] on span "Alterar informações da rota" at bounding box center [215, 181] width 11 height 11
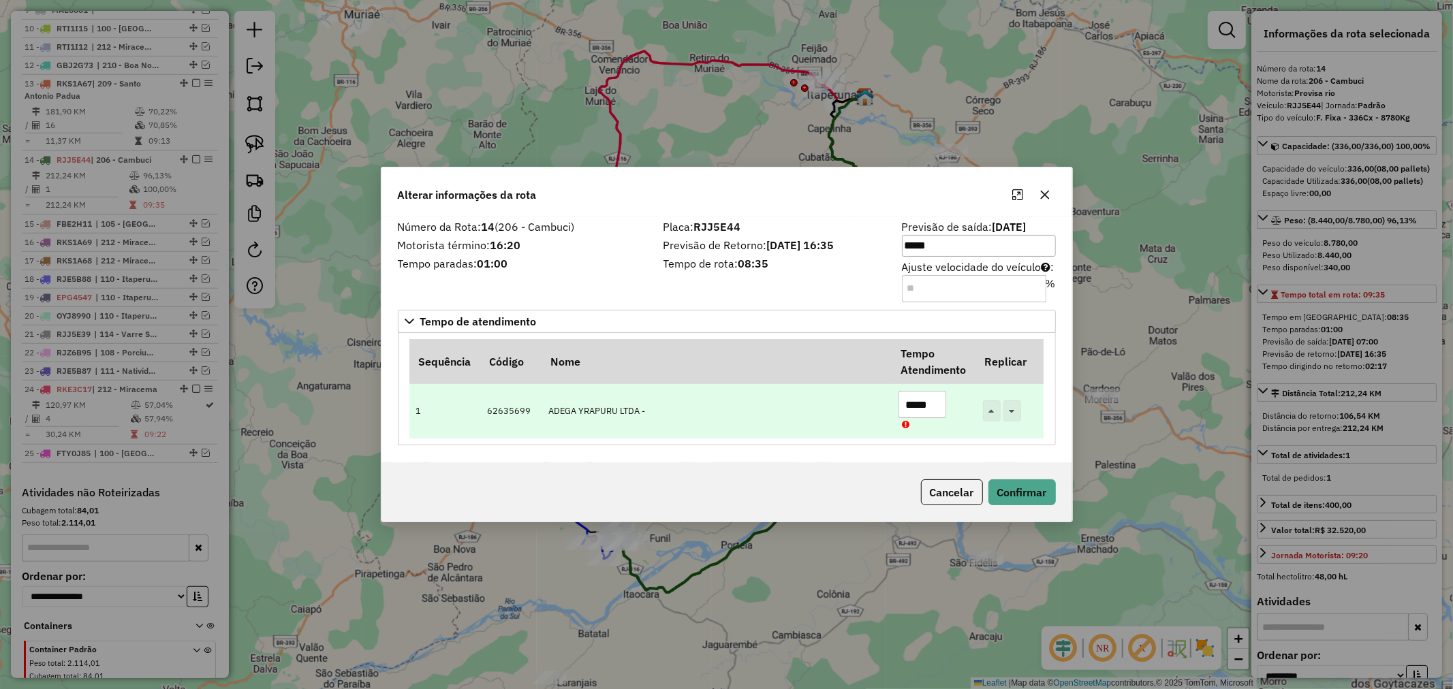
click at [917, 405] on input "*****" at bounding box center [922, 404] width 48 height 27
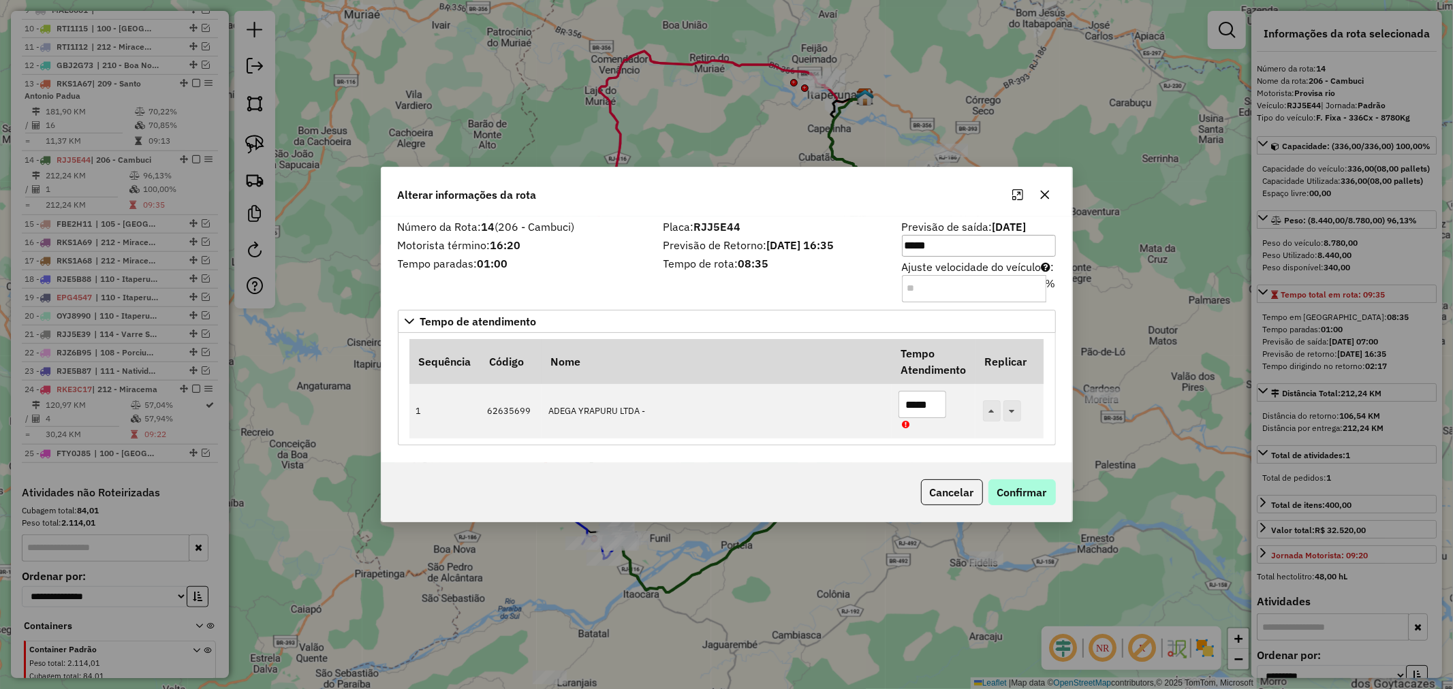
type input "*****"
click at [1002, 496] on button "Confirmar" at bounding box center [1021, 492] width 67 height 26
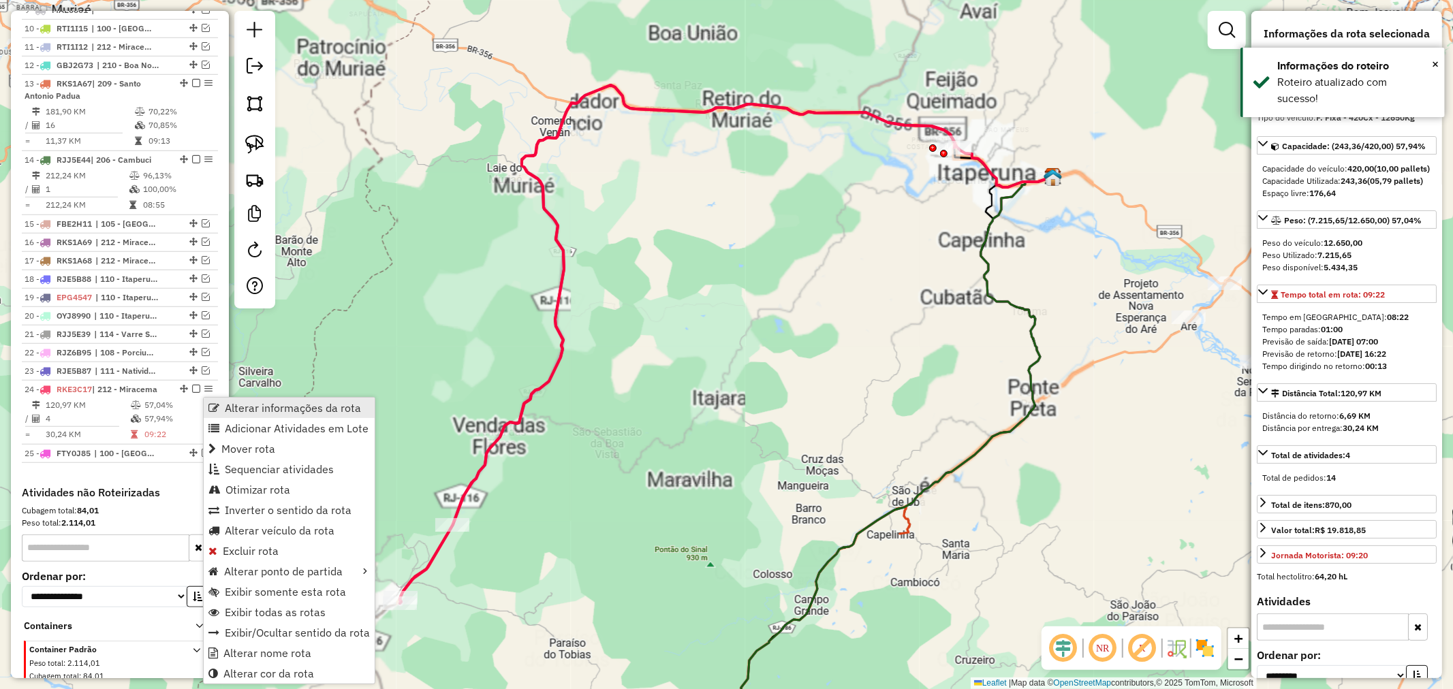
click at [212, 404] on span "Alterar informações da rota" at bounding box center [213, 407] width 11 height 11
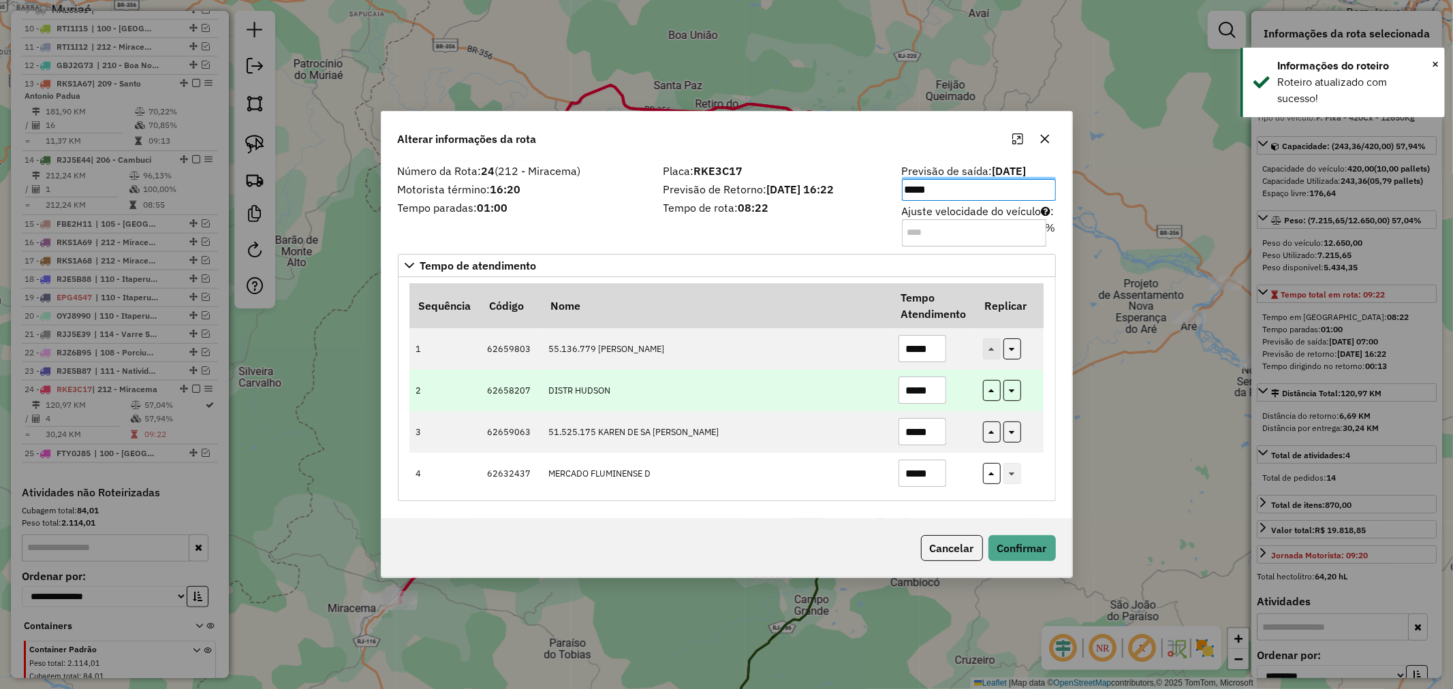
click at [942, 377] on input "*****" at bounding box center [922, 390] width 48 height 27
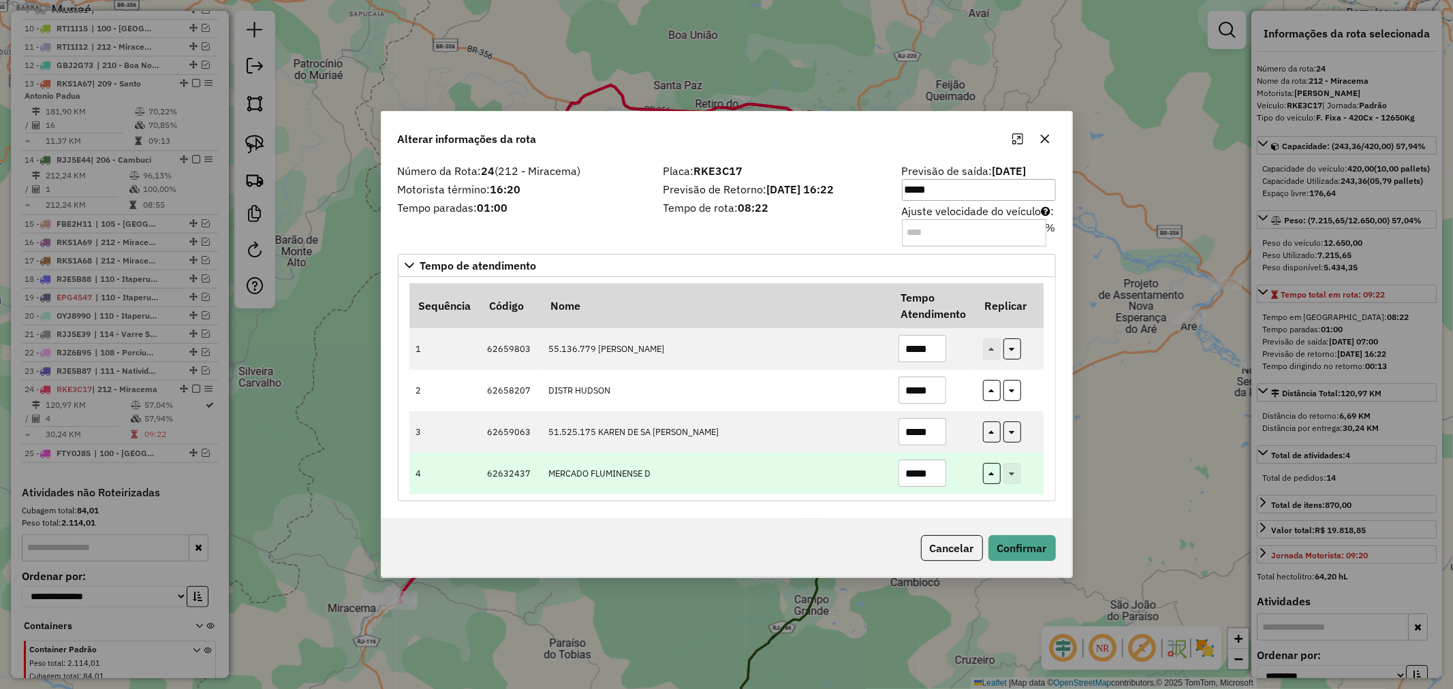
click at [913, 466] on input "*****" at bounding box center [922, 473] width 48 height 27
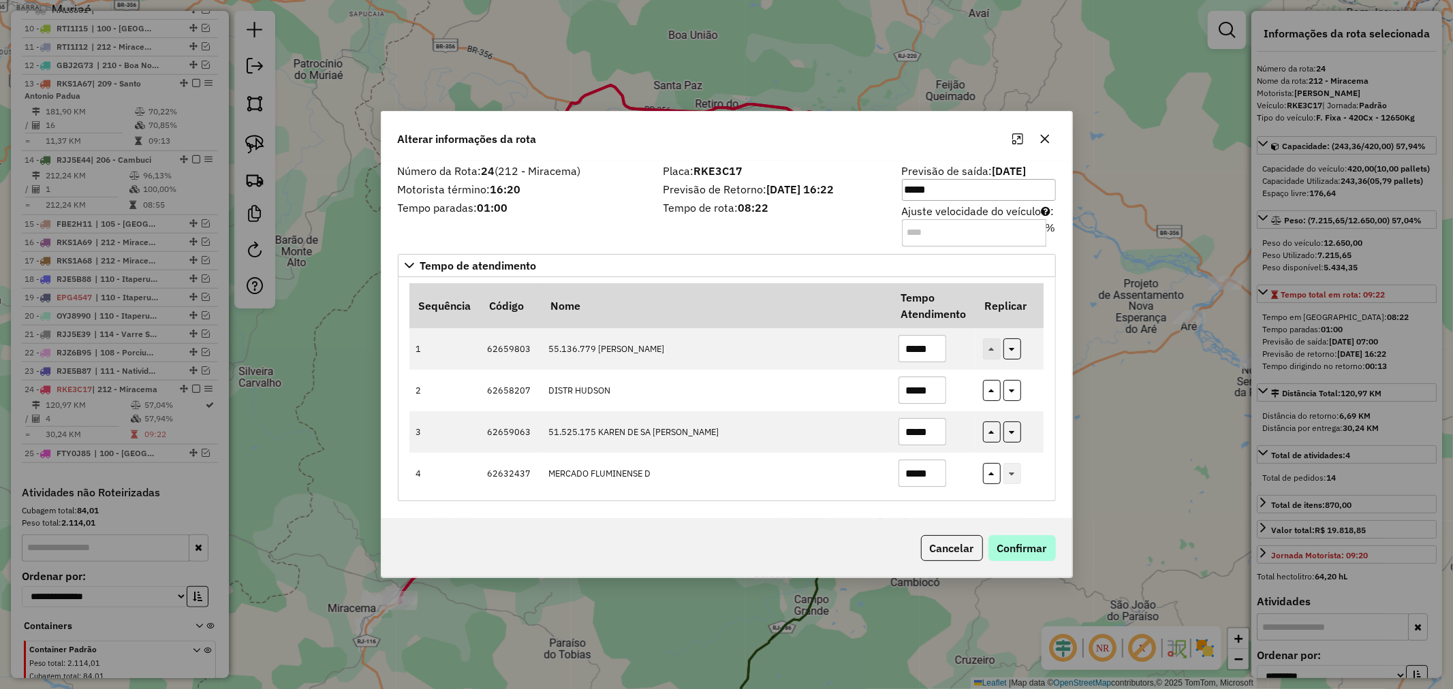
type input "*****"
click at [1019, 546] on button "Confirmar" at bounding box center [1021, 548] width 67 height 26
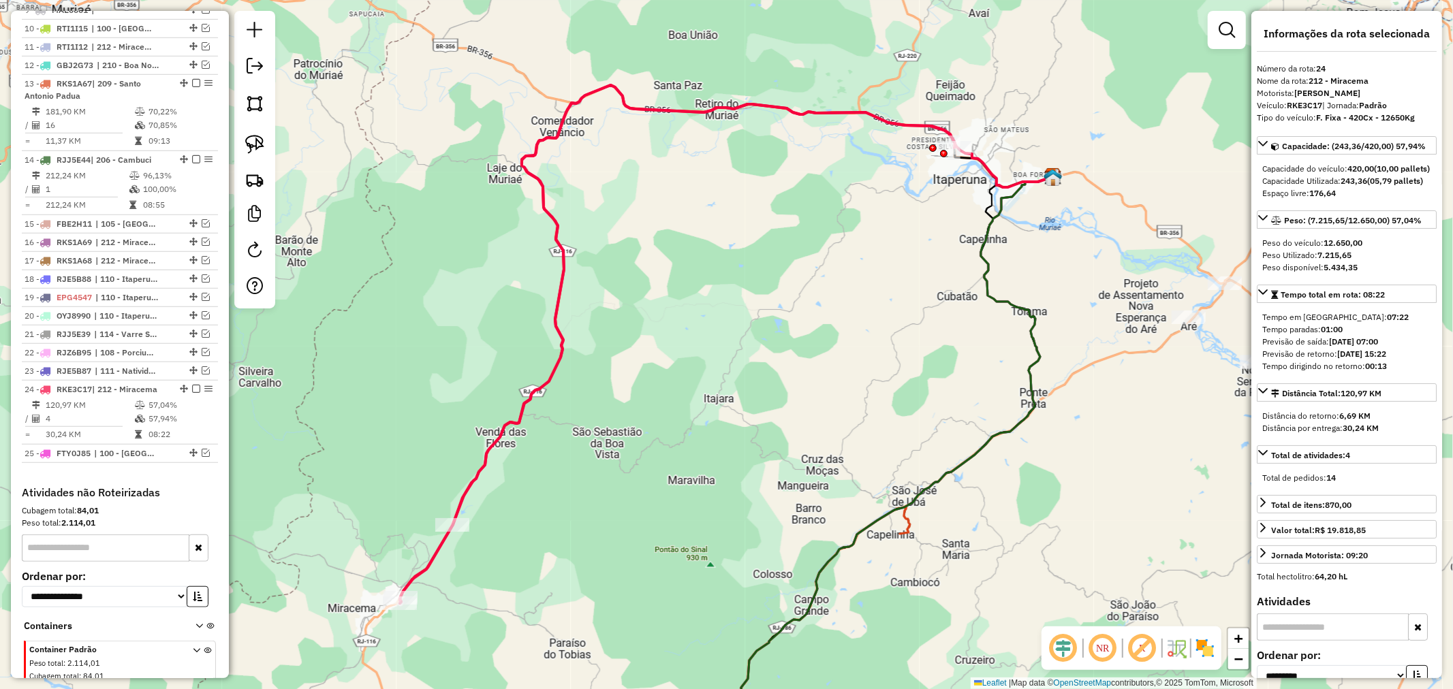
scroll to position [943, 0]
